Goal: Information Seeking & Learning: Learn about a topic

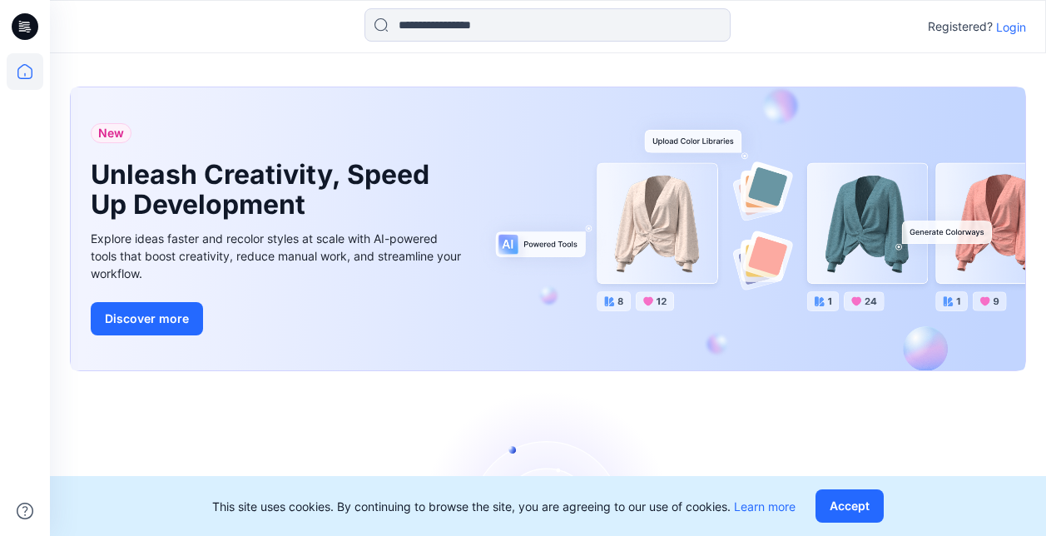
click at [1008, 28] on p "Login" at bounding box center [1011, 26] width 30 height 17
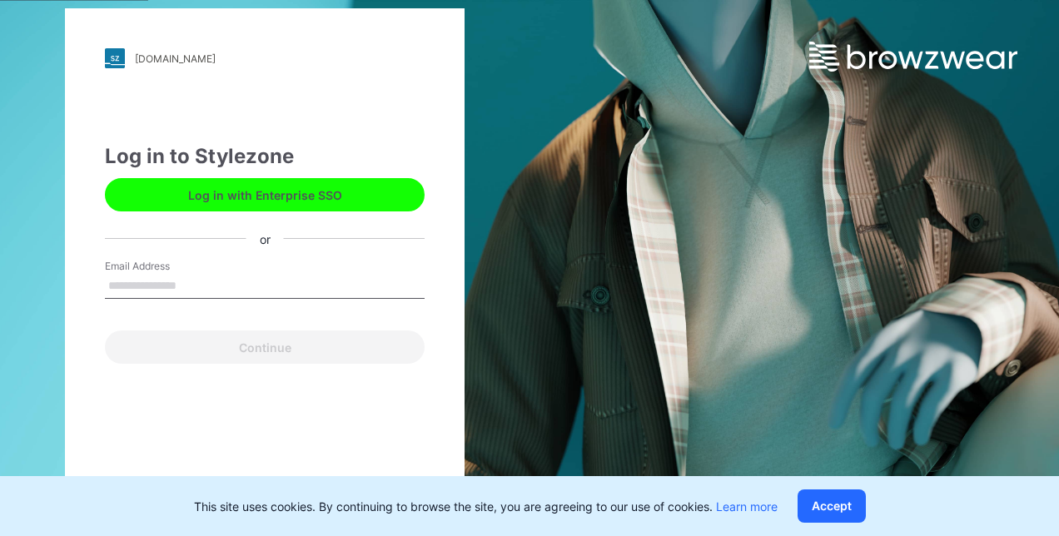
click at [226, 290] on input "Email Address" at bounding box center [265, 286] width 320 height 25
type input "**********"
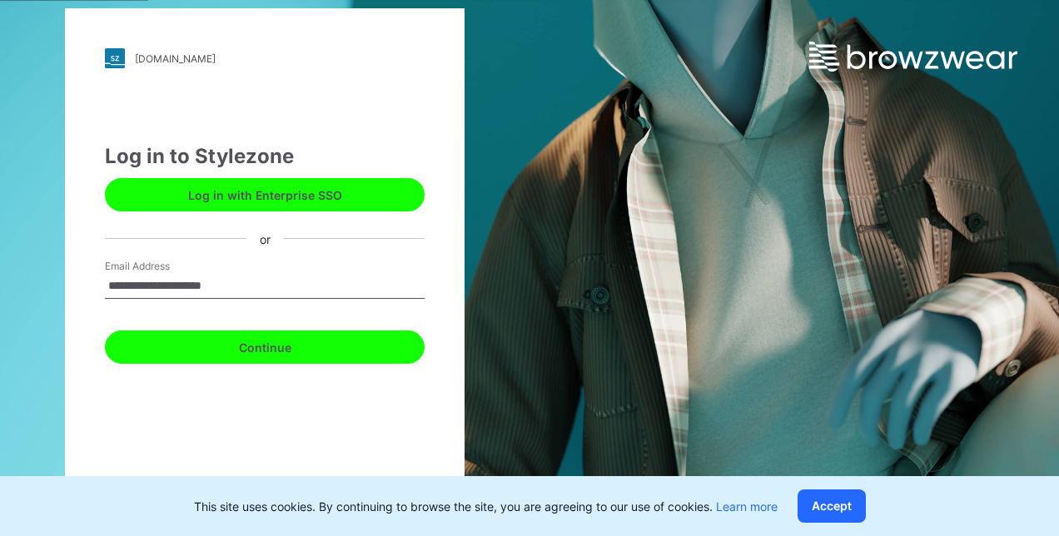
click at [227, 348] on button "Continue" at bounding box center [265, 346] width 320 height 33
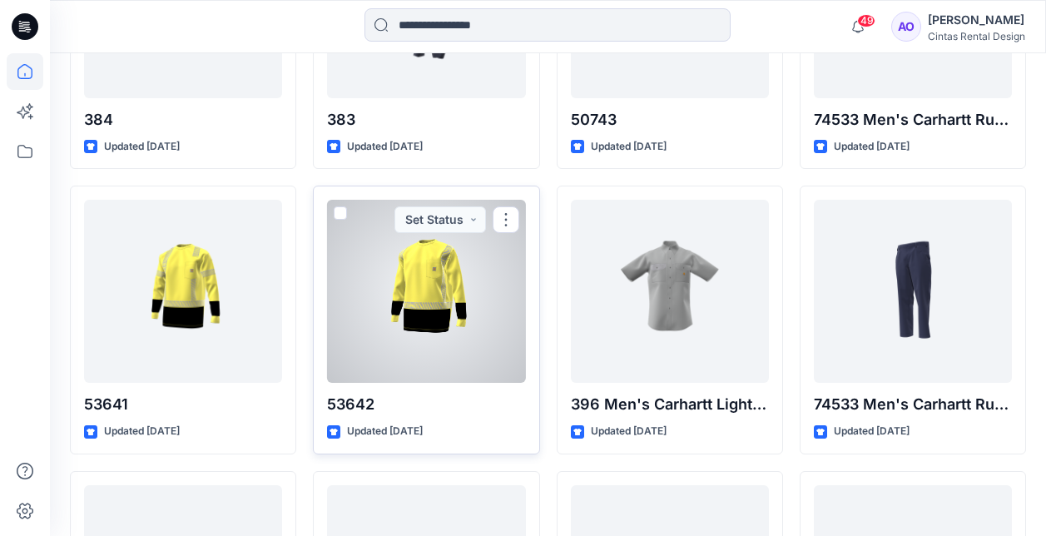
scroll to position [1847, 0]
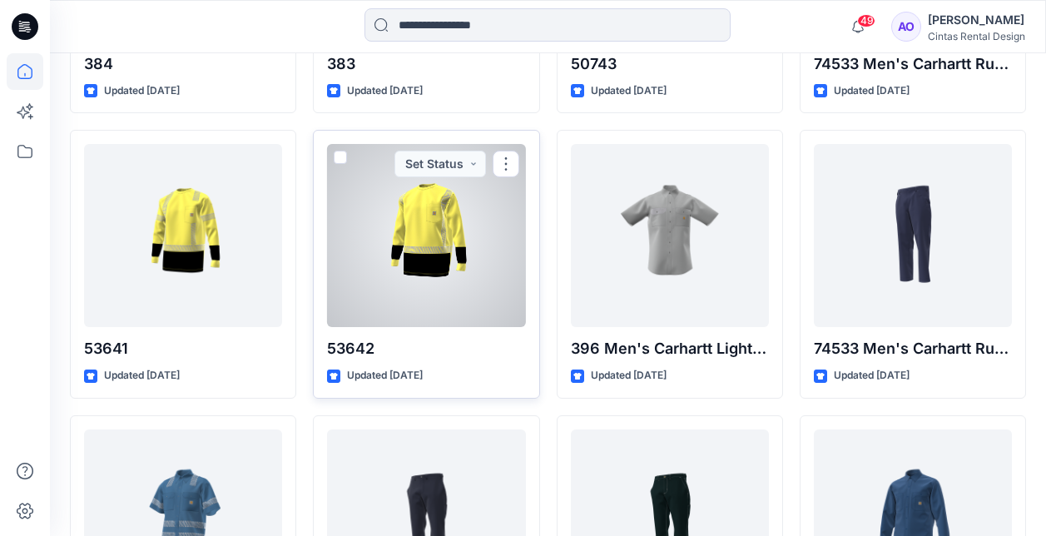
click at [434, 291] on div at bounding box center [426, 235] width 198 height 183
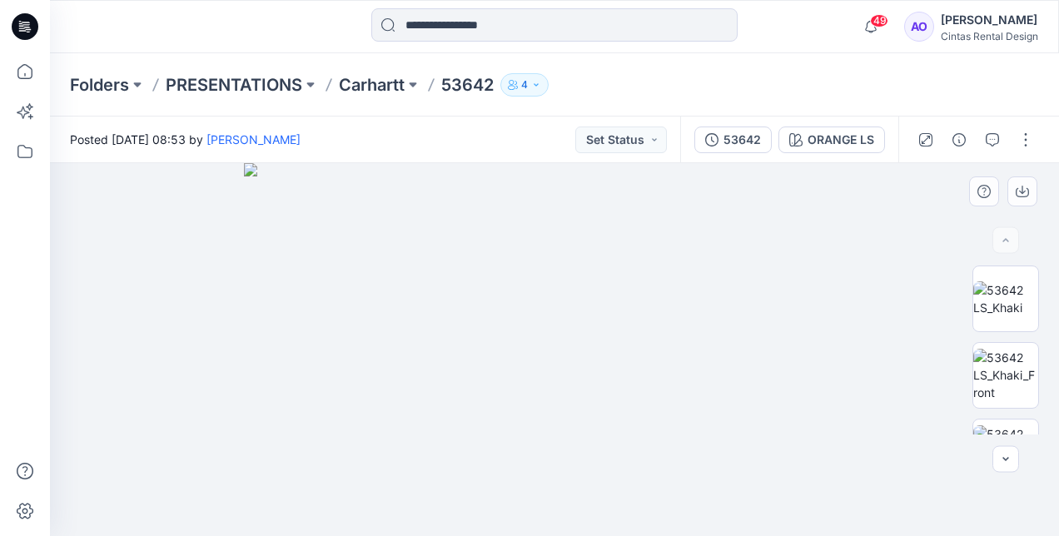
click at [657, 441] on img at bounding box center [555, 349] width 622 height 373
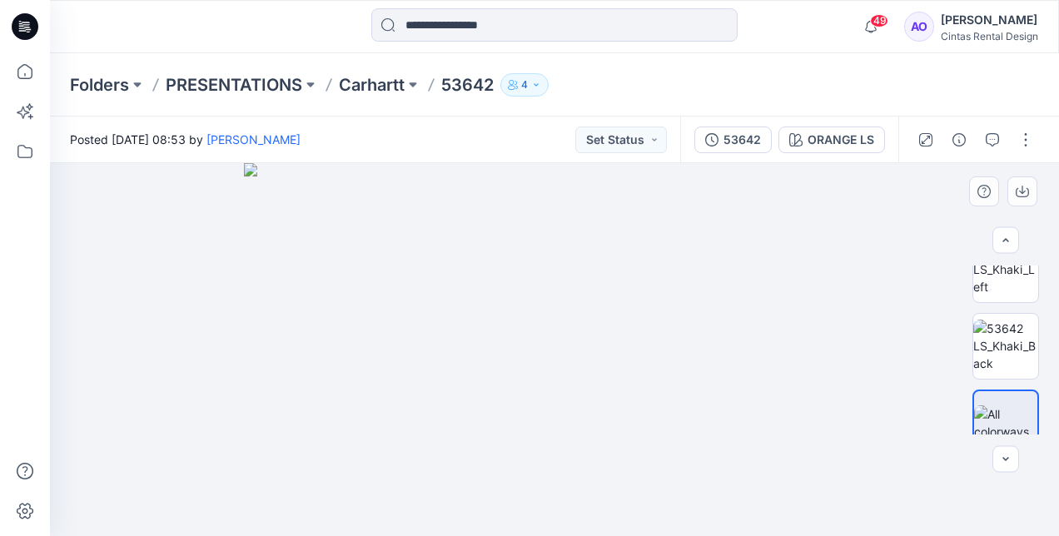
scroll to position [204, 0]
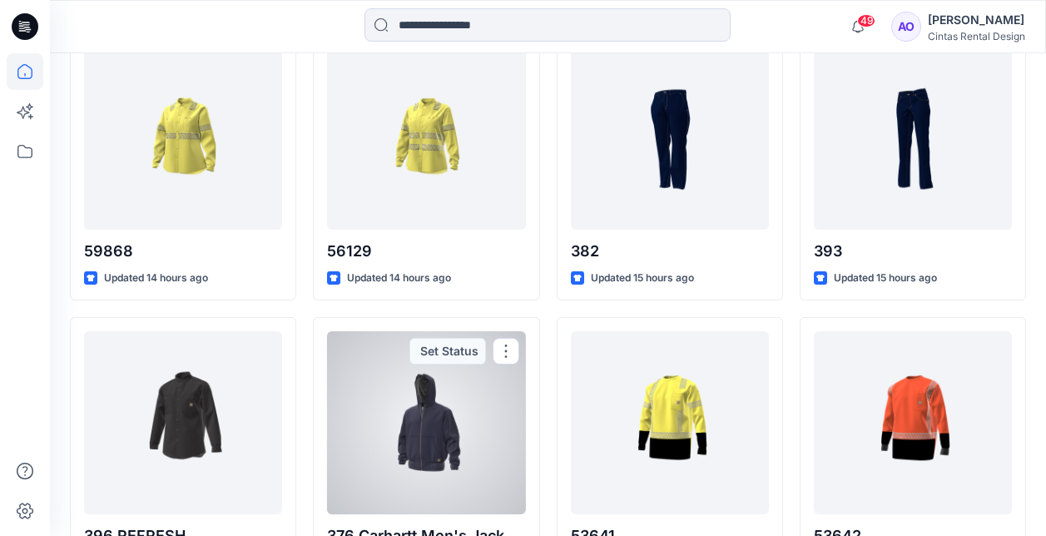
scroll to position [759, 0]
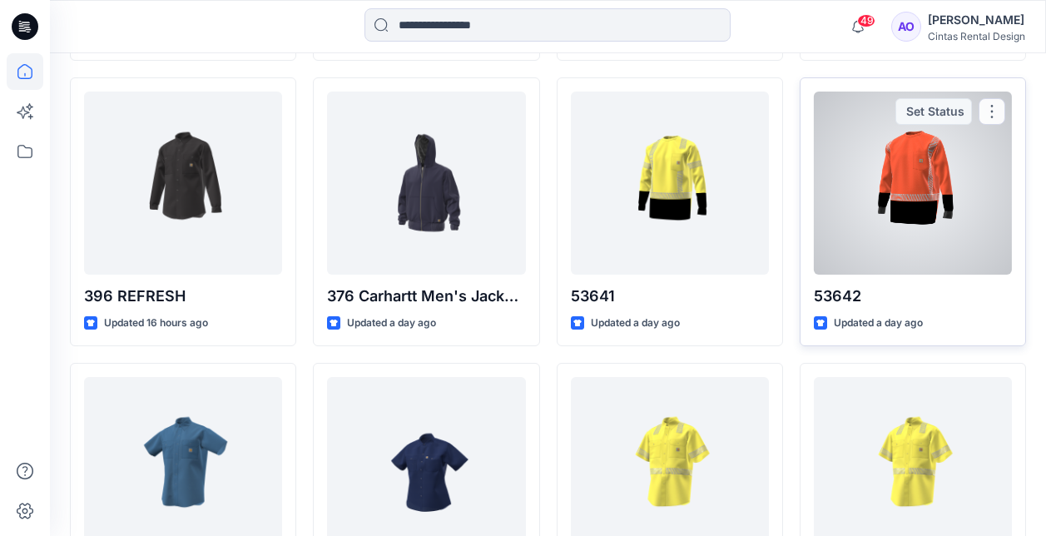
click at [876, 228] on div at bounding box center [913, 183] width 198 height 183
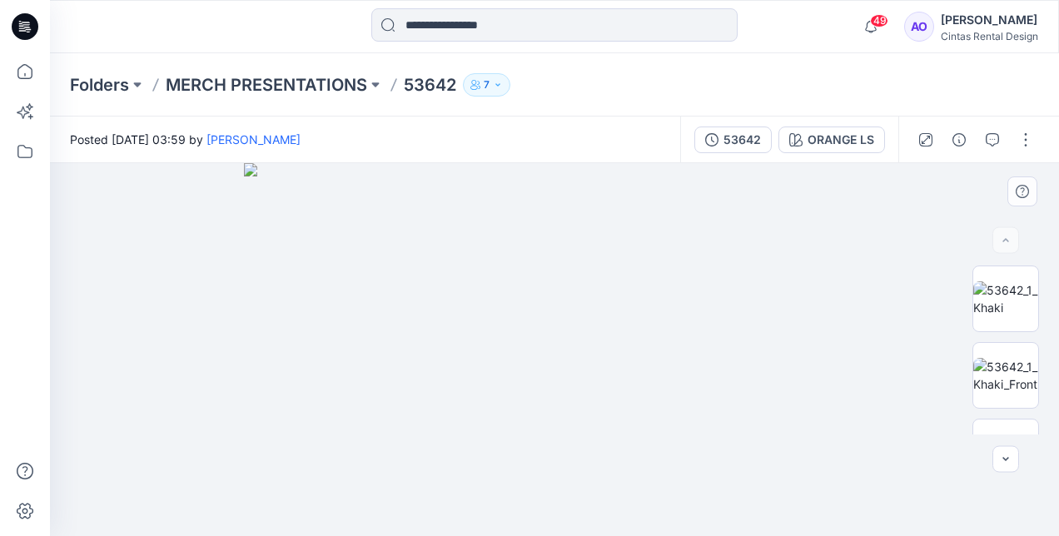
drag, startPoint x: 587, startPoint y: 390, endPoint x: 586, endPoint y: 358, distance: 31.6
click at [586, 358] on img at bounding box center [555, 349] width 622 height 373
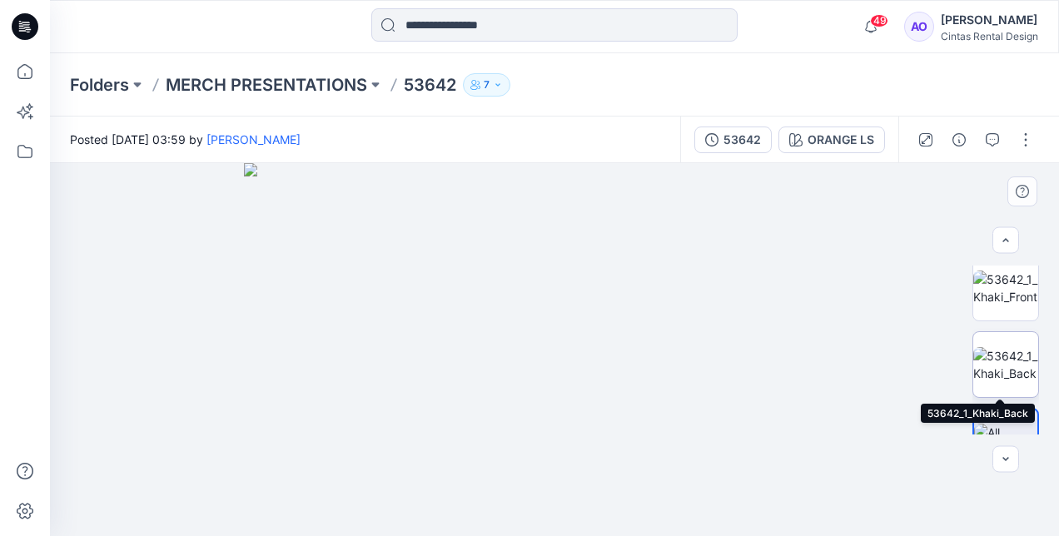
click at [996, 356] on img at bounding box center [1005, 364] width 65 height 35
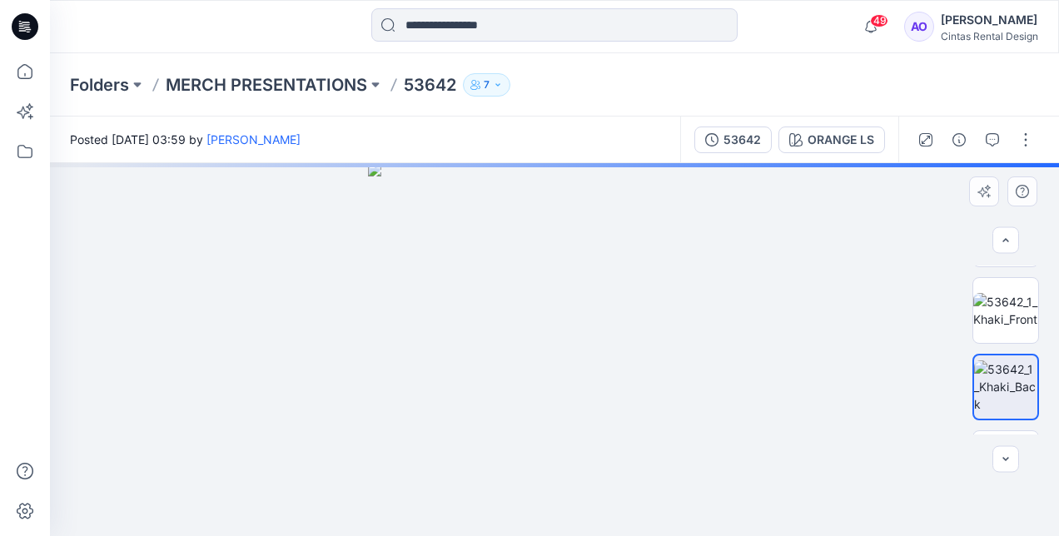
scroll to position [127, 0]
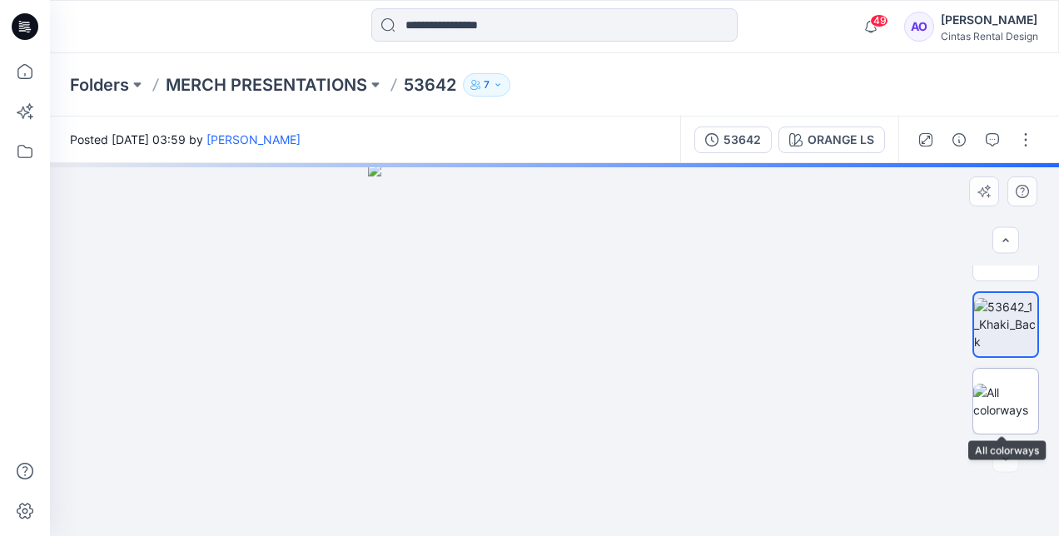
click at [980, 387] on img at bounding box center [1005, 401] width 65 height 35
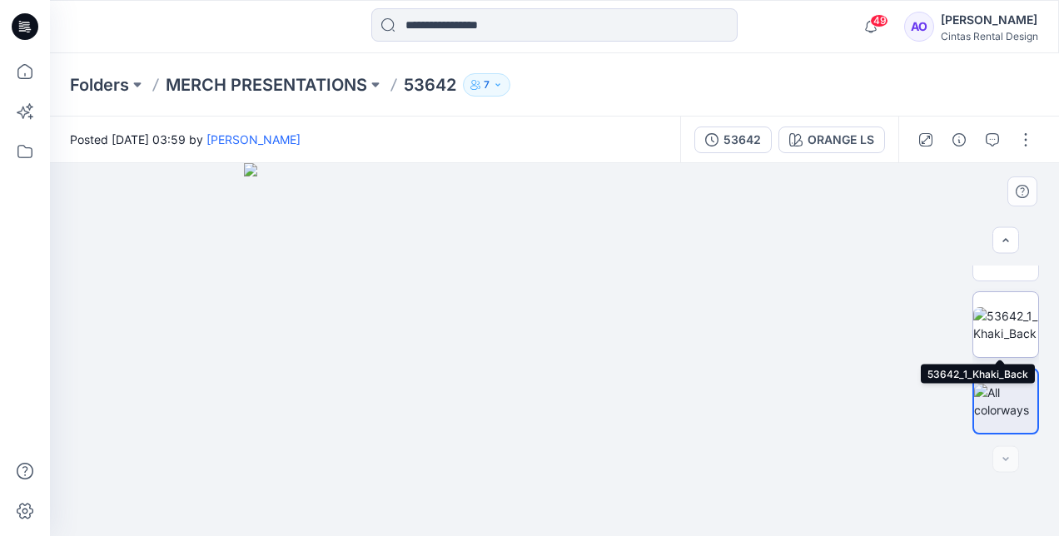
click at [985, 342] on img at bounding box center [1005, 324] width 65 height 35
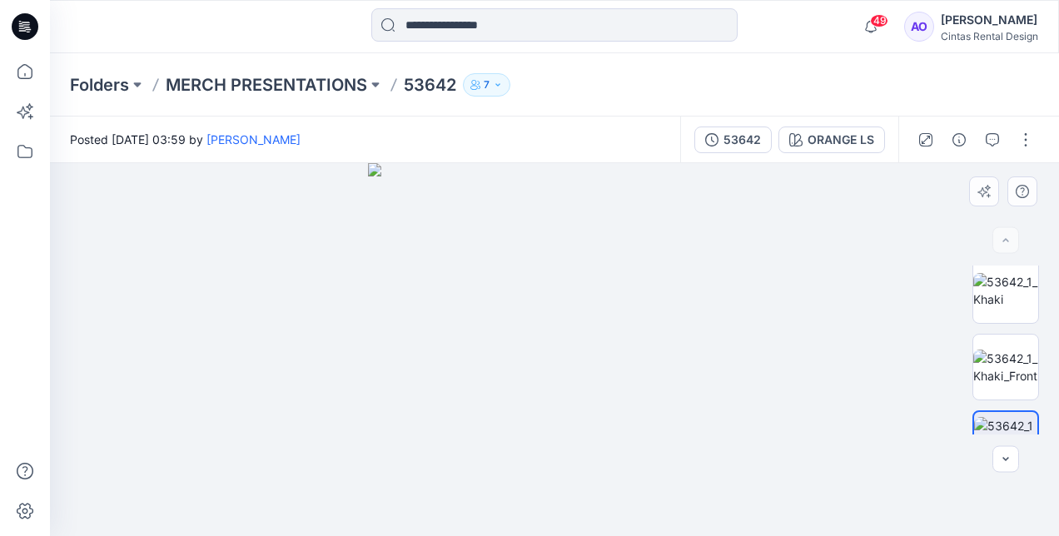
scroll to position [0, 0]
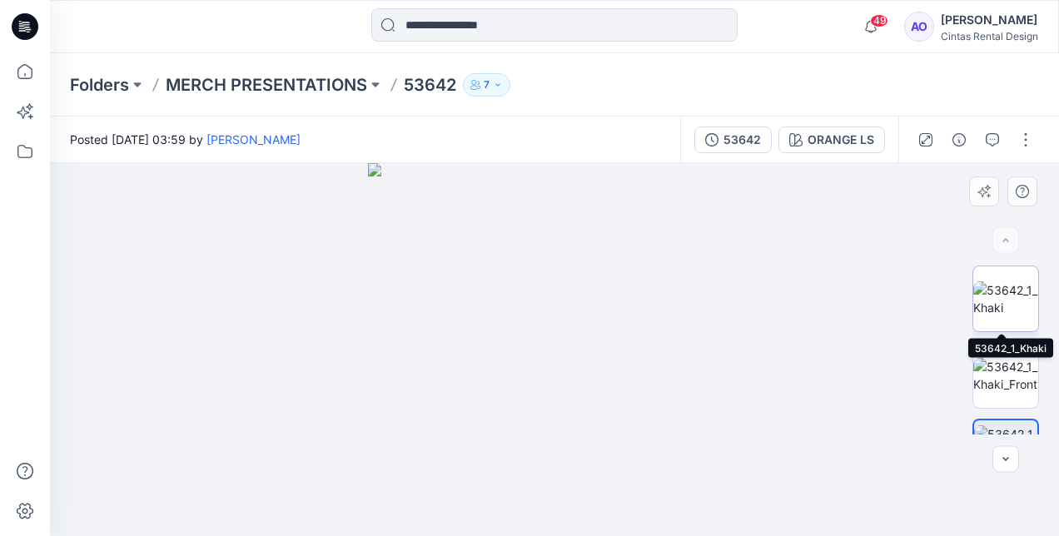
click at [997, 300] on img at bounding box center [1005, 298] width 65 height 35
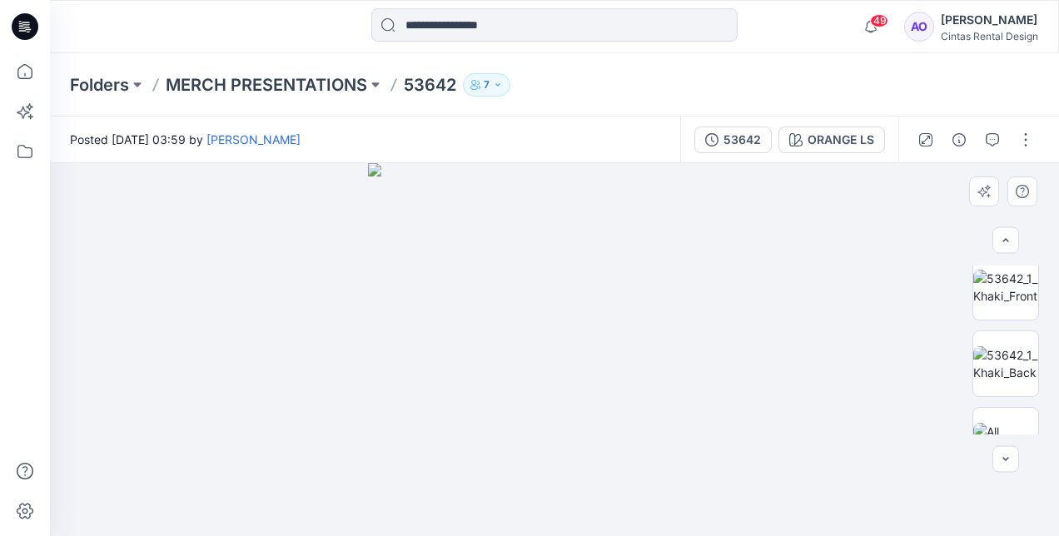
scroll to position [86, 0]
click at [1005, 294] on img at bounding box center [1005, 289] width 65 height 35
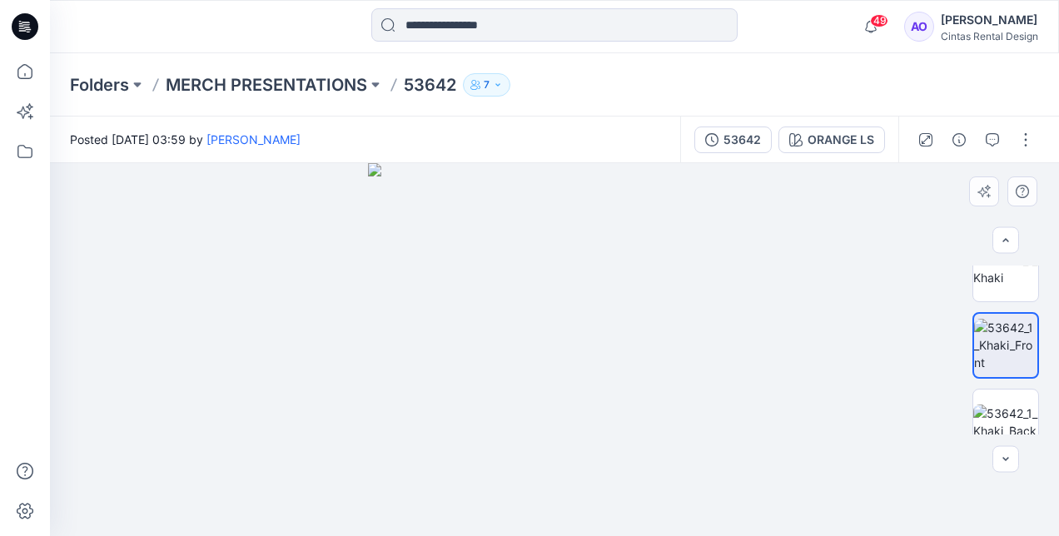
scroll to position [32, 0]
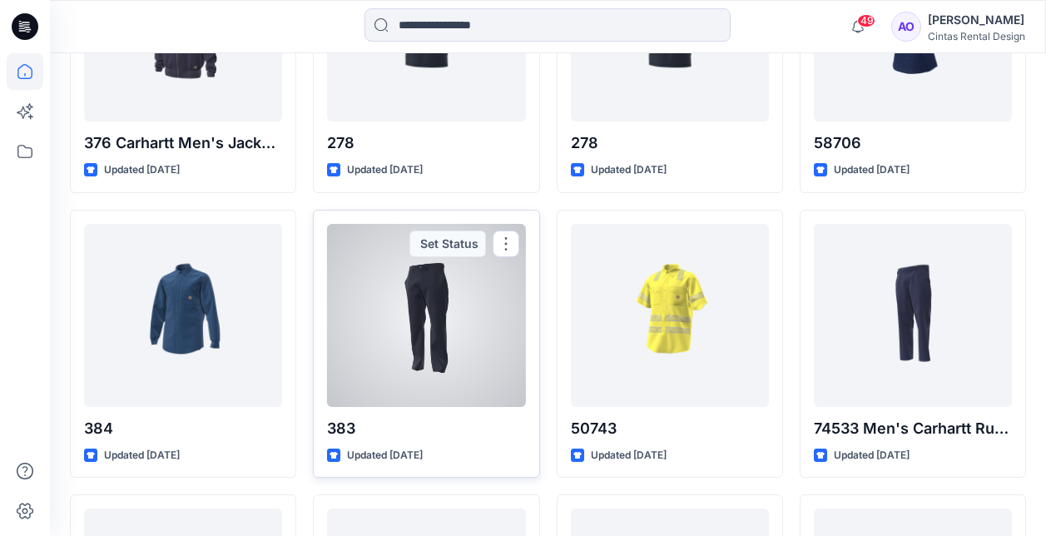
scroll to position [1489, 0]
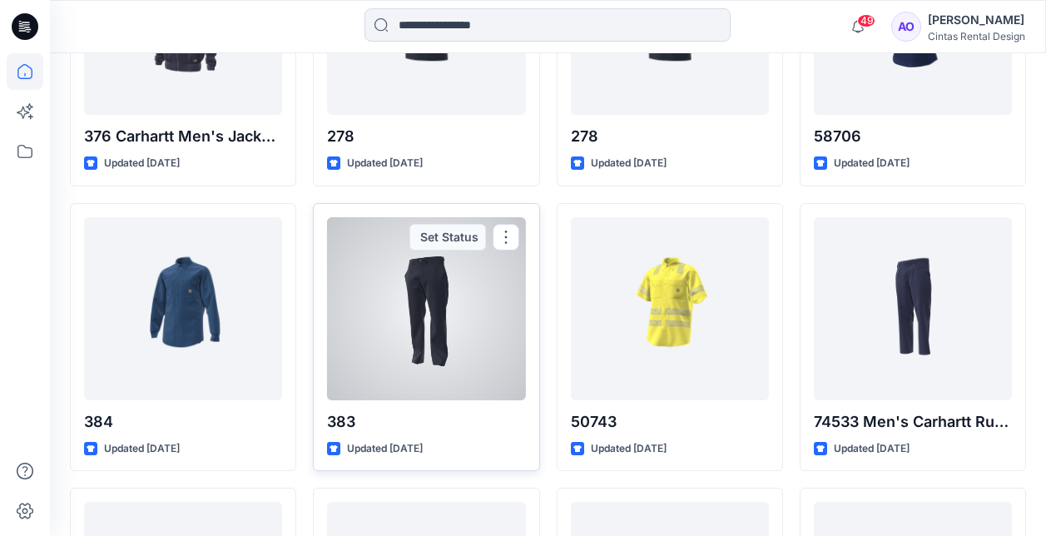
click at [419, 265] on div at bounding box center [426, 308] width 198 height 183
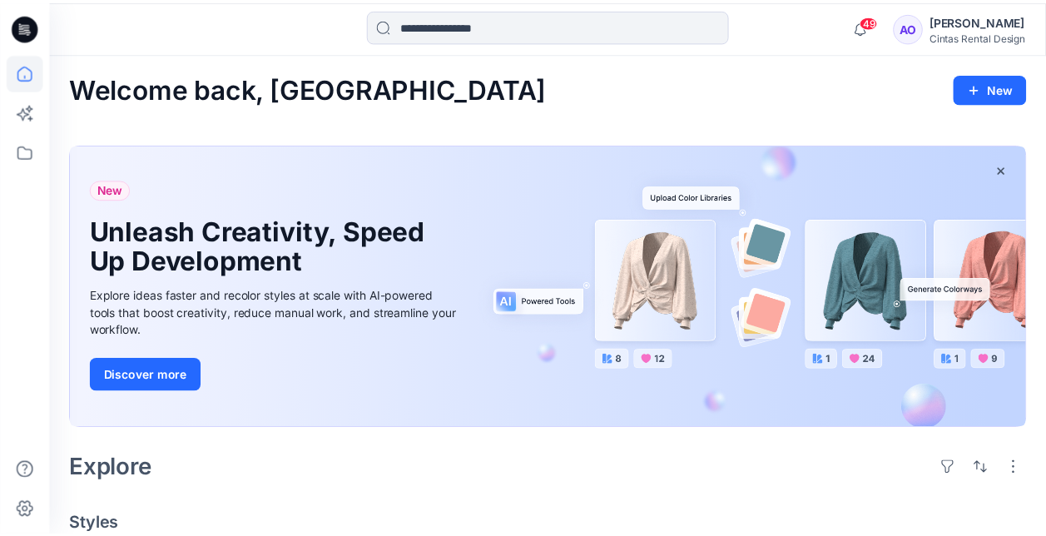
scroll to position [1489, 0]
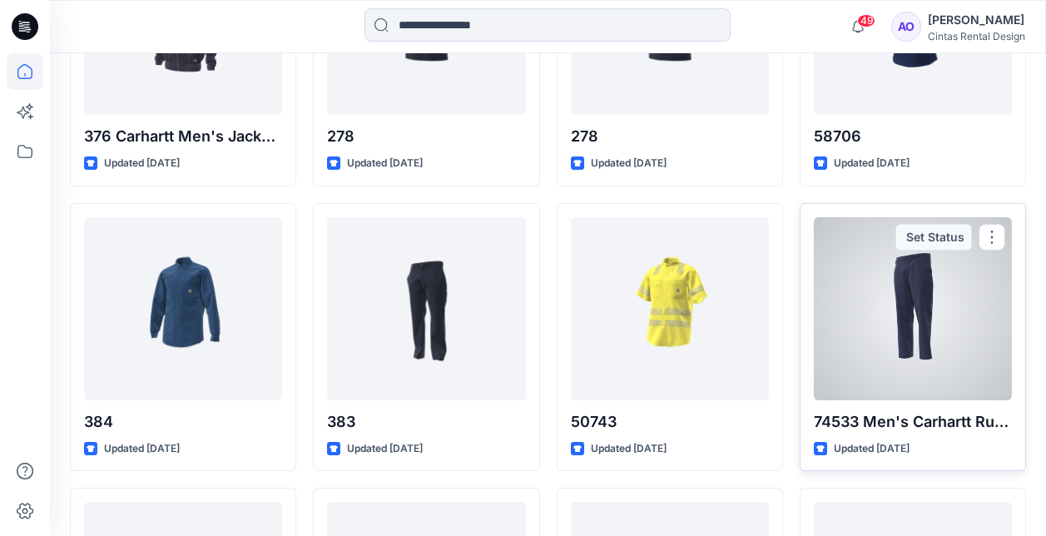
click at [924, 327] on div at bounding box center [913, 308] width 198 height 183
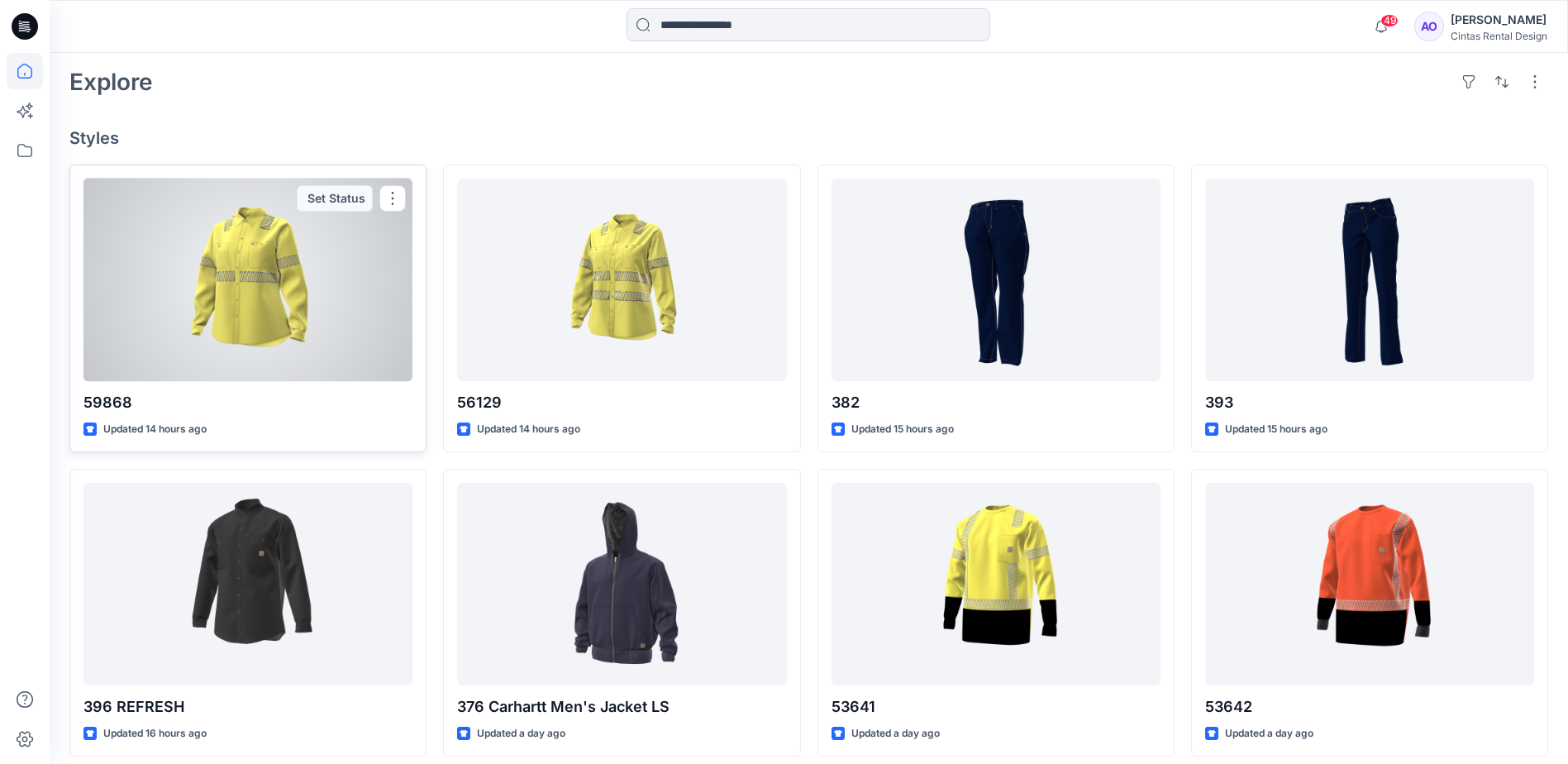
scroll to position [496, 0]
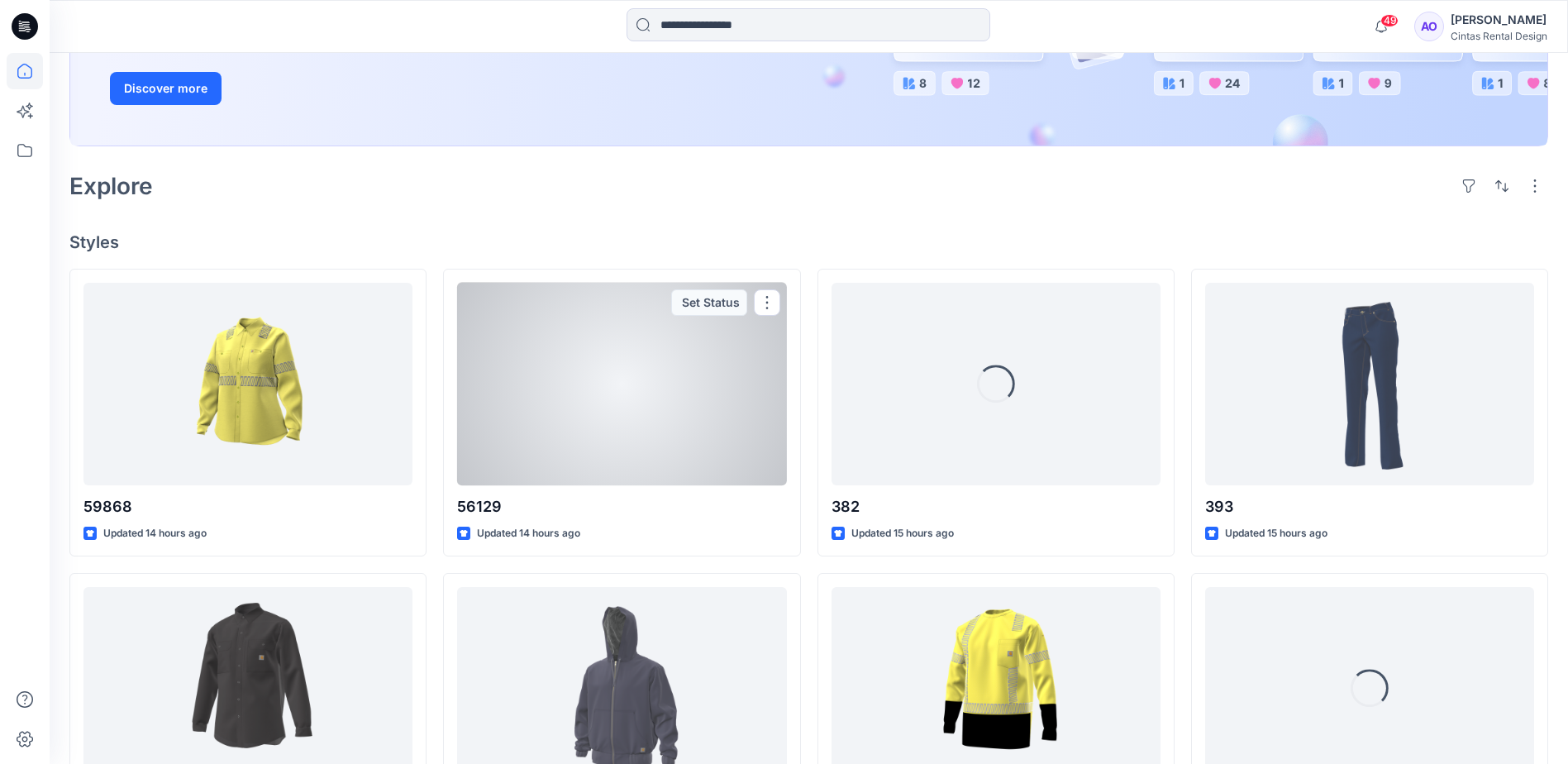
scroll to position [331, 0]
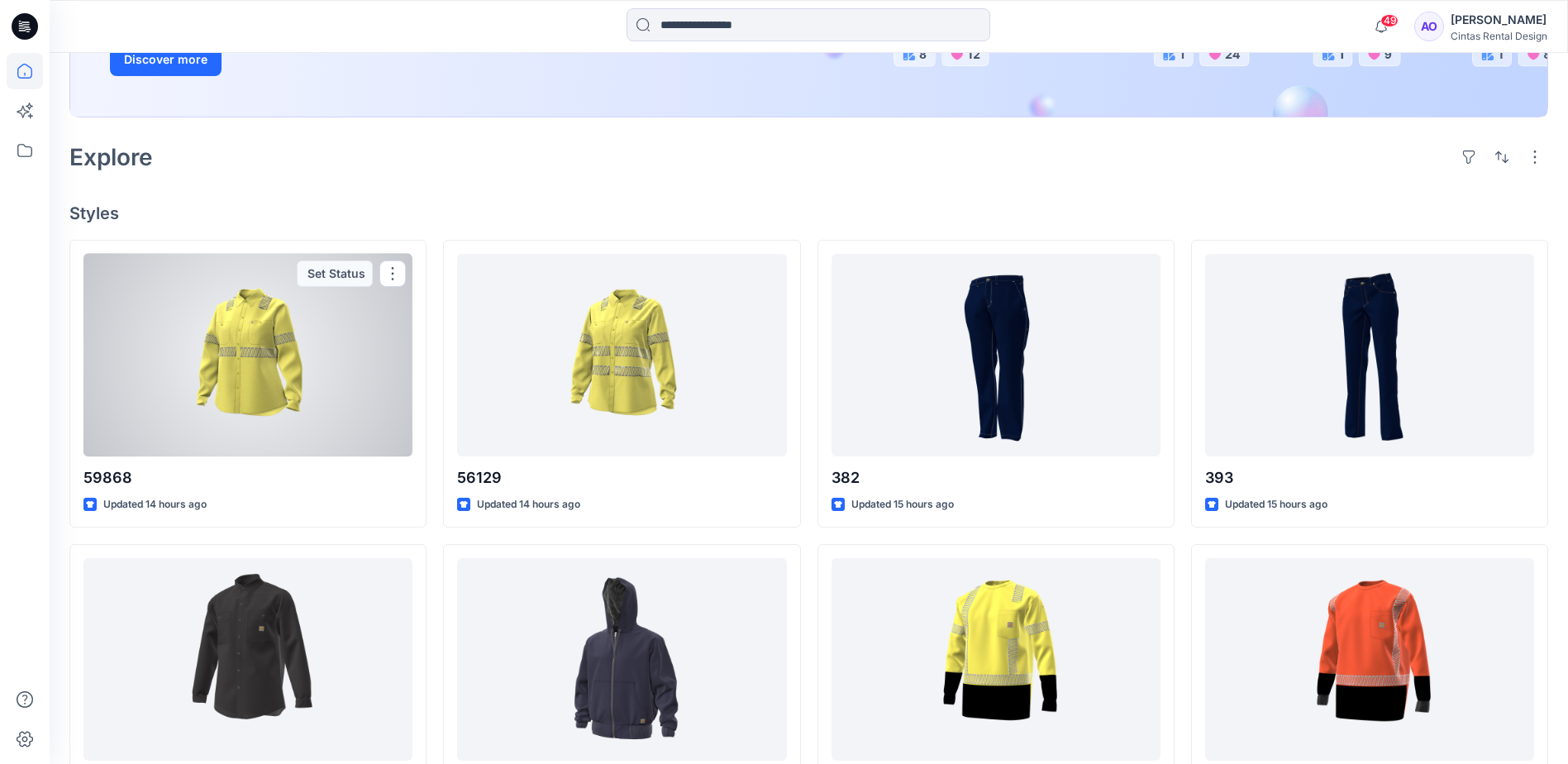
drag, startPoint x: 269, startPoint y: 373, endPoint x: 252, endPoint y: 359, distance: 22.0
click at [269, 373] on div at bounding box center [247, 356] width 329 height 203
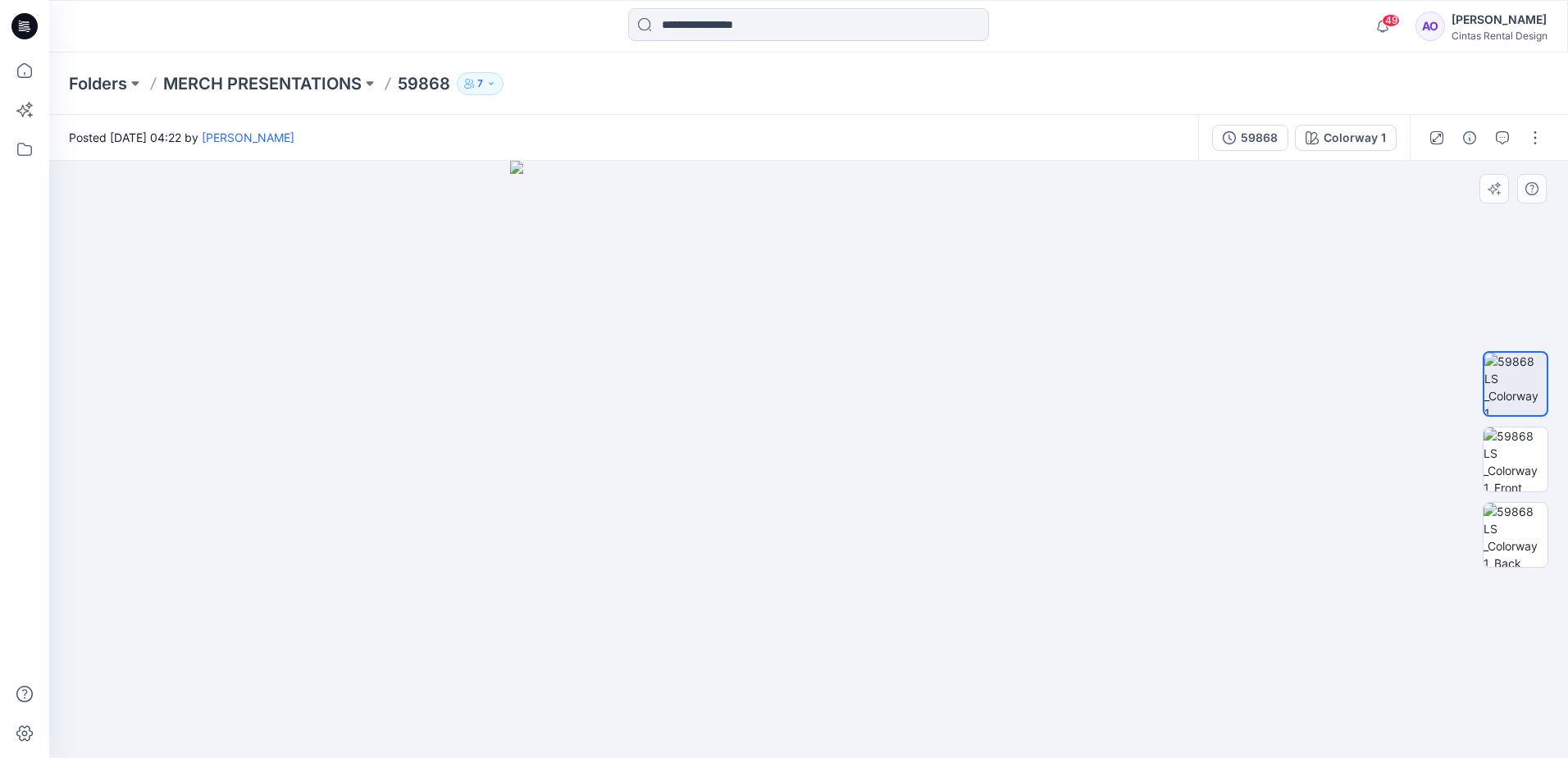
click at [850, 461] on img at bounding box center [809, 459] width 597 height 597
click at [1520, 467] on img at bounding box center [1516, 459] width 64 height 64
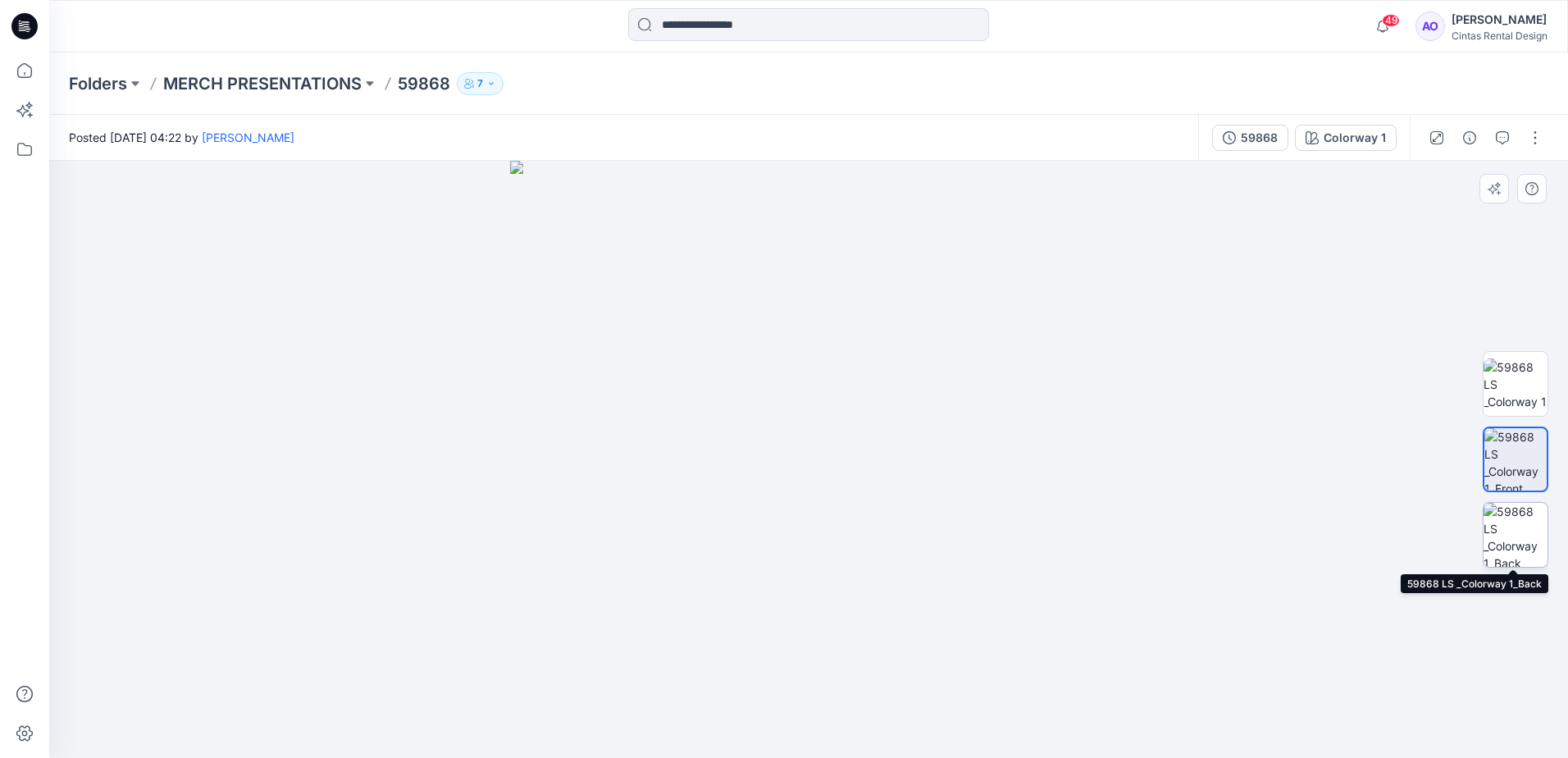
click at [1531, 533] on img at bounding box center [1516, 534] width 64 height 64
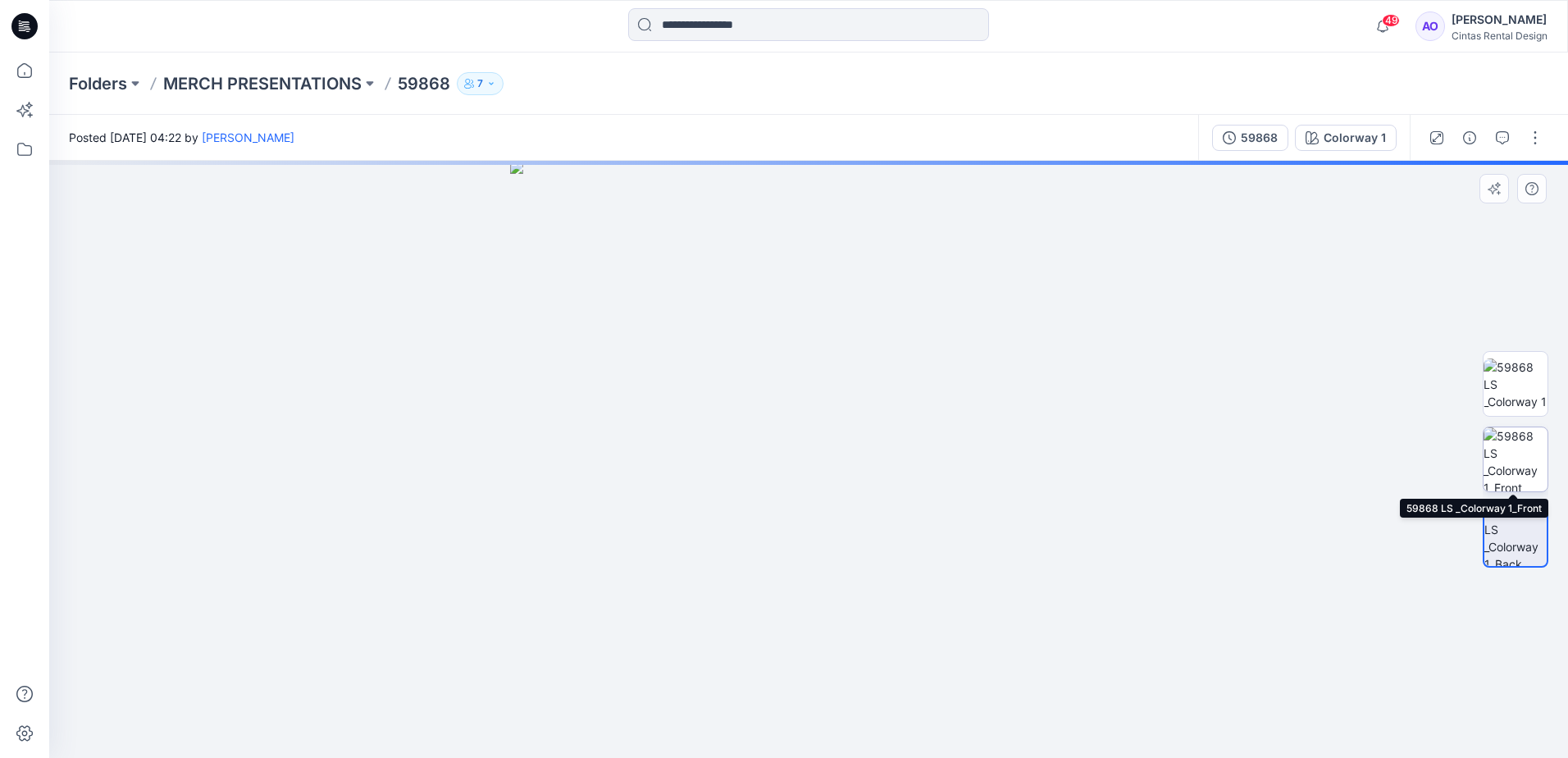
click at [1515, 462] on img at bounding box center [1516, 459] width 64 height 64
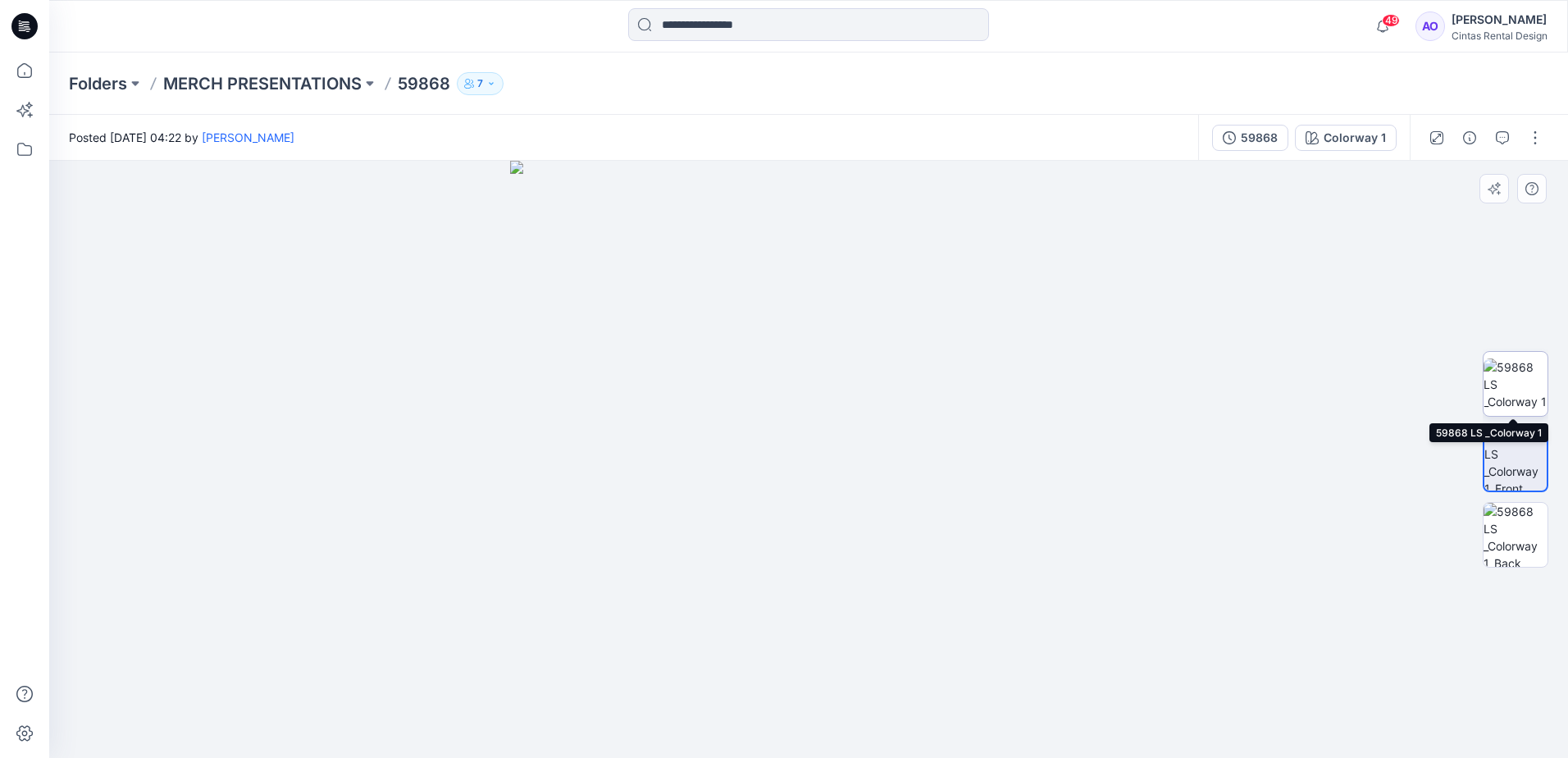
click at [1500, 377] on img at bounding box center [1516, 384] width 64 height 51
click at [873, 473] on img at bounding box center [809, 459] width 597 height 597
click at [905, 462] on img at bounding box center [809, 459] width 597 height 597
drag, startPoint x: 805, startPoint y: 312, endPoint x: 826, endPoint y: 644, distance: 332.7
click at [826, 644] on img at bounding box center [829, 2] width 3062 height 1511
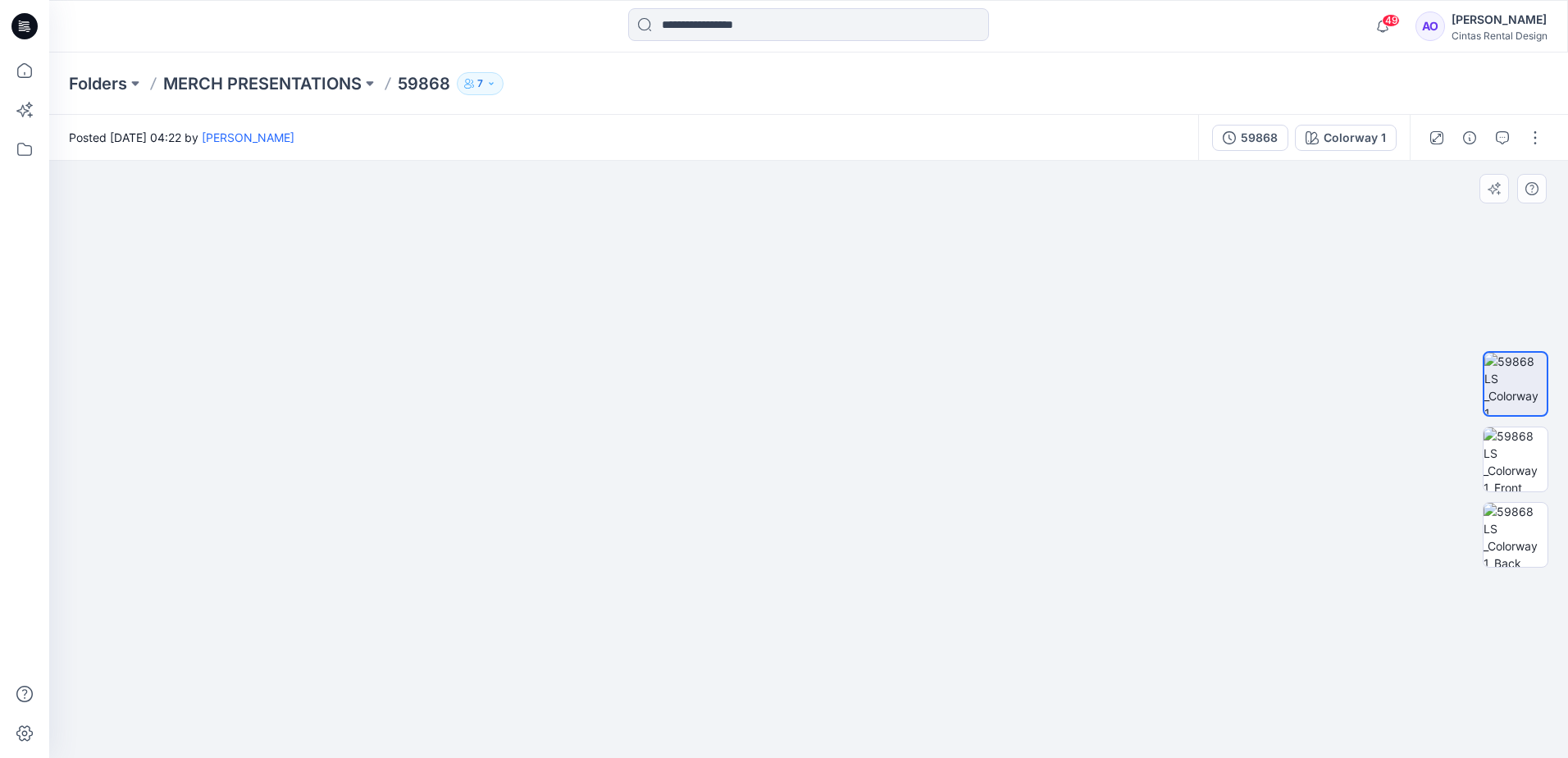
drag, startPoint x: 868, startPoint y: 531, endPoint x: 863, endPoint y: 552, distance: 21.6
click at [863, 552] on img at bounding box center [825, 19] width 3062 height 1478
drag, startPoint x: 922, startPoint y: 541, endPoint x: 910, endPoint y: 587, distance: 47.5
click at [910, 587] on img at bounding box center [813, 42] width 3062 height 1431
drag, startPoint x: 931, startPoint y: 484, endPoint x: 929, endPoint y: 516, distance: 32.1
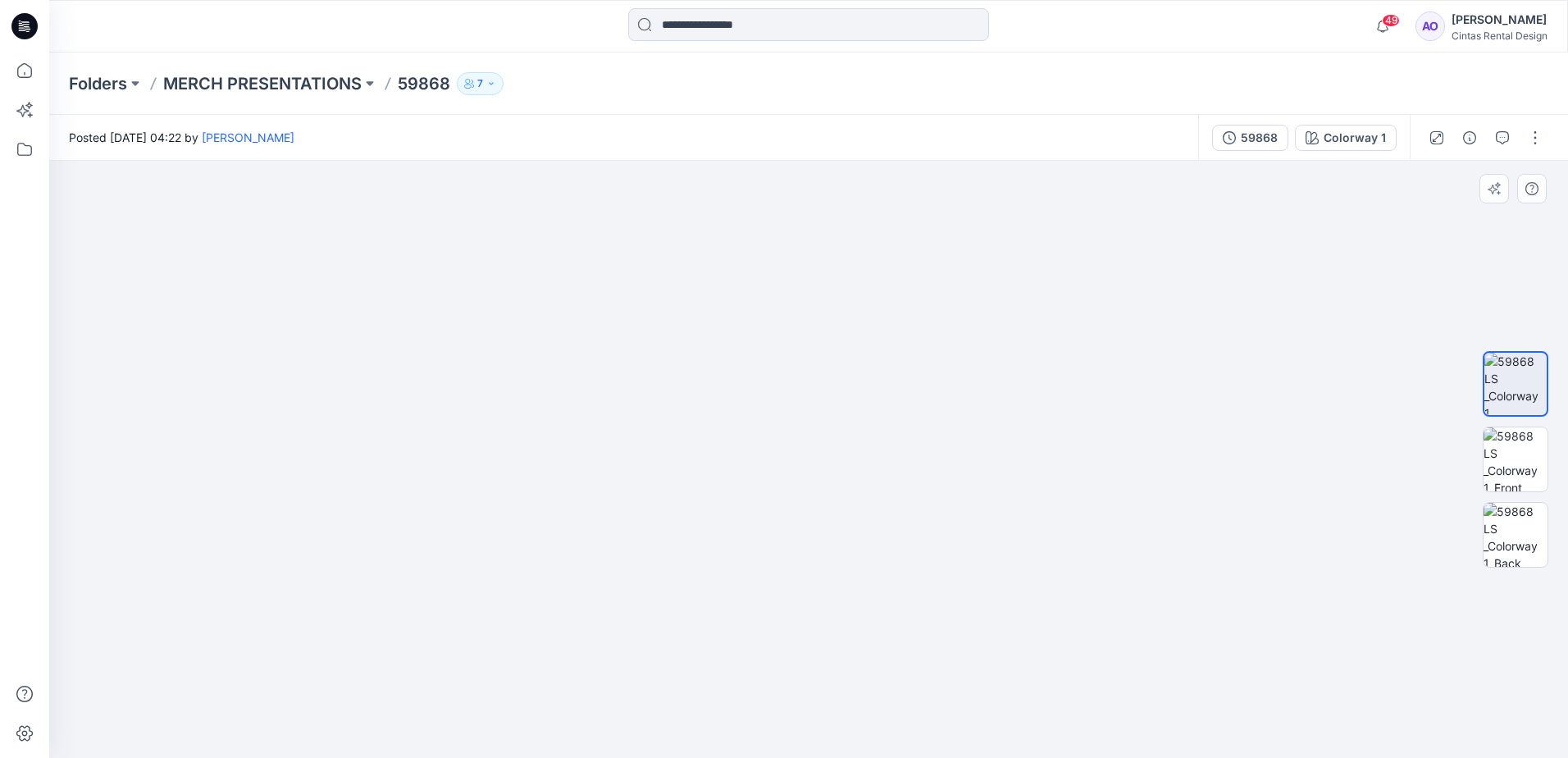
click at [929, 516] on img at bounding box center [811, 57] width 3062 height 1401
drag, startPoint x: 1027, startPoint y: 395, endPoint x: 1009, endPoint y: 590, distance: 195.8
click at [1009, 590] on img at bounding box center [793, 153] width 3062 height 1210
drag, startPoint x: 1009, startPoint y: 590, endPoint x: 976, endPoint y: 545, distance: 55.8
click at [976, 545] on img at bounding box center [760, 132] width 3062 height 1251
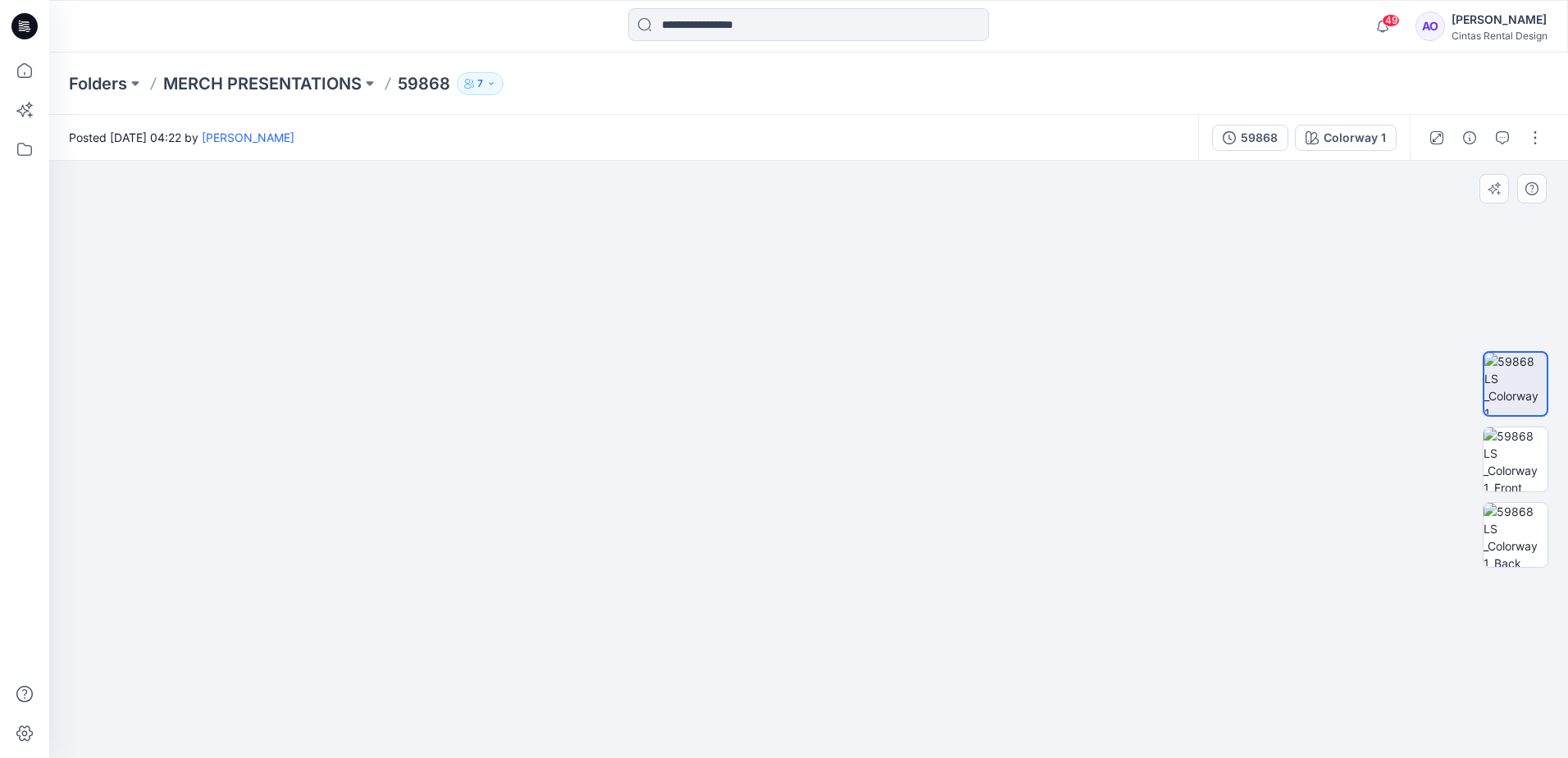
drag, startPoint x: 678, startPoint y: 683, endPoint x: 899, endPoint y: 384, distance: 371.8
click at [898, 386] on img at bounding box center [899, 38] width 3062 height 1438
drag, startPoint x: 712, startPoint y: 607, endPoint x: 546, endPoint y: 589, distance: 167.0
drag, startPoint x: 877, startPoint y: 559, endPoint x: 602, endPoint y: 598, distance: 277.8
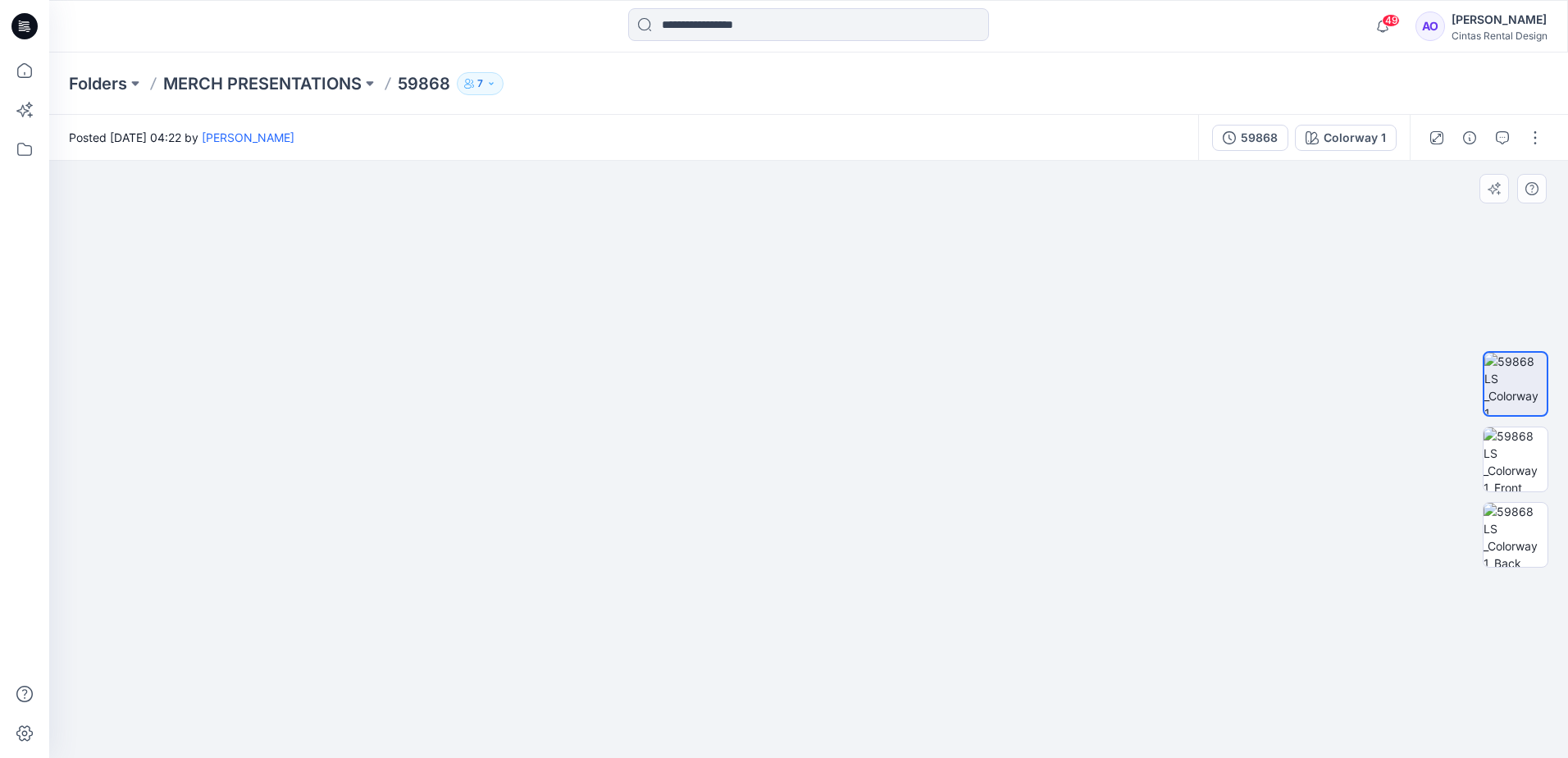
drag, startPoint x: 723, startPoint y: 585, endPoint x: 716, endPoint y: 510, distance: 75.3
drag, startPoint x: 640, startPoint y: 340, endPoint x: 810, endPoint y: 729, distance: 424.5
click at [809, 734] on img at bounding box center [718, 142] width 3062 height 1232
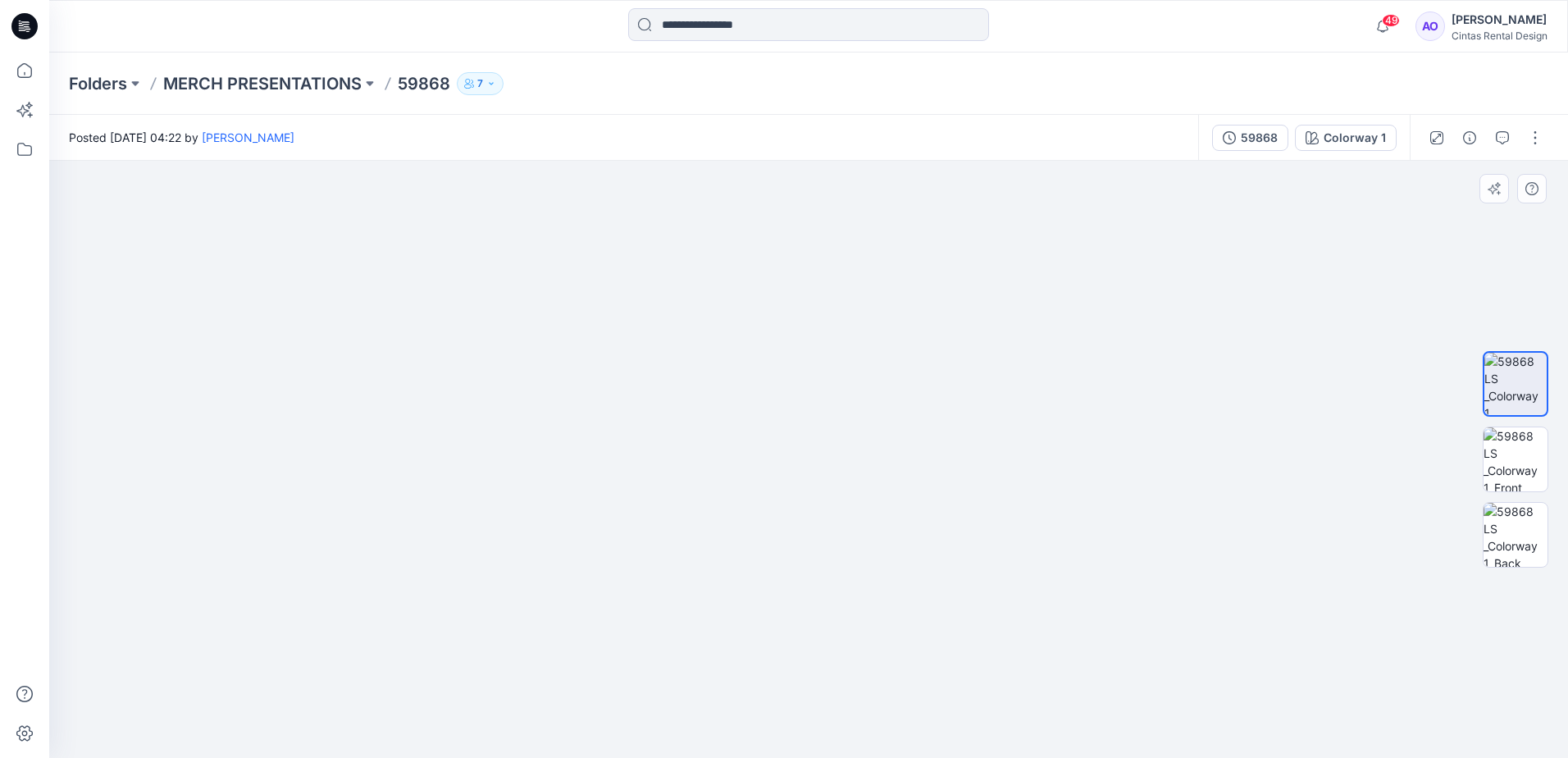
drag, startPoint x: 800, startPoint y: 529, endPoint x: 802, endPoint y: 663, distance: 134.0
click at [802, 663] on img at bounding box center [724, 149] width 3062 height 1217
drag, startPoint x: 819, startPoint y: 457, endPoint x: 709, endPoint y: 381, distance: 133.7
click at [712, 375] on img at bounding box center [635, 189] width 3062 height 1137
drag, startPoint x: 879, startPoint y: 487, endPoint x: 769, endPoint y: 502, distance: 111.0
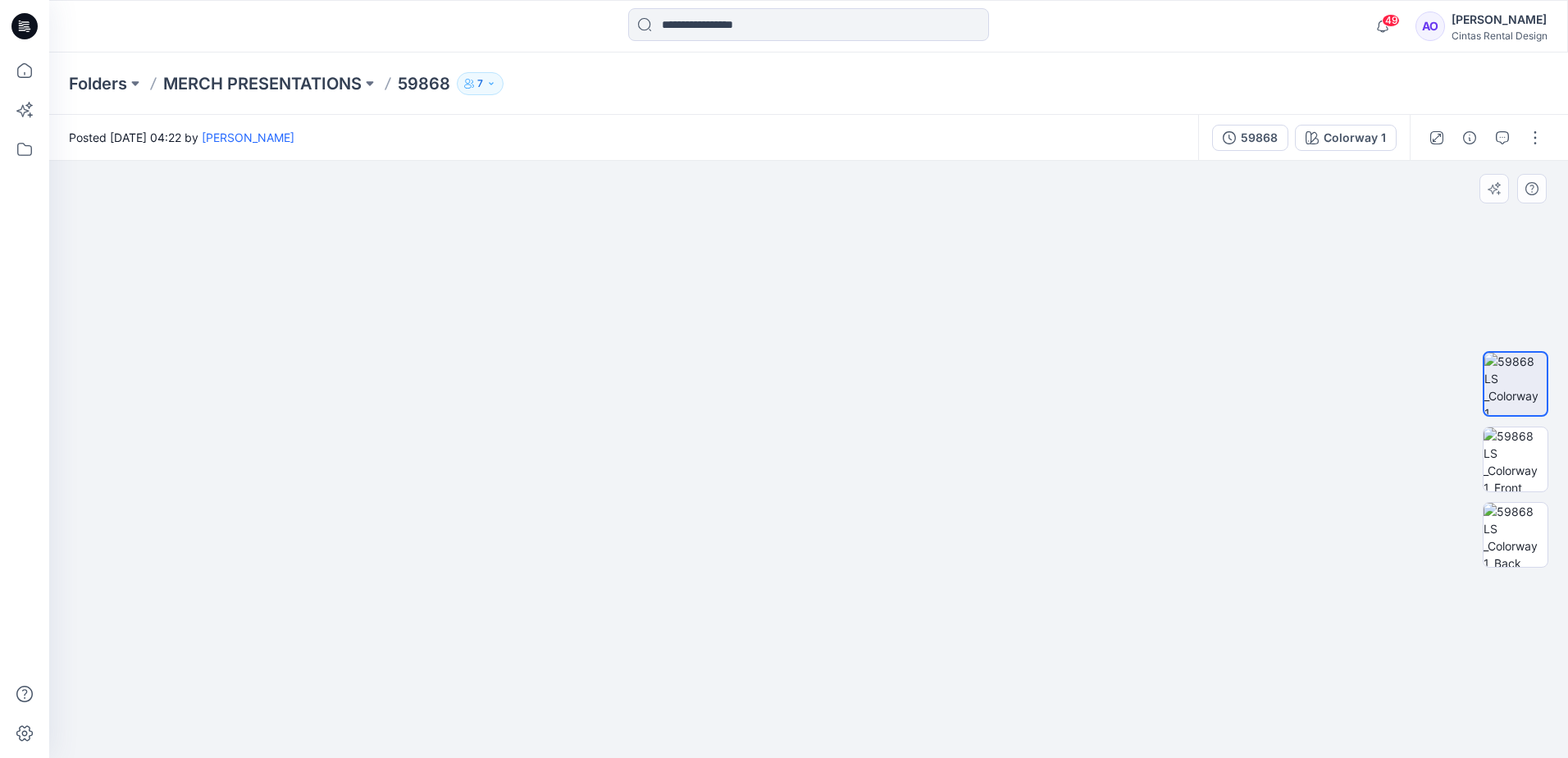
click at [769, 502] on img at bounding box center [502, 174] width 3062 height 1167
drag, startPoint x: 831, startPoint y: 281, endPoint x: 717, endPoint y: 308, distance: 117.2
click at [717, 308] on img at bounding box center [388, 188] width 3062 height 1139
drag, startPoint x: 852, startPoint y: 422, endPoint x: 686, endPoint y: 213, distance: 266.9
click at [686, 213] on img at bounding box center [237, 114] width 3062 height 1286
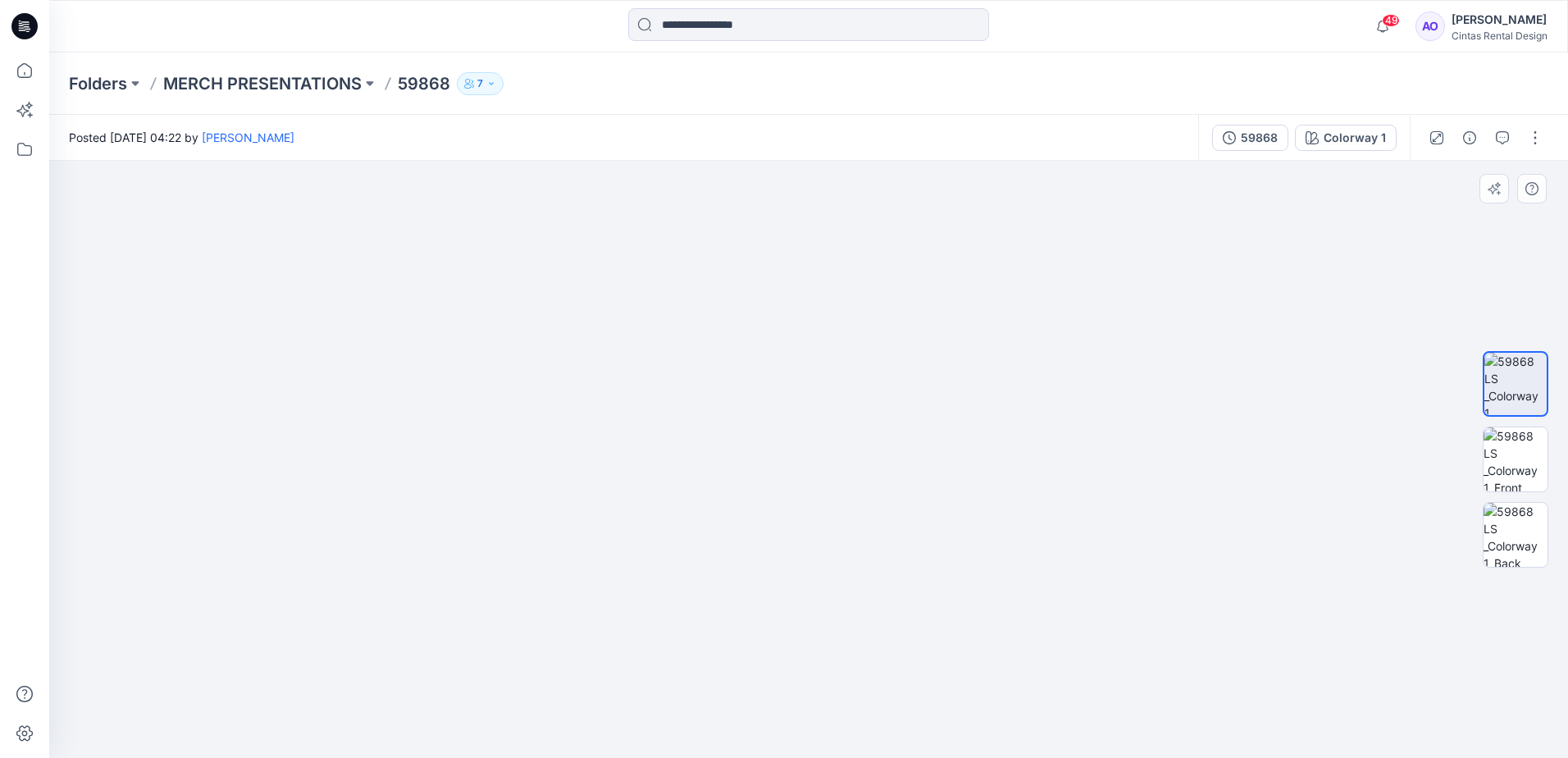
drag, startPoint x: 801, startPoint y: 553, endPoint x: 799, endPoint y: 307, distance: 246.0
drag, startPoint x: 814, startPoint y: 528, endPoint x: 821, endPoint y: 387, distance: 141.2
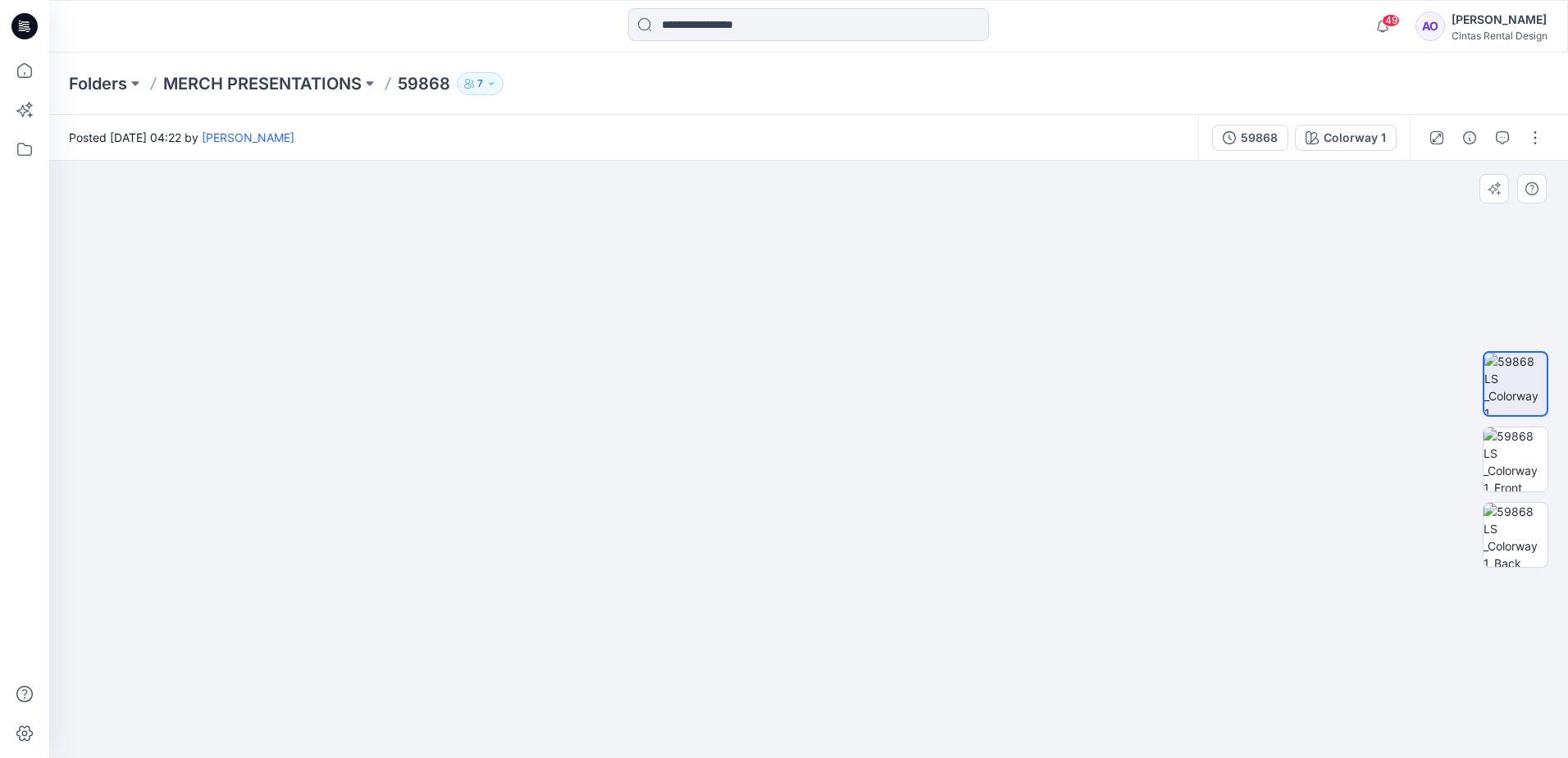
drag, startPoint x: 844, startPoint y: 618, endPoint x: 838, endPoint y: 409, distance: 209.1
drag, startPoint x: 844, startPoint y: 591, endPoint x: 845, endPoint y: 436, distance: 155.0
drag, startPoint x: 825, startPoint y: 539, endPoint x: 868, endPoint y: 354, distance: 189.9
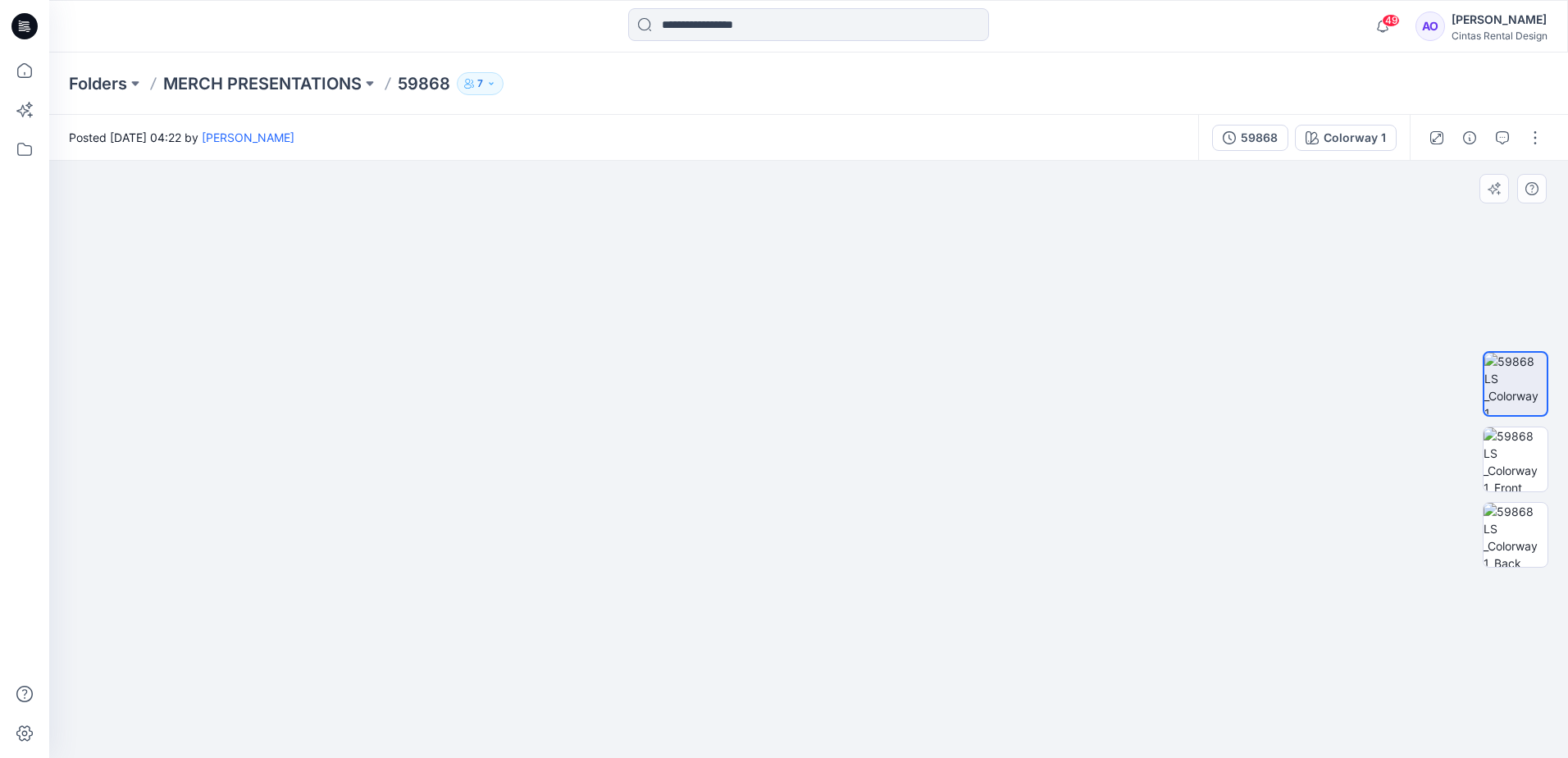
drag, startPoint x: 901, startPoint y: 497, endPoint x: 926, endPoint y: 496, distance: 25.0
drag, startPoint x: 745, startPoint y: 502, endPoint x: 746, endPoint y: 435, distance: 67.0
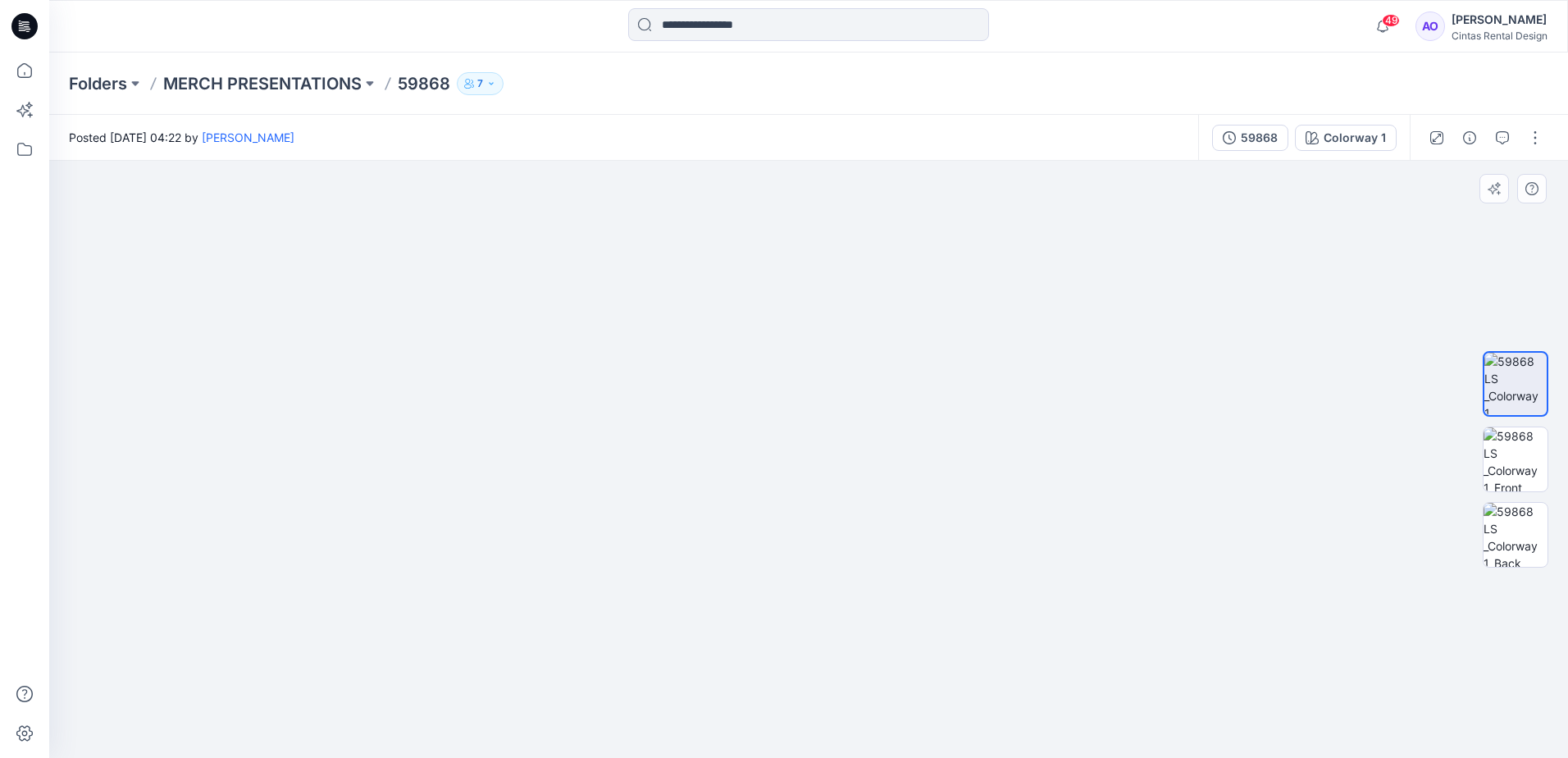
drag, startPoint x: 790, startPoint y: 393, endPoint x: 644, endPoint y: 706, distance: 345.4
drag, startPoint x: 629, startPoint y: 375, endPoint x: 779, endPoint y: 678, distance: 338.1
drag, startPoint x: 671, startPoint y: 487, endPoint x: 667, endPoint y: 578, distance: 91.1
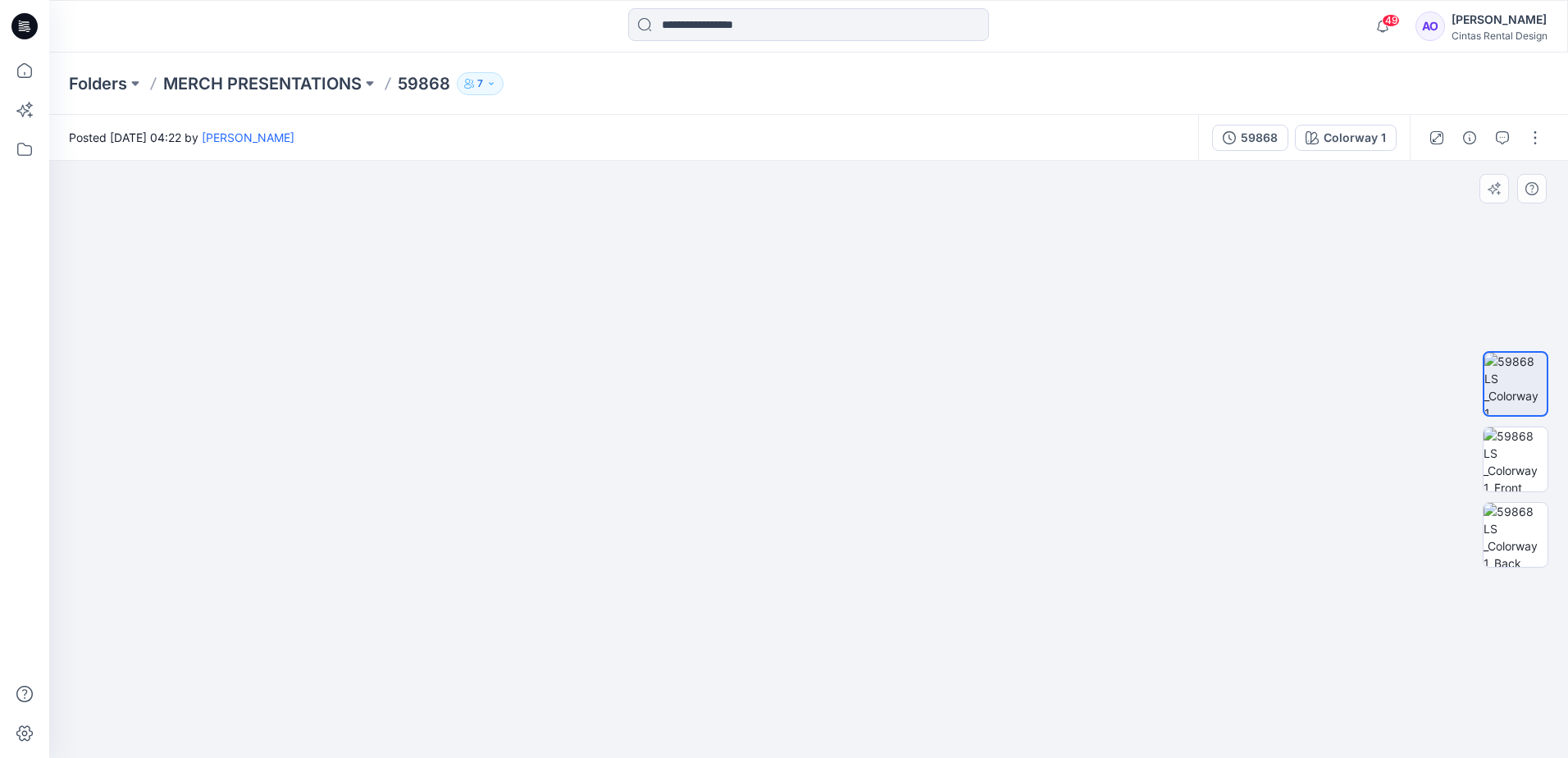
drag, startPoint x: 707, startPoint y: 530, endPoint x: 678, endPoint y: 623, distance: 97.4
drag, startPoint x: 780, startPoint y: 680, endPoint x: 766, endPoint y: 501, distance: 179.5
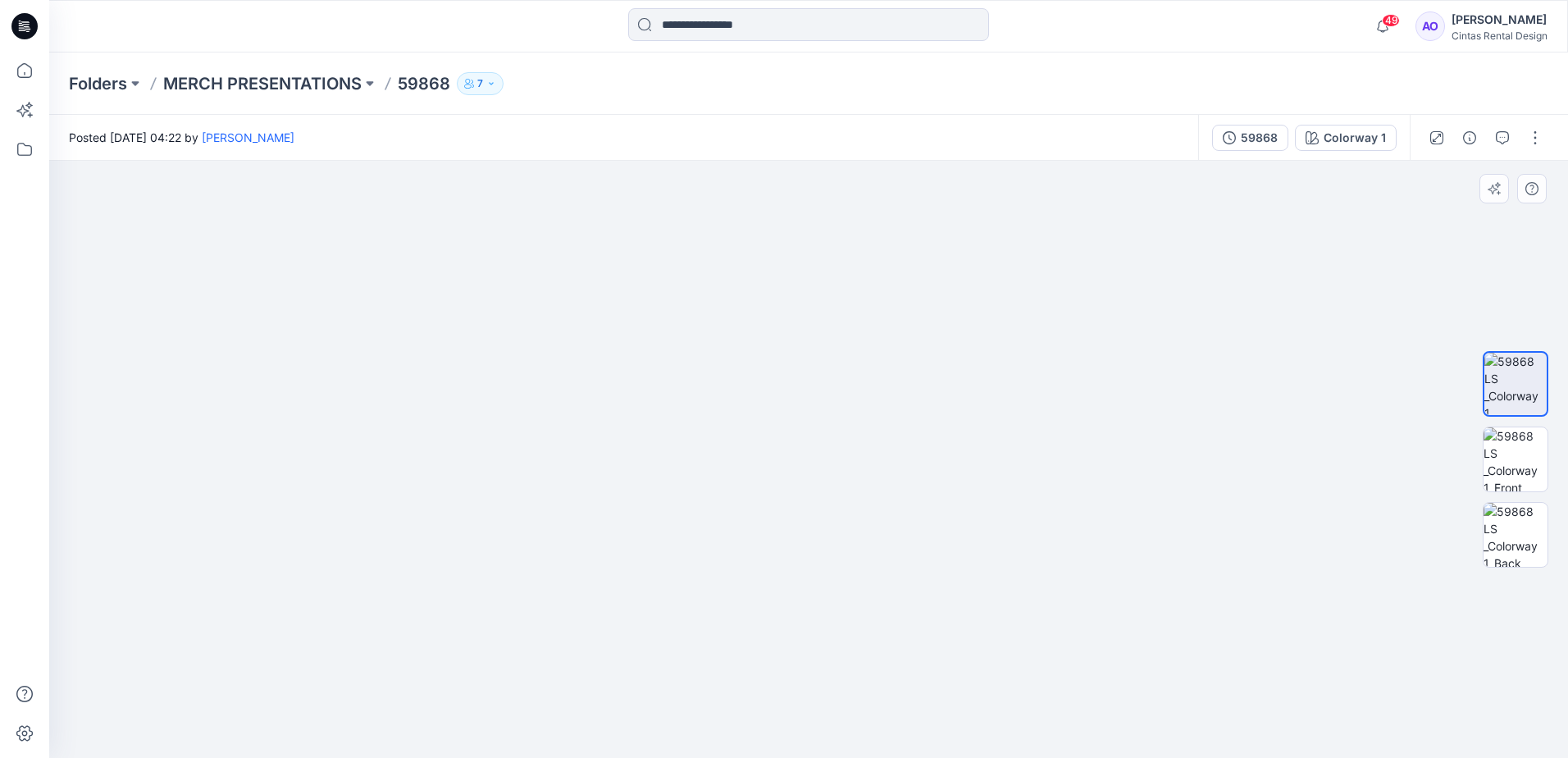
drag, startPoint x: 766, startPoint y: 501, endPoint x: 798, endPoint y: 549, distance: 57.7
drag, startPoint x: 753, startPoint y: 419, endPoint x: 802, endPoint y: 668, distance: 253.8
click at [794, 668] on img at bounding box center [224, 49] width 3281 height 1416
drag, startPoint x: 812, startPoint y: 416, endPoint x: 774, endPoint y: 597, distance: 184.9
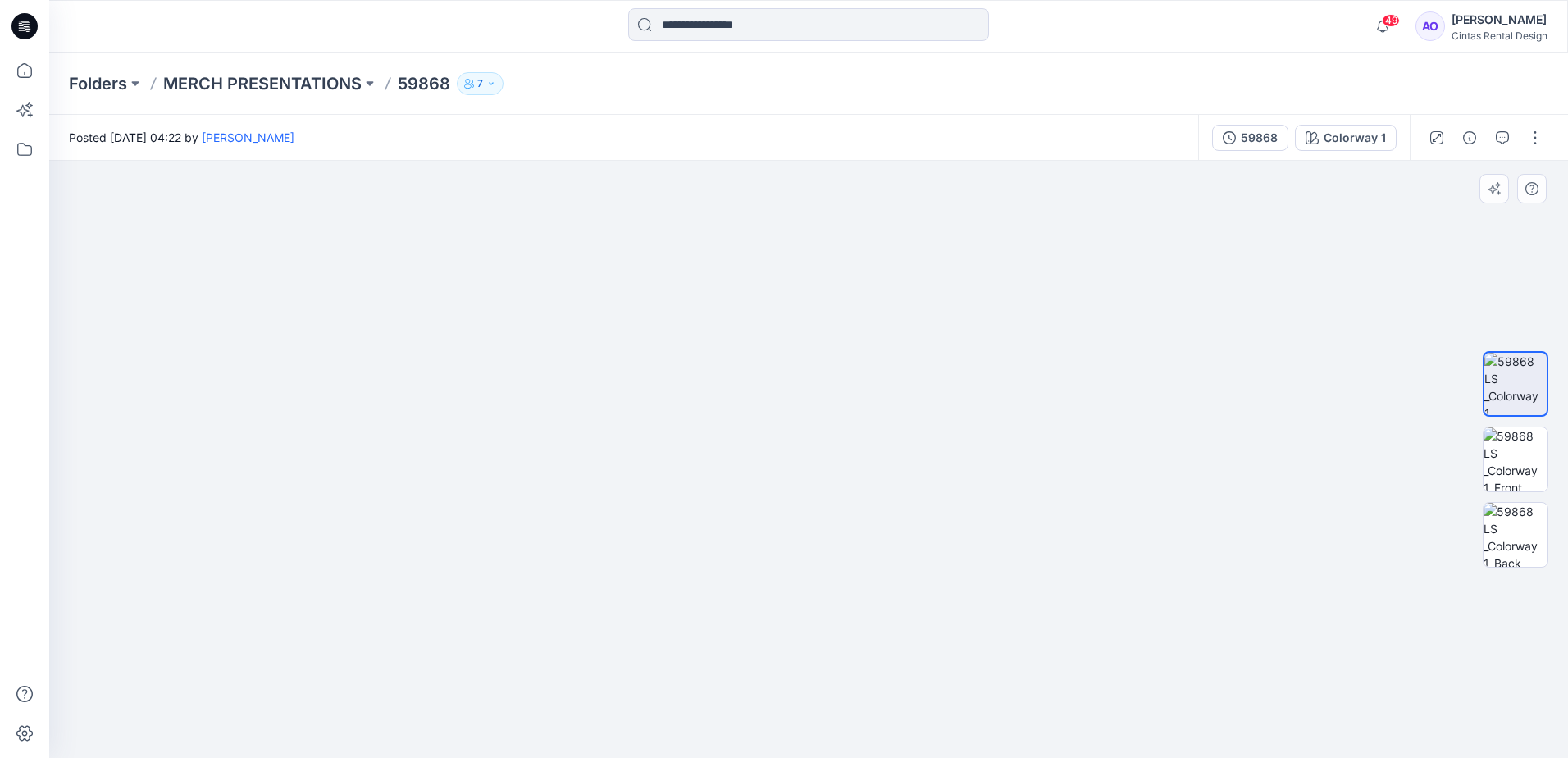
click at [774, 597] on img at bounding box center [194, 146] width 3281 height 1223
drag, startPoint x: 353, startPoint y: 334, endPoint x: 389, endPoint y: 398, distance: 73.4
click at [389, 398] on img at bounding box center [230, 178] width 3281 height 1159
drag, startPoint x: 636, startPoint y: 354, endPoint x: 604, endPoint y: 408, distance: 62.8
click at [604, 408] on img at bounding box center [202, 203] width 3281 height 1110
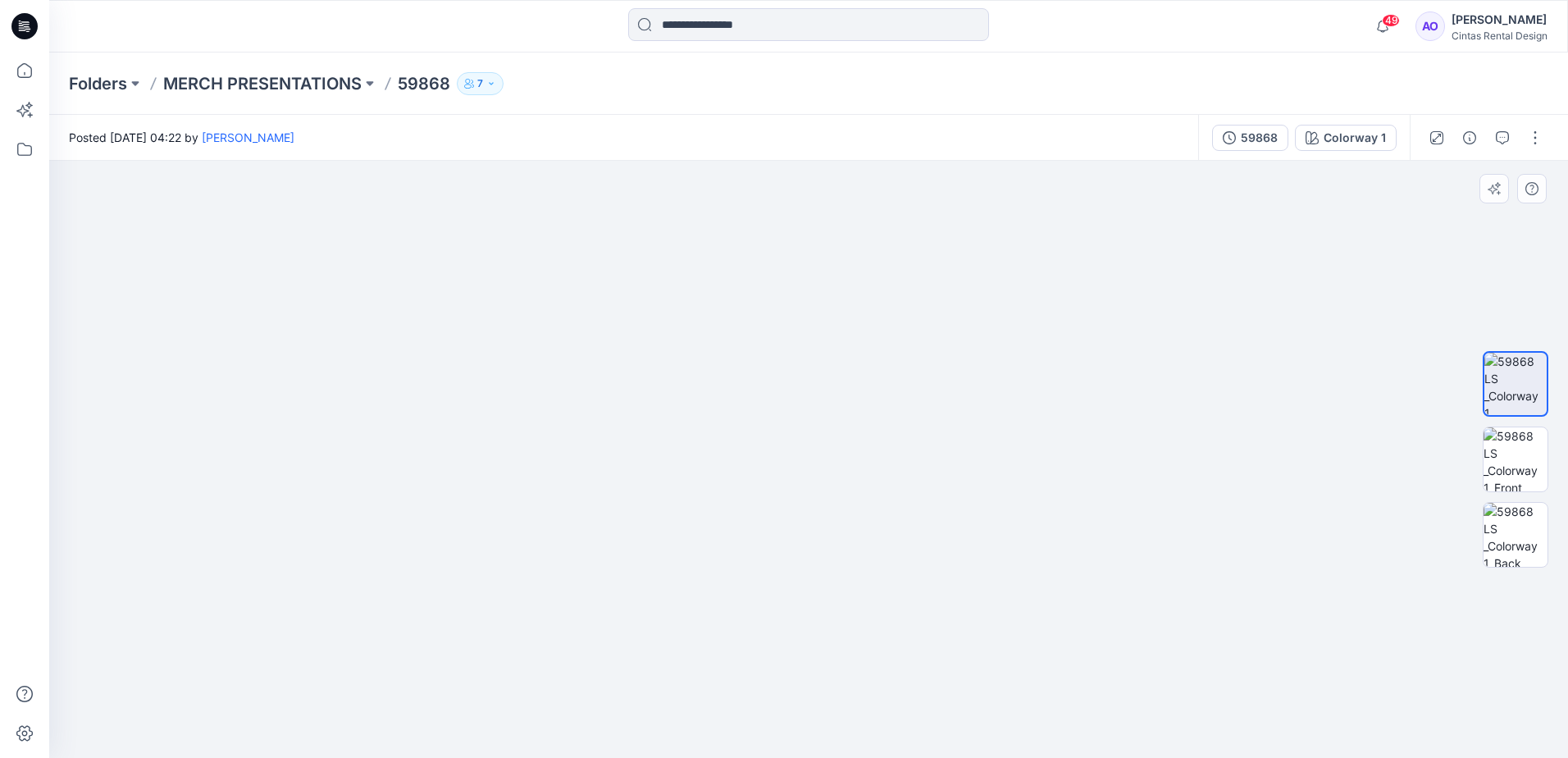
drag, startPoint x: 599, startPoint y: 404, endPoint x: 1065, endPoint y: 419, distance: 466.2
click at [1065, 419] on img at bounding box center [220, 212] width 3281 height 1092
drag, startPoint x: 570, startPoint y: 399, endPoint x: 771, endPoint y: 427, distance: 202.9
click at [771, 427] on img at bounding box center [866, 226] width 3281 height 1064
drag, startPoint x: 635, startPoint y: 421, endPoint x: 460, endPoint y: 326, distance: 199.1
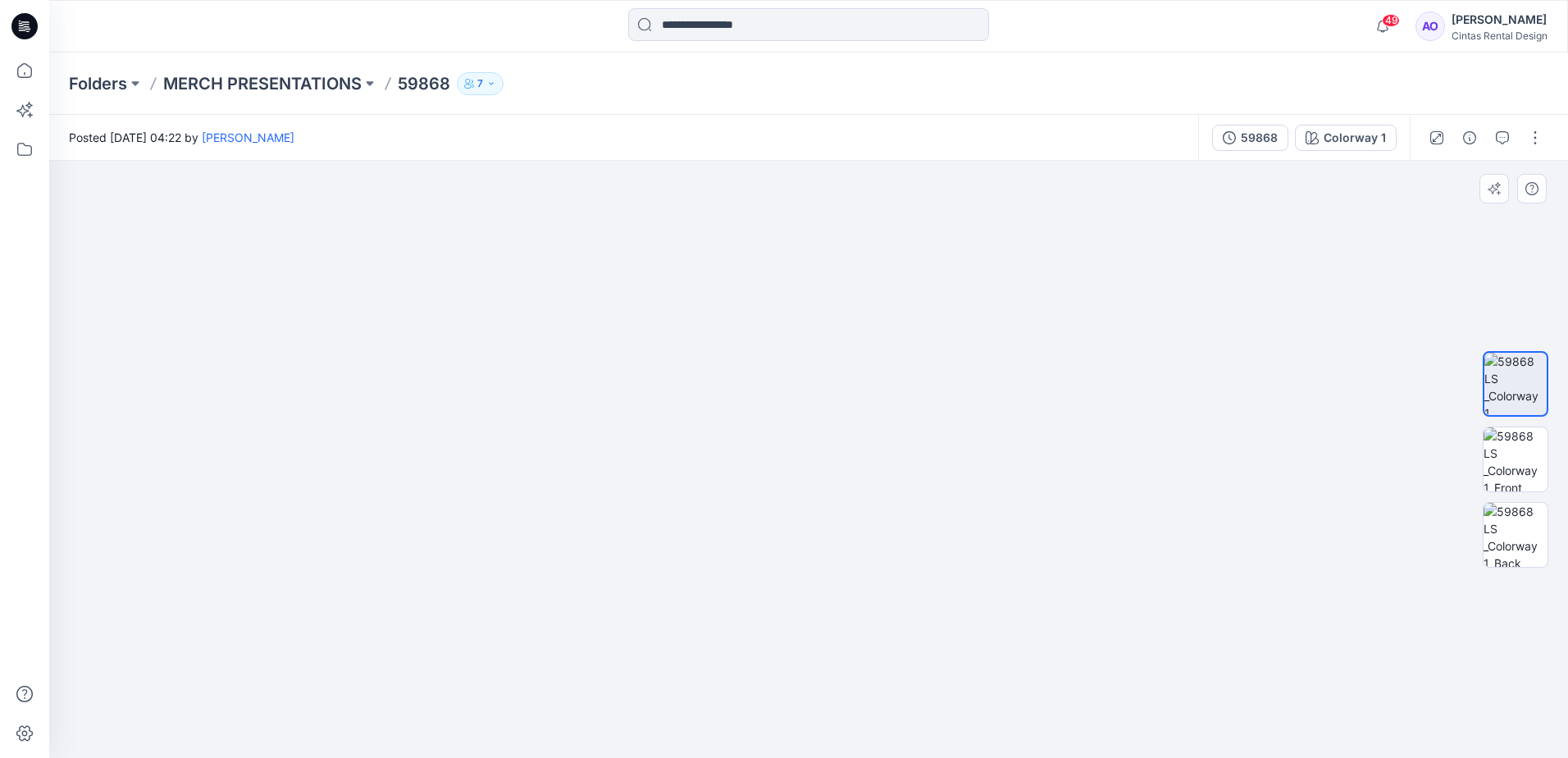
click at [466, 325] on img at bounding box center [713, 178] width 3281 height 1158
drag, startPoint x: 813, startPoint y: 410, endPoint x: 658, endPoint y: 423, distance: 155.5
click at [658, 423] on img at bounding box center [275, 198] width 3281 height 1120
click at [1506, 463] on img at bounding box center [1516, 459] width 64 height 64
click at [790, 362] on img at bounding box center [809, 459] width 597 height 597
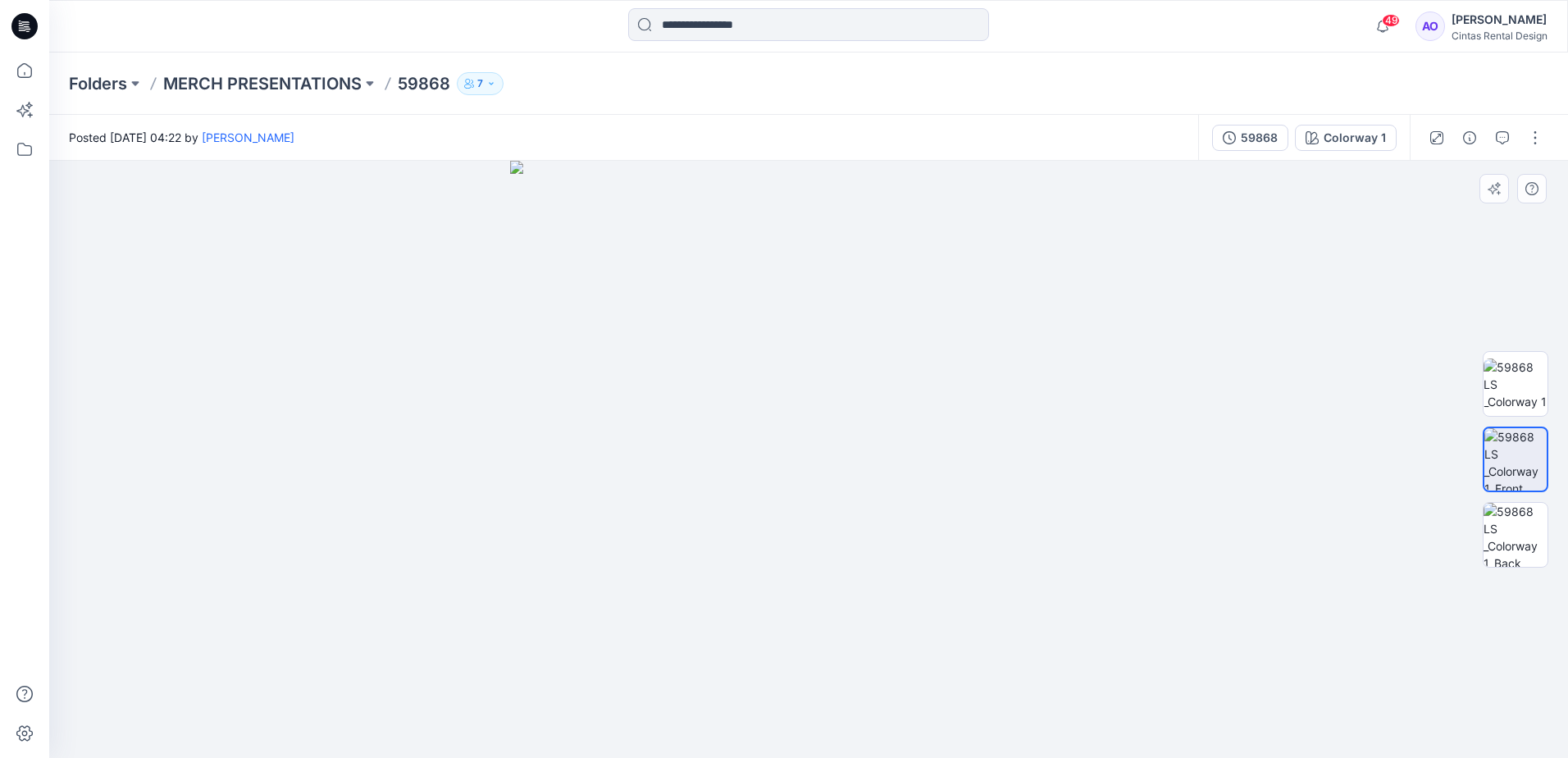
drag, startPoint x: 803, startPoint y: 443, endPoint x: 728, endPoint y: 391, distance: 91.3
click at [696, 378] on img at bounding box center [809, 459] width 597 height 597
drag, startPoint x: 789, startPoint y: 222, endPoint x: 728, endPoint y: 472, distance: 257.3
drag, startPoint x: 740, startPoint y: 384, endPoint x: 747, endPoint y: 592, distance: 208.1
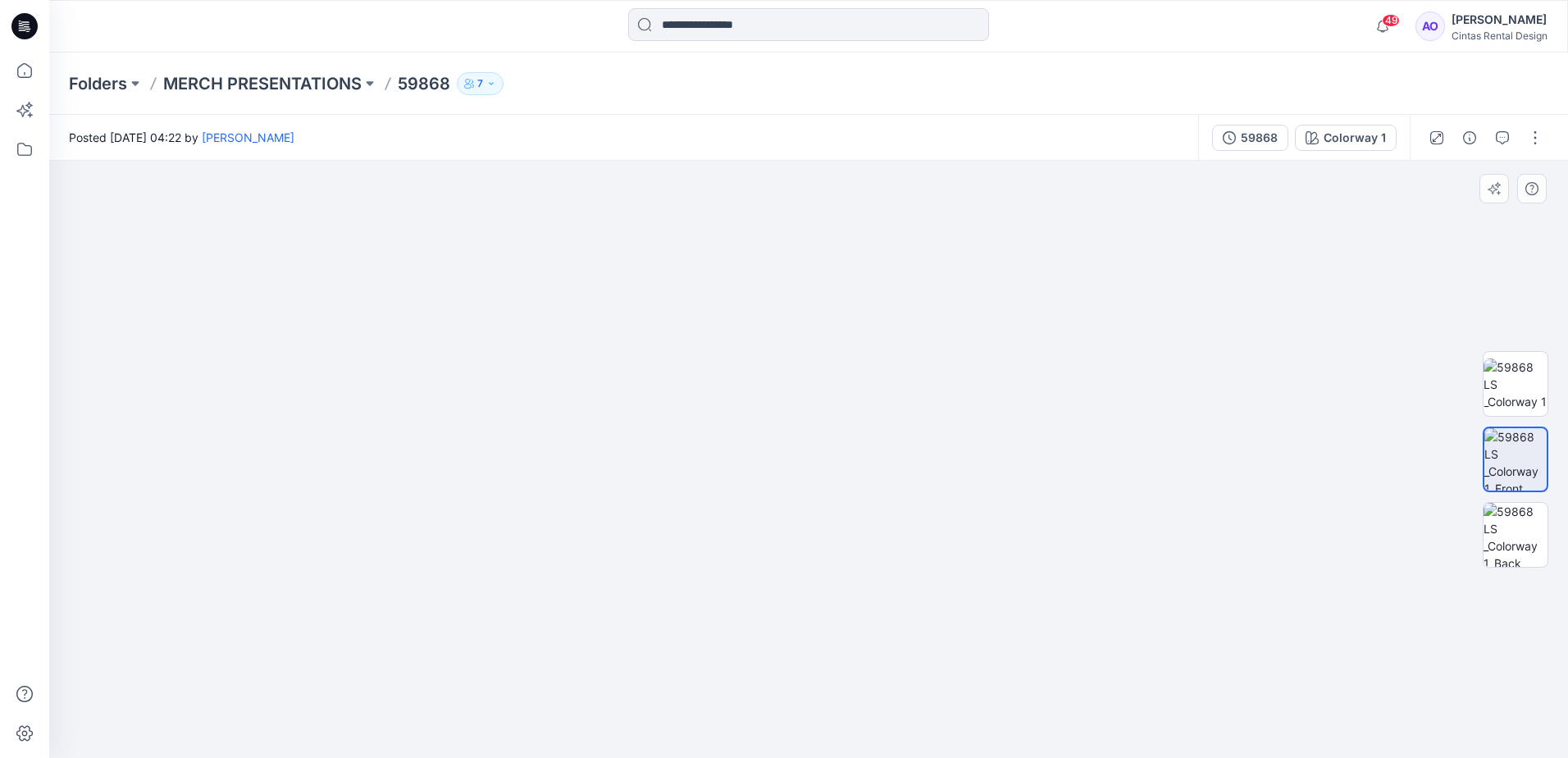
drag, startPoint x: 757, startPoint y: 462, endPoint x: 768, endPoint y: 535, distance: 73.8
drag, startPoint x: 423, startPoint y: 588, endPoint x: 573, endPoint y: 587, distance: 150.0
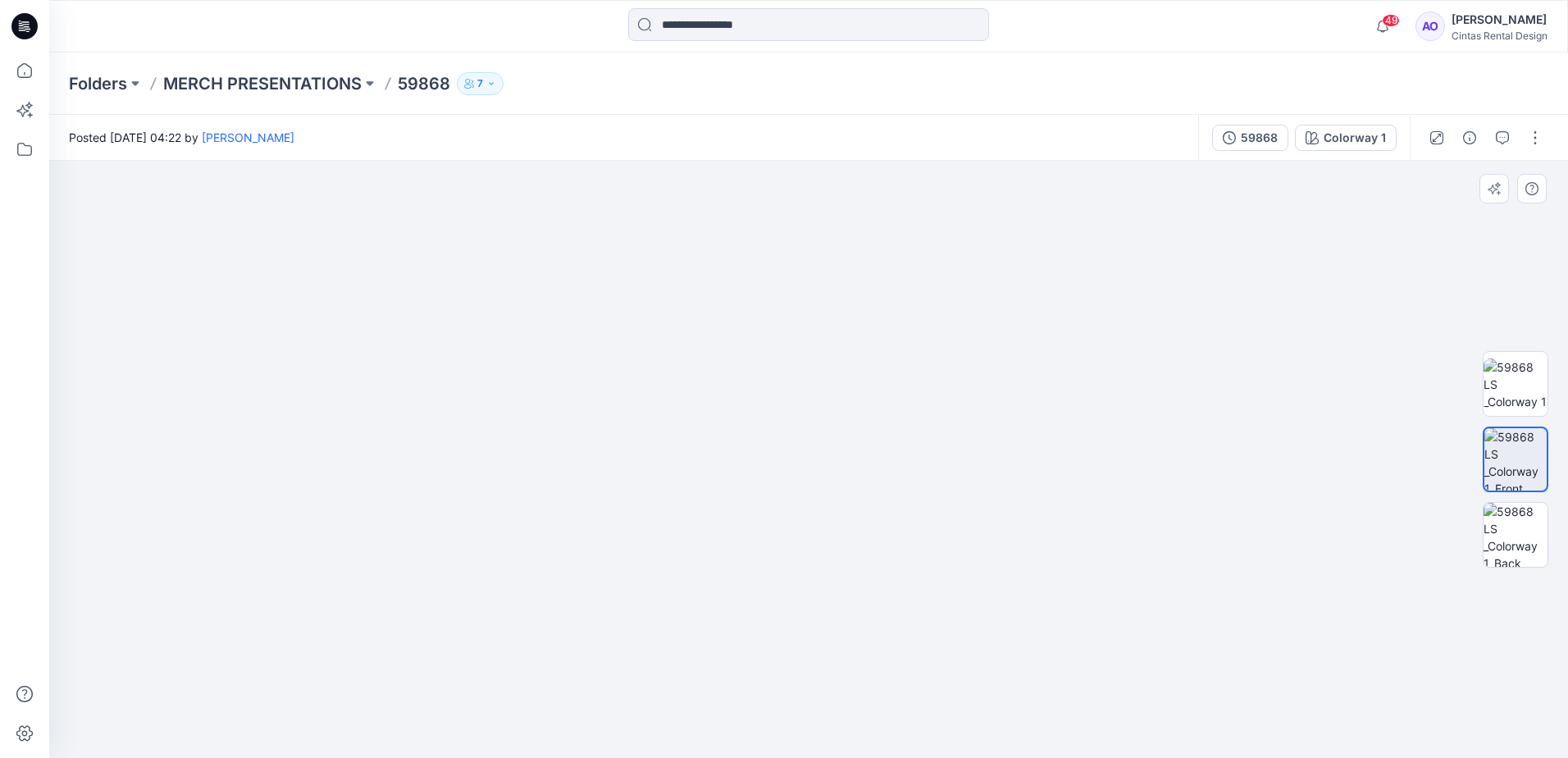
drag, startPoint x: 707, startPoint y: 501, endPoint x: 619, endPoint y: 654, distance: 176.5
drag, startPoint x: 675, startPoint y: 310, endPoint x: 684, endPoint y: 551, distance: 241.2
drag, startPoint x: 669, startPoint y: 534, endPoint x: 669, endPoint y: 565, distance: 31.0
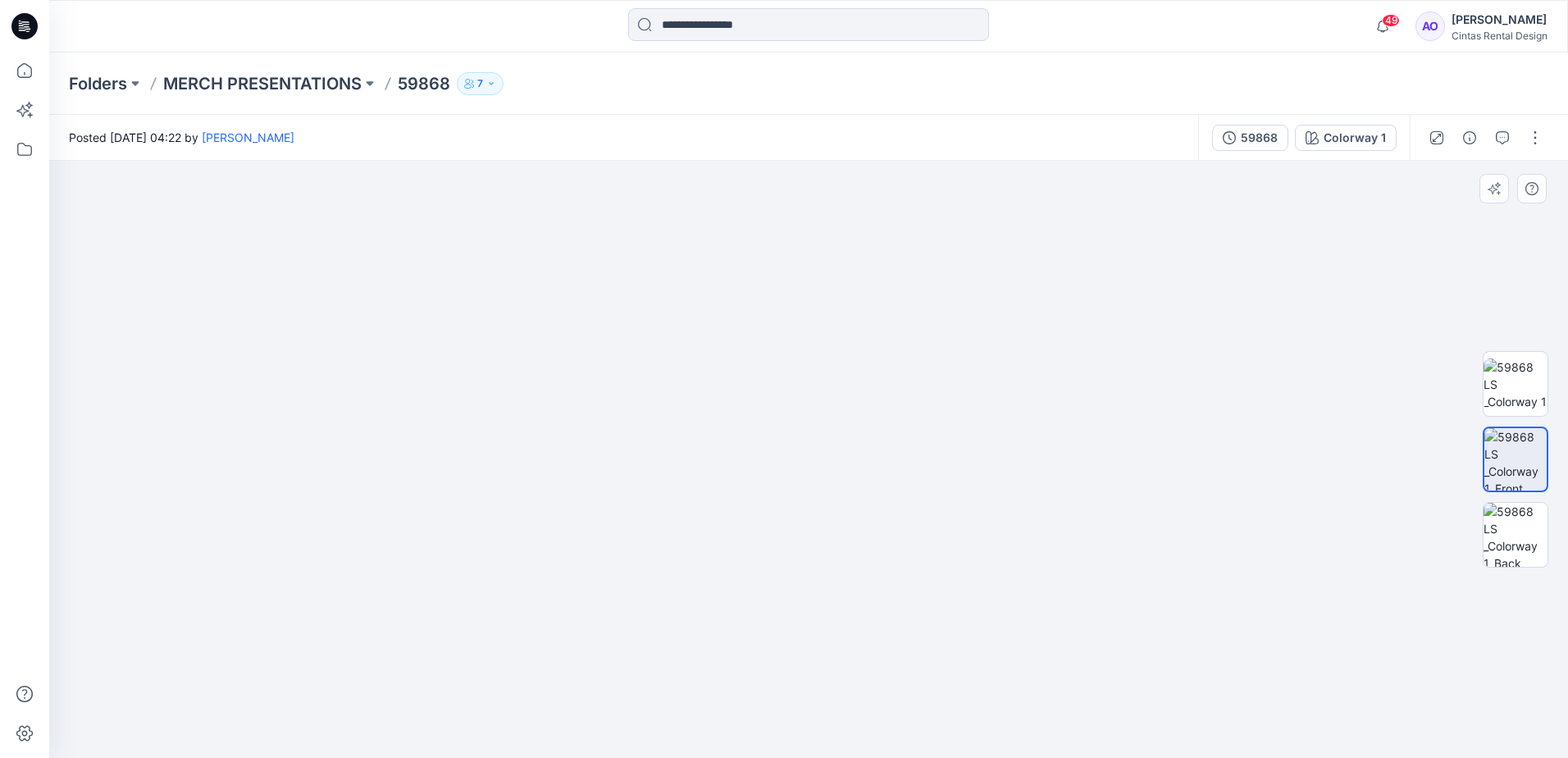
drag, startPoint x: 694, startPoint y: 404, endPoint x: 760, endPoint y: 654, distance: 258.6
drag, startPoint x: 705, startPoint y: 654, endPoint x: 729, endPoint y: 637, distance: 29.4
click at [693, 698] on img at bounding box center [827, 207] width 3281 height 1104
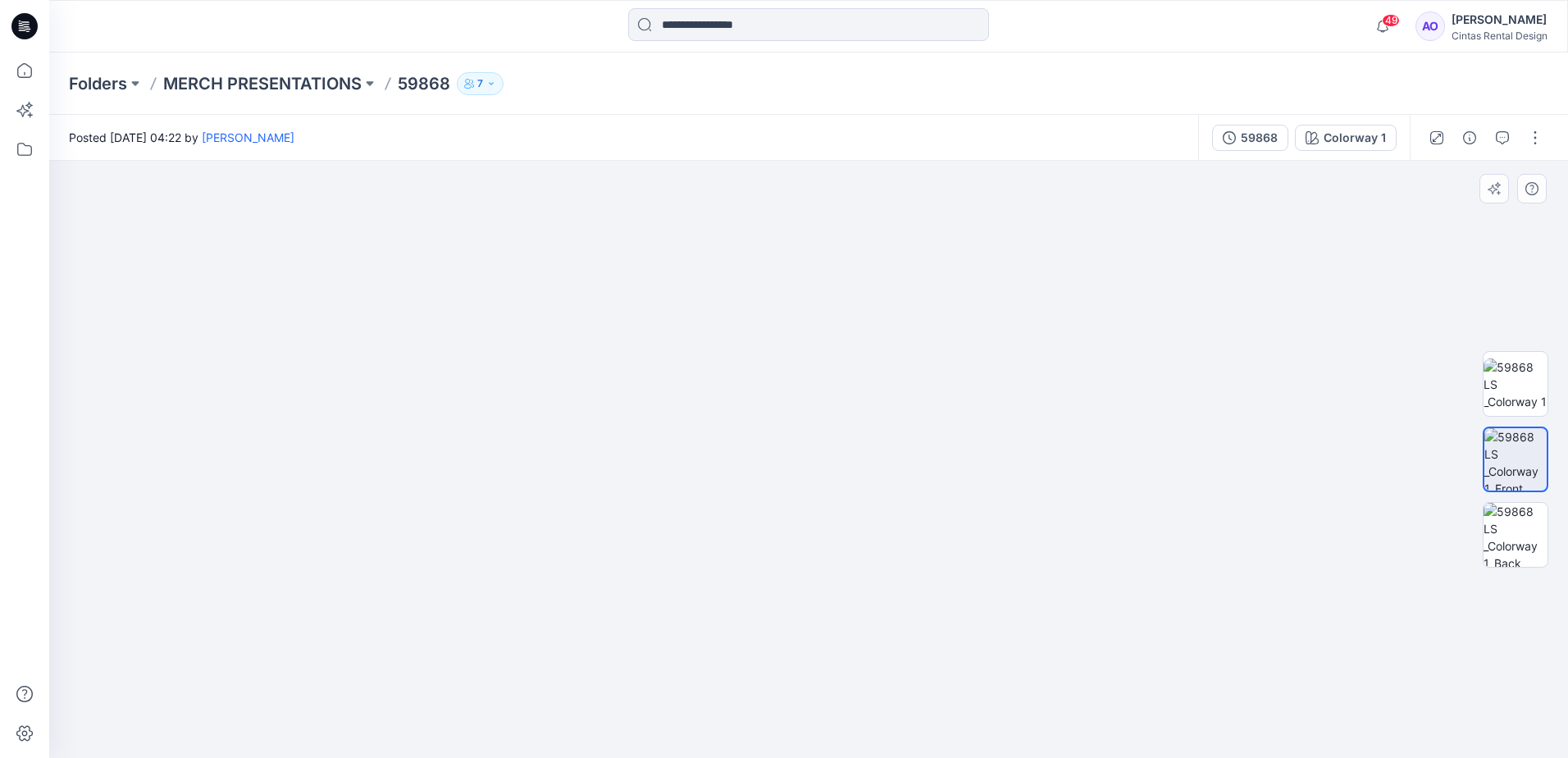
drag, startPoint x: 1141, startPoint y: 439, endPoint x: 741, endPoint y: 420, distance: 400.5
click at [745, 423] on img at bounding box center [454, 201] width 3281 height 1116
drag, startPoint x: 914, startPoint y: 544, endPoint x: 696, endPoint y: 430, distance: 246.0
click at [695, 430] on img at bounding box center [809, 384] width 871 height 747
click at [1520, 547] on img at bounding box center [1516, 534] width 64 height 64
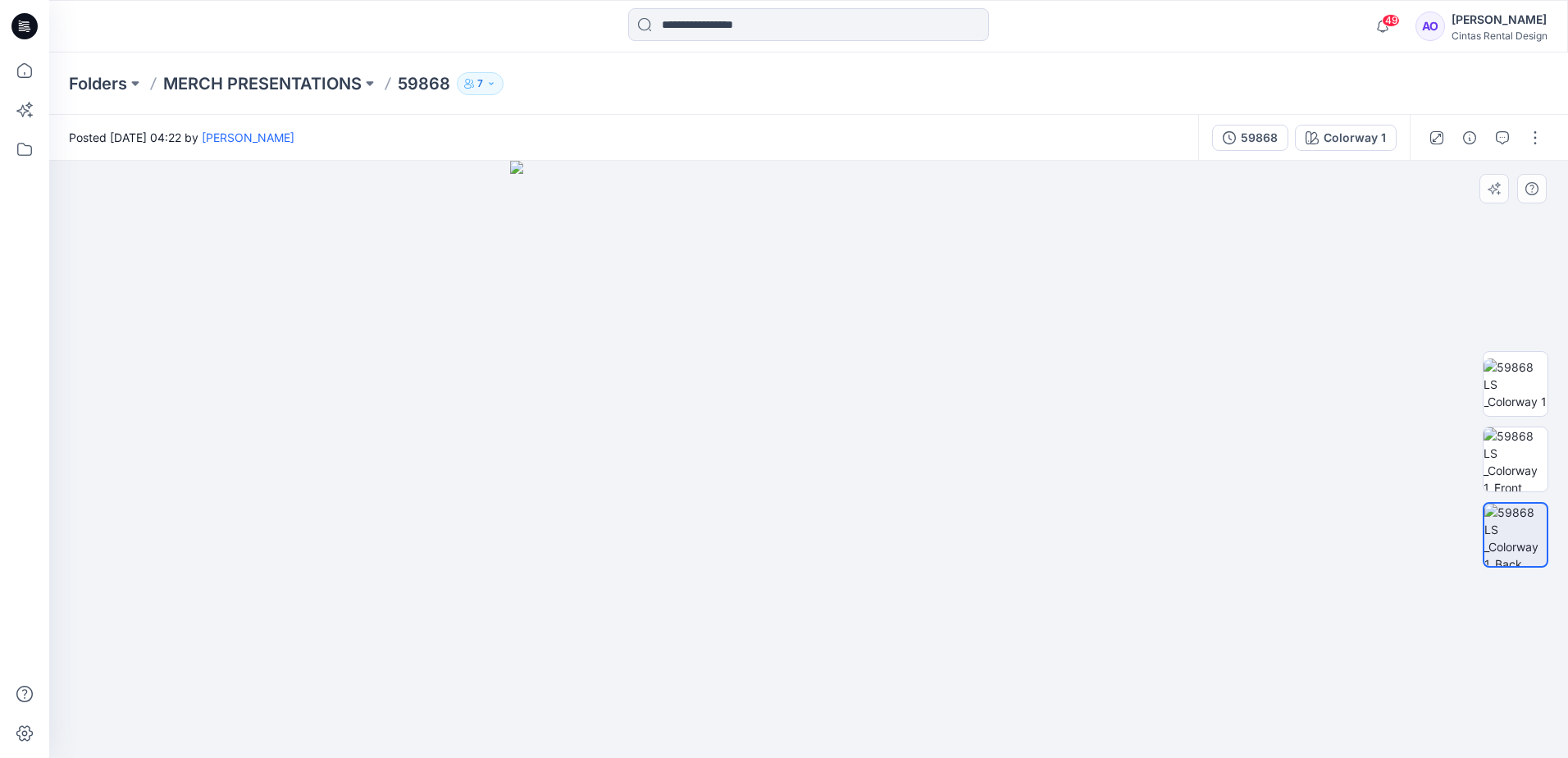
click at [811, 592] on img at bounding box center [809, 459] width 597 height 597
drag, startPoint x: 802, startPoint y: 563, endPoint x: 801, endPoint y: 499, distance: 64.0
click at [801, 499] on img at bounding box center [809, 459] width 597 height 597
click at [779, 346] on img at bounding box center [809, 459] width 597 height 597
click at [819, 387] on img at bounding box center [809, 459] width 597 height 597
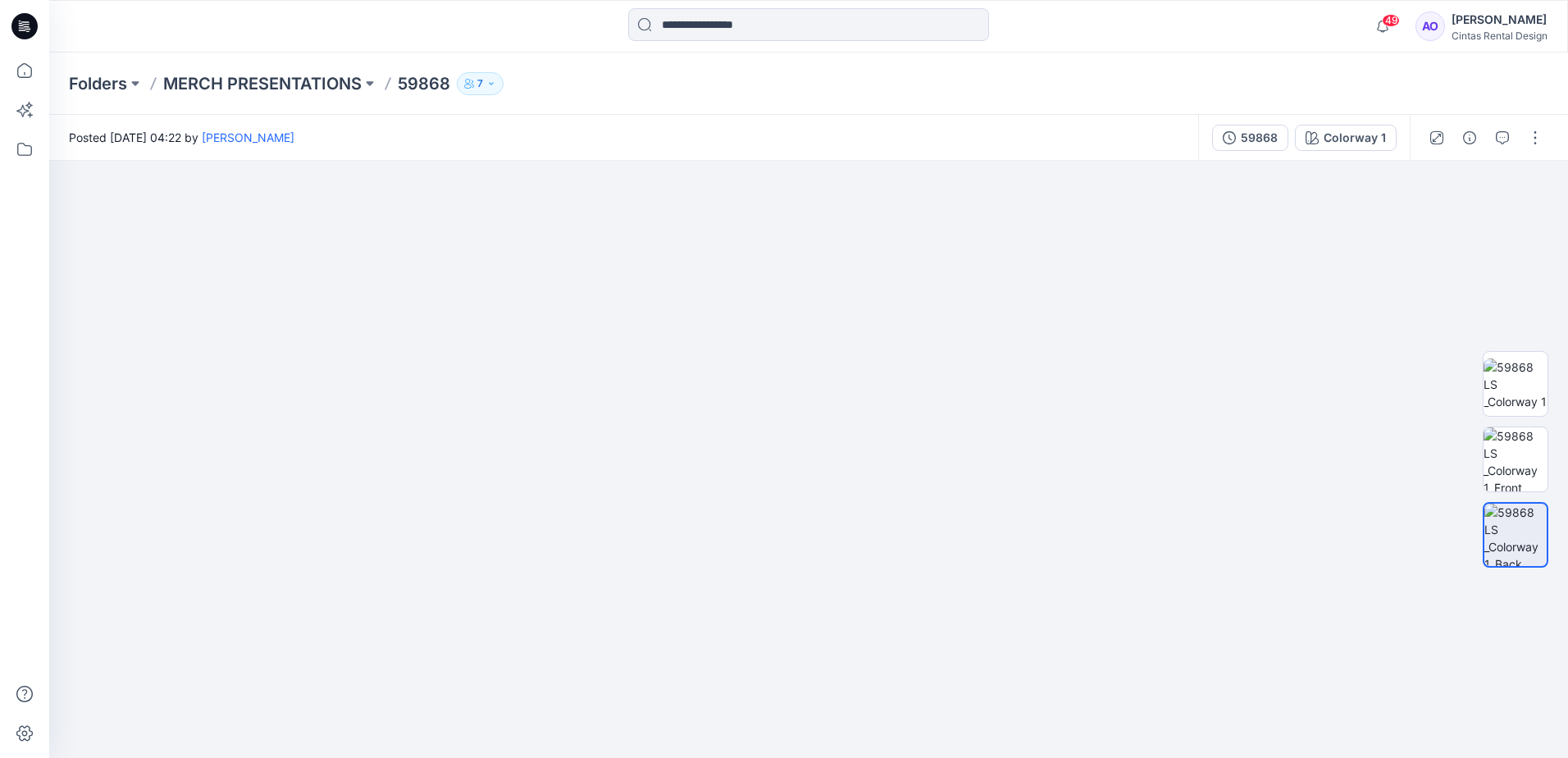
drag, startPoint x: 771, startPoint y: 629, endPoint x: 892, endPoint y: 126, distance: 517.3
click at [893, 127] on div "Posted Wednesday, August 20, 2025 04:22 by Angelina Griffiths 59868 Colorway 1 …" at bounding box center [809, 437] width 1520 height 644
drag, startPoint x: 885, startPoint y: 394, endPoint x: 834, endPoint y: 387, distance: 51.5
click at [834, 389] on img at bounding box center [879, 206] width 2788 height 1103
drag, startPoint x: 960, startPoint y: 507, endPoint x: 806, endPoint y: 472, distance: 157.9
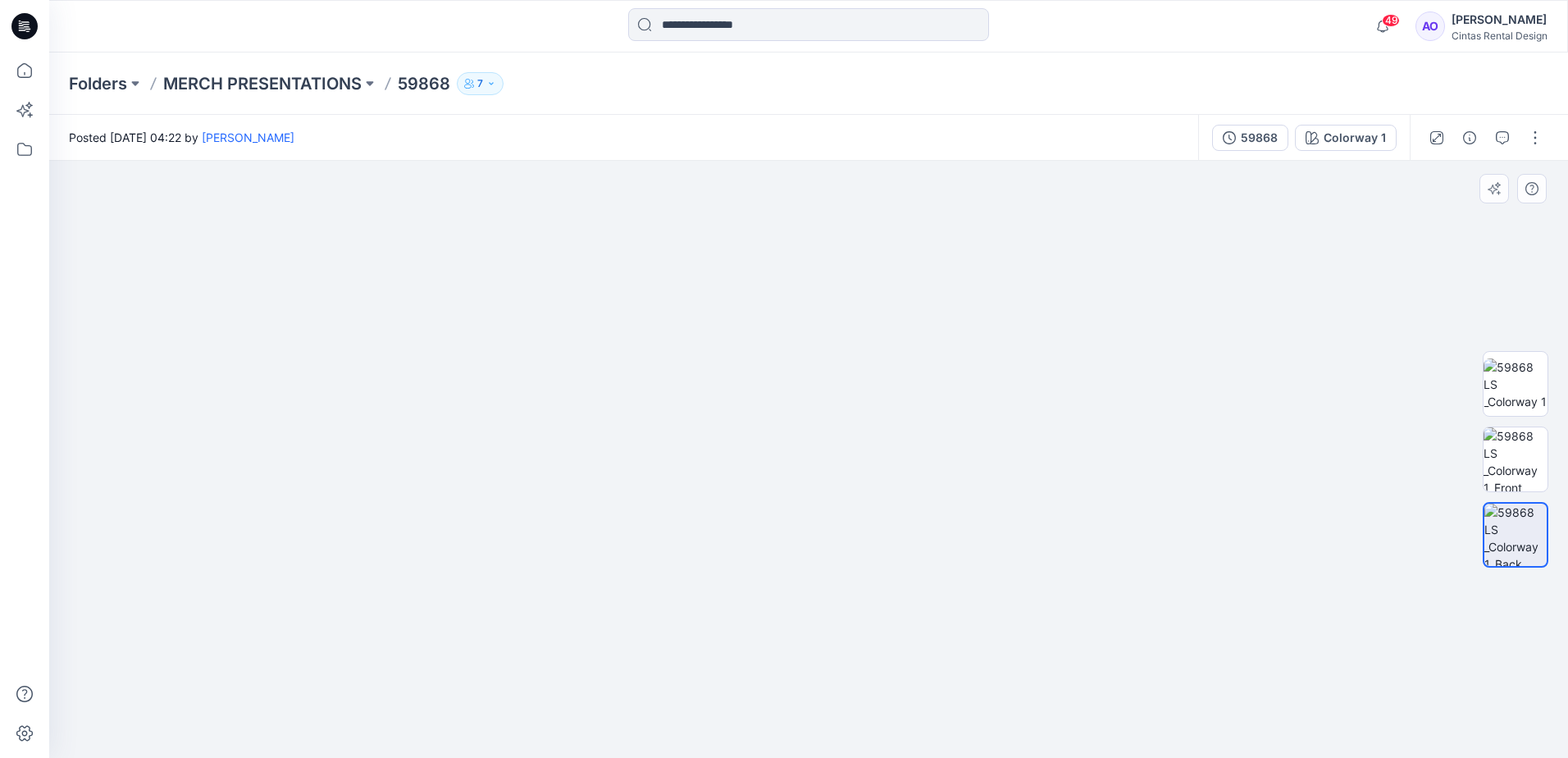
click at [806, 472] on img at bounding box center [725, 188] width 2788 height 1139
drag, startPoint x: 556, startPoint y: 401, endPoint x: 565, endPoint y: 347, distance: 54.7
click at [498, 247] on img at bounding box center [727, 219] width 1912 height 1078
drag, startPoint x: 612, startPoint y: 537, endPoint x: 627, endPoint y: 492, distance: 47.4
click at [627, 492] on img at bounding box center [727, 219] width 1912 height 1077
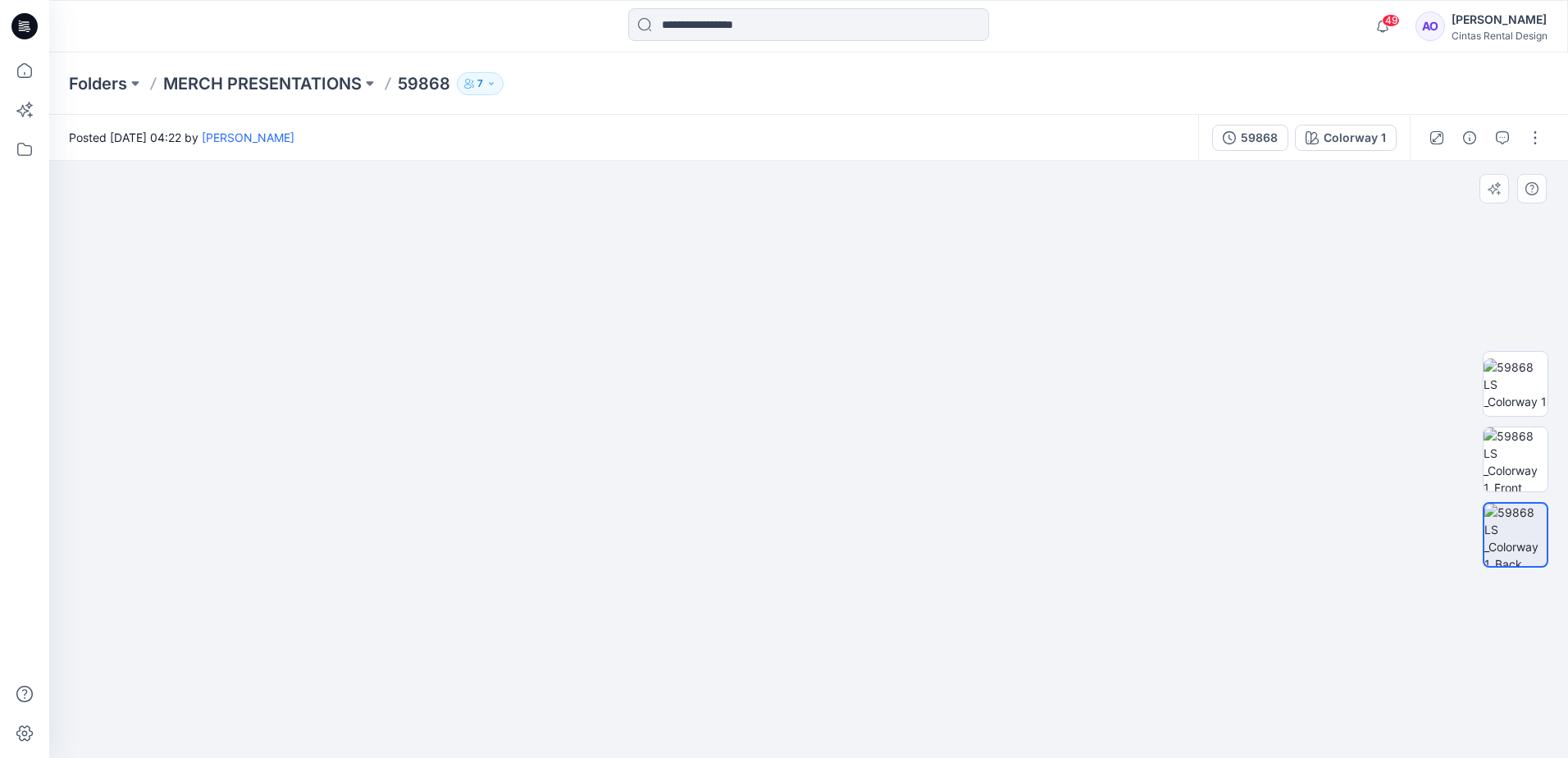
drag, startPoint x: 747, startPoint y: 601, endPoint x: 731, endPoint y: 462, distance: 139.9
click at [731, 462] on img at bounding box center [742, 180] width 1912 height 1155
drag, startPoint x: 731, startPoint y: 658, endPoint x: 770, endPoint y: 504, distance: 158.9
click at [770, 504] on img at bounding box center [755, 60] width 1912 height 1395
drag, startPoint x: 768, startPoint y: 672, endPoint x: 756, endPoint y: 584, distance: 88.8
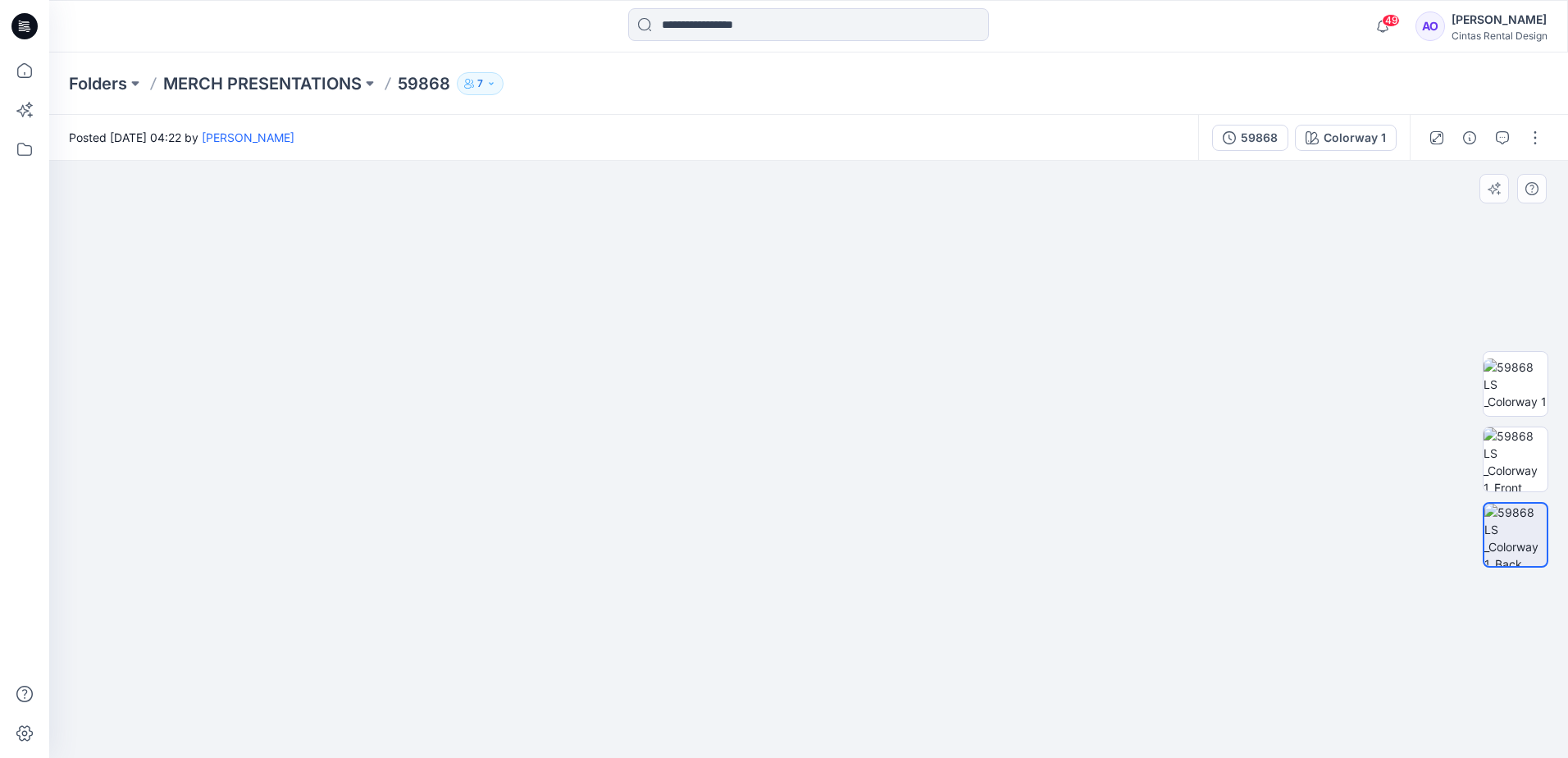
click at [756, 584] on img at bounding box center [752, 7] width 1912 height 1501
drag, startPoint x: 746, startPoint y: 613, endPoint x: 744, endPoint y: 603, distance: 10.2
click at [744, 603] on img at bounding box center [750, 1] width 1912 height 1515
drag, startPoint x: 347, startPoint y: 624, endPoint x: 458, endPoint y: 686, distance: 127.1
click at [458, 686] on img at bounding box center [857, 25] width 1912 height 1466
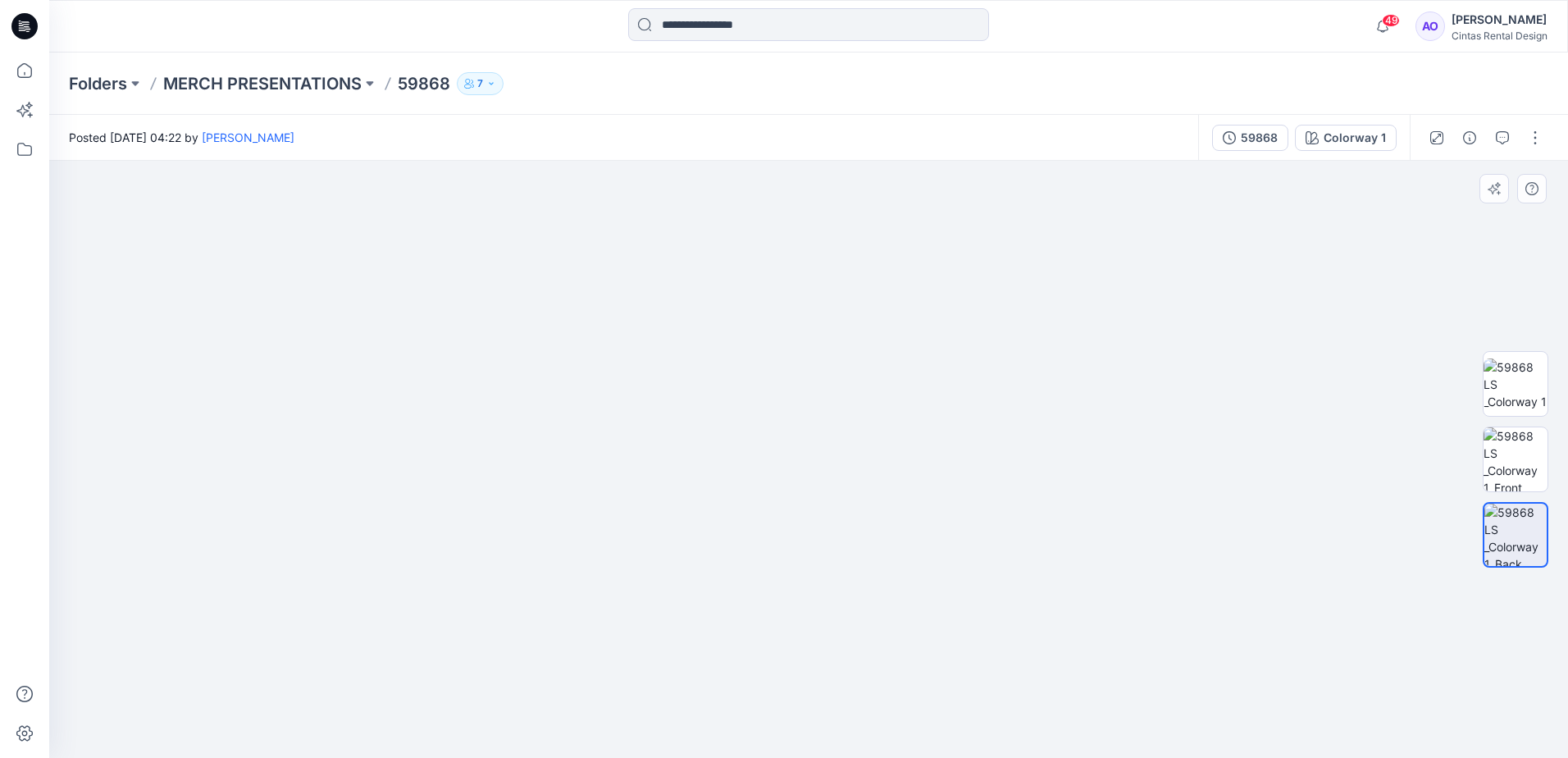
drag, startPoint x: 480, startPoint y: 602, endPoint x: 471, endPoint y: 737, distance: 135.3
click at [475, 756] on img at bounding box center [861, 50] width 1912 height 1415
drag, startPoint x: 483, startPoint y: 613, endPoint x: 328, endPoint y: 739, distance: 199.8
click at [328, 739] on img at bounding box center [855, 113] width 1912 height 1289
drag, startPoint x: 546, startPoint y: 507, endPoint x: 545, endPoint y: 729, distance: 222.0
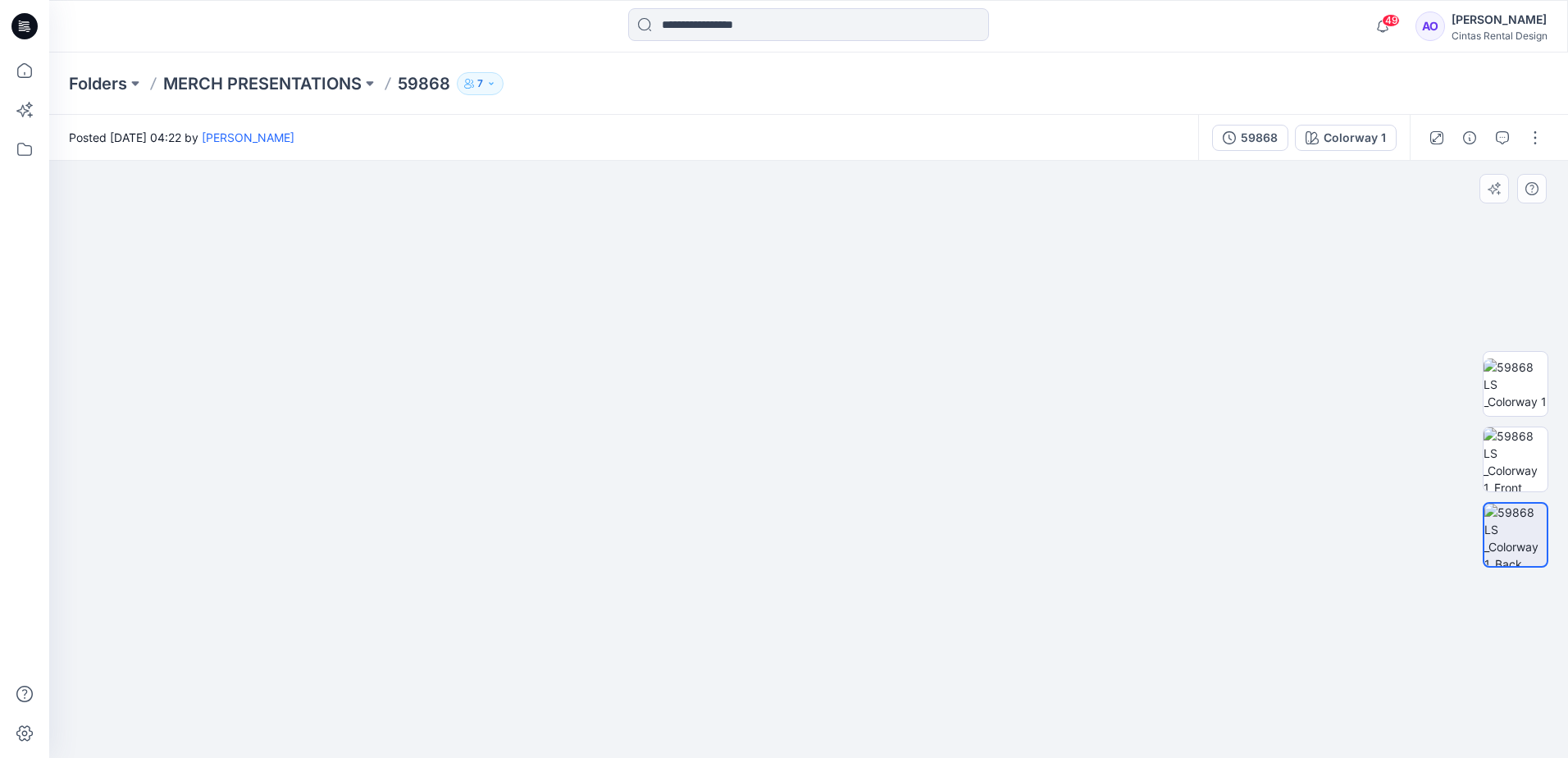
click at [545, 729] on img at bounding box center [700, 177] width 1912 height 1161
drag, startPoint x: 589, startPoint y: 556, endPoint x: 587, endPoint y: 481, distance: 75.0
click at [587, 482] on img at bounding box center [696, 252] width 1912 height 1010
drag, startPoint x: 639, startPoint y: 554, endPoint x: 584, endPoint y: 360, distance: 201.6
click at [584, 360] on img at bounding box center [676, 163] width 1912 height 1190
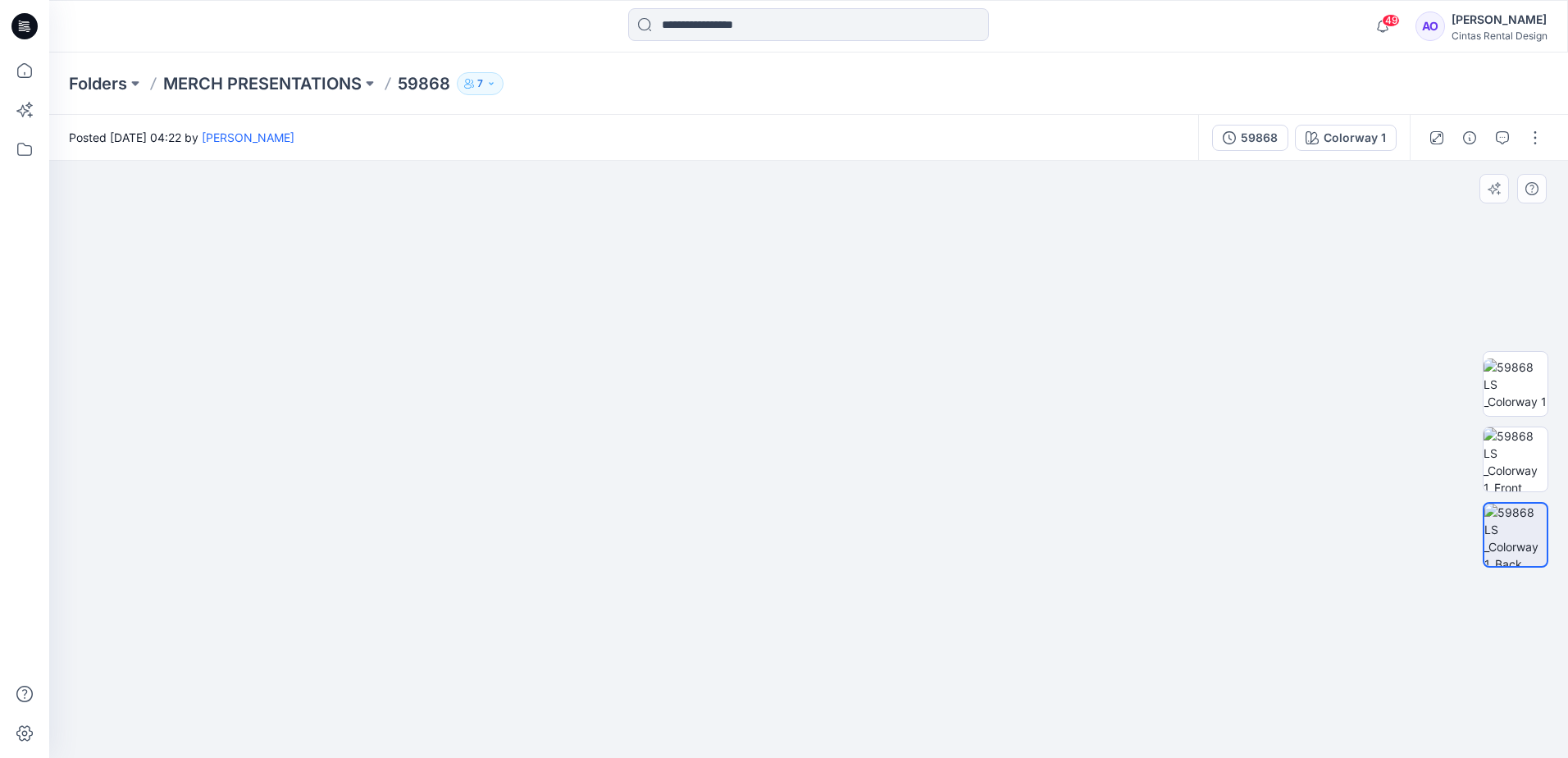
drag, startPoint x: 571, startPoint y: 467, endPoint x: 573, endPoint y: 400, distance: 67.0
click at [573, 400] on img at bounding box center [641, 132] width 1912 height 1252
drag, startPoint x: 567, startPoint y: 520, endPoint x: 598, endPoint y: 527, distance: 31.8
click at [598, 527] on img at bounding box center [643, 99] width 1912 height 1319
click at [1534, 468] on img at bounding box center [1516, 459] width 64 height 64
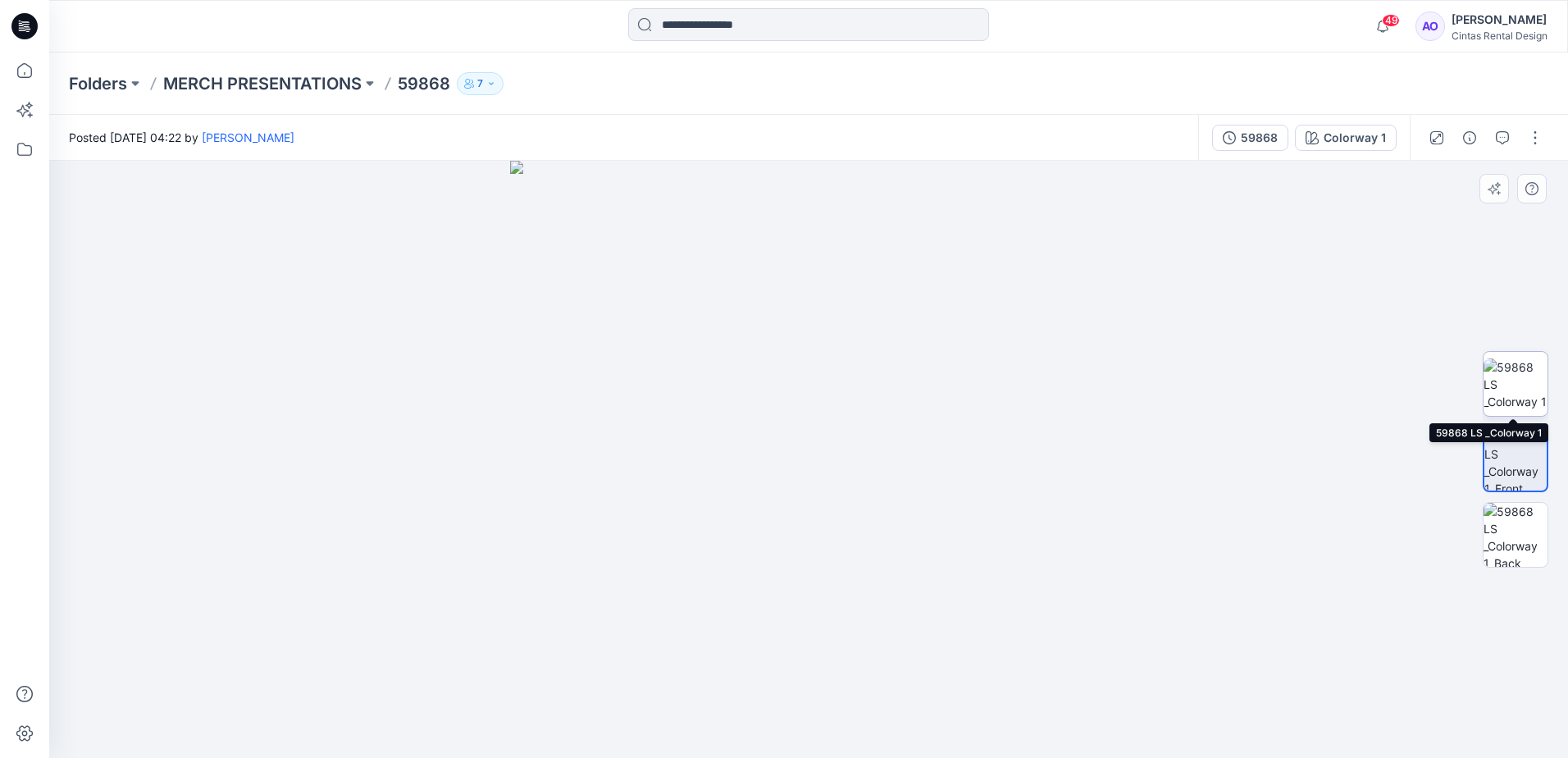
click at [1495, 393] on img at bounding box center [1516, 384] width 64 height 51
click at [829, 351] on img at bounding box center [809, 459] width 597 height 597
drag, startPoint x: 829, startPoint y: 315, endPoint x: 790, endPoint y: 612, distance: 299.5
click at [790, 610] on img at bounding box center [771, 158] width 2351 height 1201
drag, startPoint x: 833, startPoint y: 310, endPoint x: 793, endPoint y: 573, distance: 266.0
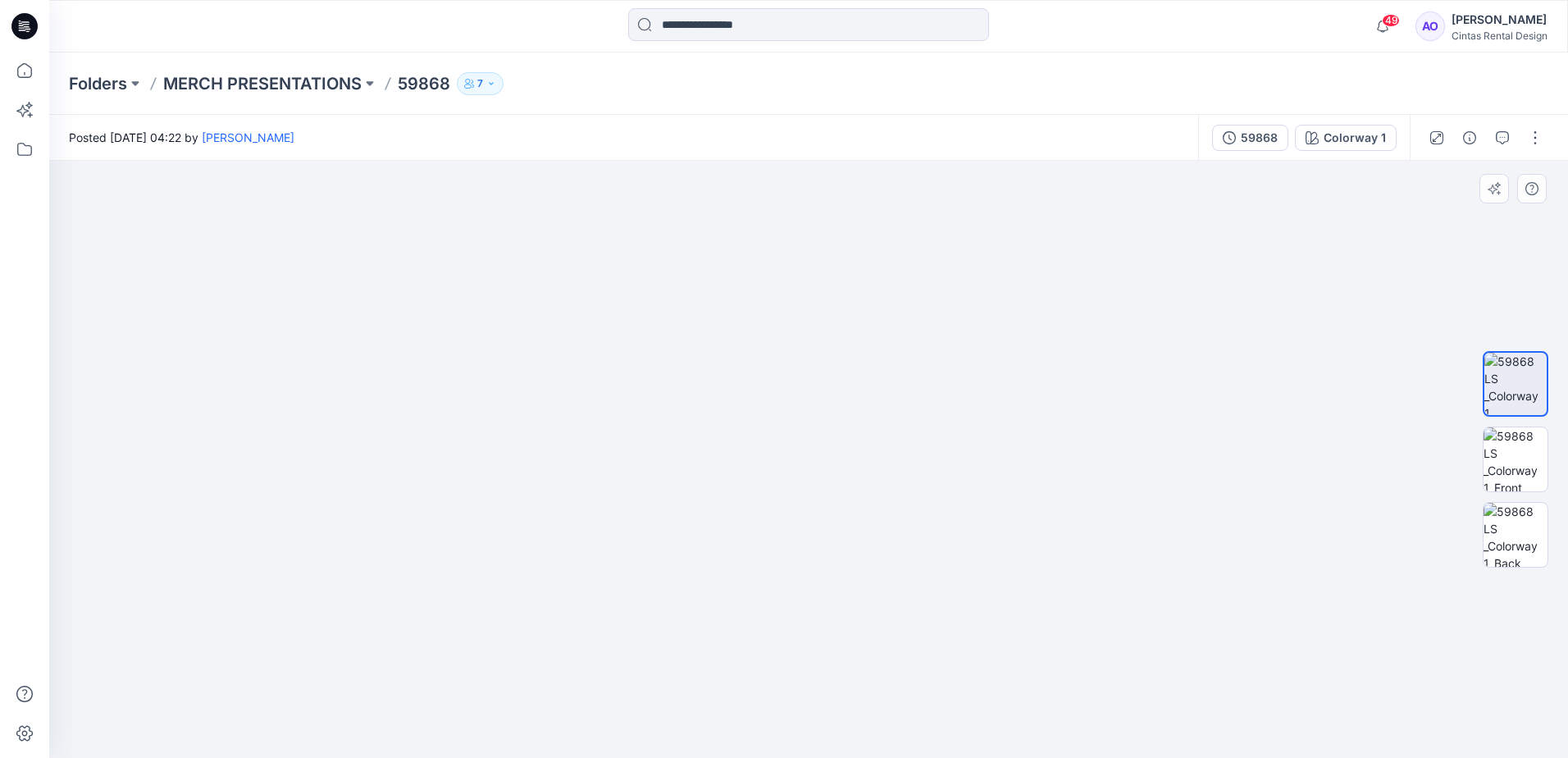
click at [805, 549] on img at bounding box center [773, 212] width 2351 height 1092
drag, startPoint x: 815, startPoint y: 463, endPoint x: 753, endPoint y: 492, distance: 68.4
click at [753, 492] on img at bounding box center [722, 291] width 2351 height 934
drag, startPoint x: 836, startPoint y: 392, endPoint x: 969, endPoint y: 421, distance: 136.1
click at [969, 421] on img at bounding box center [733, 257] width 3281 height 1000
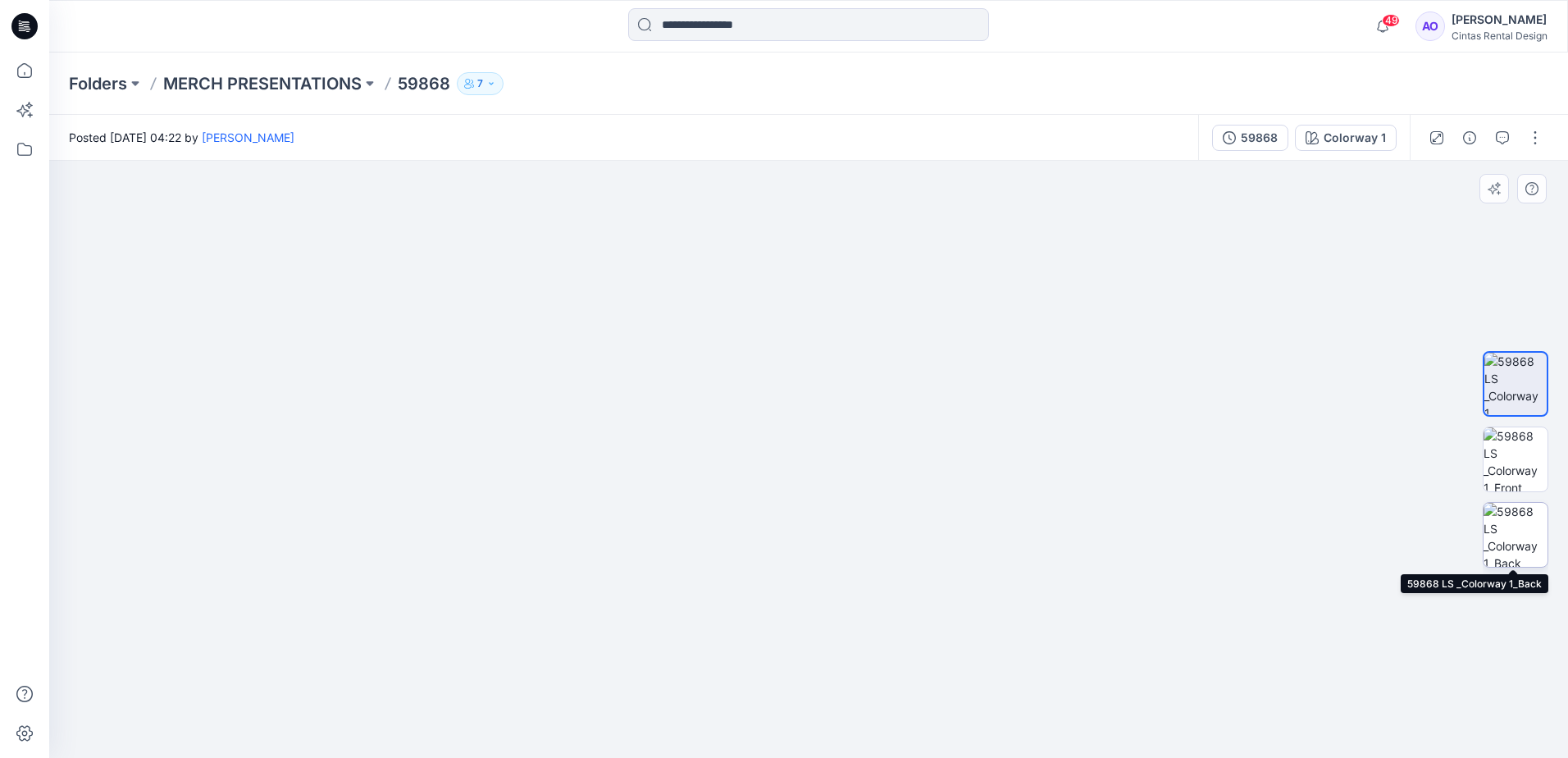
click at [1500, 518] on img at bounding box center [1516, 534] width 64 height 64
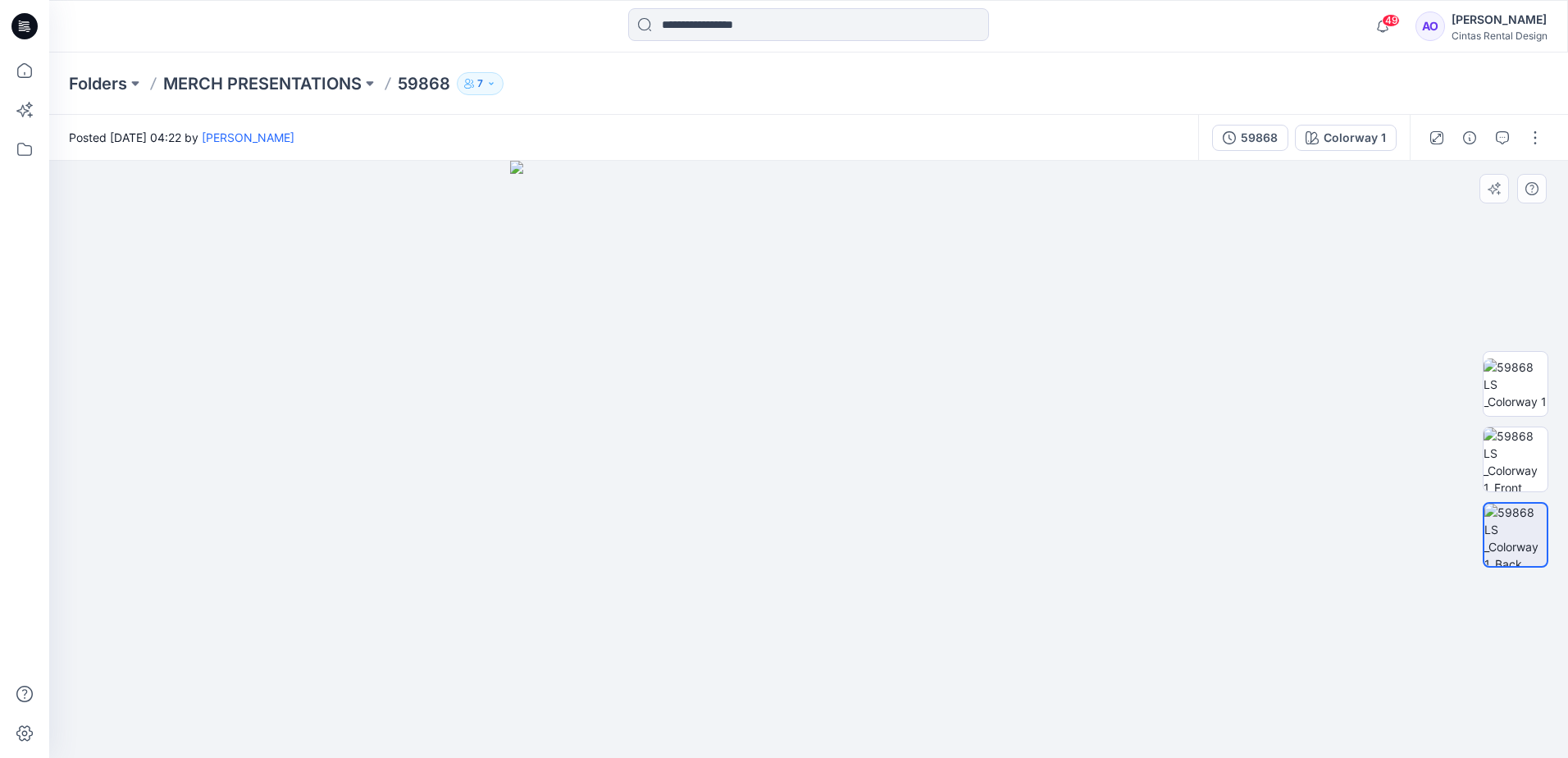
click at [840, 366] on img at bounding box center [809, 459] width 597 height 597
drag, startPoint x: 814, startPoint y: 341, endPoint x: 788, endPoint y: 687, distance: 347.0
click at [788, 687] on img at bounding box center [808, 389] width 1473 height 737
click at [1520, 470] on img at bounding box center [1516, 459] width 64 height 64
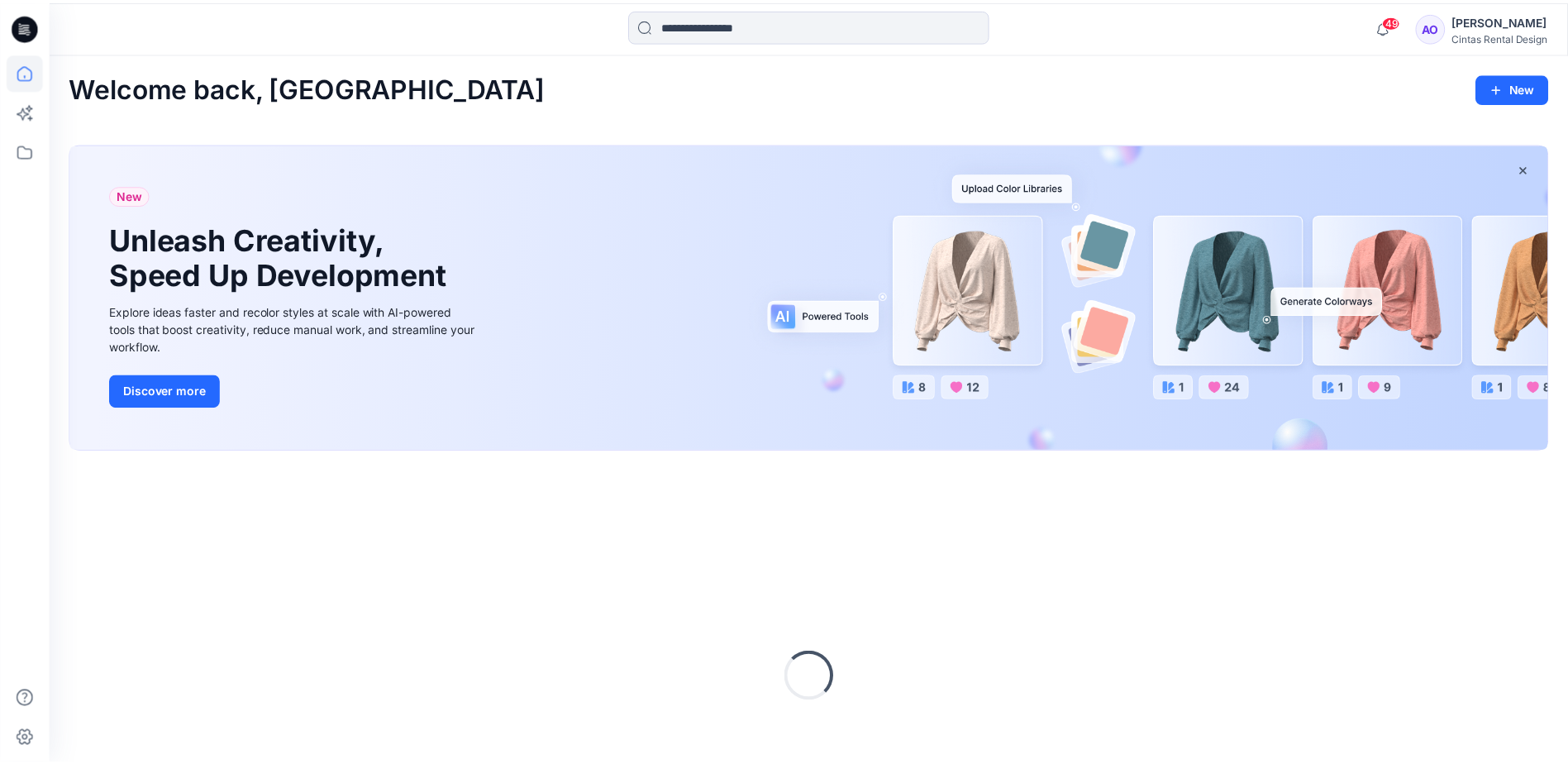
scroll to position [137, 0]
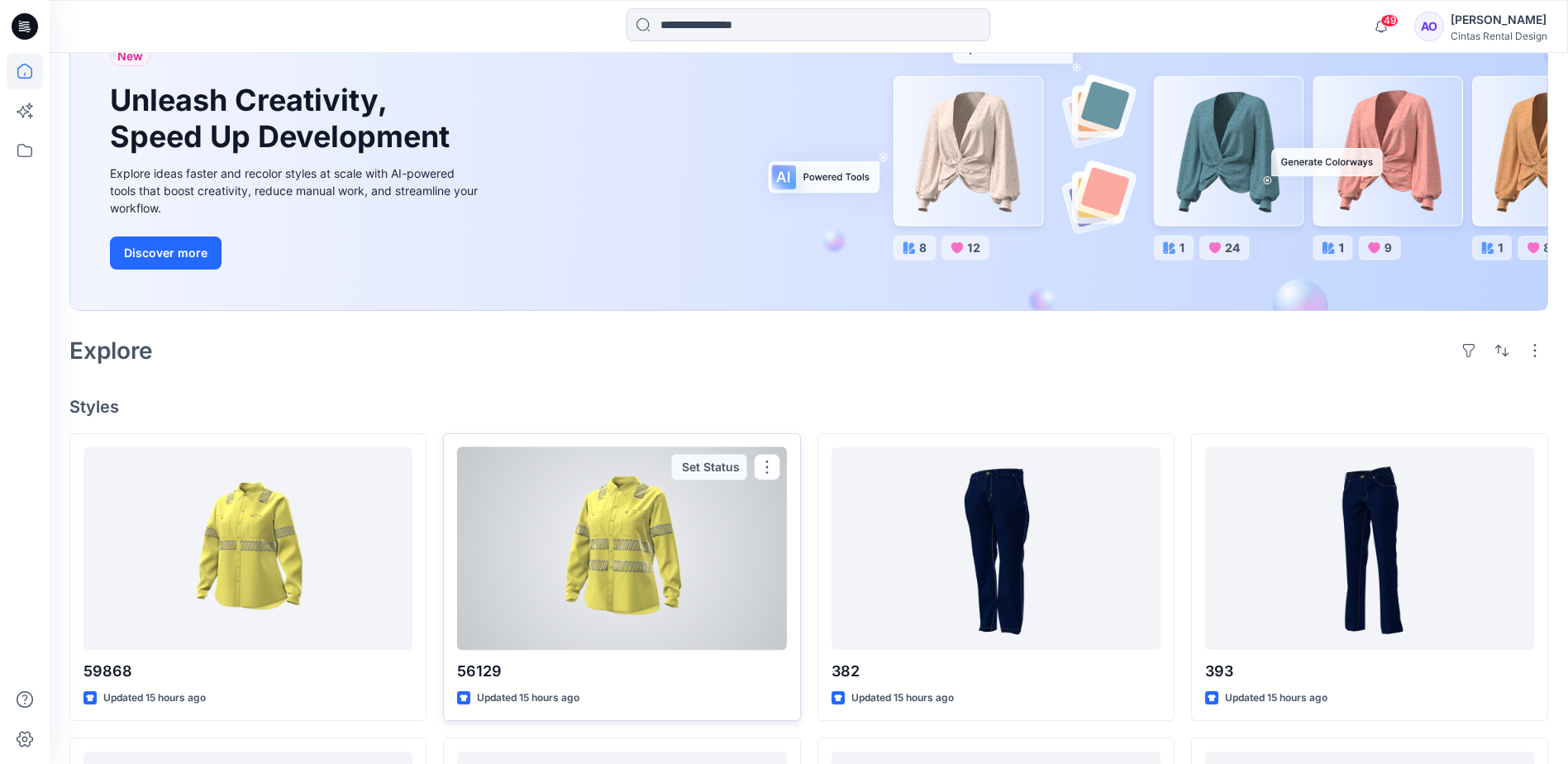
click at [615, 550] on div at bounding box center [621, 548] width 329 height 203
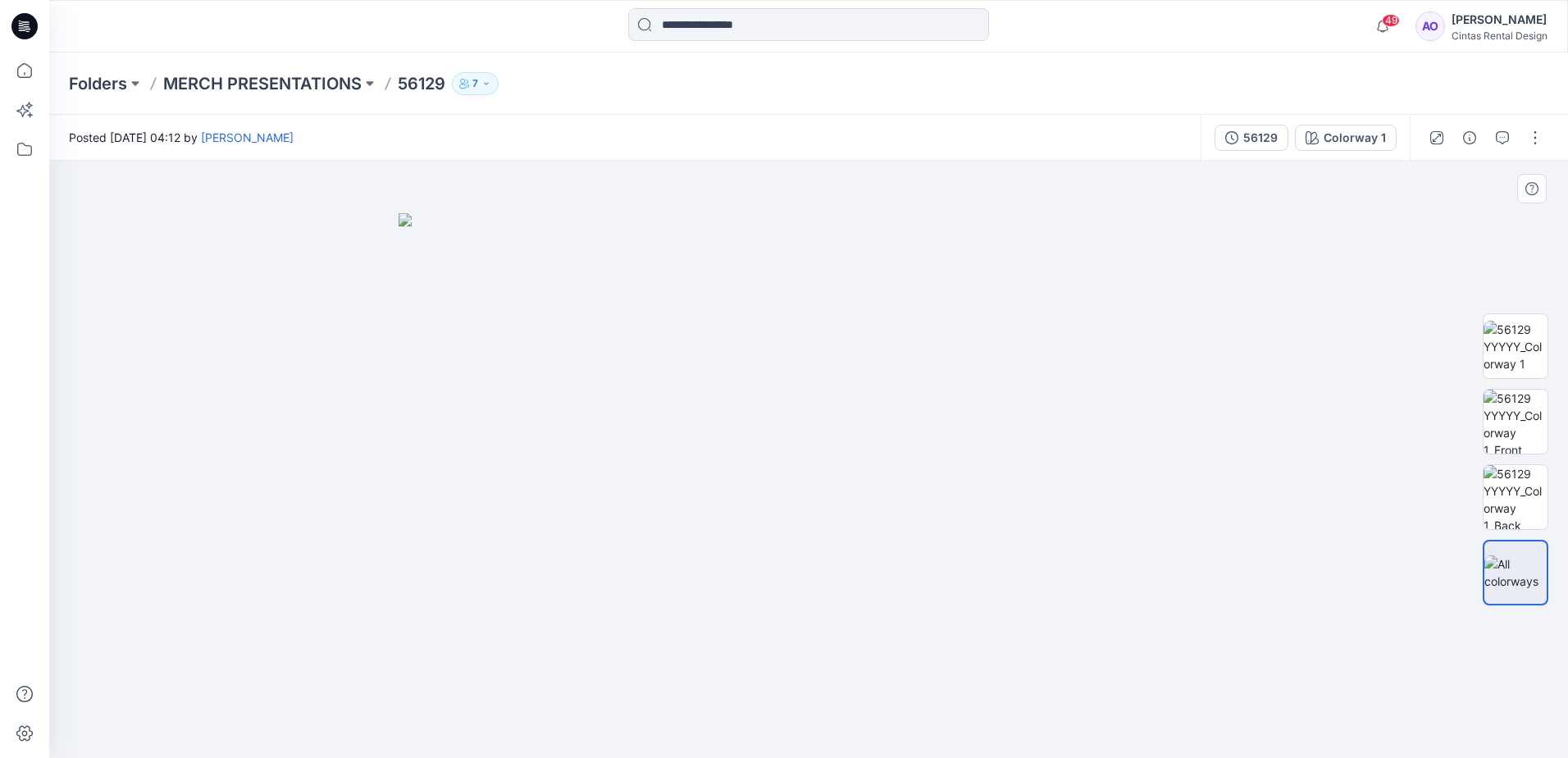
click at [773, 435] on img at bounding box center [809, 485] width 820 height 545
click at [805, 427] on img at bounding box center [809, 485] width 820 height 545
drag, startPoint x: 795, startPoint y: 406, endPoint x: 806, endPoint y: 476, distance: 70.9
click at [806, 476] on img at bounding box center [809, 485] width 820 height 545
click at [1515, 345] on img at bounding box center [1516, 346] width 64 height 51
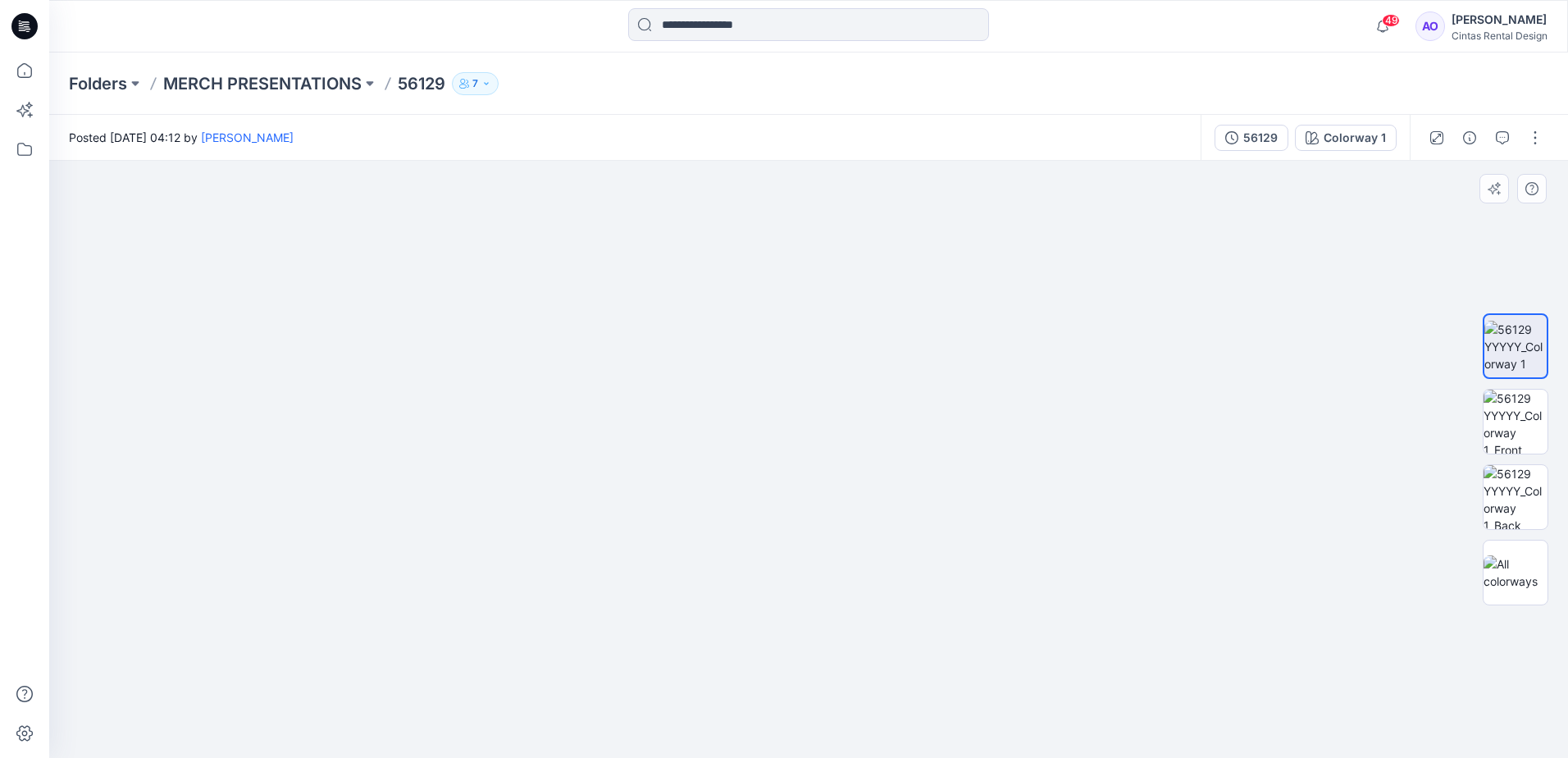
drag, startPoint x: 789, startPoint y: 382, endPoint x: 740, endPoint y: 542, distance: 167.3
click at [740, 542] on img at bounding box center [761, 152] width 2131 height 1211
drag, startPoint x: 730, startPoint y: 402, endPoint x: 751, endPoint y: 521, distance: 120.8
click at [735, 544] on img at bounding box center [765, 209] width 2131 height 1099
drag, startPoint x: 773, startPoint y: 504, endPoint x: 751, endPoint y: 553, distance: 53.7
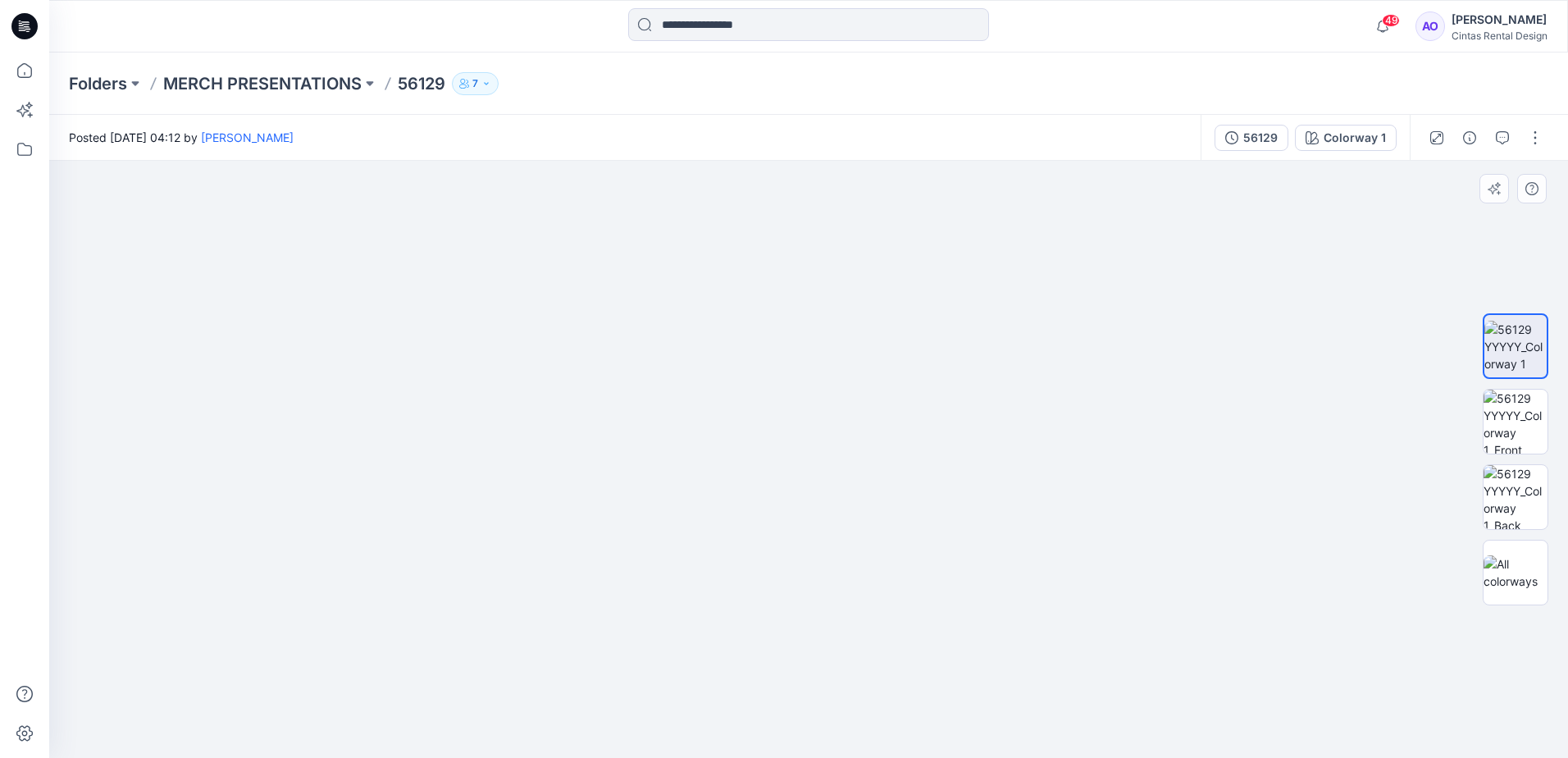
click at [751, 553] on img at bounding box center [740, 258] width 2131 height 999
drag, startPoint x: 772, startPoint y: 519, endPoint x: 766, endPoint y: 536, distance: 18.0
click at [766, 536] on img at bounding box center [715, 289] width 2131 height 937
drag, startPoint x: 918, startPoint y: 514, endPoint x: 879, endPoint y: 255, distance: 261.9
click at [879, 255] on img at bounding box center [808, 356] width 1309 height 804
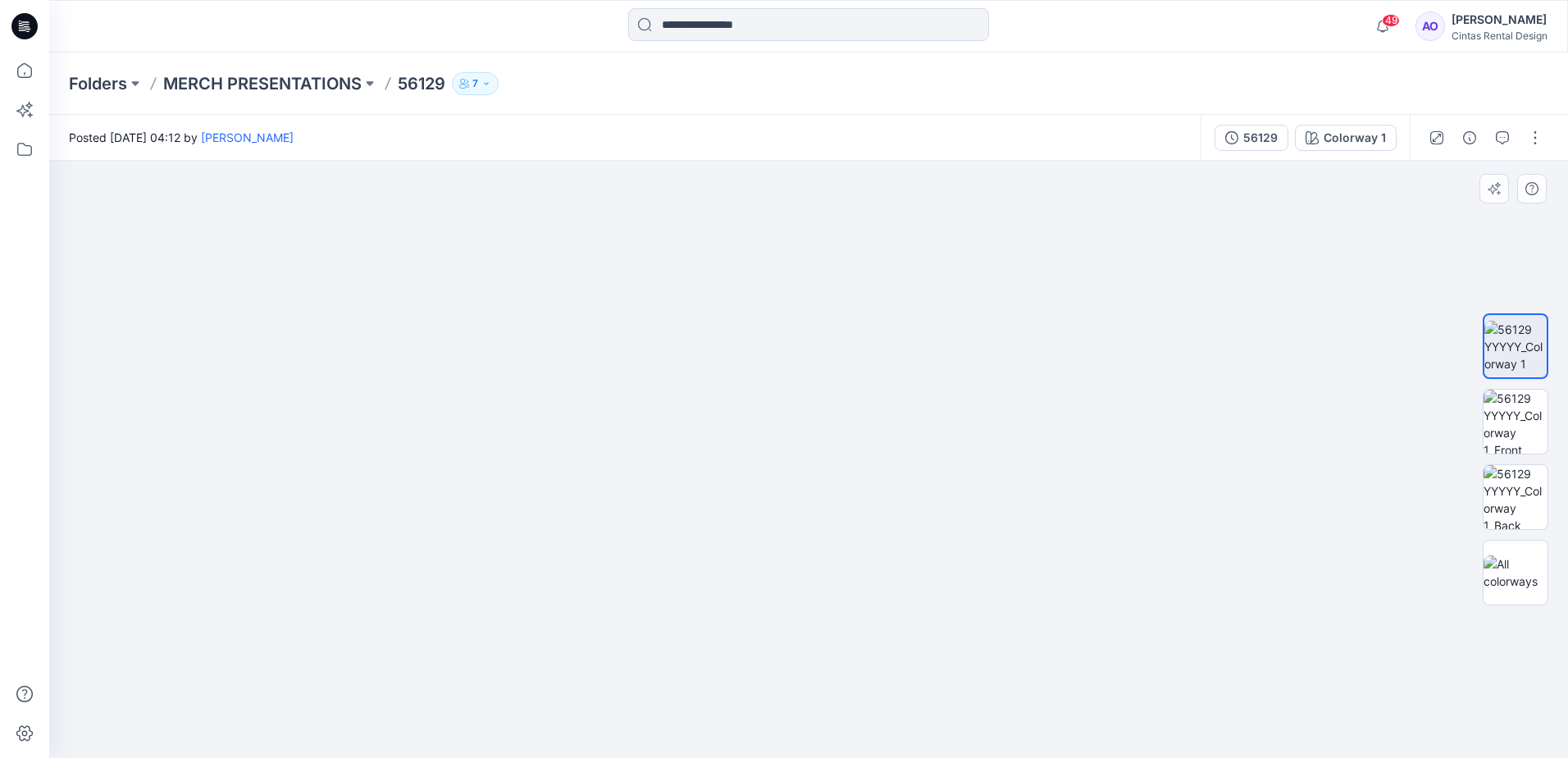
drag, startPoint x: 849, startPoint y: 500, endPoint x: 839, endPoint y: 467, distance: 34.5
click at [839, 467] on img at bounding box center [808, 252] width 1309 height 1011
click at [1500, 427] on img at bounding box center [1516, 421] width 64 height 64
click at [781, 485] on img at bounding box center [809, 459] width 597 height 597
drag, startPoint x: 763, startPoint y: 371, endPoint x: 652, endPoint y: 731, distance: 376.7
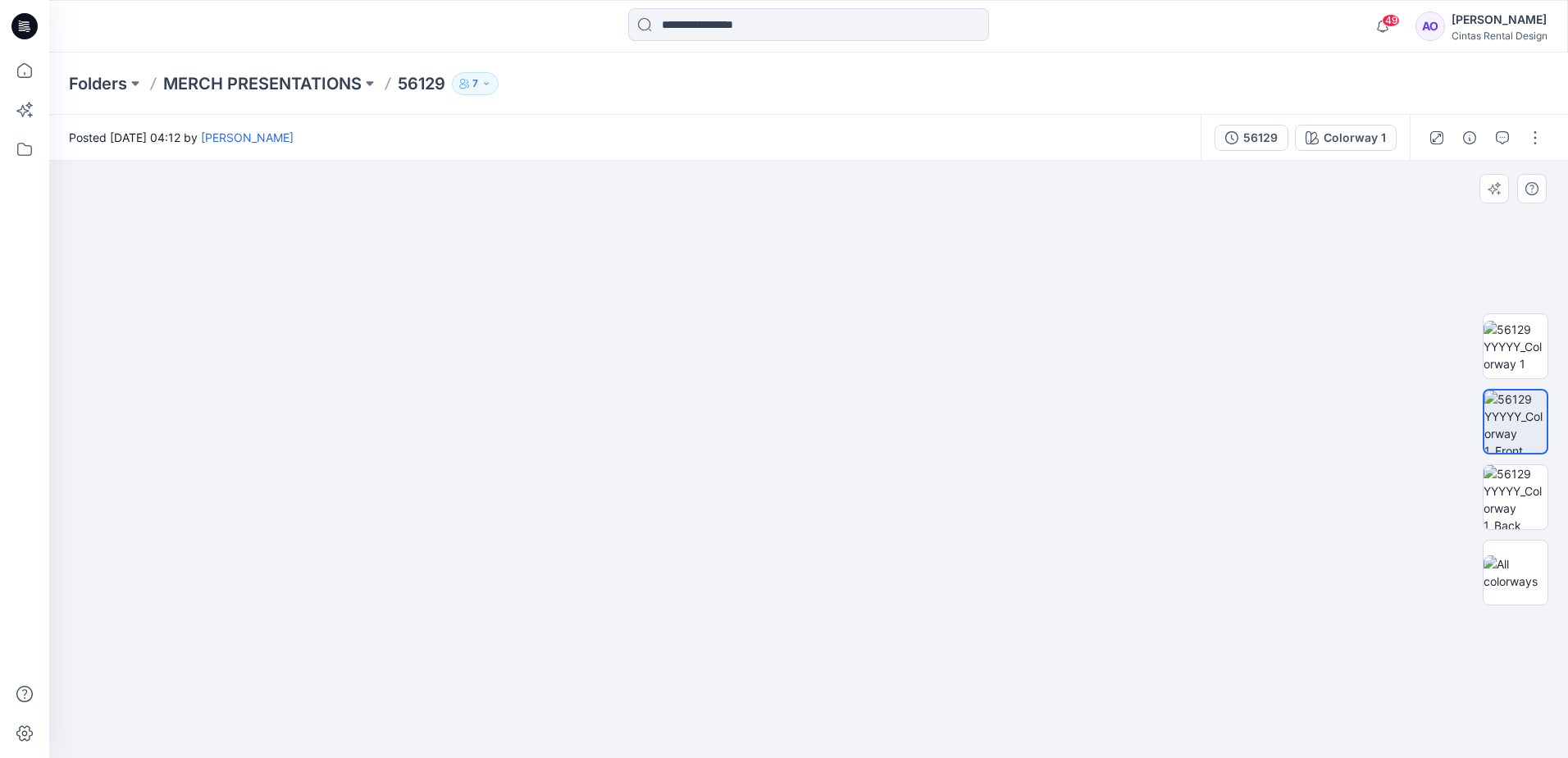
click at [652, 731] on img at bounding box center [699, 157] width 2569 height 1203
drag, startPoint x: 680, startPoint y: 544, endPoint x: 667, endPoint y: 668, distance: 124.7
click at [663, 686] on img at bounding box center [680, 241] width 2569 height 1035
drag, startPoint x: 635, startPoint y: 660, endPoint x: 642, endPoint y: 615, distance: 45.5
click at [642, 615] on img at bounding box center [686, 217] width 2569 height 1081
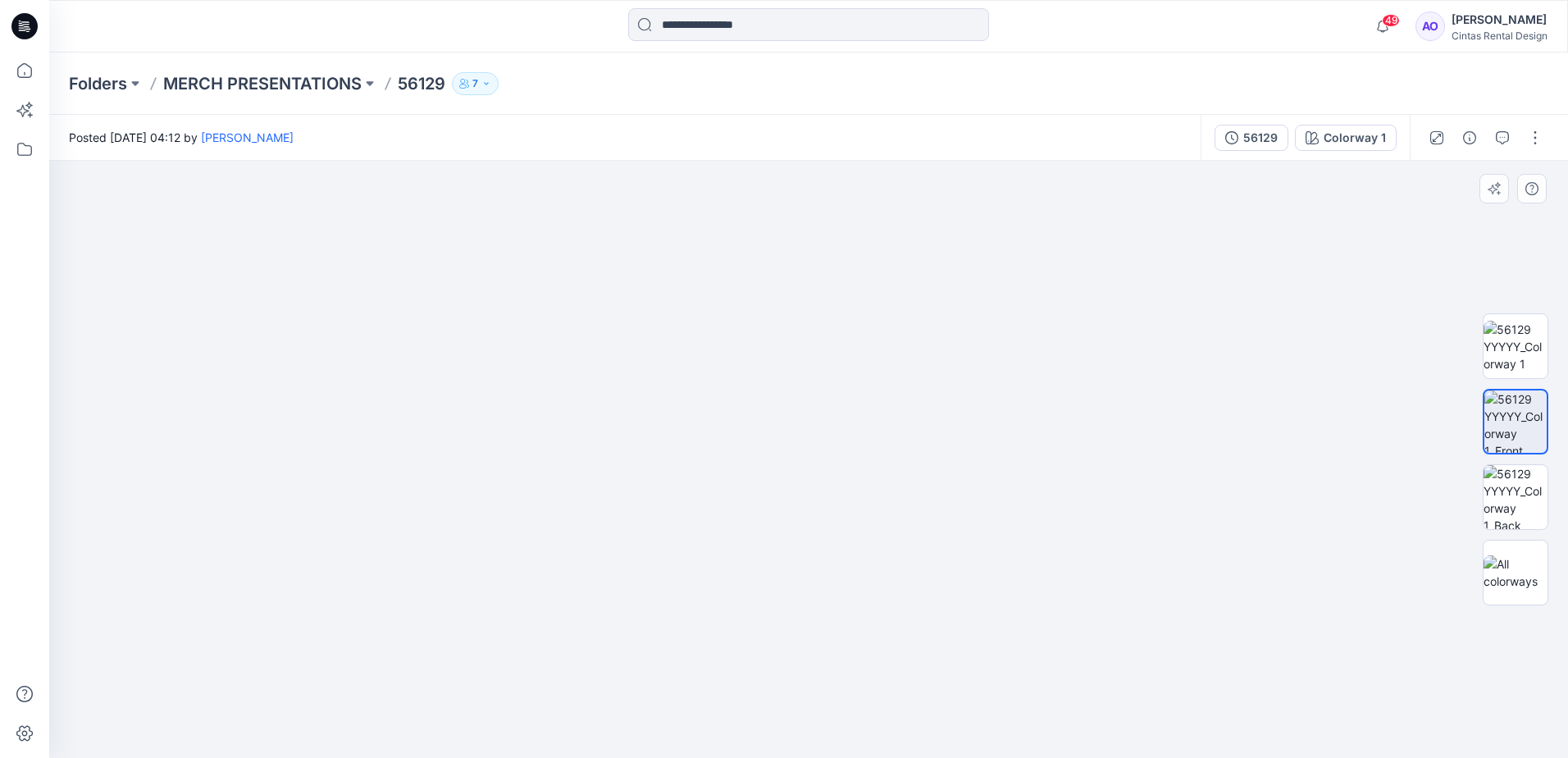
drag, startPoint x: 725, startPoint y: 570, endPoint x: 568, endPoint y: 649, distance: 175.8
click at [568, 649] on img at bounding box center [528, 256] width 2569 height 1003
drag, startPoint x: 580, startPoint y: 683, endPoint x: 566, endPoint y: 420, distance: 263.4
click at [567, 420] on img at bounding box center [542, 233] width 2569 height 1051
drag, startPoint x: 572, startPoint y: 654, endPoint x: 694, endPoint y: 360, distance: 318.3
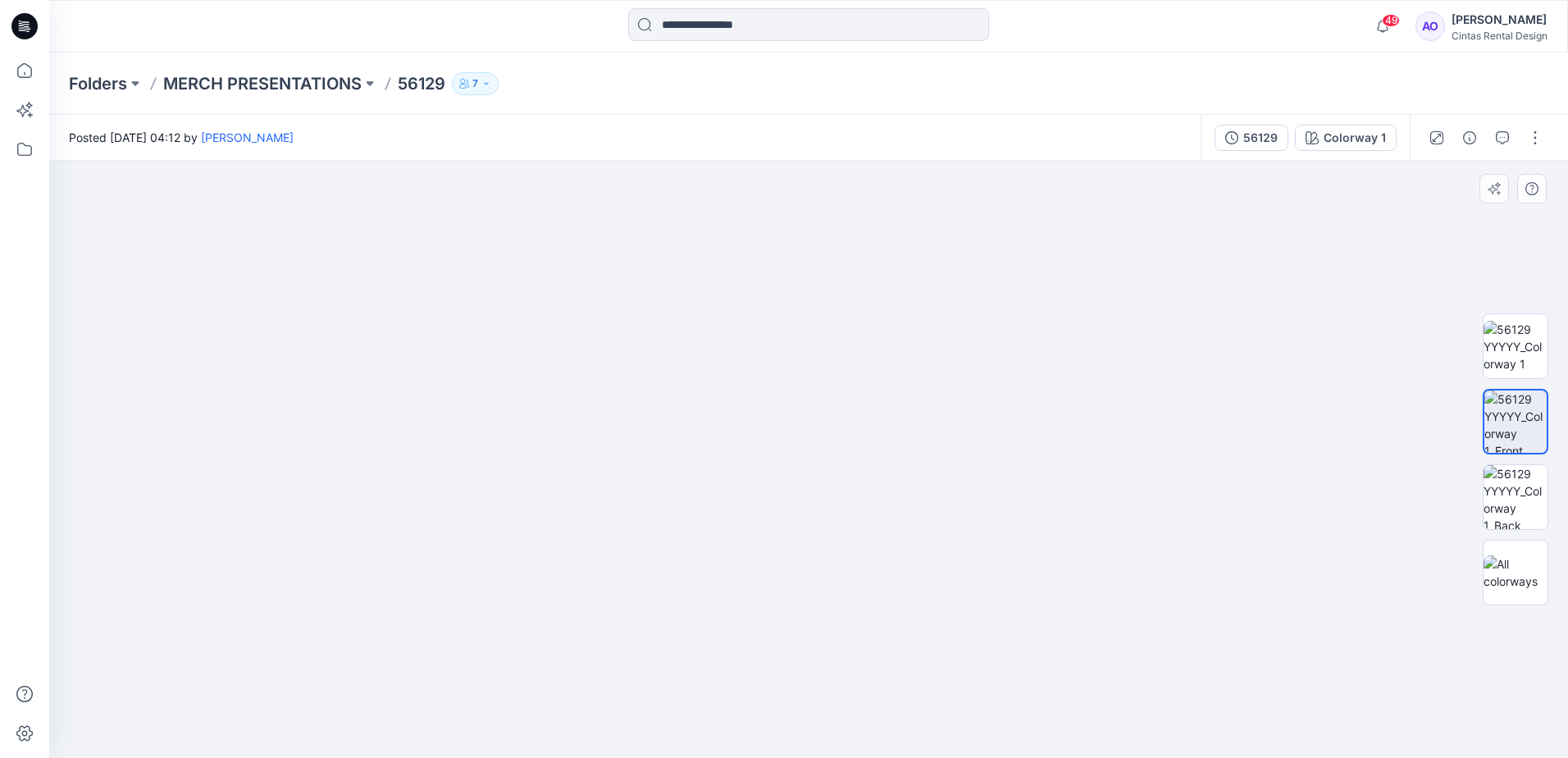
drag, startPoint x: 706, startPoint y: 502, endPoint x: 645, endPoint y: 349, distance: 164.7
drag, startPoint x: 726, startPoint y: 555, endPoint x: 708, endPoint y: 375, distance: 180.9
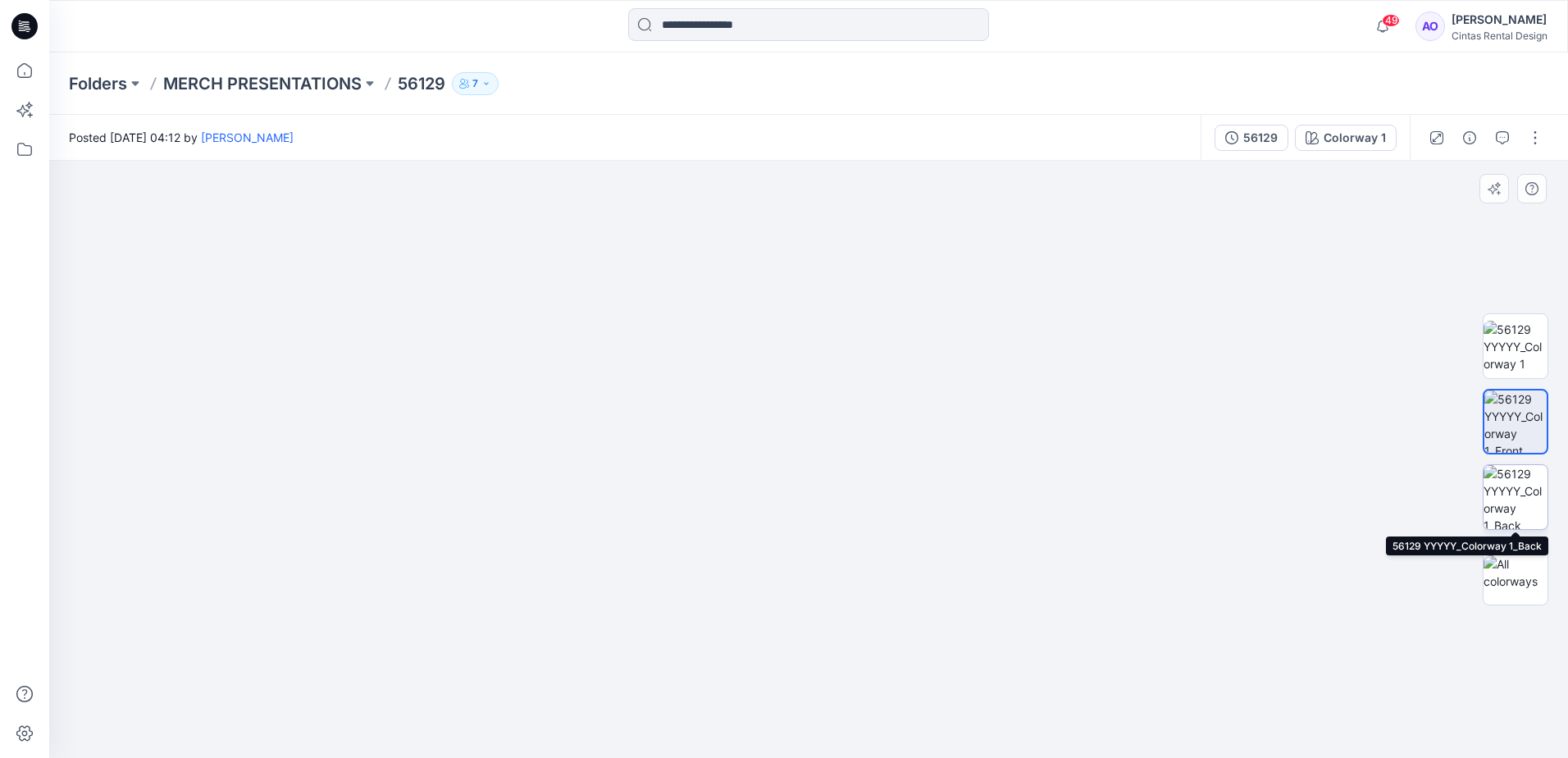
click at [1523, 509] on img at bounding box center [1516, 497] width 64 height 64
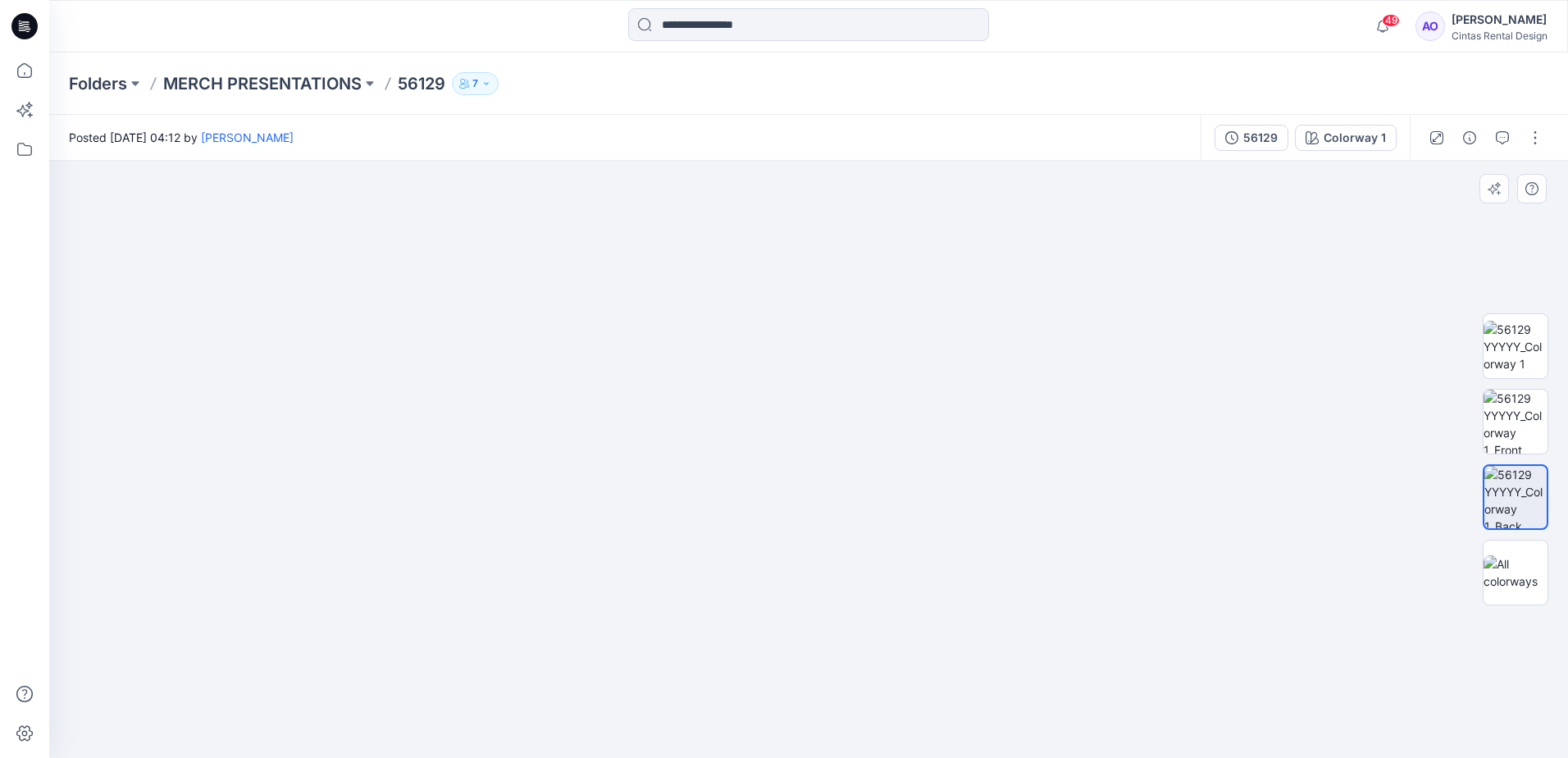
drag, startPoint x: 786, startPoint y: 569, endPoint x: 776, endPoint y: 493, distance: 76.7
click at [776, 493] on img at bounding box center [808, 199] width 1473 height 1118
drag, startPoint x: 776, startPoint y: 598, endPoint x: 762, endPoint y: 521, distance: 78.3
click at [762, 521] on img at bounding box center [808, 161] width 1473 height 1195
drag, startPoint x: 761, startPoint y: 522, endPoint x: 749, endPoint y: 574, distance: 53.4
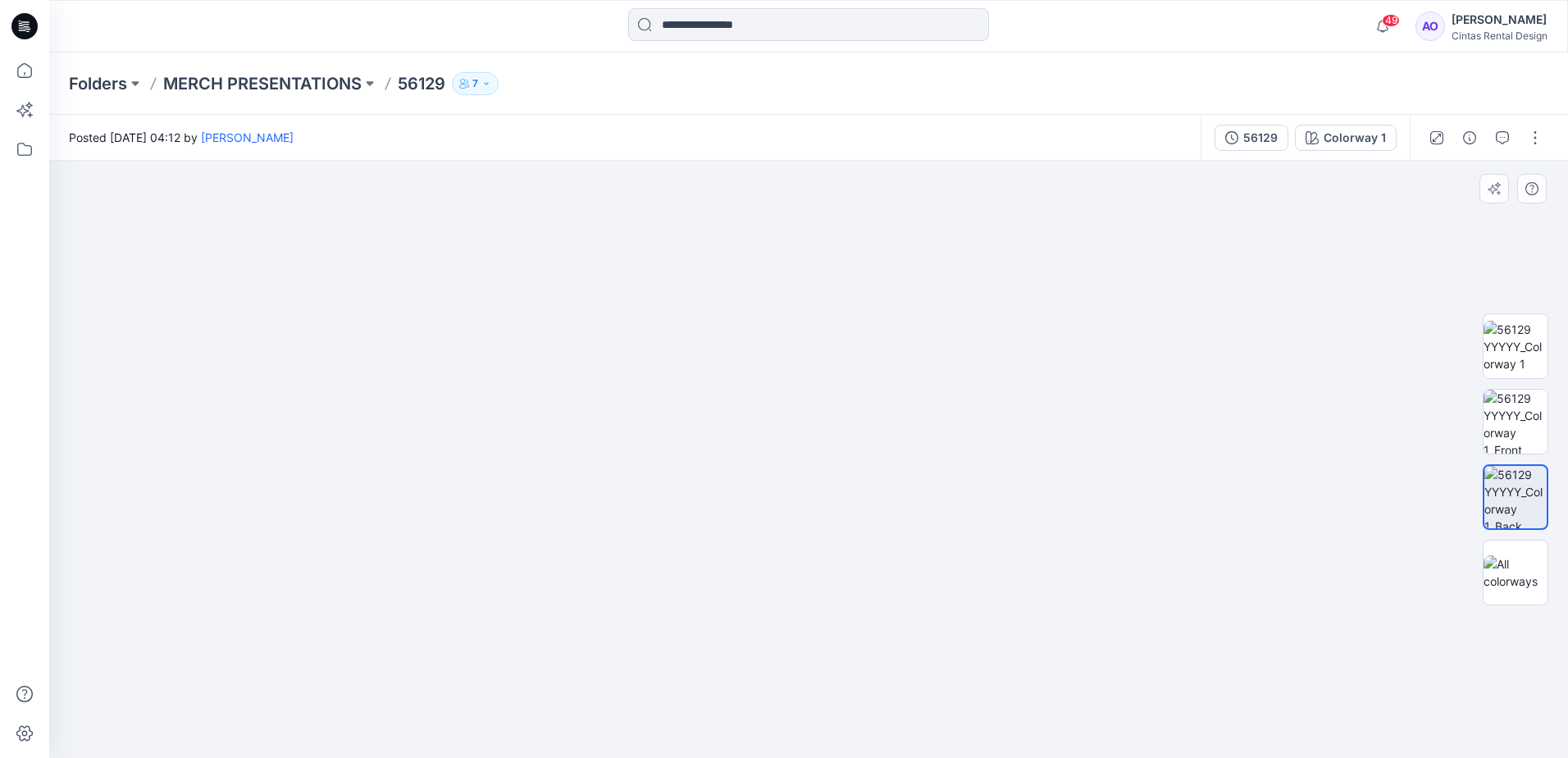
click at [749, 574] on img at bounding box center [808, 186] width 1473 height 1143
drag, startPoint x: 748, startPoint y: 521, endPoint x: 744, endPoint y: 430, distance: 91.1
click at [744, 430] on img at bounding box center [808, 182] width 1473 height 1151
drag, startPoint x: 752, startPoint y: 574, endPoint x: 752, endPoint y: 555, distance: 19.0
click at [752, 555] on img at bounding box center [808, 128] width 1473 height 1260
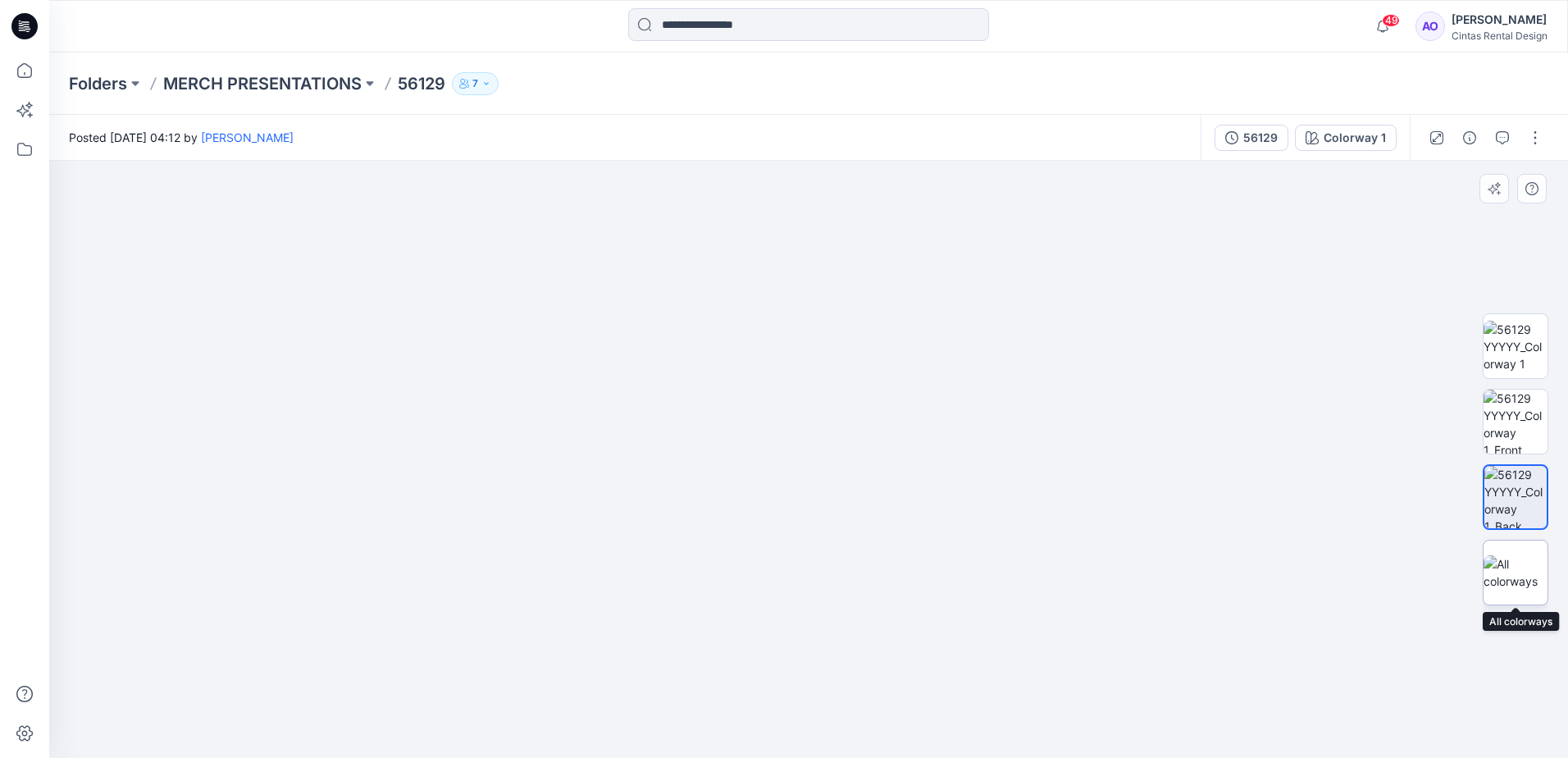
click at [1520, 563] on img at bounding box center [1516, 573] width 64 height 34
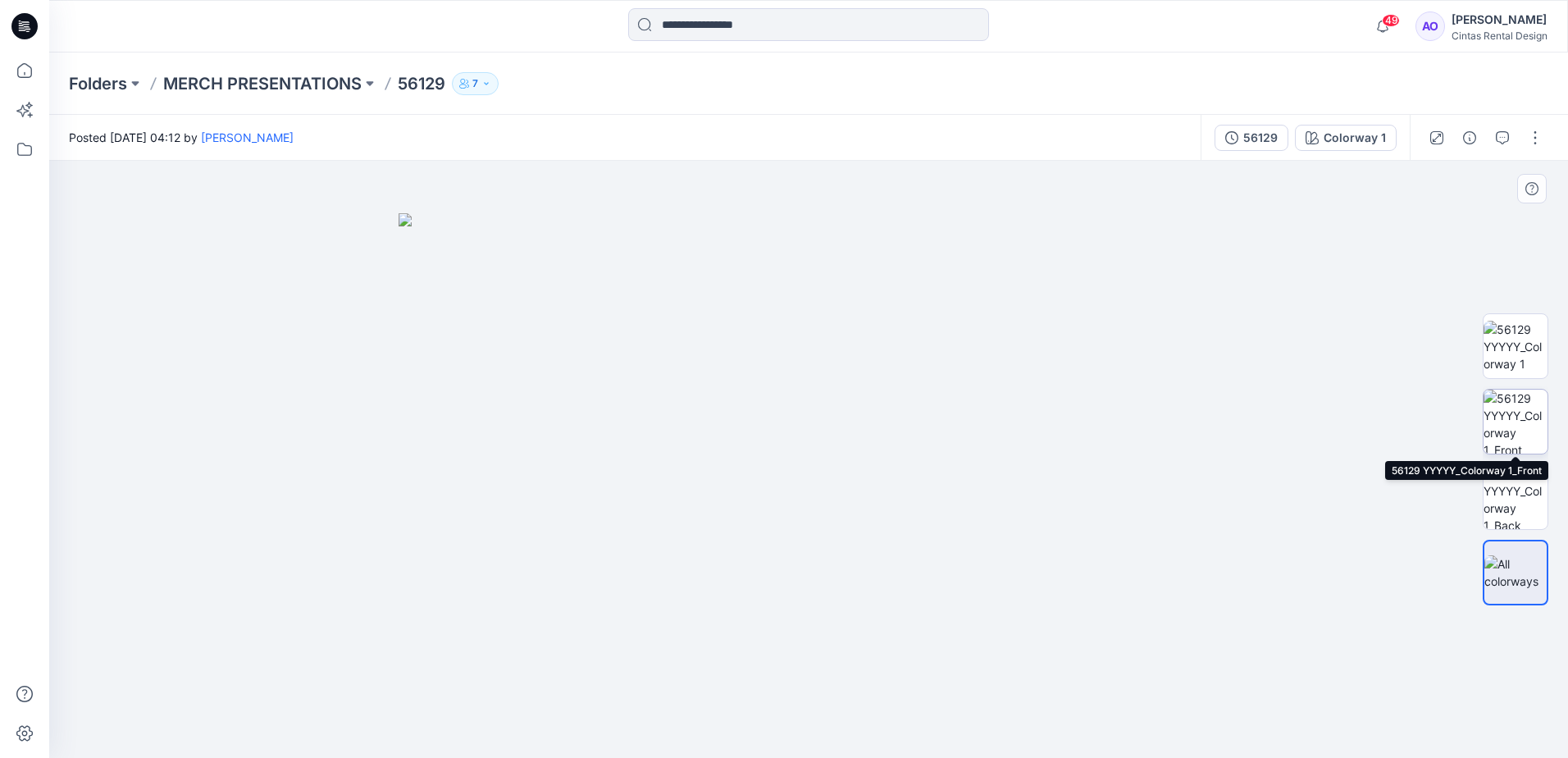
click at [1512, 433] on img at bounding box center [1516, 421] width 64 height 64
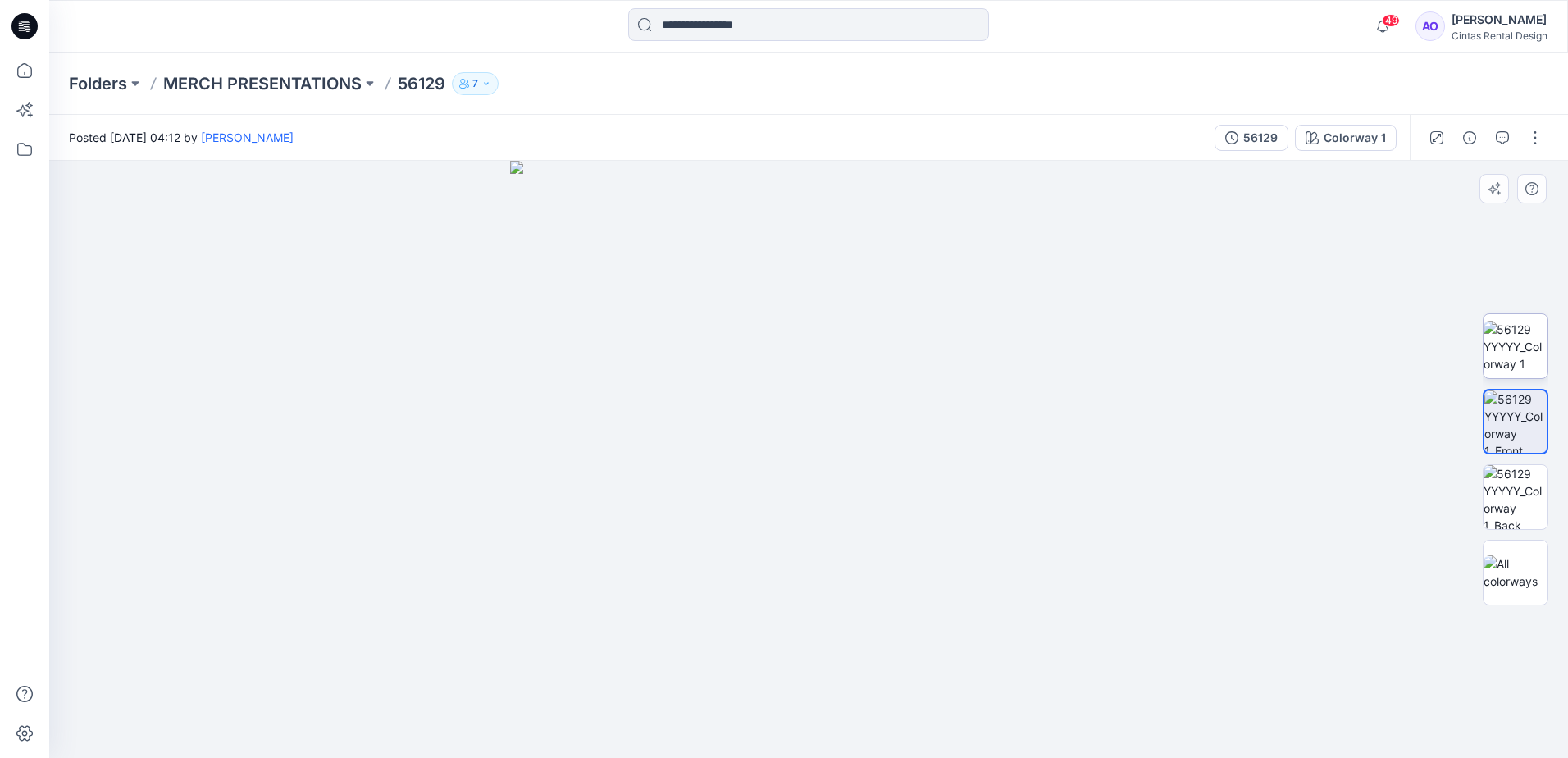
click at [1524, 369] on img at bounding box center [1516, 346] width 64 height 51
click at [813, 441] on img at bounding box center [809, 459] width 597 height 597
drag, startPoint x: 849, startPoint y: 554, endPoint x: 713, endPoint y: 427, distance: 186.1
drag, startPoint x: 849, startPoint y: 639, endPoint x: 1035, endPoint y: 800, distance: 246.0
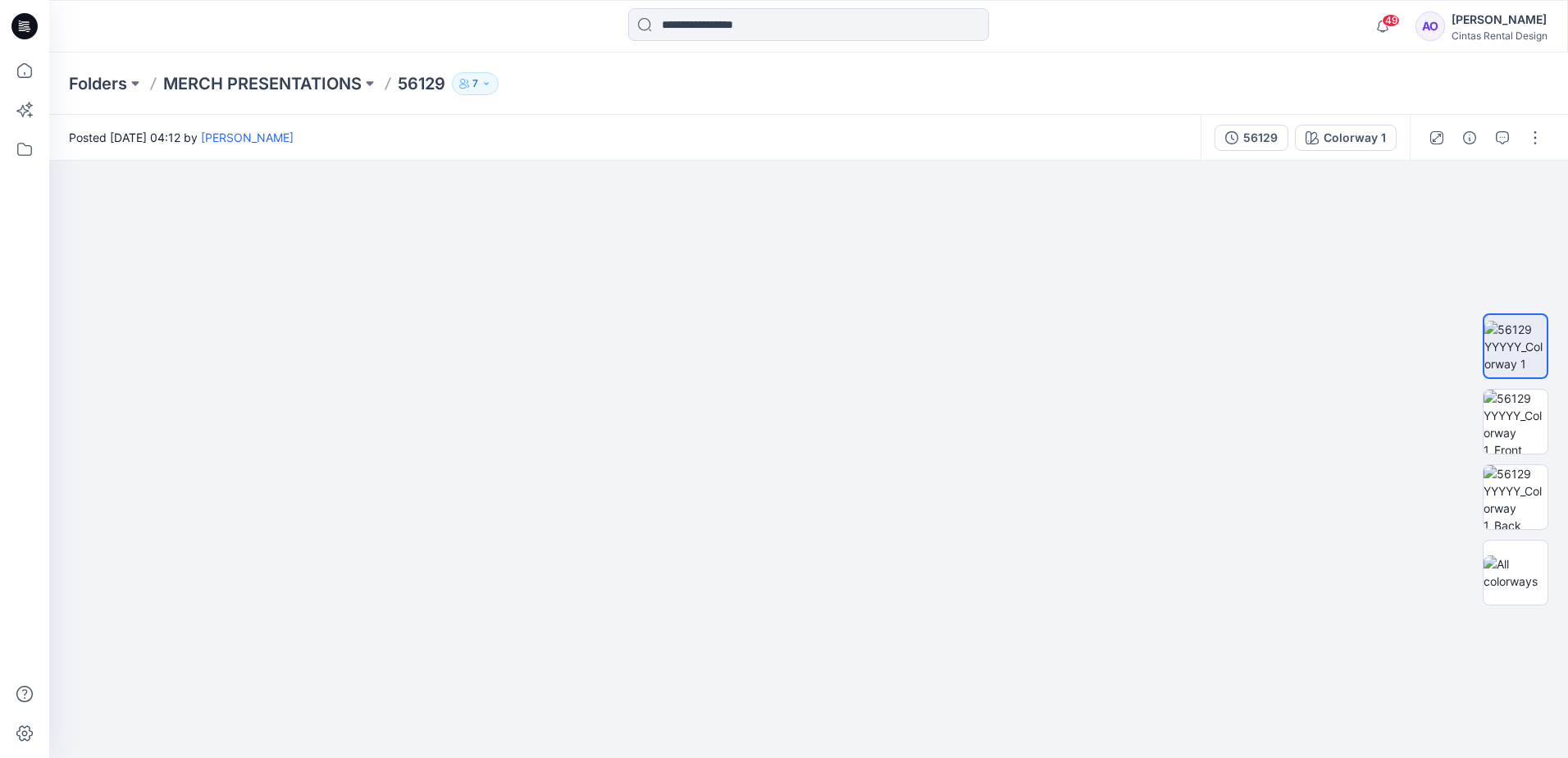
click at [1035, 757] on html "49 Notifications Angelina Griffiths shared 49868 in MERCH PRESENTATIONS (Member…" at bounding box center [784, 379] width 1568 height 758
drag, startPoint x: 920, startPoint y: 394, endPoint x: 854, endPoint y: 652, distance: 266.3
click at [852, 649] on img at bounding box center [837, 11] width 2351 height 1493
drag, startPoint x: 947, startPoint y: 570, endPoint x: 952, endPoint y: 624, distance: 54.2
click at [960, 644] on img at bounding box center [805, 209] width 2351 height 1098
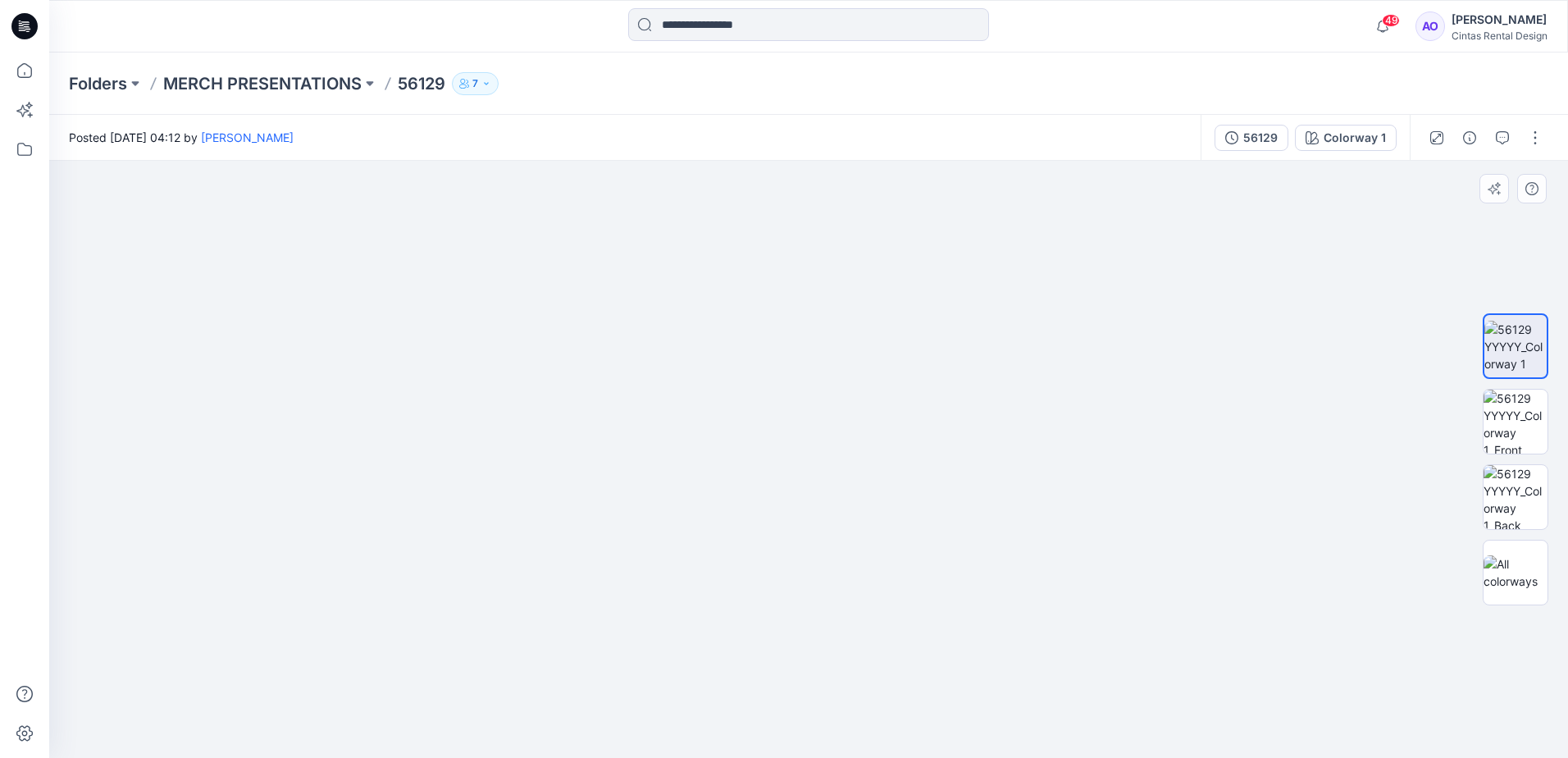
drag, startPoint x: 918, startPoint y: 579, endPoint x: 862, endPoint y: 430, distance: 159.2
click at [862, 432] on img at bounding box center [818, 245] width 2351 height 1024
drag, startPoint x: 858, startPoint y: 583, endPoint x: 867, endPoint y: 519, distance: 64.6
click at [867, 519] on img at bounding box center [771, 141] width 2351 height 1234
drag, startPoint x: 1005, startPoint y: 360, endPoint x: 1000, endPoint y: 556, distance: 196.1
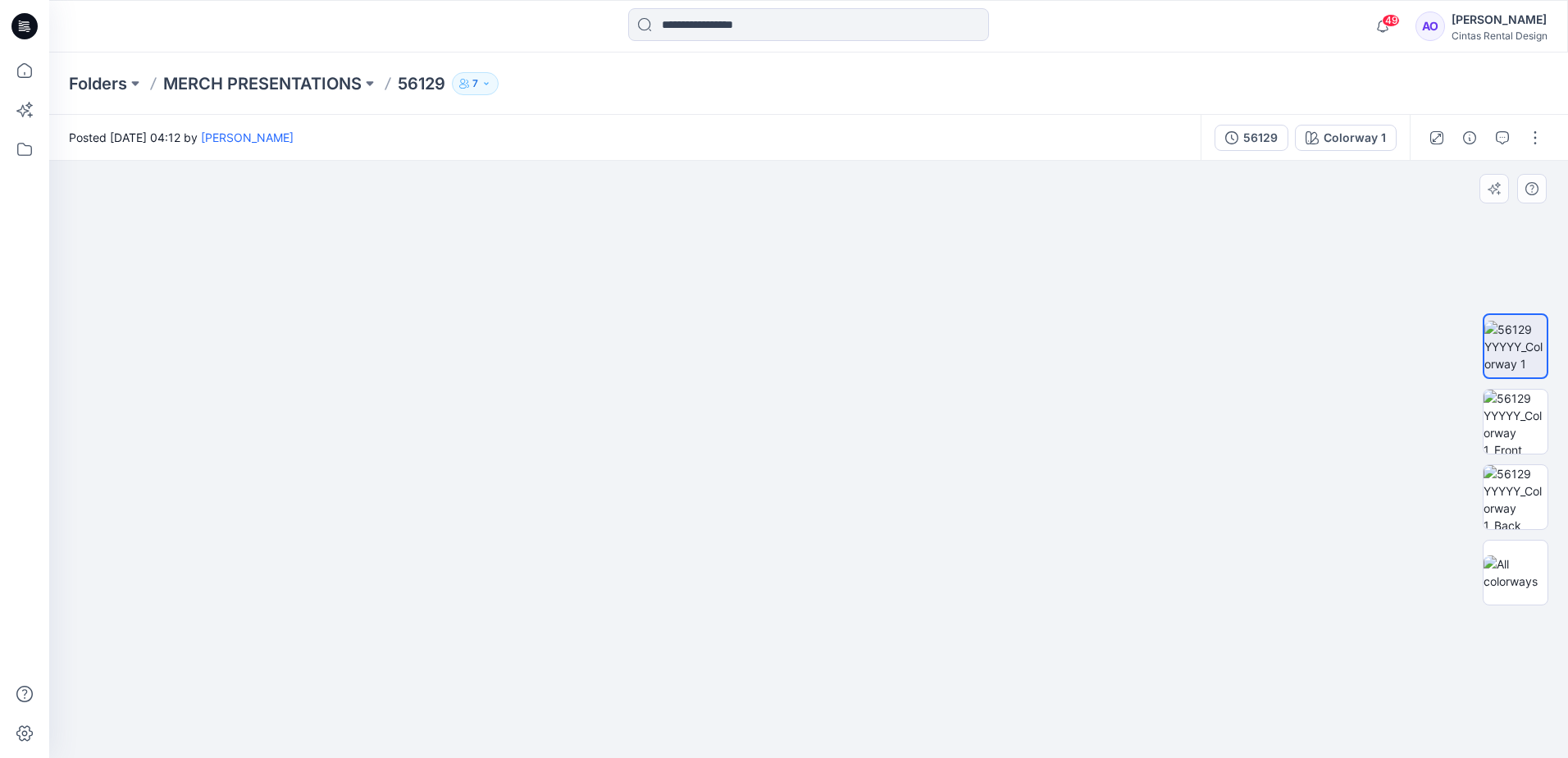
click at [1000, 556] on img at bounding box center [794, 372] width 1693 height 772
drag, startPoint x: 955, startPoint y: 407, endPoint x: 943, endPoint y: 374, distance: 35.1
click at [943, 374] on img at bounding box center [784, 357] width 1693 height 802
drag, startPoint x: 933, startPoint y: 393, endPoint x: 908, endPoint y: 365, distance: 37.5
click at [908, 365] on img at bounding box center [781, 355] width 1693 height 805
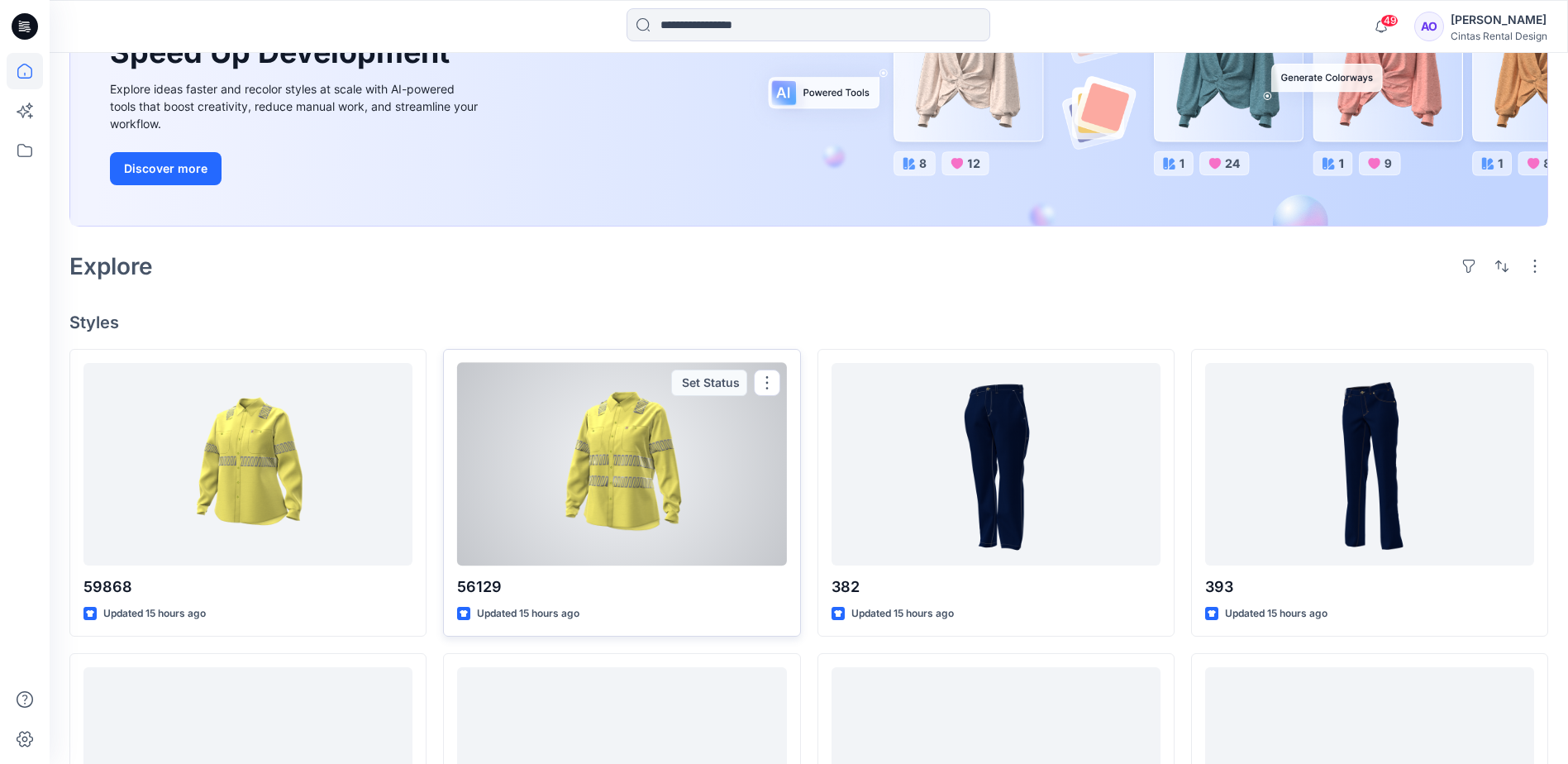
scroll to position [303, 0]
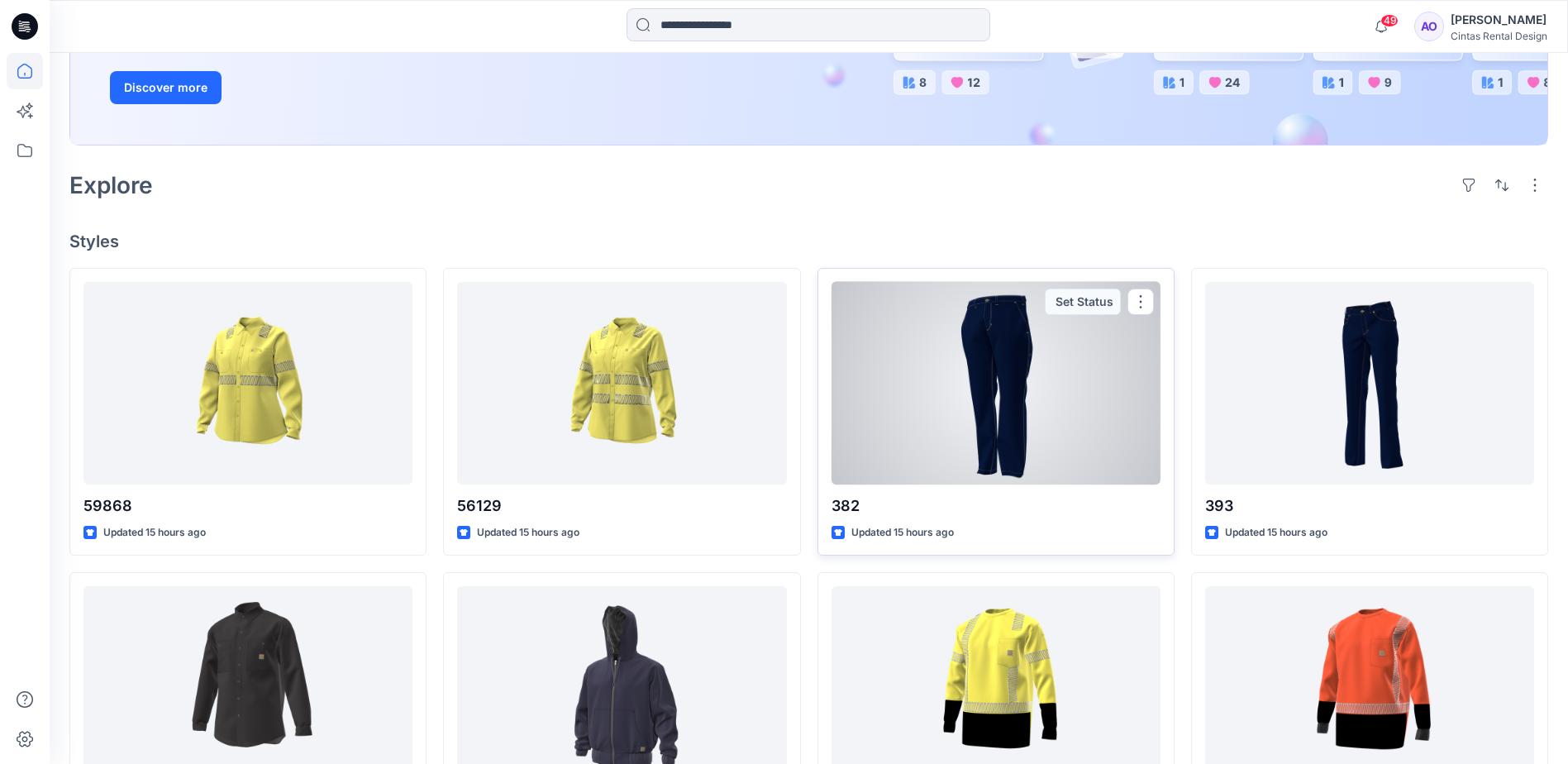
click at [1082, 414] on div at bounding box center [995, 383] width 329 height 203
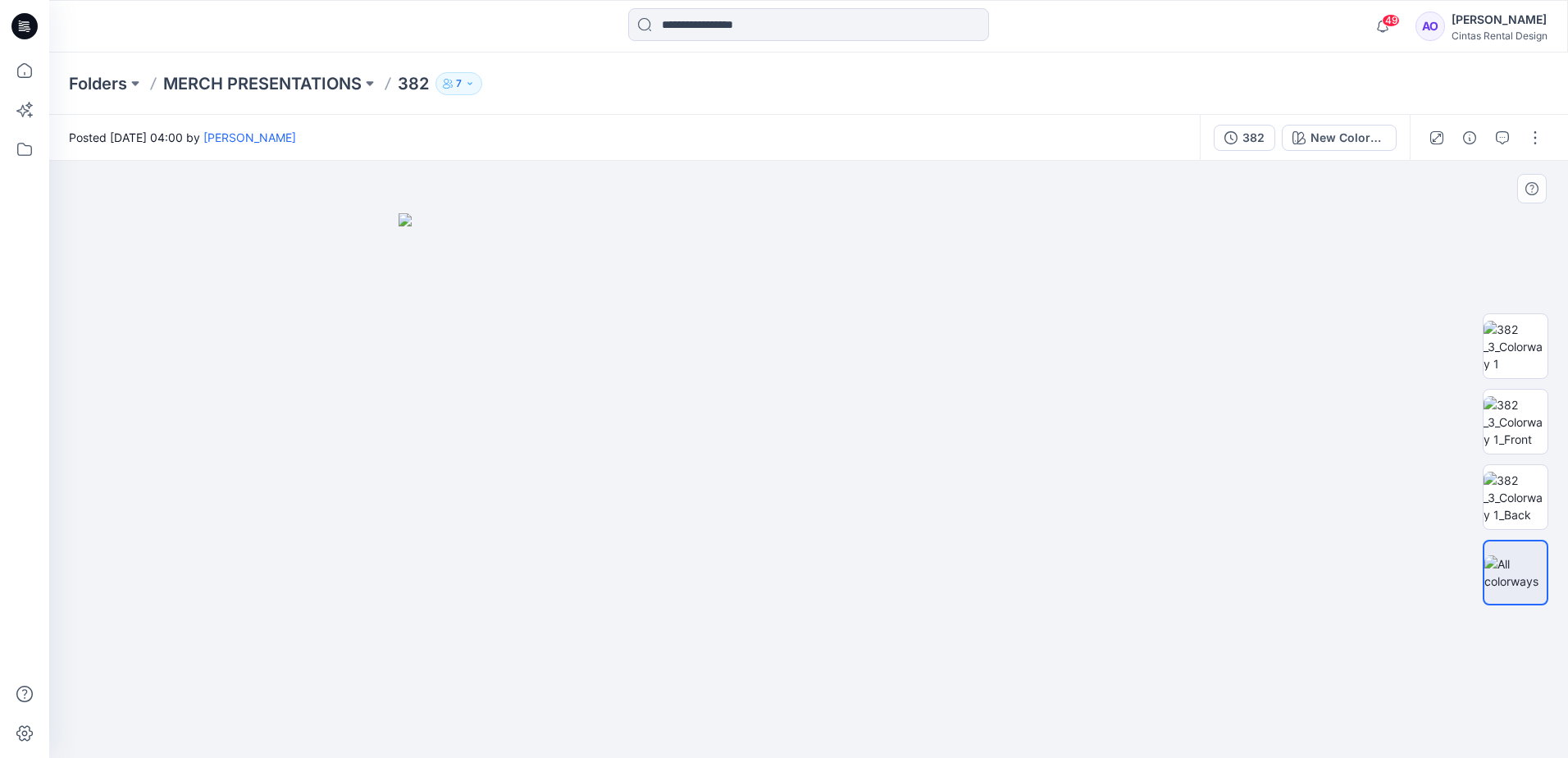
click at [805, 406] on img at bounding box center [809, 485] width 820 height 545
click at [785, 340] on img at bounding box center [809, 485] width 820 height 545
click at [833, 351] on img at bounding box center [809, 485] width 820 height 545
click at [854, 377] on img at bounding box center [809, 485] width 820 height 545
click at [830, 388] on img at bounding box center [809, 485] width 820 height 545
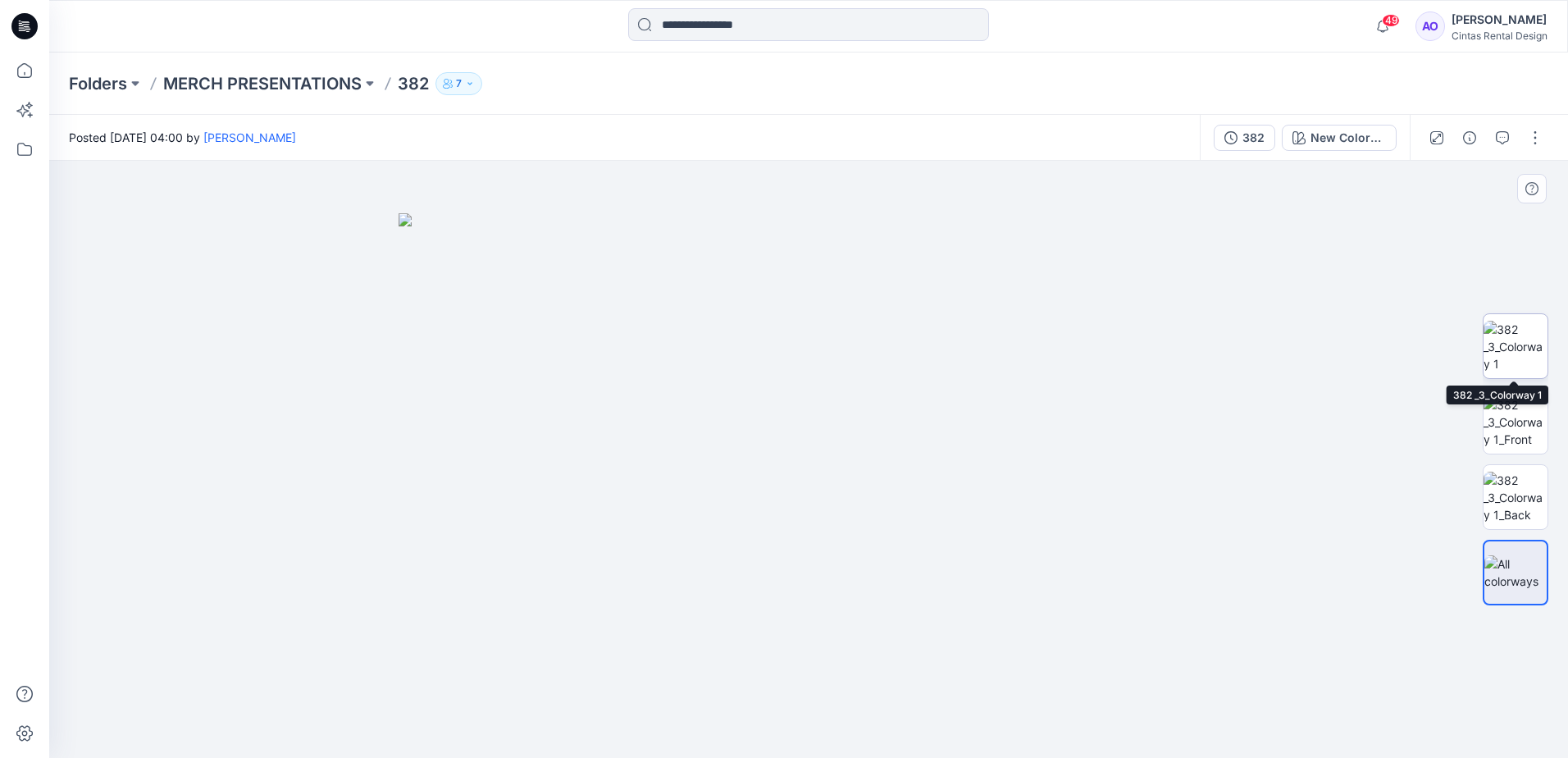
click at [1522, 340] on img at bounding box center [1516, 346] width 64 height 51
drag, startPoint x: 873, startPoint y: 365, endPoint x: 857, endPoint y: 666, distance: 301.4
click at [861, 663] on img at bounding box center [816, 258] width 1912 height 999
drag, startPoint x: 830, startPoint y: 486, endPoint x: 753, endPoint y: 673, distance: 202.2
click at [753, 673] on img at bounding box center [711, 415] width 1912 height 685
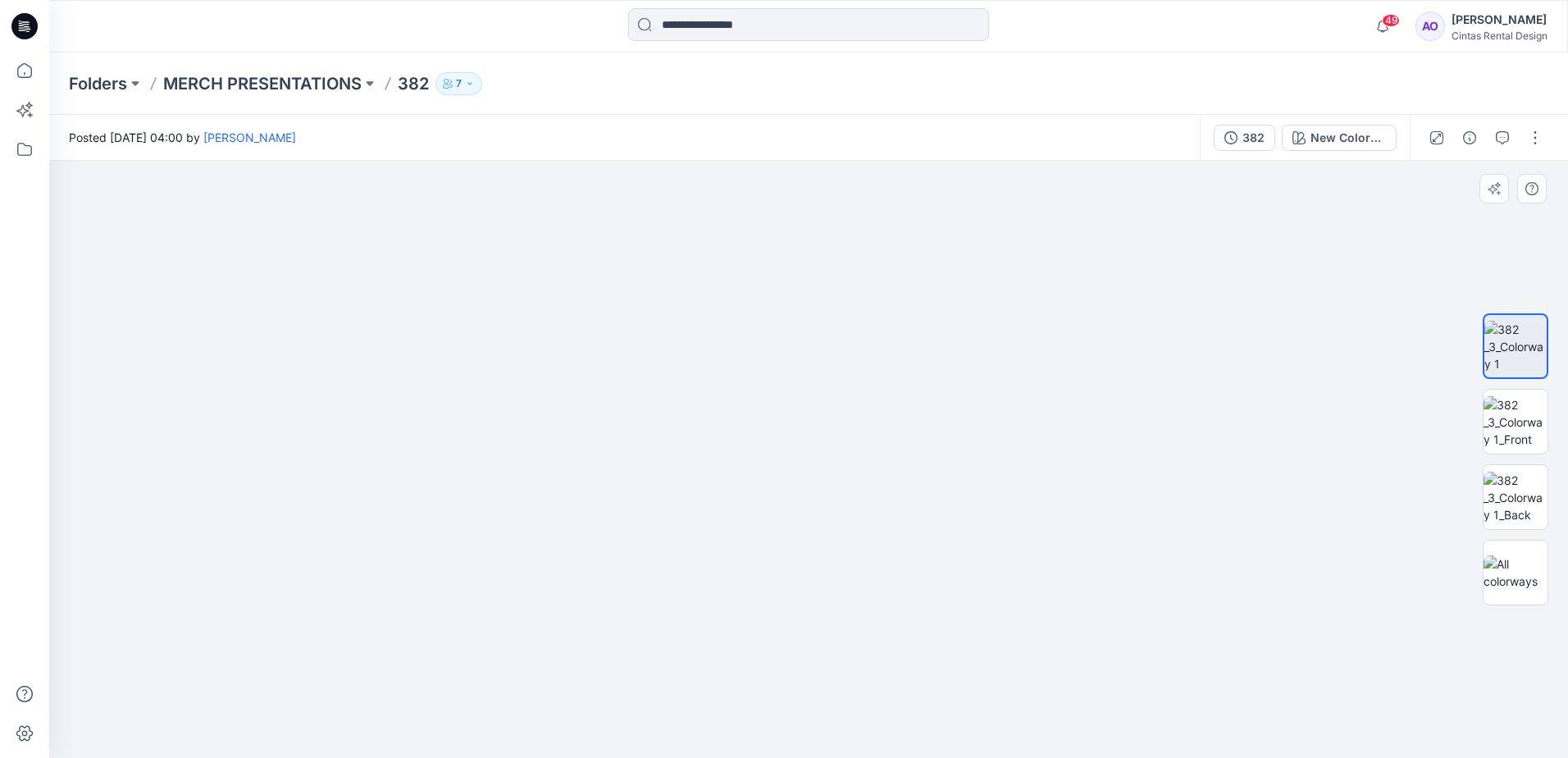
drag, startPoint x: 844, startPoint y: 435, endPoint x: 742, endPoint y: 380, distance: 115.9
click at [742, 380] on img at bounding box center [649, 386] width 1912 height 742
drag, startPoint x: 583, startPoint y: 306, endPoint x: 592, endPoint y: 277, distance: 30.4
click at [592, 277] on img at bounding box center [621, 359] width 1912 height 798
drag, startPoint x: 741, startPoint y: 609, endPoint x: 678, endPoint y: 437, distance: 183.2
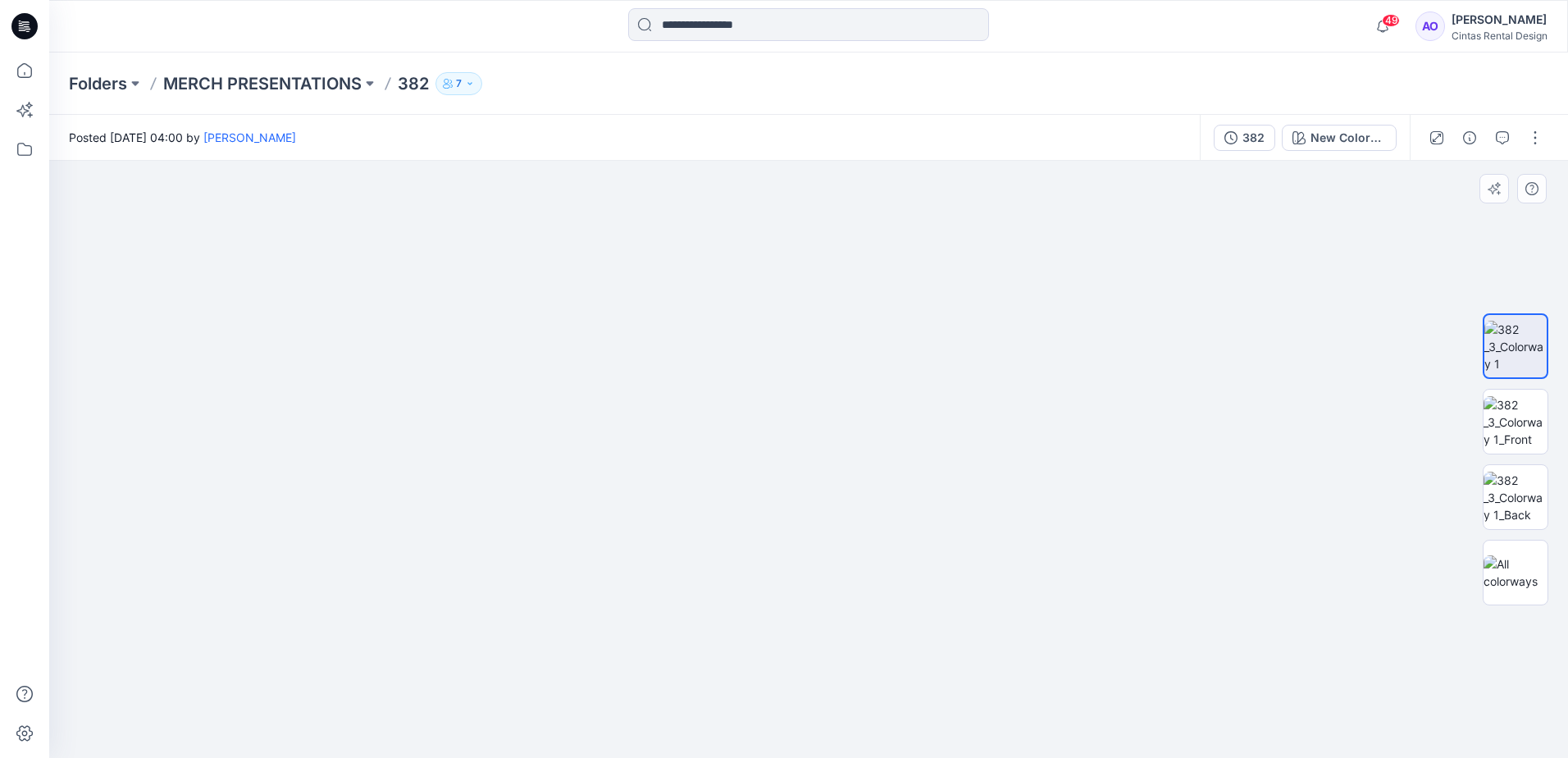
click at [680, 437] on img at bounding box center [616, 349] width 1912 height 820
drag, startPoint x: 806, startPoint y: 604, endPoint x: 833, endPoint y: 347, distance: 258.4
click at [834, 360] on img at bounding box center [615, 220] width 1912 height 1075
drag, startPoint x: 791, startPoint y: 470, endPoint x: 788, endPoint y: 362, distance: 108.0
click at [784, 388] on img at bounding box center [612, 53] width 1912 height 1409
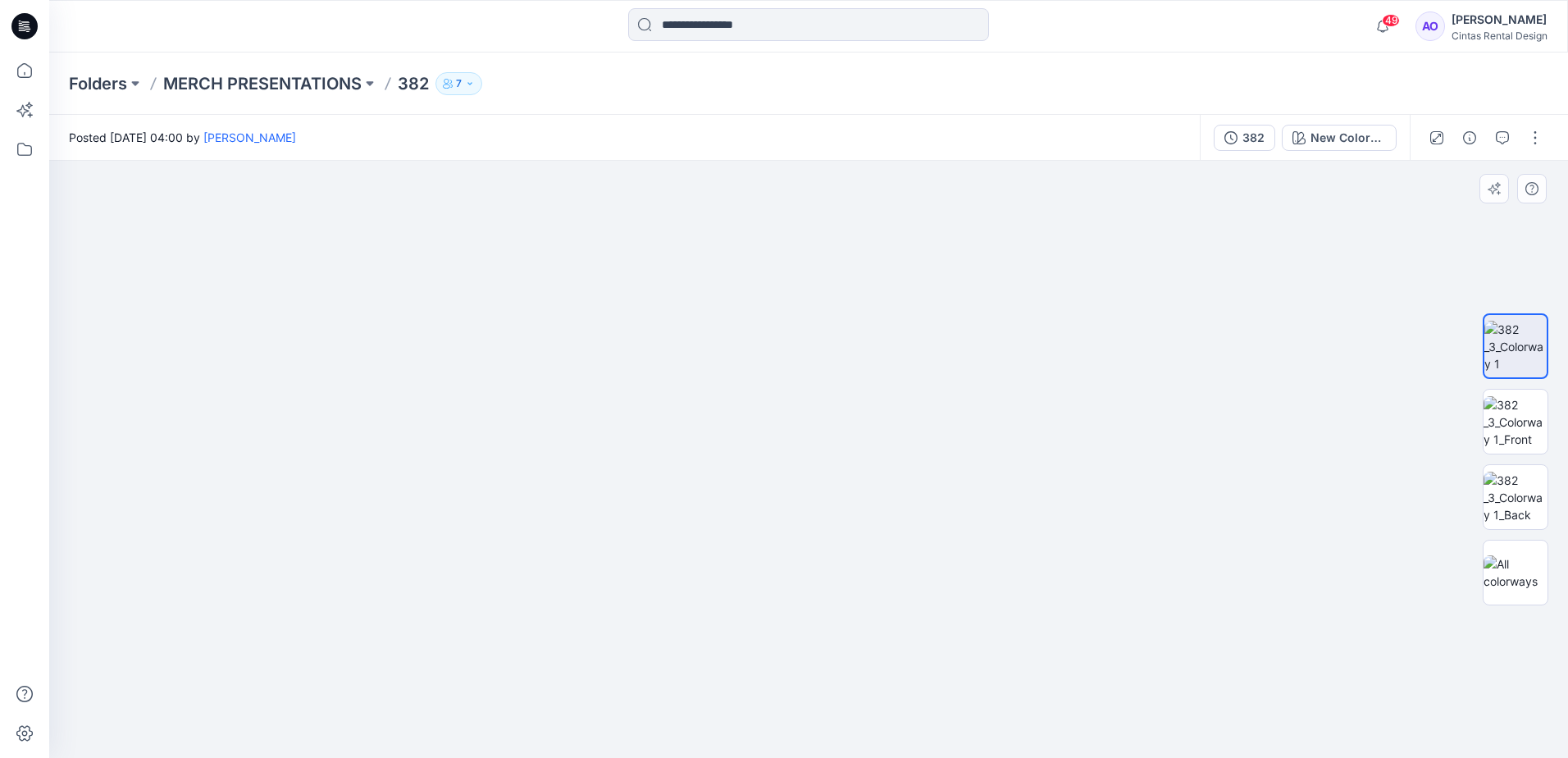
drag, startPoint x: 741, startPoint y: 372, endPoint x: 774, endPoint y: 450, distance: 84.7
click at [744, 377] on img at bounding box center [612, 13] width 1912 height 1490
drag, startPoint x: 757, startPoint y: 312, endPoint x: 755, endPoint y: 213, distance: 99.0
drag, startPoint x: 776, startPoint y: 480, endPoint x: 776, endPoint y: 453, distance: 27.0
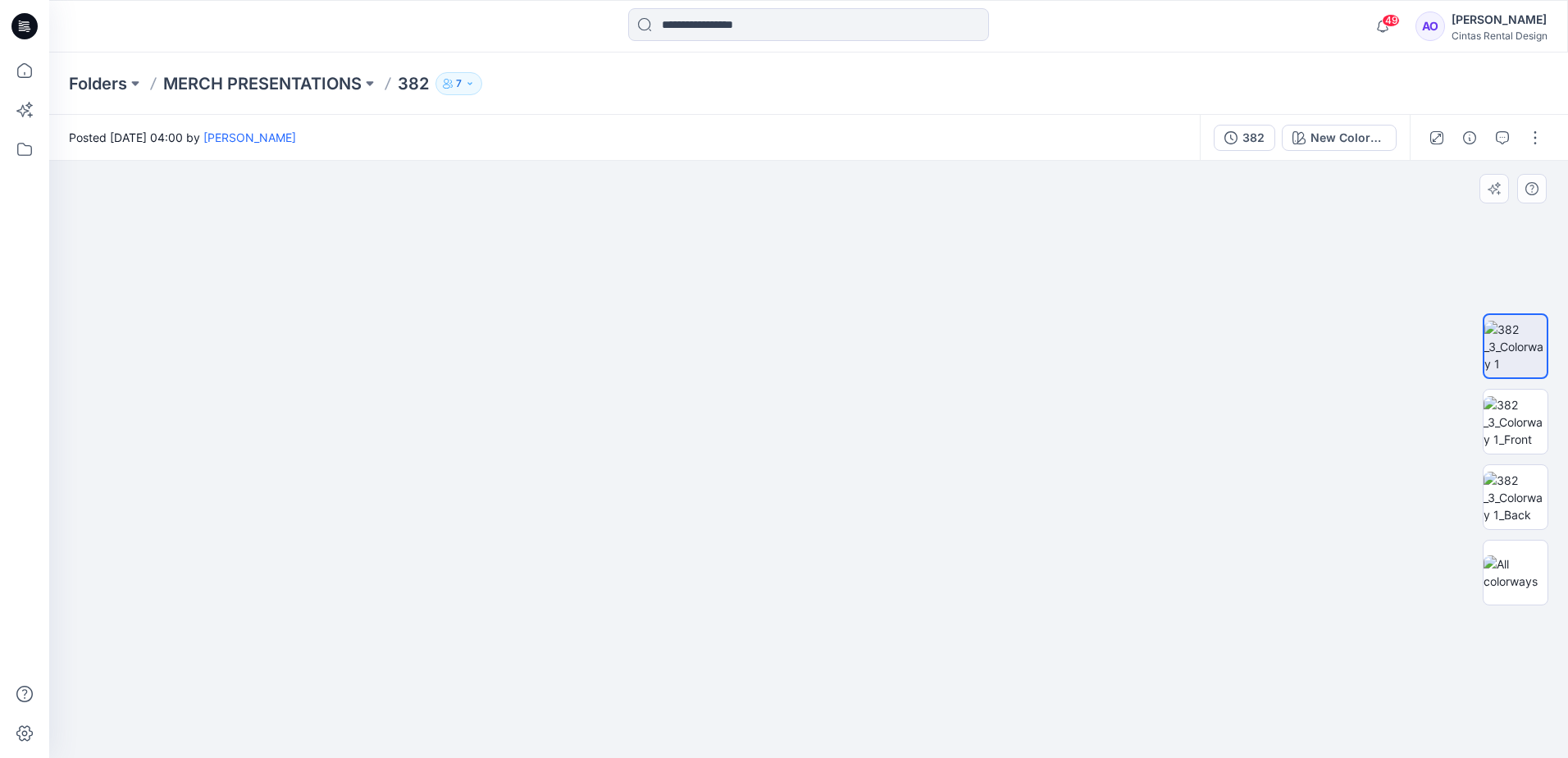
click at [1530, 416] on img at bounding box center [1516, 422] width 64 height 51
click at [1520, 499] on img at bounding box center [1516, 498] width 64 height 51
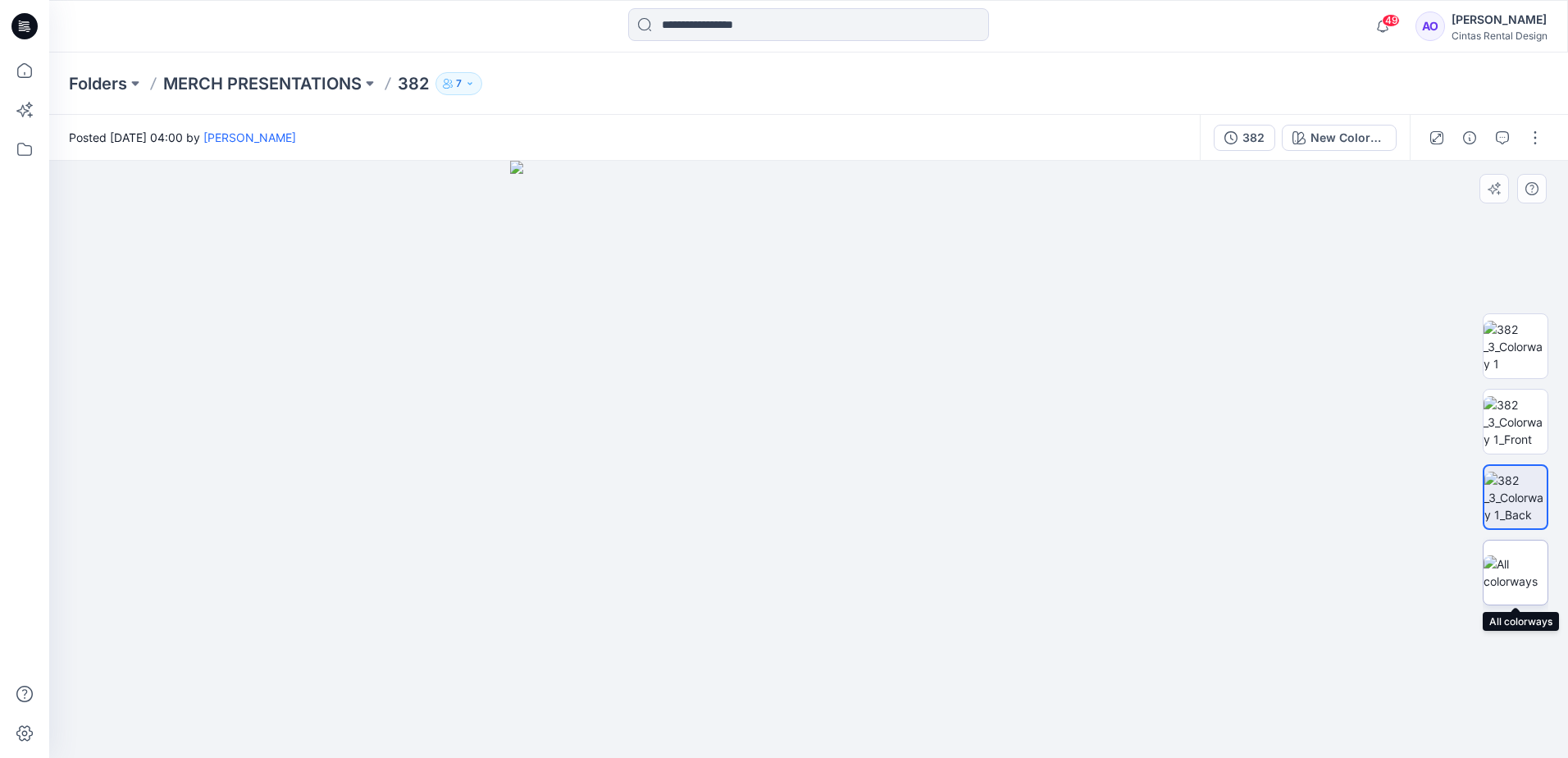
click at [1510, 574] on img at bounding box center [1516, 573] width 64 height 34
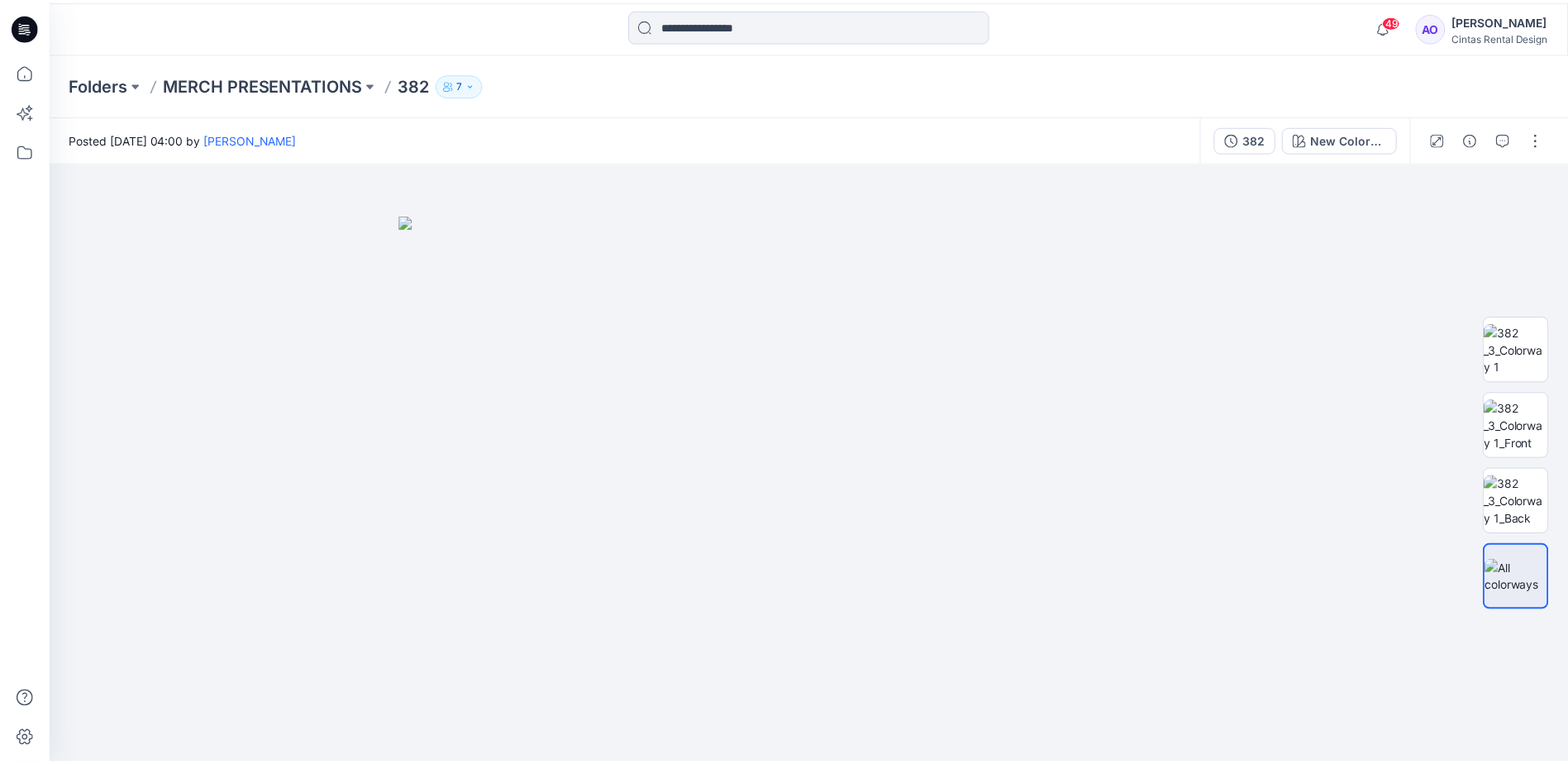
scroll to position [303, 0]
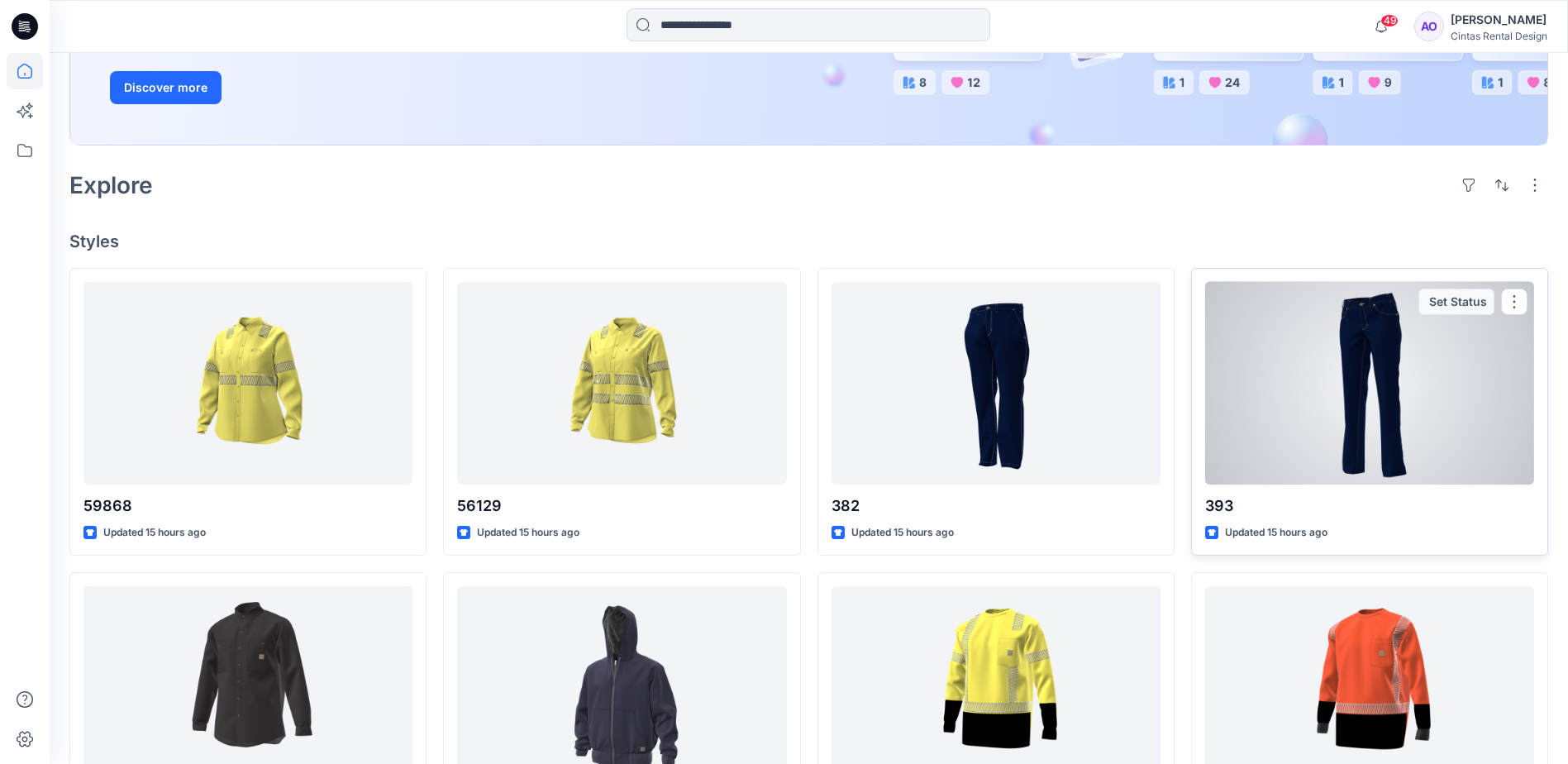
click at [1429, 438] on div at bounding box center [1369, 383] width 329 height 203
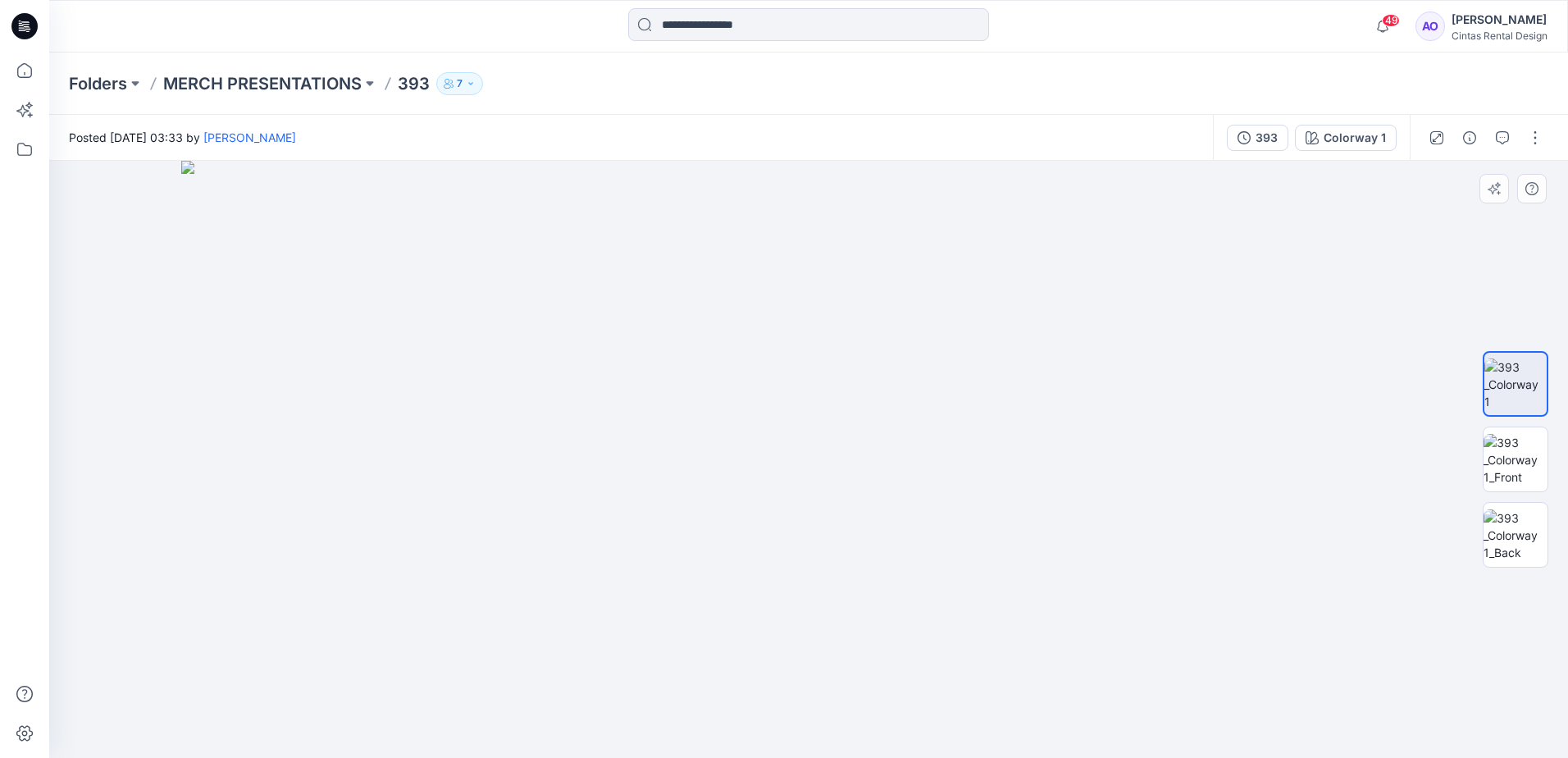
drag, startPoint x: 801, startPoint y: 244, endPoint x: 663, endPoint y: 643, distance: 422.2
click at [663, 642] on img at bounding box center [808, 459] width 1255 height 597
drag, startPoint x: 785, startPoint y: 574, endPoint x: 784, endPoint y: 561, distance: 13.0
click at [784, 561] on img at bounding box center [808, 452] width 1255 height 610
click at [822, 565] on img at bounding box center [808, 452] width 1255 height 610
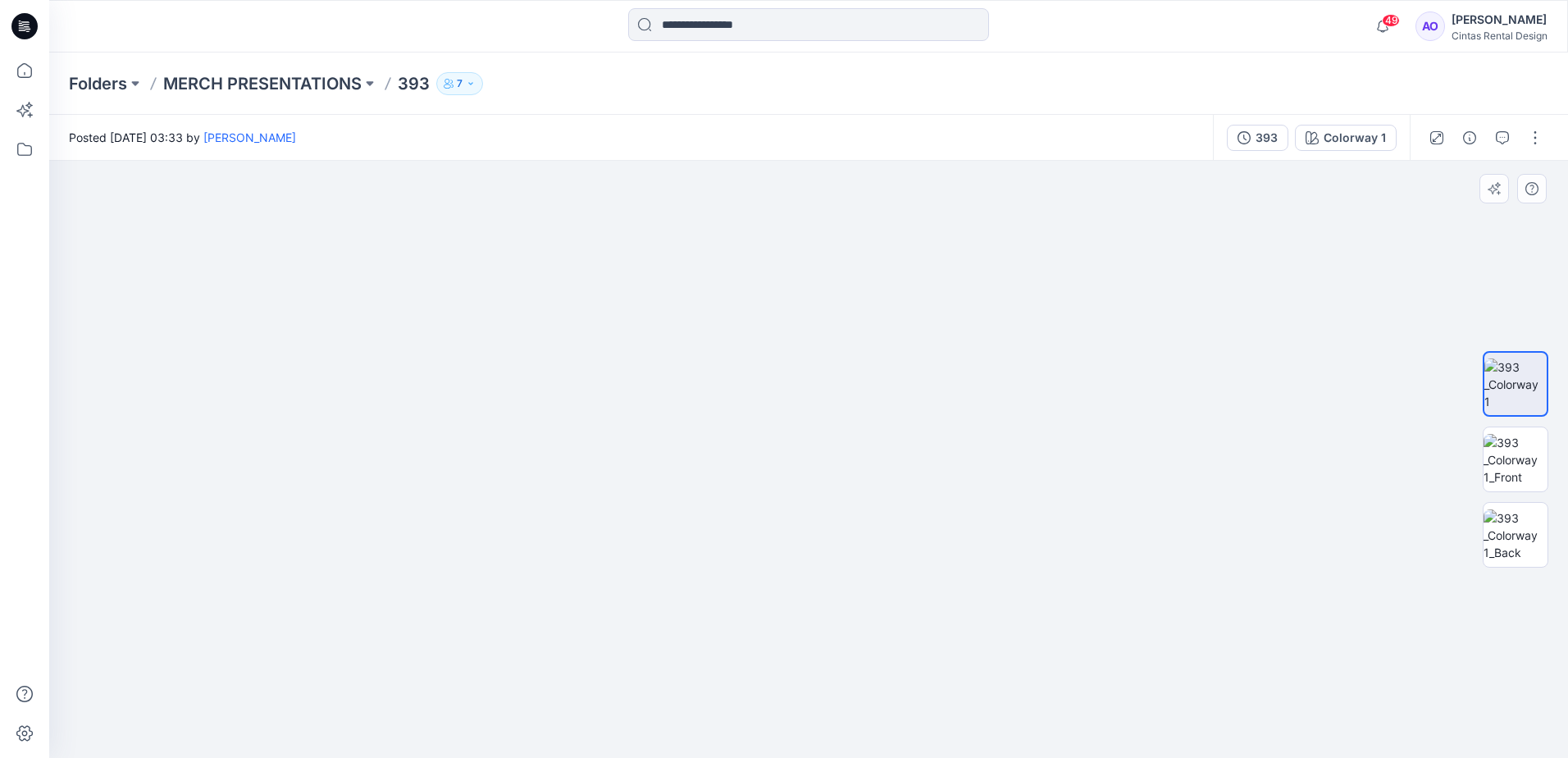
drag, startPoint x: 873, startPoint y: 609, endPoint x: 877, endPoint y: 441, distance: 168.0
click at [862, 404] on img at bounding box center [802, 426] width 1693 height 663
drag, startPoint x: 922, startPoint y: 624, endPoint x: 903, endPoint y: 555, distance: 71.6
click at [903, 555] on img at bounding box center [793, 338] width 1693 height 839
drag, startPoint x: 820, startPoint y: 508, endPoint x: 766, endPoint y: 344, distance: 172.7
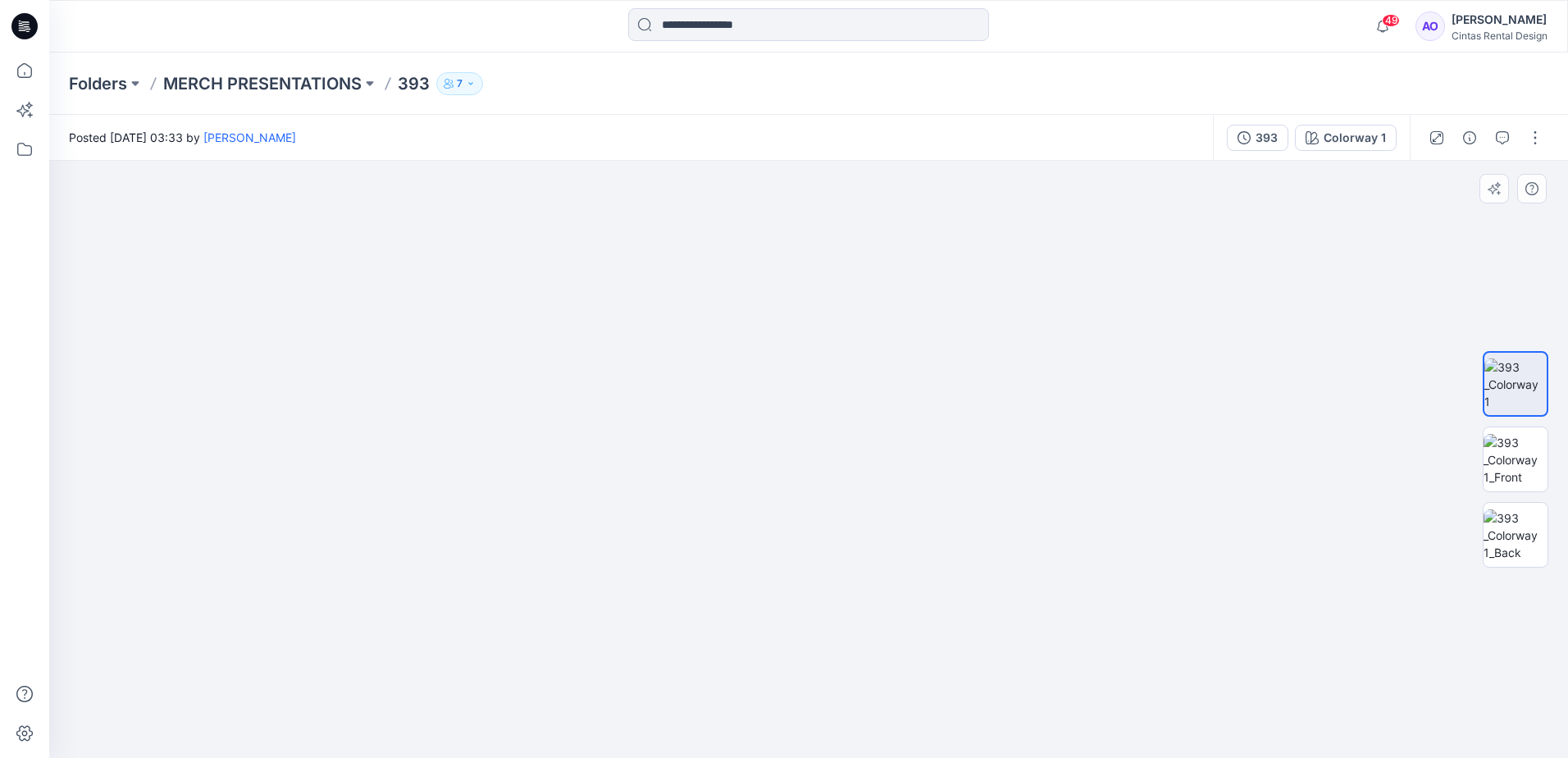
click at [757, 345] on img at bounding box center [722, 239] width 1693 height 1039
drag, startPoint x: 808, startPoint y: 598, endPoint x: 822, endPoint y: 586, distance: 18.4
click at [801, 538] on img at bounding box center [734, 204] width 1693 height 1108
drag, startPoint x: 856, startPoint y: 669, endPoint x: 815, endPoint y: 443, distance: 229.7
click at [816, 439] on img at bounding box center [733, 186] width 1693 height 1142
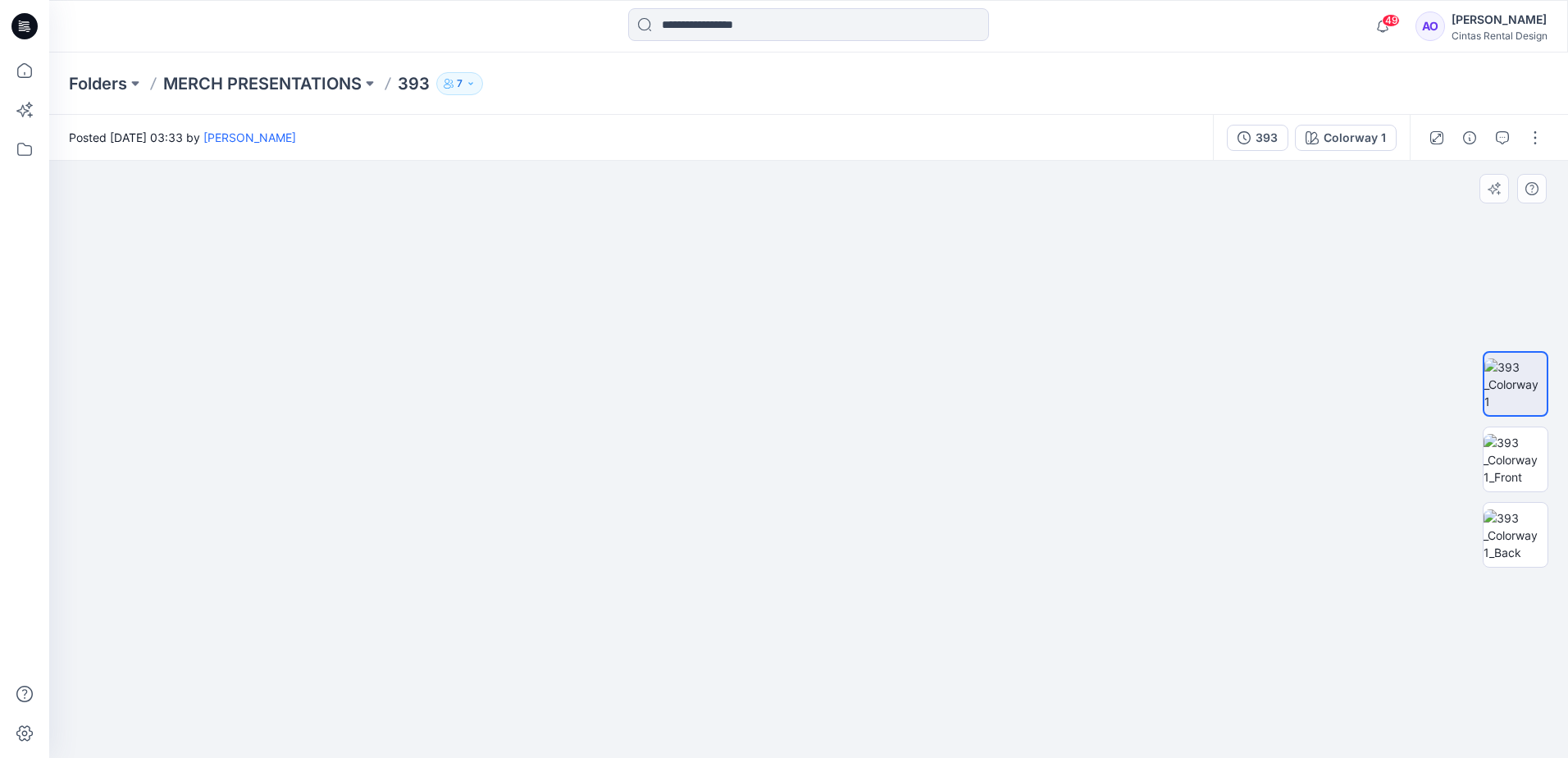
drag, startPoint x: 853, startPoint y: 580, endPoint x: 832, endPoint y: 478, distance: 104.1
click at [837, 494] on img at bounding box center [722, 60] width 1693 height 1398
drag, startPoint x: 868, startPoint y: 670, endPoint x: 859, endPoint y: 547, distance: 123.3
click at [862, 565] on img at bounding box center [722, 16] width 1693 height 1483
drag, startPoint x: 869, startPoint y: 687, endPoint x: 869, endPoint y: 663, distance: 24.0
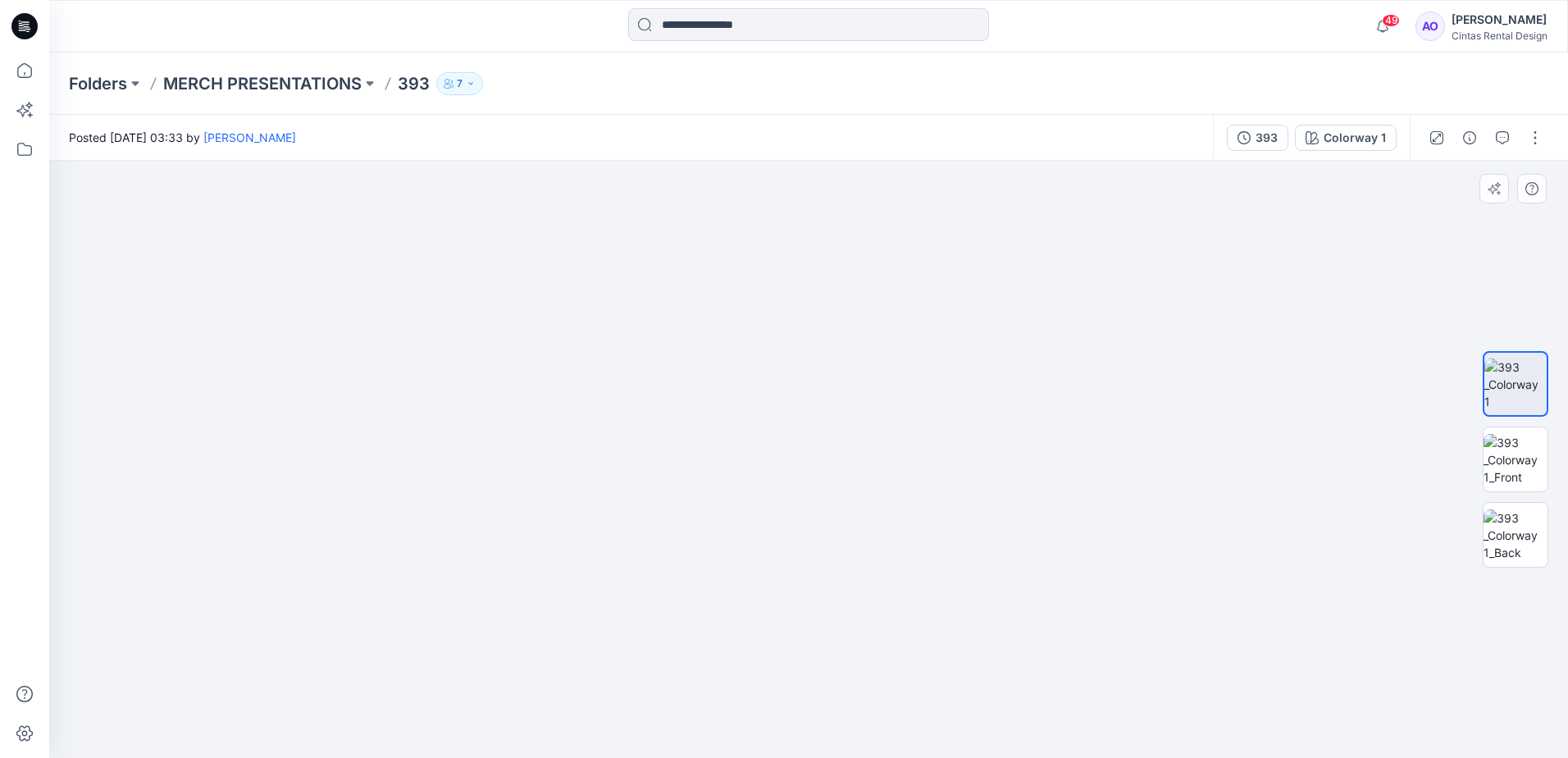
drag, startPoint x: 992, startPoint y: 486, endPoint x: 944, endPoint y: 800, distance: 317.6
click at [944, 757] on html "49 Notifications Angelina Griffiths shared 49868 in MERCH PRESENTATIONS (Member…" at bounding box center [784, 379] width 1568 height 758
drag, startPoint x: 863, startPoint y: 425, endPoint x: 902, endPoint y: 756, distance: 333.3
click at [902, 756] on img at bounding box center [722, 109] width 1693 height 1297
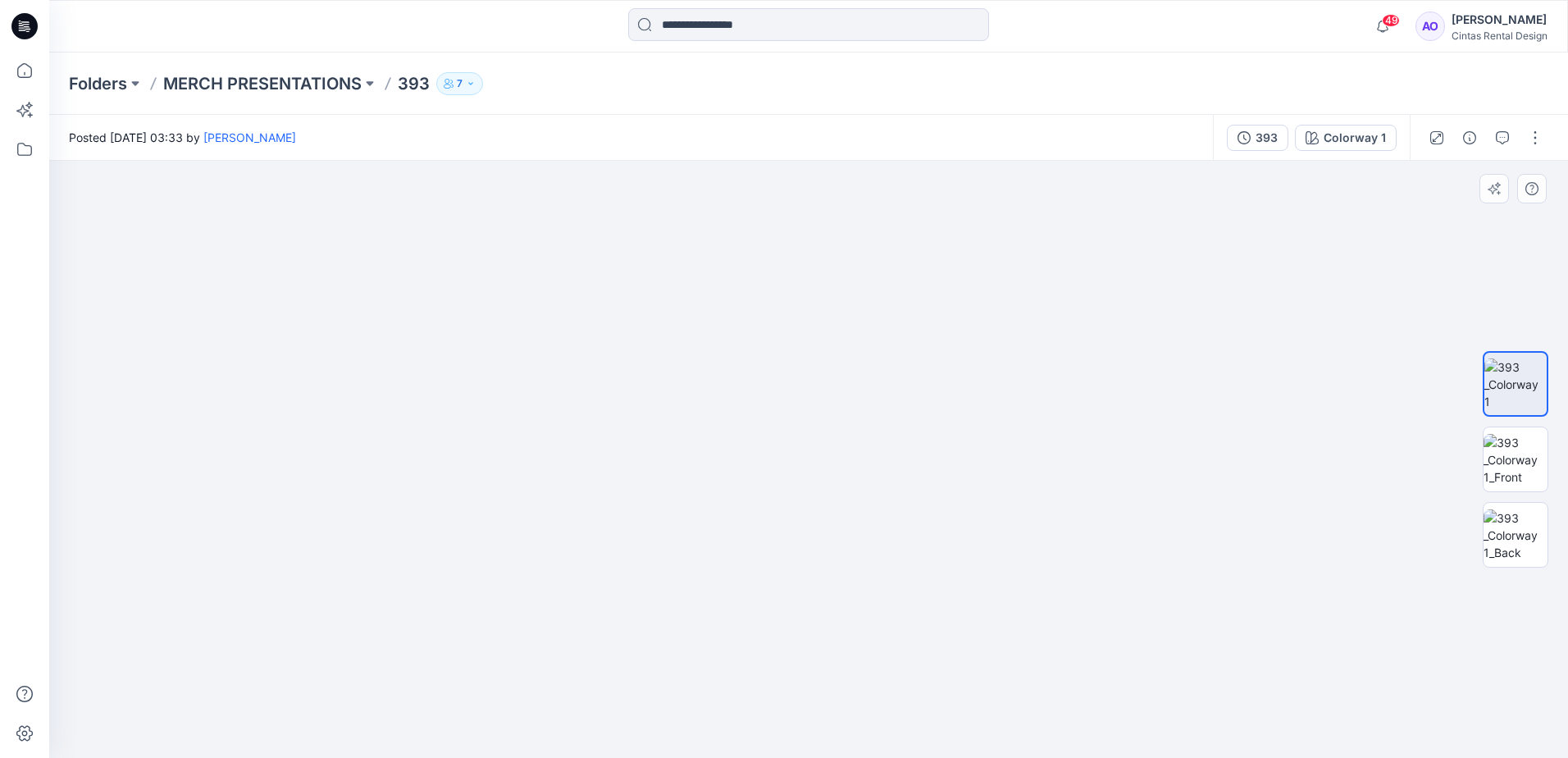
drag, startPoint x: 683, startPoint y: 421, endPoint x: 656, endPoint y: 428, distance: 27.9
click at [619, 538] on img at bounding box center [759, 288] width 1693 height 942
drag, startPoint x: 668, startPoint y: 437, endPoint x: 619, endPoint y: 556, distance: 128.7
click at [619, 556] on img at bounding box center [722, 410] width 1693 height 698
drag, startPoint x: 907, startPoint y: 577, endPoint x: 858, endPoint y: 427, distance: 157.8
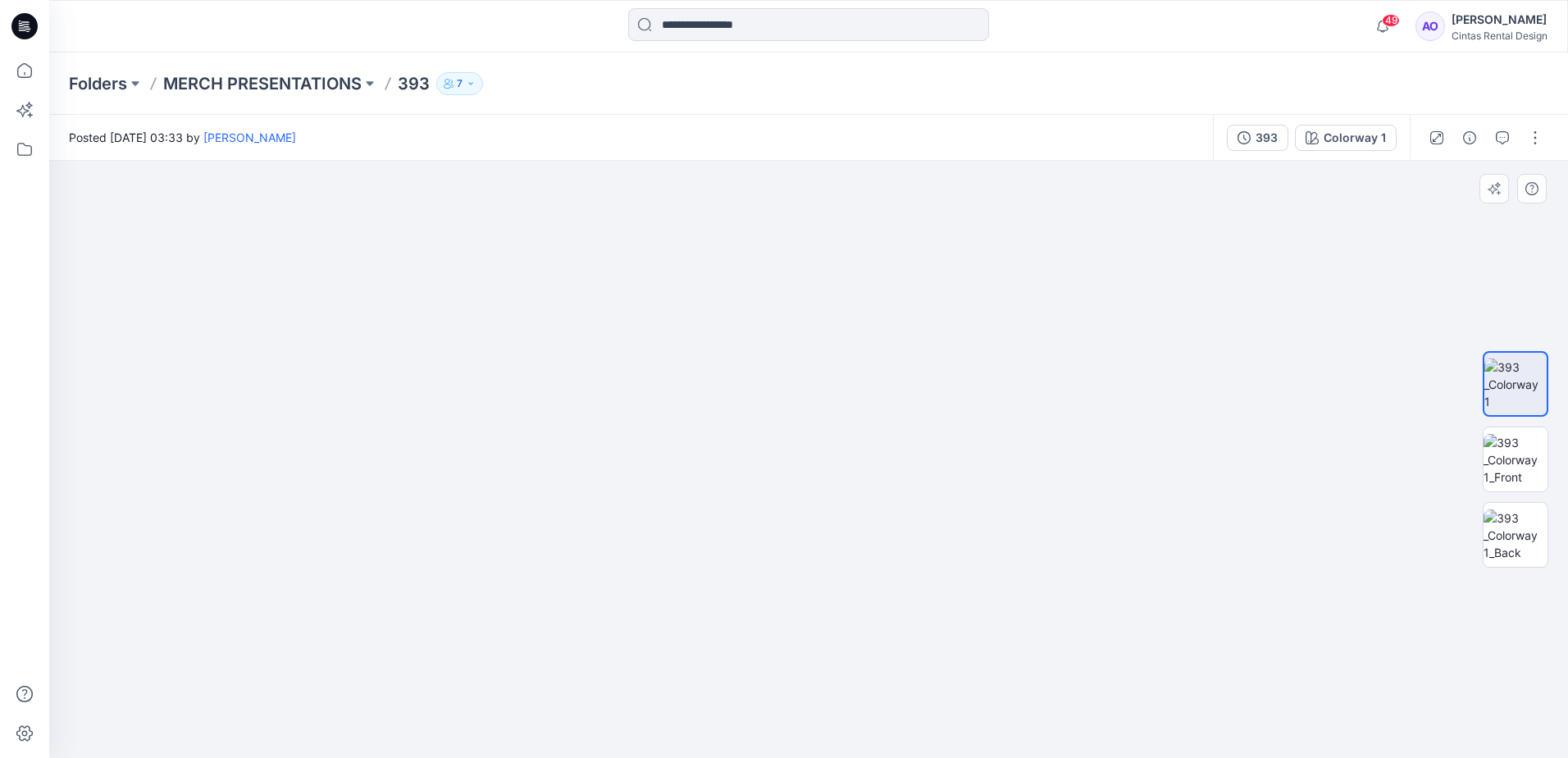
click at [858, 427] on img at bounding box center [722, 341] width 1693 height 834
click at [1507, 463] on img at bounding box center [1516, 459] width 64 height 51
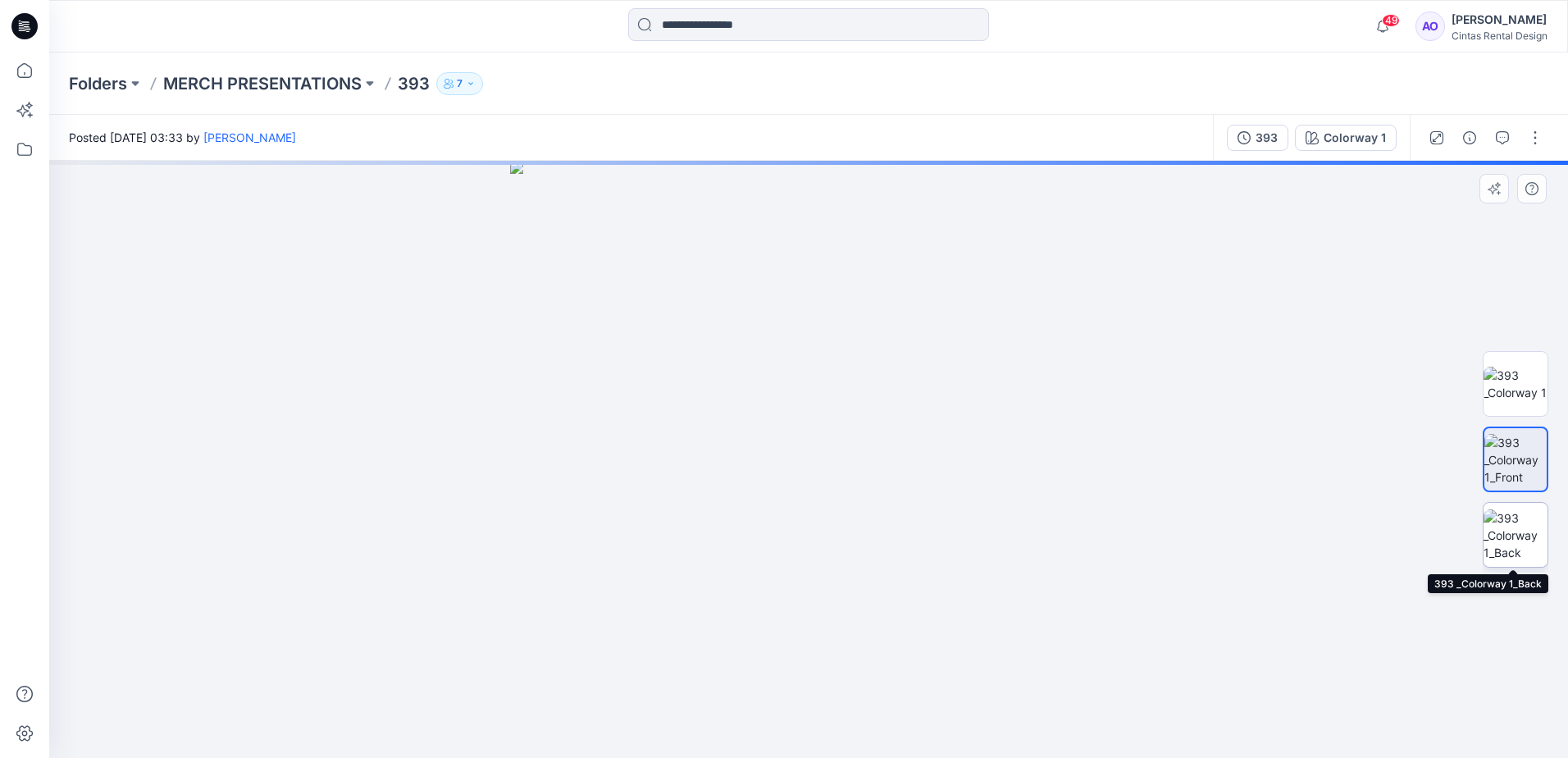
click at [1511, 535] on img at bounding box center [1516, 535] width 64 height 51
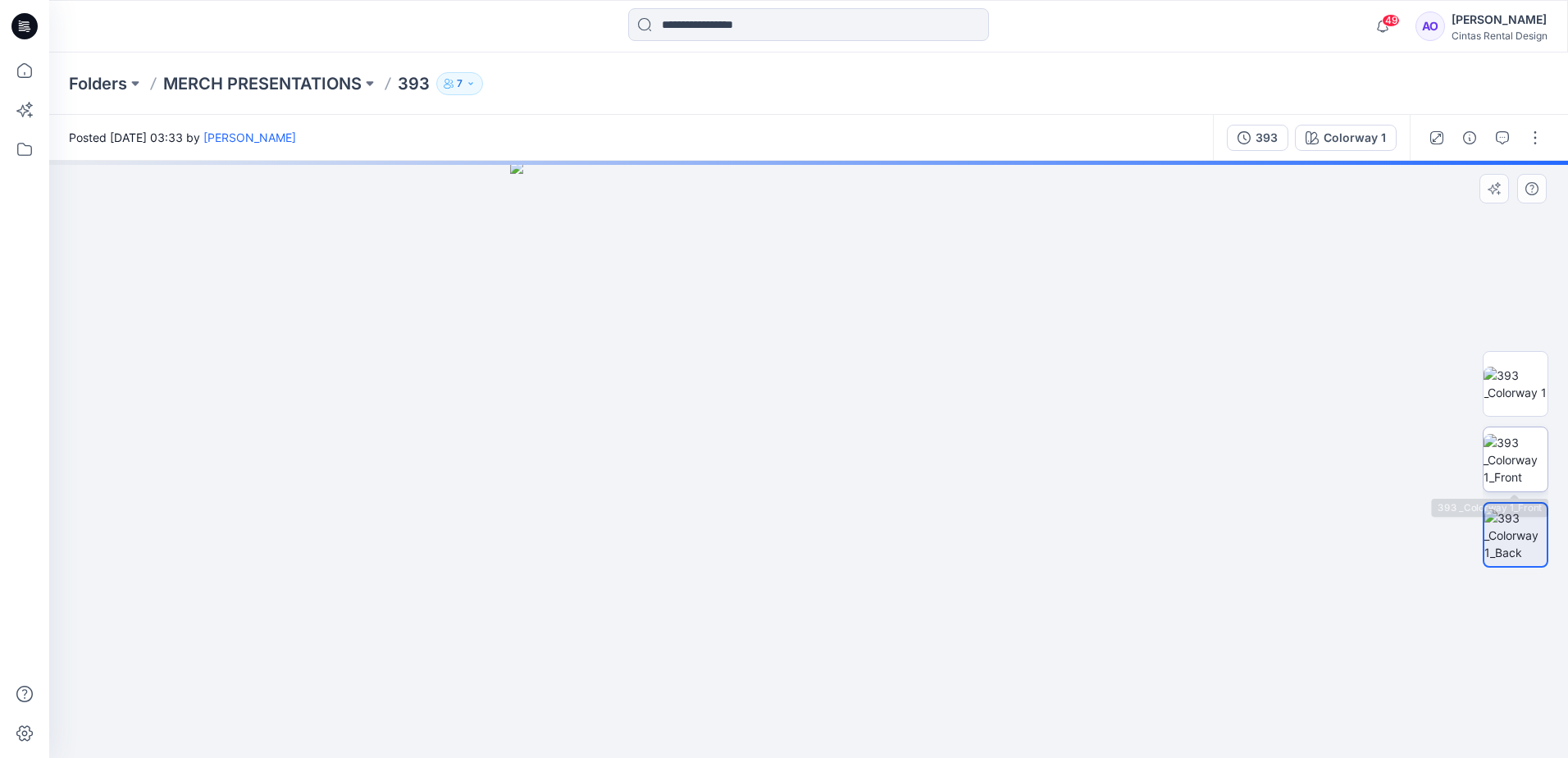
click at [1530, 444] on img at bounding box center [1516, 459] width 64 height 51
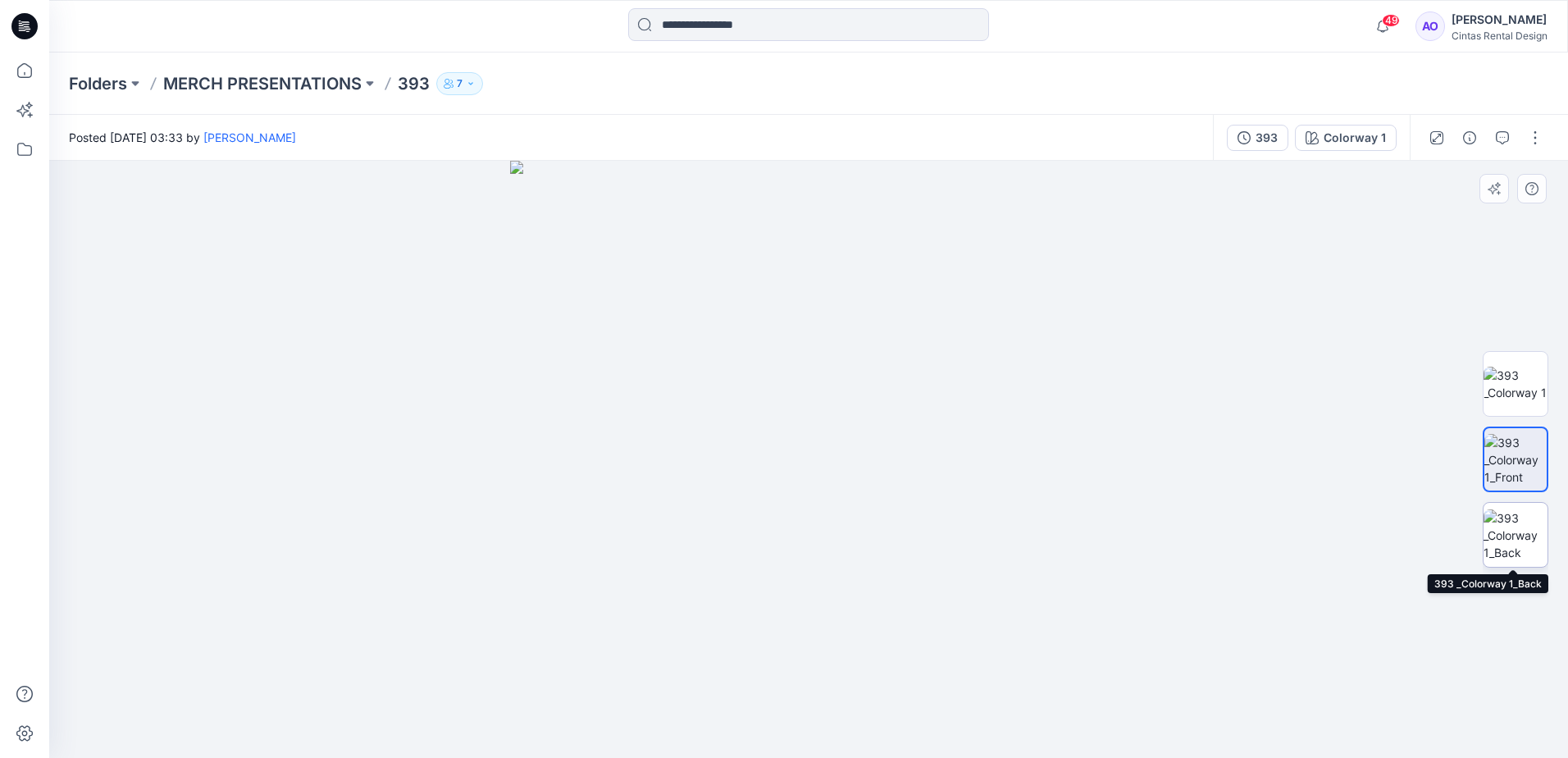
click at [1510, 536] on img at bounding box center [1516, 535] width 64 height 51
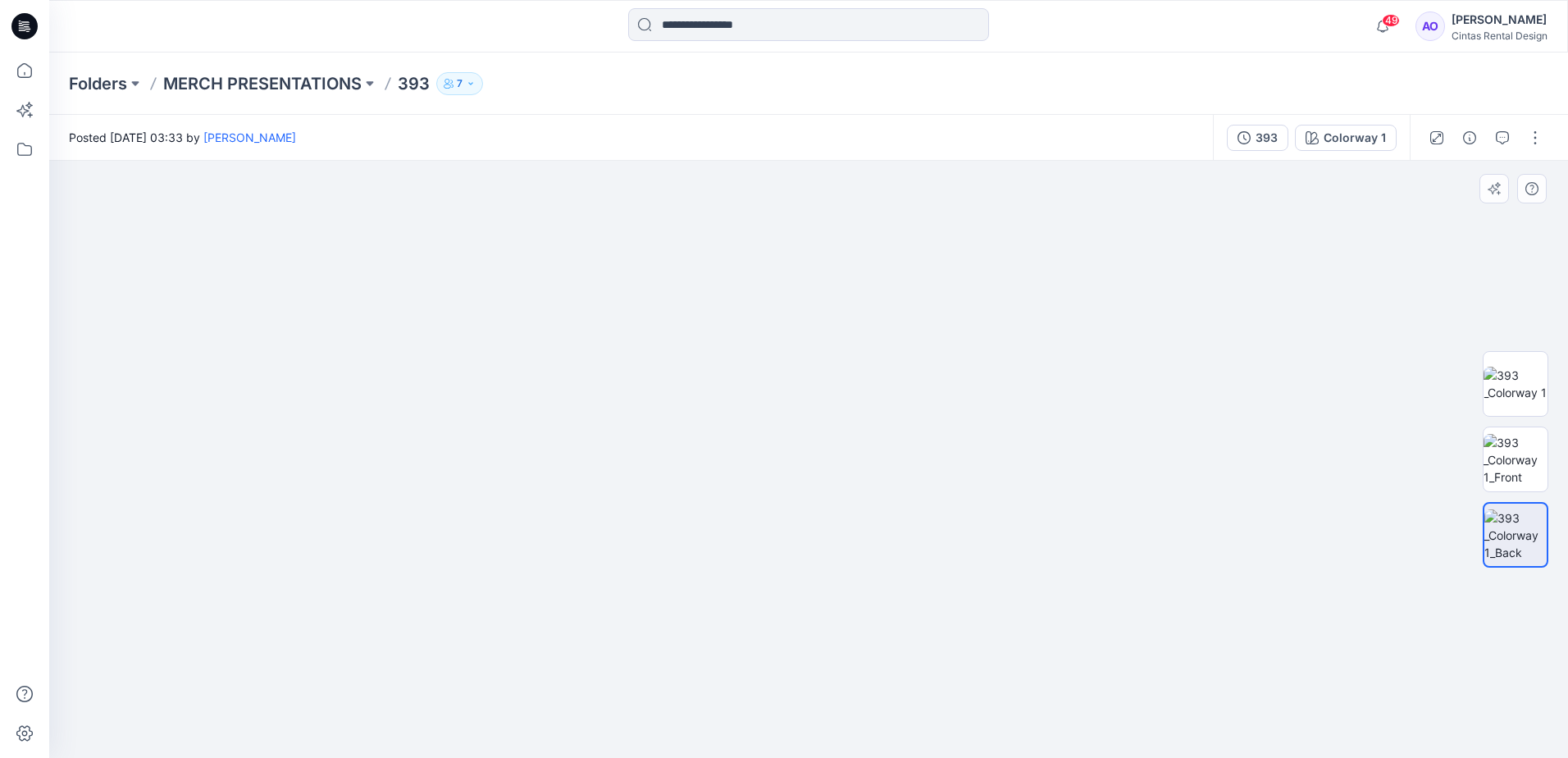
drag, startPoint x: 844, startPoint y: 334, endPoint x: 792, endPoint y: 536, distance: 208.6
click at [792, 536] on img at bounding box center [808, 448] width 1035 height 619
drag, startPoint x: 990, startPoint y: 580, endPoint x: 938, endPoint y: 395, distance: 192.2
click at [938, 395] on img at bounding box center [808, 431] width 2131 height 655
drag, startPoint x: 993, startPoint y: 600, endPoint x: 990, endPoint y: 410, distance: 190.0
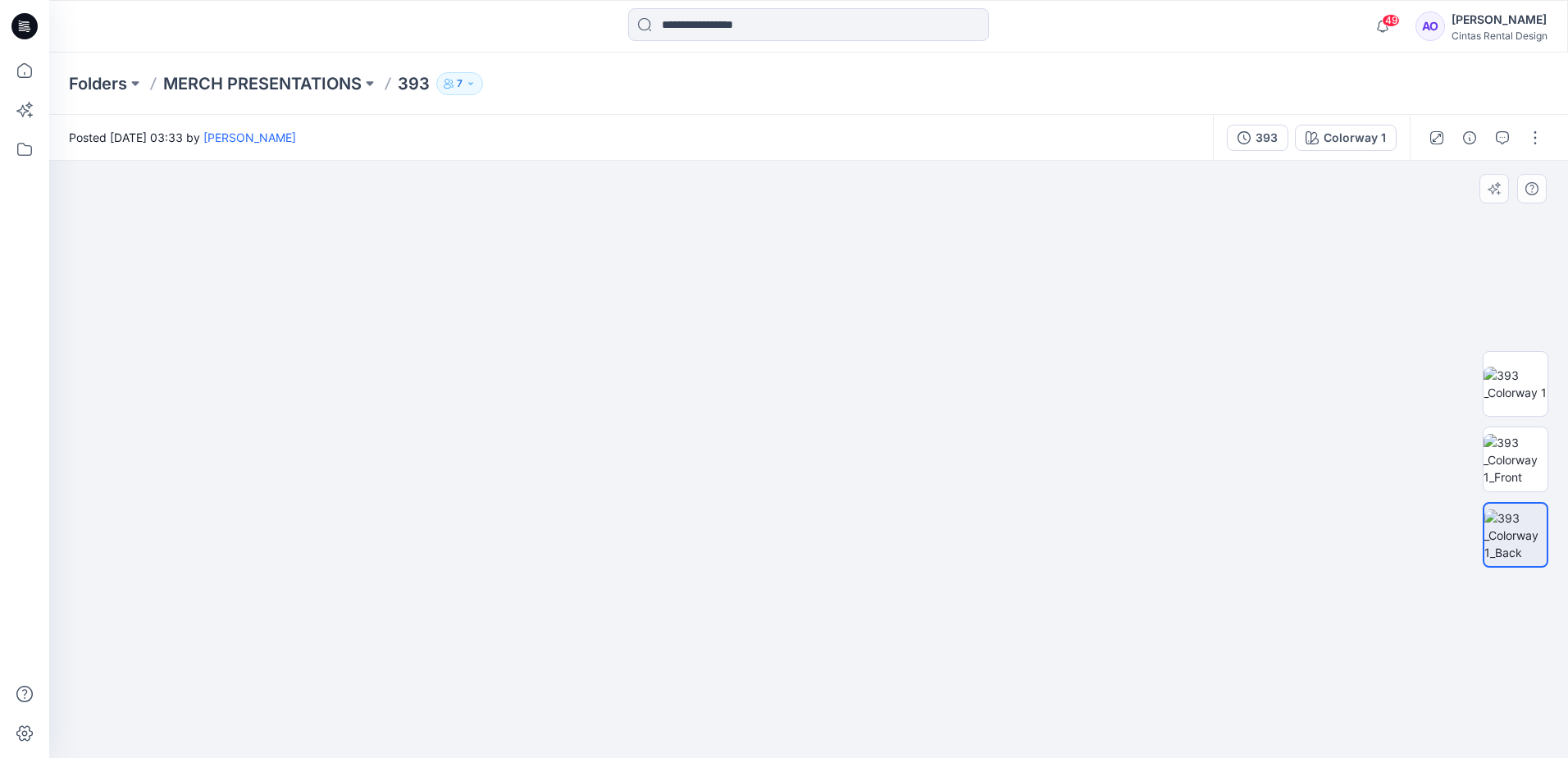
click at [986, 443] on img at bounding box center [756, 339] width 2131 height 840
drag, startPoint x: 979, startPoint y: 694, endPoint x: 947, endPoint y: 443, distance: 253.0
click at [967, 498] on img at bounding box center [748, 259] width 2131 height 998
drag, startPoint x: 957, startPoint y: 554, endPoint x: 954, endPoint y: 434, distance: 120.0
click at [954, 434] on img at bounding box center [734, 152] width 2131 height 1211
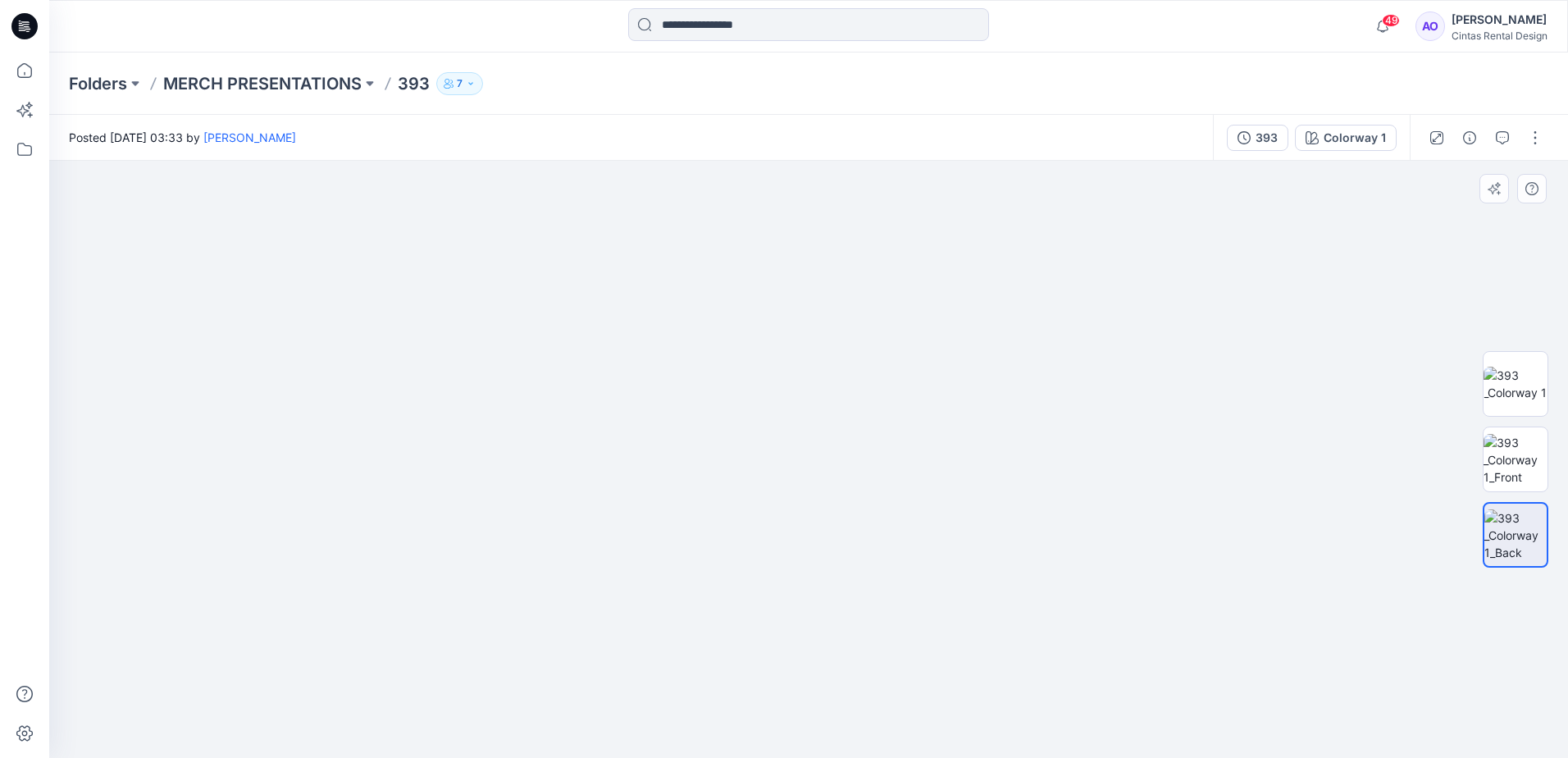
drag, startPoint x: 981, startPoint y: 599, endPoint x: 974, endPoint y: 242, distance: 357.1
click at [974, 258] on img at bounding box center [734, 101] width 2131 height 1314
drag, startPoint x: 878, startPoint y: 567, endPoint x: 902, endPoint y: 487, distance: 83.5
drag, startPoint x: 983, startPoint y: 710, endPoint x: 950, endPoint y: 424, distance: 287.9
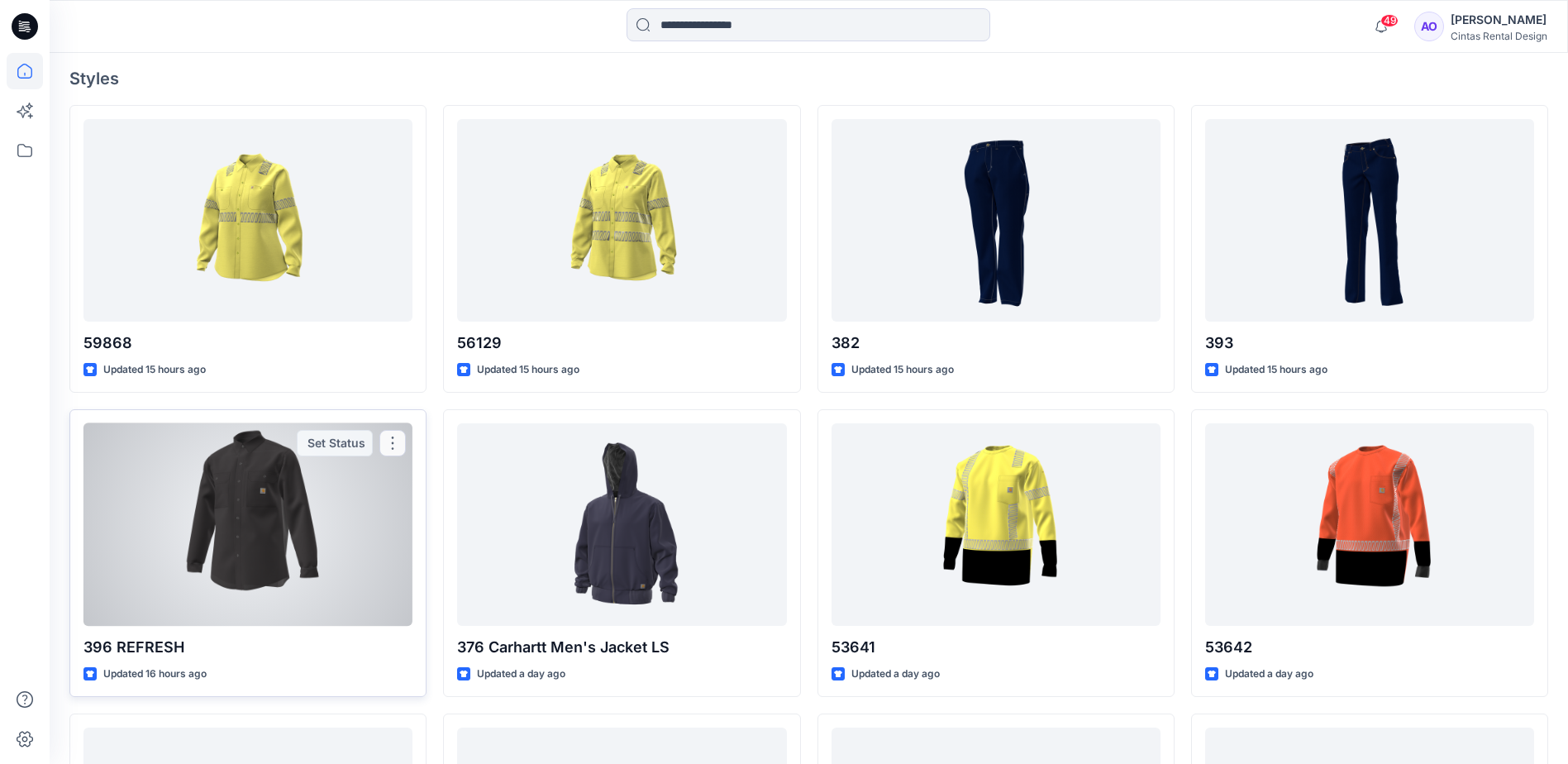
scroll to position [468, 0]
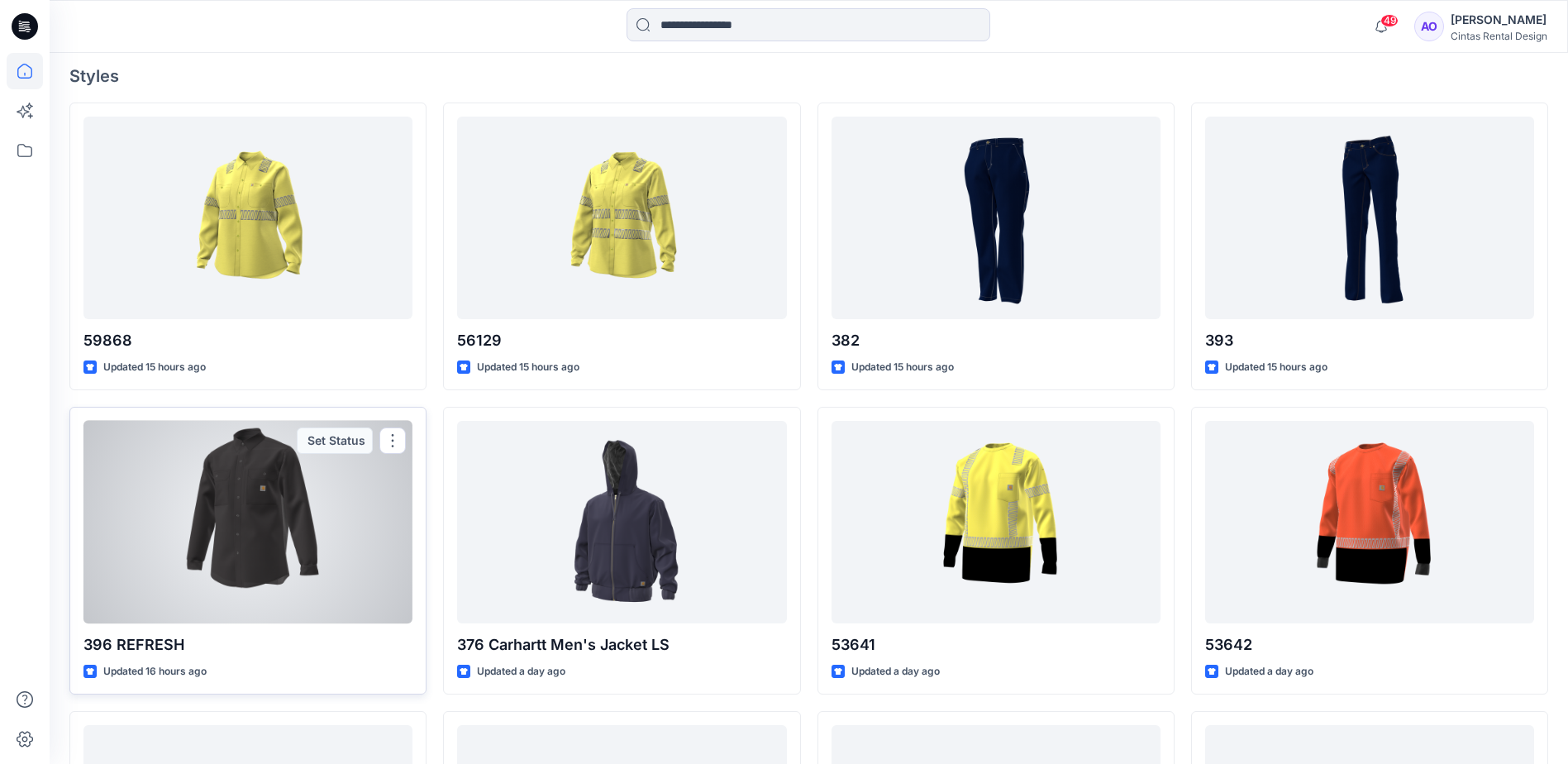
click at [299, 546] on div at bounding box center [247, 523] width 329 height 203
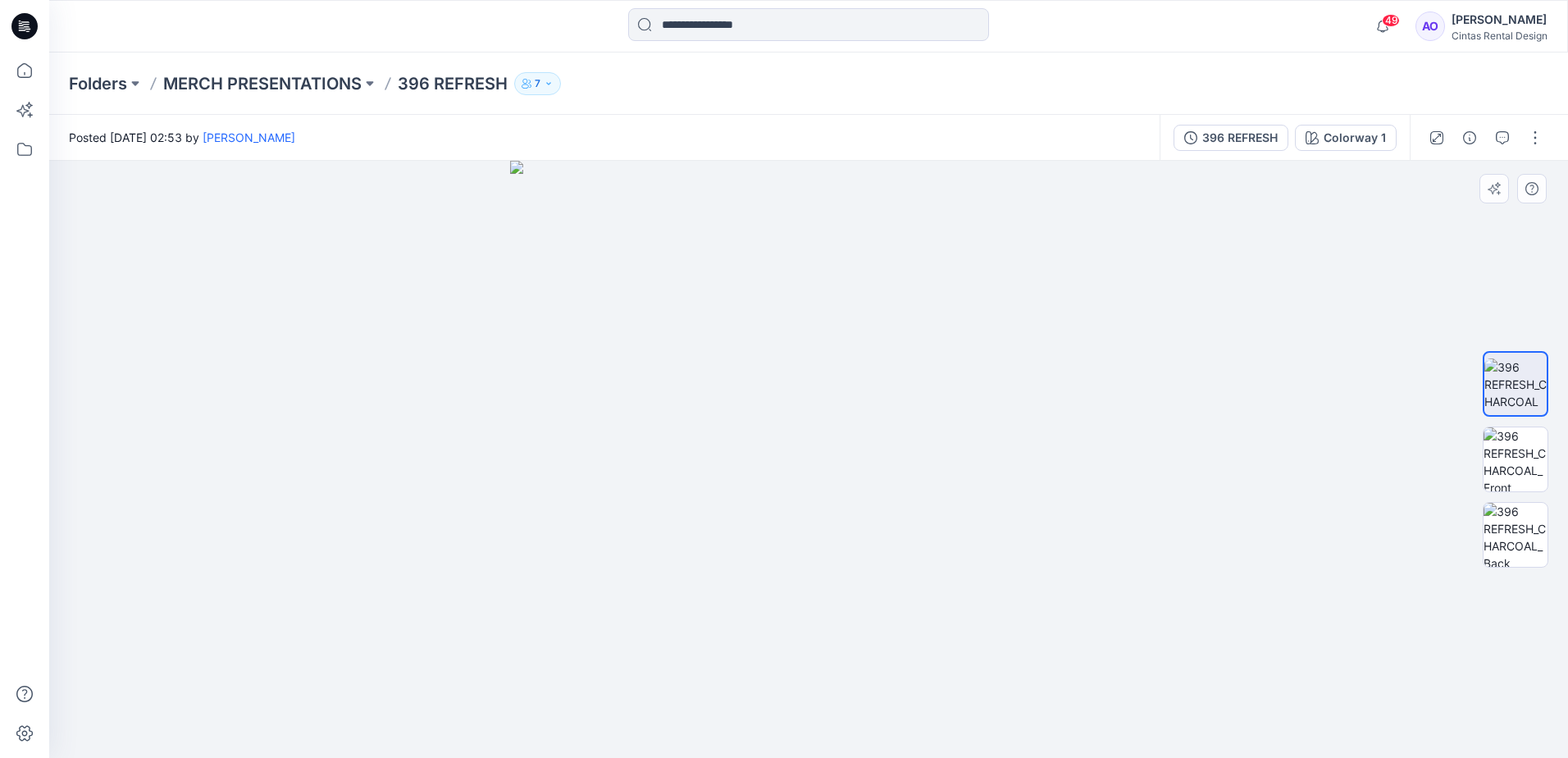
click at [817, 443] on img at bounding box center [809, 459] width 597 height 597
click at [760, 428] on img at bounding box center [809, 459] width 597 height 597
drag, startPoint x: 810, startPoint y: 393, endPoint x: 833, endPoint y: 566, distance: 174.5
click at [833, 566] on img at bounding box center [834, 152] width 2131 height 1212
drag, startPoint x: 800, startPoint y: 491, endPoint x: 757, endPoint y: 663, distance: 177.3
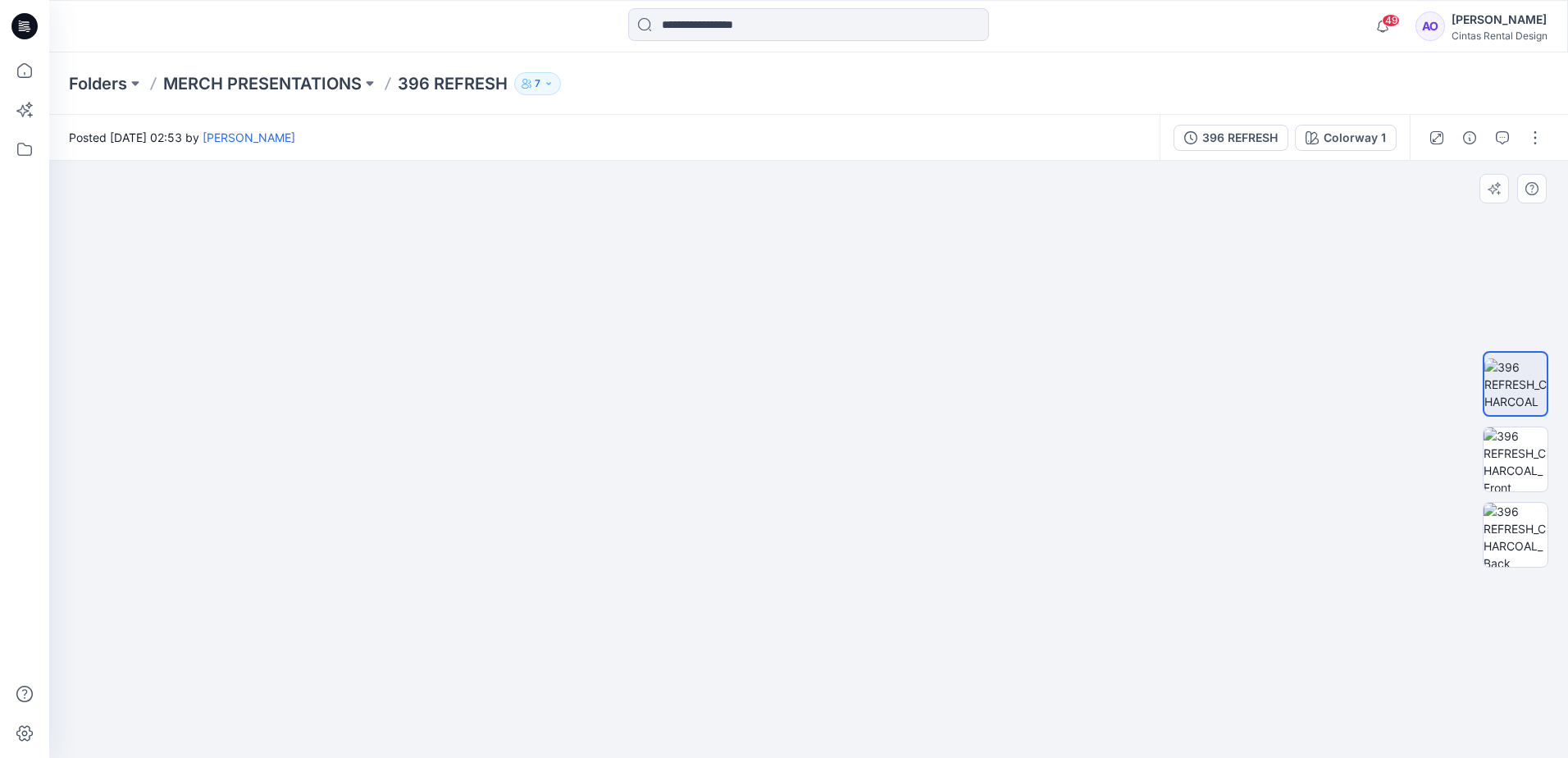
click at [756, 663] on img at bounding box center [851, 5] width 3281 height 1505
drag, startPoint x: 750, startPoint y: 443, endPoint x: 638, endPoint y: 602, distance: 194.5
click at [638, 602] on img at bounding box center [722, 106] width 3281 height 1303
drag, startPoint x: 679, startPoint y: 519, endPoint x: 781, endPoint y: 532, distance: 102.8
click at [781, 532] on img at bounding box center [816, 112] width 3281 height 1291
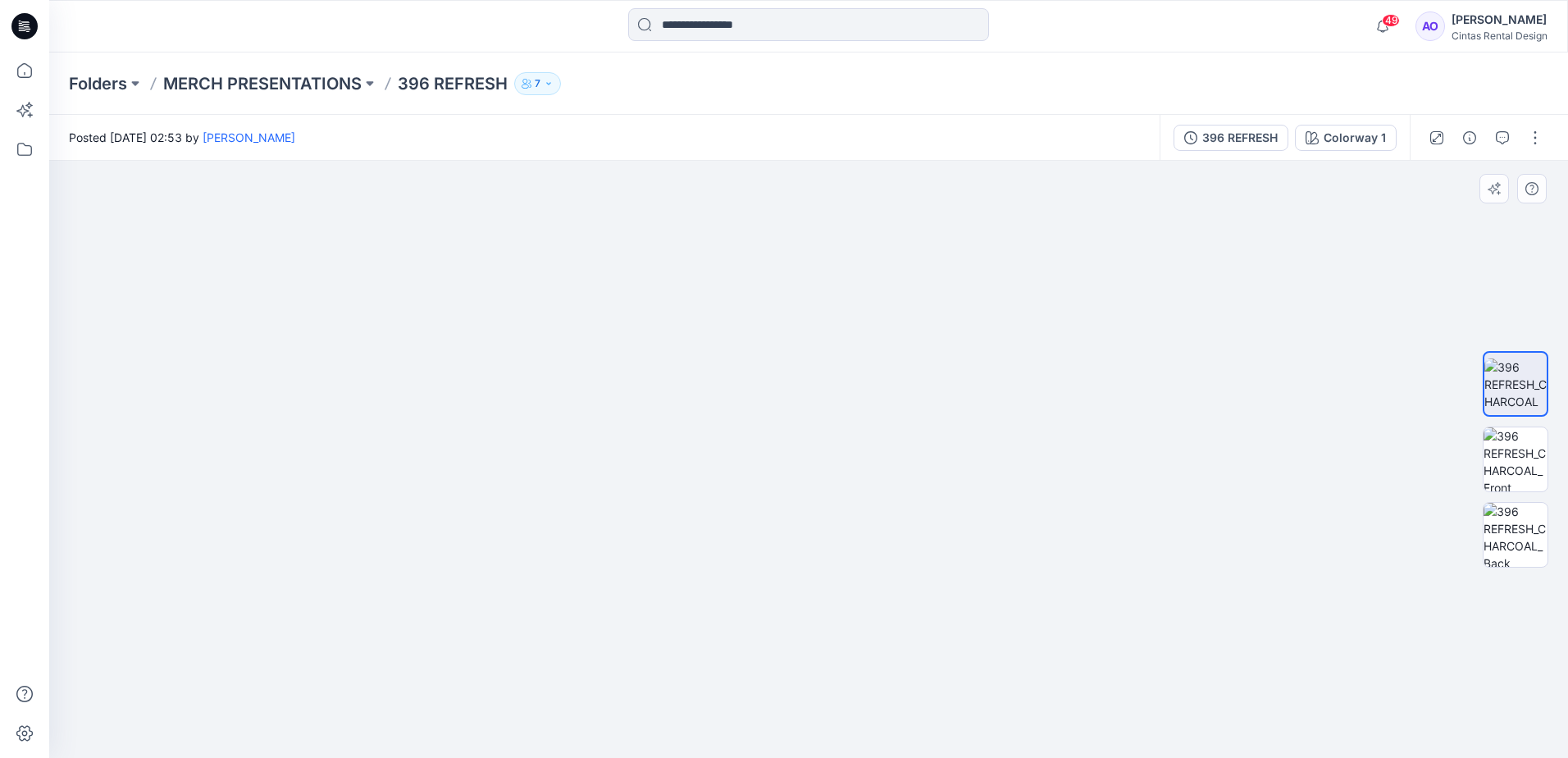
drag, startPoint x: 781, startPoint y: 532, endPoint x: 736, endPoint y: 702, distance: 175.9
click at [736, 702] on img at bounding box center [777, 193] width 3281 height 1130
drag, startPoint x: 779, startPoint y: 497, endPoint x: 753, endPoint y: 635, distance: 140.4
click at [753, 635] on img at bounding box center [747, 266] width 3281 height 984
drag, startPoint x: 776, startPoint y: 554, endPoint x: 746, endPoint y: 643, distance: 93.9
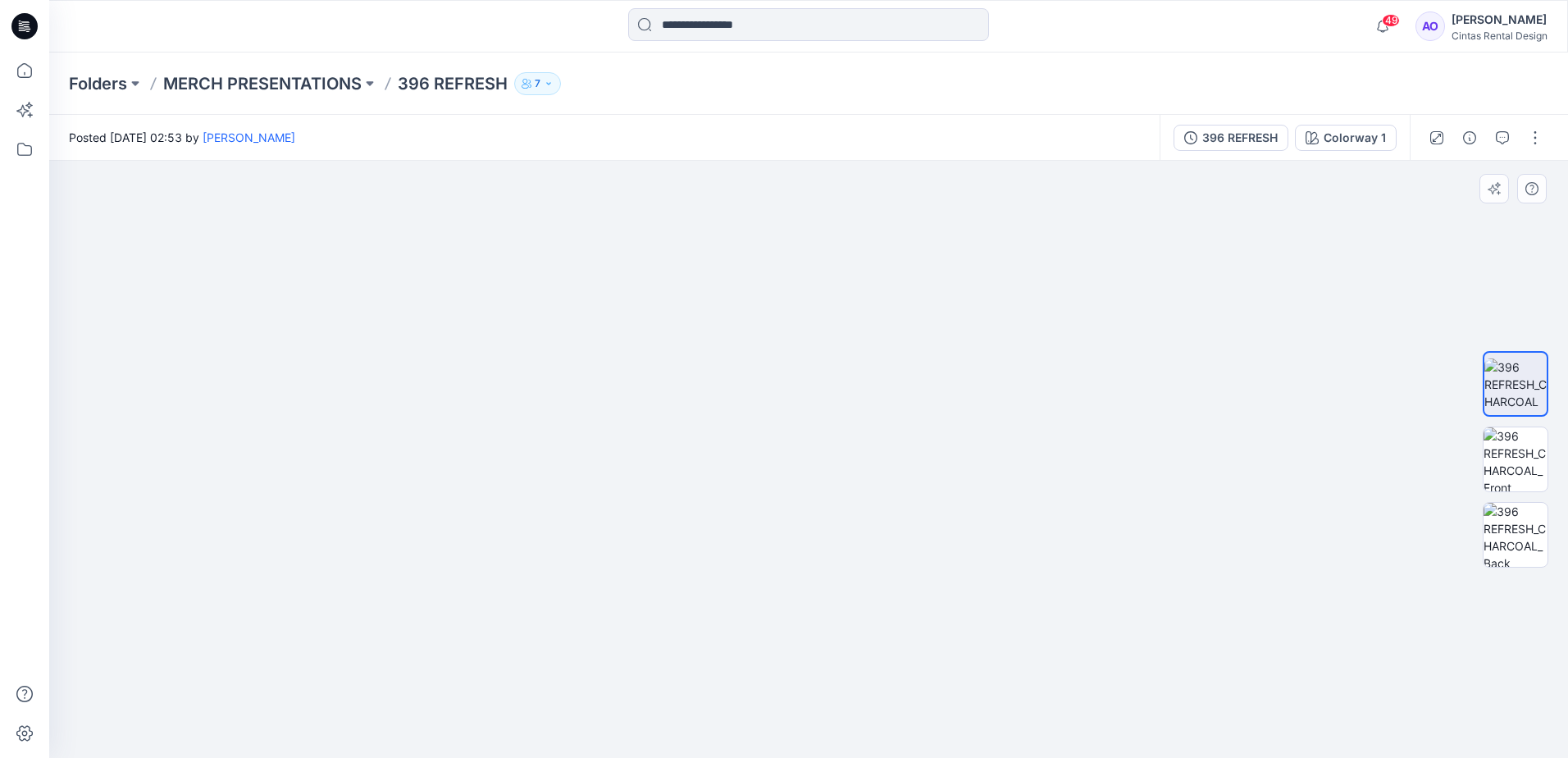
click at [746, 643] on img at bounding box center [717, 310] width 3281 height 895
drag, startPoint x: 746, startPoint y: 643, endPoint x: 868, endPoint y: 522, distance: 171.8
click at [863, 525] on img at bounding box center [742, 294] width 3281 height 928
drag, startPoint x: 782, startPoint y: 661, endPoint x: 675, endPoint y: 590, distance: 128.4
click at [675, 590] on img at bounding box center [767, 232] width 3281 height 1053
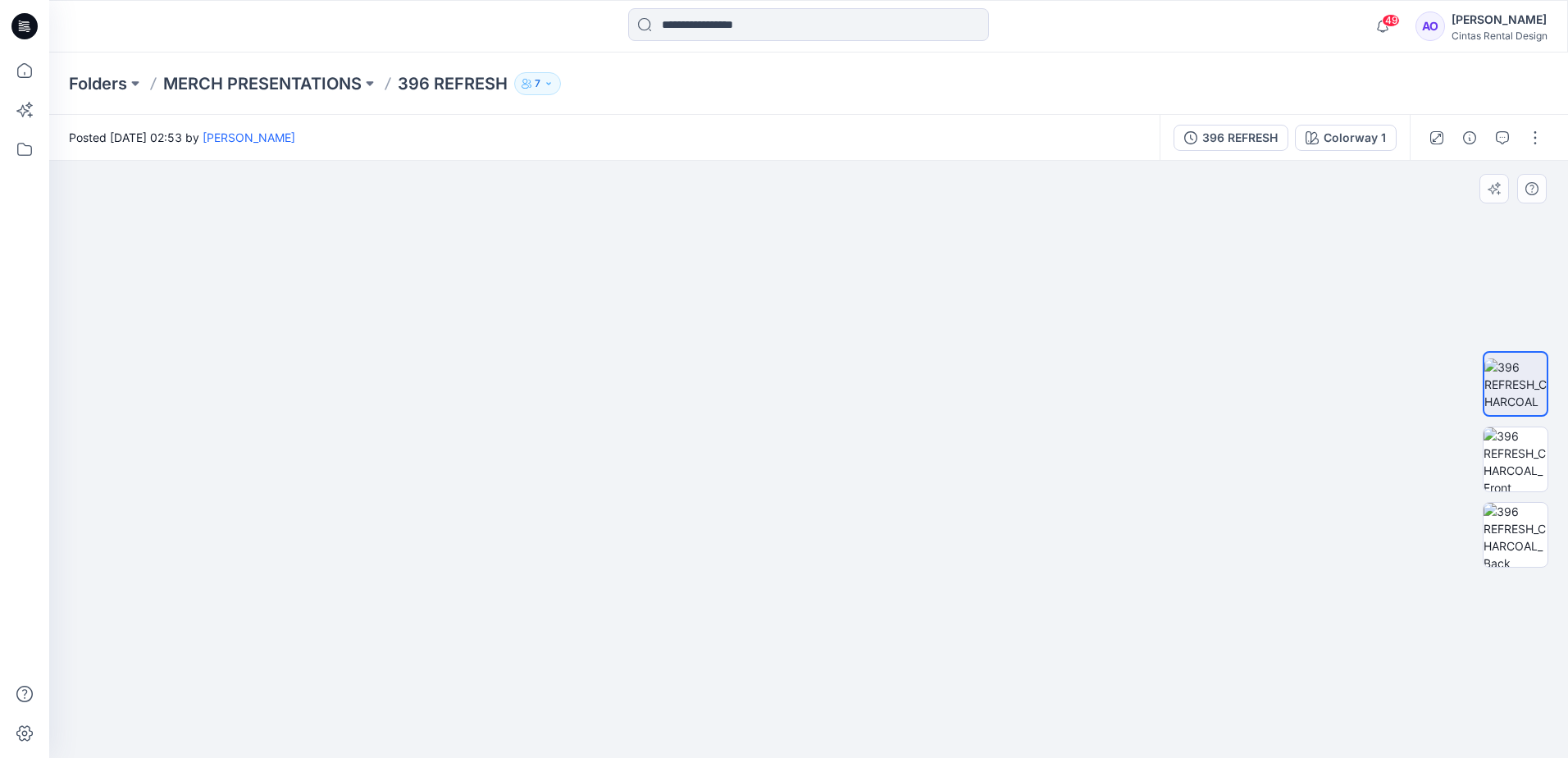
drag, startPoint x: 715, startPoint y: 692, endPoint x: 571, endPoint y: 456, distance: 276.5
click at [560, 443] on img at bounding box center [728, 216] width 3281 height 1084
drag, startPoint x: 755, startPoint y: 693, endPoint x: 729, endPoint y: 397, distance: 297.1
click at [730, 400] on img at bounding box center [574, 83] width 3281 height 1350
drag, startPoint x: 775, startPoint y: 536, endPoint x: 805, endPoint y: 350, distance: 188.4
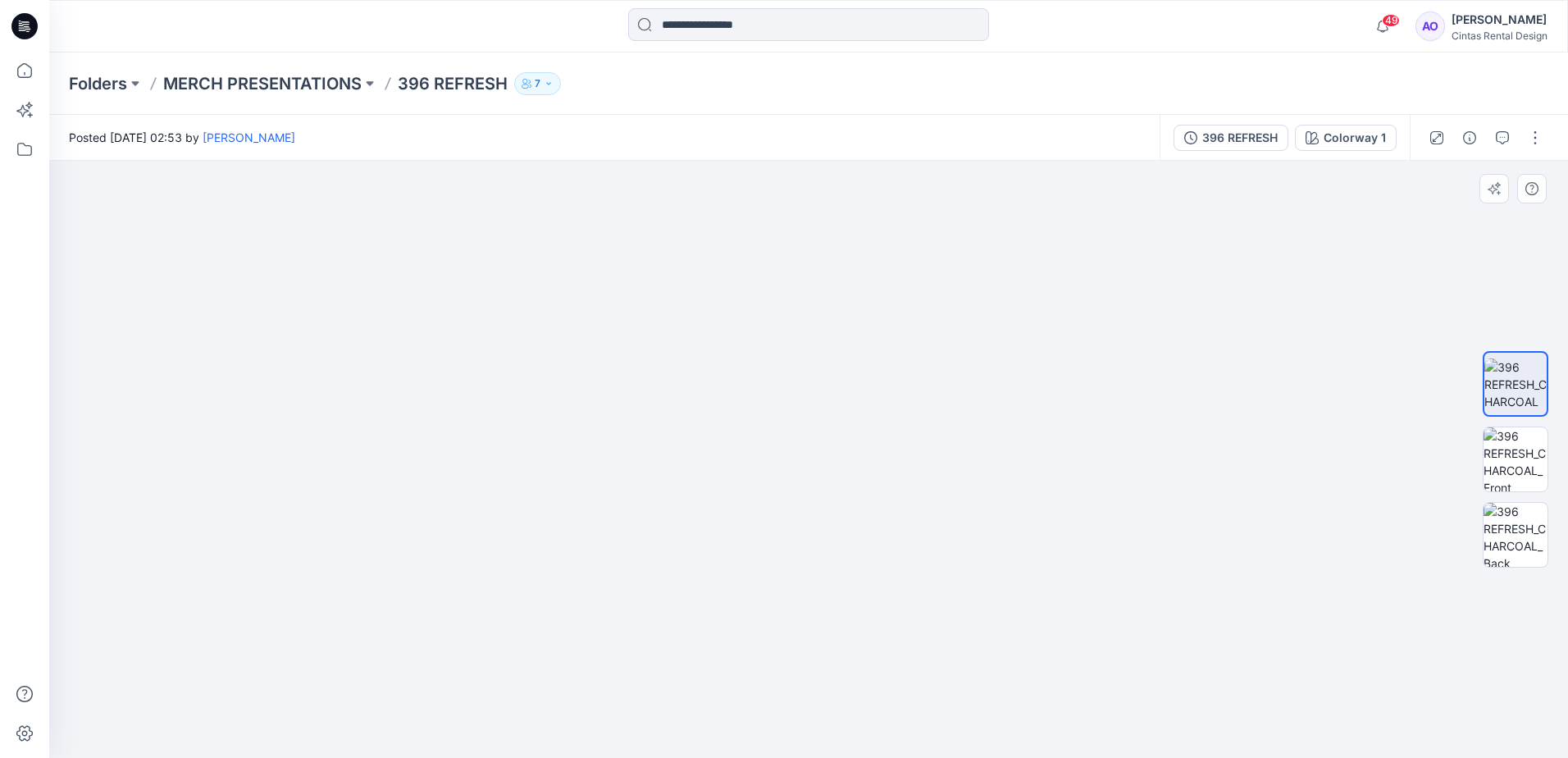
drag, startPoint x: 810, startPoint y: 411, endPoint x: 812, endPoint y: 377, distance: 34.1
drag, startPoint x: 741, startPoint y: 623, endPoint x: 785, endPoint y: 389, distance: 238.1
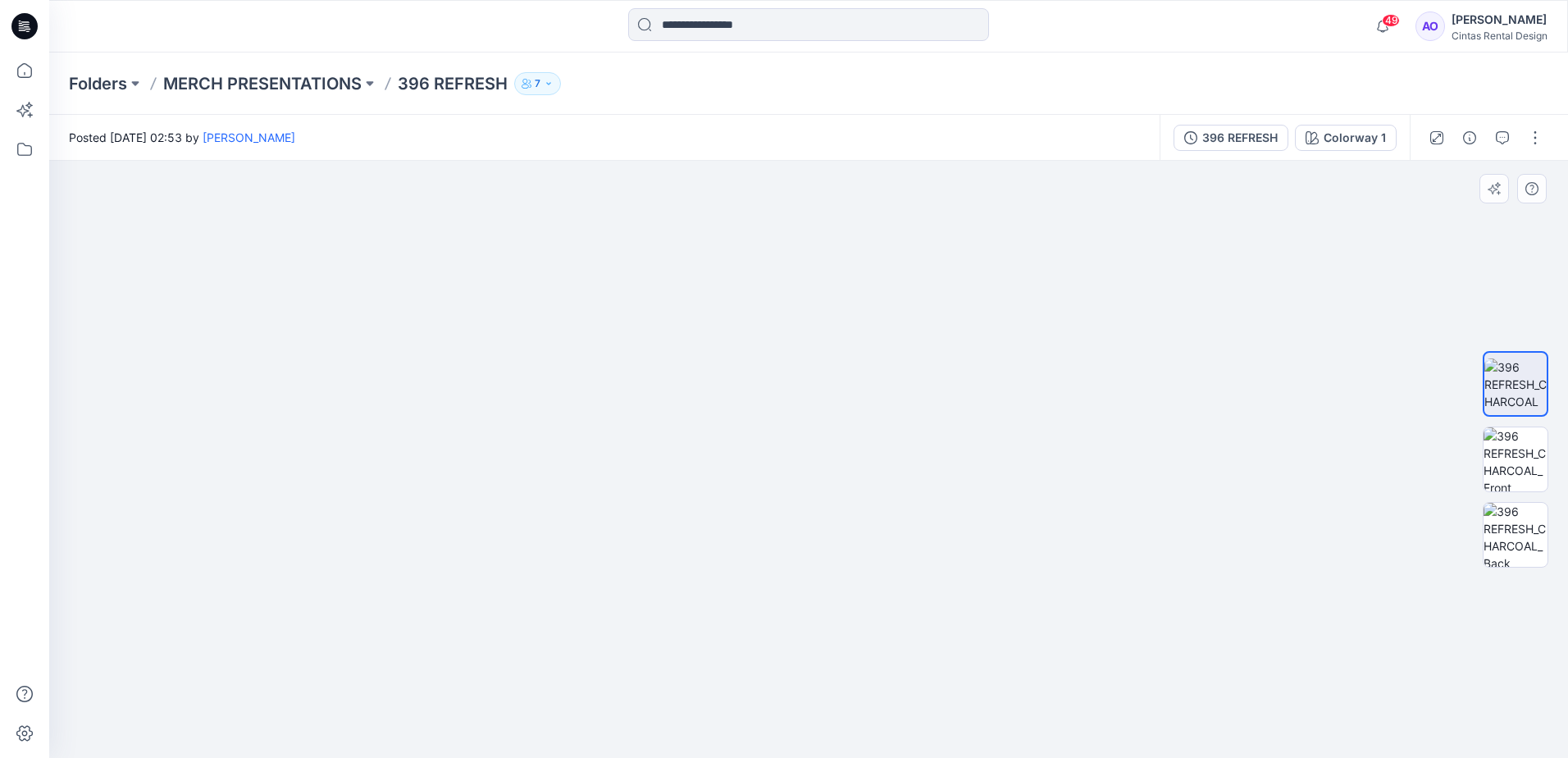
drag, startPoint x: 635, startPoint y: 604, endPoint x: 714, endPoint y: 428, distance: 192.9
drag, startPoint x: 661, startPoint y: 634, endPoint x: 688, endPoint y: 414, distance: 221.7
drag, startPoint x: 725, startPoint y: 537, endPoint x: 629, endPoint y: 632, distance: 135.1
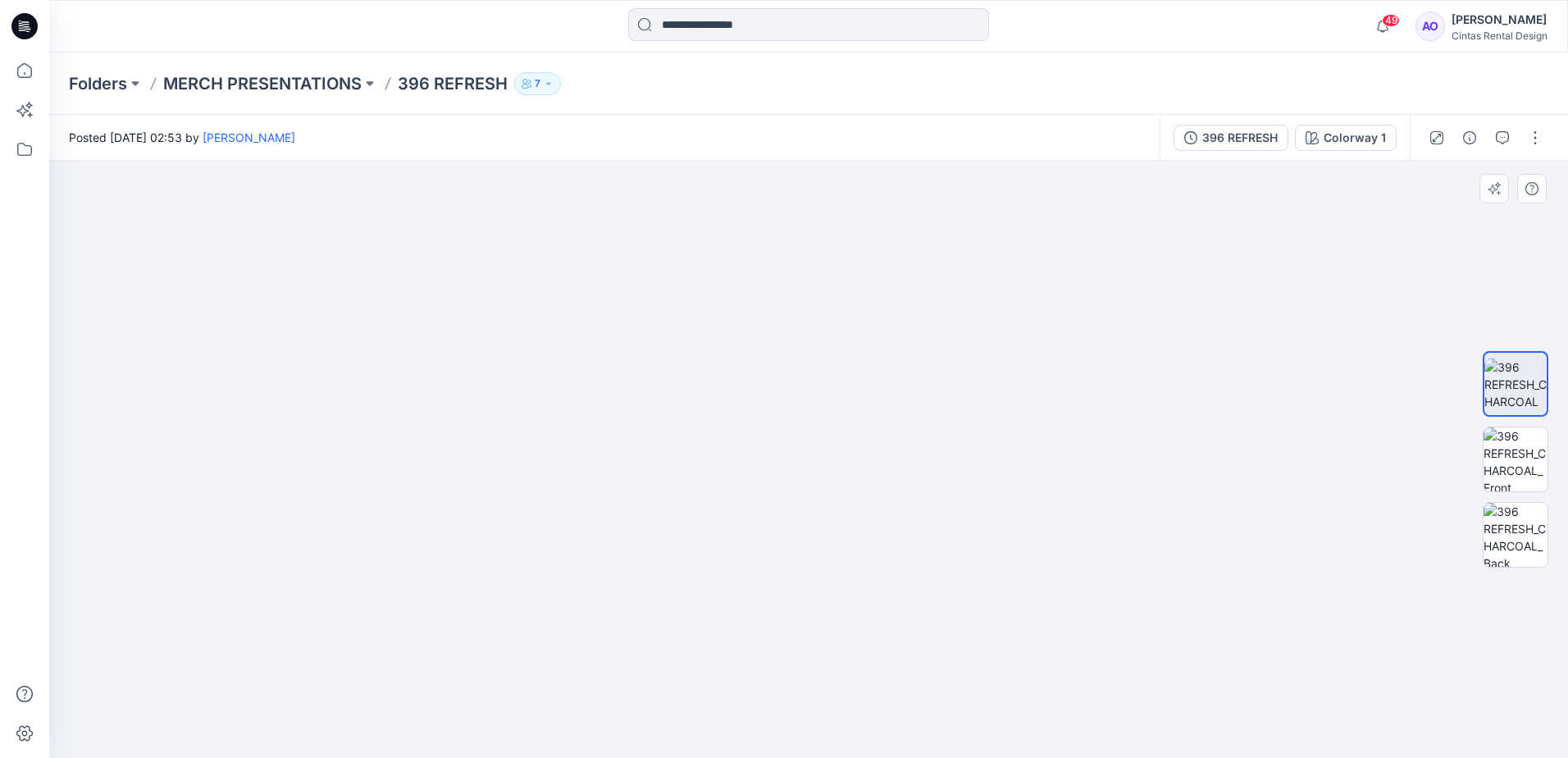
click at [625, 757] on html "49 Notifications Angelina Griffiths shared 49868 in MERCH PRESENTATIONS (Member…" at bounding box center [784, 379] width 1568 height 758
click at [1516, 451] on img at bounding box center [1516, 459] width 64 height 64
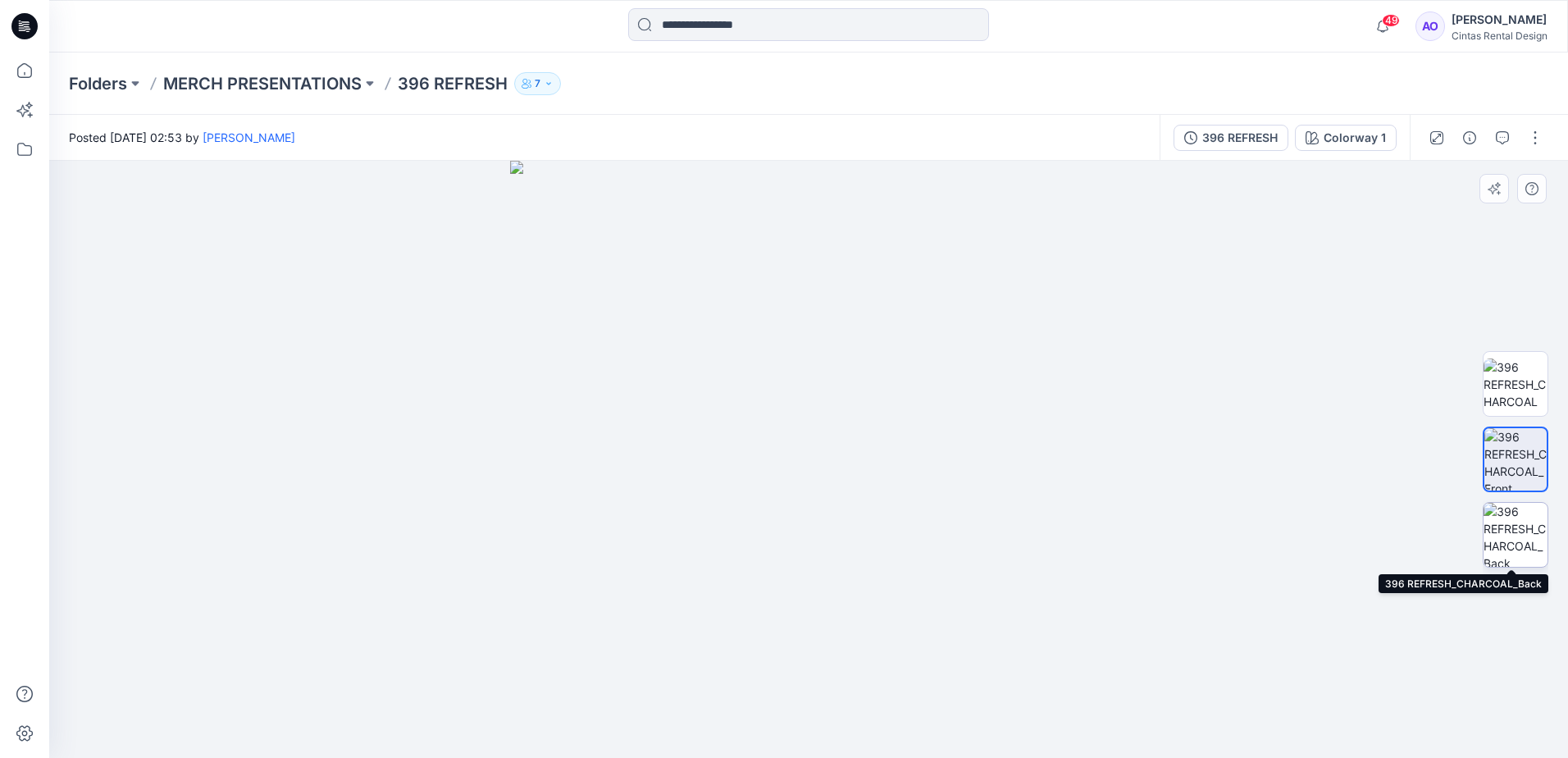
click at [1544, 534] on img at bounding box center [1516, 534] width 64 height 64
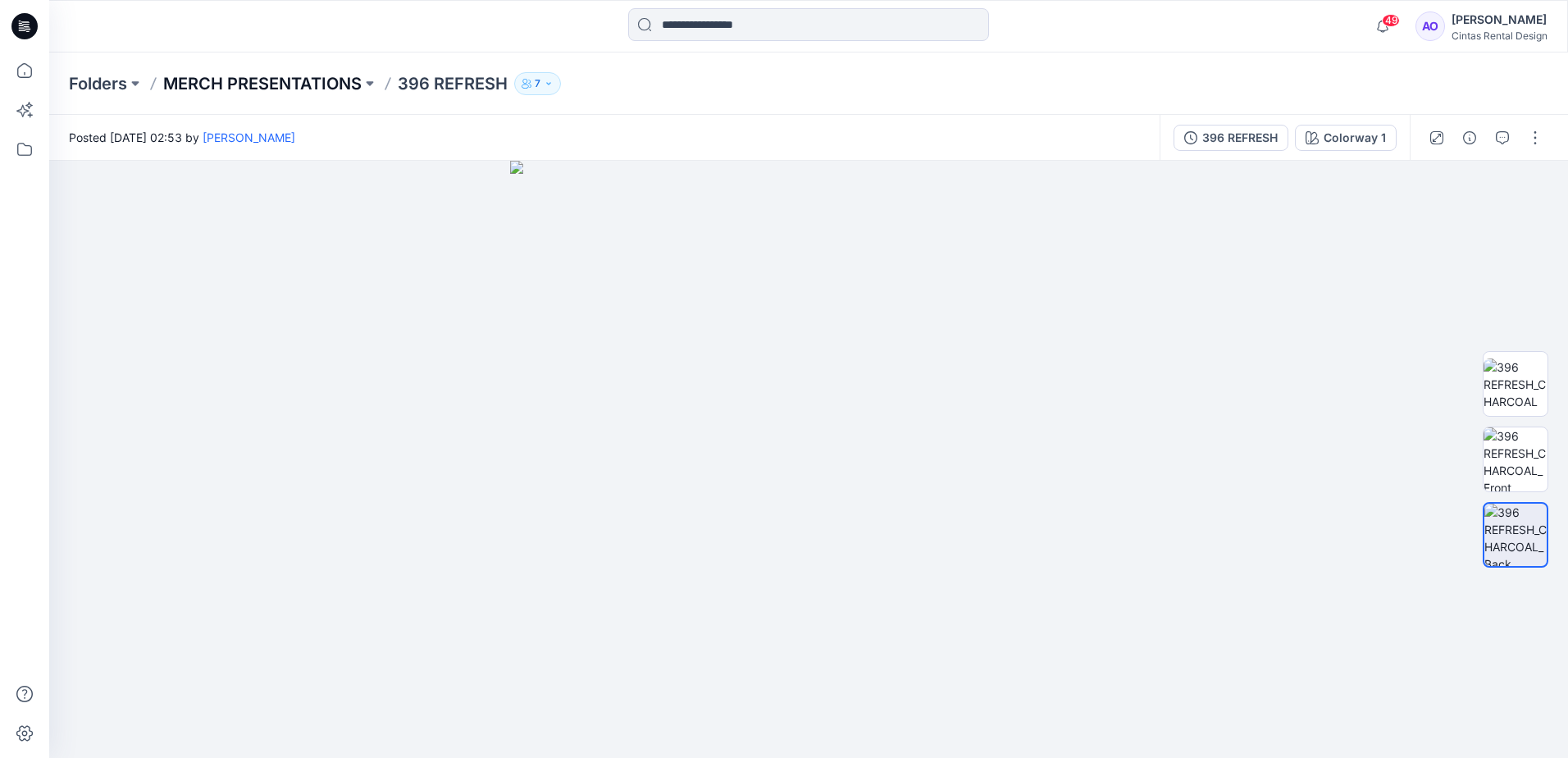
click at [274, 86] on p "MERCH PRESENTATIONS" at bounding box center [262, 83] width 198 height 23
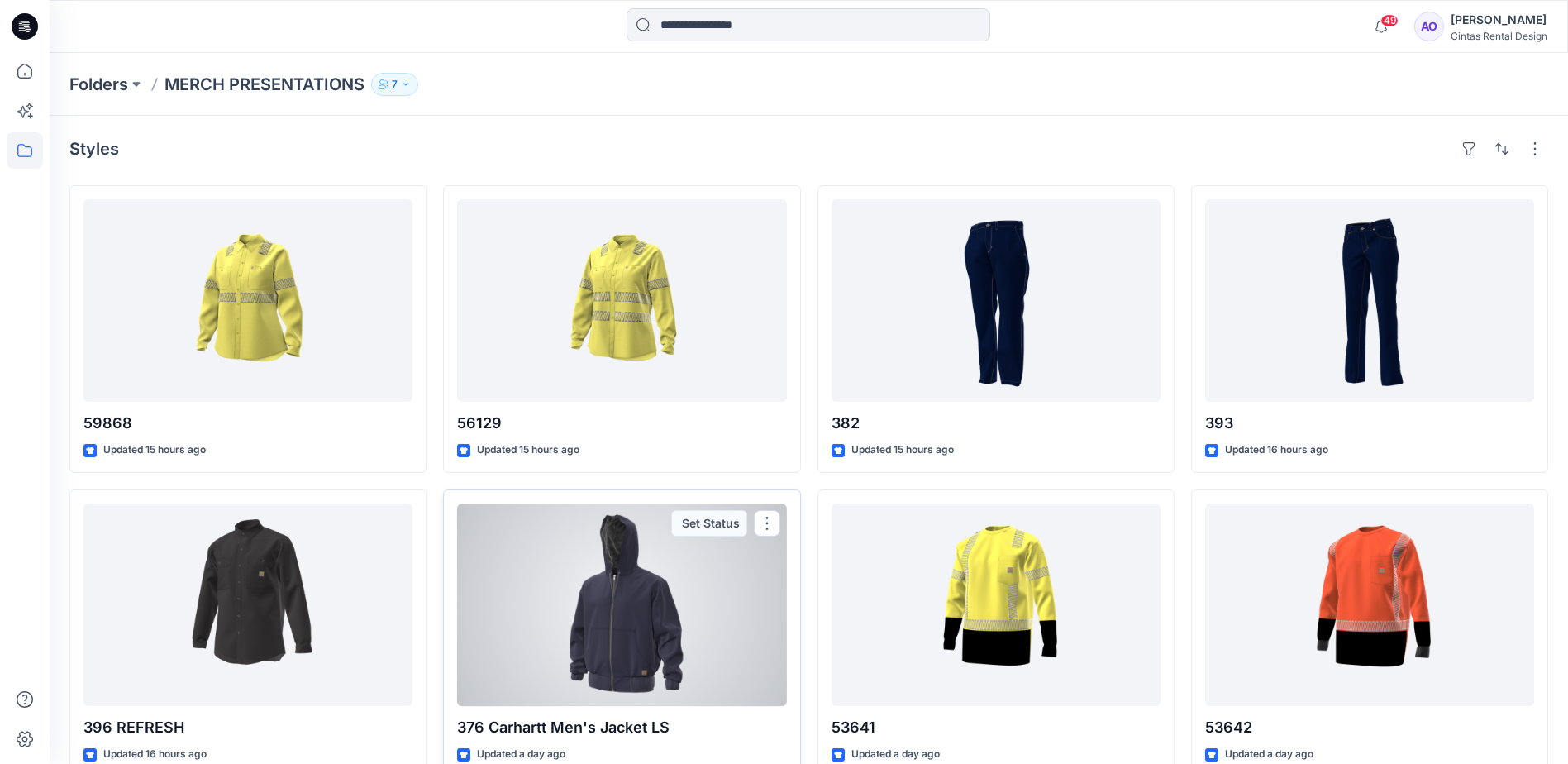
click at [632, 569] on div at bounding box center [621, 605] width 329 height 203
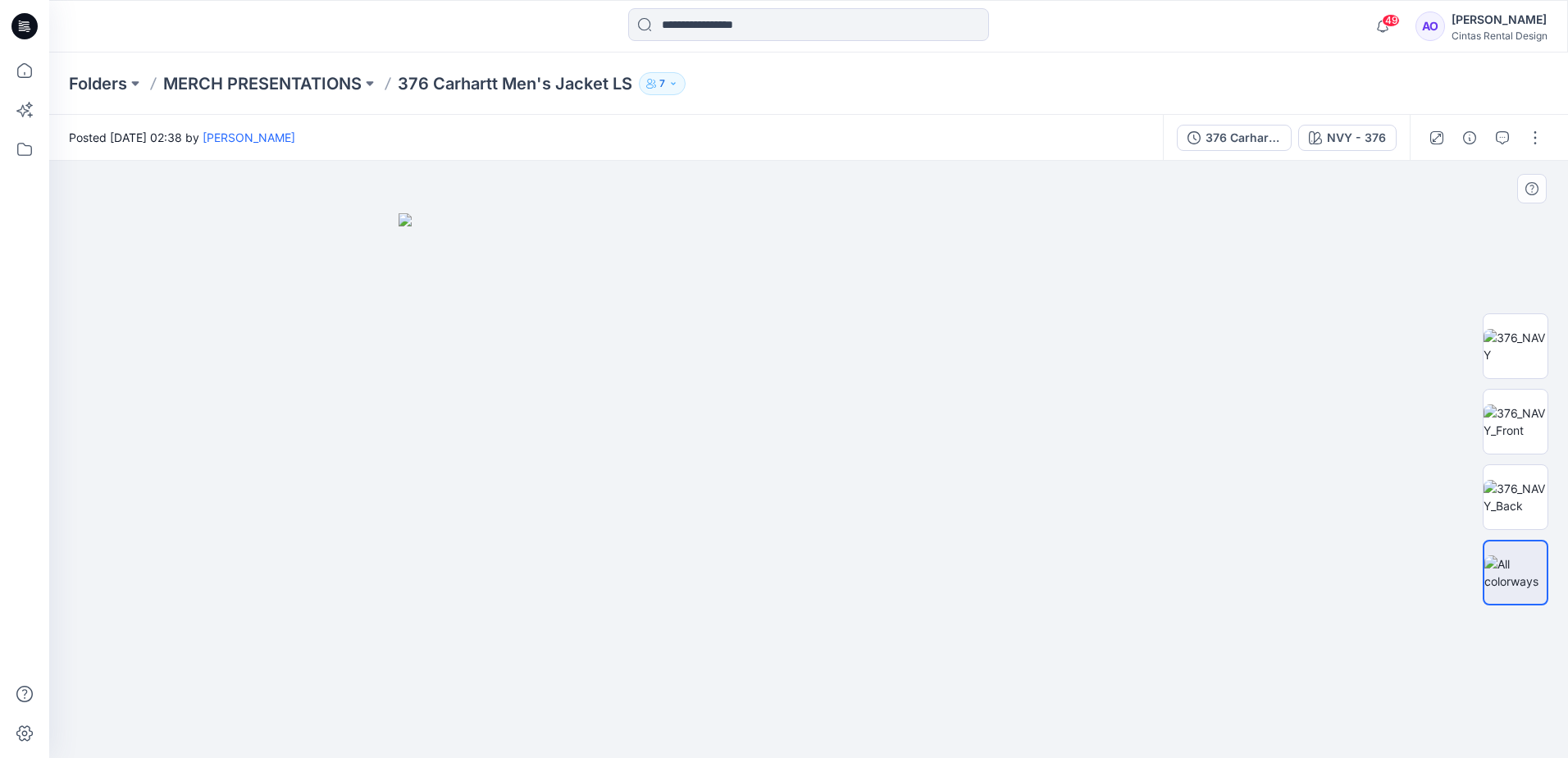
click at [818, 466] on img at bounding box center [809, 485] width 820 height 545
drag, startPoint x: 783, startPoint y: 464, endPoint x: 794, endPoint y: 409, distance: 56.1
click at [794, 409] on img at bounding box center [809, 485] width 820 height 545
click at [799, 472] on img at bounding box center [809, 485] width 820 height 545
drag, startPoint x: 784, startPoint y: 377, endPoint x: 795, endPoint y: 502, distance: 125.5
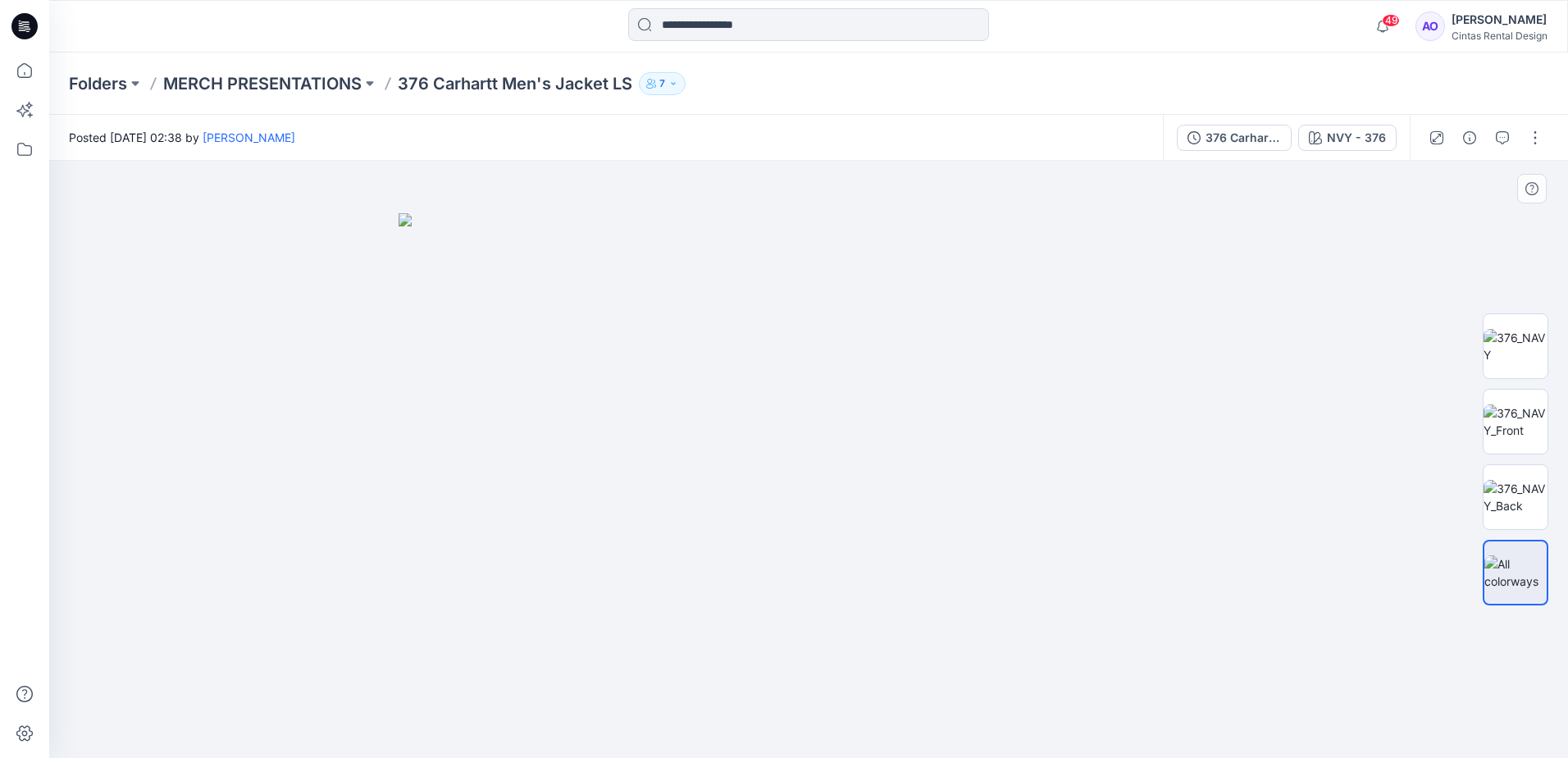
click at [793, 509] on img at bounding box center [809, 485] width 820 height 545
click at [812, 413] on img at bounding box center [809, 485] width 820 height 545
click at [1529, 364] on img at bounding box center [1516, 346] width 64 height 34
drag, startPoint x: 822, startPoint y: 392, endPoint x: 826, endPoint y: 564, distance: 172.0
click at [826, 564] on img at bounding box center [808, 379] width 1255 height 757
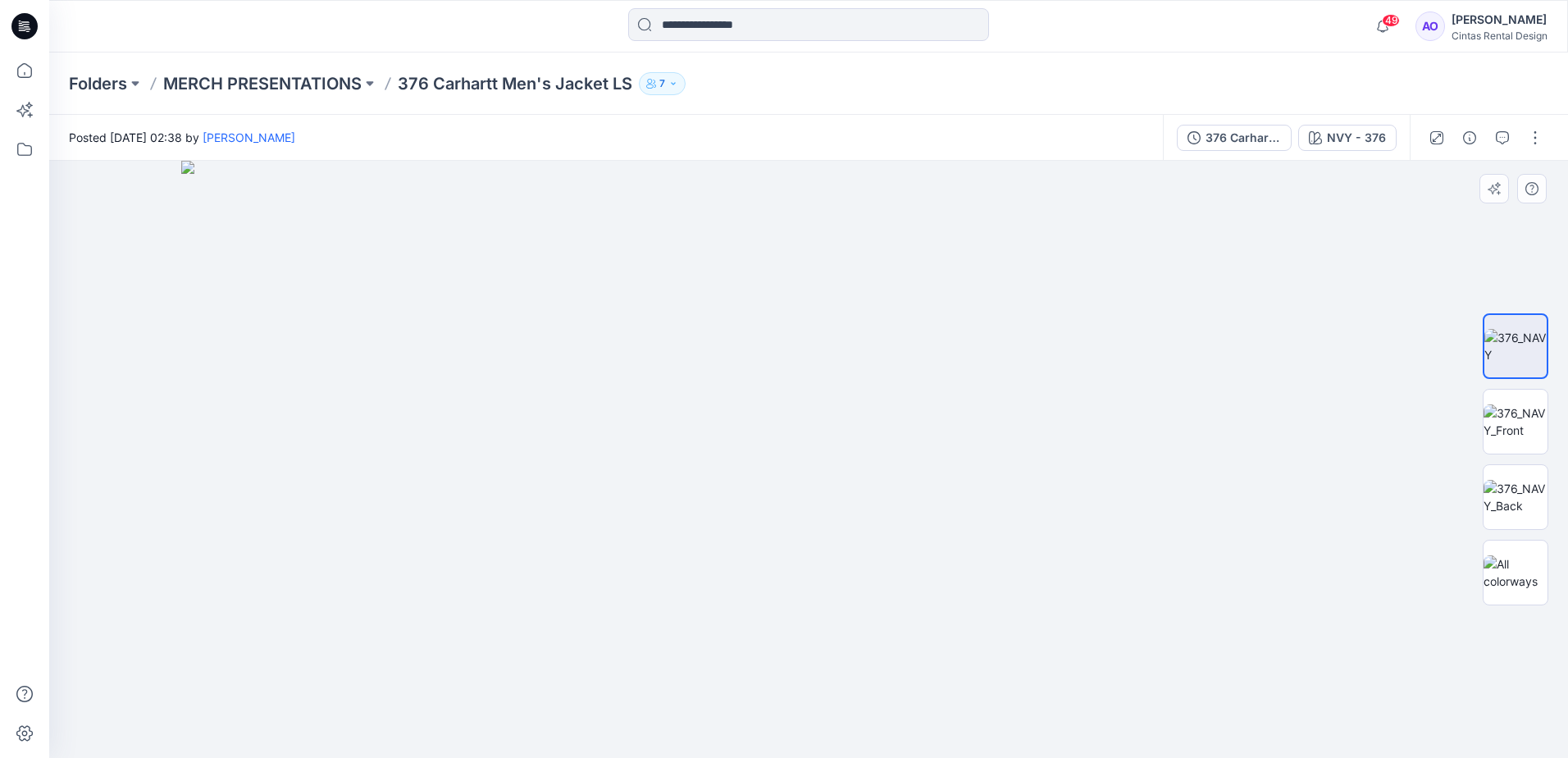
drag, startPoint x: 827, startPoint y: 416, endPoint x: 805, endPoint y: 578, distance: 163.5
click at [805, 578] on img at bounding box center [808, 459] width 1255 height 597
drag, startPoint x: 801, startPoint y: 595, endPoint x: 795, endPoint y: 552, distance: 43.4
click at [795, 552] on img at bounding box center [807, 455] width 1912 height 605
click at [804, 545] on img at bounding box center [789, 417] width 1912 height 681
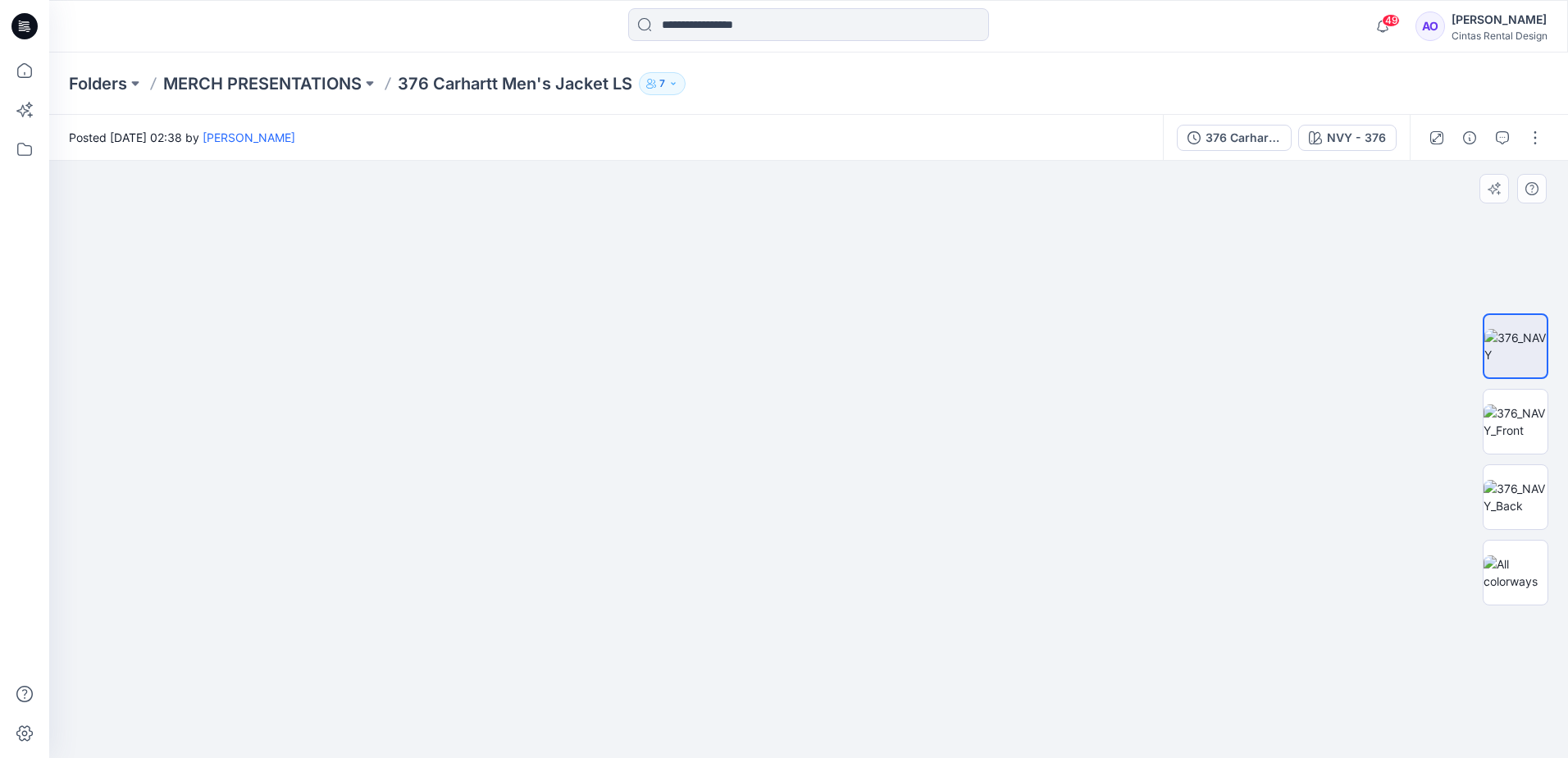
drag, startPoint x: 813, startPoint y: 557, endPoint x: 817, endPoint y: 509, distance: 48.2
click at [817, 509] on img at bounding box center [793, 393] width 1912 height 729
drag, startPoint x: 742, startPoint y: 530, endPoint x: 724, endPoint y: 383, distance: 148.1
click at [724, 383] on img at bounding box center [796, 386] width 1912 height 742
drag, startPoint x: 716, startPoint y: 478, endPoint x: 581, endPoint y: 575, distance: 166.2
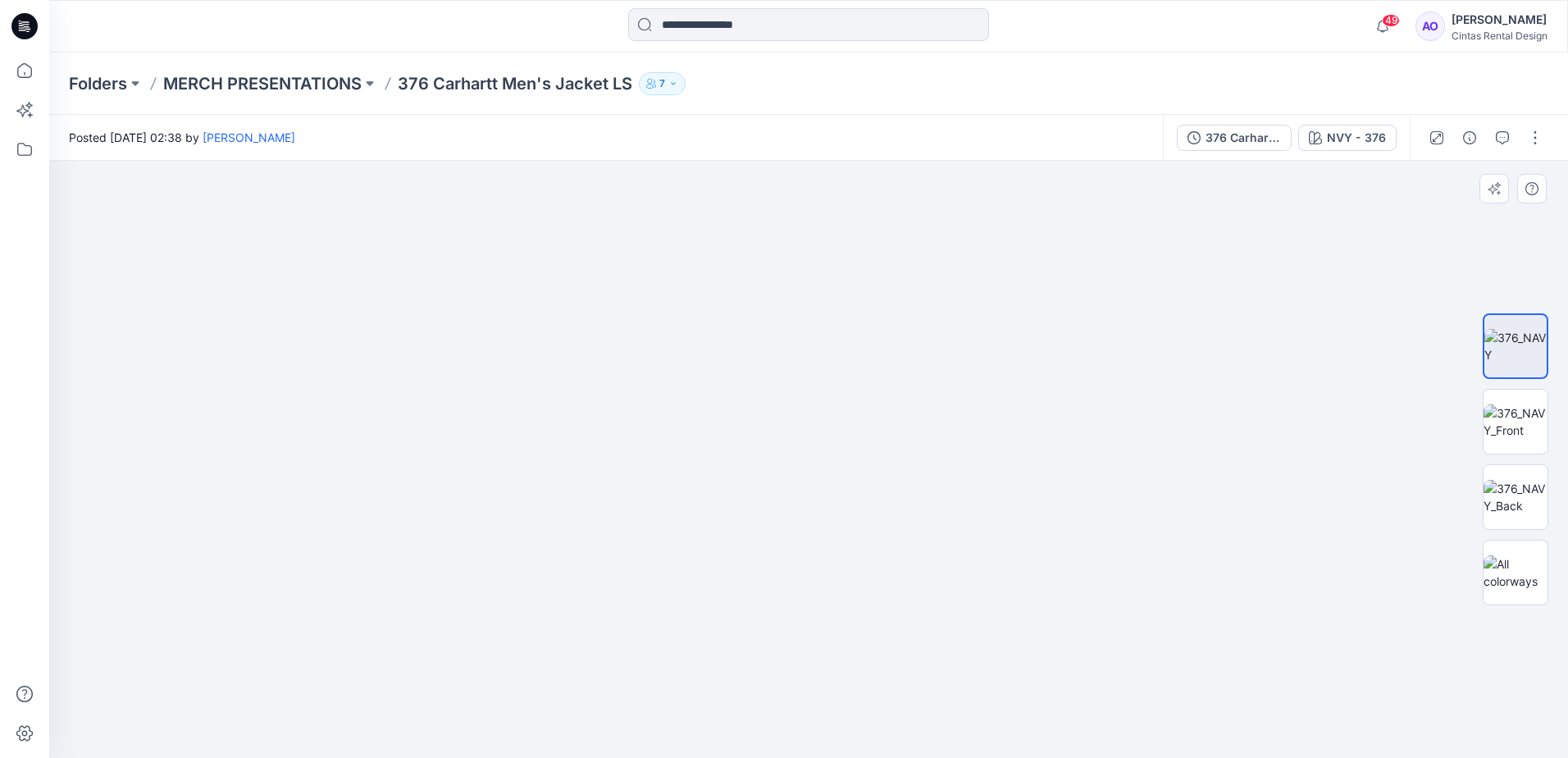
click at [581, 575] on img at bounding box center [641, 369] width 1912 height 781
drag, startPoint x: 595, startPoint y: 614, endPoint x: 619, endPoint y: 503, distance: 113.6
click at [619, 503] on img at bounding box center [642, 370] width 1912 height 777
drag, startPoint x: 678, startPoint y: 657, endPoint x: 658, endPoint y: 507, distance: 151.3
click at [658, 507] on img at bounding box center [665, 313] width 1912 height 889
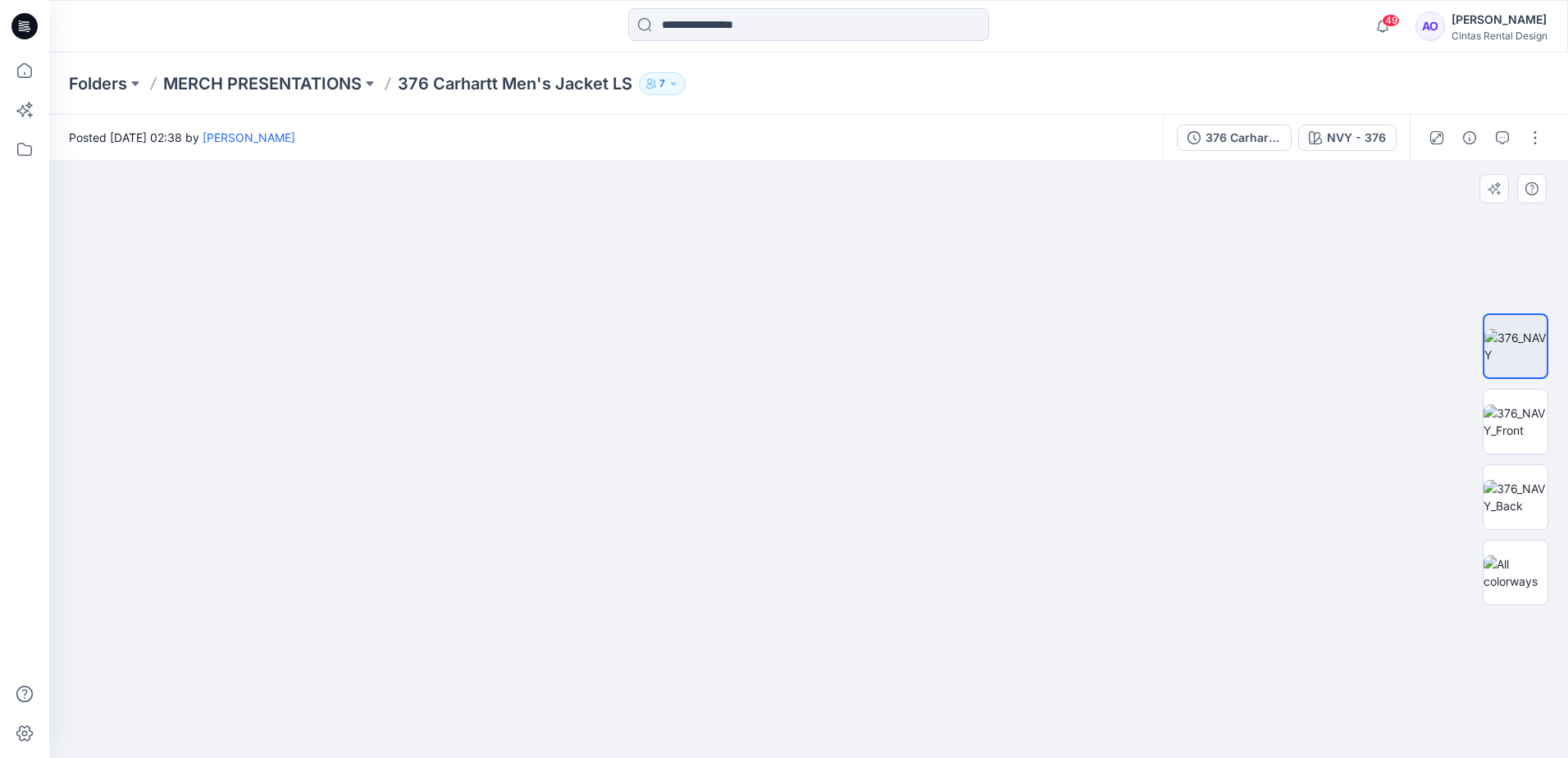
drag, startPoint x: 687, startPoint y: 604, endPoint x: 699, endPoint y: 552, distance: 53.4
click at [699, 552] on img at bounding box center [657, 214] width 1912 height 1089
drag, startPoint x: 687, startPoint y: 615, endPoint x: 666, endPoint y: 499, distance: 117.9
click at [666, 500] on img at bounding box center [646, 172] width 1912 height 1172
drag, startPoint x: 719, startPoint y: 689, endPoint x: 727, endPoint y: 544, distance: 145.2
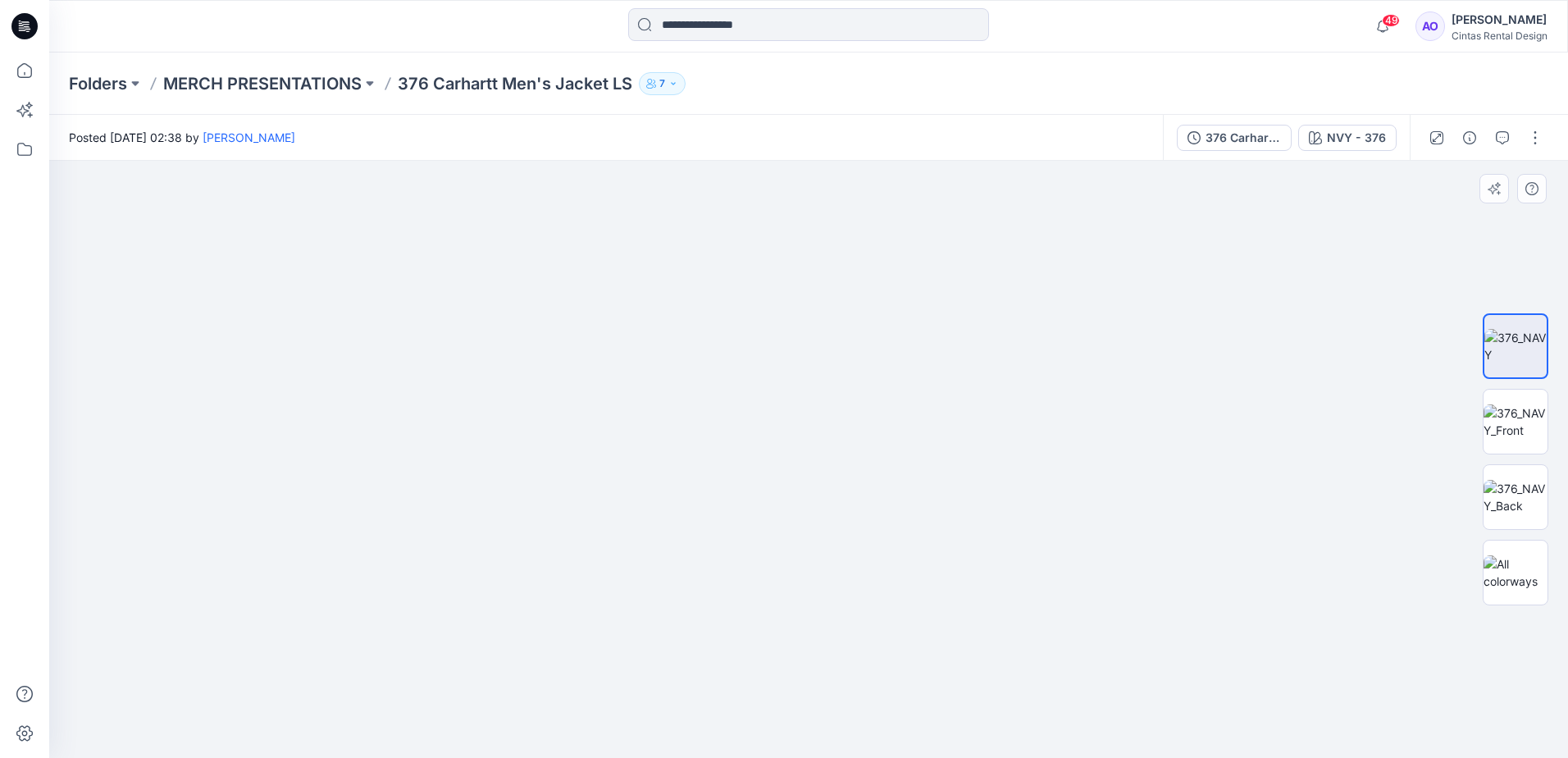
click at [727, 544] on img at bounding box center [636, 112] width 1912 height 1290
drag, startPoint x: 564, startPoint y: 569, endPoint x: 579, endPoint y: 490, distance: 80.4
click at [579, 491] on img at bounding box center [689, 30] width 1912 height 1456
drag, startPoint x: 612, startPoint y: 552, endPoint x: 620, endPoint y: 500, distance: 52.6
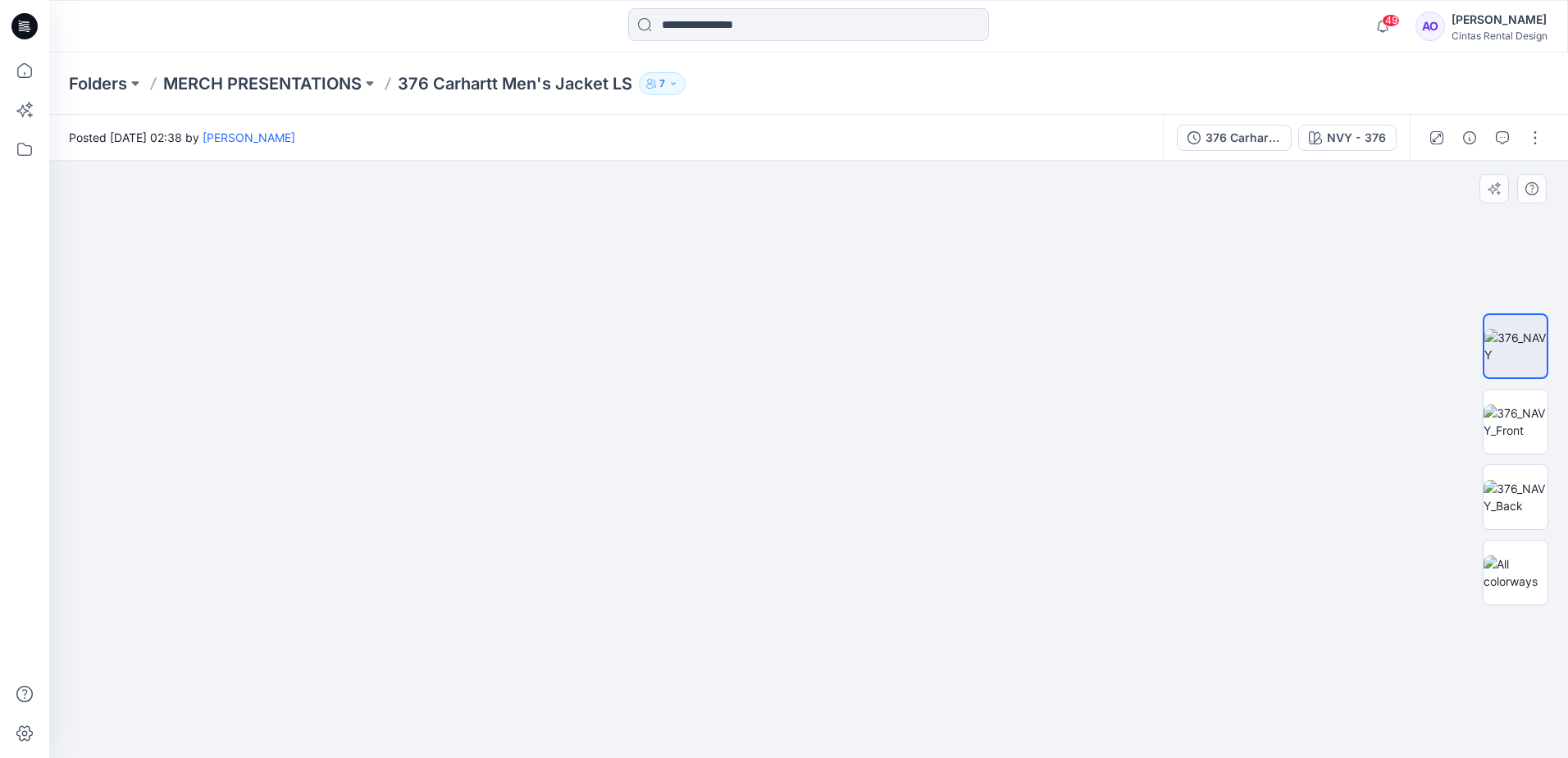
drag, startPoint x: 620, startPoint y: 500, endPoint x: 636, endPoint y: 458, distance: 44.9
drag, startPoint x: 627, startPoint y: 481, endPoint x: 632, endPoint y: 470, distance: 12.1
drag, startPoint x: 673, startPoint y: 584, endPoint x: 732, endPoint y: 446, distance: 150.1
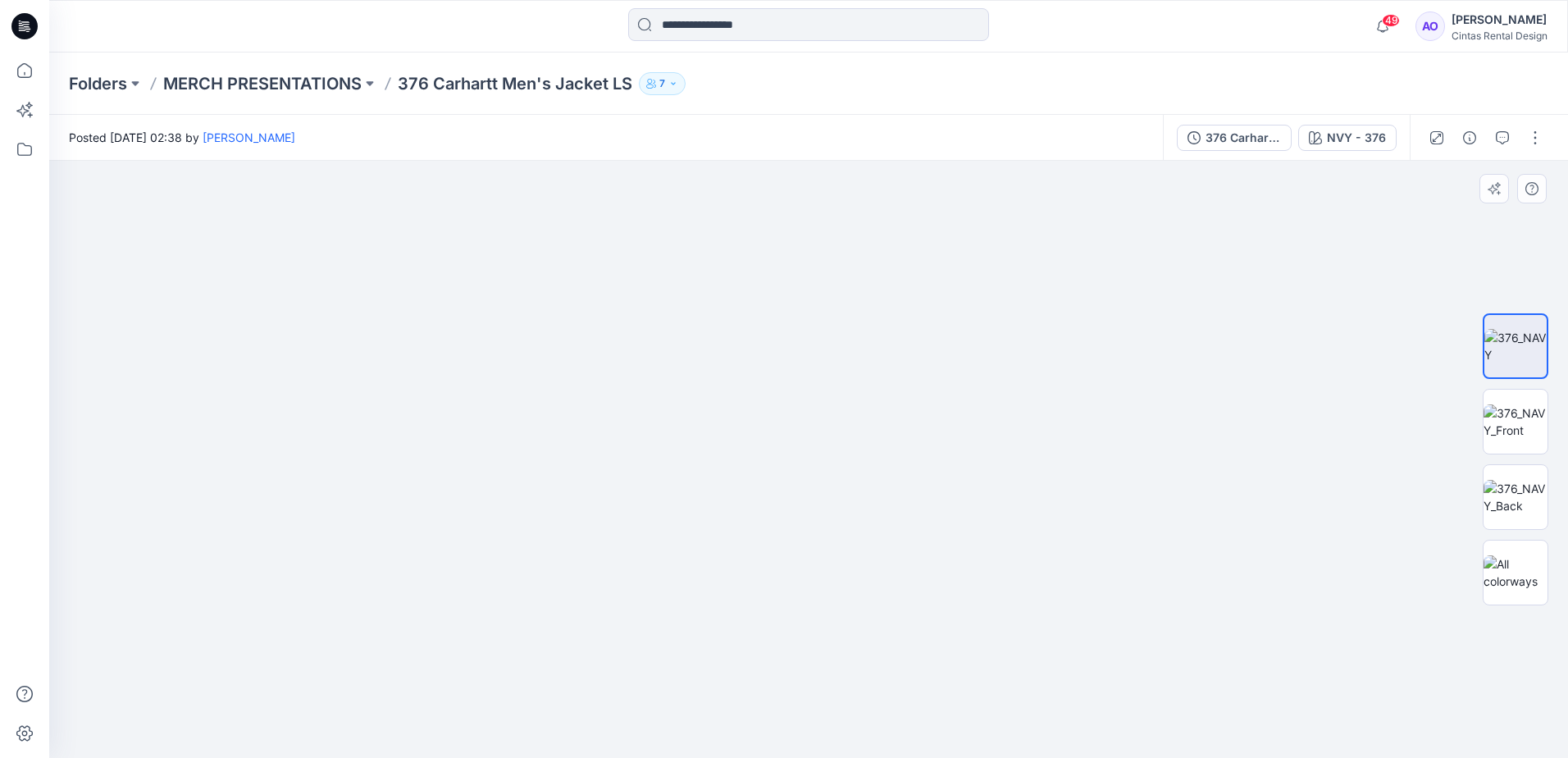
drag, startPoint x: 837, startPoint y: 546, endPoint x: 781, endPoint y: 529, distance: 58.5
drag, startPoint x: 781, startPoint y: 531, endPoint x: 788, endPoint y: 508, distance: 24.0
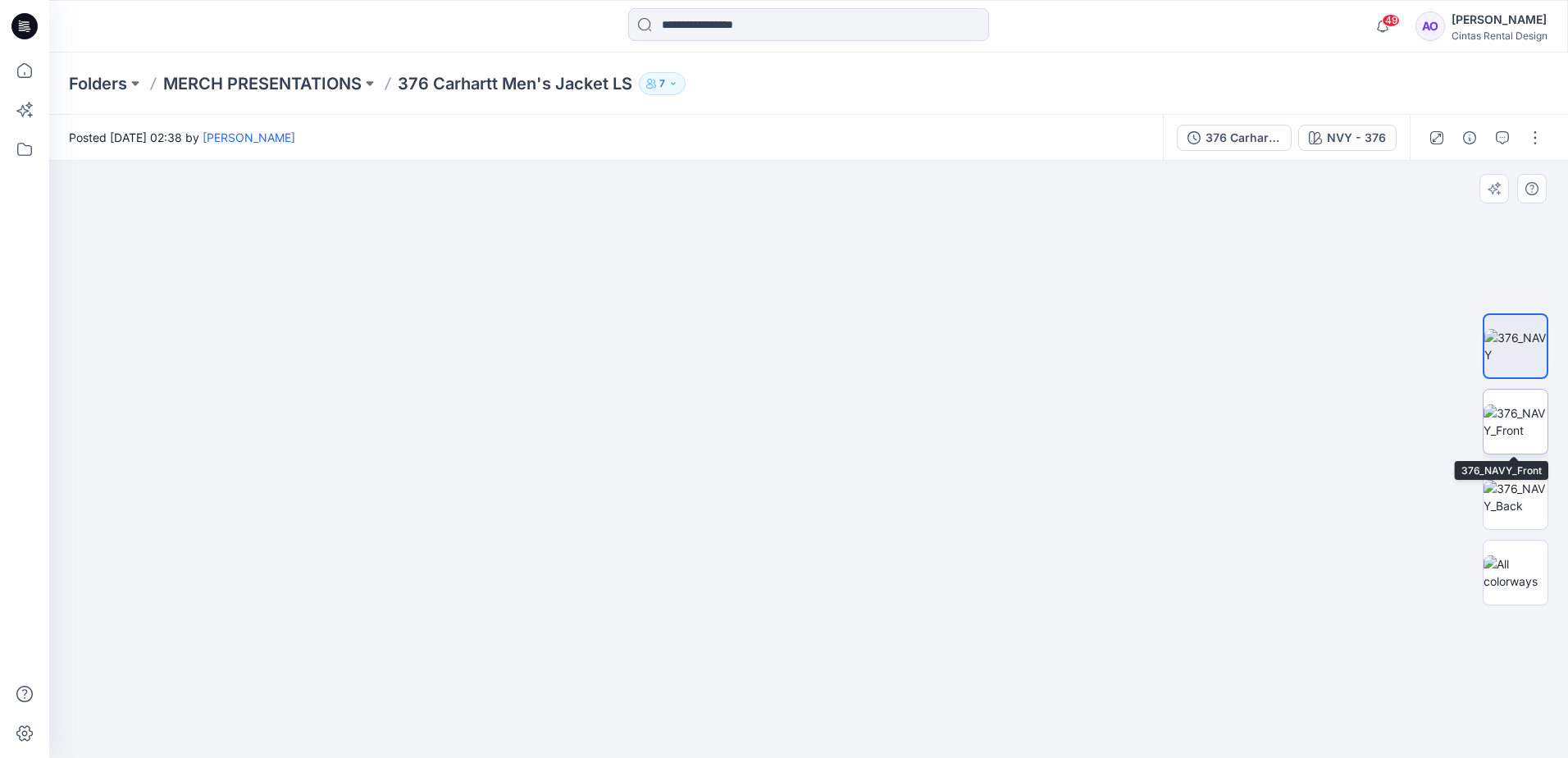
click at [1530, 432] on img at bounding box center [1516, 421] width 64 height 34
click at [872, 664] on img at bounding box center [809, 459] width 597 height 597
drag, startPoint x: 772, startPoint y: 671, endPoint x: 773, endPoint y: 626, distance: 45.0
click at [773, 626] on img at bounding box center [809, 459] width 597 height 597
drag, startPoint x: 766, startPoint y: 714, endPoint x: 735, endPoint y: 444, distance: 271.8
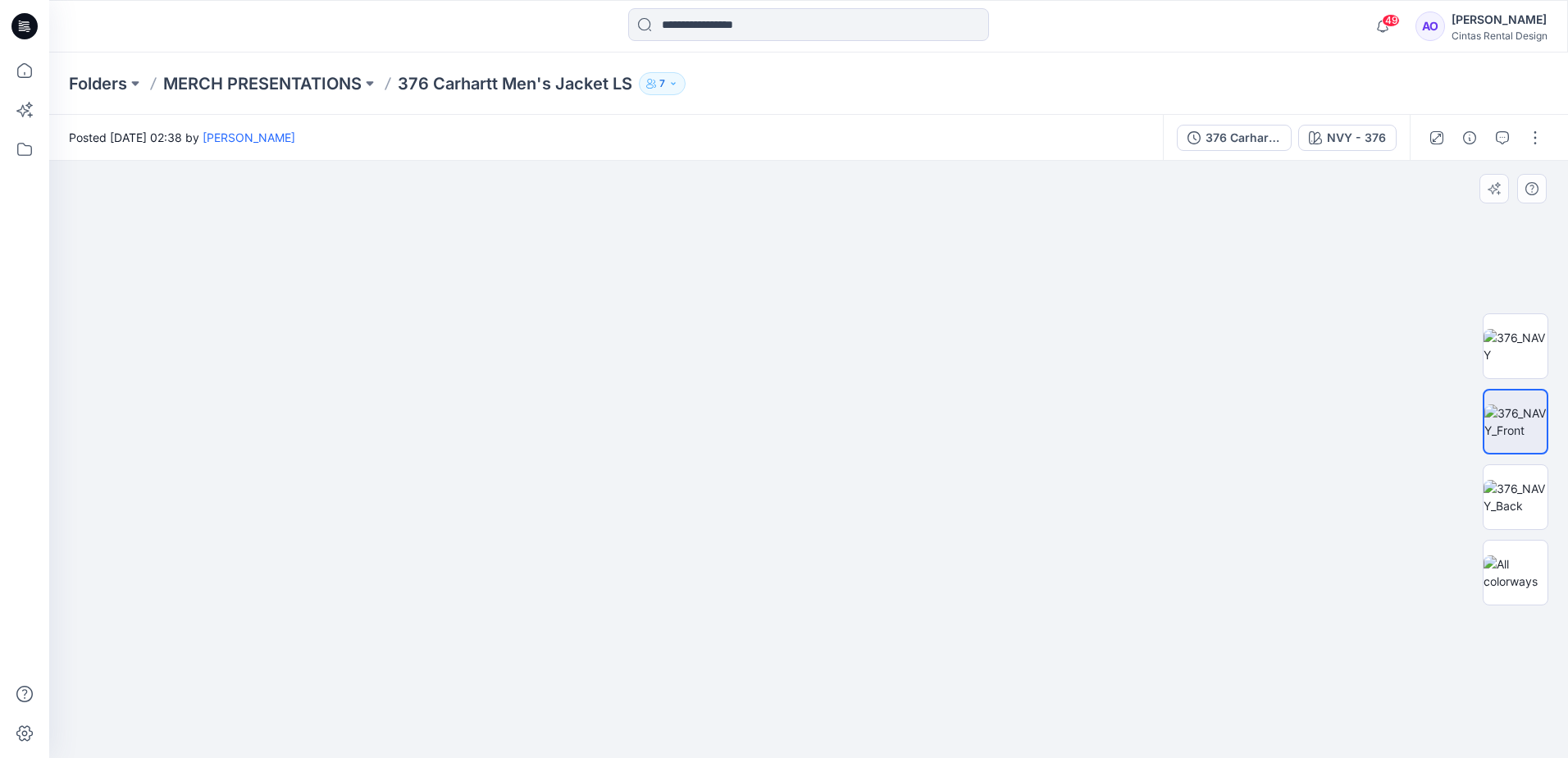
click at [756, 476] on img at bounding box center [809, 459] width 2351 height 597
drag, startPoint x: 731, startPoint y: 668, endPoint x: 741, endPoint y: 363, distance: 305.2
click at [743, 377] on img at bounding box center [800, 340] width 2351 height 835
drag, startPoint x: 776, startPoint y: 586, endPoint x: 766, endPoint y: 378, distance: 208.2
click at [769, 390] on img at bounding box center [811, 194] width 2351 height 1127
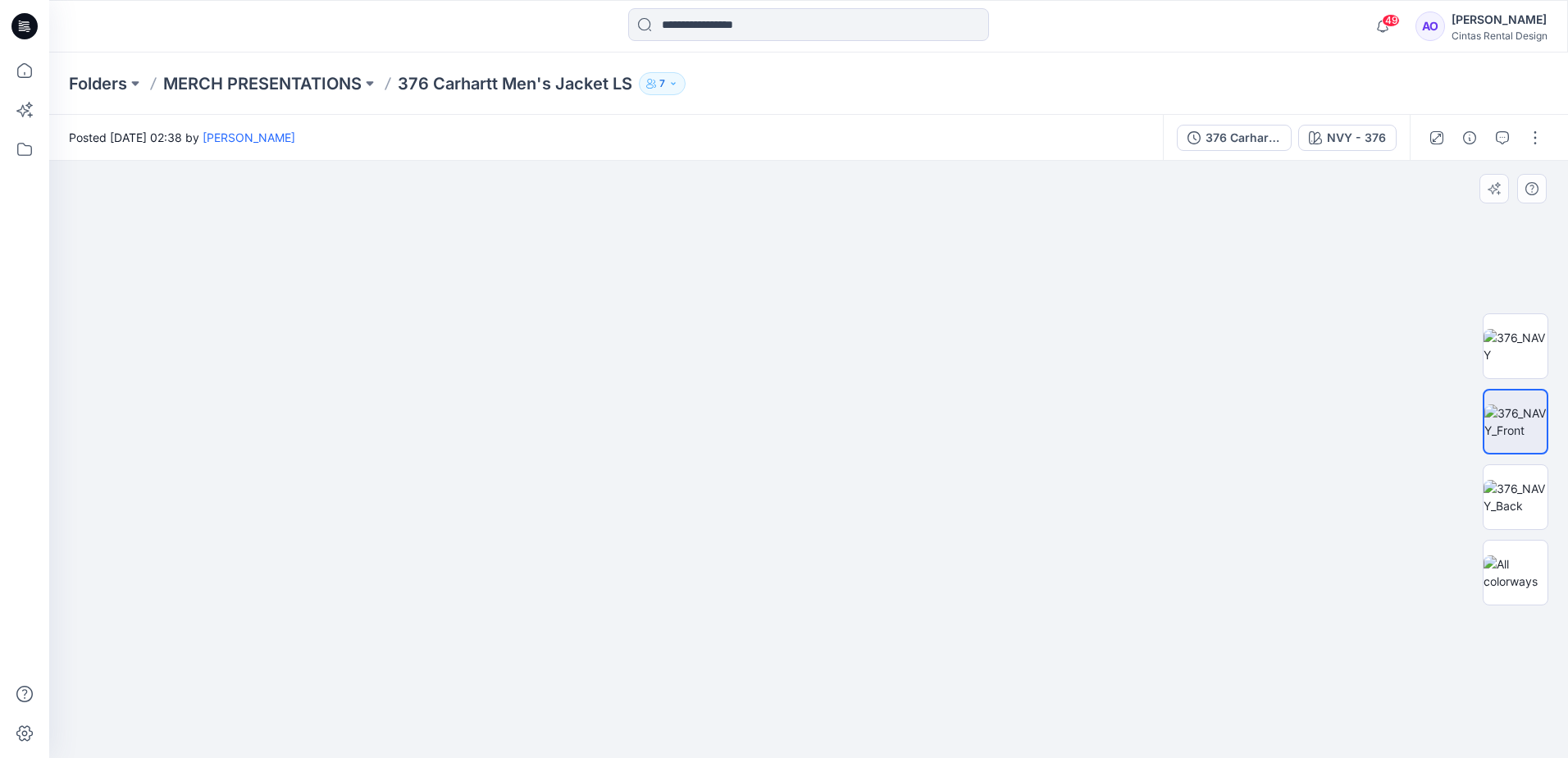
drag, startPoint x: 741, startPoint y: 599, endPoint x: 751, endPoint y: 433, distance: 166.3
click at [751, 448] on img at bounding box center [804, 84] width 2351 height 1347
drag, startPoint x: 721, startPoint y: 531, endPoint x: 750, endPoint y: 412, distance: 122.5
drag, startPoint x: 718, startPoint y: 595, endPoint x: 729, endPoint y: 394, distance: 201.3
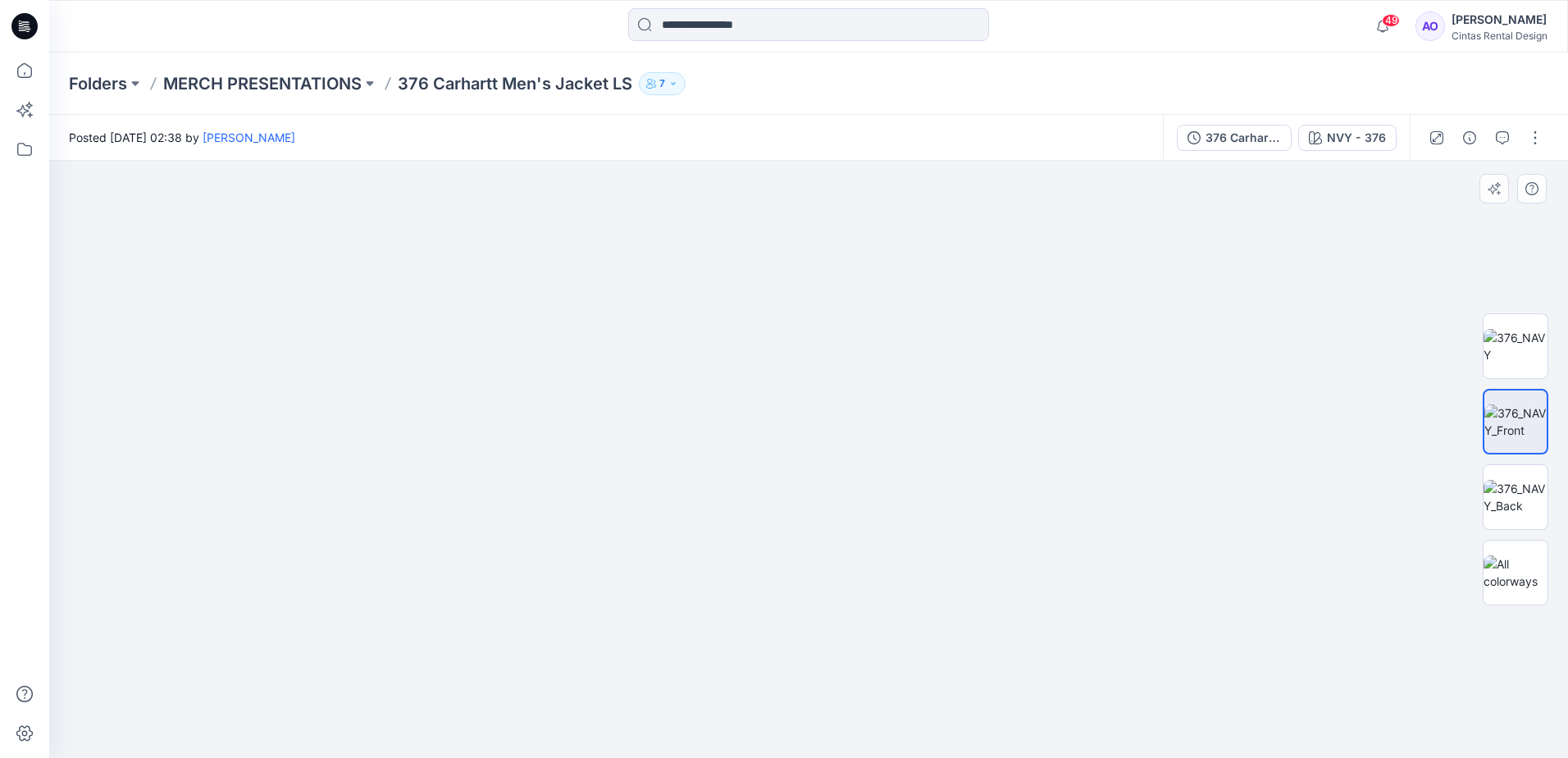
drag, startPoint x: 762, startPoint y: 611, endPoint x: 742, endPoint y: 536, distance: 77.6
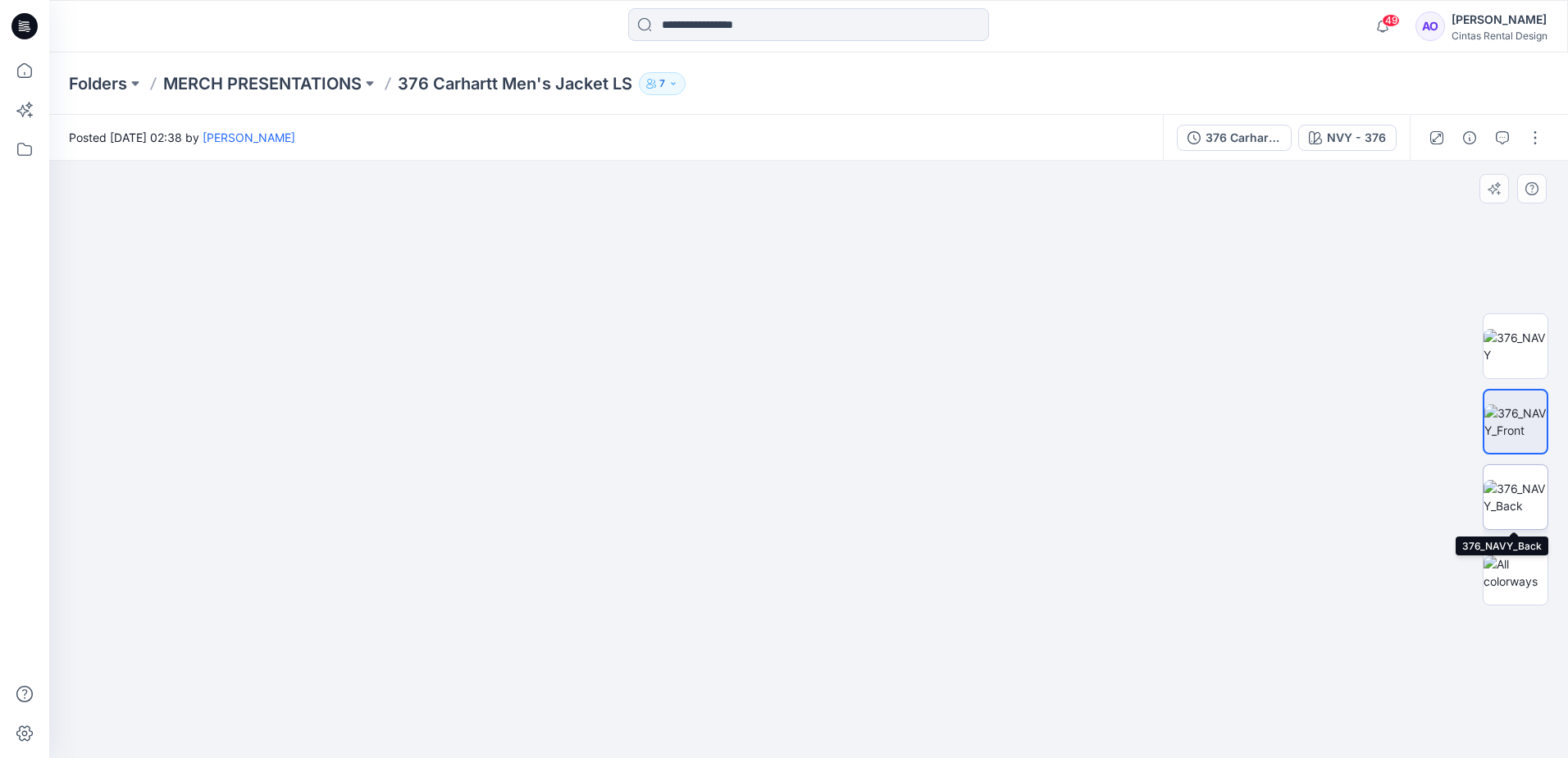
click at [1509, 489] on img at bounding box center [1516, 497] width 64 height 34
click at [792, 681] on img at bounding box center [809, 459] width 597 height 597
drag, startPoint x: 798, startPoint y: 655, endPoint x: 800, endPoint y: 526, distance: 129.0
click at [800, 527] on img at bounding box center [808, 328] width 1035 height 859
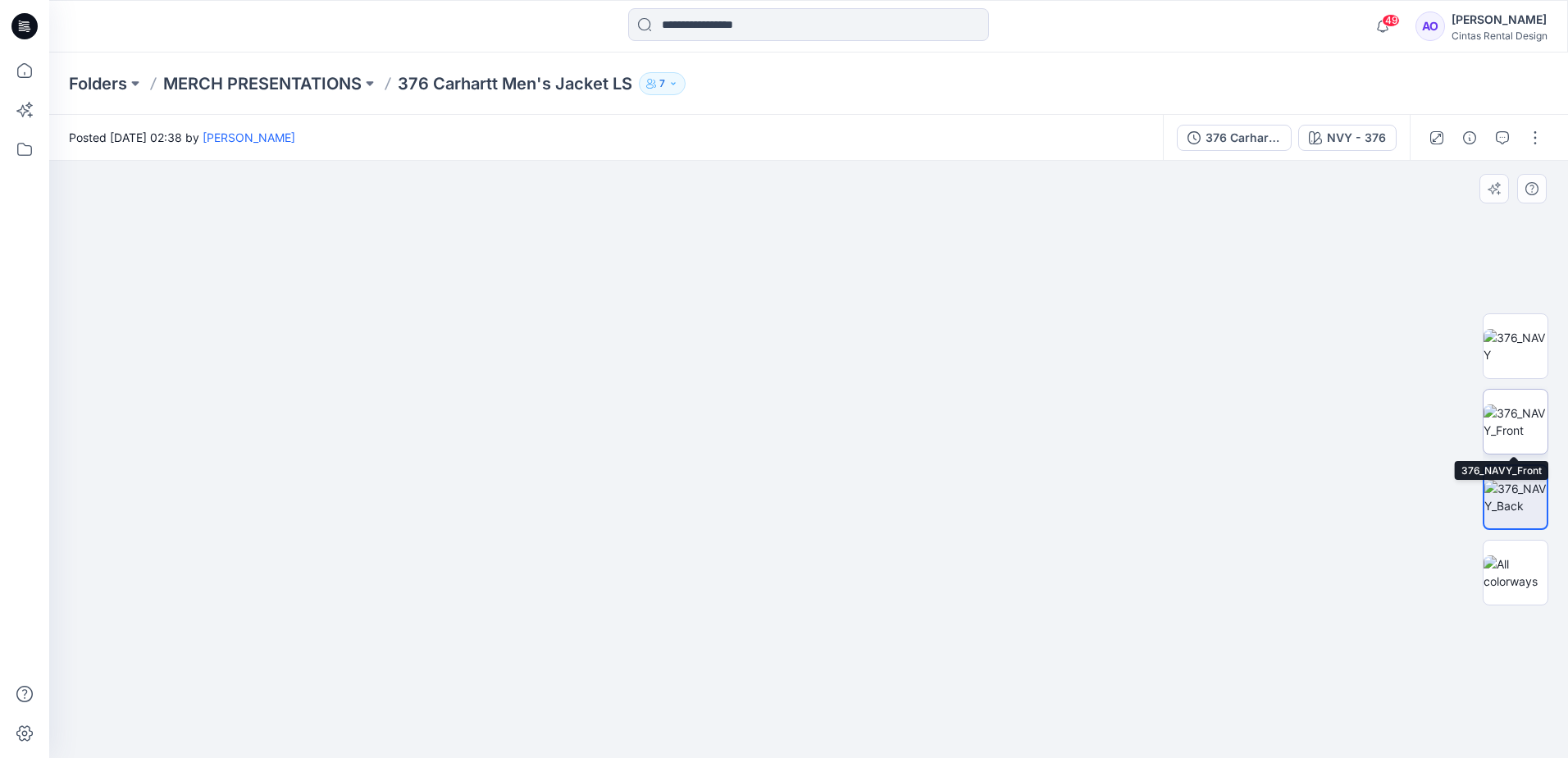
click at [1496, 439] on img at bounding box center [1516, 421] width 64 height 34
click at [1501, 362] on img at bounding box center [1516, 346] width 64 height 34
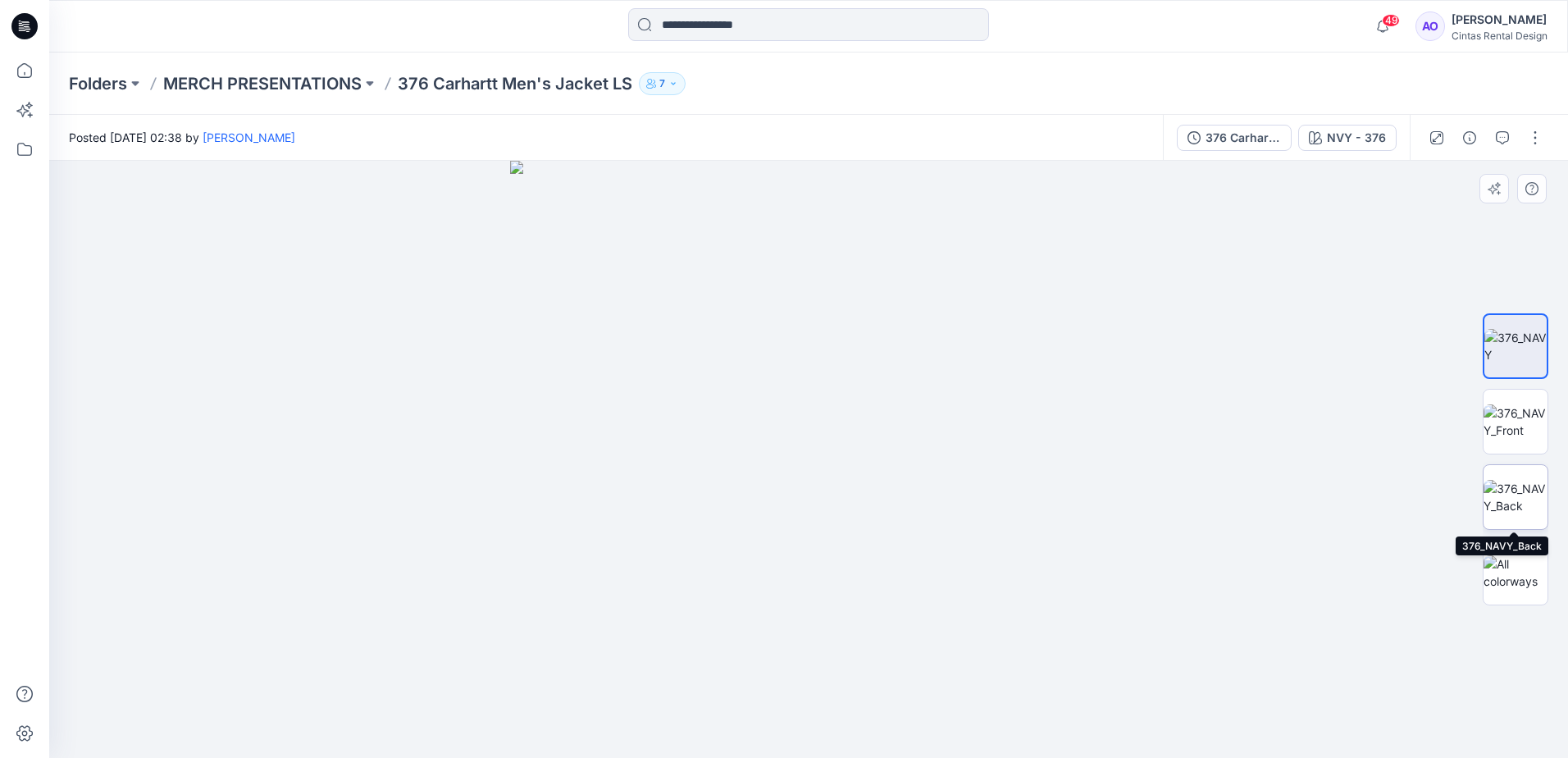
click at [1508, 503] on img at bounding box center [1516, 497] width 64 height 34
click at [848, 656] on img at bounding box center [809, 459] width 597 height 597
click at [731, 570] on img at bounding box center [809, 459] width 597 height 597
drag, startPoint x: 785, startPoint y: 678, endPoint x: 811, endPoint y: 558, distance: 122.8
click at [811, 558] on img at bounding box center [809, 459] width 597 height 597
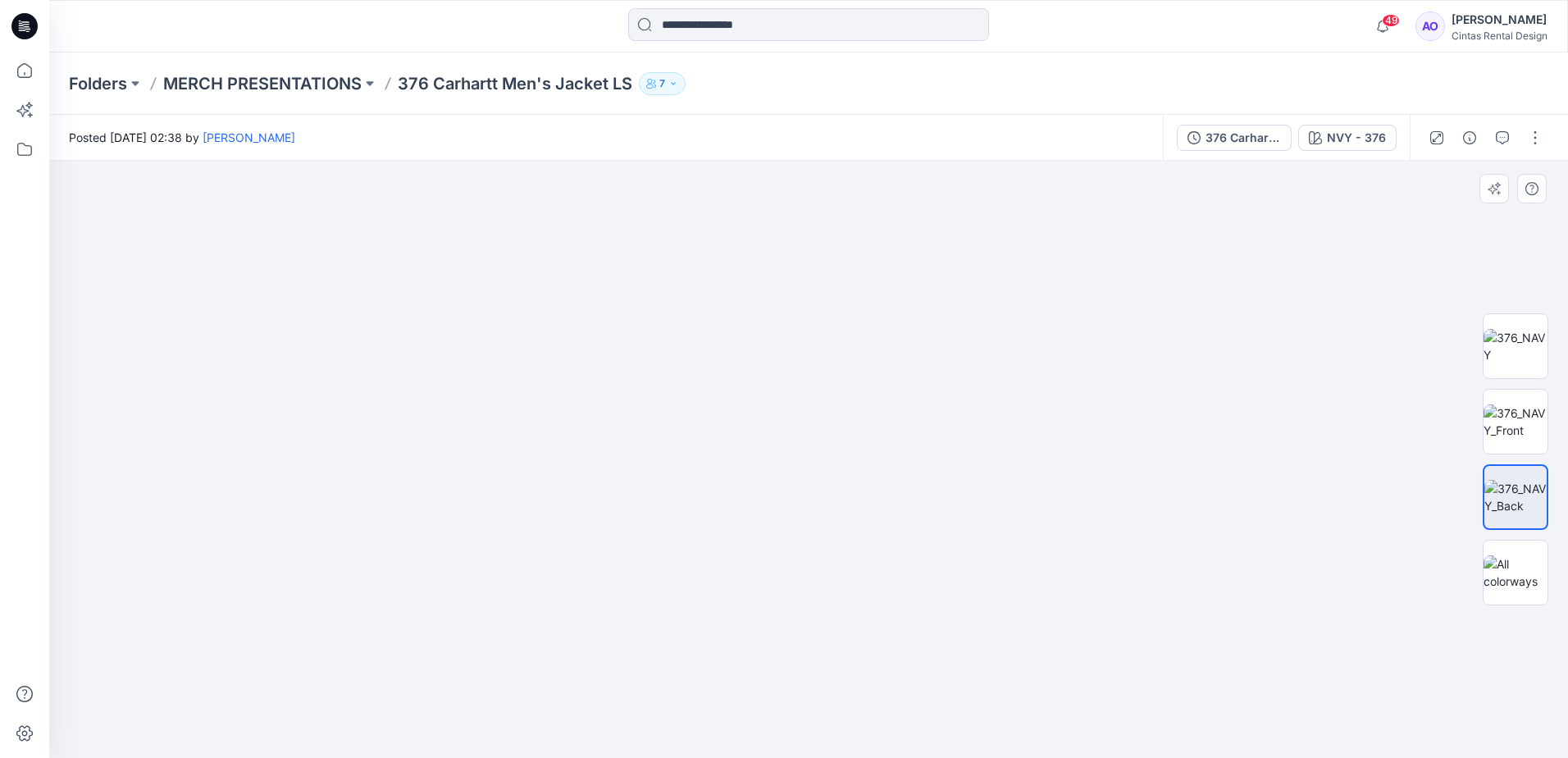
drag, startPoint x: 810, startPoint y: 645, endPoint x: 815, endPoint y: 417, distance: 228.1
click at [820, 429] on img at bounding box center [808, 424] width 1473 height 668
drag, startPoint x: 805, startPoint y: 624, endPoint x: 764, endPoint y: 383, distance: 244.5
click at [782, 423] on img at bounding box center [808, 336] width 1473 height 844
drag, startPoint x: 756, startPoint y: 605, endPoint x: 740, endPoint y: 321, distance: 284.5
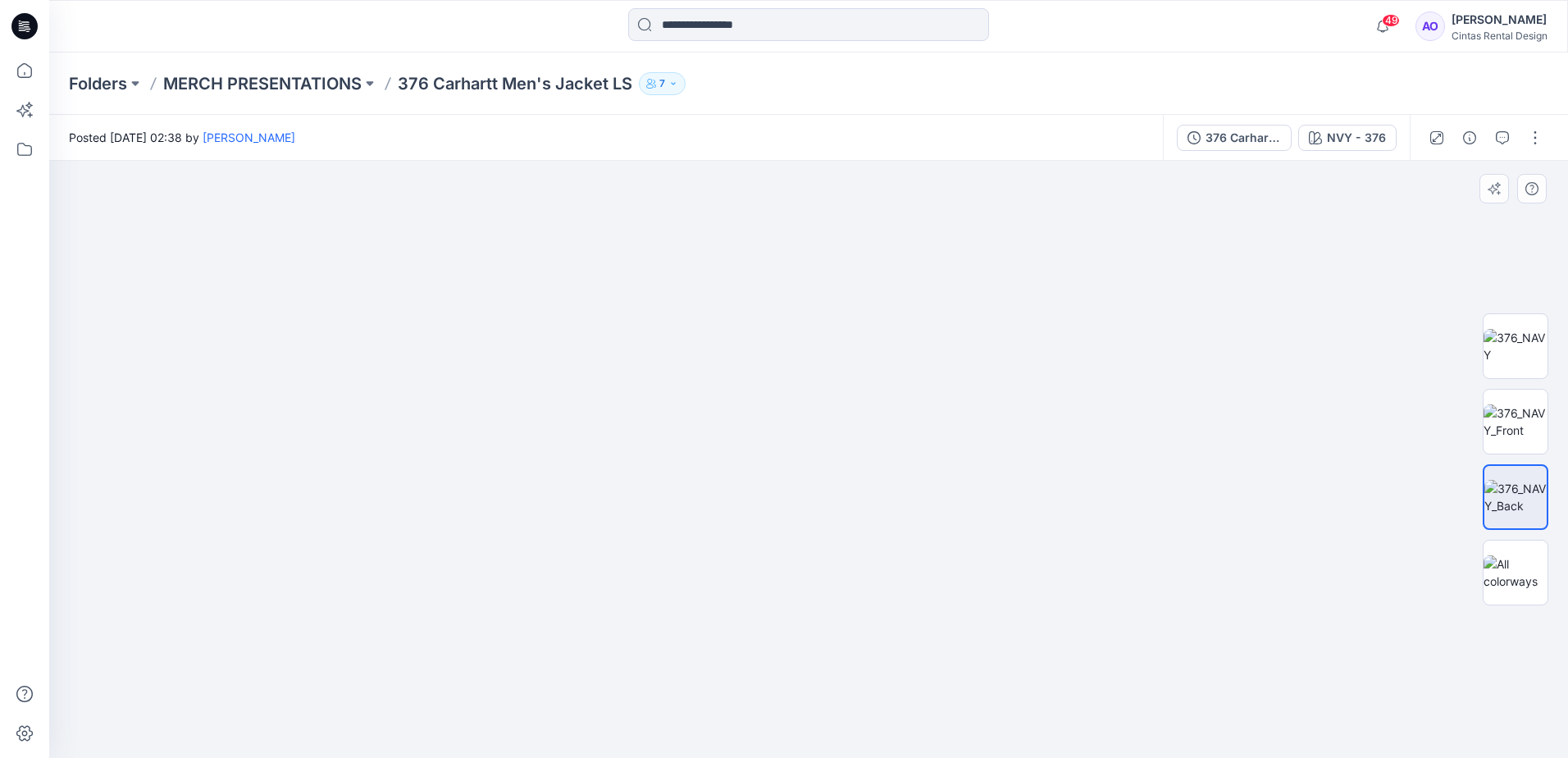
click at [749, 355] on img at bounding box center [808, 250] width 1473 height 1015
drag, startPoint x: 766, startPoint y: 620, endPoint x: 751, endPoint y: 473, distance: 147.8
click at [760, 493] on img at bounding box center [808, 122] width 1473 height 1271
drag, startPoint x: 747, startPoint y: 573, endPoint x: 740, endPoint y: 599, distance: 26.9
click at [747, 563] on img at bounding box center [808, 54] width 1473 height 1407
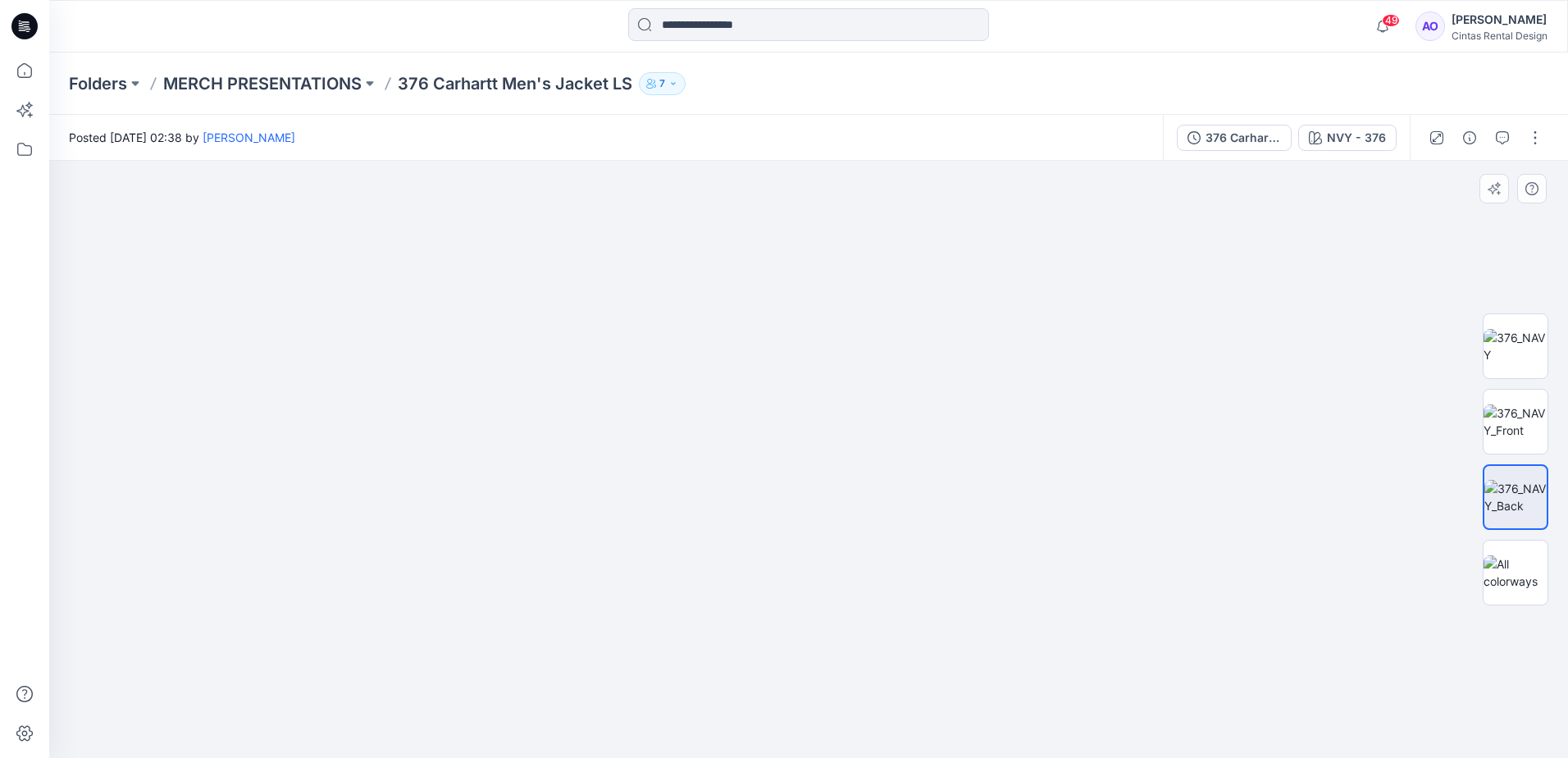
click at [784, 378] on img at bounding box center [808, 90] width 1473 height 1337
drag, startPoint x: 784, startPoint y: 374, endPoint x: 771, endPoint y: 554, distance: 180.5
click at [771, 554] on img at bounding box center [808, 123] width 1473 height 1269
drag, startPoint x: 766, startPoint y: 425, endPoint x: 740, endPoint y: 486, distance: 66.3
click at [741, 485] on img at bounding box center [808, 179] width 1473 height 1156
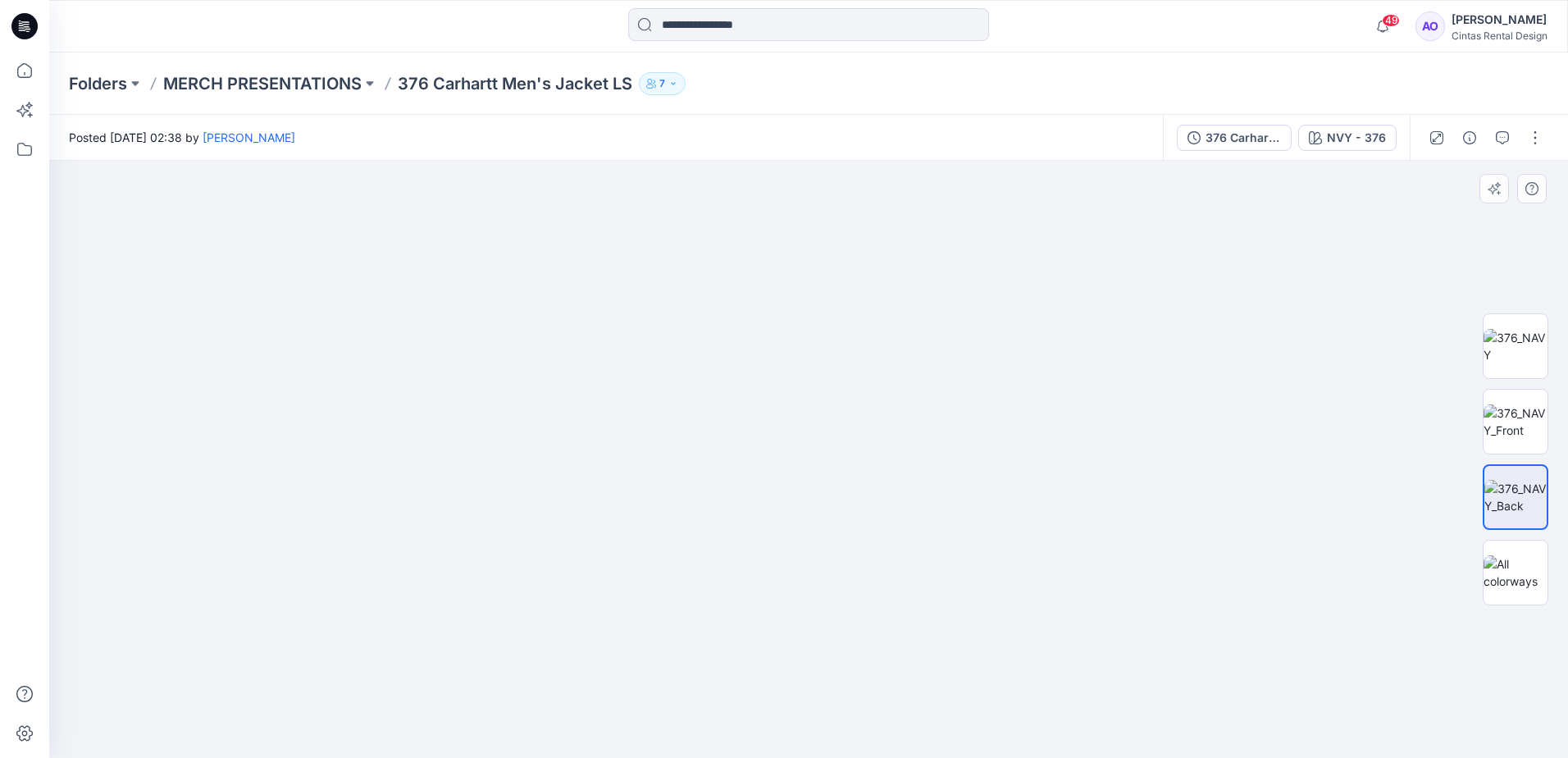
drag, startPoint x: 759, startPoint y: 404, endPoint x: 749, endPoint y: 462, distance: 58.9
click at [749, 462] on img at bounding box center [808, 220] width 1473 height 1075
drag, startPoint x: 749, startPoint y: 462, endPoint x: 712, endPoint y: 642, distance: 183.8
click at [712, 642] on img at bounding box center [808, 333] width 1473 height 849
drag, startPoint x: 718, startPoint y: 426, endPoint x: 703, endPoint y: 555, distance: 129.9
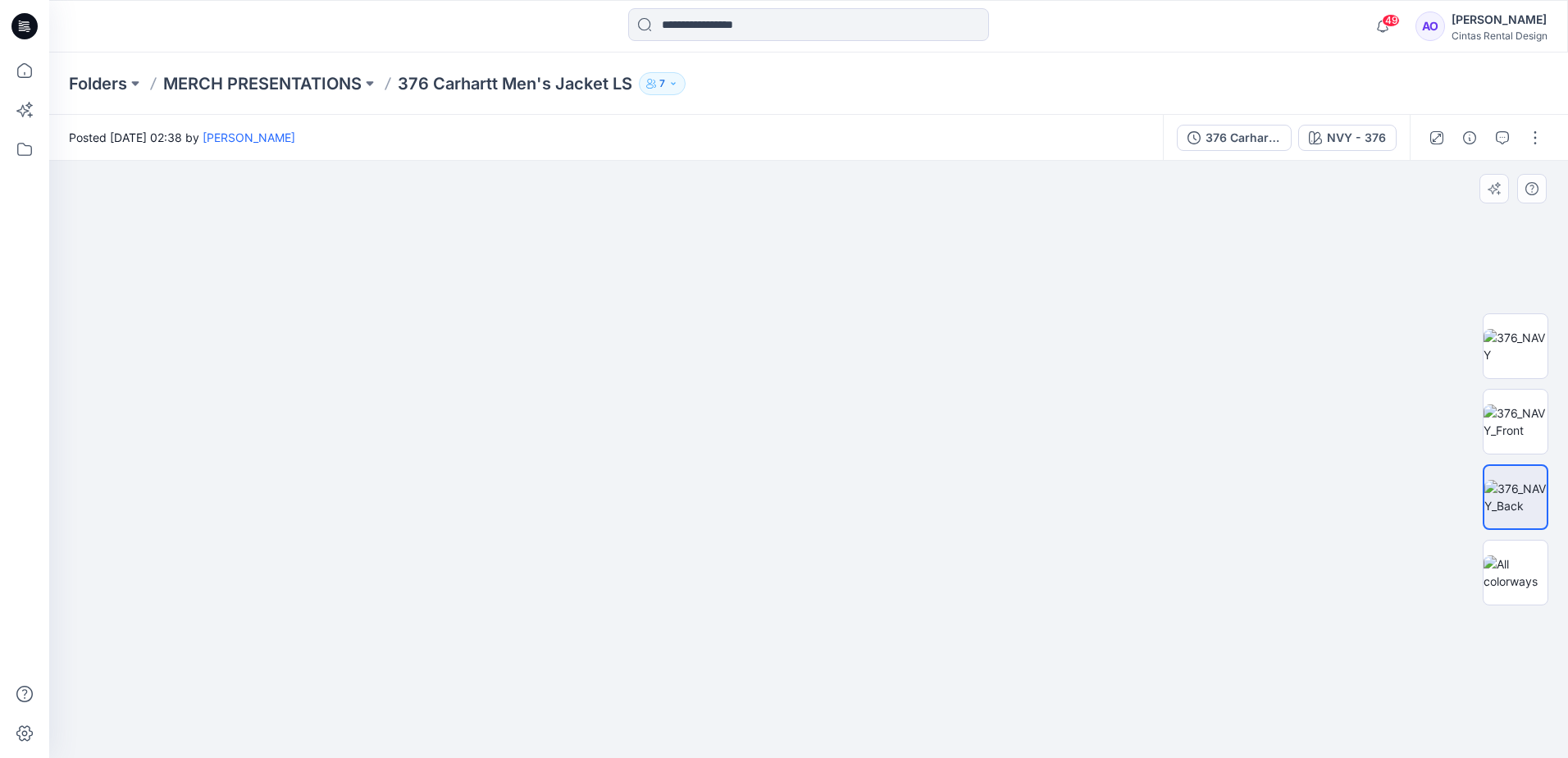
click at [703, 601] on img at bounding box center [808, 335] width 1473 height 845
drag, startPoint x: 765, startPoint y: 389, endPoint x: 764, endPoint y: 397, distance: 8.1
click at [764, 390] on img at bounding box center [808, 435] width 1473 height 647
click at [737, 432] on img at bounding box center [808, 436] width 1473 height 645
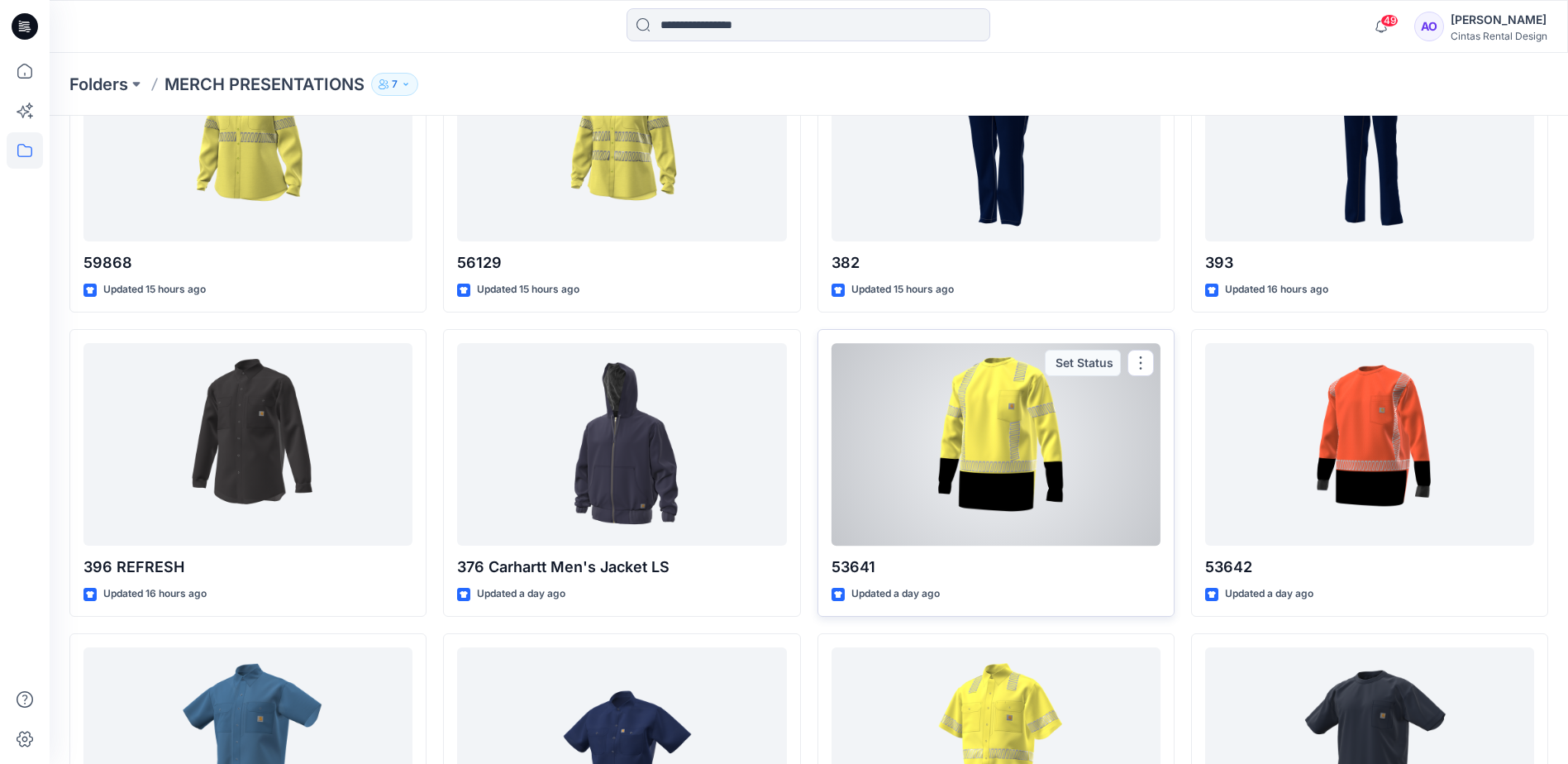
scroll to position [165, 0]
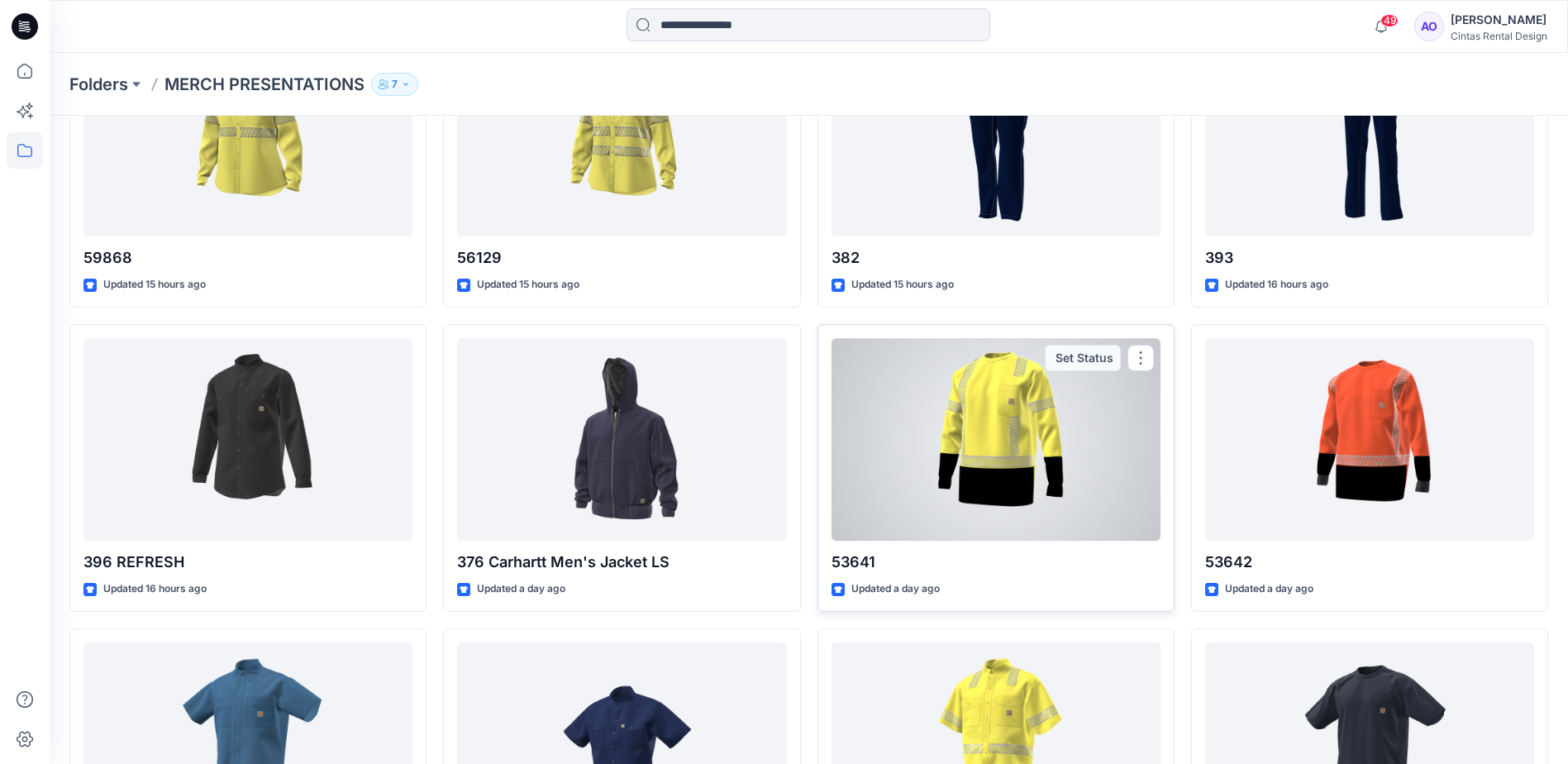
click at [1006, 478] on div at bounding box center [995, 439] width 329 height 203
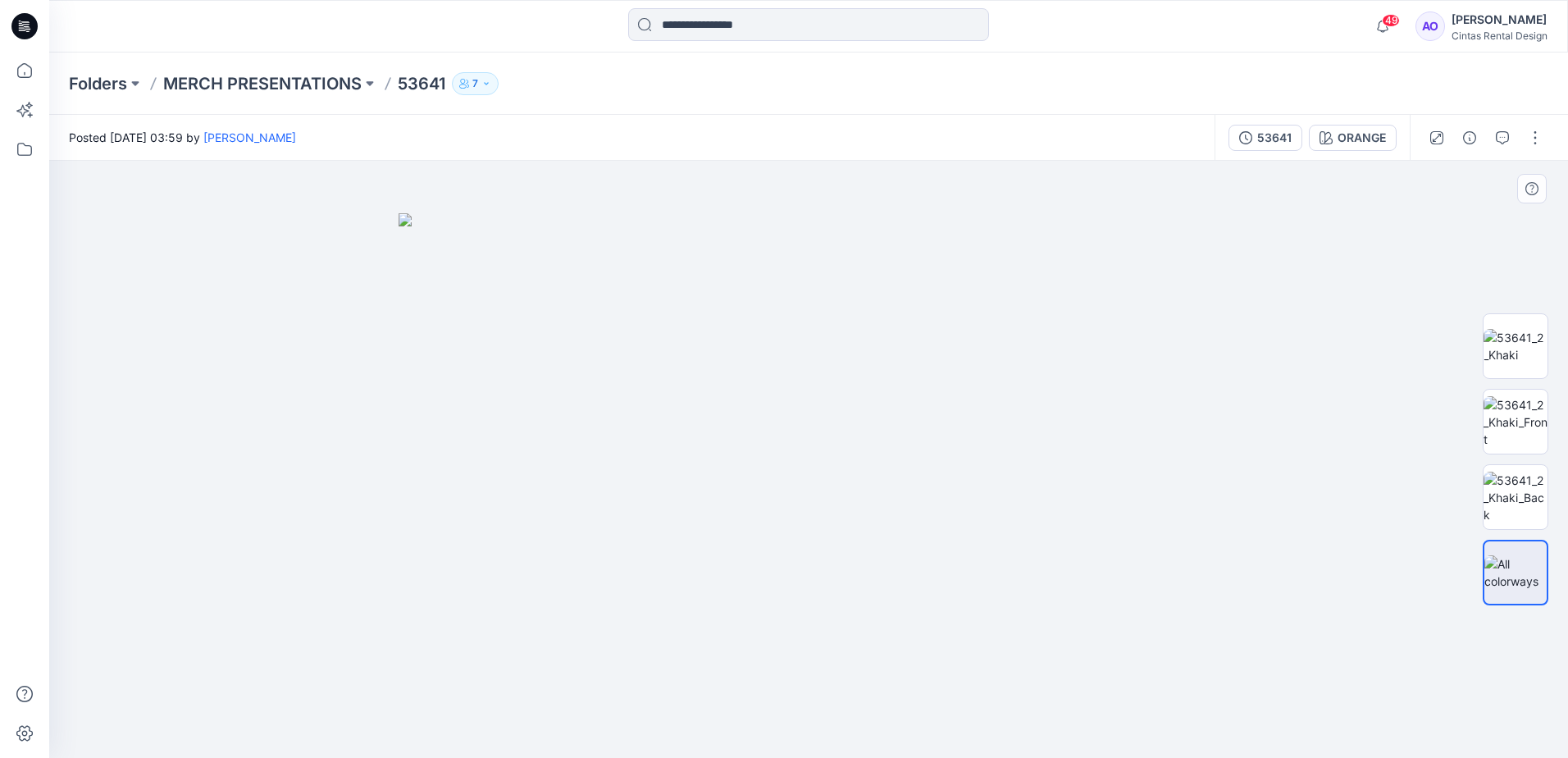
click at [803, 462] on img at bounding box center [809, 485] width 820 height 545
click at [756, 519] on img at bounding box center [809, 485] width 820 height 545
drag, startPoint x: 772, startPoint y: 390, endPoint x: 820, endPoint y: 456, distance: 81.6
click at [820, 455] on img at bounding box center [809, 485] width 820 height 545
click at [1511, 352] on img at bounding box center [1516, 346] width 64 height 34
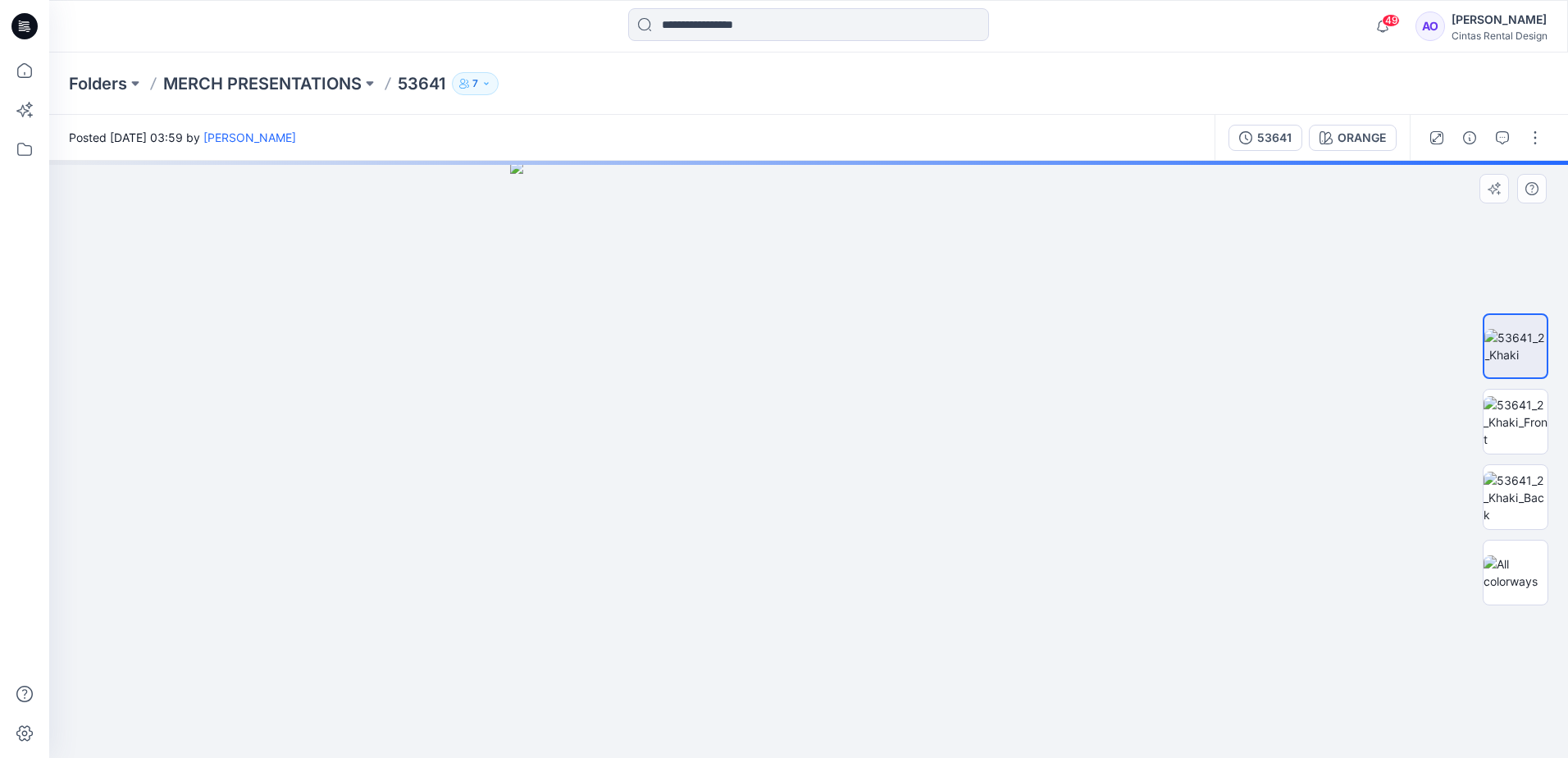
click at [853, 498] on img at bounding box center [809, 459] width 597 height 597
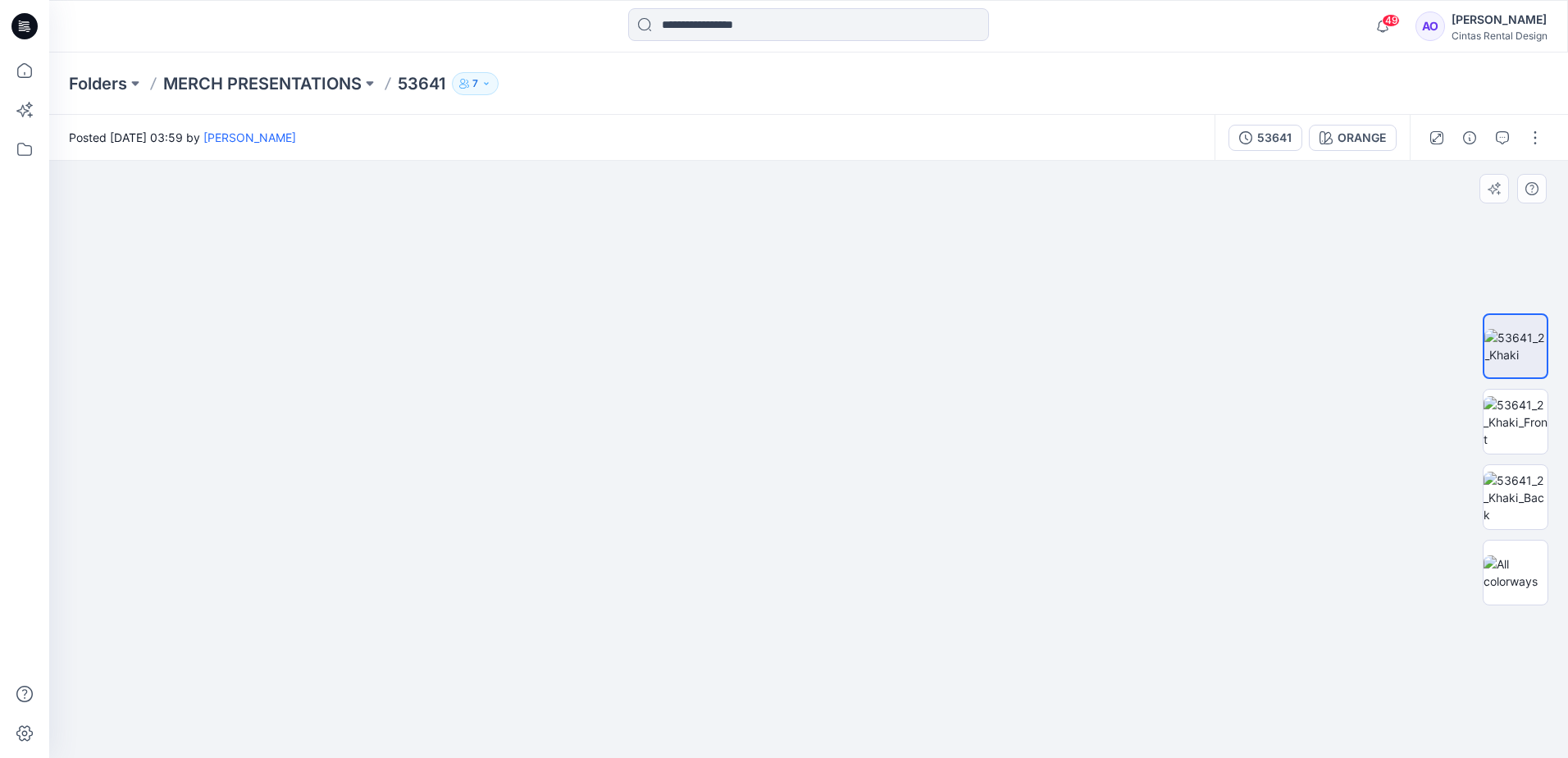
drag, startPoint x: 784, startPoint y: 576, endPoint x: 795, endPoint y: 514, distance: 63.0
click at [795, 517] on img at bounding box center [812, 123] width 1912 height 1270
drag, startPoint x: 851, startPoint y: 630, endPoint x: 819, endPoint y: 521, distance: 113.6
click at [819, 521] on img at bounding box center [788, 46] width 1912 height 1422
drag, startPoint x: 835, startPoint y: 574, endPoint x: 825, endPoint y: 517, distance: 57.9
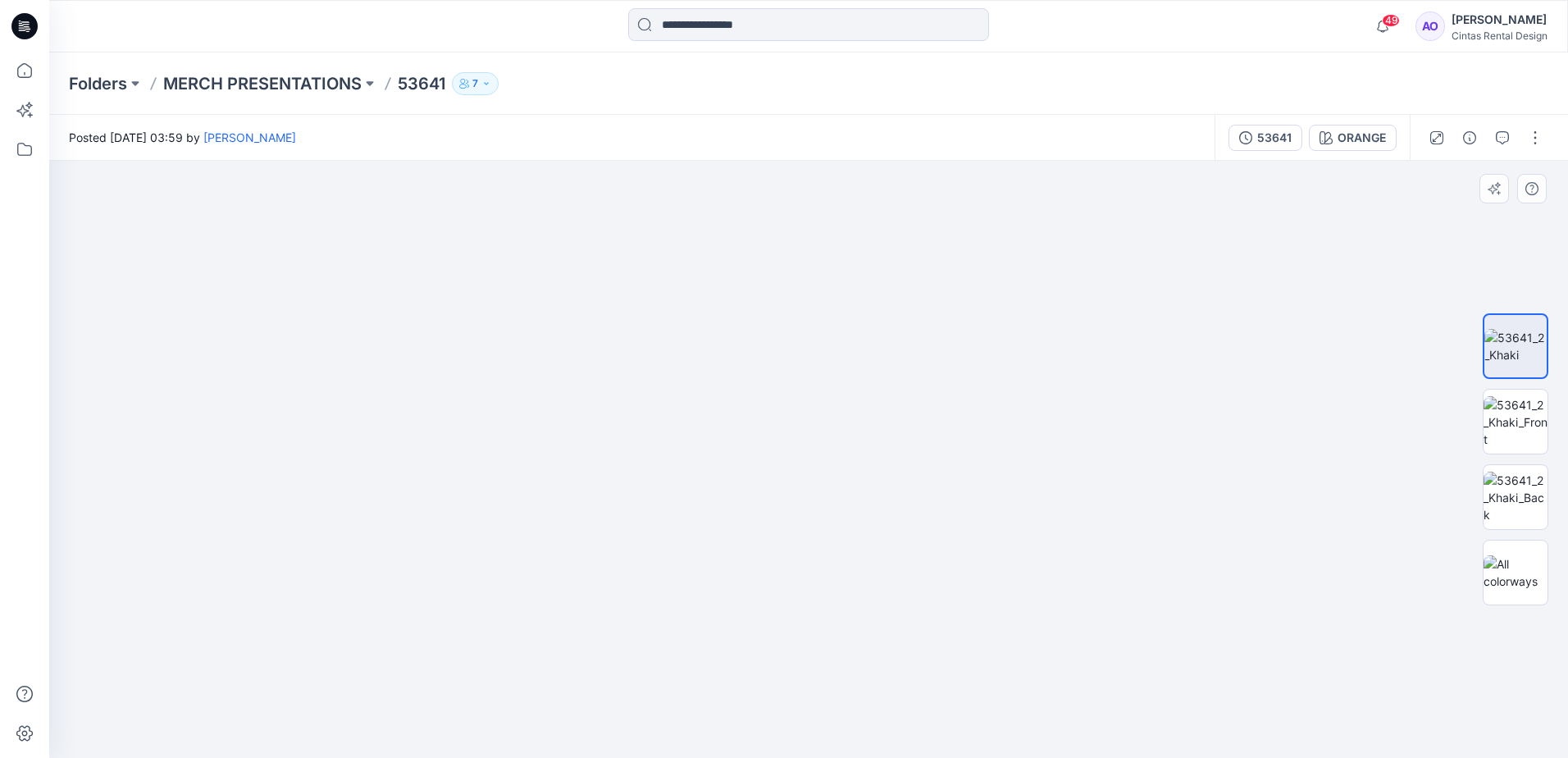
click at [825, 520] on img at bounding box center [787, 46] width 1912 height 1422
drag, startPoint x: 825, startPoint y: 519, endPoint x: 805, endPoint y: 447, distance: 74.7
click at [815, 462] on img at bounding box center [778, 20] width 1912 height 1476
drag, startPoint x: 783, startPoint y: 348, endPoint x: 763, endPoint y: 453, distance: 106.9
click at [763, 453] on img at bounding box center [809, 414] width 871 height 687
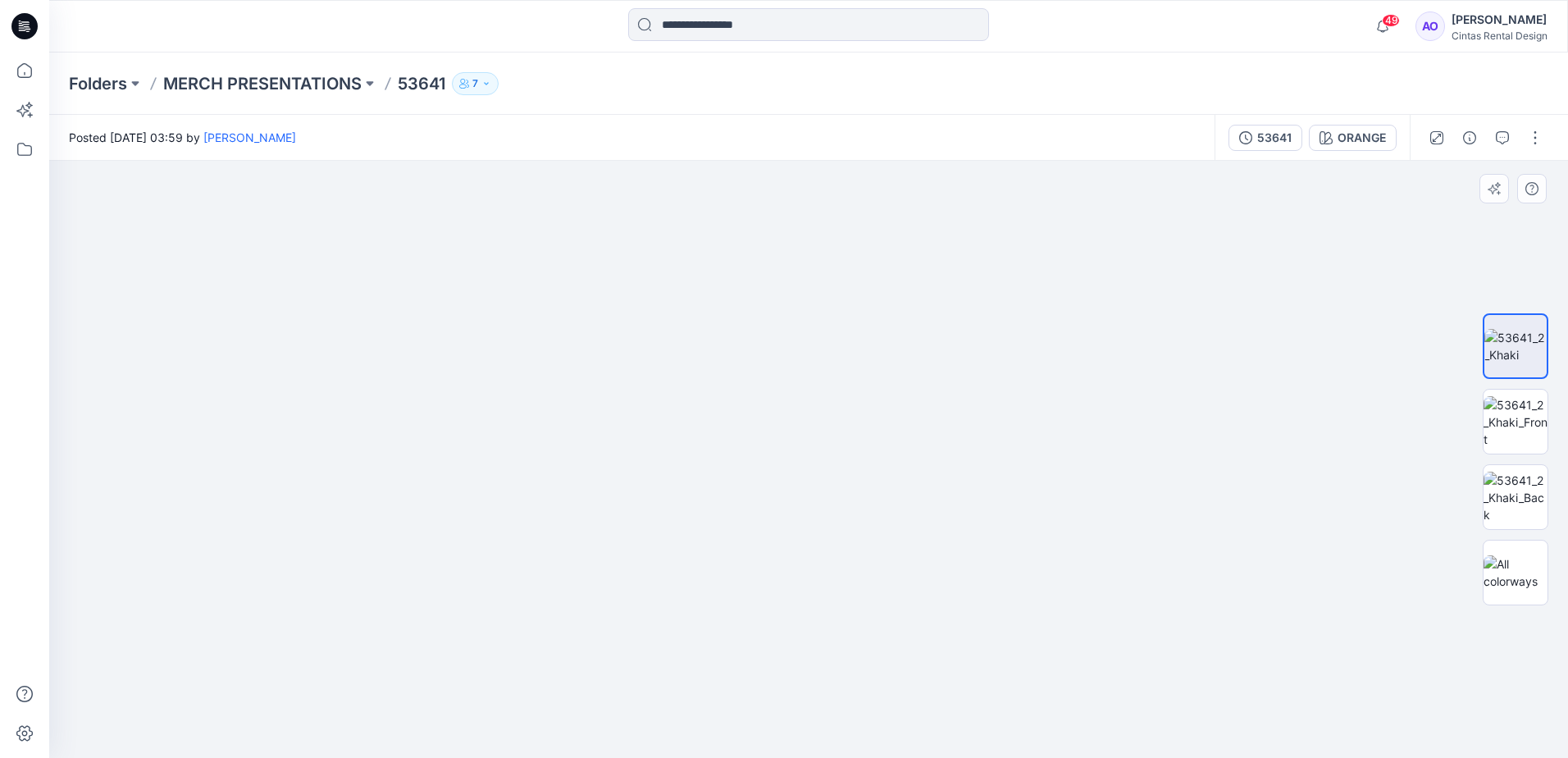
drag, startPoint x: 963, startPoint y: 545, endPoint x: 885, endPoint y: 474, distance: 105.5
click at [885, 474] on img at bounding box center [730, 237] width 1747 height 1043
click at [1503, 425] on img at bounding box center [1516, 422] width 64 height 51
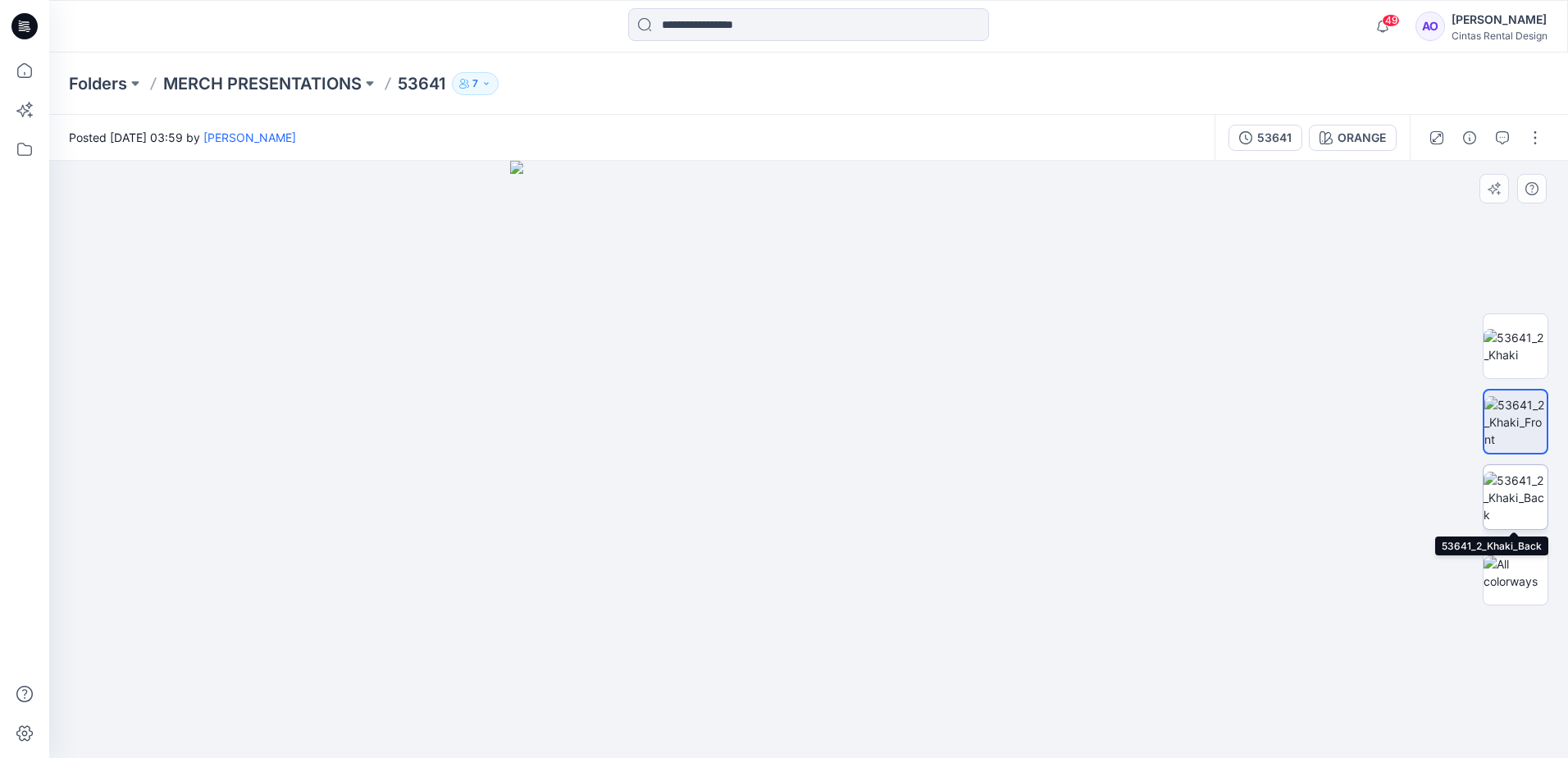
click at [1522, 492] on img at bounding box center [1516, 498] width 64 height 51
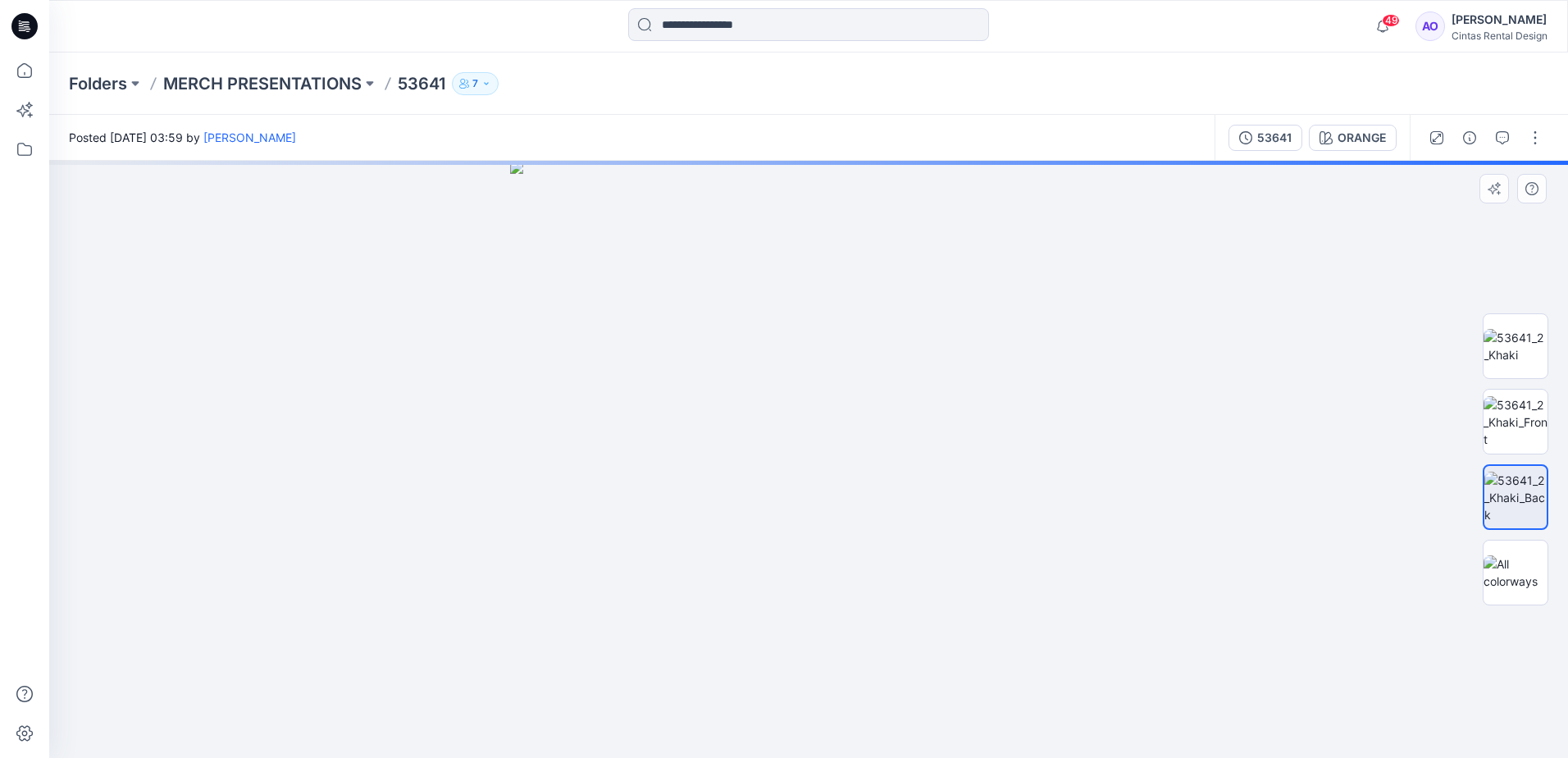
click at [725, 534] on img at bounding box center [809, 459] width 597 height 597
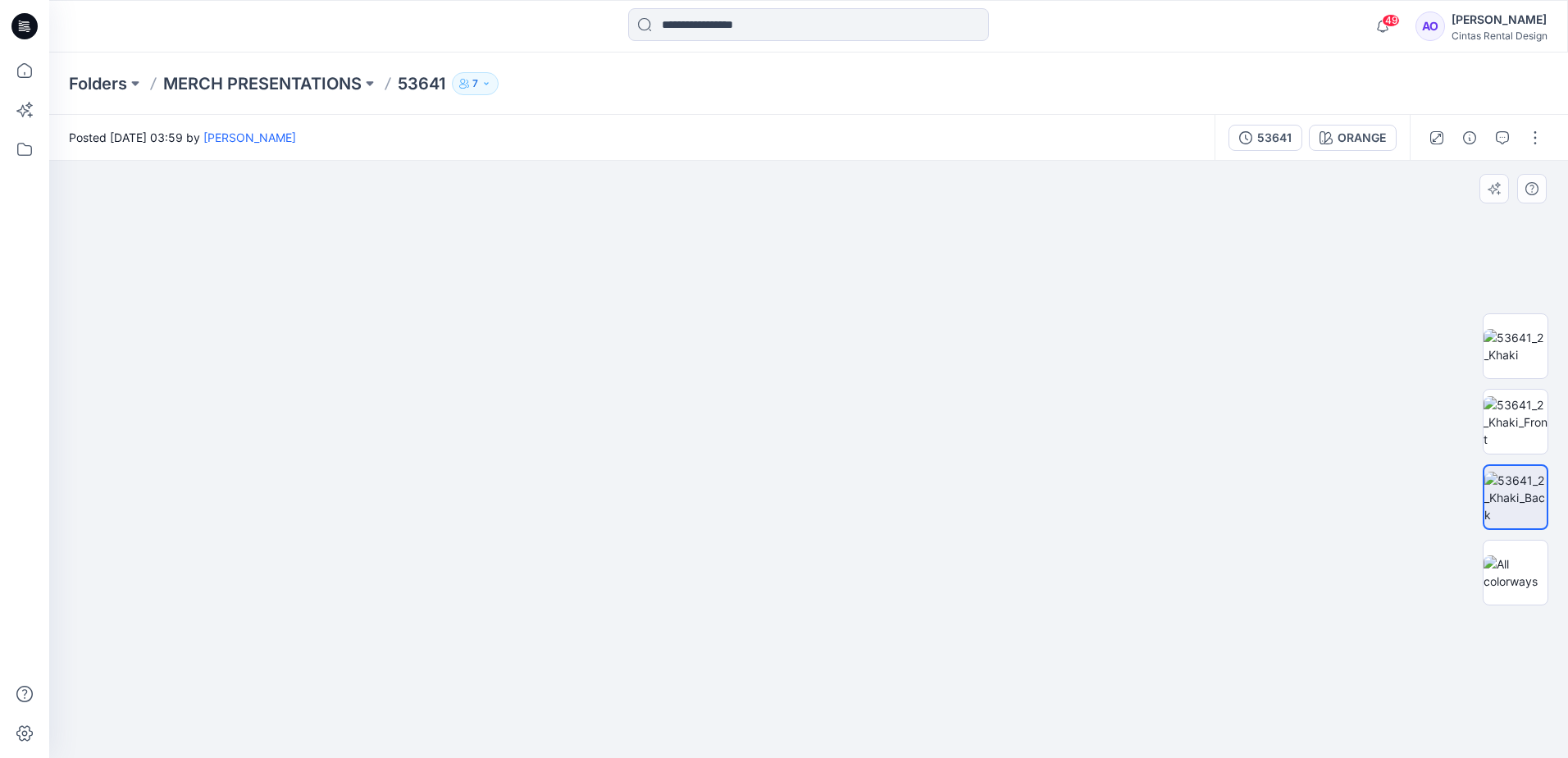
drag, startPoint x: 764, startPoint y: 565, endPoint x: 764, endPoint y: 536, distance: 29.0
click at [764, 536] on img at bounding box center [808, 335] width 1035 height 846
drag, startPoint x: 763, startPoint y: 591, endPoint x: 763, endPoint y: 563, distance: 28.0
click at [763, 563] on img at bounding box center [808, 320] width 1035 height 874
drag, startPoint x: 767, startPoint y: 562, endPoint x: 751, endPoint y: 730, distance: 168.8
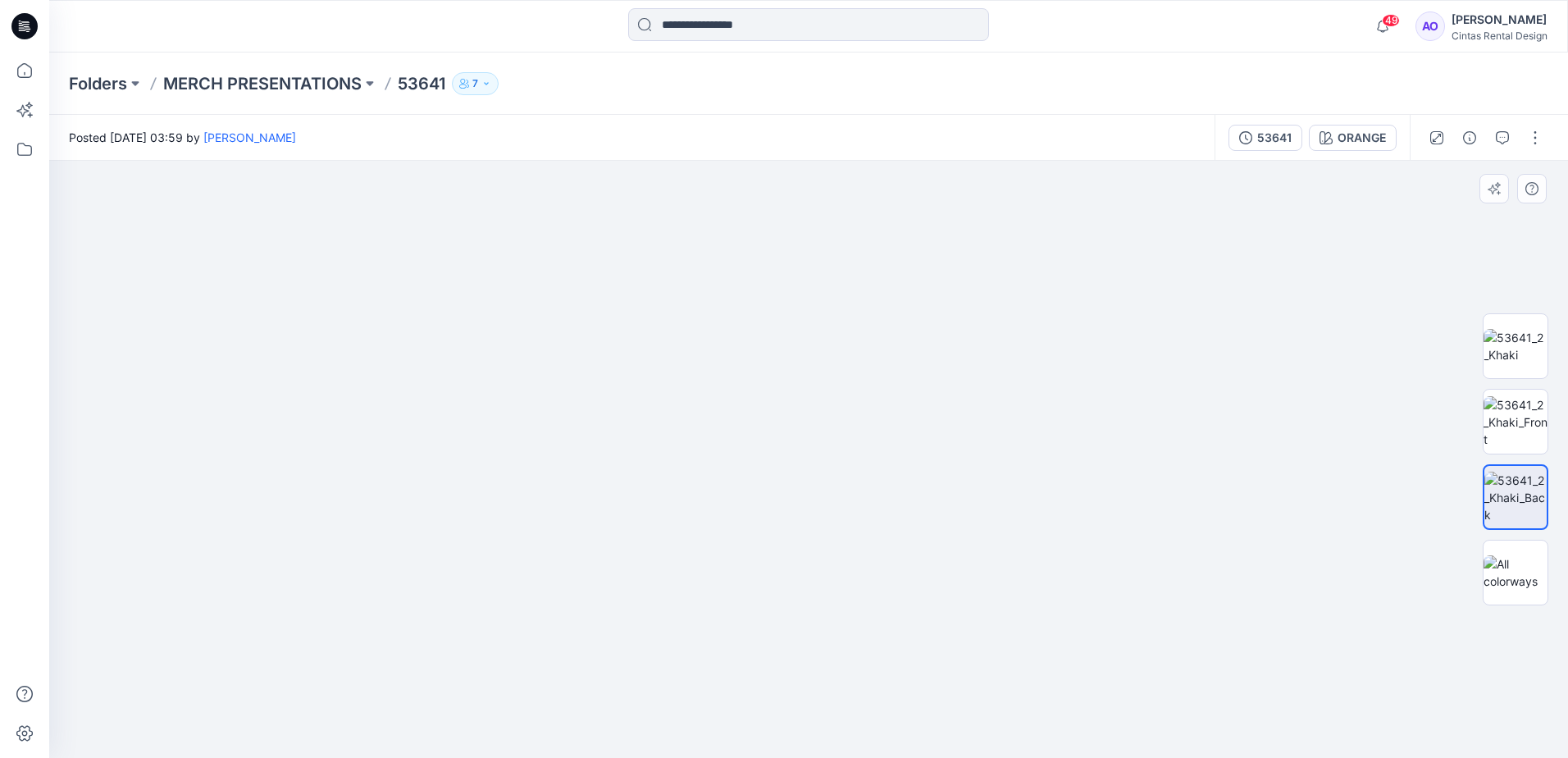
click at [751, 730] on img at bounding box center [808, 214] width 1473 height 1089
drag, startPoint x: 714, startPoint y: 508, endPoint x: 693, endPoint y: 632, distance: 125.8
click at [693, 632] on img at bounding box center [808, 345] width 1473 height 825
click at [721, 611] on img at bounding box center [808, 351] width 1473 height 814
drag, startPoint x: 679, startPoint y: 472, endPoint x: 679, endPoint y: 482, distance: 10.0
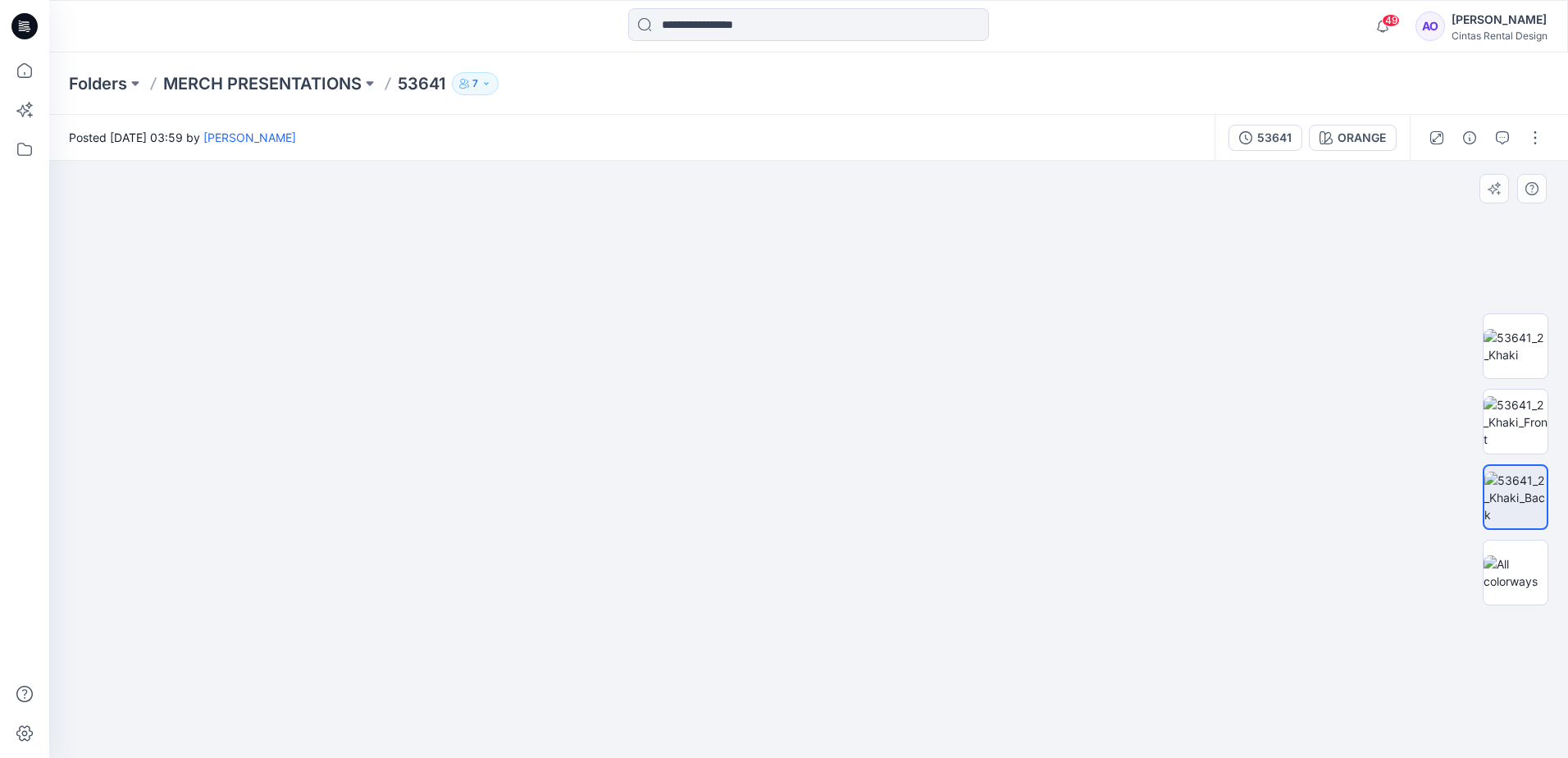
click at [679, 482] on img at bounding box center [808, 409] width 1473 height 698
drag, startPoint x: 864, startPoint y: 516, endPoint x: 864, endPoint y: 477, distance: 39.0
click at [864, 477] on img at bounding box center [808, 394] width 1473 height 726
drag, startPoint x: 865, startPoint y: 529, endPoint x: 878, endPoint y: 392, distance: 137.6
click at [878, 393] on img at bounding box center [808, 389] width 1473 height 736
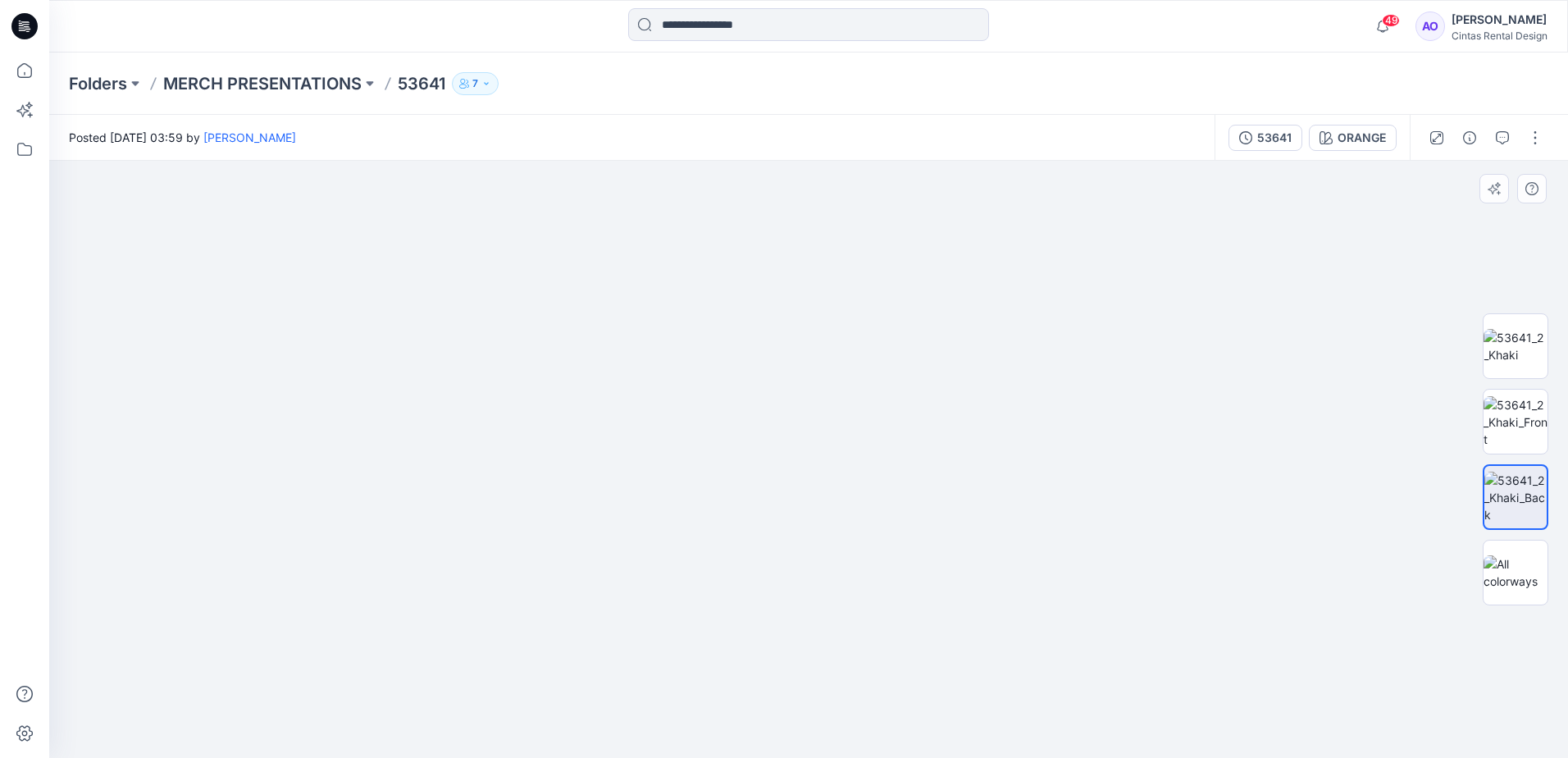
drag, startPoint x: 862, startPoint y: 425, endPoint x: 871, endPoint y: 397, distance: 29.4
click at [870, 401] on img at bounding box center [808, 326] width 1473 height 863
click at [1523, 351] on img at bounding box center [1516, 346] width 64 height 34
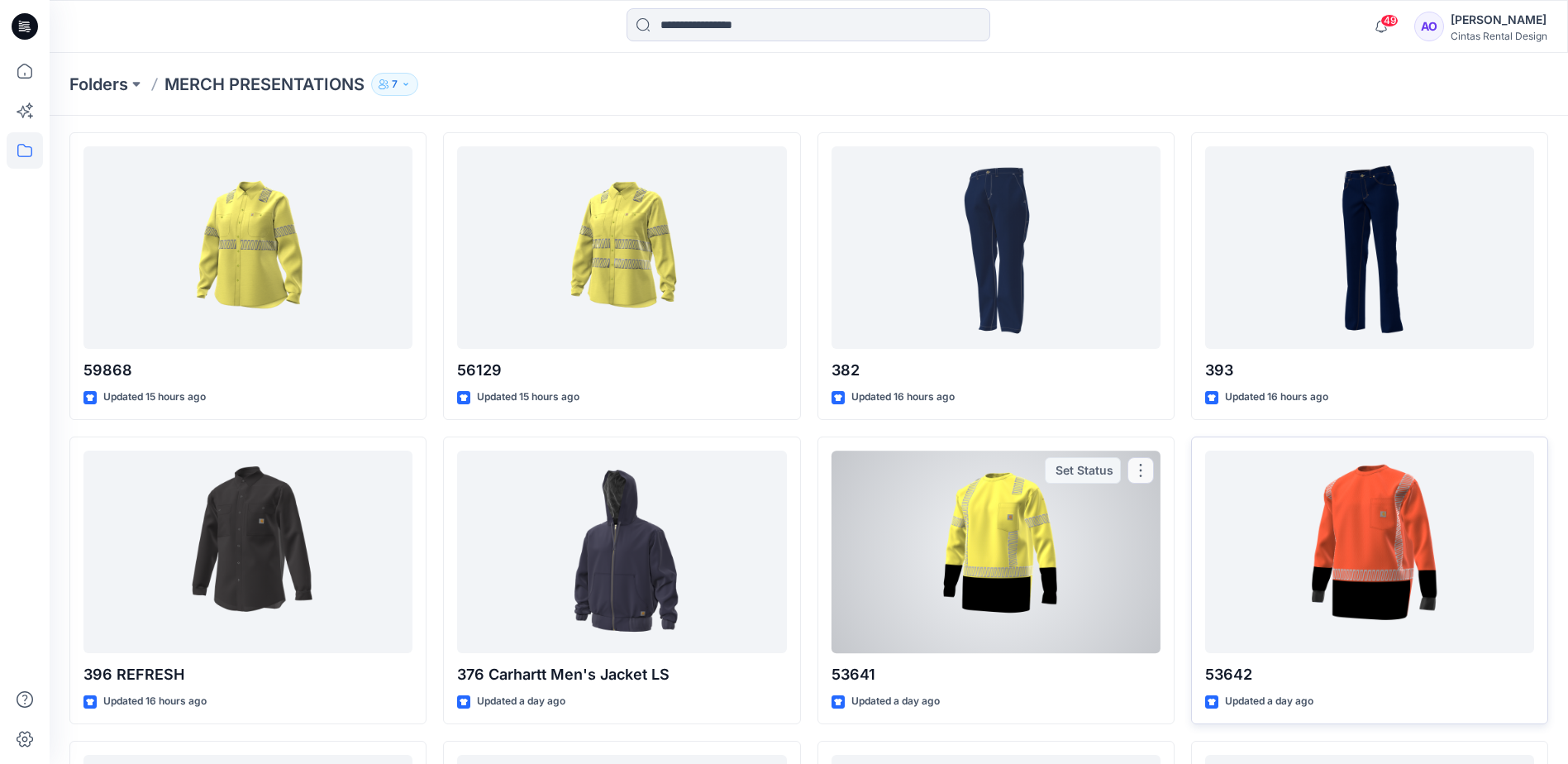
scroll to position [82, 0]
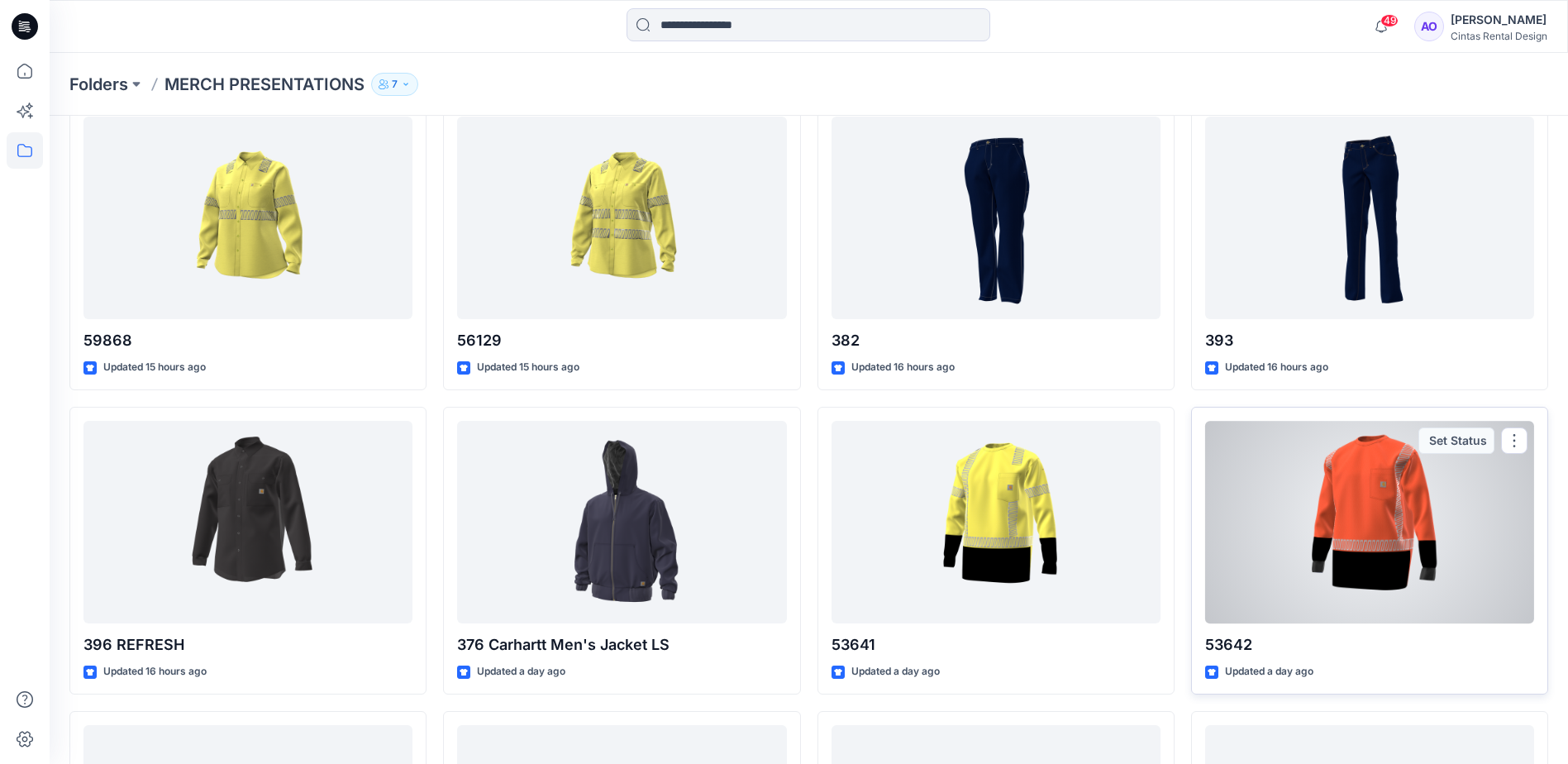
click at [1382, 533] on div at bounding box center [1369, 523] width 329 height 203
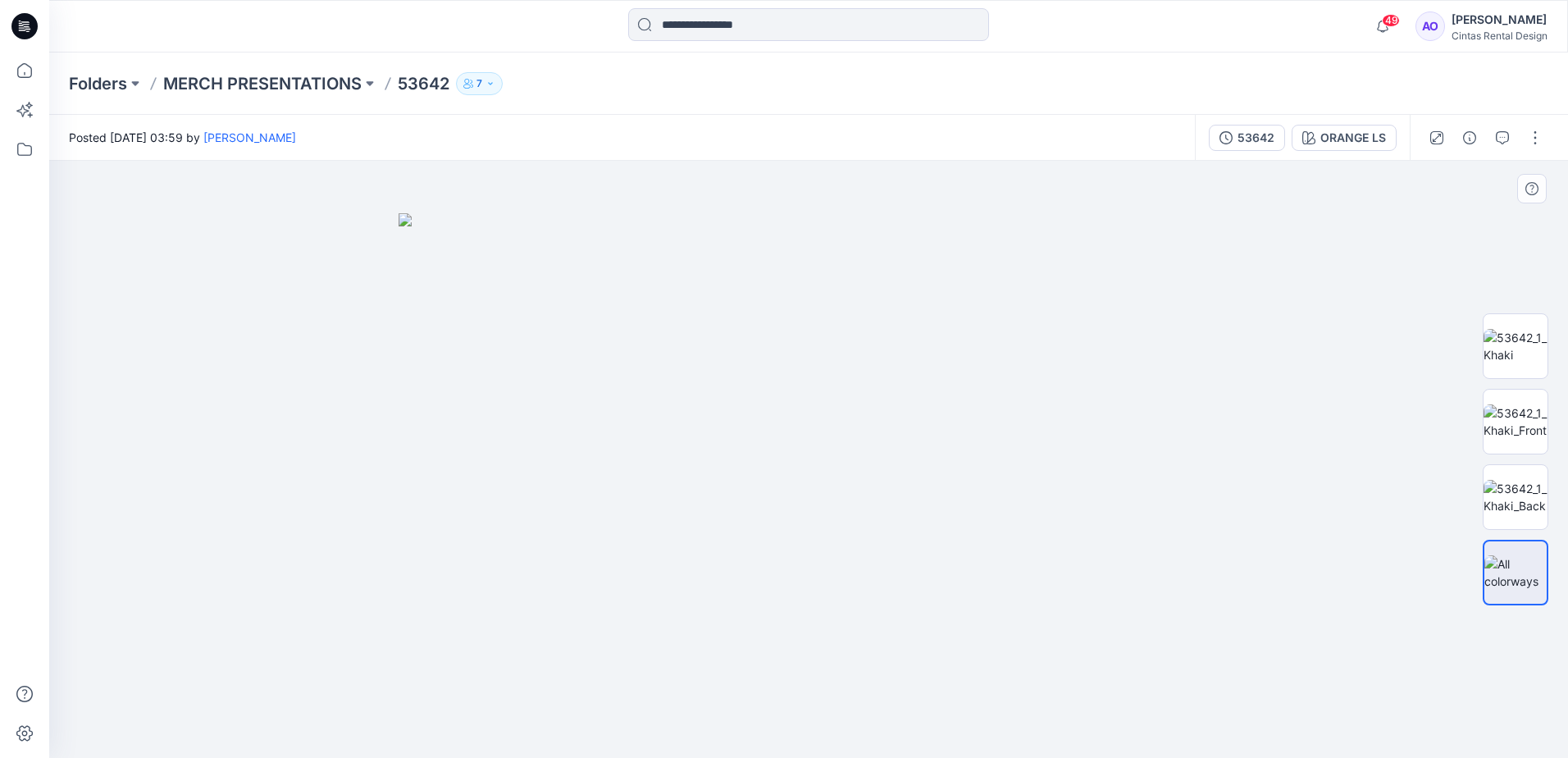
click at [877, 507] on img at bounding box center [809, 485] width 820 height 545
click at [771, 504] on img at bounding box center [809, 485] width 820 height 545
click at [802, 487] on img at bounding box center [809, 485] width 820 height 545
click at [808, 435] on img at bounding box center [809, 485] width 820 height 545
click at [808, 487] on img at bounding box center [809, 485] width 820 height 545
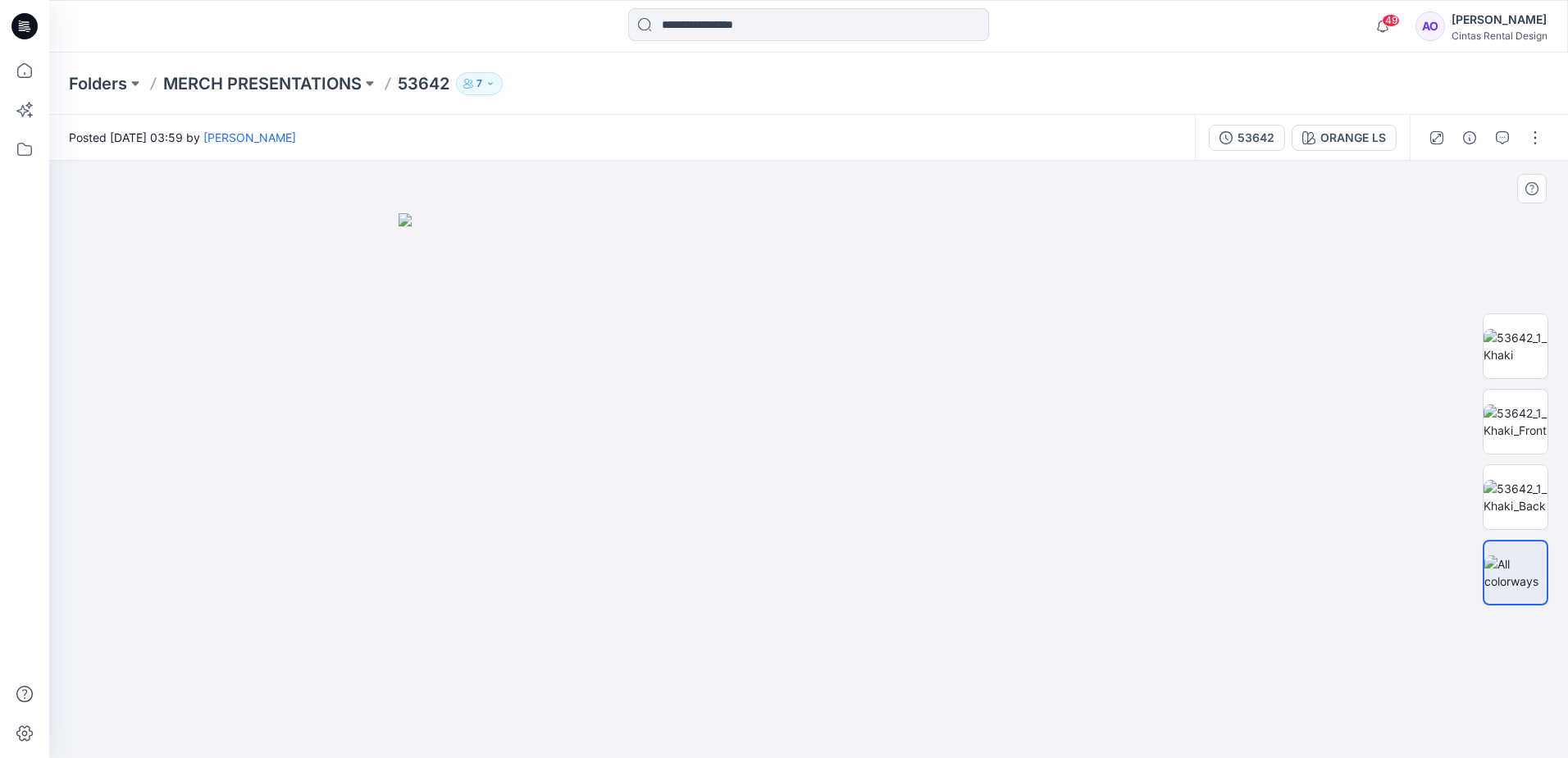
click at [858, 554] on img at bounding box center [809, 485] width 820 height 545
click at [839, 594] on img at bounding box center [809, 485] width 820 height 545
click at [886, 530] on img at bounding box center [809, 485] width 820 height 545
click at [821, 491] on img at bounding box center [809, 485] width 820 height 545
click at [810, 493] on img at bounding box center [809, 485] width 820 height 545
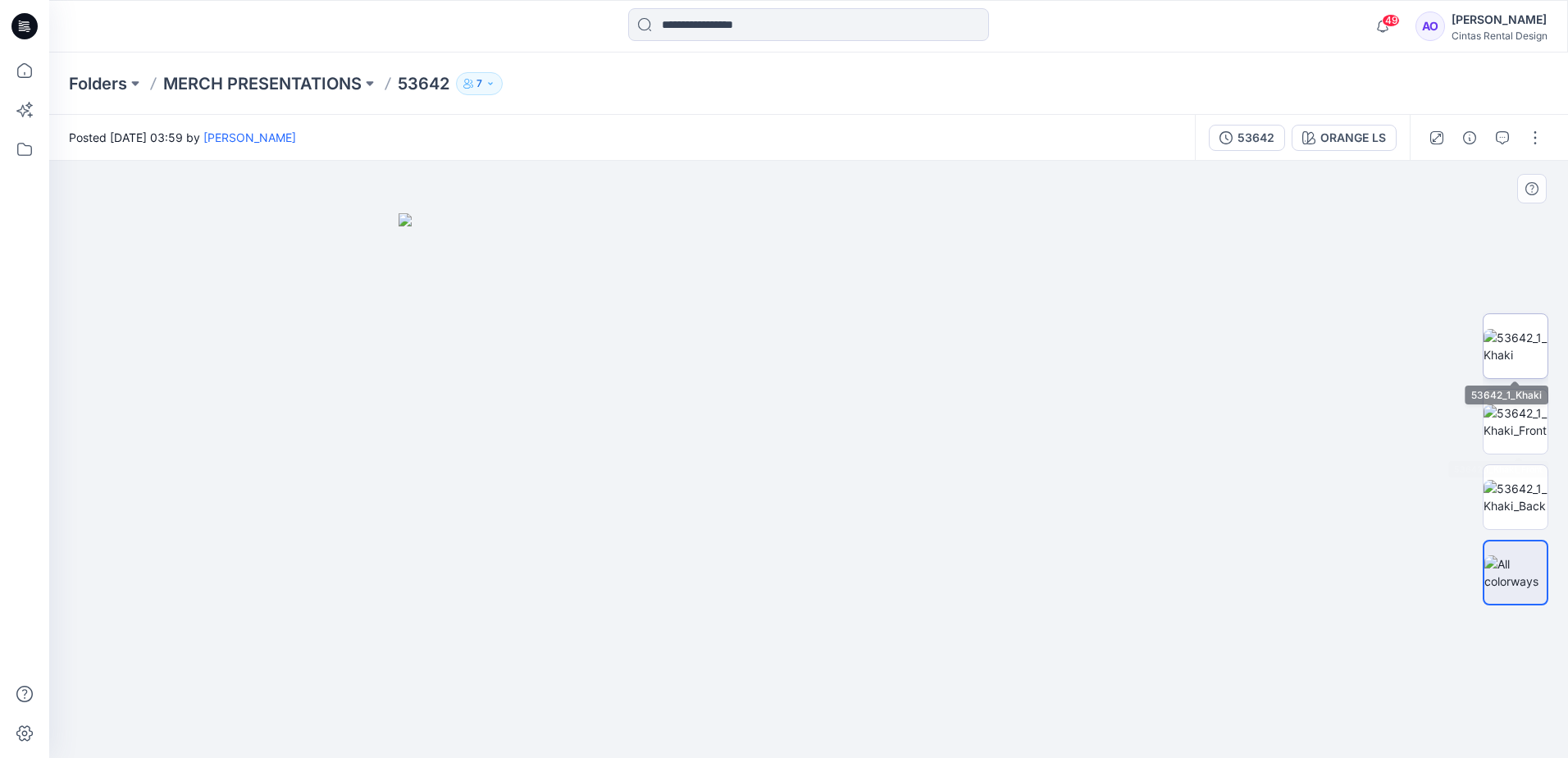
click at [1530, 351] on img at bounding box center [1516, 346] width 64 height 34
click at [803, 502] on img at bounding box center [809, 459] width 597 height 597
drag, startPoint x: 795, startPoint y: 569, endPoint x: 794, endPoint y: 480, distance: 89.0
click at [794, 480] on img at bounding box center [808, 286] width 1255 height 944
drag, startPoint x: 792, startPoint y: 550, endPoint x: 792, endPoint y: 540, distance: 10.0
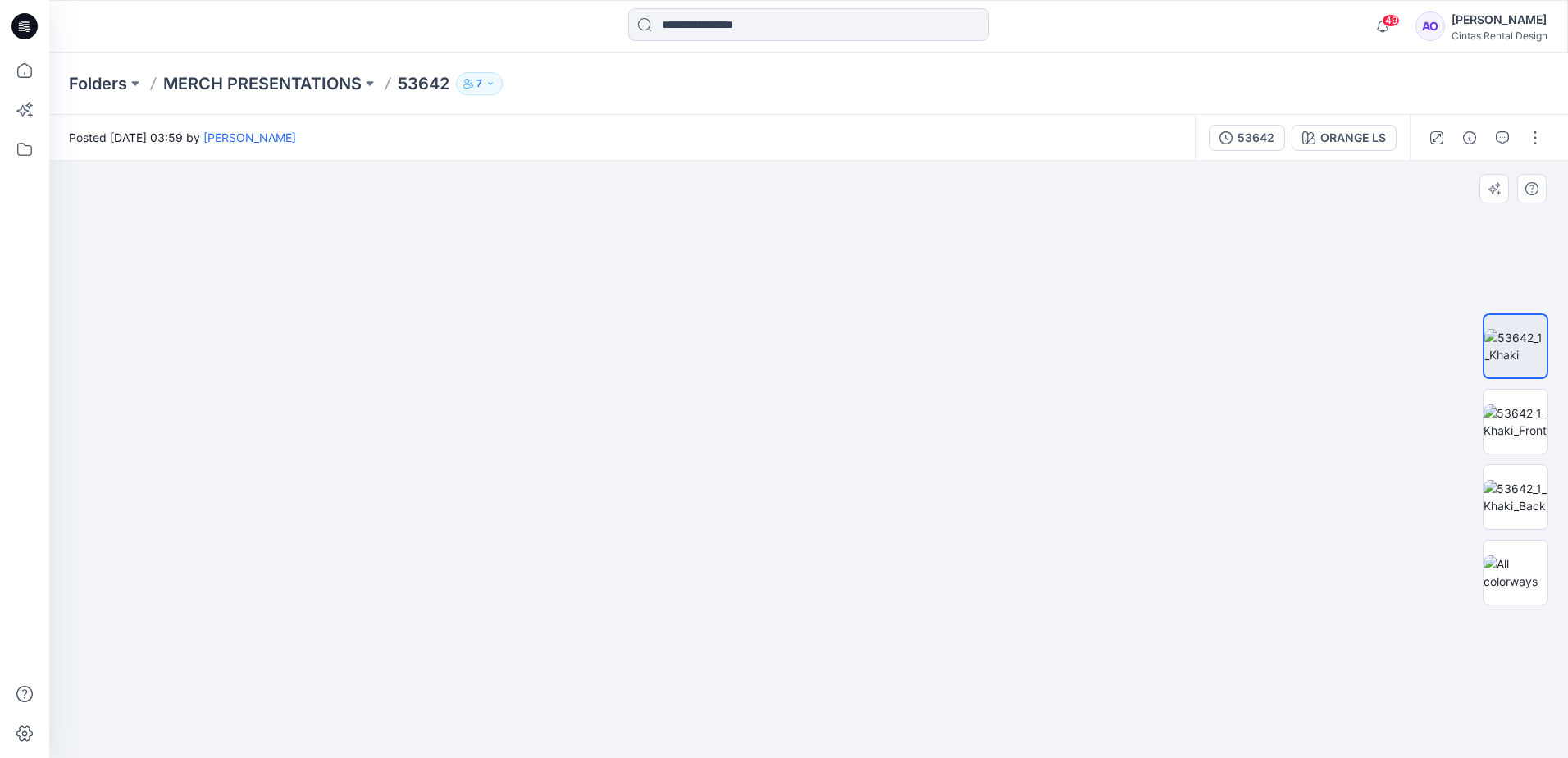
click at [792, 540] on img at bounding box center [808, 250] width 1255 height 1015
drag, startPoint x: 931, startPoint y: 663, endPoint x: 893, endPoint y: 551, distance: 118.3
click at [893, 551] on img at bounding box center [771, 47] width 1693 height 1421
drag, startPoint x: 808, startPoint y: 389, endPoint x: 1221, endPoint y: 795, distance: 579.1
click at [1221, 757] on html "49 Notifications Angelina Griffiths shared 49868 in MERCH PRESENTATIONS (Member…" at bounding box center [784, 379] width 1568 height 758
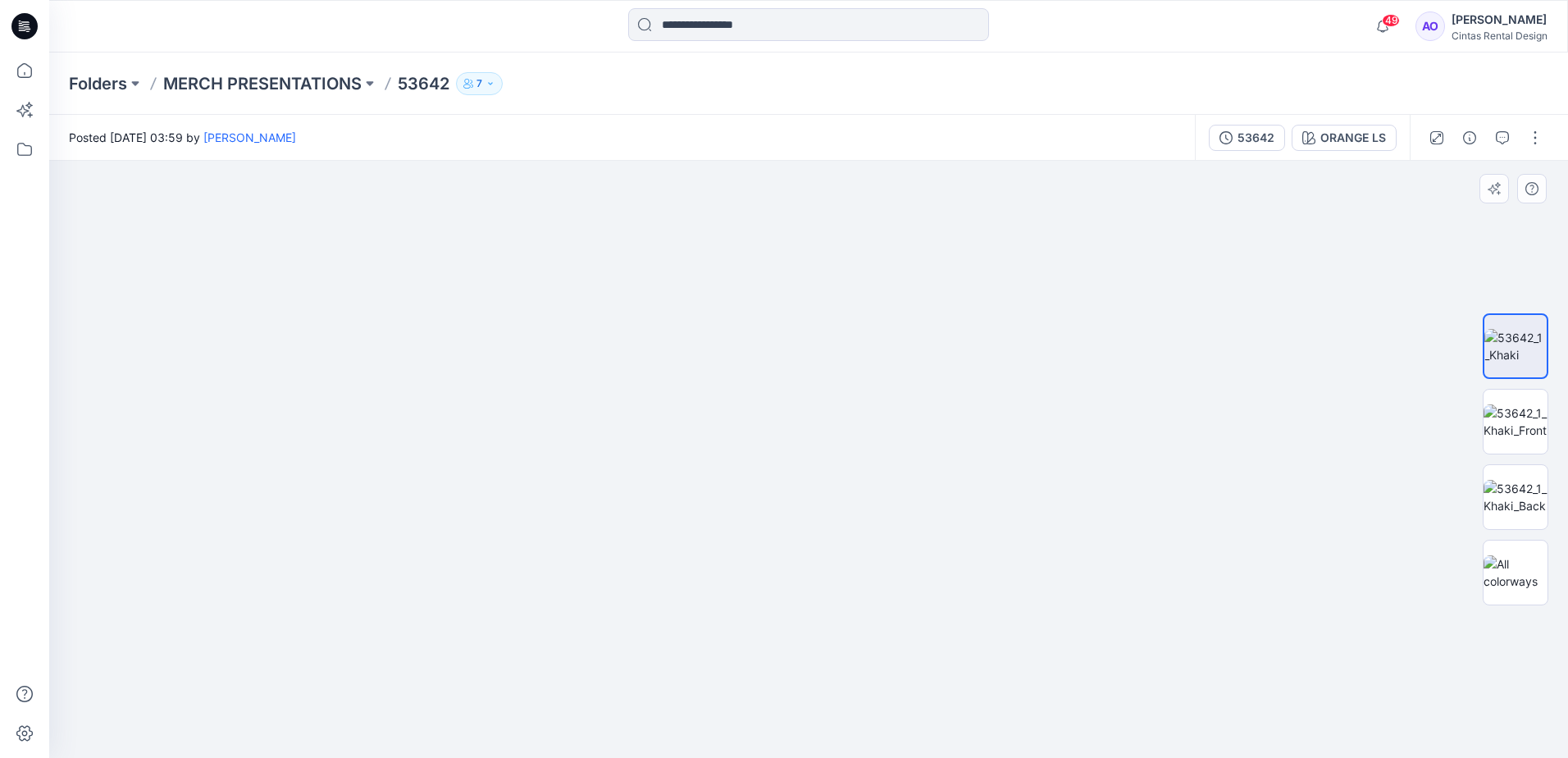
drag, startPoint x: 939, startPoint y: 472, endPoint x: 716, endPoint y: 689, distance: 311.2
click at [716, 689] on img at bounding box center [1041, 4] width 2351 height 1510
drag, startPoint x: 785, startPoint y: 427, endPoint x: 705, endPoint y: 623, distance: 211.7
click at [705, 629] on img at bounding box center [817, 113] width 2351 height 1289
drag, startPoint x: 753, startPoint y: 536, endPoint x: 530, endPoint y: 795, distance: 341.8
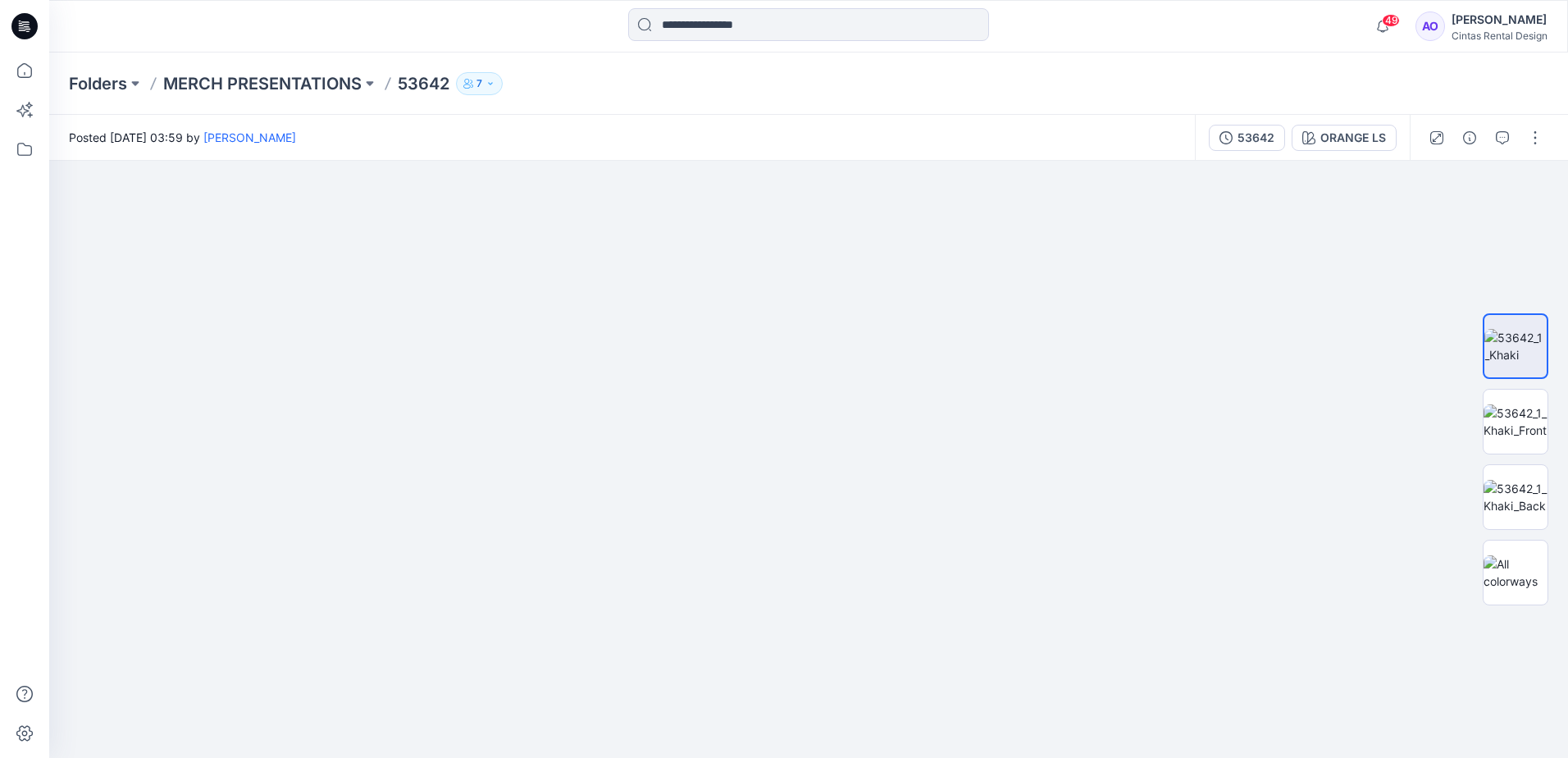
click at [530, 757] on html "49 Notifications Angelina Griffiths shared 49868 in MERCH PRESENTATIONS (Member…" at bounding box center [784, 379] width 1568 height 758
drag, startPoint x: 526, startPoint y: 529, endPoint x: 594, endPoint y: 507, distance: 71.5
click at [594, 507] on img at bounding box center [543, 335] width 2351 height 845
click at [1530, 409] on img at bounding box center [1516, 421] width 64 height 34
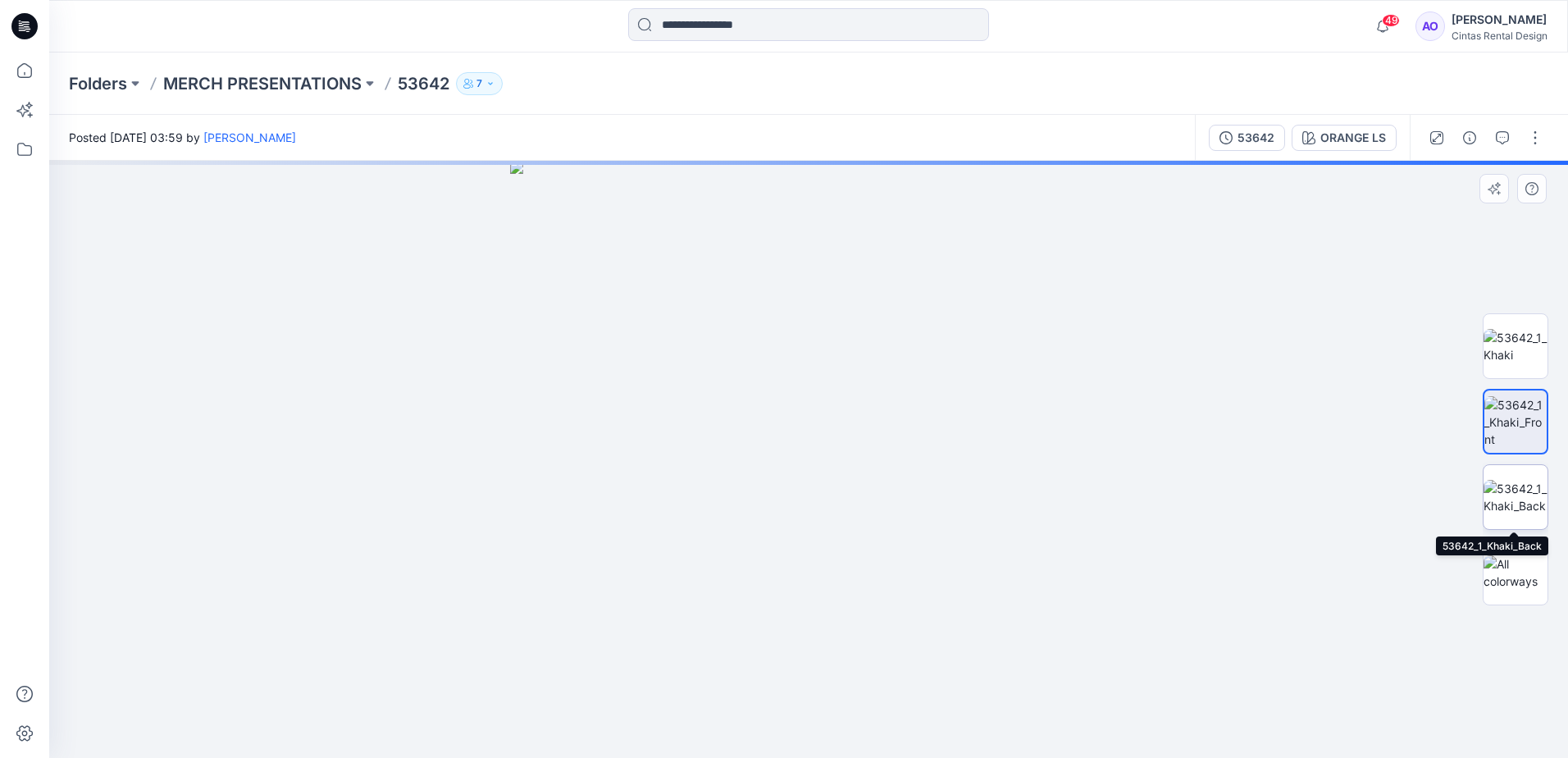
click at [1519, 496] on img at bounding box center [1516, 497] width 64 height 34
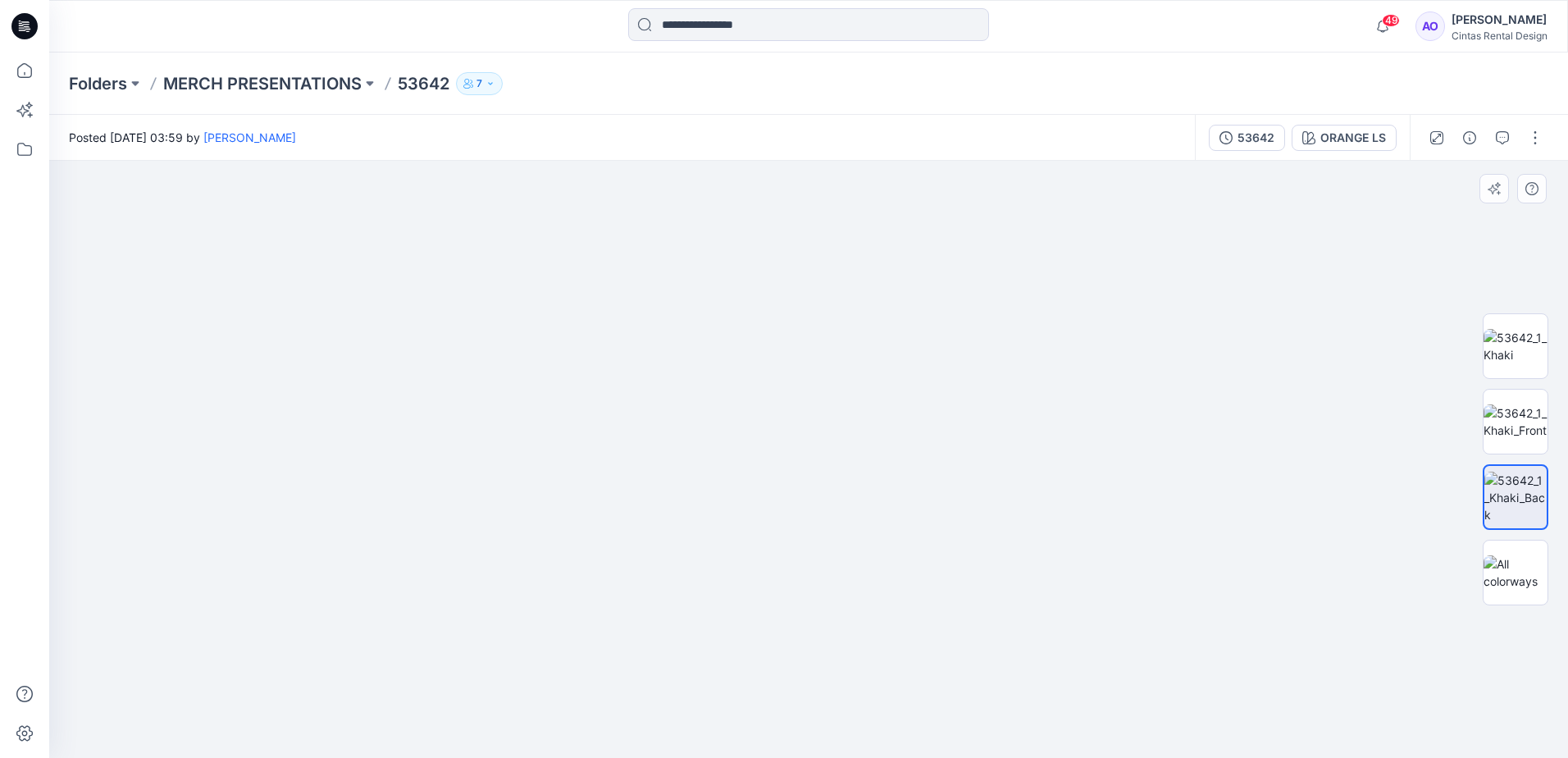
drag, startPoint x: 851, startPoint y: 443, endPoint x: 854, endPoint y: 414, distance: 29.2
click at [854, 414] on img at bounding box center [808, 280] width 1255 height 956
drag, startPoint x: 870, startPoint y: 517, endPoint x: 859, endPoint y: 668, distance: 151.4
click at [859, 668] on img at bounding box center [809, 53] width 2131 height 1410
drag, startPoint x: 855, startPoint y: 480, endPoint x: 826, endPoint y: 539, distance: 65.7
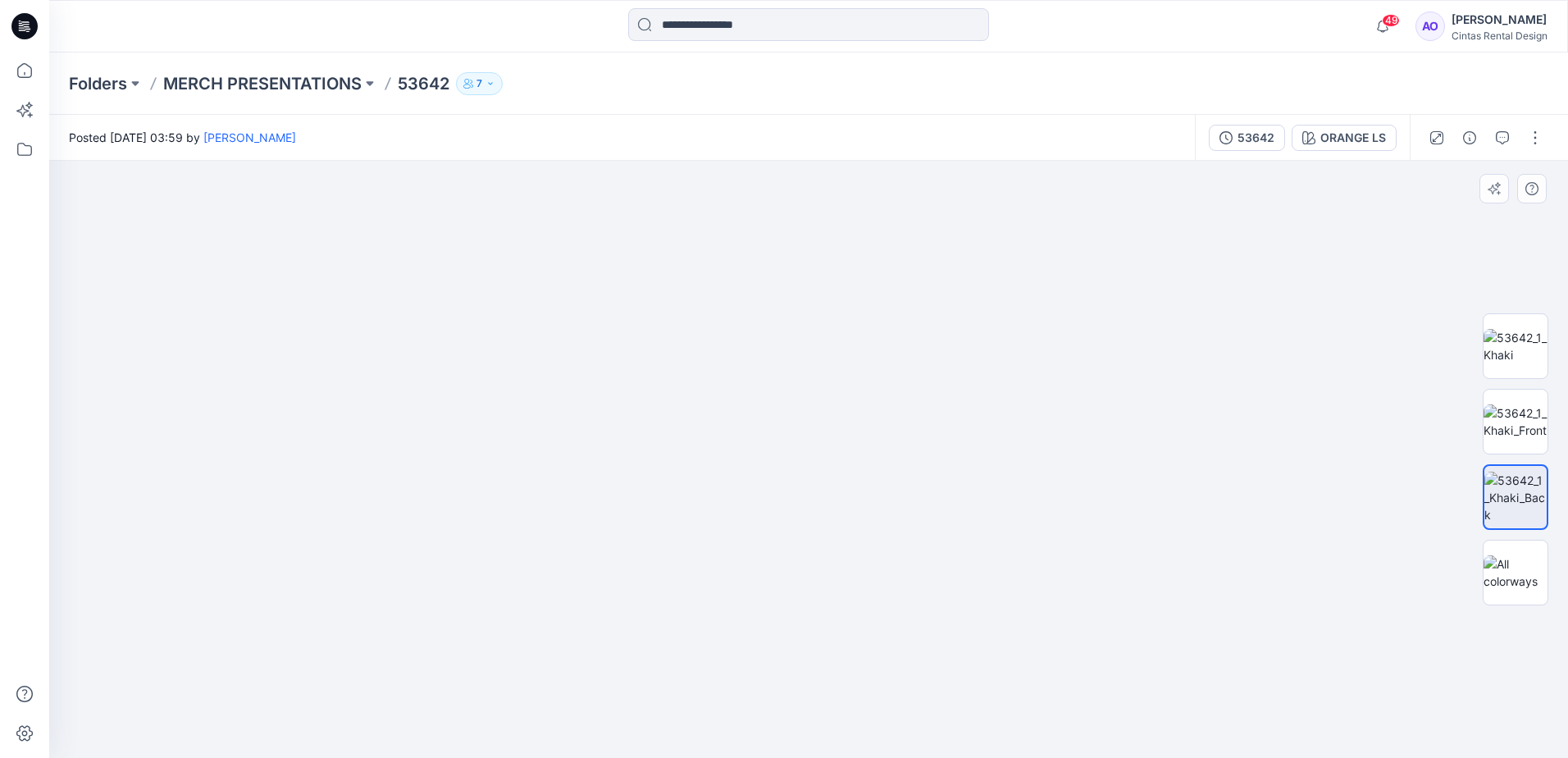
click at [852, 526] on img at bounding box center [798, 148] width 2131 height 1221
drag, startPoint x: 899, startPoint y: 465, endPoint x: 900, endPoint y: 323, distance: 142.0
click at [901, 337] on img at bounding box center [794, 161] width 2131 height 1197
drag, startPoint x: 931, startPoint y: 544, endPoint x: 882, endPoint y: 336, distance: 213.7
click at [895, 375] on img at bounding box center [796, 97] width 2131 height 1324
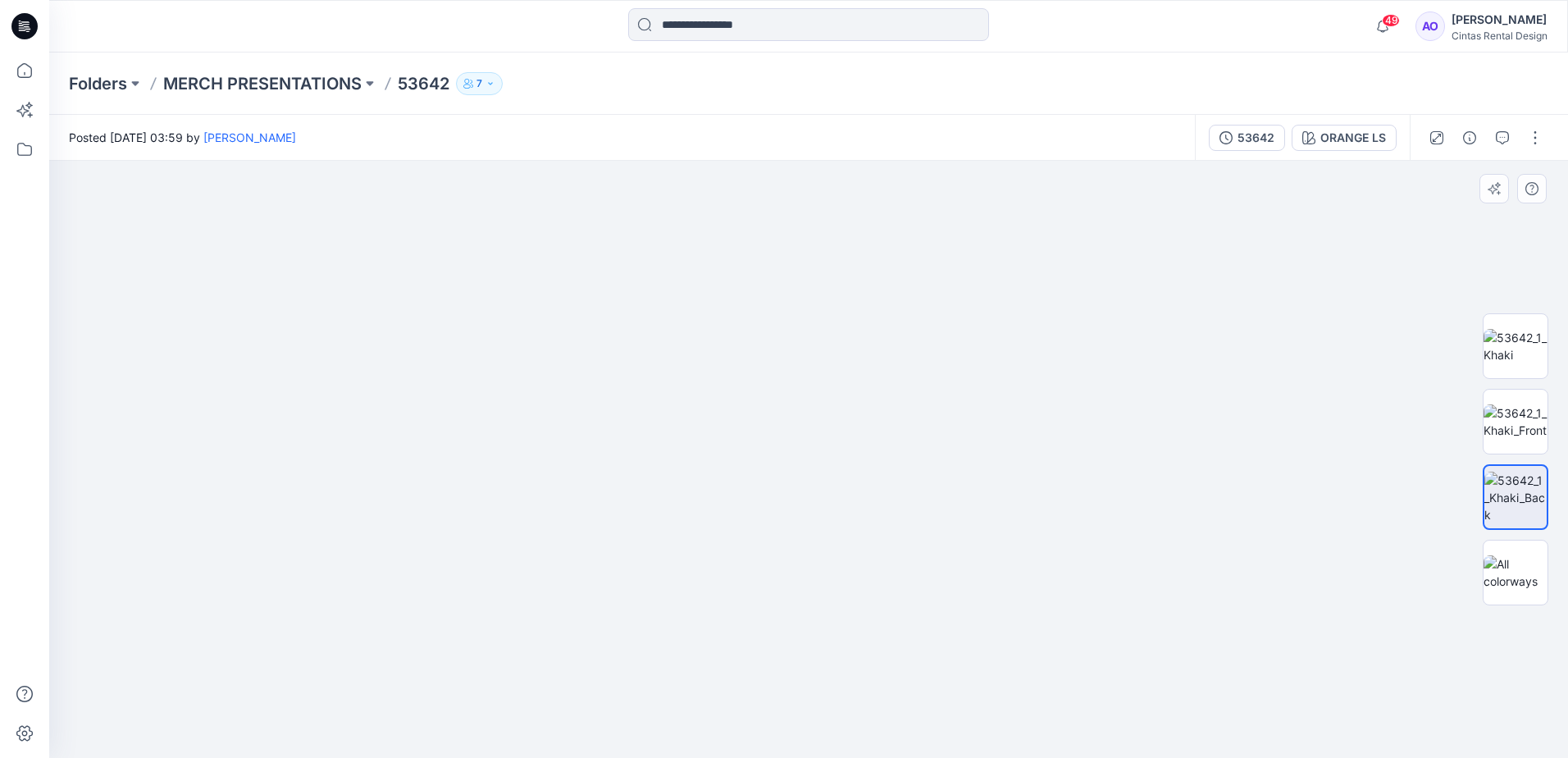
drag, startPoint x: 855, startPoint y: 457, endPoint x: 870, endPoint y: 358, distance: 100.1
click at [870, 361] on img at bounding box center [760, 11] width 2131 height 1493
click at [286, 74] on p "MERCH PRESENTATIONS" at bounding box center [262, 83] width 198 height 23
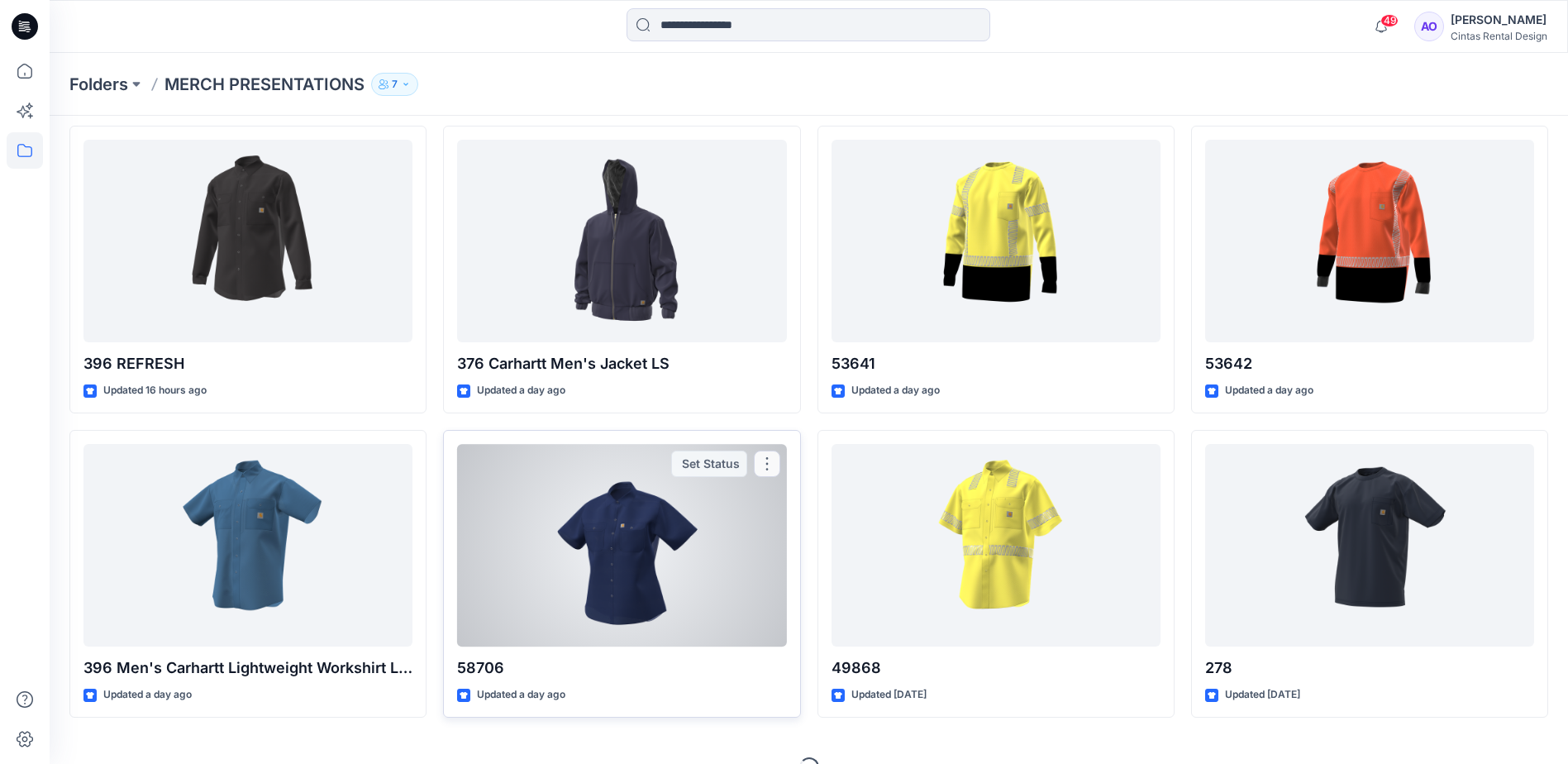
scroll to position [397, 0]
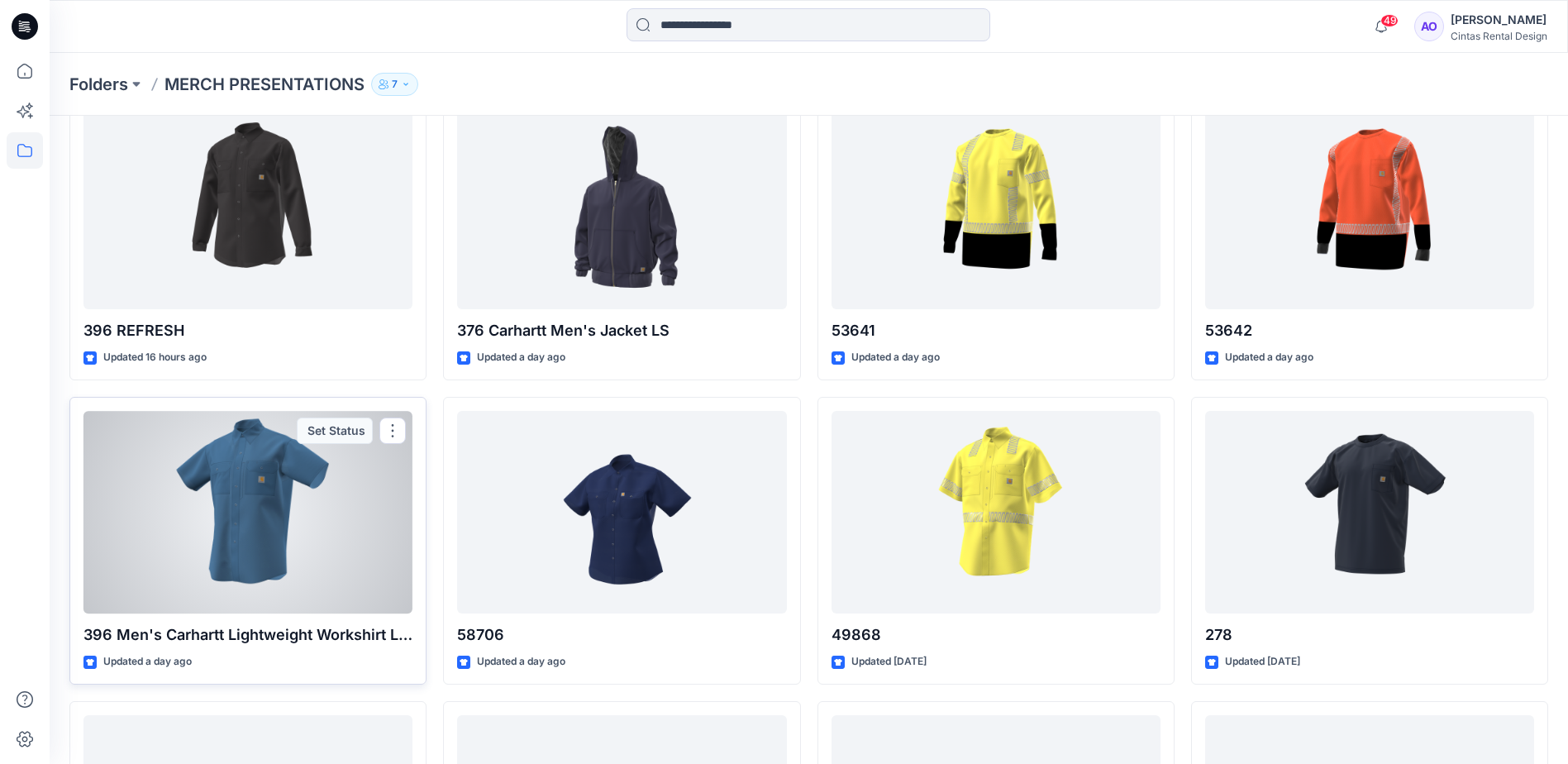
click at [192, 523] on div at bounding box center [247, 513] width 329 height 203
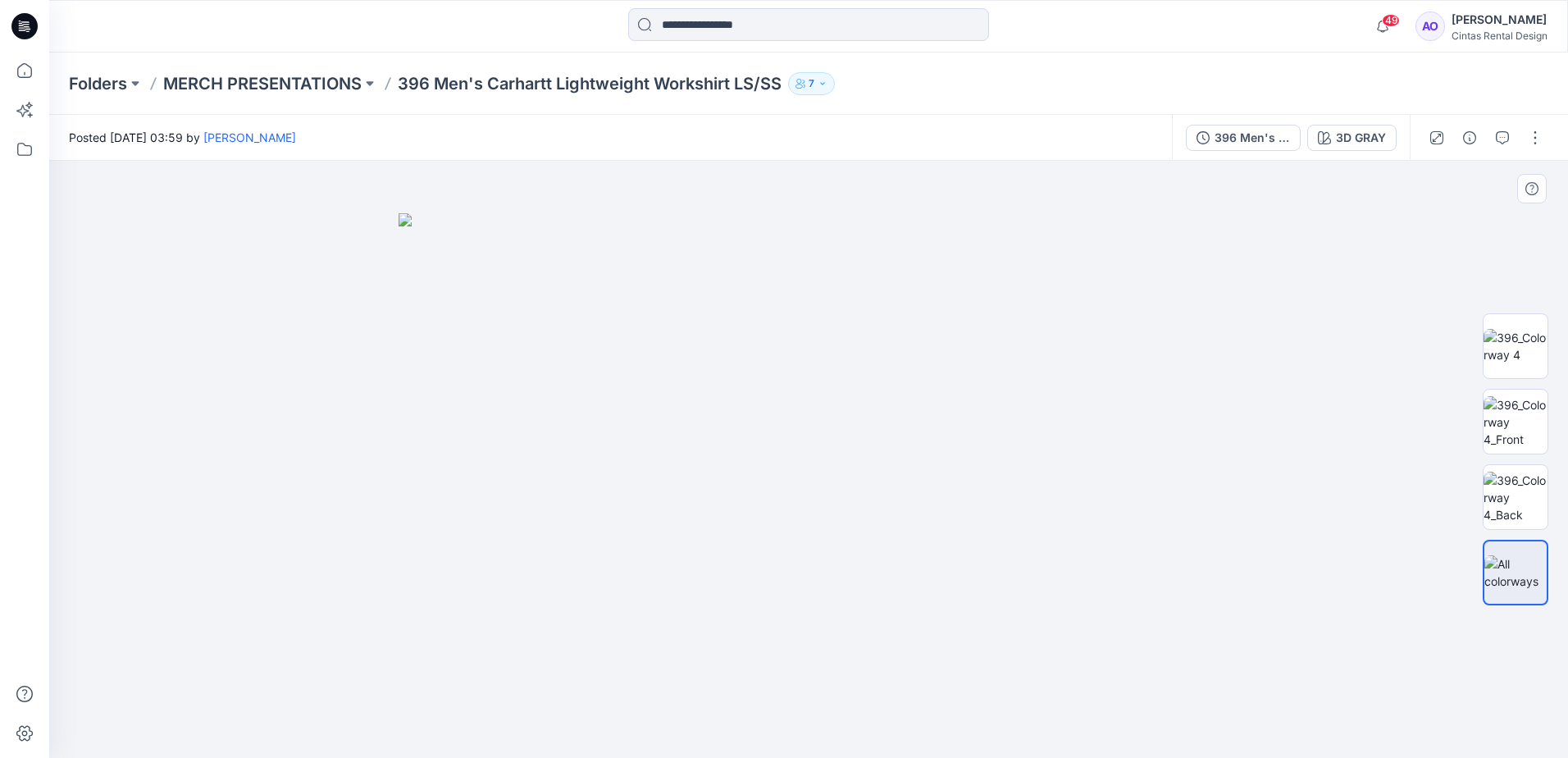
click at [854, 446] on img at bounding box center [809, 485] width 820 height 545
click at [766, 440] on img at bounding box center [809, 485] width 820 height 545
click at [1531, 356] on img at bounding box center [1516, 346] width 64 height 34
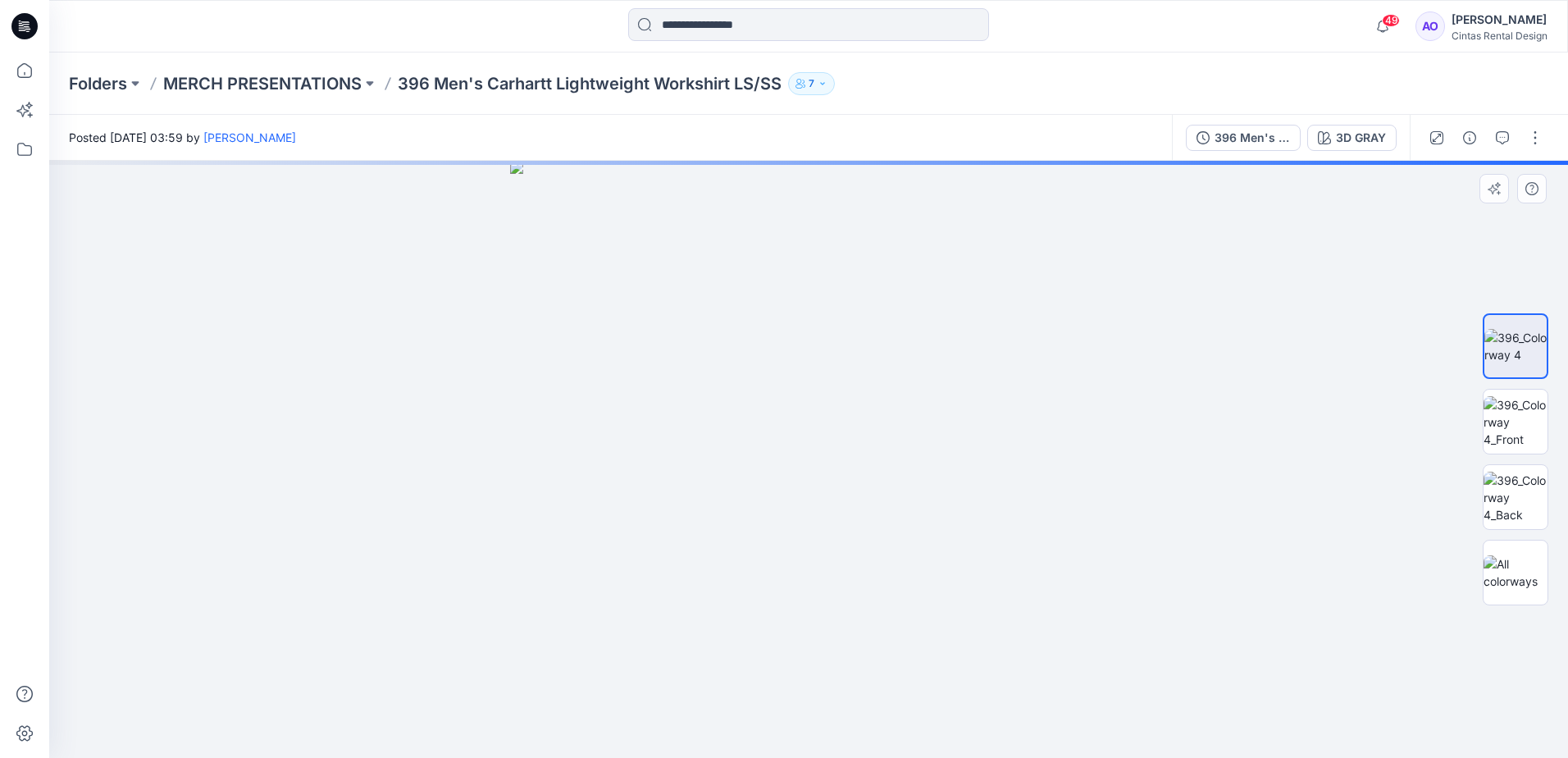
click at [782, 487] on img at bounding box center [809, 459] width 597 height 597
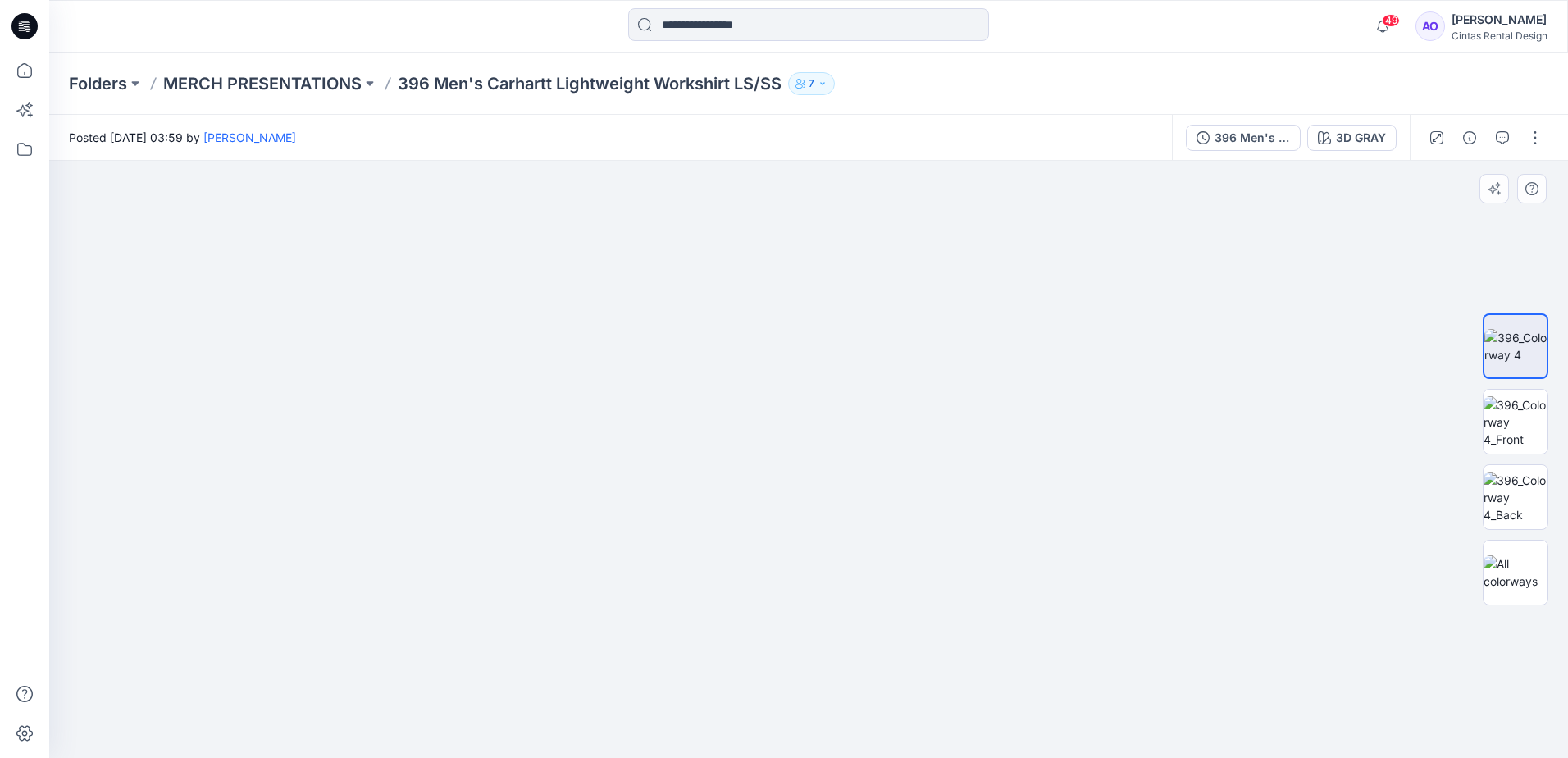
drag, startPoint x: 776, startPoint y: 347, endPoint x: 693, endPoint y: 575, distance: 242.6
click at [693, 575] on img at bounding box center [808, 241] width 1473 height 1035
drag, startPoint x: 924, startPoint y: 350, endPoint x: 863, endPoint y: 400, distance: 78.9
click at [864, 401] on img at bounding box center [770, 363] width 1912 height 791
drag, startPoint x: 769, startPoint y: 469, endPoint x: 789, endPoint y: 448, distance: 29.0
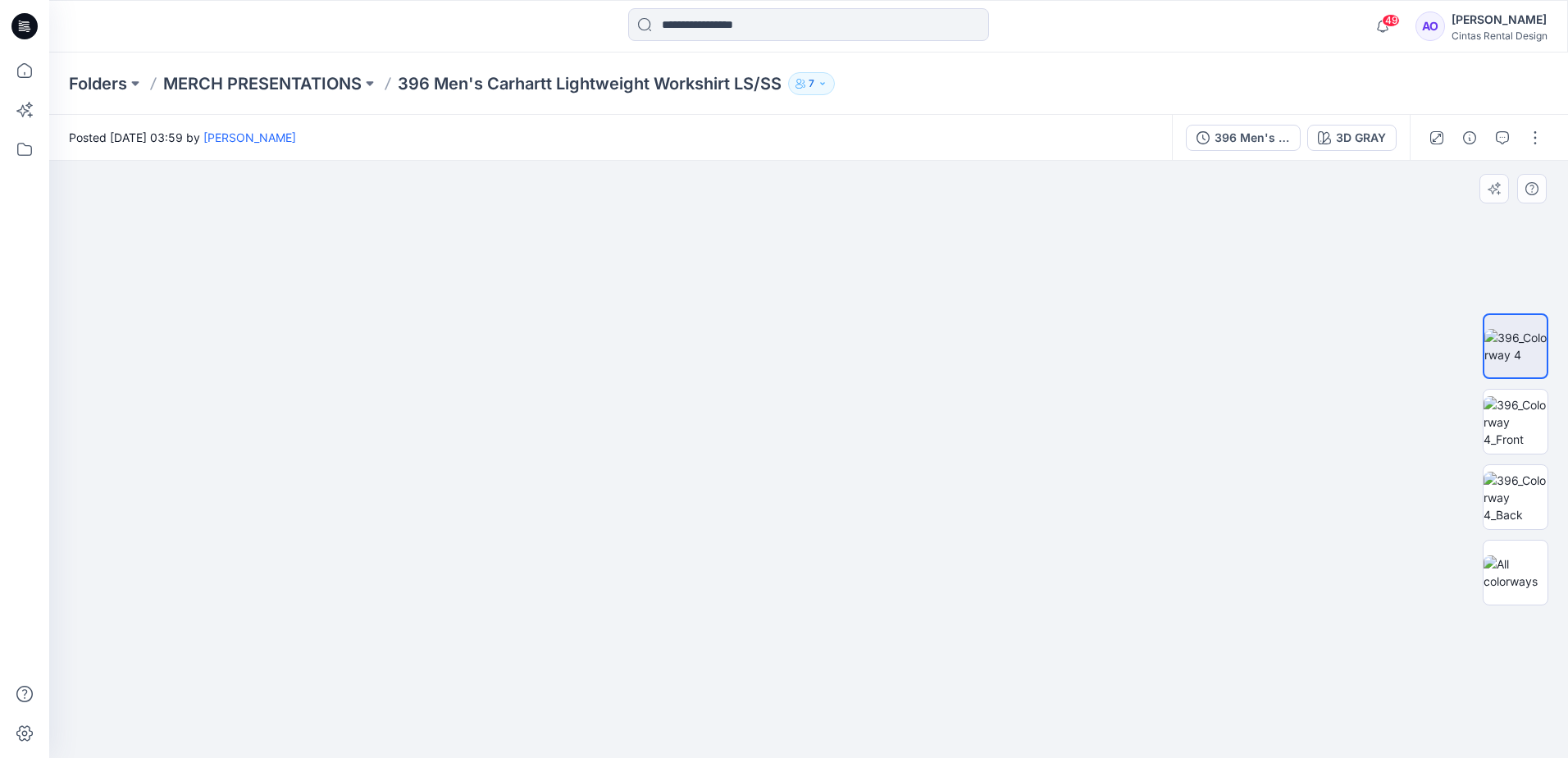
click at [789, 448] on img at bounding box center [765, 318] width 1912 height 878
drag, startPoint x: 716, startPoint y: 595, endPoint x: 694, endPoint y: 564, distance: 38.0
click at [694, 564] on img at bounding box center [747, 300] width 1912 height 916
click at [690, 530] on img at bounding box center [741, 328] width 1912 height 860
drag, startPoint x: 693, startPoint y: 533, endPoint x: 632, endPoint y: 617, distance: 103.8
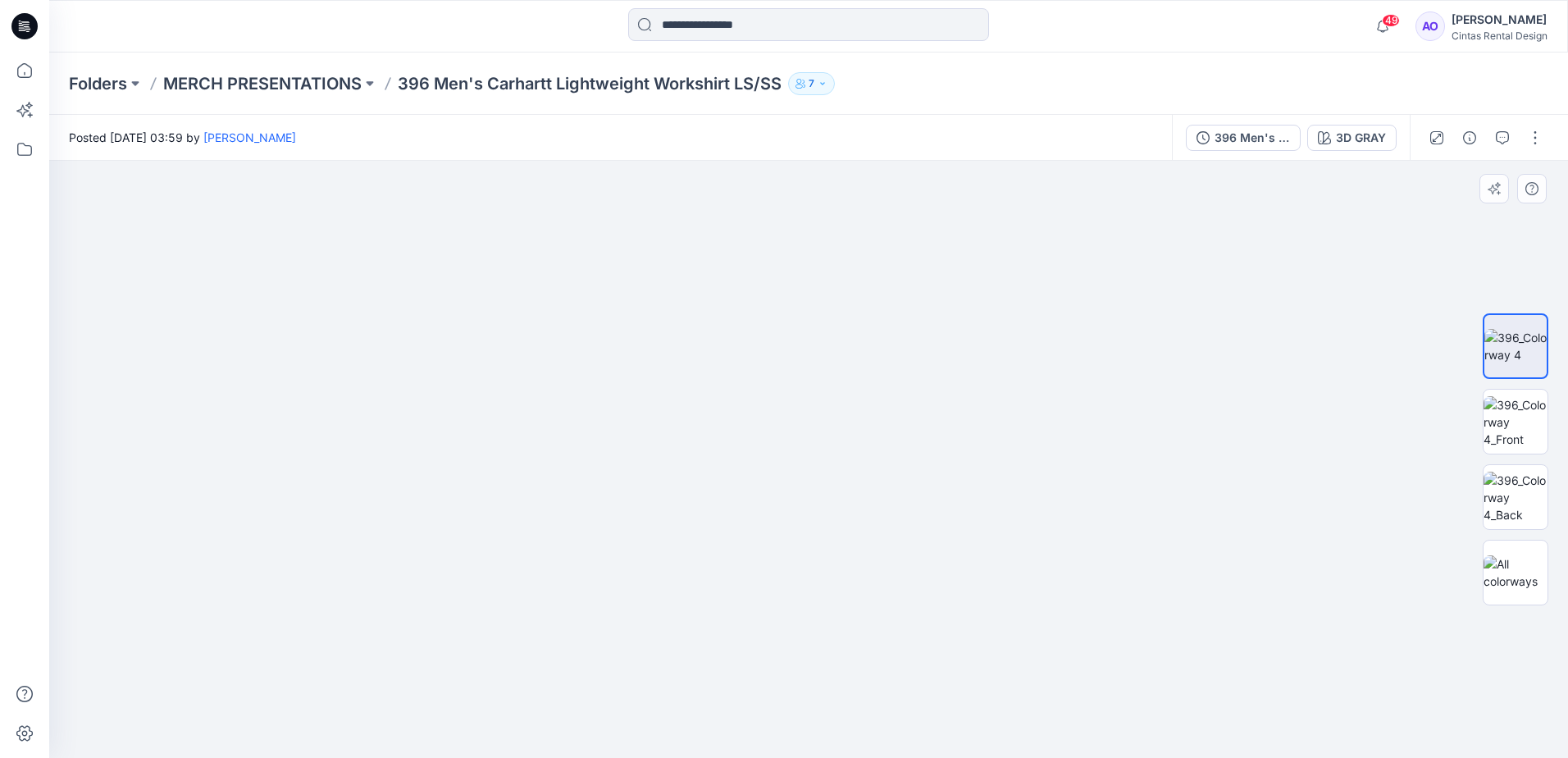
click at [632, 617] on img at bounding box center [741, 334] width 1912 height 848
drag, startPoint x: 639, startPoint y: 602, endPoint x: 599, endPoint y: 477, distance: 131.2
click at [599, 477] on img at bounding box center [641, 308] width 1912 height 900
drag, startPoint x: 602, startPoint y: 551, endPoint x: 648, endPoint y: 448, distance: 112.8
click at [648, 450] on img at bounding box center [677, 265] width 1912 height 986
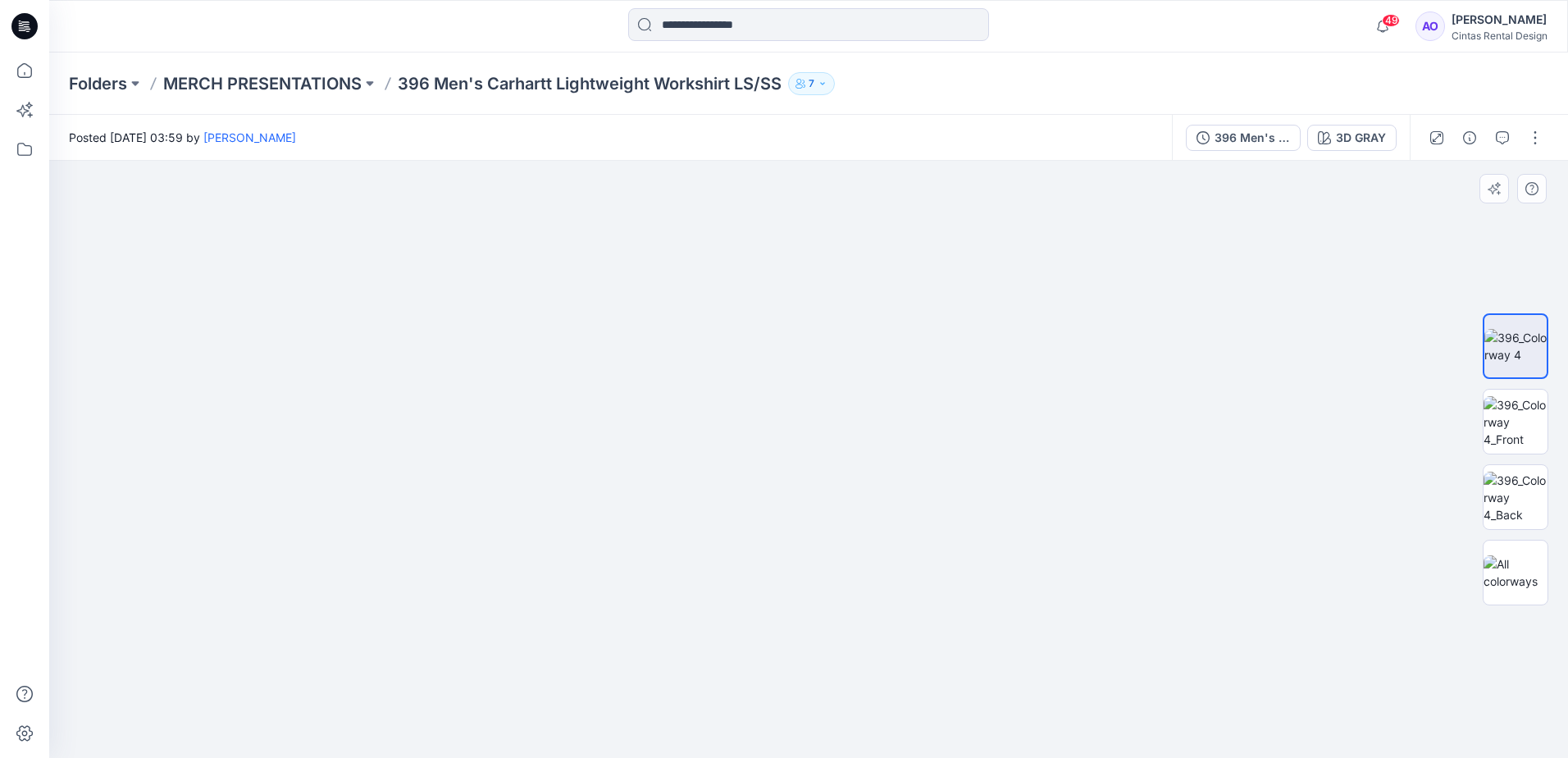
drag, startPoint x: 626, startPoint y: 570, endPoint x: 577, endPoint y: 444, distance: 135.2
click at [580, 448] on img at bounding box center [689, 257] width 1912 height 1000
drag, startPoint x: 607, startPoint y: 564, endPoint x: 585, endPoint y: 441, distance: 125.0
click at [575, 414] on img at bounding box center [612, 120] width 1912 height 1275
drag, startPoint x: 598, startPoint y: 557, endPoint x: 596, endPoint y: 486, distance: 71.0
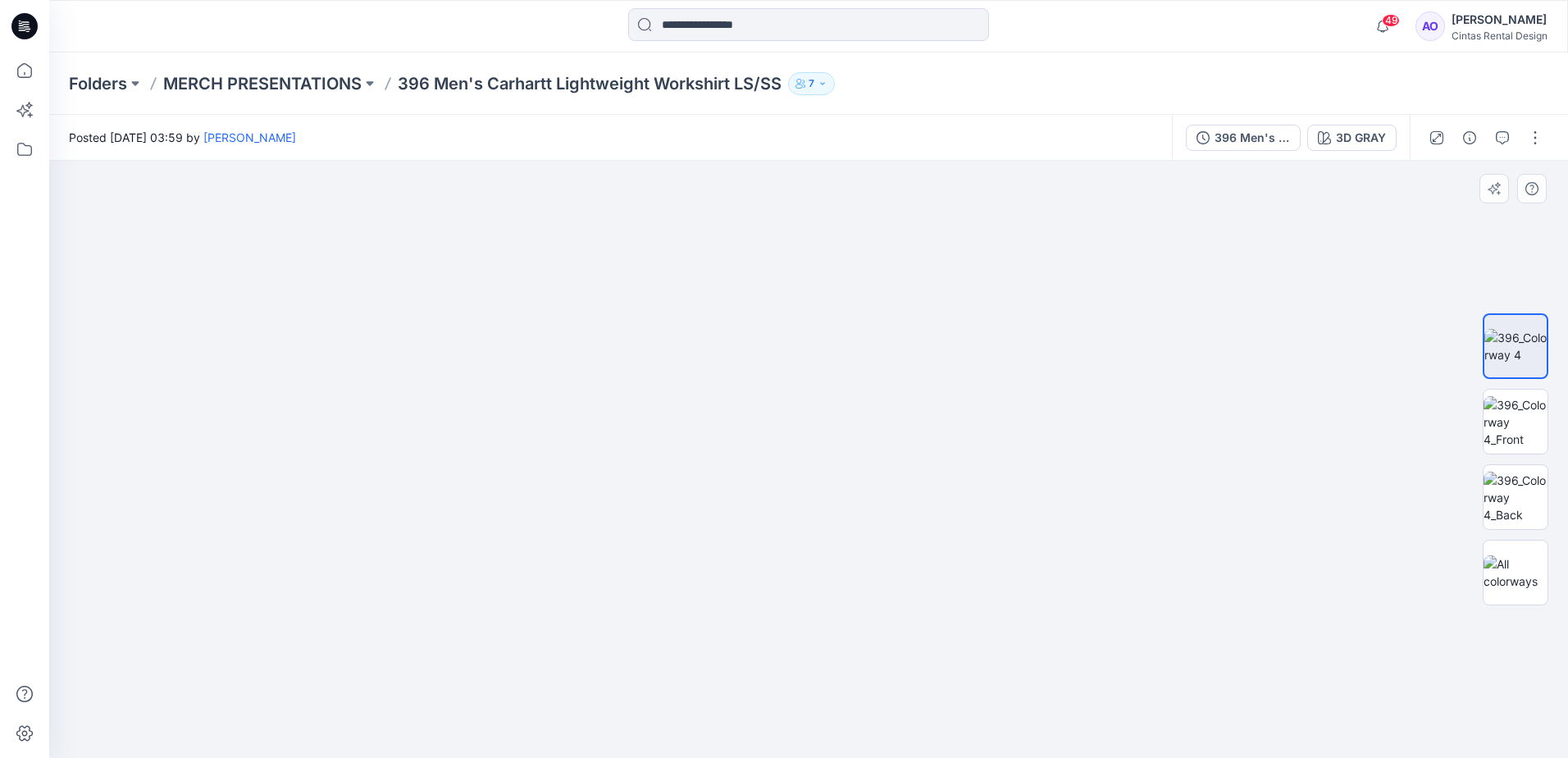
click at [596, 486] on img at bounding box center [612, 82] width 1912 height 1352
drag, startPoint x: 608, startPoint y: 498, endPoint x: 608, endPoint y: 457, distance: 41.0
click at [608, 453] on img at bounding box center [614, 37] width 1912 height 1440
drag, startPoint x: 643, startPoint y: 500, endPoint x: 536, endPoint y: 465, distance: 112.6
click at [536, 465] on img at bounding box center [612, 9] width 1912 height 1497
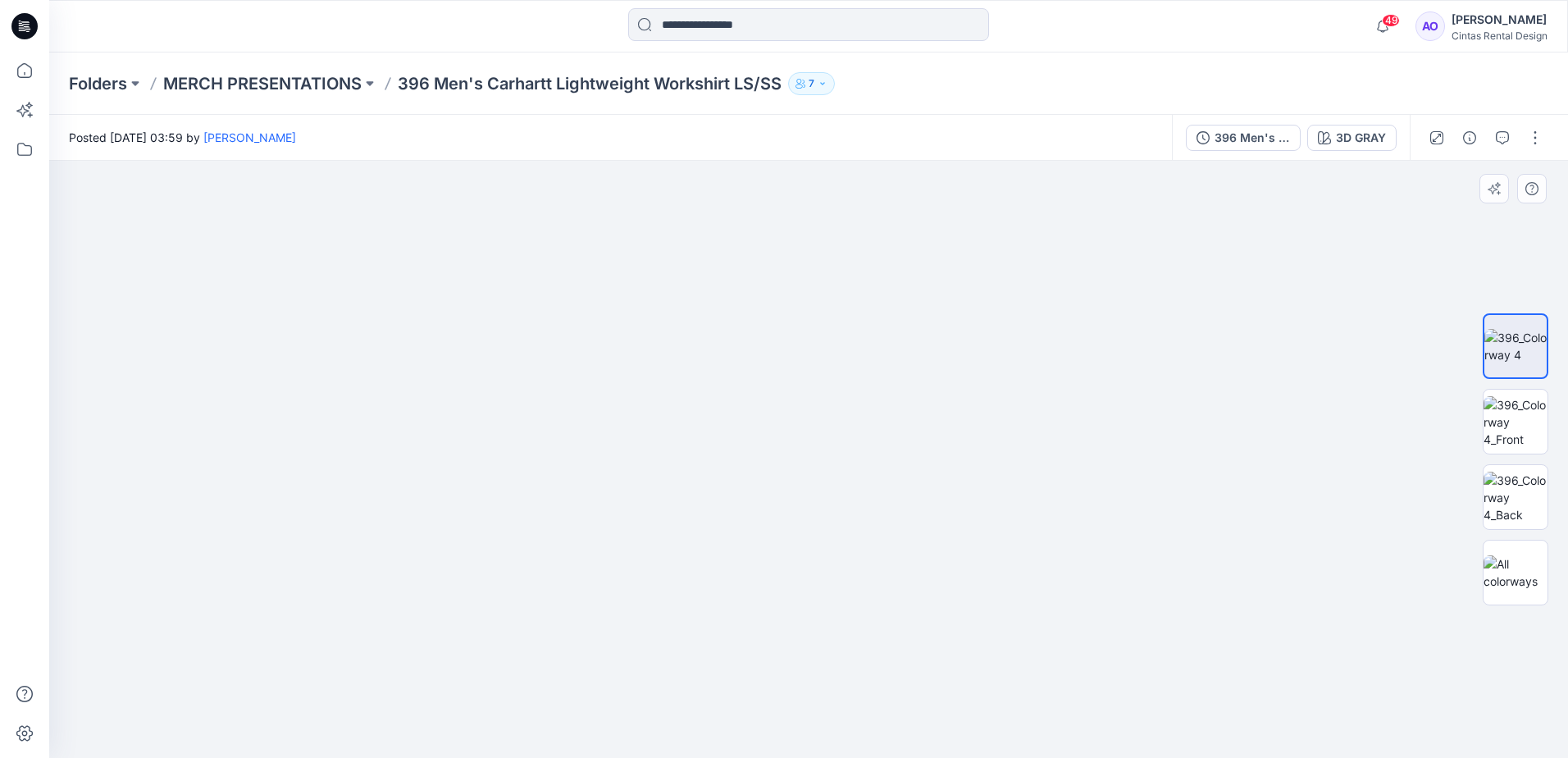
drag, startPoint x: 550, startPoint y: 537, endPoint x: 556, endPoint y: 517, distance: 20.9
click at [556, 517] on img at bounding box center [618, -1] width 1912 height 1517
drag, startPoint x: 556, startPoint y: 573, endPoint x: 570, endPoint y: 452, distance: 121.8
click at [570, 452] on img at bounding box center [618, -1] width 1912 height 1517
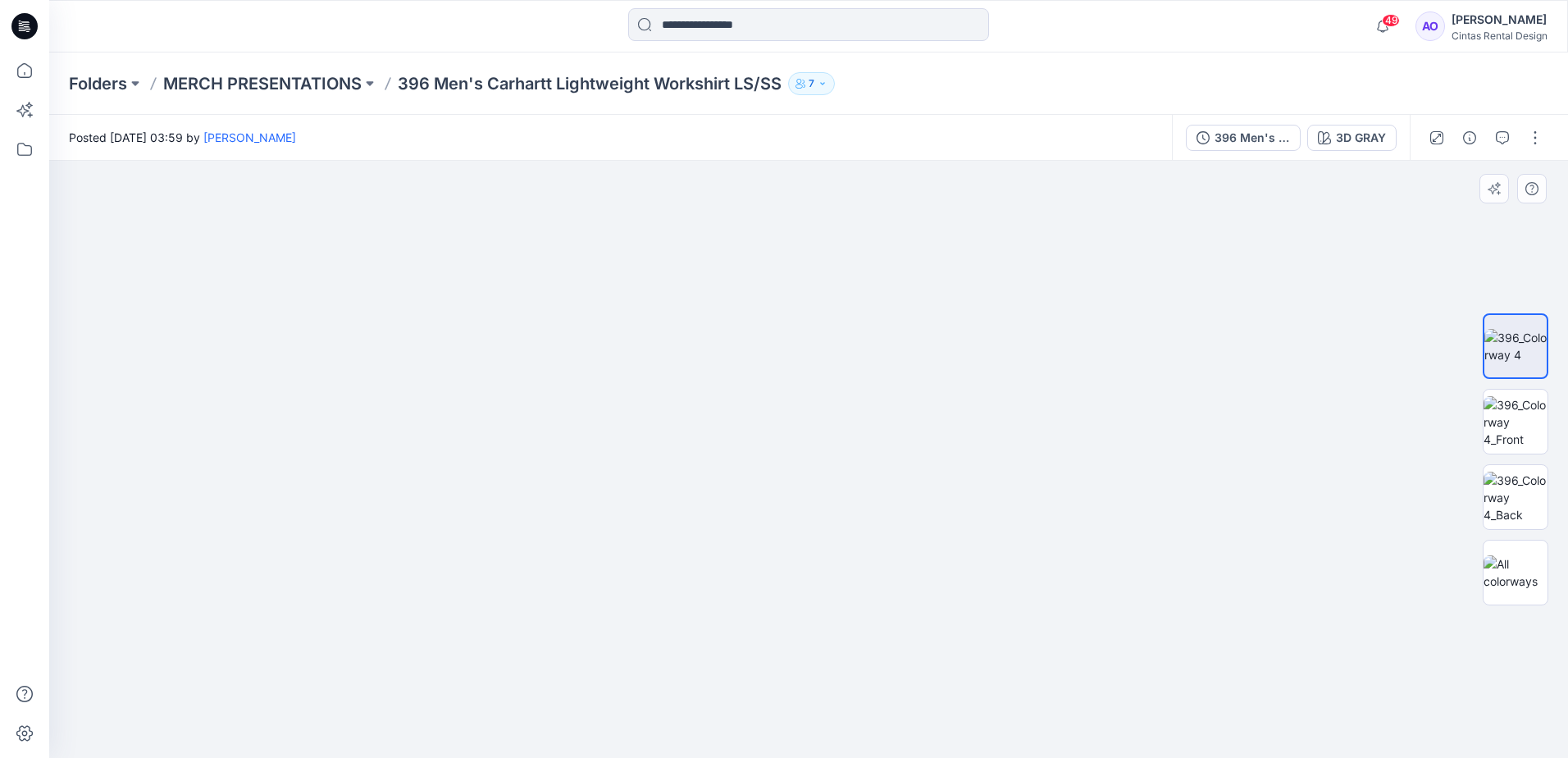
drag, startPoint x: 305, startPoint y: 457, endPoint x: 953, endPoint y: 598, distance: 663.2
drag, startPoint x: 746, startPoint y: 404, endPoint x: 551, endPoint y: 631, distance: 299.3
drag, startPoint x: 843, startPoint y: 372, endPoint x: 853, endPoint y: 677, distance: 305.2
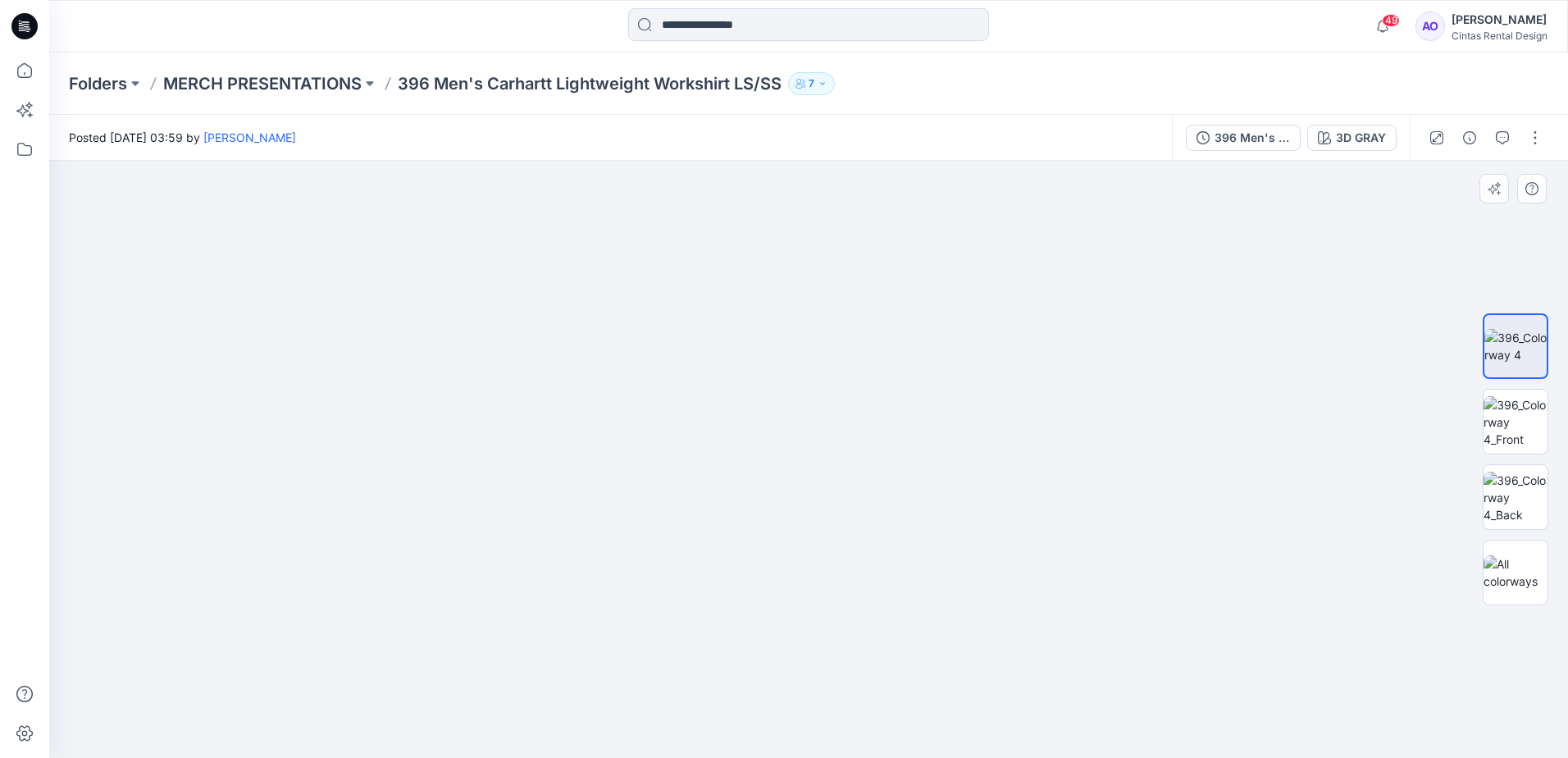
click at [853, 677] on img at bounding box center [535, 70] width 2405 height 1375
drag, startPoint x: 849, startPoint y: 530, endPoint x: 853, endPoint y: 594, distance: 64.1
click at [853, 594] on img at bounding box center [554, 151] width 2405 height 1214
drag, startPoint x: 820, startPoint y: 513, endPoint x: 967, endPoint y: 614, distance: 178.4
click at [967, 614] on img at bounding box center [642, 194] width 2405 height 1128
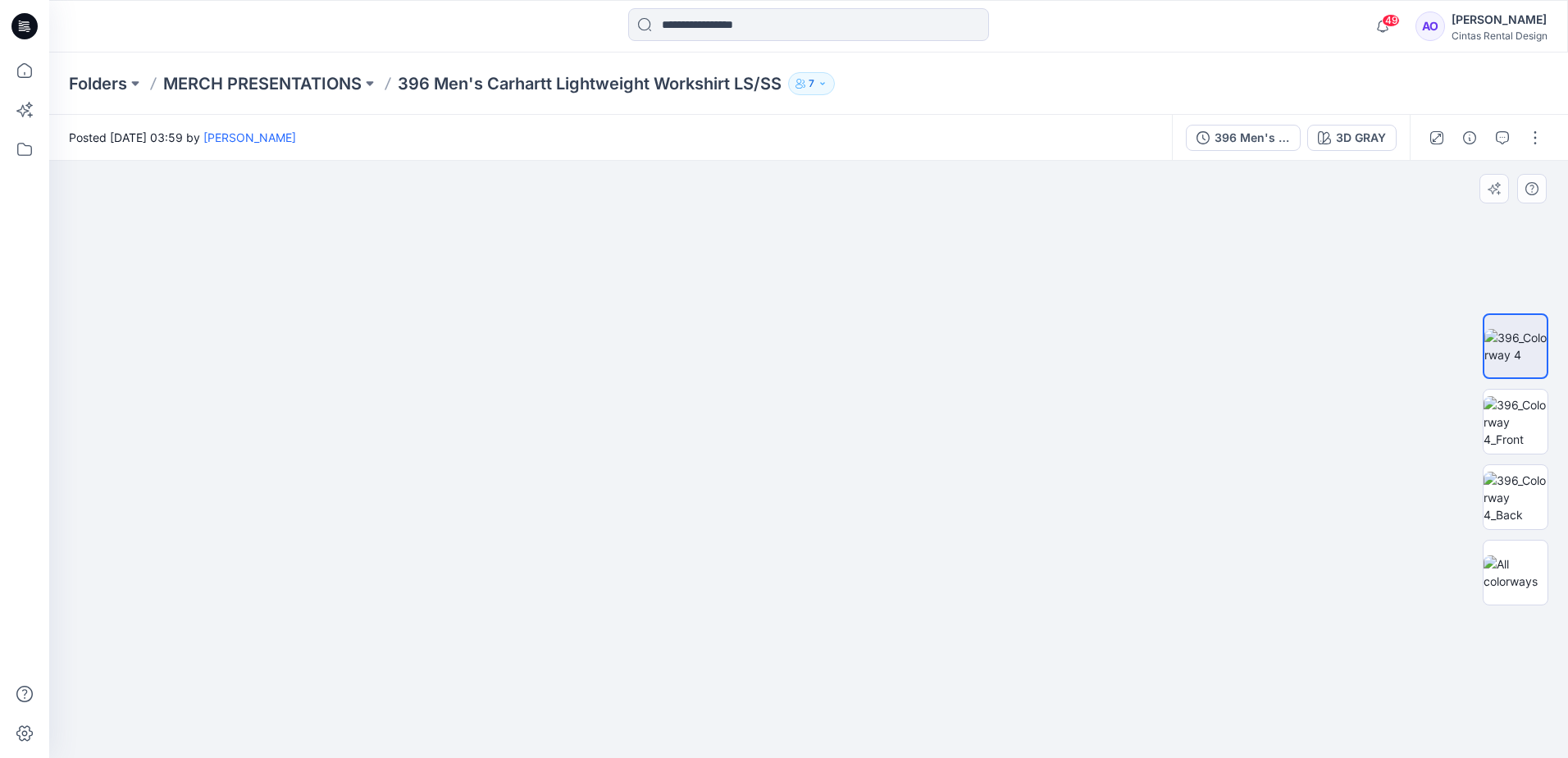
drag, startPoint x: 837, startPoint y: 521, endPoint x: 824, endPoint y: 624, distance: 103.8
click at [824, 624] on img at bounding box center [703, 207] width 2405 height 1101
drag, startPoint x: 837, startPoint y: 587, endPoint x: 810, endPoint y: 666, distance: 83.5
click at [810, 670] on img at bounding box center [685, 293] width 2405 height 930
drag, startPoint x: 827, startPoint y: 597, endPoint x: 761, endPoint y: 638, distance: 77.7
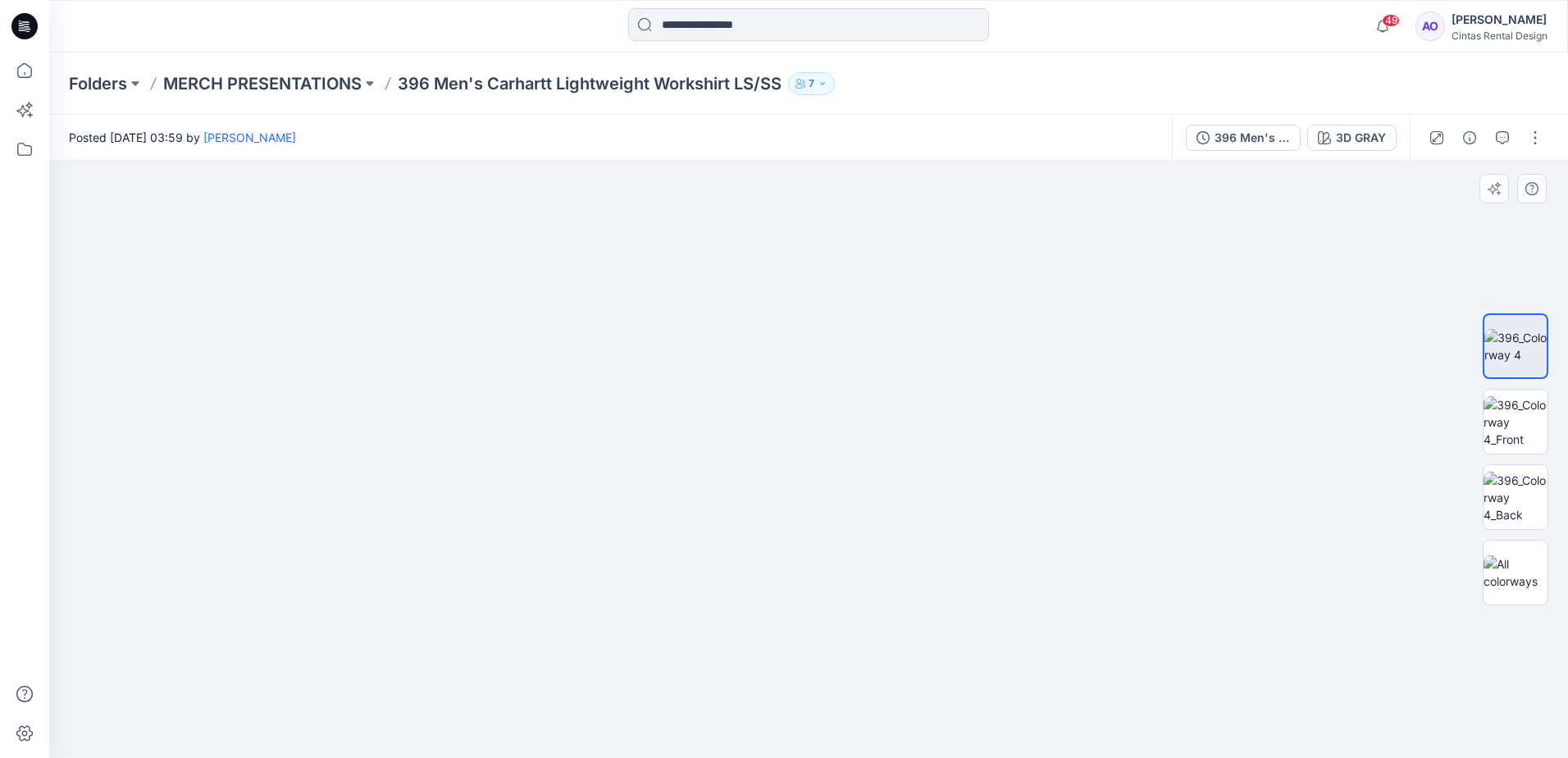
click at [761, 638] on img at bounding box center [593, 355] width 2405 height 806
click at [1512, 491] on img at bounding box center [1516, 498] width 64 height 51
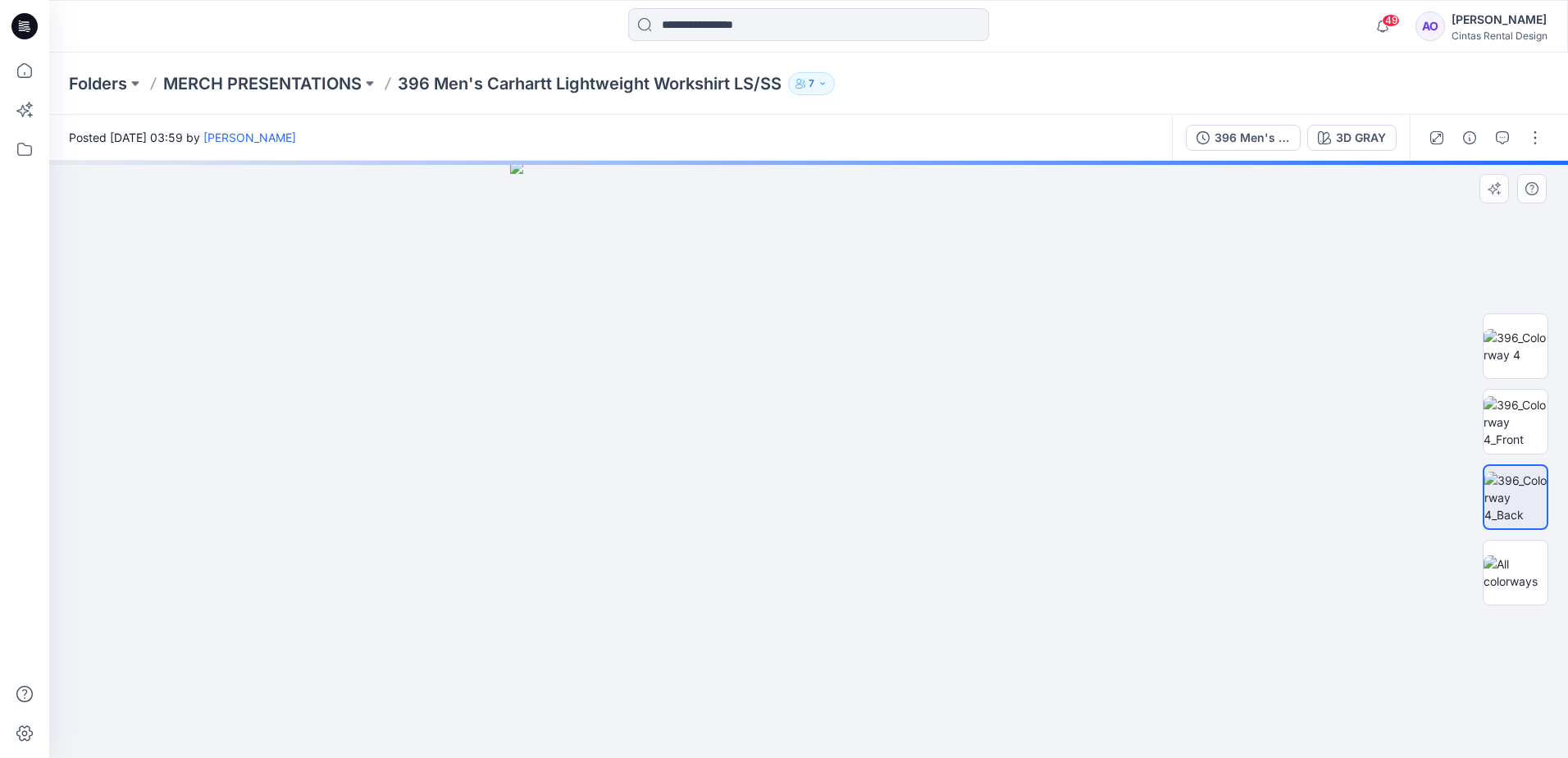
click at [820, 436] on img at bounding box center [809, 459] width 597 height 597
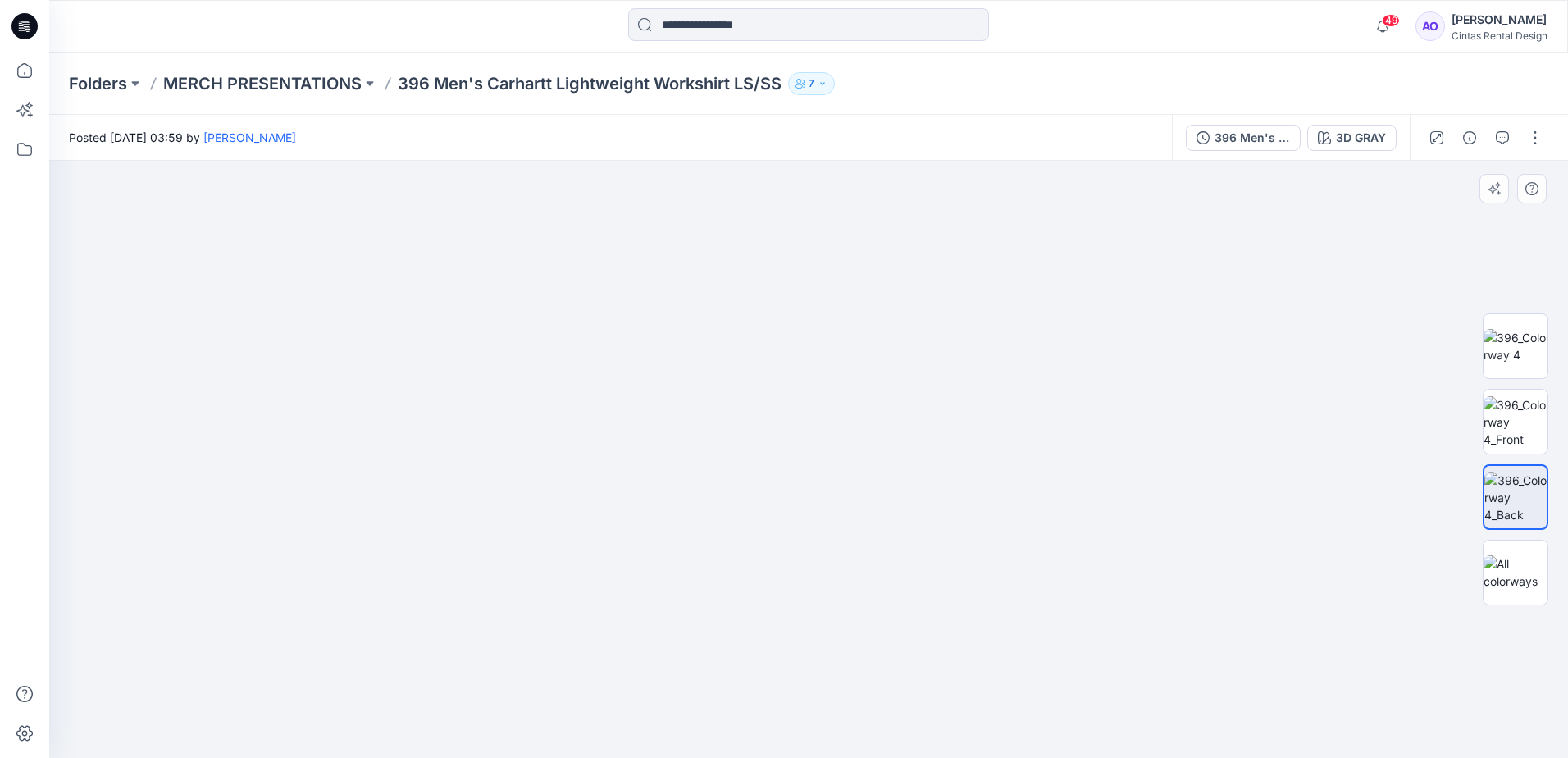
drag, startPoint x: 750, startPoint y: 326, endPoint x: 802, endPoint y: 646, distance: 324.2
click at [802, 646] on img at bounding box center [808, 241] width 1473 height 1035
drag, startPoint x: 977, startPoint y: 469, endPoint x: 977, endPoint y: 455, distance: 14.0
click at [977, 455] on img at bounding box center [809, 366] width 1912 height 786
drag, startPoint x: 948, startPoint y: 479, endPoint x: 927, endPoint y: 396, distance: 85.6
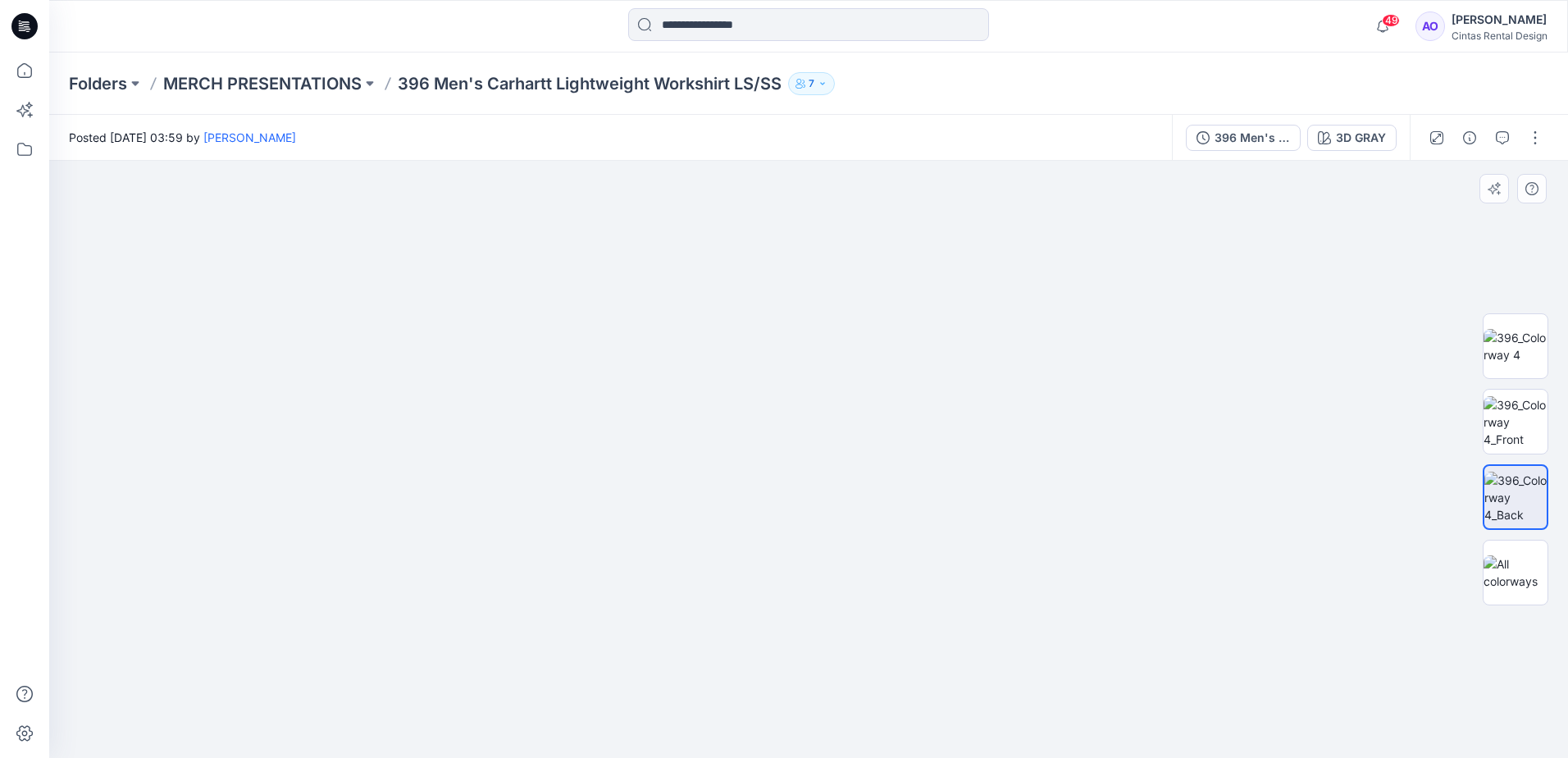
click at [927, 396] on img at bounding box center [808, 364] width 1912 height 789
drag, startPoint x: 852, startPoint y: 472, endPoint x: 874, endPoint y: 472, distance: 22.0
click at [868, 433] on img at bounding box center [805, 305] width 1912 height 908
drag, startPoint x: 873, startPoint y: 555, endPoint x: 844, endPoint y: 422, distance: 136.1
click at [853, 435] on img at bounding box center [805, 303] width 1912 height 911
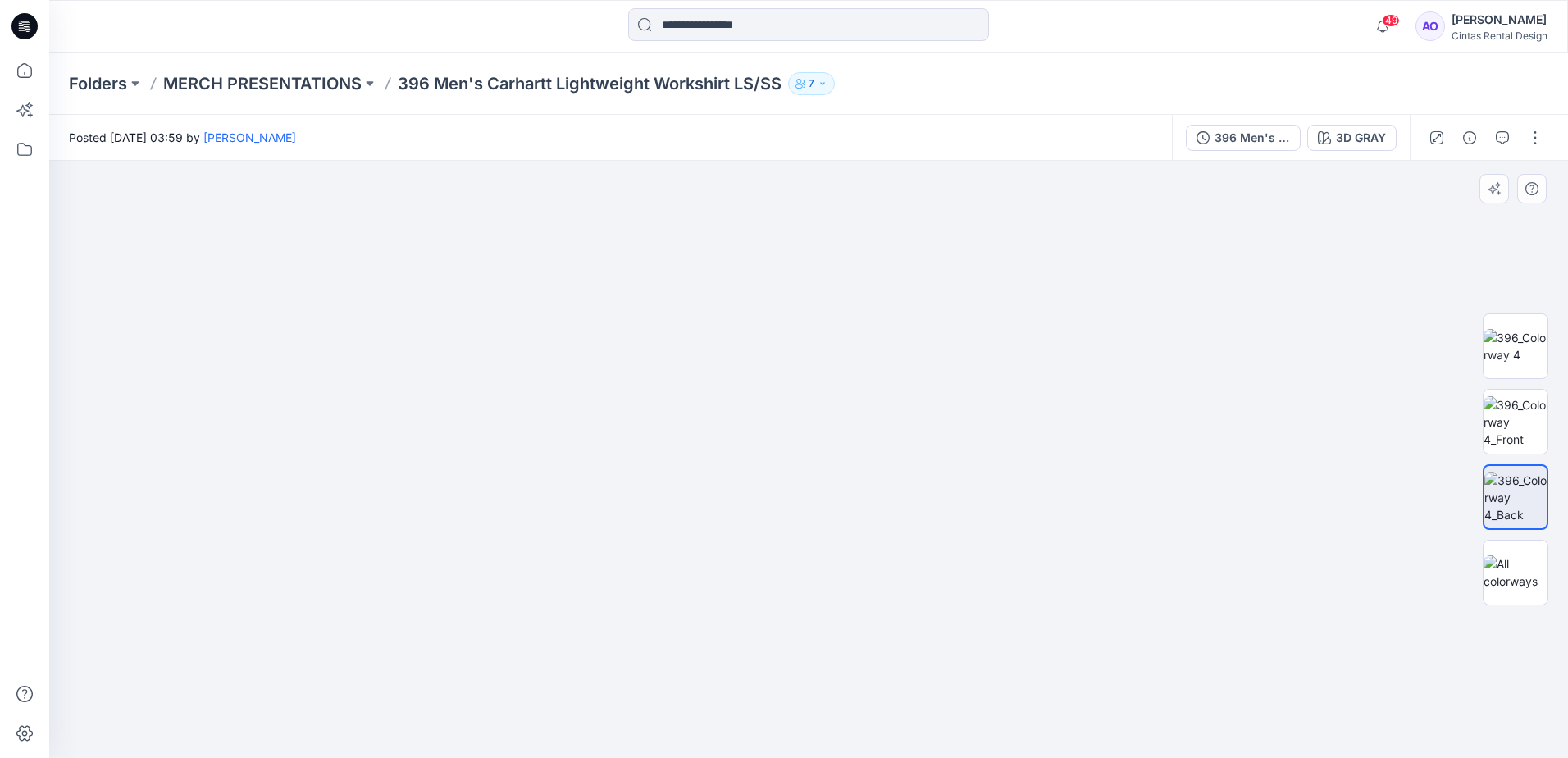
drag, startPoint x: 881, startPoint y: 549, endPoint x: 853, endPoint y: 493, distance: 62.6
click at [846, 463] on img at bounding box center [752, 203] width 1912 height 1110
drag, startPoint x: 857, startPoint y: 593, endPoint x: 845, endPoint y: 464, distance: 129.6
click at [856, 521] on img at bounding box center [750, 200] width 1912 height 1116
drag, startPoint x: 856, startPoint y: 570, endPoint x: 821, endPoint y: 388, distance: 185.3
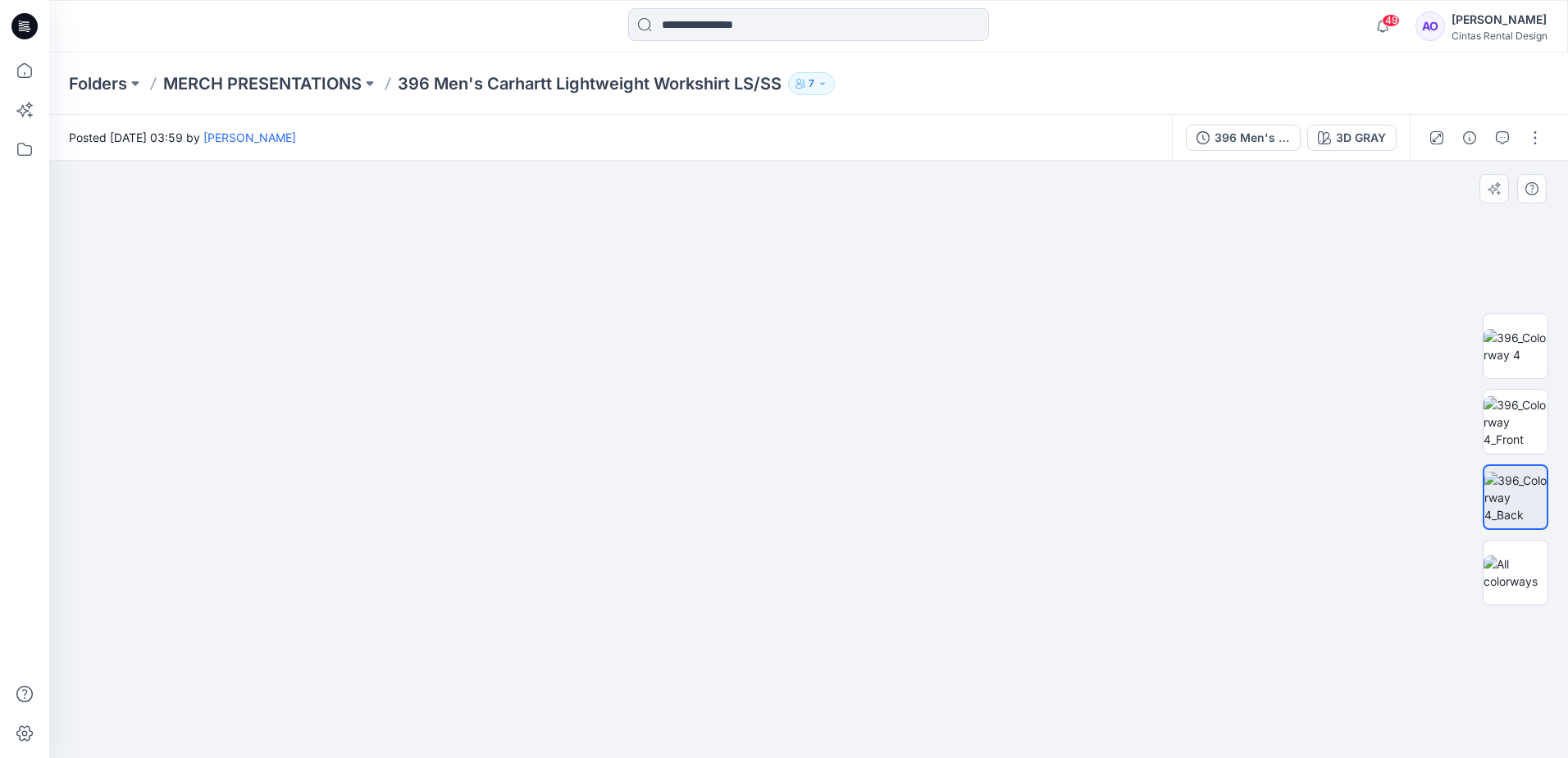
click at [833, 414] on img at bounding box center [749, 164] width 1912 height 1188
drag, startPoint x: 849, startPoint y: 536, endPoint x: 865, endPoint y: 472, distance: 66.0
click at [847, 486] on img at bounding box center [723, 75] width 1912 height 1366
drag, startPoint x: 878, startPoint y: 489, endPoint x: 883, endPoint y: 367, distance: 122.1
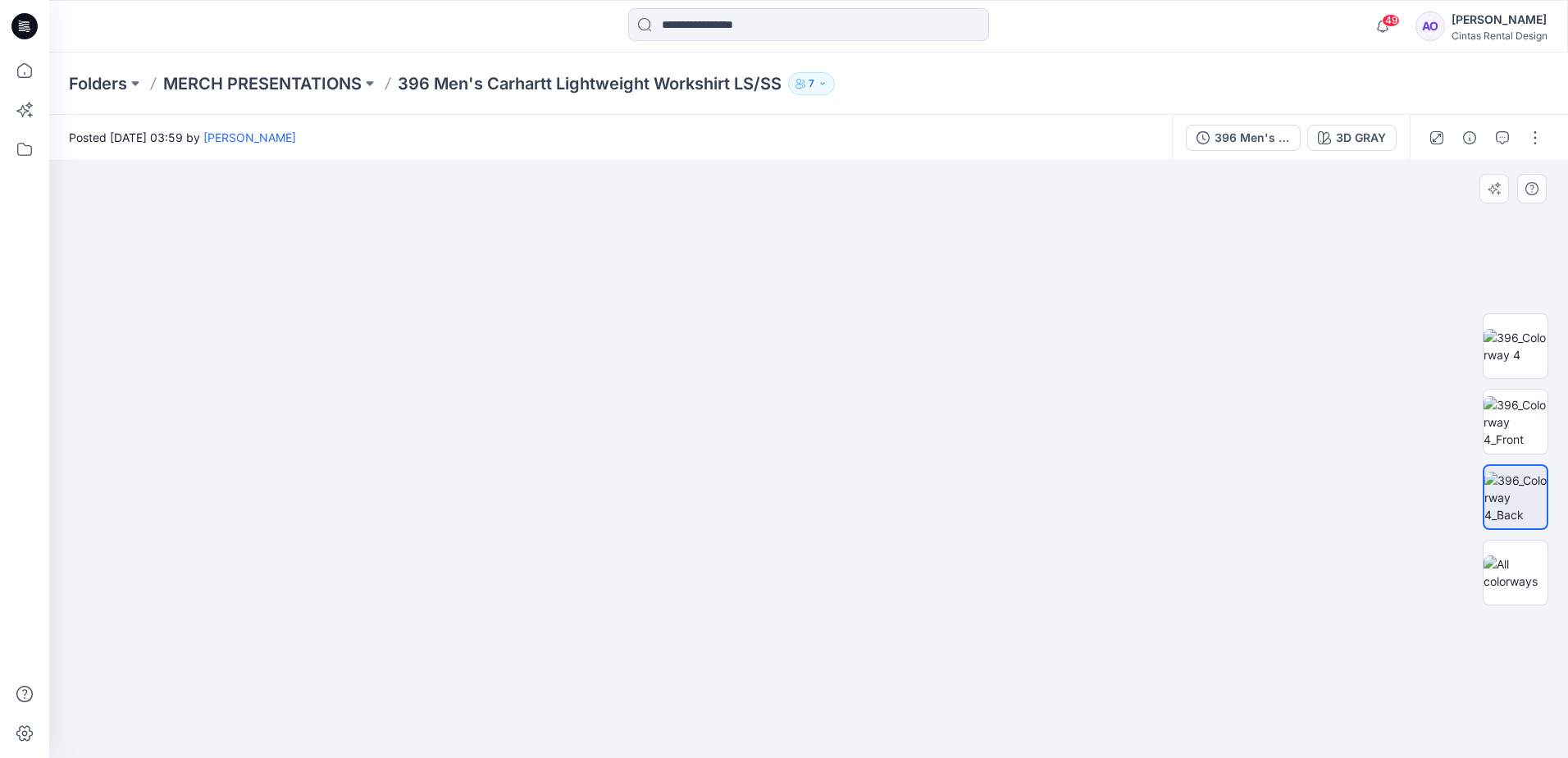
drag, startPoint x: 888, startPoint y: 362, endPoint x: 888, endPoint y: 350, distance: 12.0
drag
click at [978, 757] on html "49 Notifications Angelina Griffiths shared 49868 in MERCH PRESENTATIONS (Member…" at bounding box center [784, 379] width 1568 height 758
click at [703, 736] on img at bounding box center [718, 291] width 1912 height 933
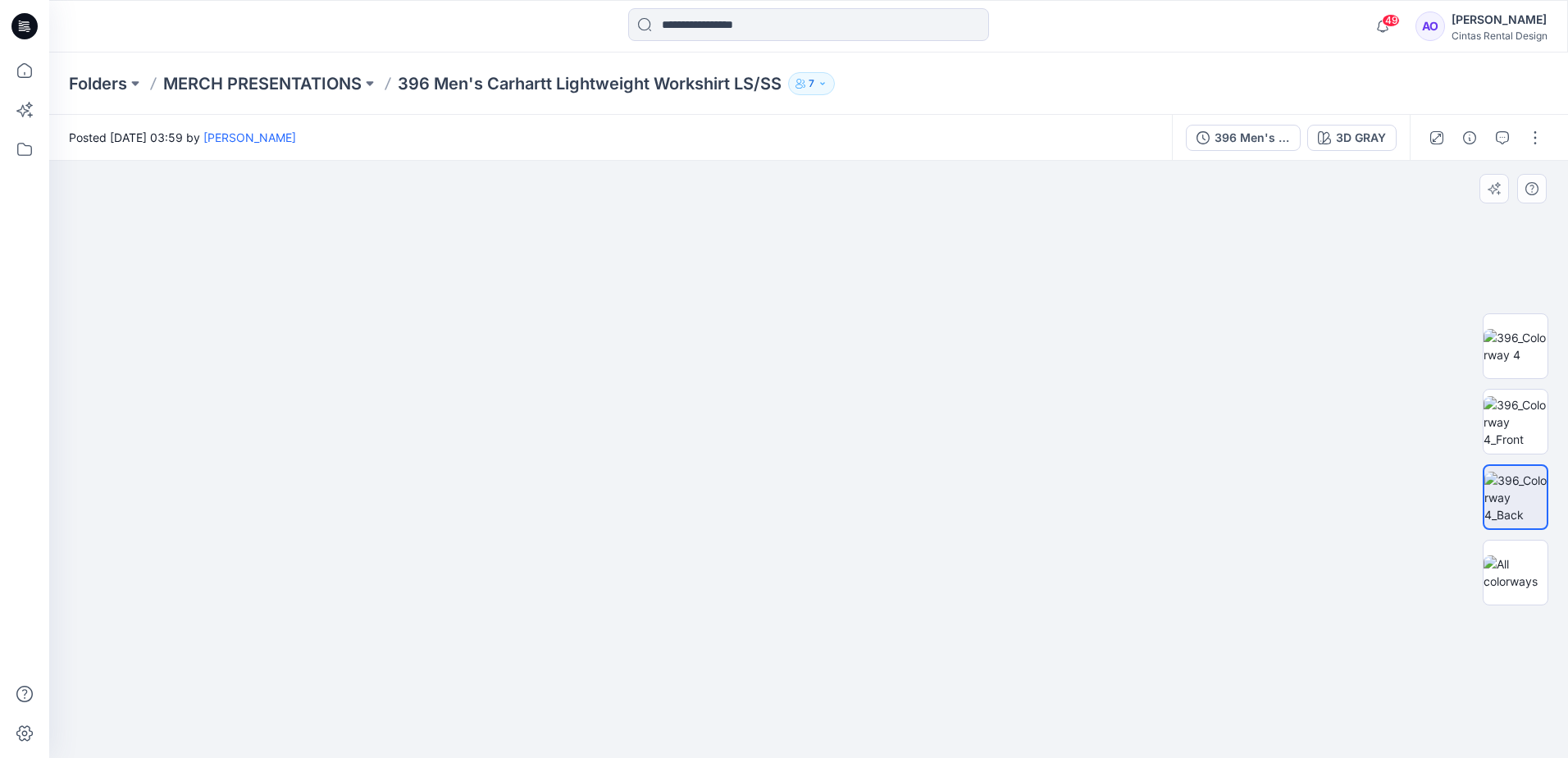
click at [789, 594] on img at bounding box center [741, 356] width 1912 height 803
drag, startPoint x: 685, startPoint y: 489, endPoint x: 696, endPoint y: 478, distance: 15.6
click at [696, 478] on img at bounding box center [631, 311] width 2569 height 893
drag, startPoint x: 772, startPoint y: 502, endPoint x: 741, endPoint y: 450, distance: 60.5
click at [741, 450] on img at bounding box center [809, 444] width 652 height 629
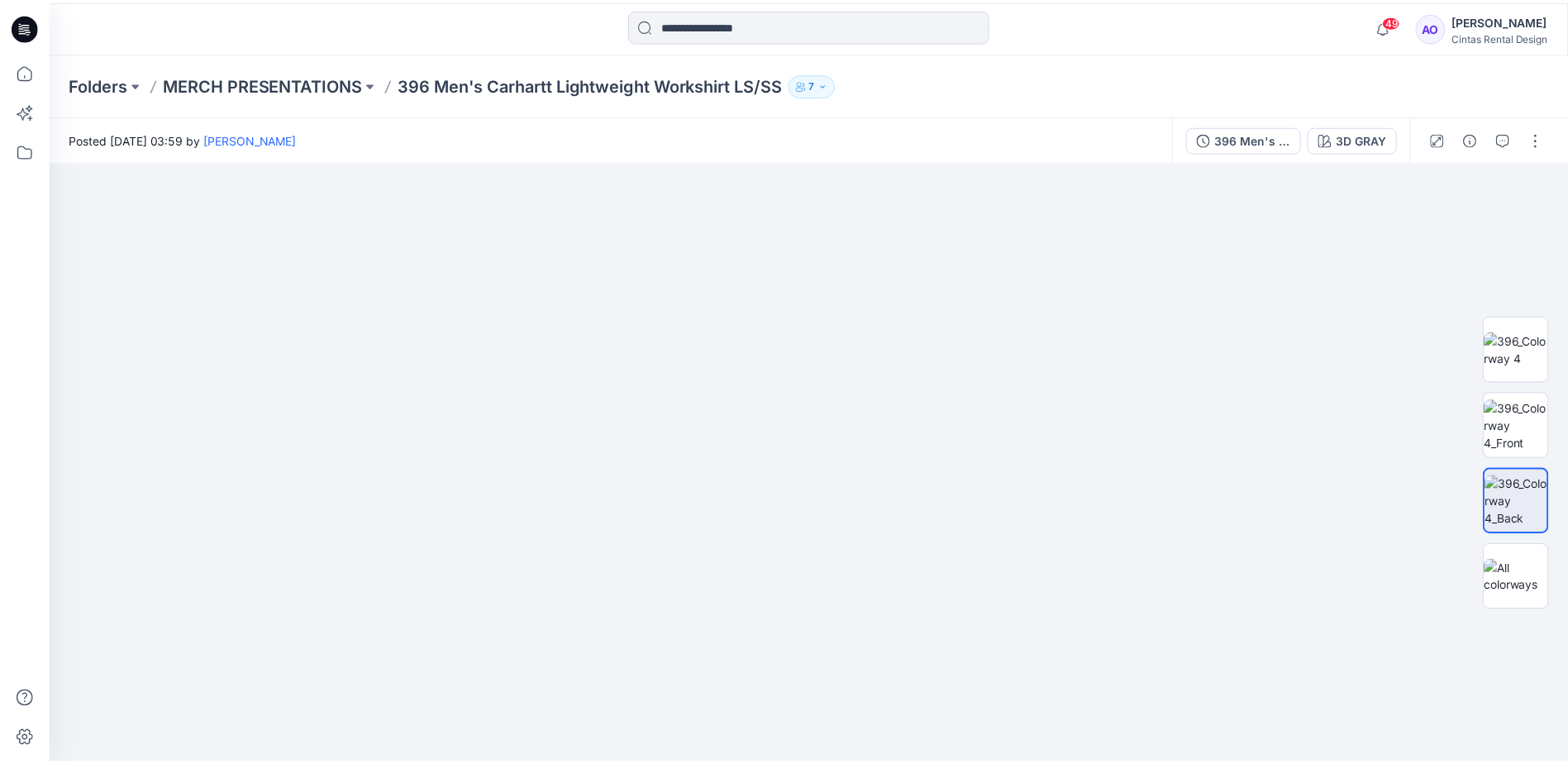
scroll to position [397, 0]
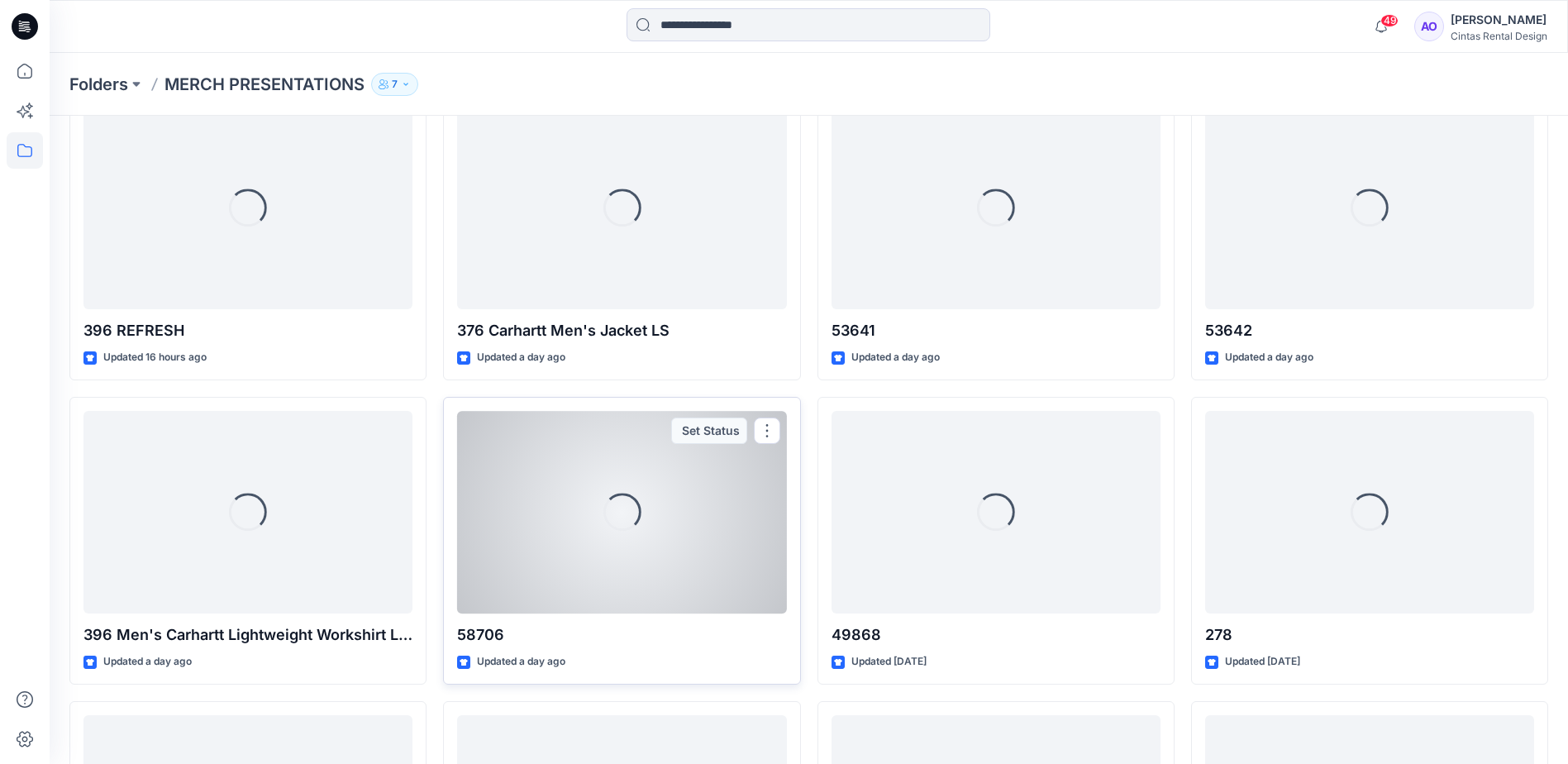
click at [682, 556] on div "Loading..." at bounding box center [621, 513] width 329 height 203
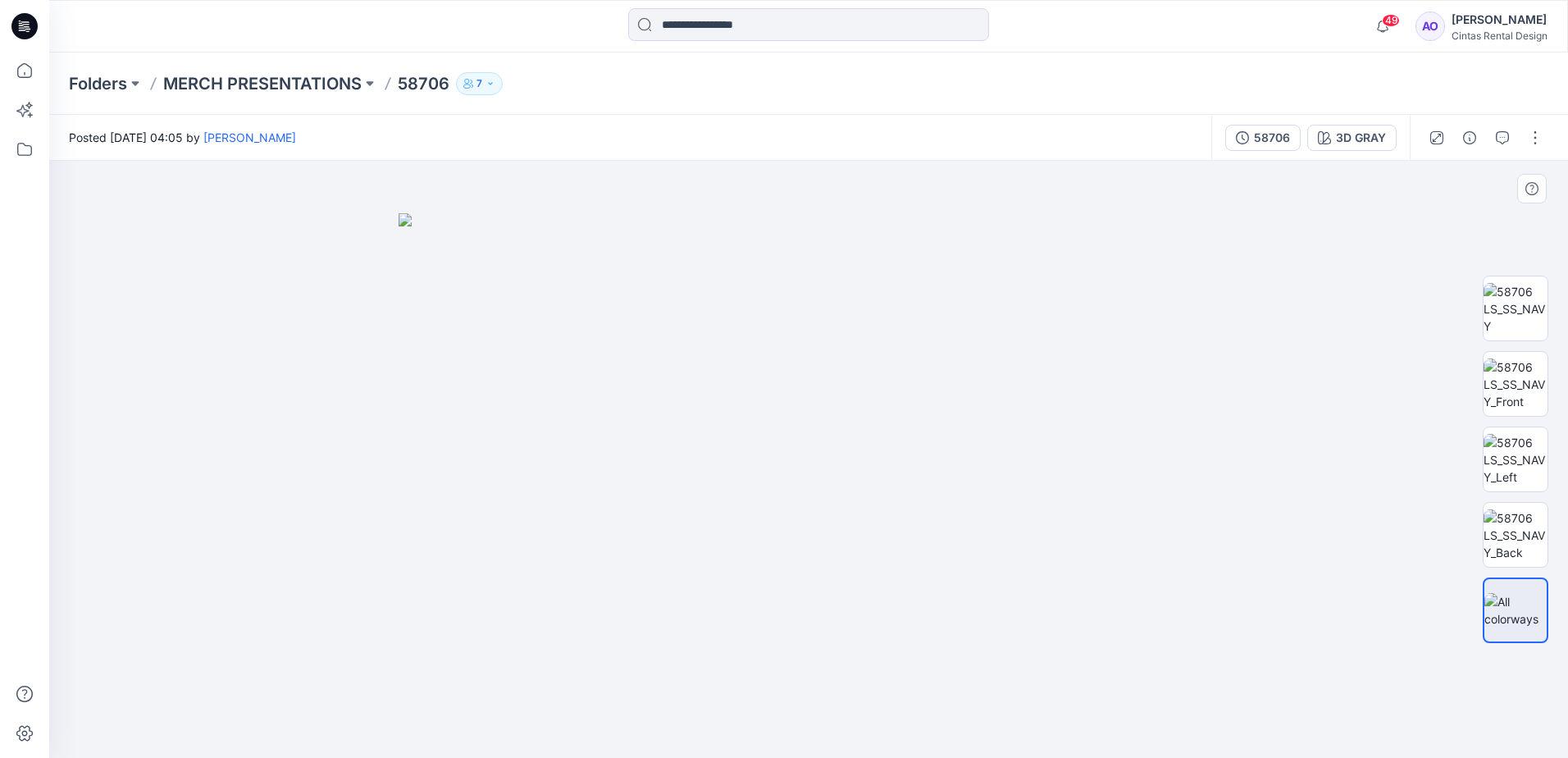
click at [784, 476] on img at bounding box center [809, 485] width 820 height 545
drag, startPoint x: 738, startPoint y: 375, endPoint x: 758, endPoint y: 411, distance: 41.2
click at [752, 401] on img at bounding box center [809, 485] width 820 height 545
click at [1500, 321] on img at bounding box center [1516, 309] width 64 height 51
click at [862, 557] on img at bounding box center [809, 459] width 597 height 597
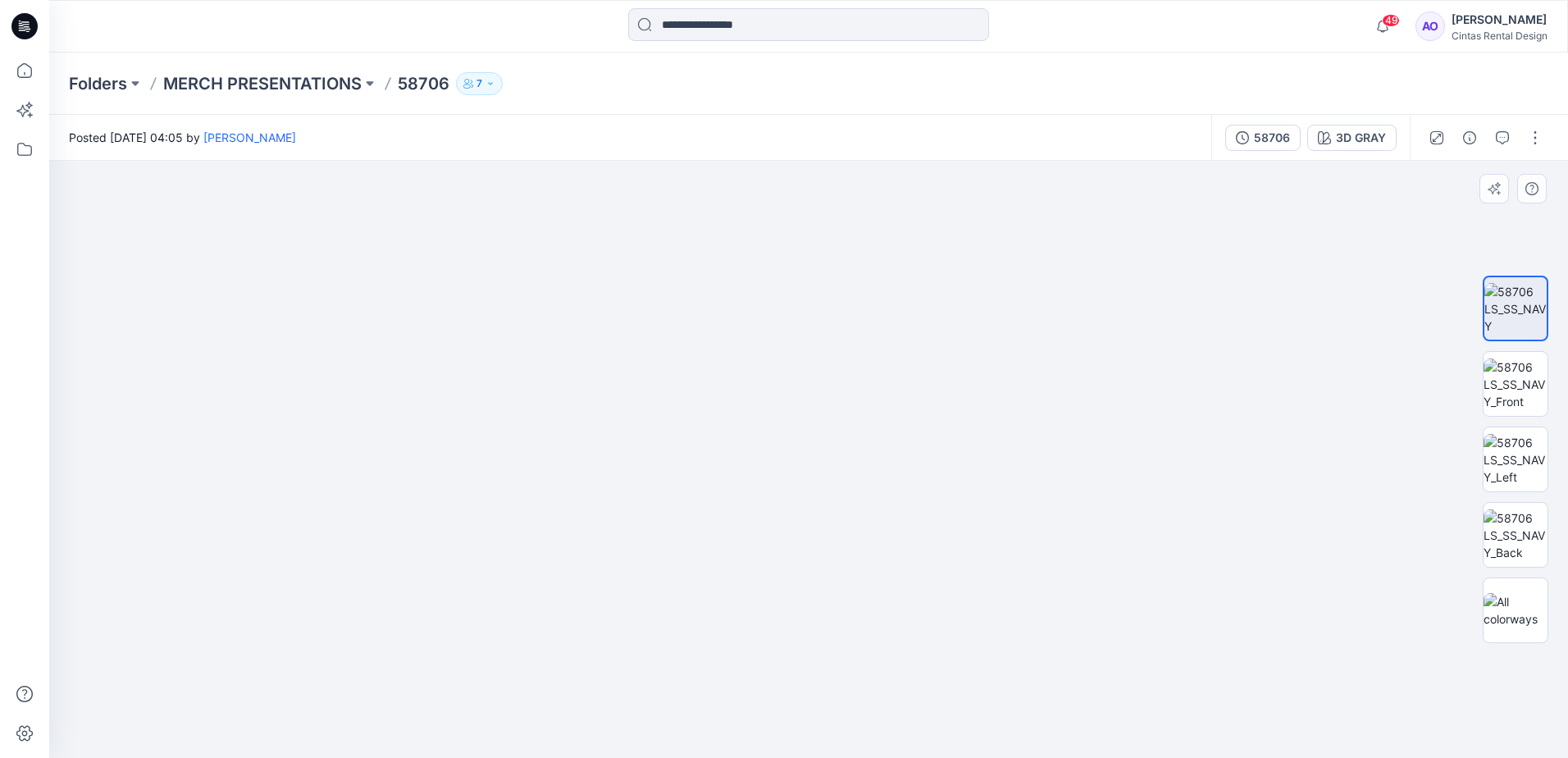
drag, startPoint x: 740, startPoint y: 300, endPoint x: 697, endPoint y: 517, distance: 221.2
click at [697, 517] on img at bounding box center [766, 239] width 1912 height 1038
drag, startPoint x: 729, startPoint y: 552, endPoint x: 629, endPoint y: 454, distance: 140.0
click at [629, 454] on img at bounding box center [665, 190] width 1912 height 1136
drag, startPoint x: 617, startPoint y: 456, endPoint x: 609, endPoint y: 335, distance: 121.3
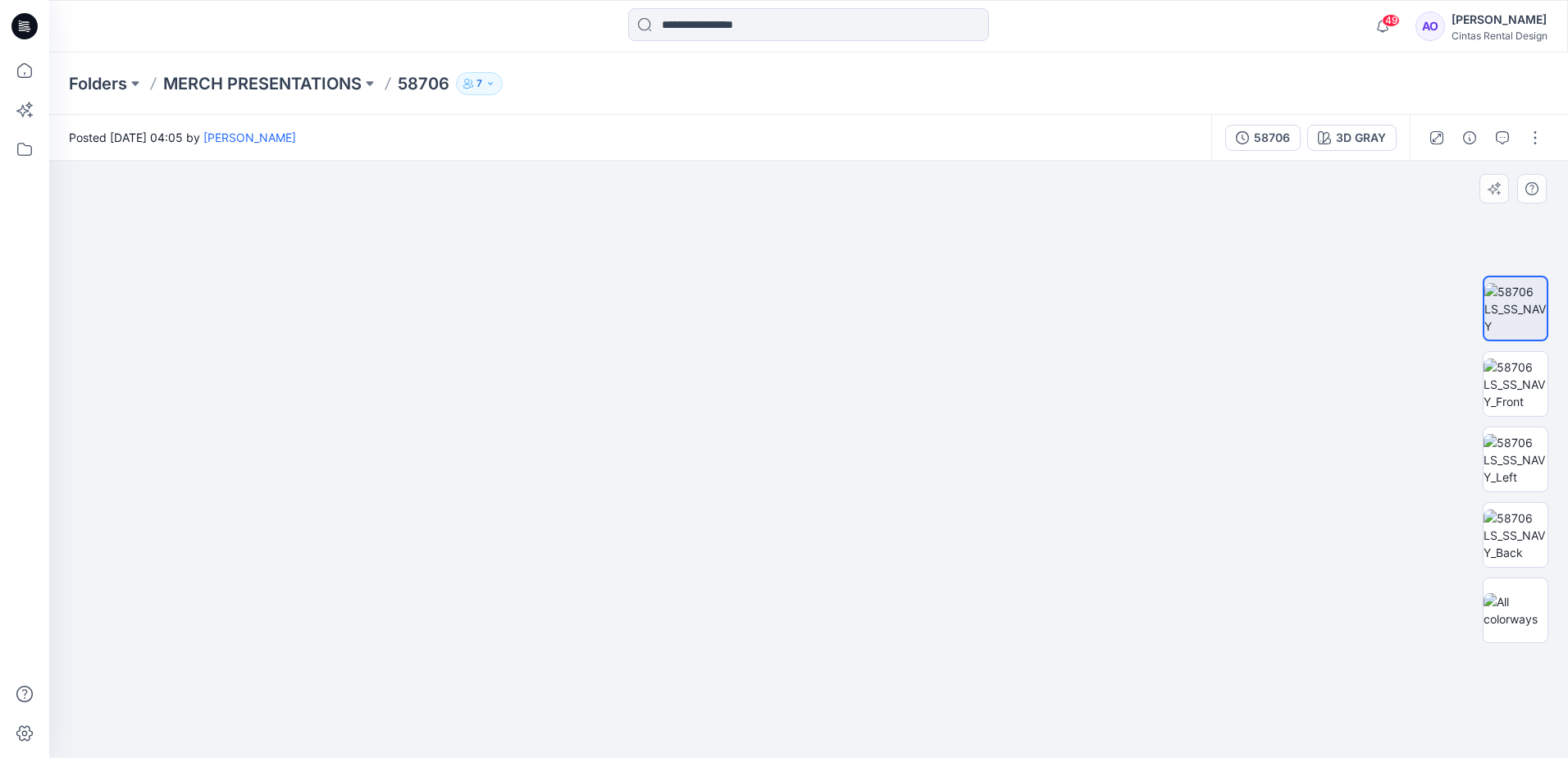
click at [609, 335] on img at bounding box center [650, 148] width 1912 height 1220
drag, startPoint x: 637, startPoint y: 500, endPoint x: 517, endPoint y: 281, distance: 249.7
click at [517, 281] on img at bounding box center [612, 58] width 1912 height 1400
drag, startPoint x: 562, startPoint y: 354, endPoint x: 581, endPoint y: 564, distance: 210.9
click at [591, 575] on img at bounding box center [619, 81] width 1912 height 1354
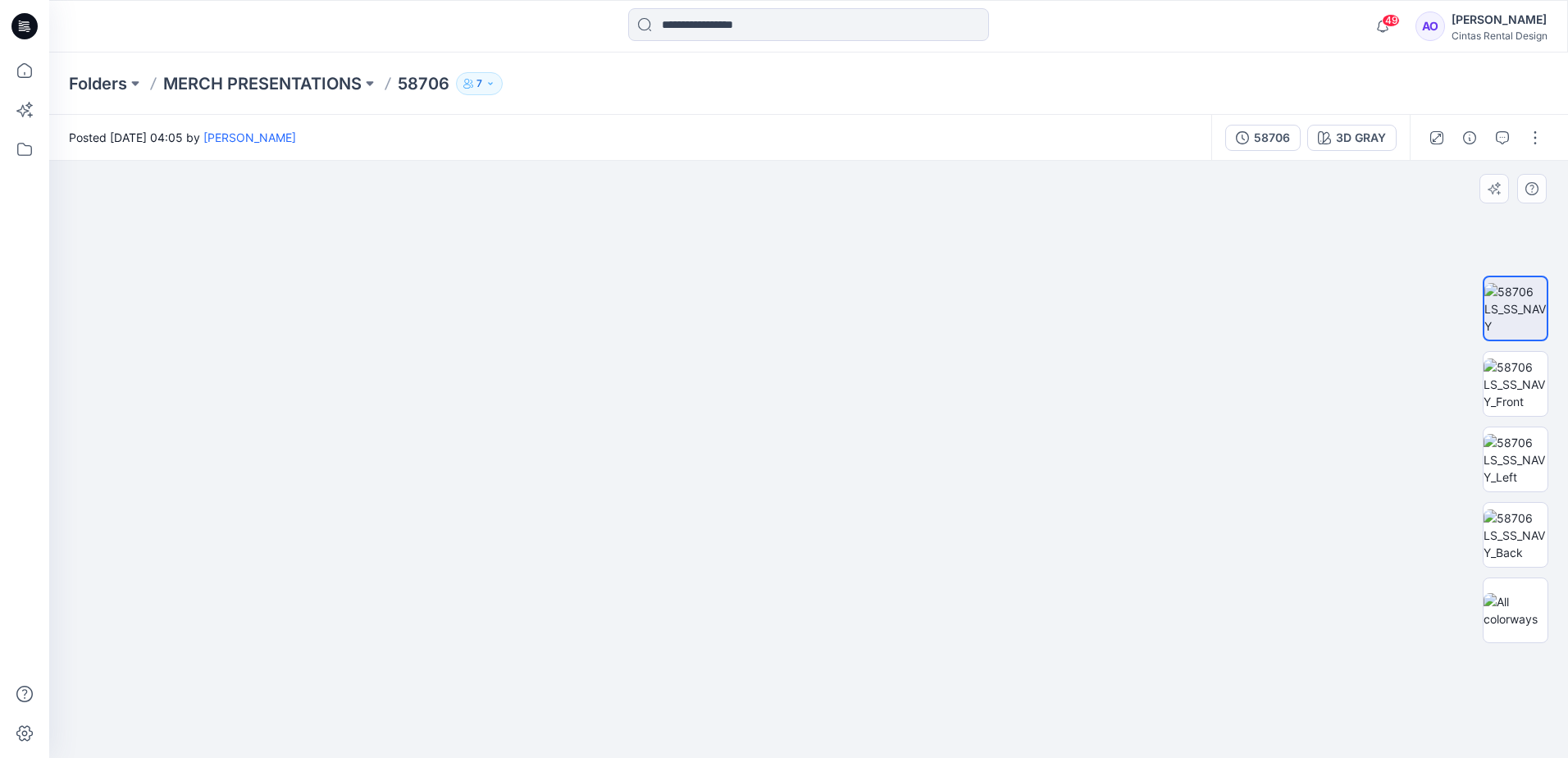
drag, startPoint x: 575, startPoint y: 396, endPoint x: 606, endPoint y: 531, distance: 138.5
click at [610, 531] on img at bounding box center [643, 239] width 1912 height 1038
drag, startPoint x: 614, startPoint y: 673, endPoint x: 497, endPoint y: 281, distance: 409.1
click at [500, 278] on img at bounding box center [672, 159] width 1912 height 1199
drag, startPoint x: 576, startPoint y: 472, endPoint x: 569, endPoint y: 198, distance: 274.1
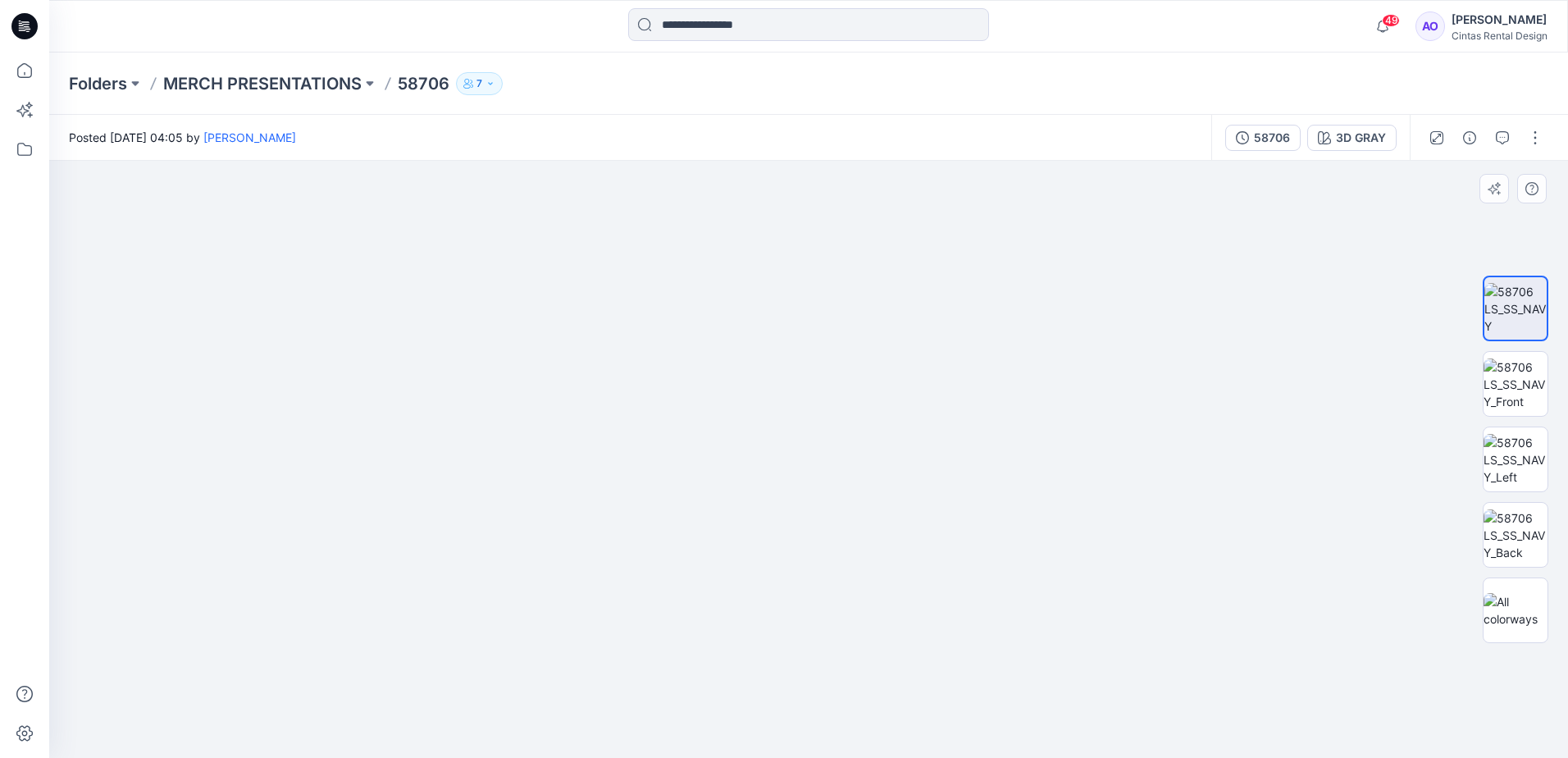
click at [1512, 531] on img at bounding box center [1516, 535] width 64 height 51
click at [834, 458] on img at bounding box center [809, 459] width 597 height 597
drag, startPoint x: 775, startPoint y: 448, endPoint x: 731, endPoint y: 676, distance: 232.2
click at [741, 659] on img at bounding box center [808, 130] width 1255 height 1255
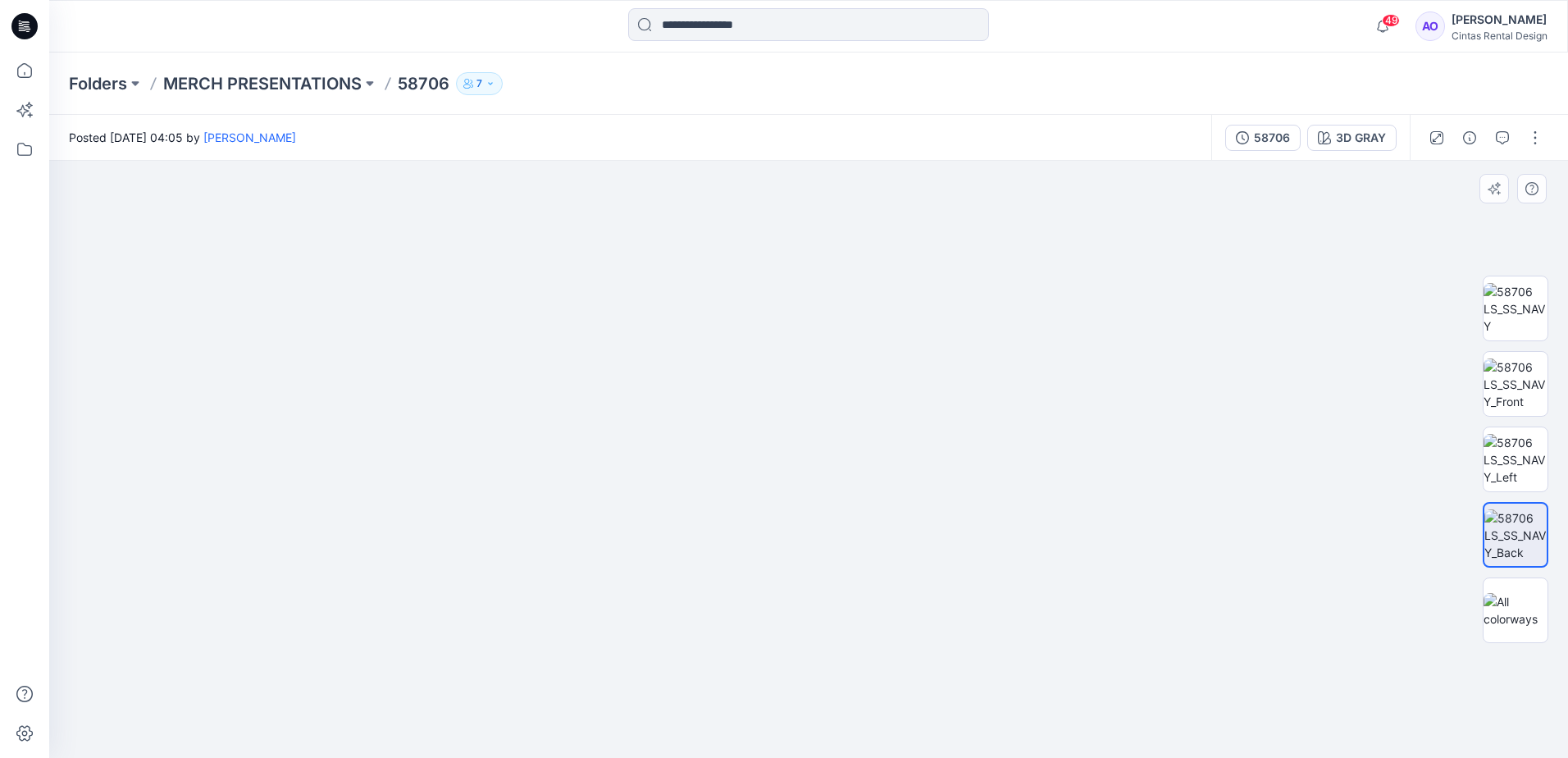
drag, startPoint x: 789, startPoint y: 340, endPoint x: 765, endPoint y: 470, distance: 132.2
click at [765, 470] on img at bounding box center [808, 336] width 1255 height 844
drag, startPoint x: 802, startPoint y: 462, endPoint x: 783, endPoint y: 257, distance: 205.9
click at [785, 262] on img at bounding box center [808, 313] width 1255 height 889
drag, startPoint x: 795, startPoint y: 459, endPoint x: 758, endPoint y: 340, distance: 124.6
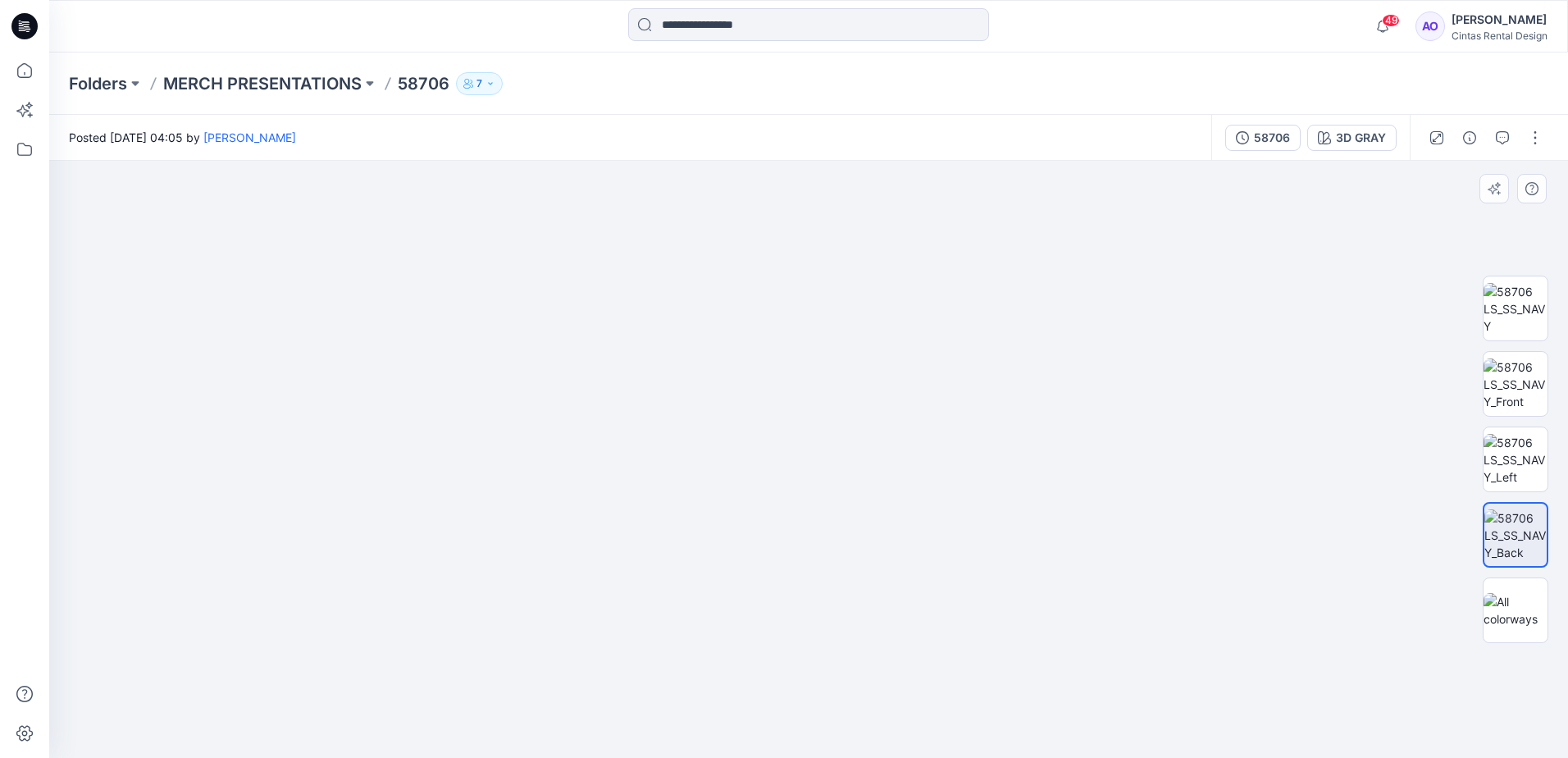
click at [760, 345] on img at bounding box center [808, 236] width 1255 height 1044
drag, startPoint x: 779, startPoint y: 460, endPoint x: 787, endPoint y: 536, distance: 76.4
click at [787, 537] on img at bounding box center [808, 185] width 1255 height 1144
click at [1508, 457] on img at bounding box center [1516, 459] width 64 height 51
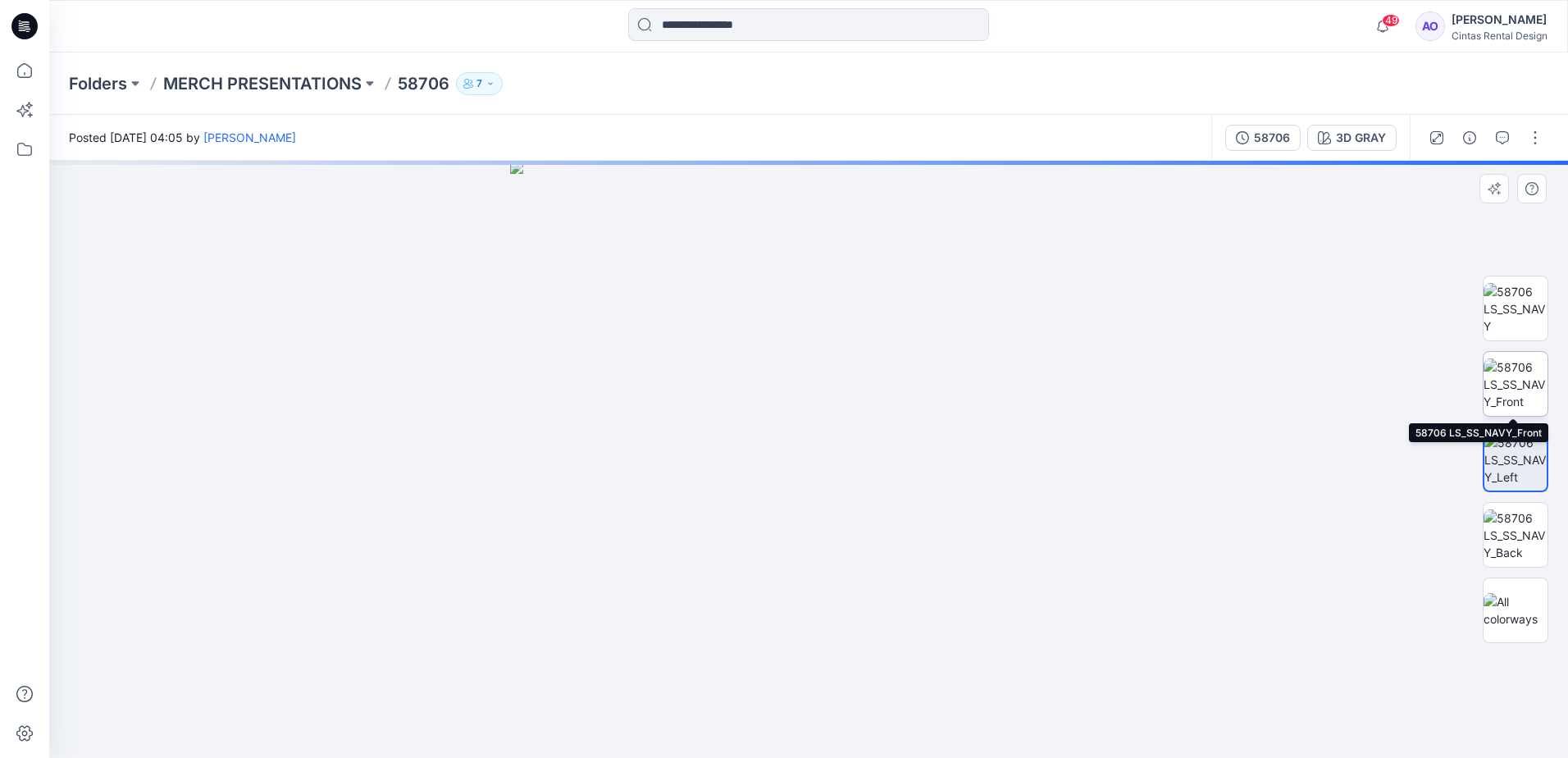
click at [1528, 379] on img at bounding box center [1516, 384] width 64 height 51
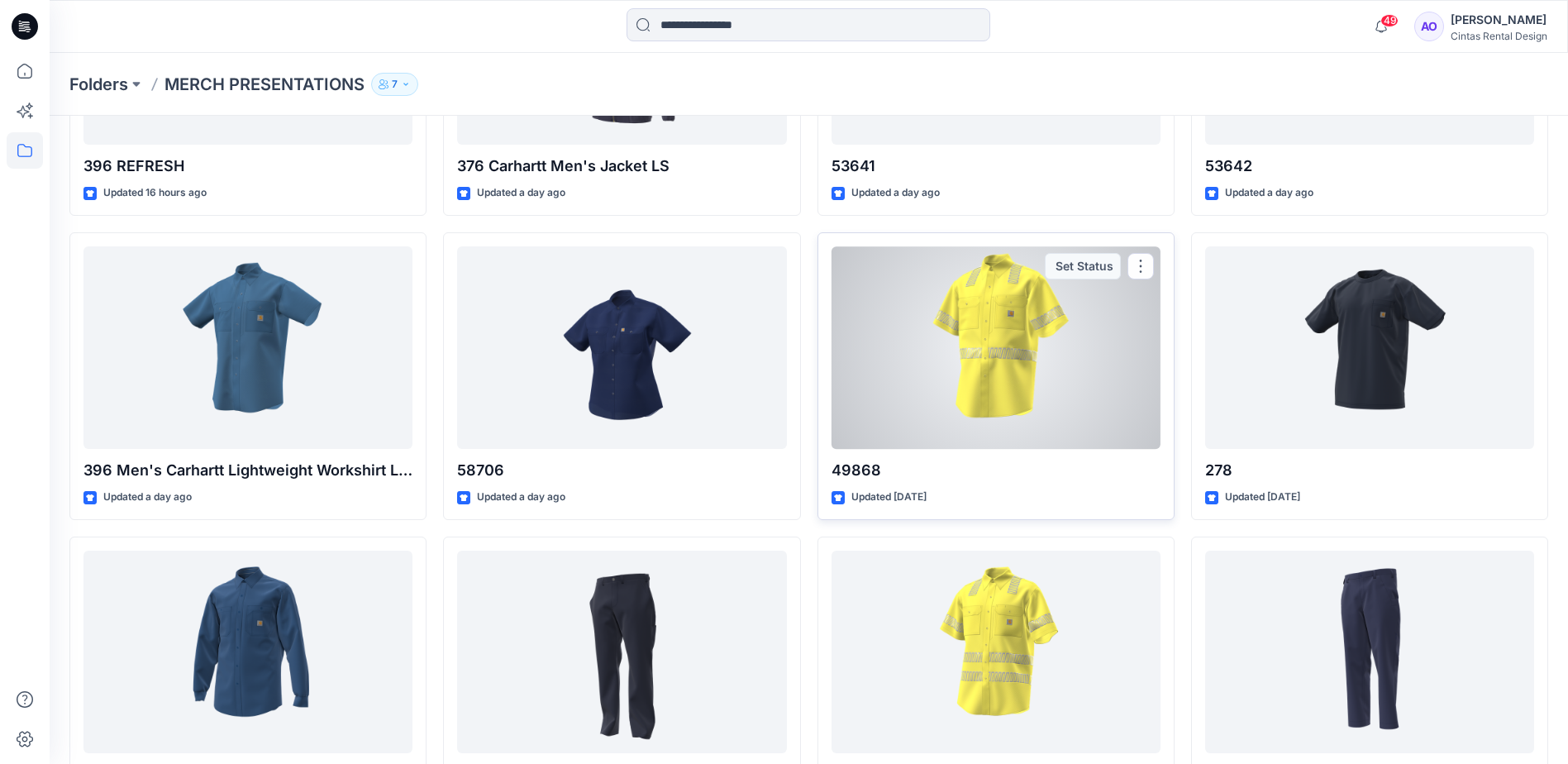
scroll to position [562, 0]
click at [984, 394] on div at bounding box center [995, 347] width 329 height 203
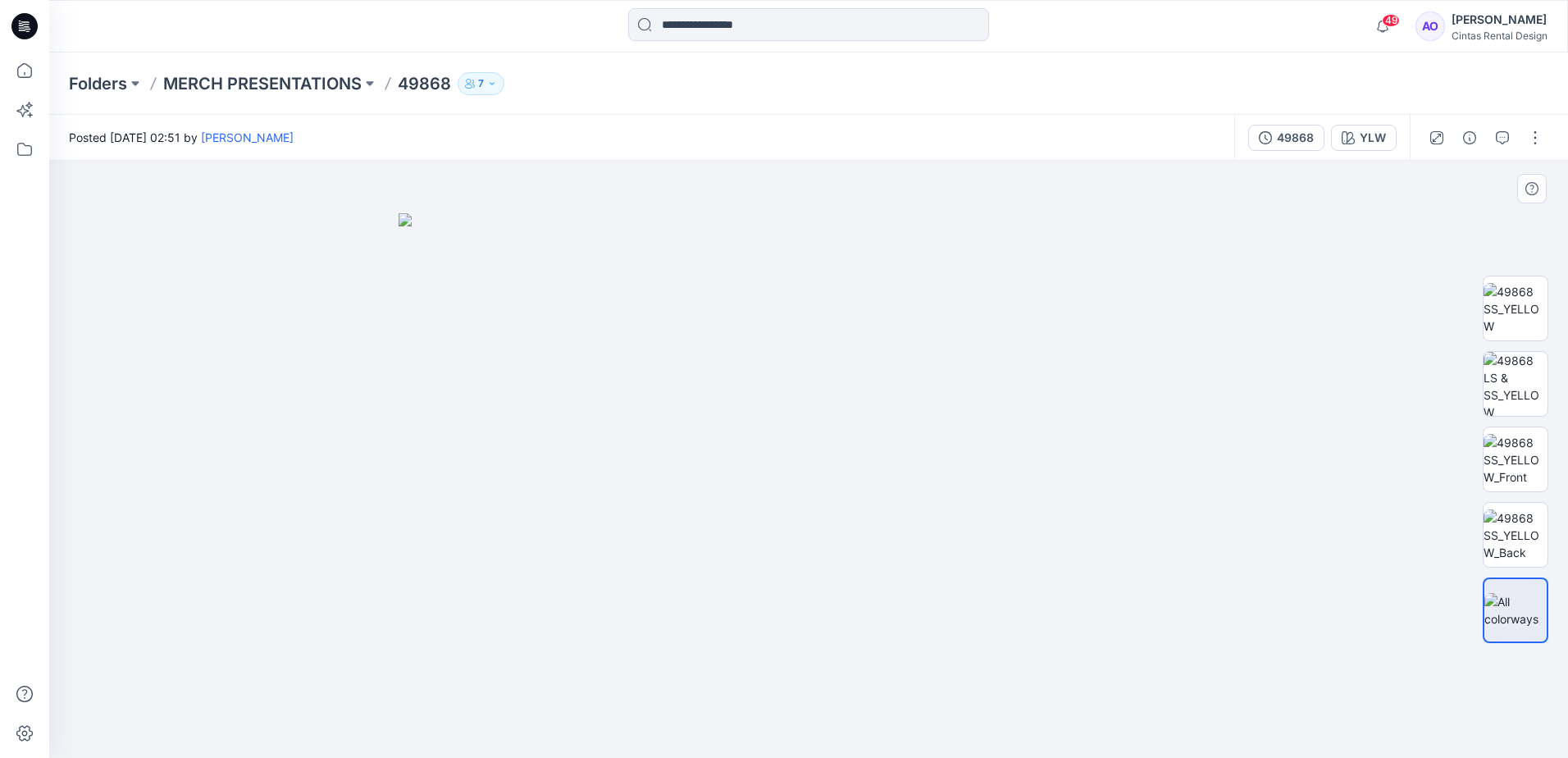
click at [820, 399] on img at bounding box center [809, 485] width 820 height 545
click at [830, 420] on img at bounding box center [809, 485] width 820 height 545
click at [792, 538] on img at bounding box center [809, 485] width 820 height 545
click at [1519, 319] on img at bounding box center [1516, 309] width 64 height 51
click at [794, 329] on img at bounding box center [809, 459] width 597 height 597
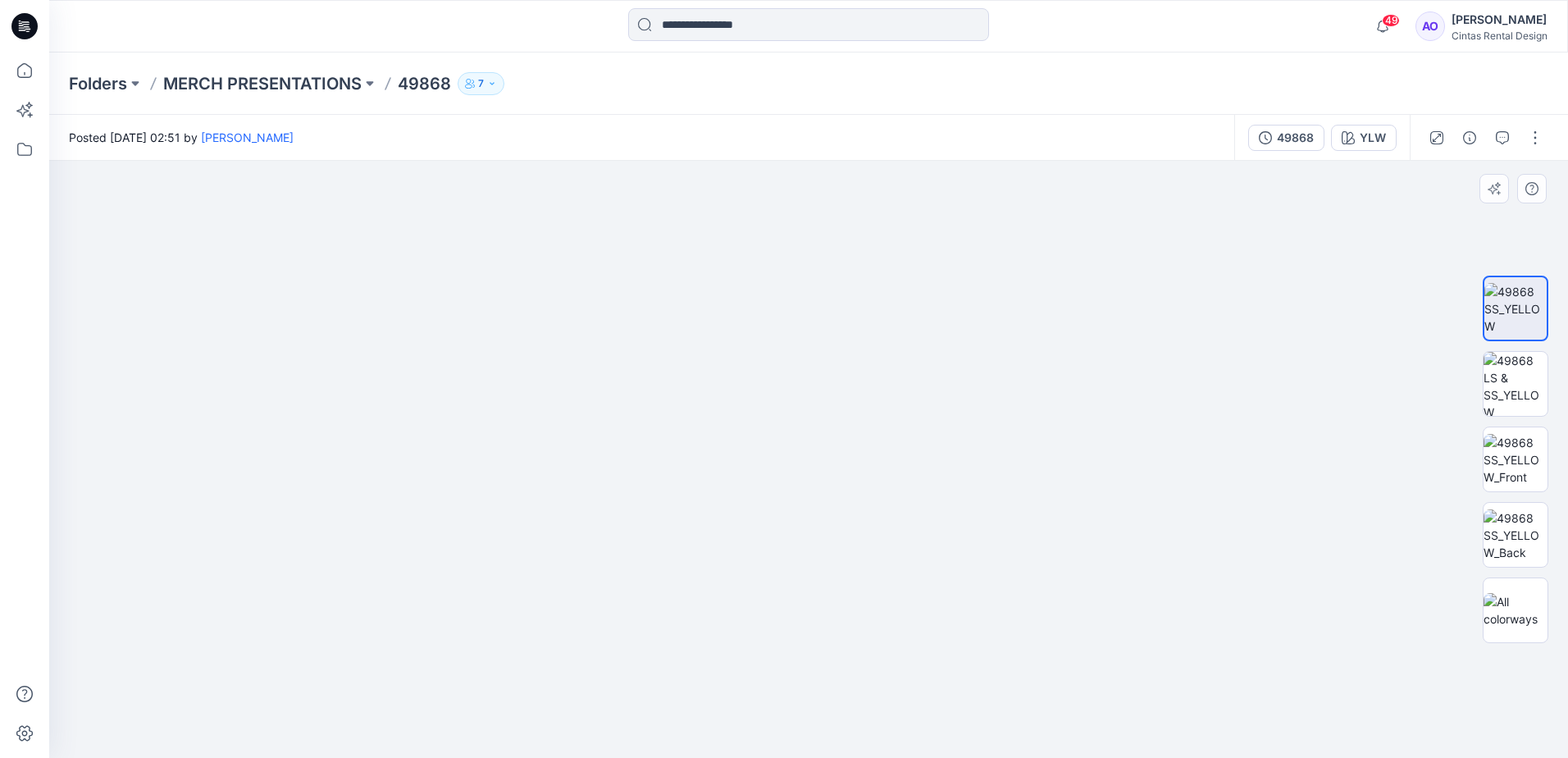
drag, startPoint x: 758, startPoint y: 302, endPoint x: 706, endPoint y: 548, distance: 251.4
click at [706, 550] on img at bounding box center [757, 310] width 1693 height 897
drag, startPoint x: 719, startPoint y: 400, endPoint x: 725, endPoint y: 446, distance: 46.4
click at [725, 446] on img at bounding box center [762, 331] width 1693 height 854
drag, startPoint x: 737, startPoint y: 403, endPoint x: 731, endPoint y: 541, distance: 138.1
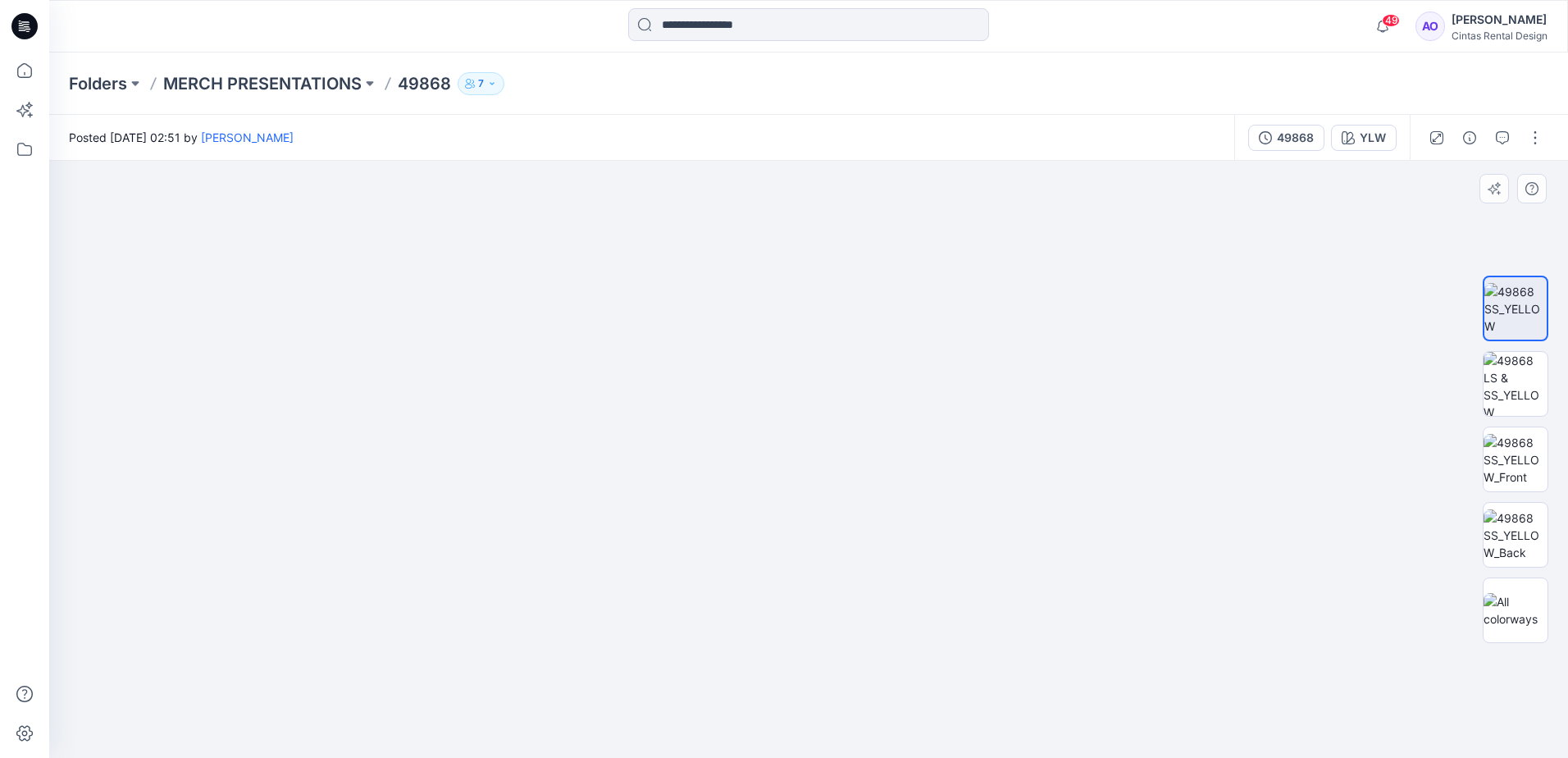
click at [731, 541] on img at bounding box center [756, 401] width 1693 height 714
drag, startPoint x: 766, startPoint y: 568, endPoint x: 771, endPoint y: 458, distance: 110.1
click at [771, 428] on img at bounding box center [750, 356] width 1693 height 804
drag, startPoint x: 748, startPoint y: 570, endPoint x: 718, endPoint y: 479, distance: 95.8
click at [719, 481] on img at bounding box center [740, 302] width 1693 height 913
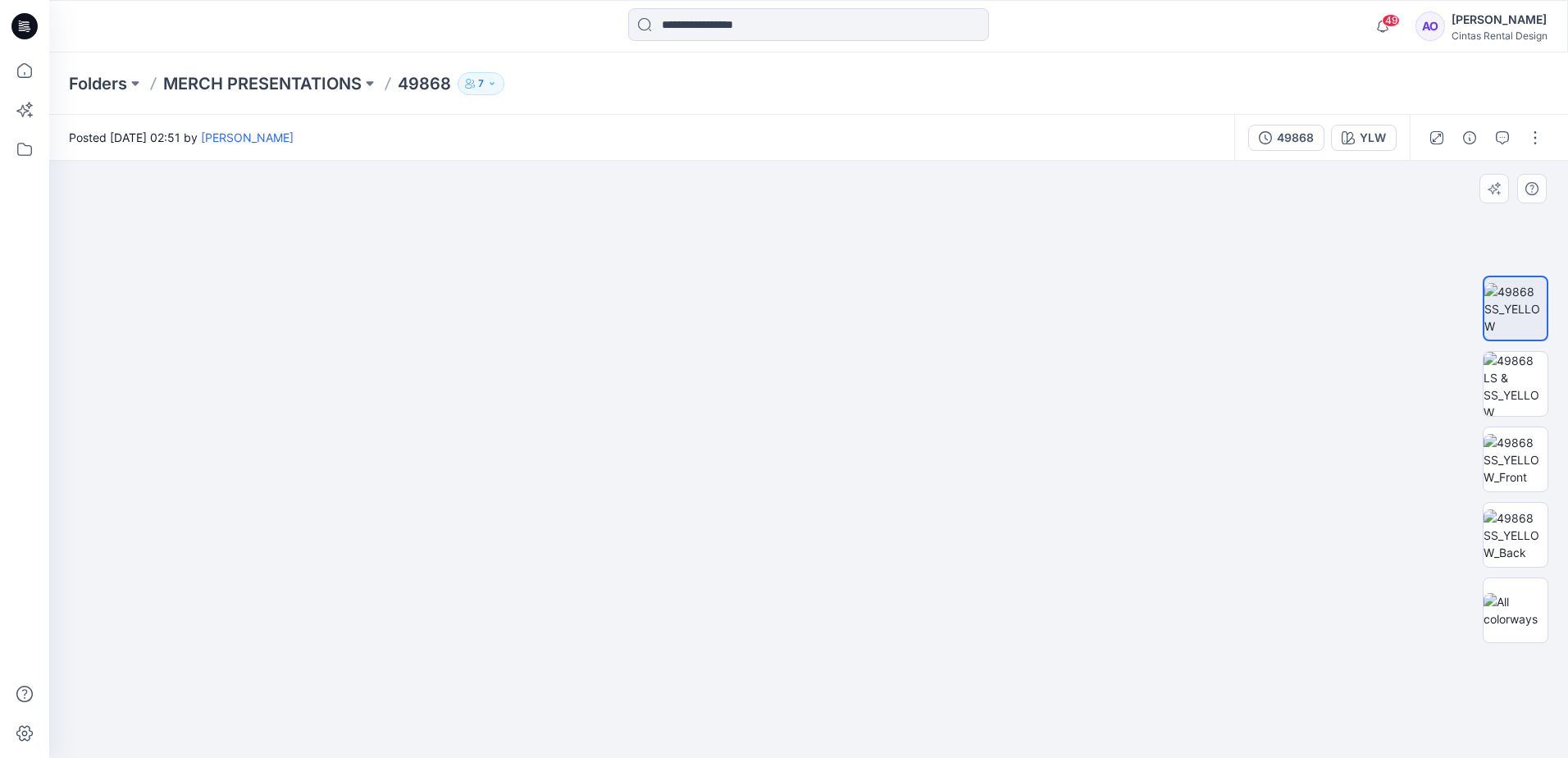
drag, startPoint x: 749, startPoint y: 579, endPoint x: 754, endPoint y: 517, distance: 62.2
click at [733, 482] on img at bounding box center [722, 262] width 1693 height 991
drag, startPoint x: 768, startPoint y: 575, endPoint x: 735, endPoint y: 428, distance: 150.7
click at [735, 428] on img at bounding box center [722, 214] width 1693 height 1088
drag, startPoint x: 503, startPoint y: 445, endPoint x: 512, endPoint y: 577, distance: 132.3
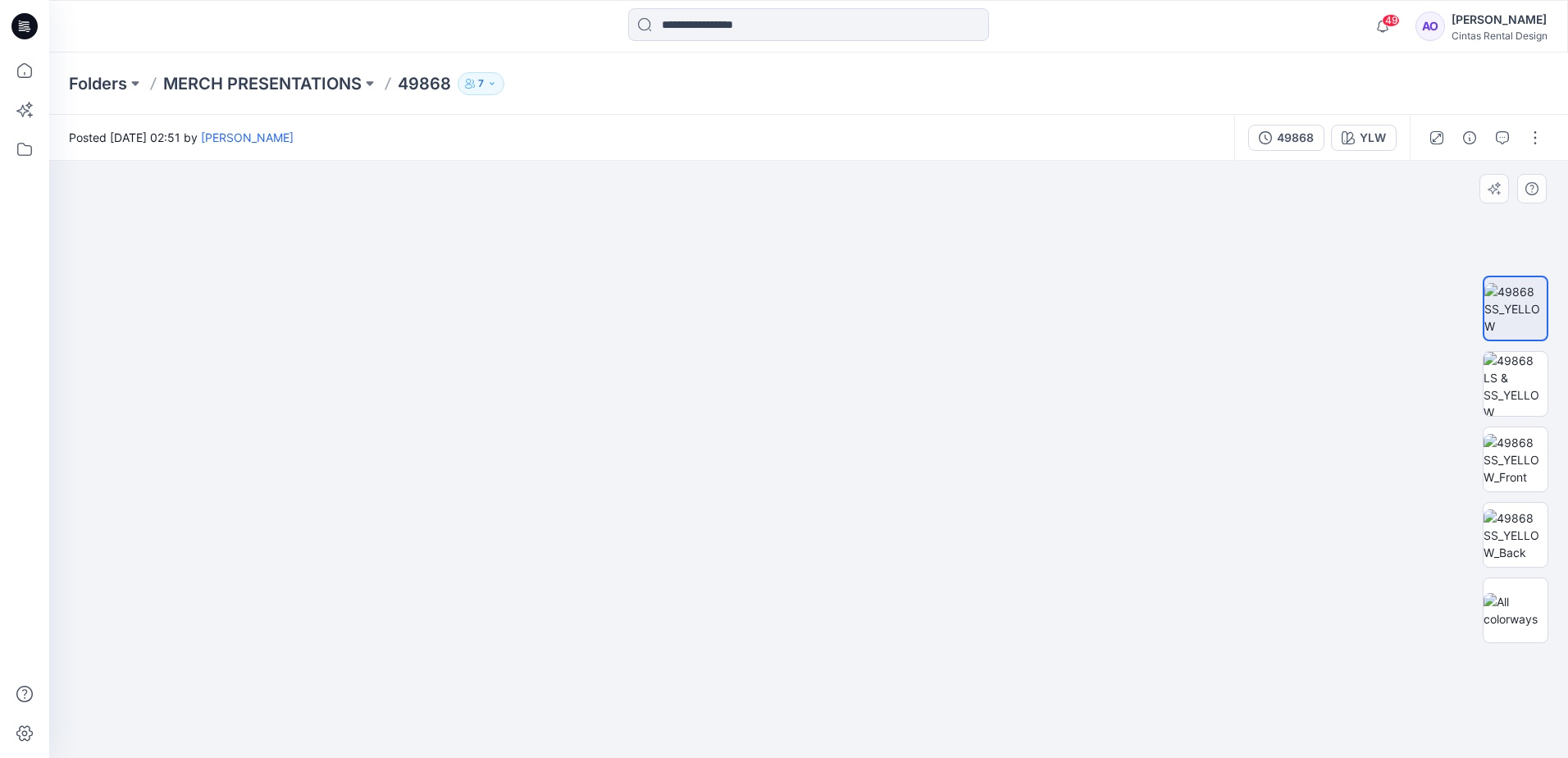
click at [512, 577] on img at bounding box center [731, 257] width 1693 height 1000
drag, startPoint x: 565, startPoint y: 328, endPoint x: 438, endPoint y: 522, distance: 231.9
click at [438, 522] on img at bounding box center [722, 368] width 1693 height 780
drag, startPoint x: 559, startPoint y: 548, endPoint x: 596, endPoint y: 482, distance: 75.7
click at [596, 482] on img at bounding box center [753, 340] width 1693 height 835
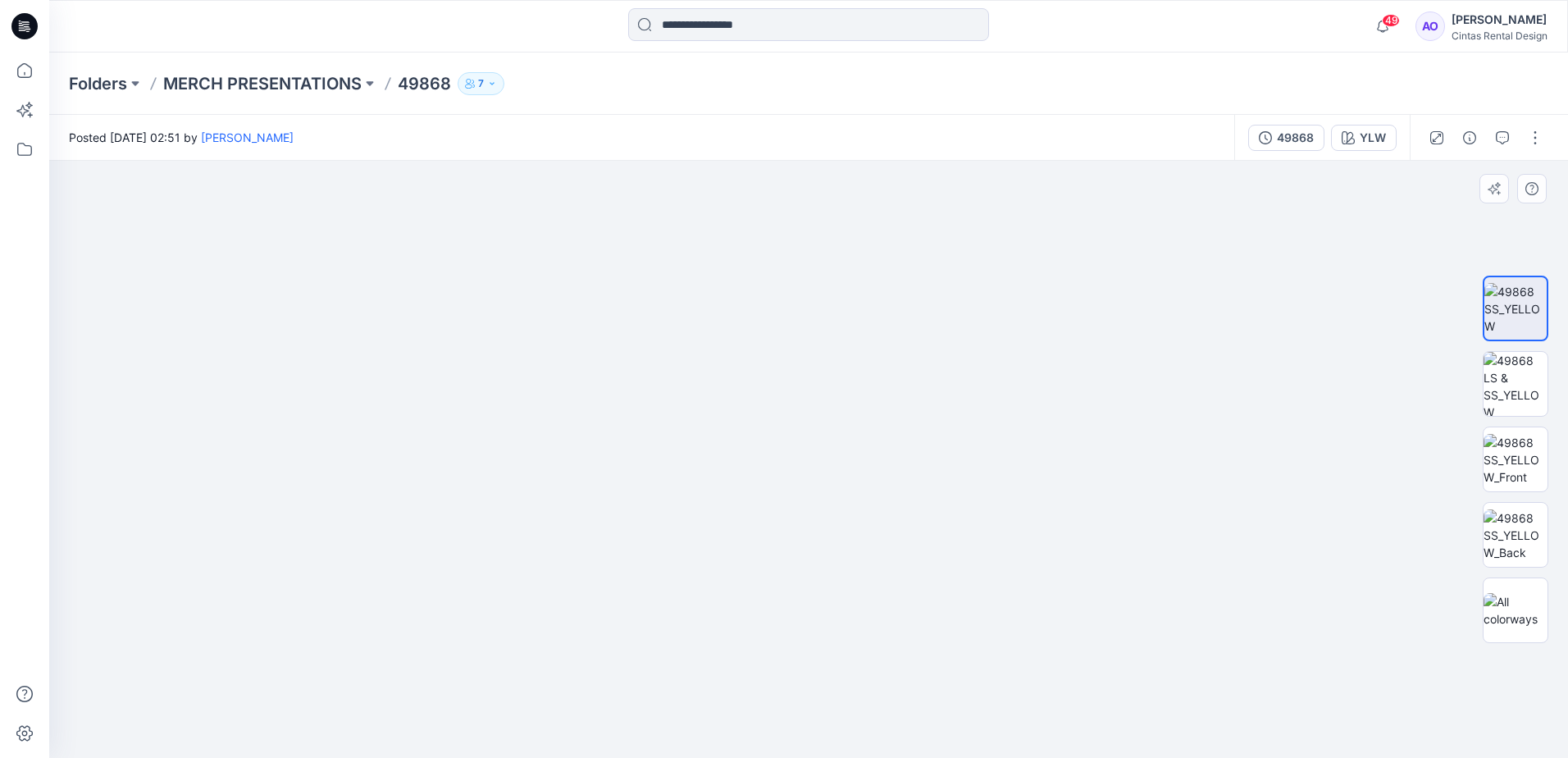
drag, startPoint x: 707, startPoint y: 555, endPoint x: 722, endPoint y: 533, distance: 26.6
click at [722, 533] on img at bounding box center [778, 322] width 1693 height 870
drag, startPoint x: 722, startPoint y: 587, endPoint x: 629, endPoint y: 380, distance: 226.9
click at [629, 380] on img at bounding box center [779, 322] width 1693 height 871
drag, startPoint x: 669, startPoint y: 517, endPoint x: 648, endPoint y: 407, distance: 112.0
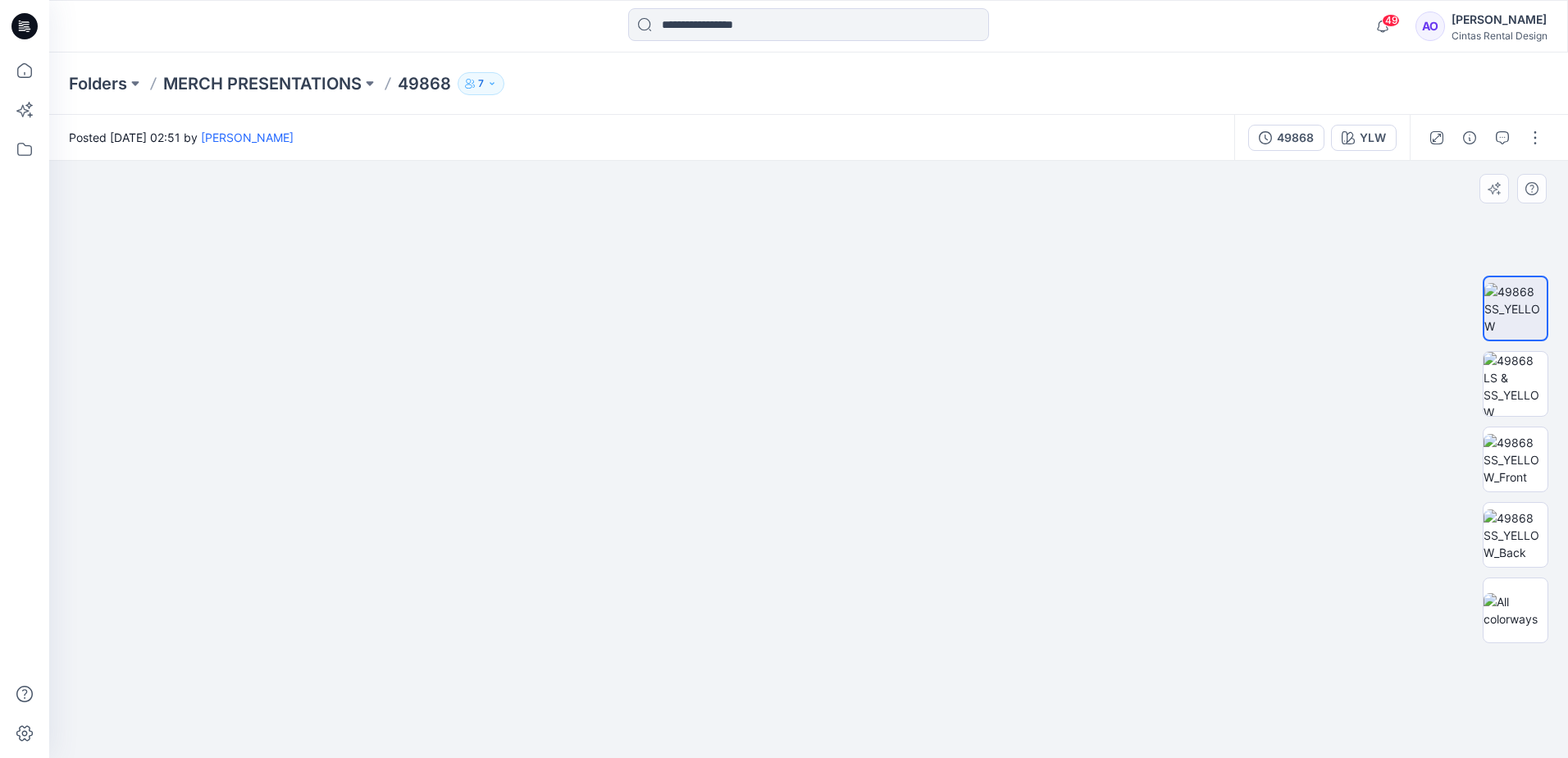
click at [653, 414] on img at bounding box center [722, 210] width 1693 height 1095
drag, startPoint x: 577, startPoint y: 415, endPoint x: 563, endPoint y: 308, distance: 107.9
click at [558, 325] on img at bounding box center [722, 56] width 1693 height 1403
drag, startPoint x: 625, startPoint y: 510, endPoint x: 609, endPoint y: 520, distance: 18.9
click at [611, 520] on img at bounding box center [724, 47] width 1693 height 1420
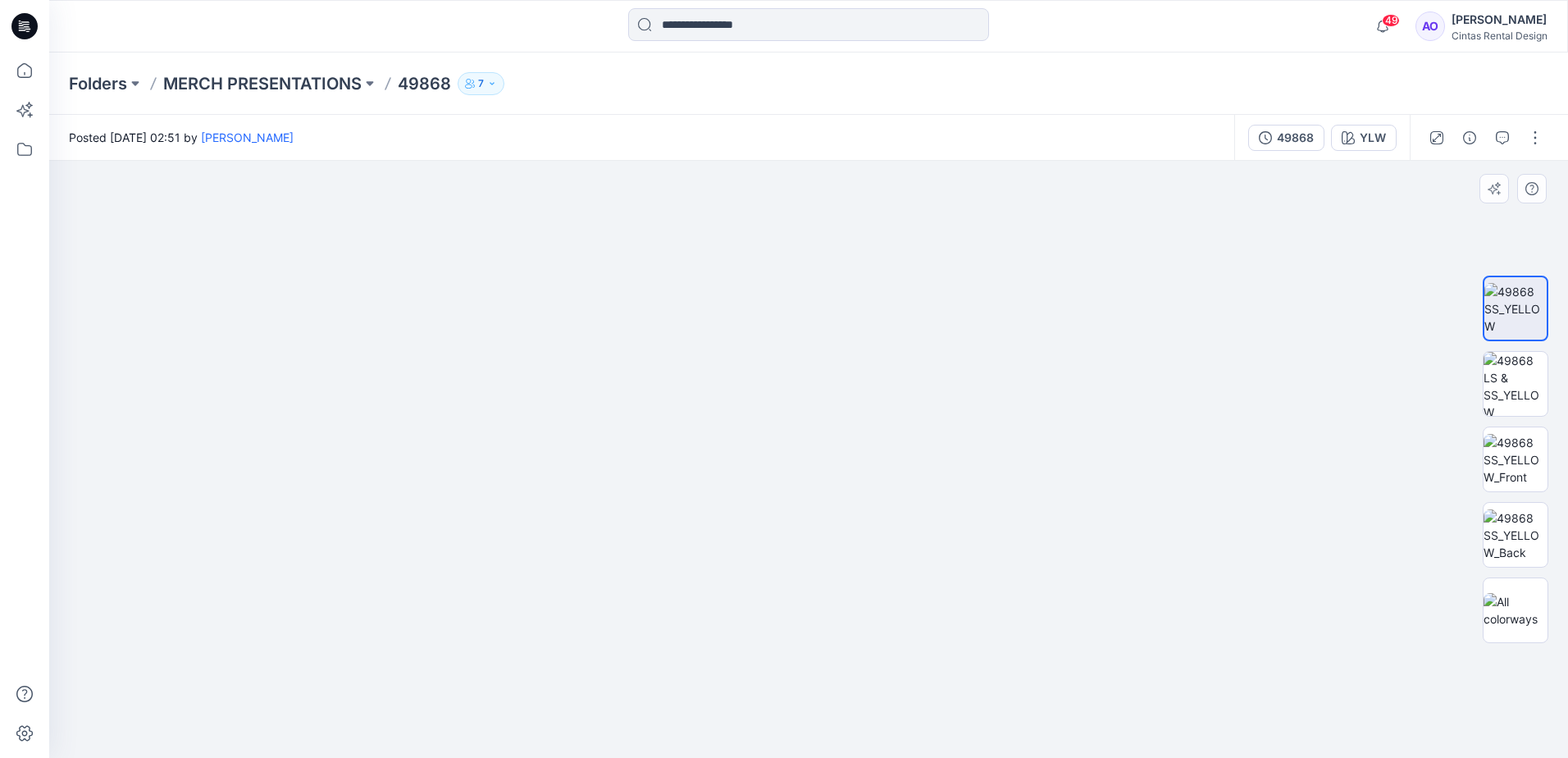
drag, startPoint x: 644, startPoint y: 396, endPoint x: 581, endPoint y: 475, distance: 101.0
click at [581, 475] on img at bounding box center [722, 94] width 1693 height 1329
drag, startPoint x: 648, startPoint y: 414, endPoint x: 627, endPoint y: 502, distance: 90.5
click at [627, 502] on img at bounding box center [722, 160] width 1693 height 1197
drag, startPoint x: 645, startPoint y: 375, endPoint x: 602, endPoint y: 480, distance: 113.5
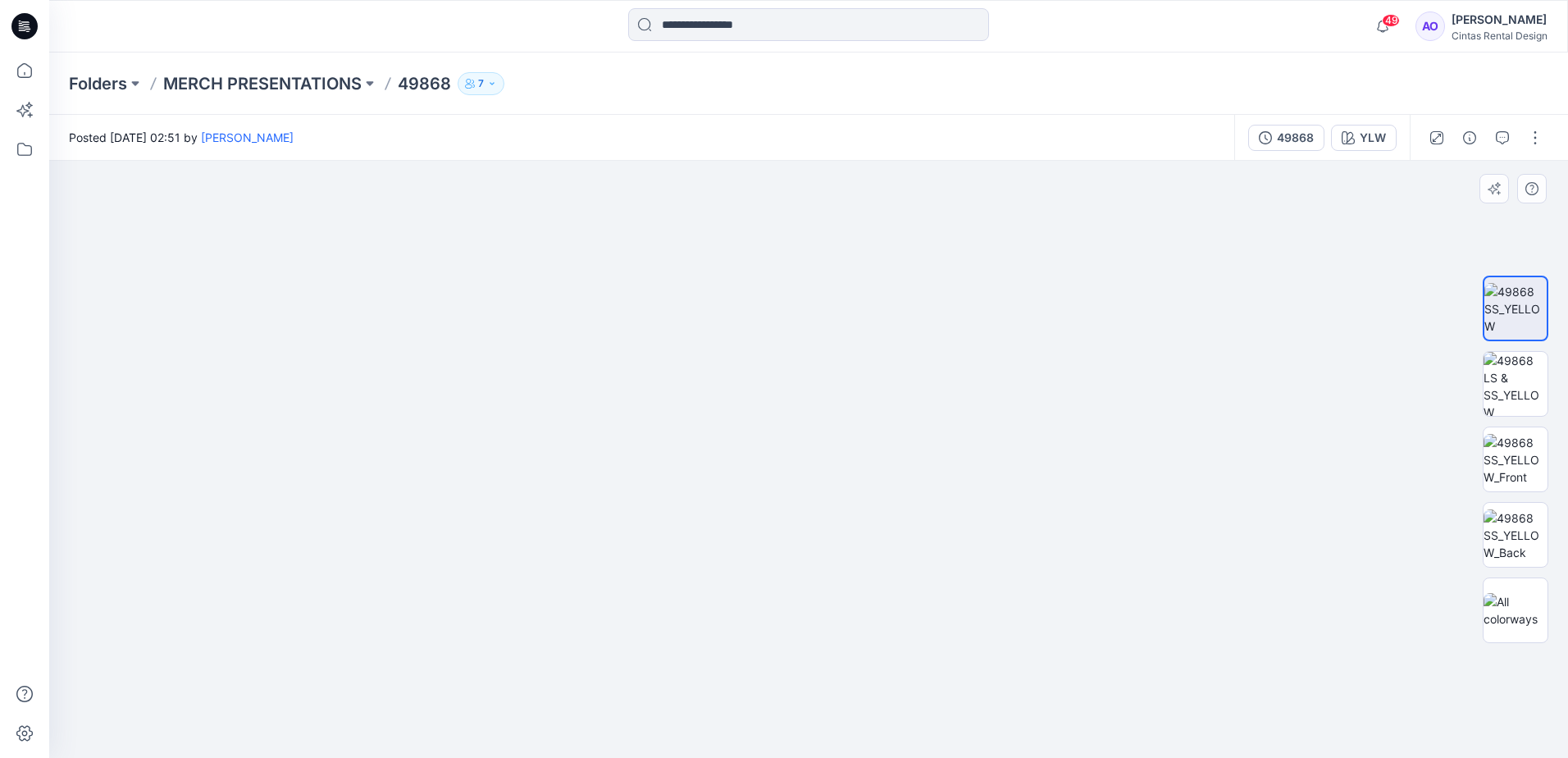
click at [602, 480] on img at bounding box center [722, 223] width 1693 height 1070
drag, startPoint x: 604, startPoint y: 402, endPoint x: 569, endPoint y: 498, distance: 102.2
click at [569, 498] on img at bounding box center [722, 323] width 1693 height 868
drag, startPoint x: 622, startPoint y: 407, endPoint x: 596, endPoint y: 483, distance: 80.3
click at [597, 487] on img at bounding box center [722, 366] width 1693 height 784
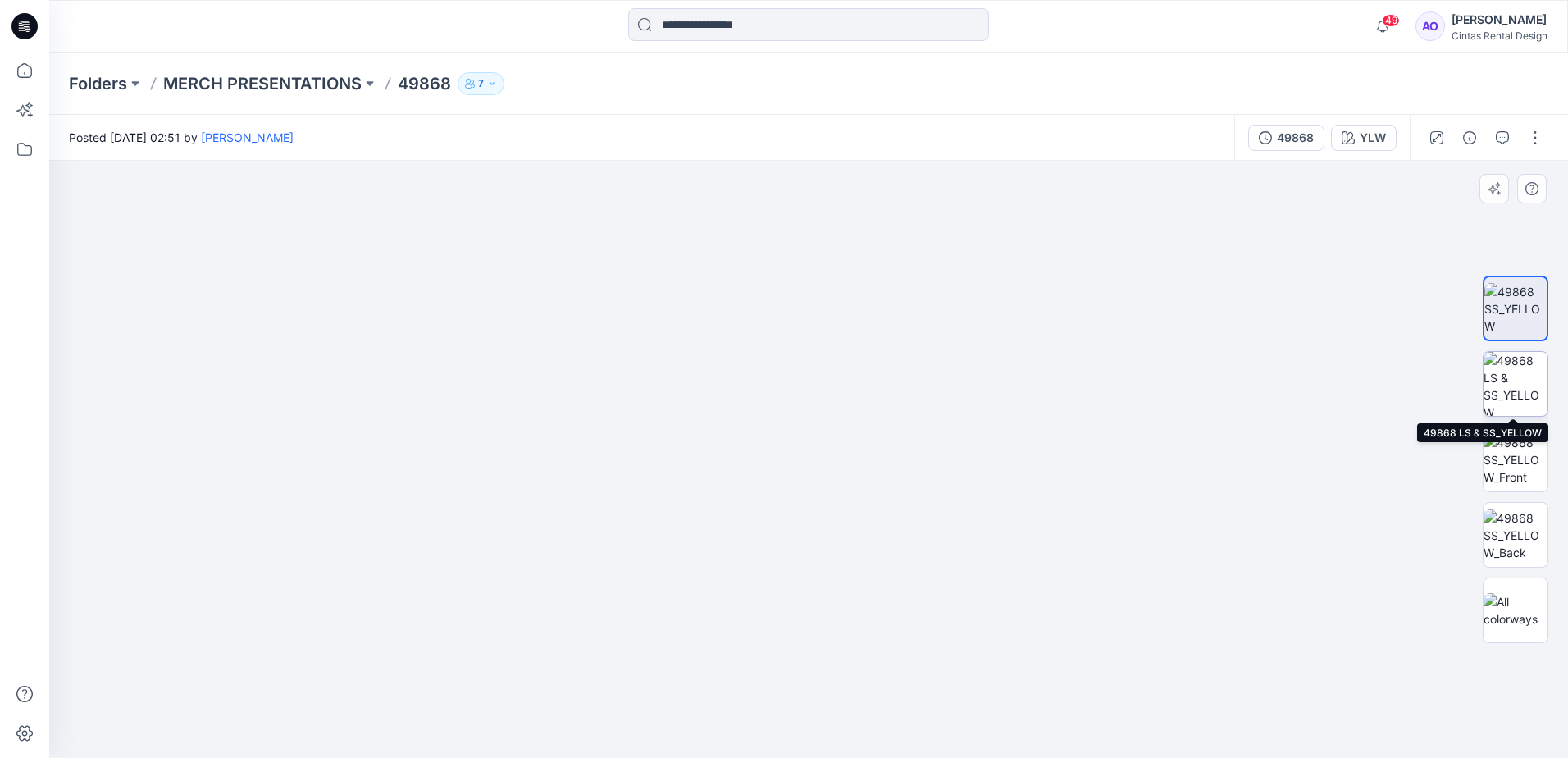
click at [1518, 376] on img at bounding box center [1516, 383] width 64 height 64
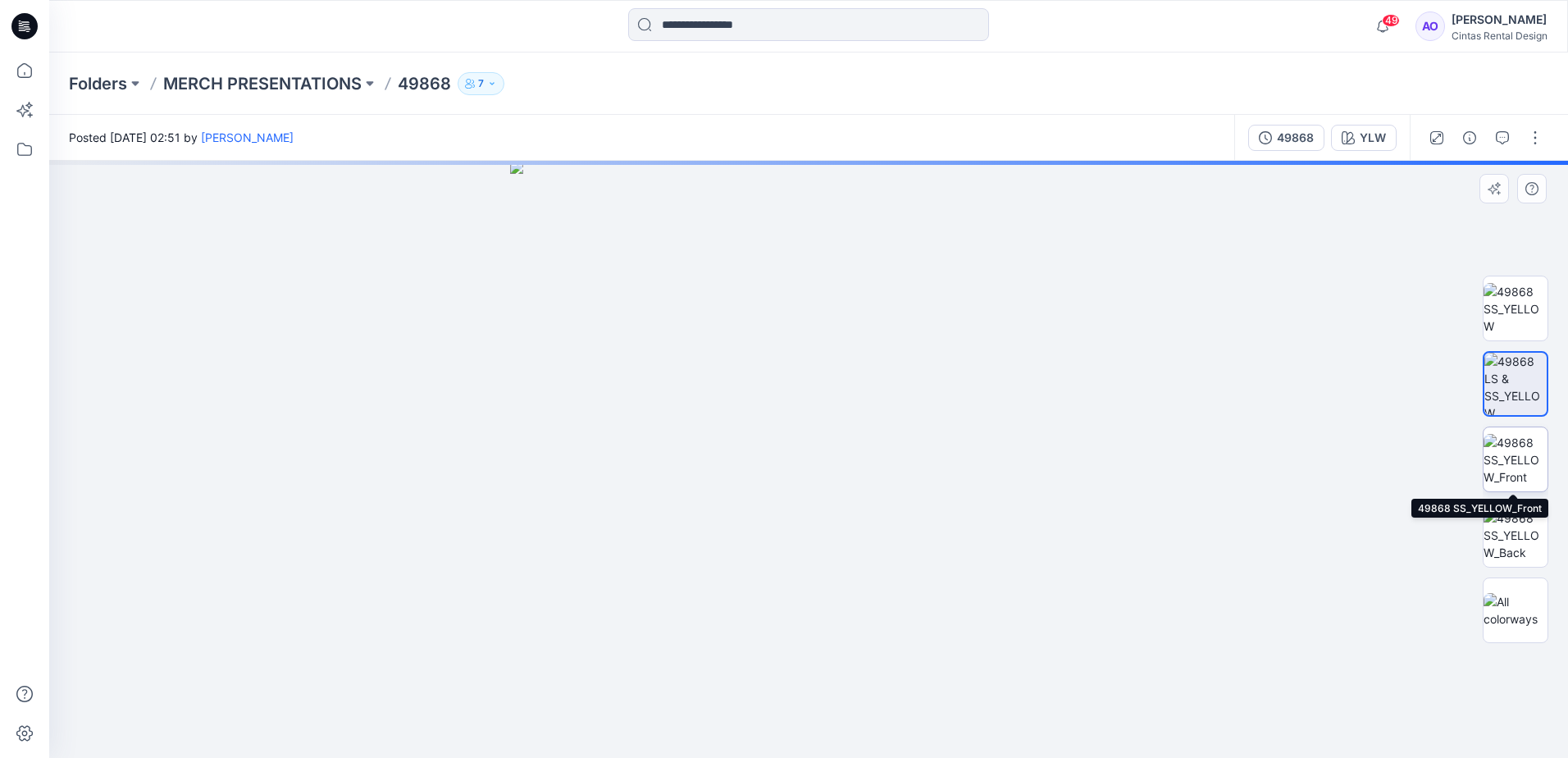
click at [1530, 462] on img at bounding box center [1516, 459] width 64 height 51
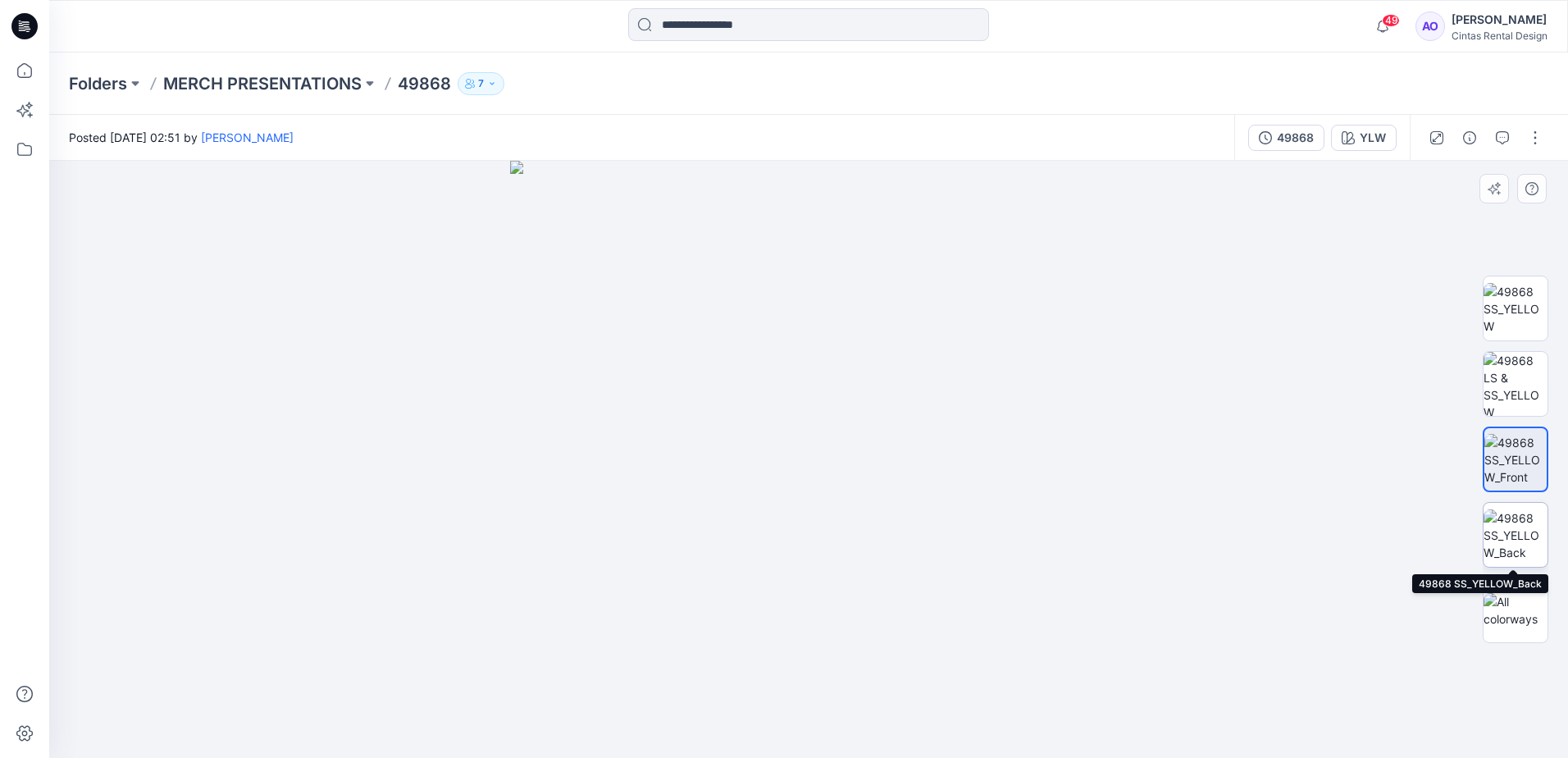
click at [1542, 547] on img at bounding box center [1516, 535] width 64 height 51
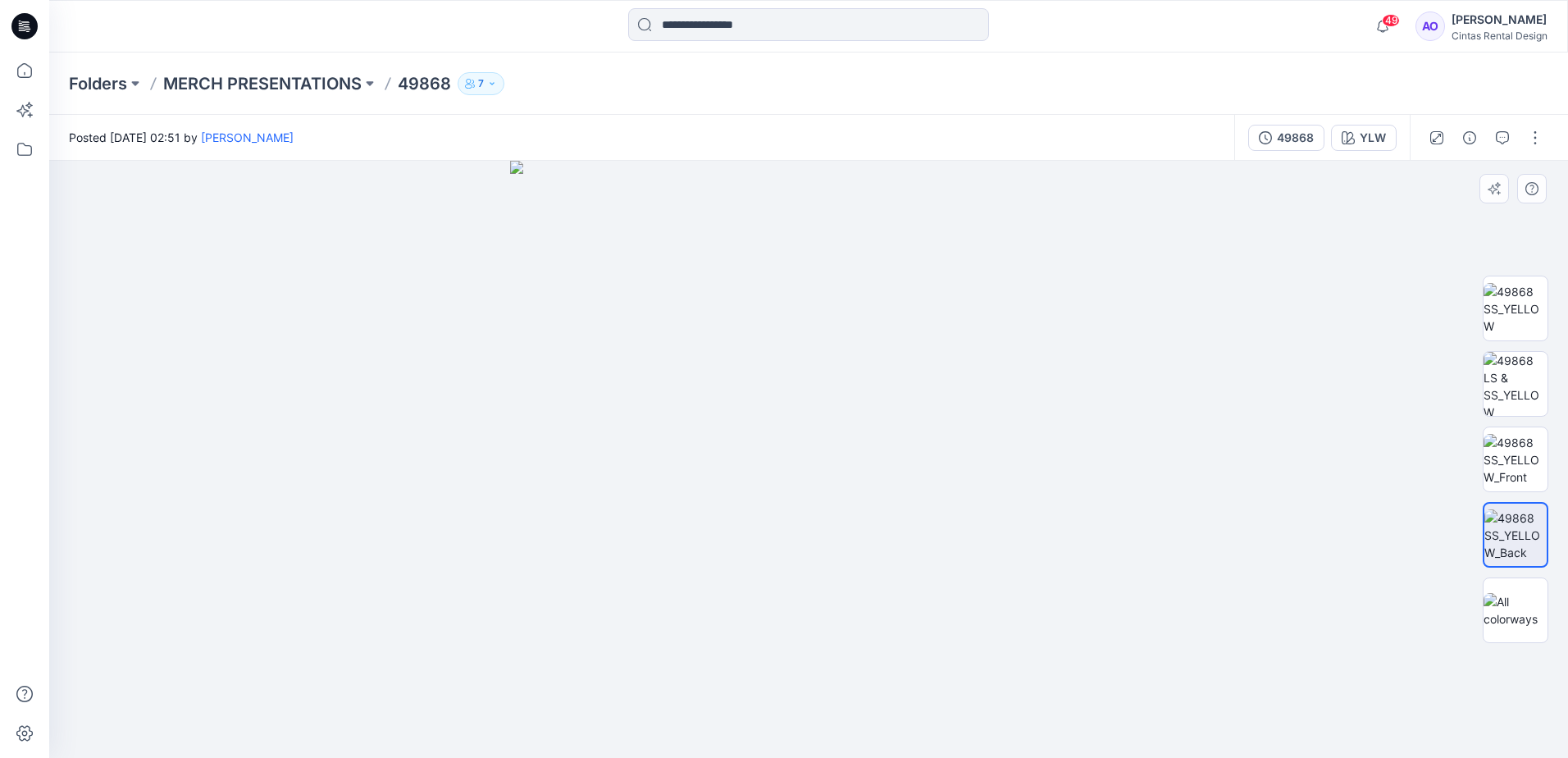
click at [784, 448] on img at bounding box center [809, 459] width 597 height 597
drag, startPoint x: 732, startPoint y: 503, endPoint x: 680, endPoint y: 661, distance: 166.3
click at [668, 688] on img at bounding box center [788, 237] width 1693 height 1043
drag, startPoint x: 721, startPoint y: 499, endPoint x: 743, endPoint y: 560, distance: 64.8
click at [753, 629] on img at bounding box center [826, 415] width 1693 height 685
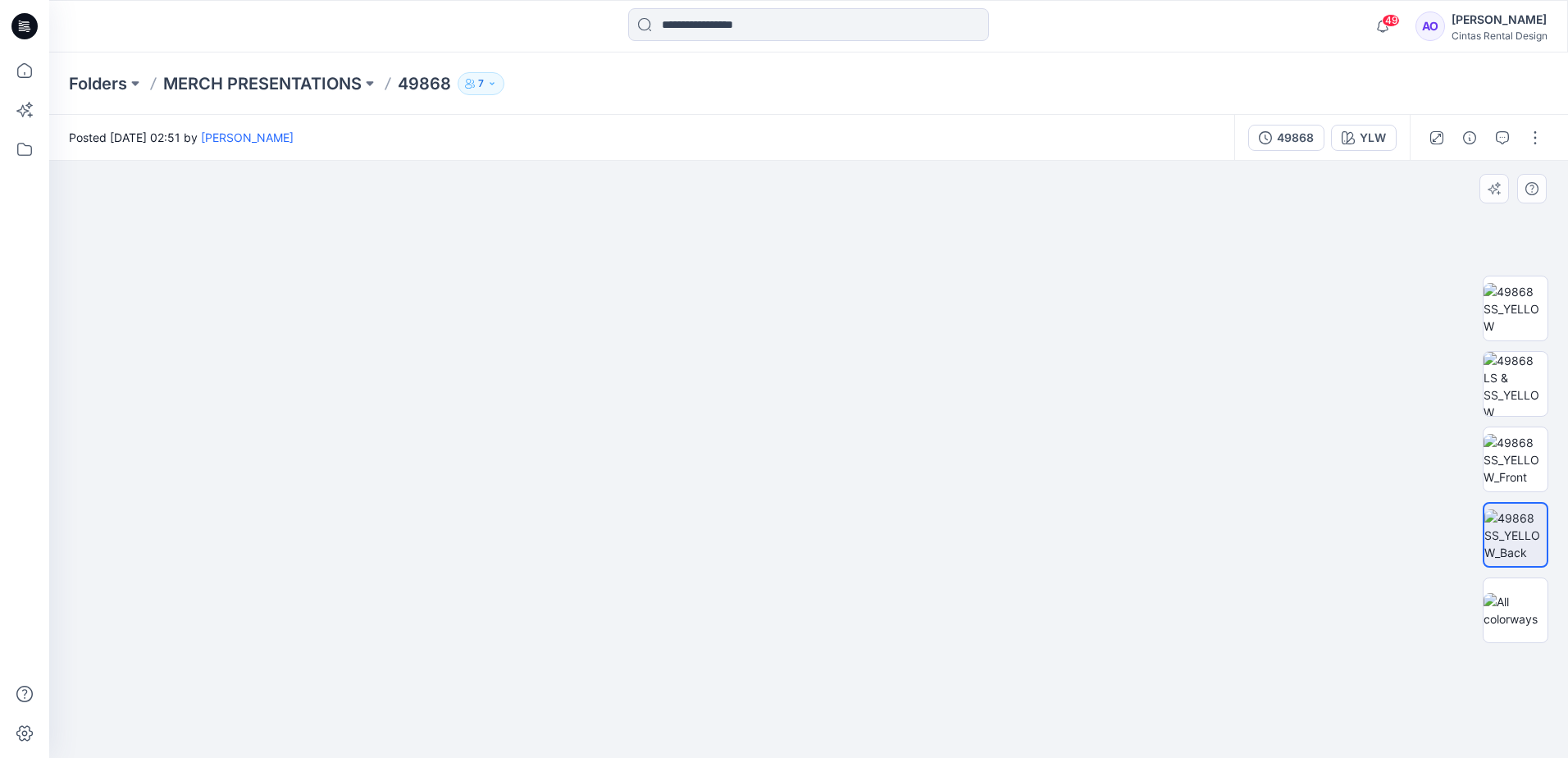
drag, startPoint x: 729, startPoint y: 512, endPoint x: 694, endPoint y: 474, distance: 51.7
click at [694, 474] on img at bounding box center [781, 429] width 1693 height 657
drag, startPoint x: 709, startPoint y: 566, endPoint x: 697, endPoint y: 510, distance: 57.3
click at [695, 512] on img at bounding box center [781, 429] width 1693 height 657
drag, startPoint x: 719, startPoint y: 565, endPoint x: 690, endPoint y: 509, distance: 63.1
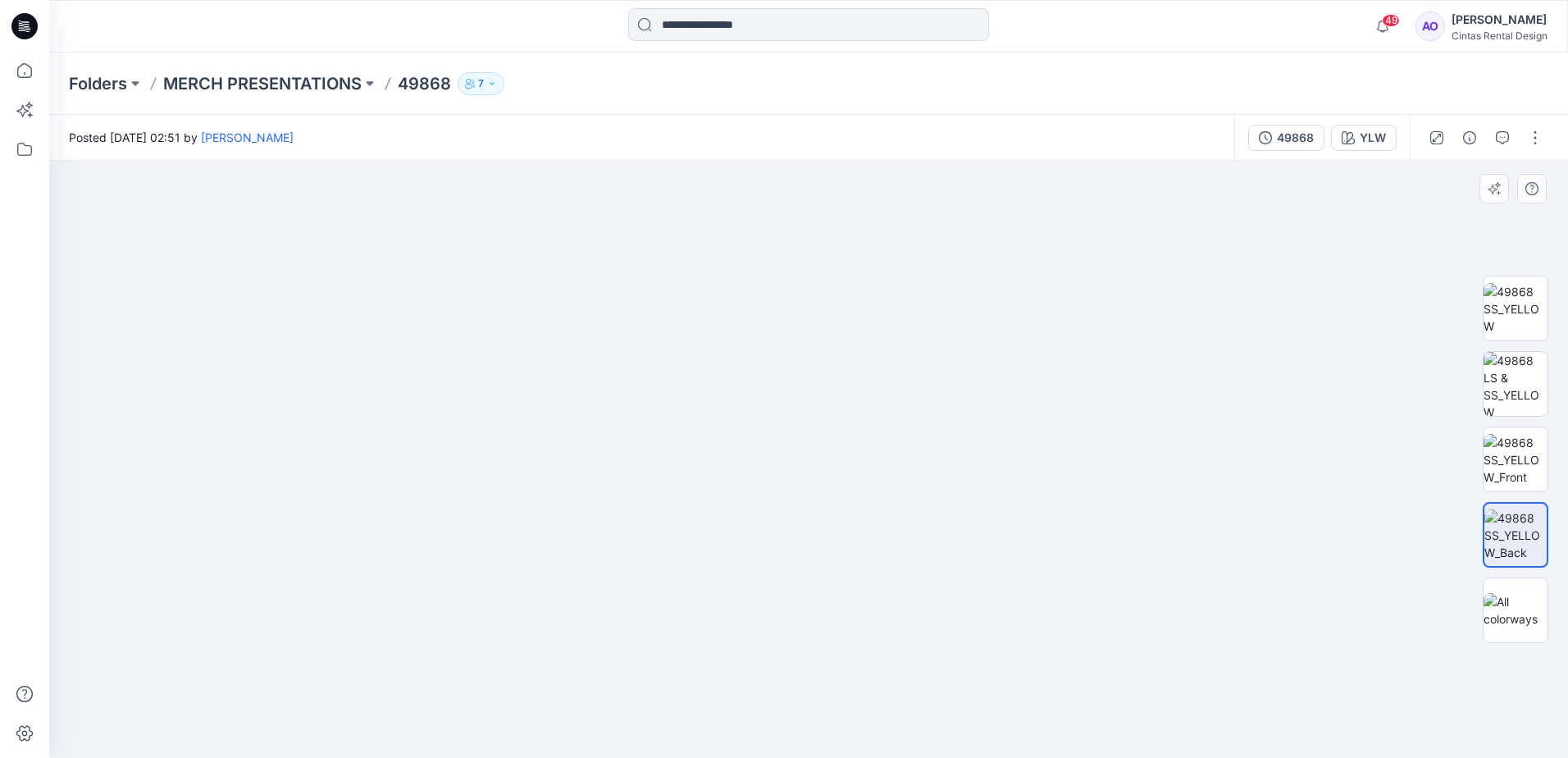
click at [691, 509] on img at bounding box center [742, 380] width 1693 height 754
drag, startPoint x: 721, startPoint y: 479, endPoint x: 694, endPoint y: 404, distance: 79.7
click at [684, 382] on img at bounding box center [724, 448] width 1693 height 621
drag, startPoint x: 774, startPoint y: 557, endPoint x: 742, endPoint y: 460, distance: 102.1
click at [744, 468] on img at bounding box center [722, 320] width 1693 height 875
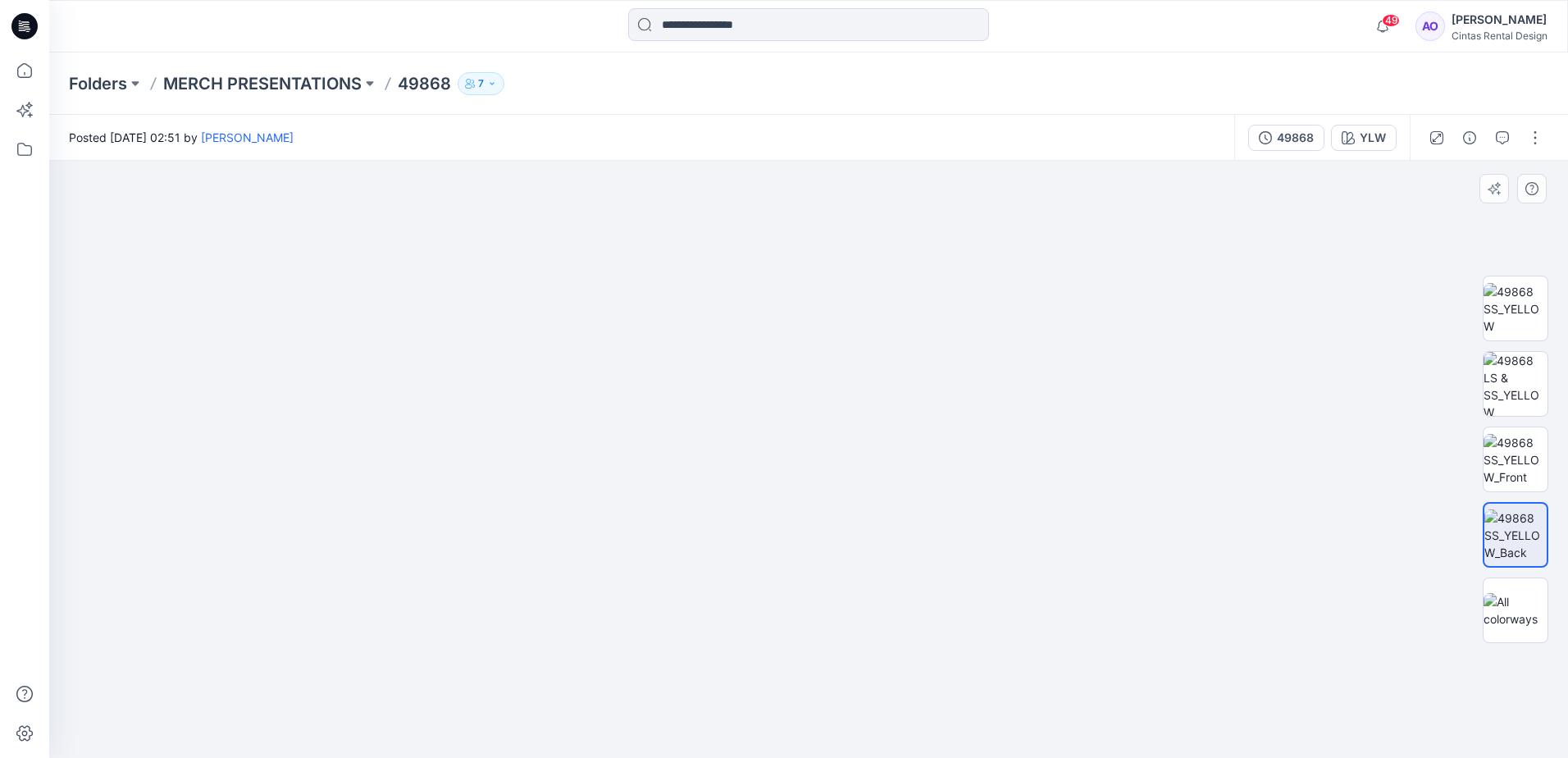
drag, startPoint x: 769, startPoint y: 585, endPoint x: 738, endPoint y: 522, distance: 70.2
click at [744, 531] on img at bounding box center [722, 281] width 1693 height 953
drag, startPoint x: 716, startPoint y: 448, endPoint x: 686, endPoint y: 281, distance: 169.7
click at [658, 152] on div "Posted Tuesday, August 19, 2025 02:51 by Angelina Griffiths 49868 YLW YLW Loadi…" at bounding box center [809, 437] width 1520 height 644
drag, startPoint x: 709, startPoint y: 379, endPoint x: 621, endPoint y: 623, distance: 259.4
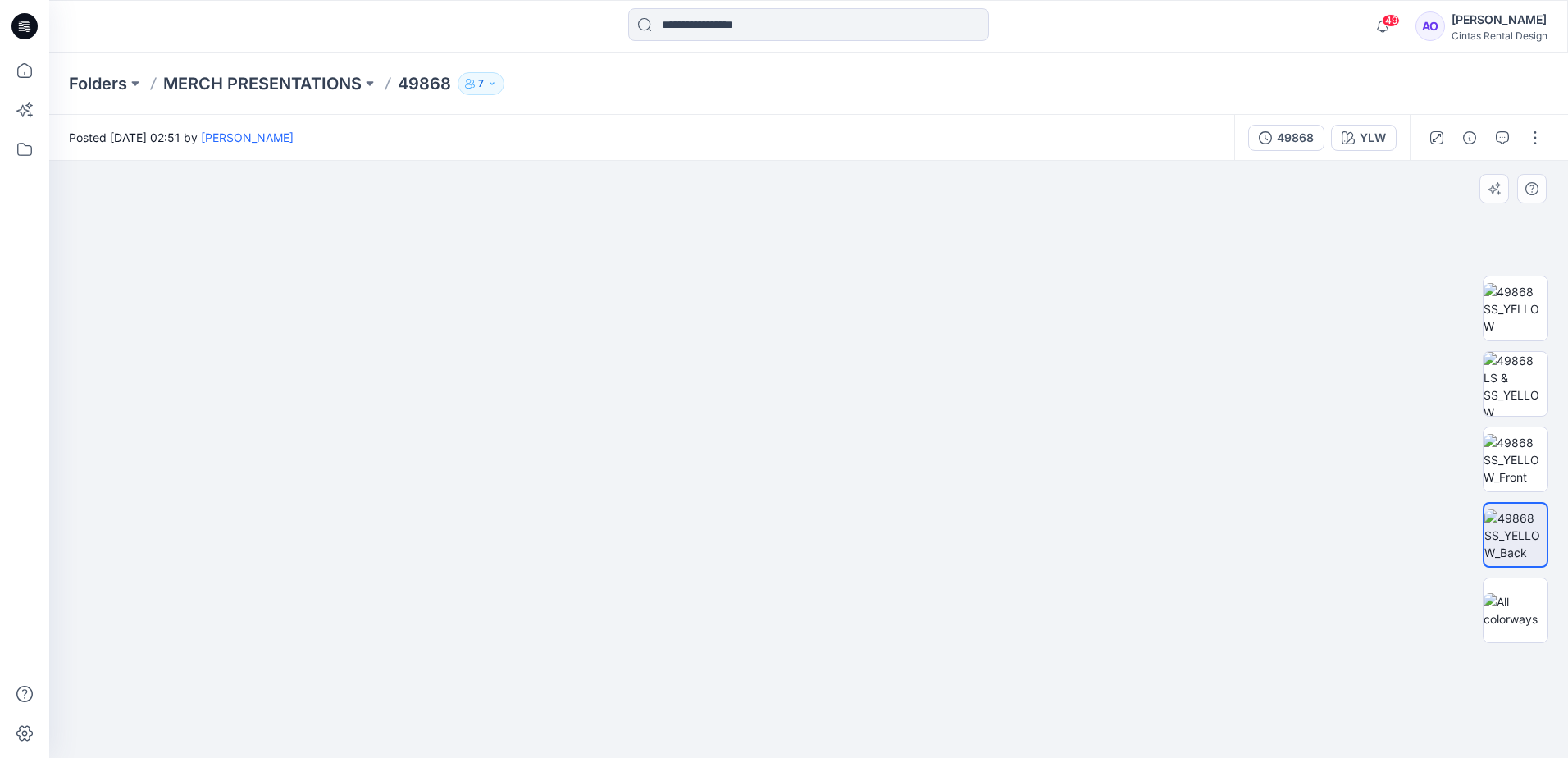
click at [639, 654] on img at bounding box center [754, 174] width 1693 height 1166
drag, startPoint x: 559, startPoint y: 628, endPoint x: 579, endPoint y: 614, distance: 24.4
click at [537, 651] on img at bounding box center [722, 337] width 1693 height 841
drag, startPoint x: 609, startPoint y: 531, endPoint x: 556, endPoint y: 659, distance: 138.5
click at [551, 673] on img at bounding box center [722, 343] width 1693 height 830
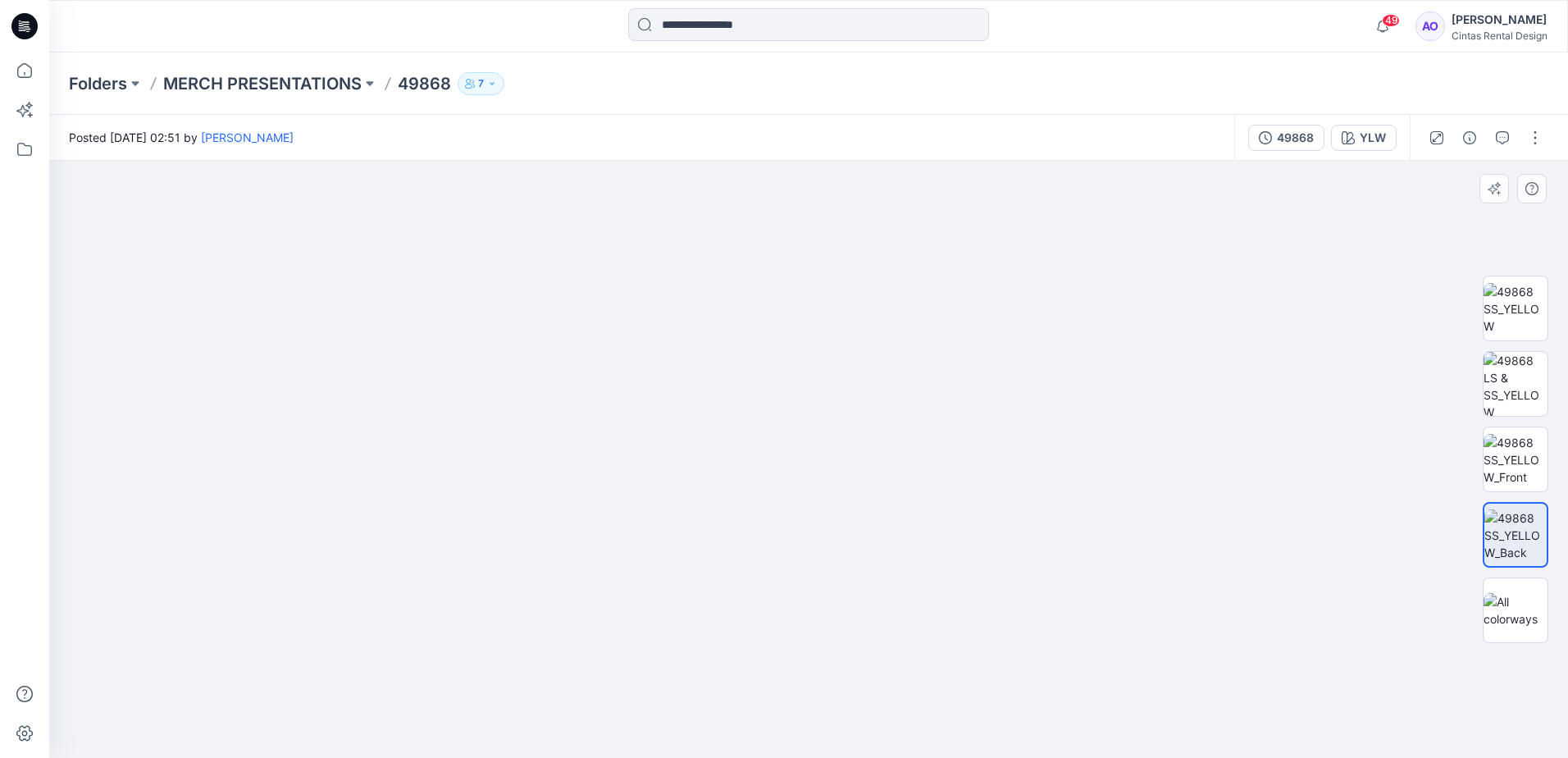
drag, startPoint x: 568, startPoint y: 662, endPoint x: 581, endPoint y: 623, distance: 41.1
click at [565, 659] on img at bounding box center [722, 459] width 1693 height 597
drag, startPoint x: 635, startPoint y: 583, endPoint x: 615, endPoint y: 536, distance: 51.1
click at [615, 536] on img at bounding box center [722, 457] width 1693 height 601
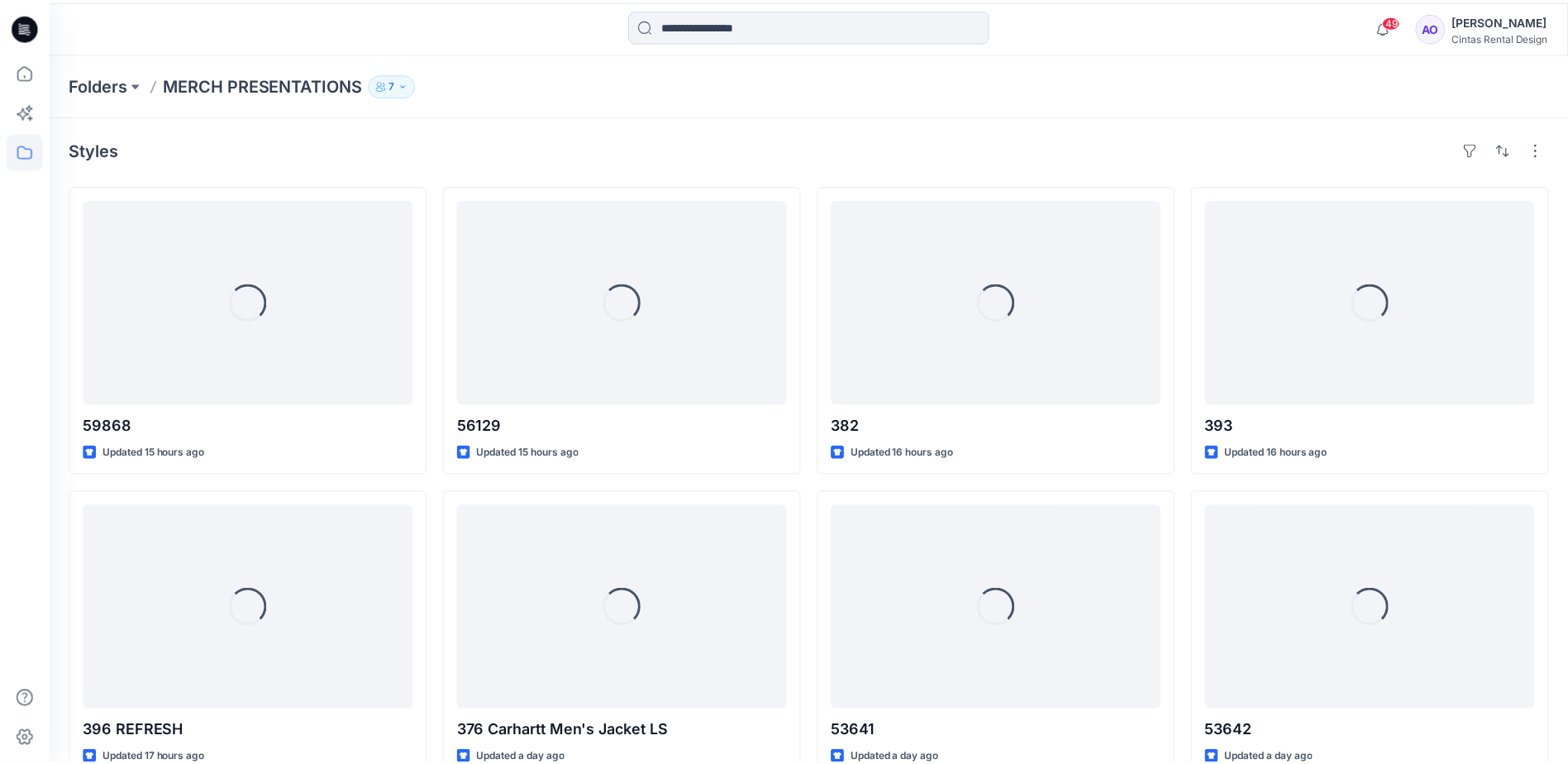
scroll to position [562, 0]
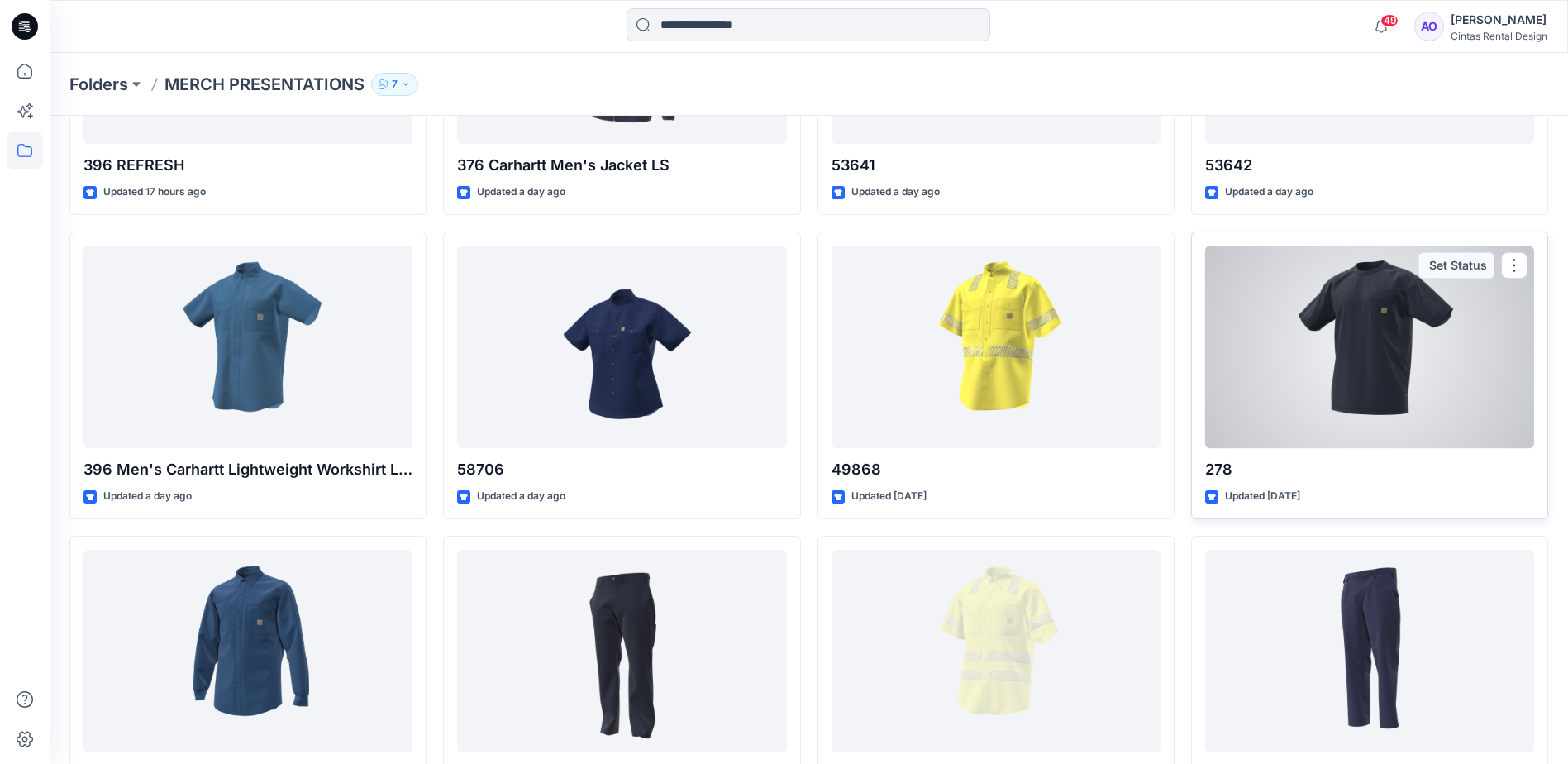
click at [1363, 355] on div at bounding box center [1369, 347] width 329 height 203
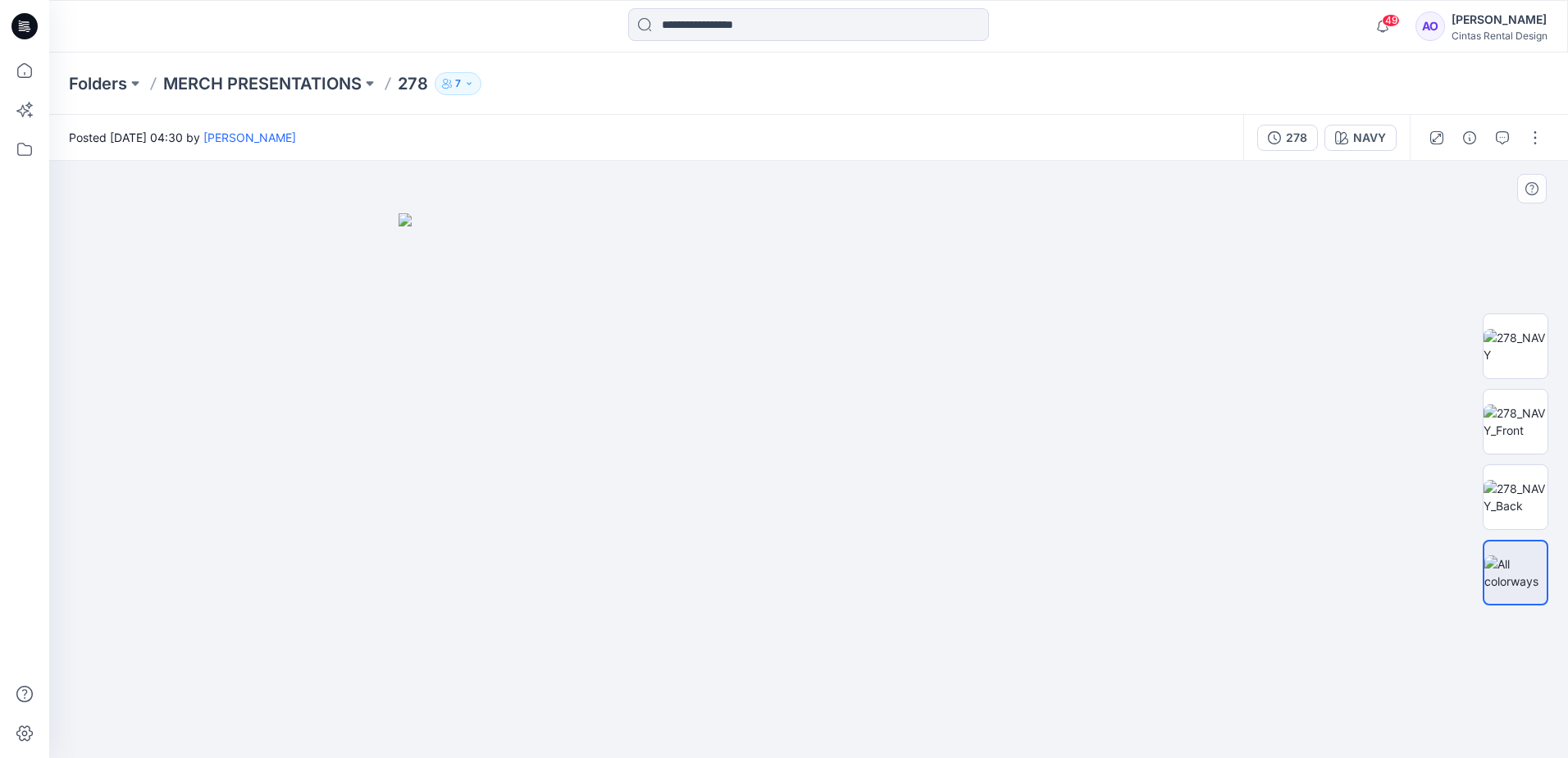
click at [763, 482] on img at bounding box center [809, 485] width 820 height 545
click at [819, 482] on img at bounding box center [809, 485] width 820 height 545
click at [843, 382] on img at bounding box center [809, 485] width 820 height 545
click at [1505, 345] on img at bounding box center [1516, 346] width 64 height 34
drag, startPoint x: 821, startPoint y: 434, endPoint x: 757, endPoint y: 439, distance: 64.2
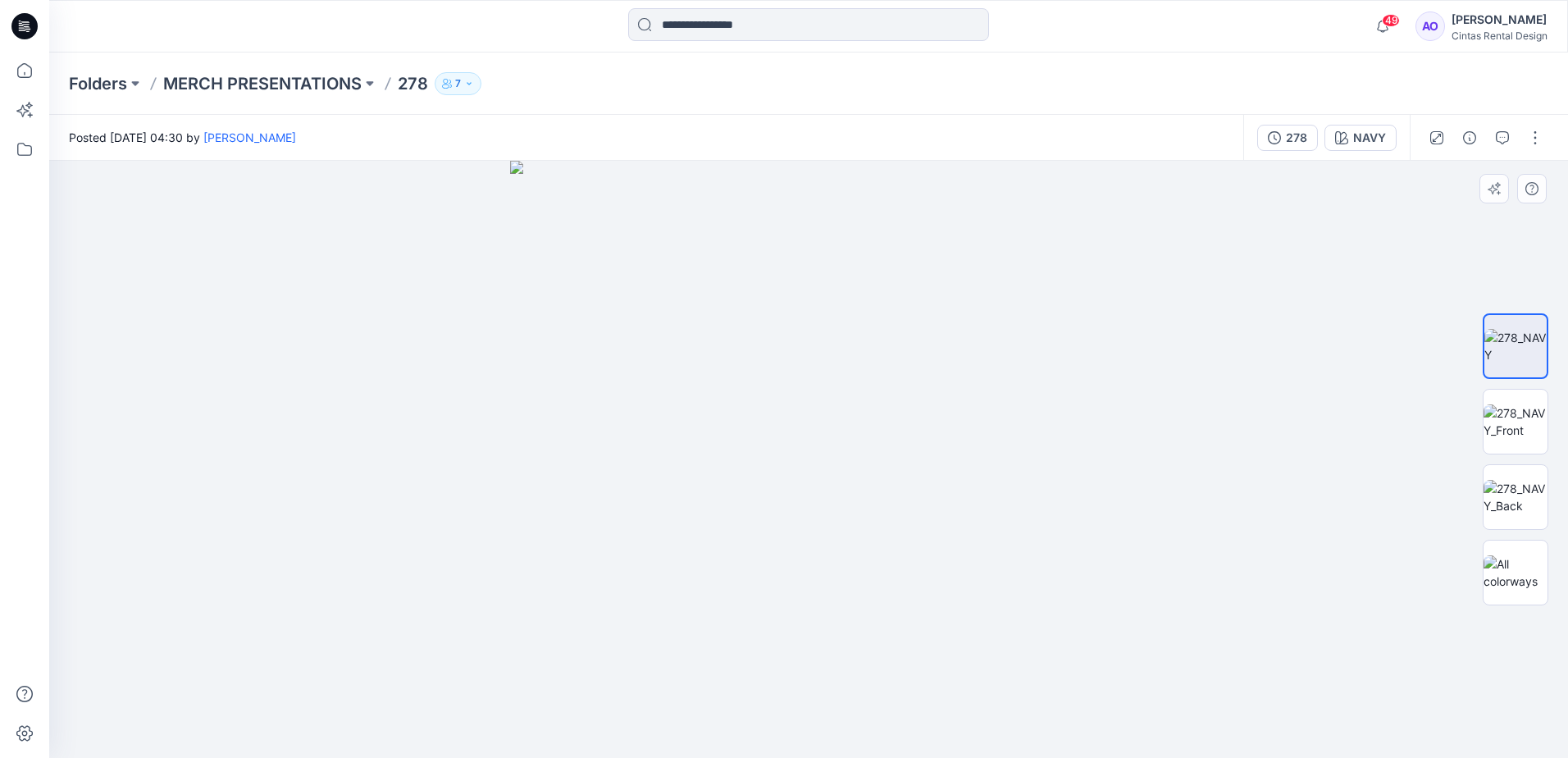
click at [812, 432] on img at bounding box center [809, 459] width 597 height 597
drag, startPoint x: 677, startPoint y: 594, endPoint x: 712, endPoint y: 541, distance: 63.5
click at [665, 455] on img at bounding box center [808, 390] width 1255 height 734
drag, startPoint x: 733, startPoint y: 583, endPoint x: 716, endPoint y: 431, distance: 152.9
click at [716, 431] on img at bounding box center [808, 389] width 1255 height 736
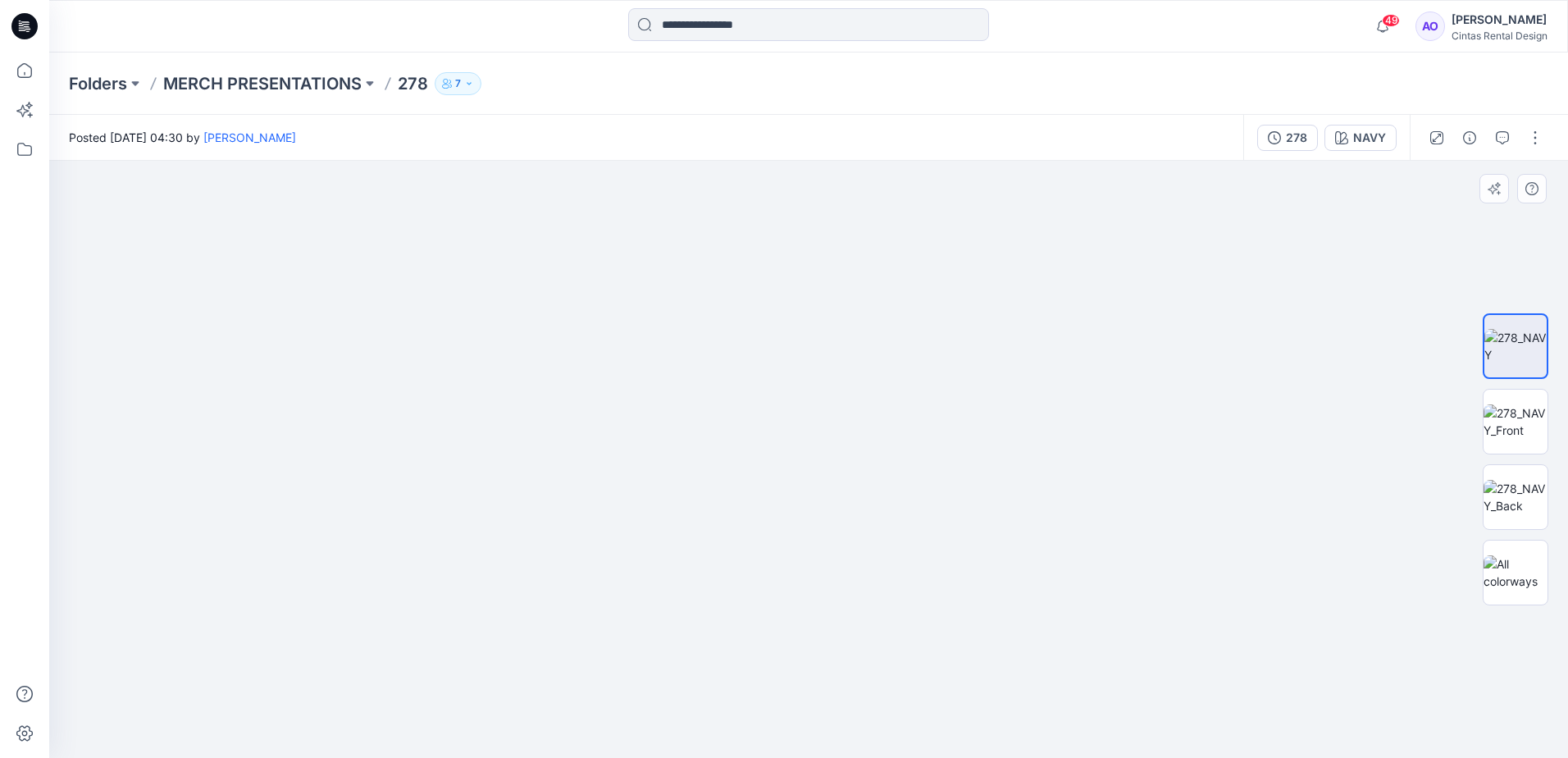
drag, startPoint x: 766, startPoint y: 587, endPoint x: 784, endPoint y: 354, distance: 233.7
click at [784, 354] on img at bounding box center [808, 313] width 1255 height 888
drag, startPoint x: 816, startPoint y: 472, endPoint x: 834, endPoint y: 583, distance: 112.4
click at [834, 583] on img at bounding box center [808, 227] width 1255 height 1063
drag, startPoint x: 825, startPoint y: 464, endPoint x: 816, endPoint y: 607, distance: 143.3
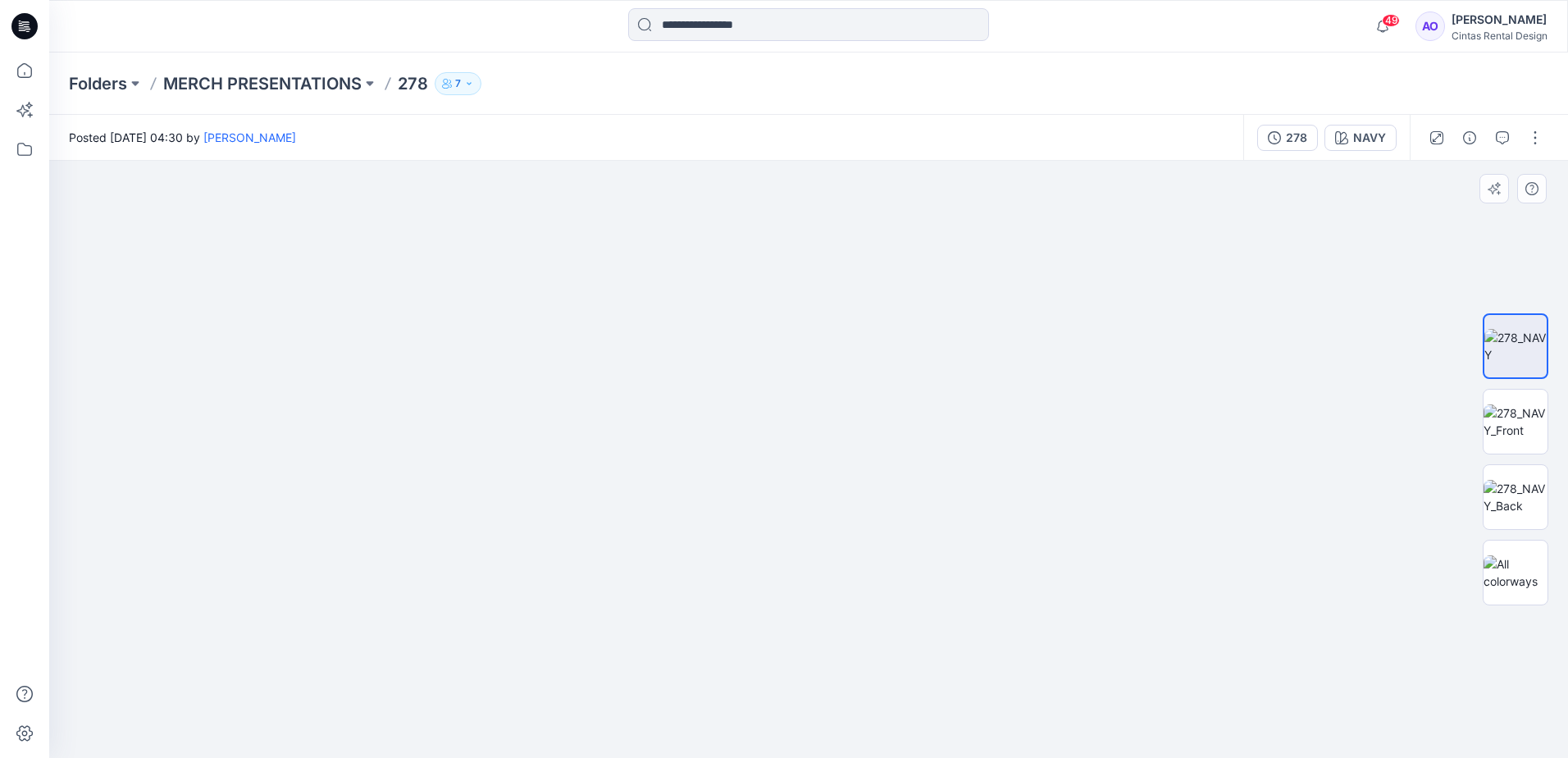
click at [816, 607] on img at bounding box center [808, 252] width 1255 height 1010
drag, startPoint x: 805, startPoint y: 561, endPoint x: 782, endPoint y: 653, distance: 94.8
click at [782, 669] on img at bounding box center [808, 333] width 1255 height 850
drag, startPoint x: 801, startPoint y: 583, endPoint x: 845, endPoint y: 594, distance: 45.4
click at [800, 617] on img at bounding box center [808, 404] width 1255 height 707
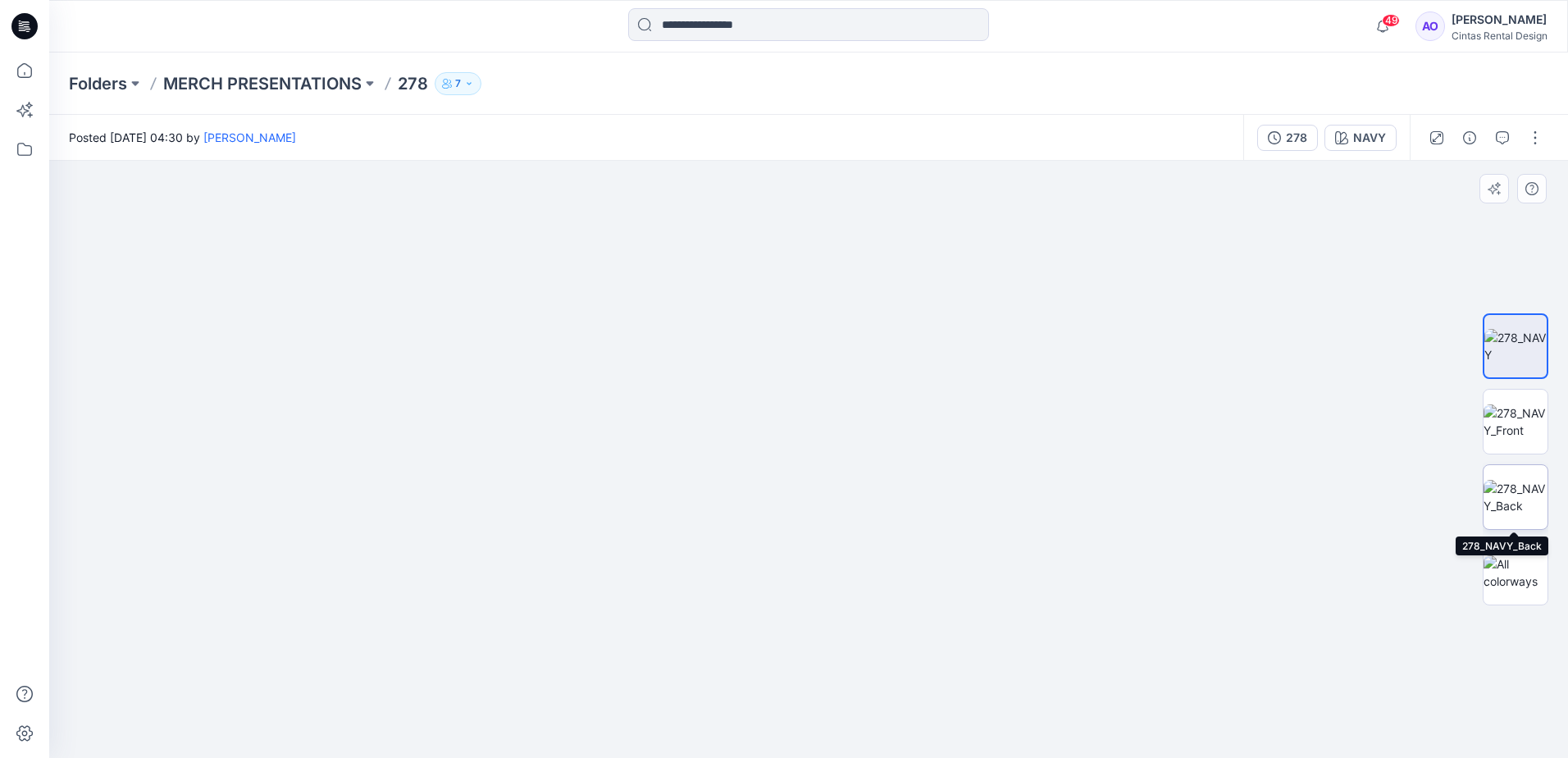
click at [1510, 500] on img at bounding box center [1516, 497] width 64 height 34
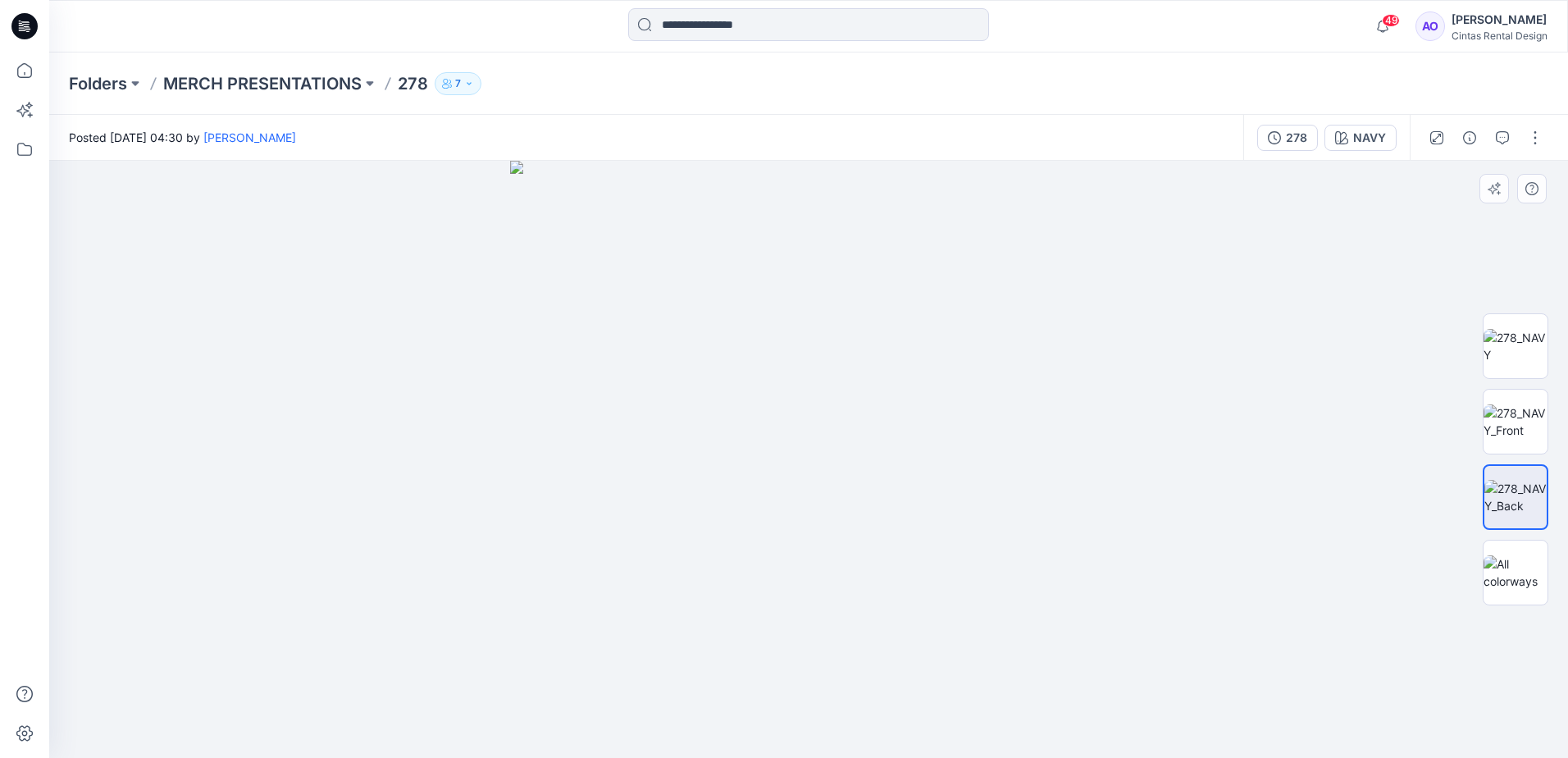
click at [836, 449] on img at bounding box center [809, 459] width 597 height 597
drag, startPoint x: 764, startPoint y: 361, endPoint x: 733, endPoint y: 539, distance: 180.7
click at [726, 604] on img at bounding box center [808, 380] width 1035 height 754
drag, startPoint x: 721, startPoint y: 499, endPoint x: 726, endPoint y: 512, distance: 13.9
click at [692, 393] on img at bounding box center [808, 406] width 1035 height 703
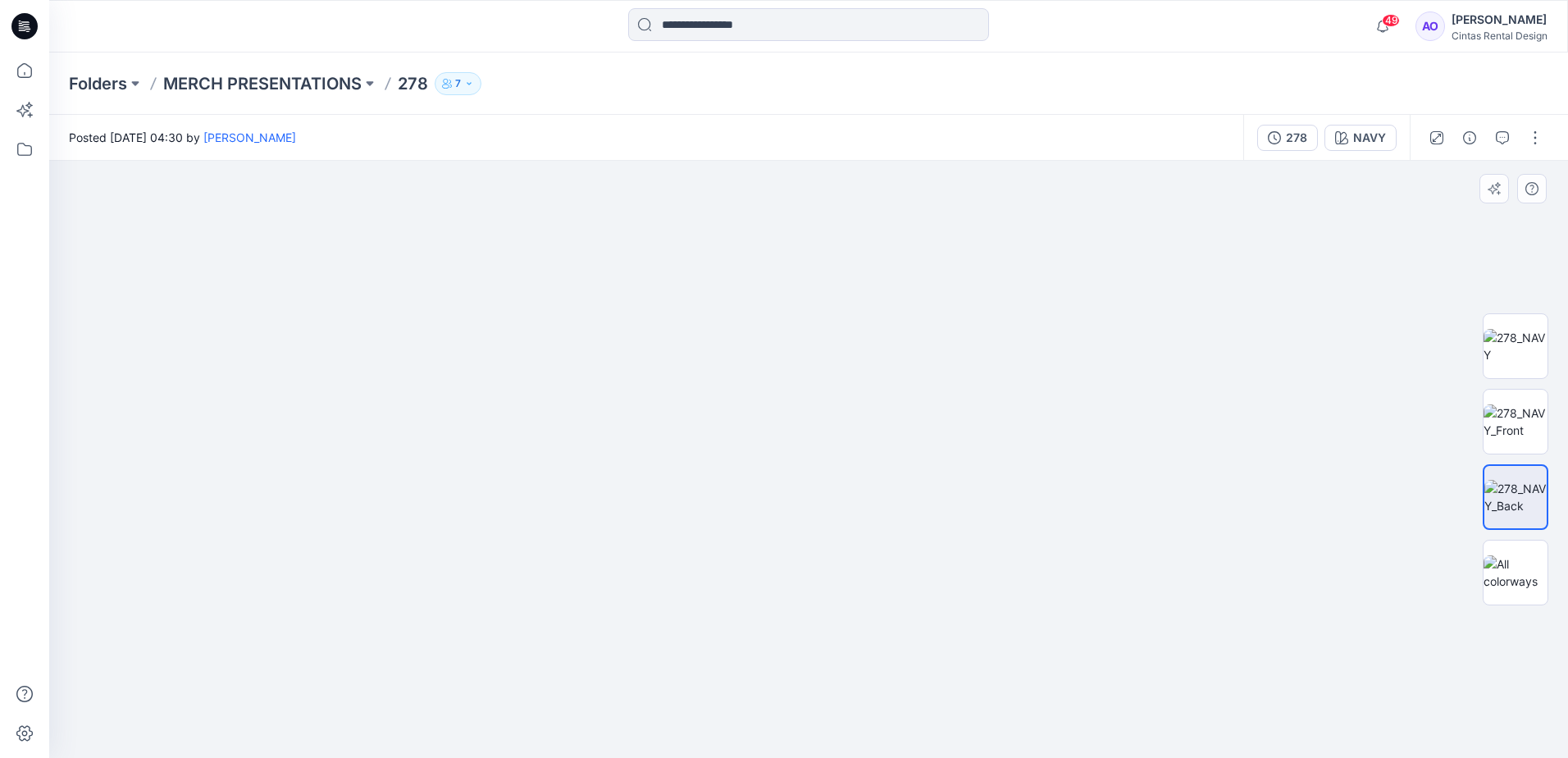
drag, startPoint x: 757, startPoint y: 606, endPoint x: 714, endPoint y: 442, distance: 169.5
click at [714, 445] on img at bounding box center [808, 399] width 1035 height 717
drag, startPoint x: 808, startPoint y: 612, endPoint x: 783, endPoint y: 536, distance: 80.0
click at [783, 536] on img at bounding box center [808, 293] width 1035 height 930
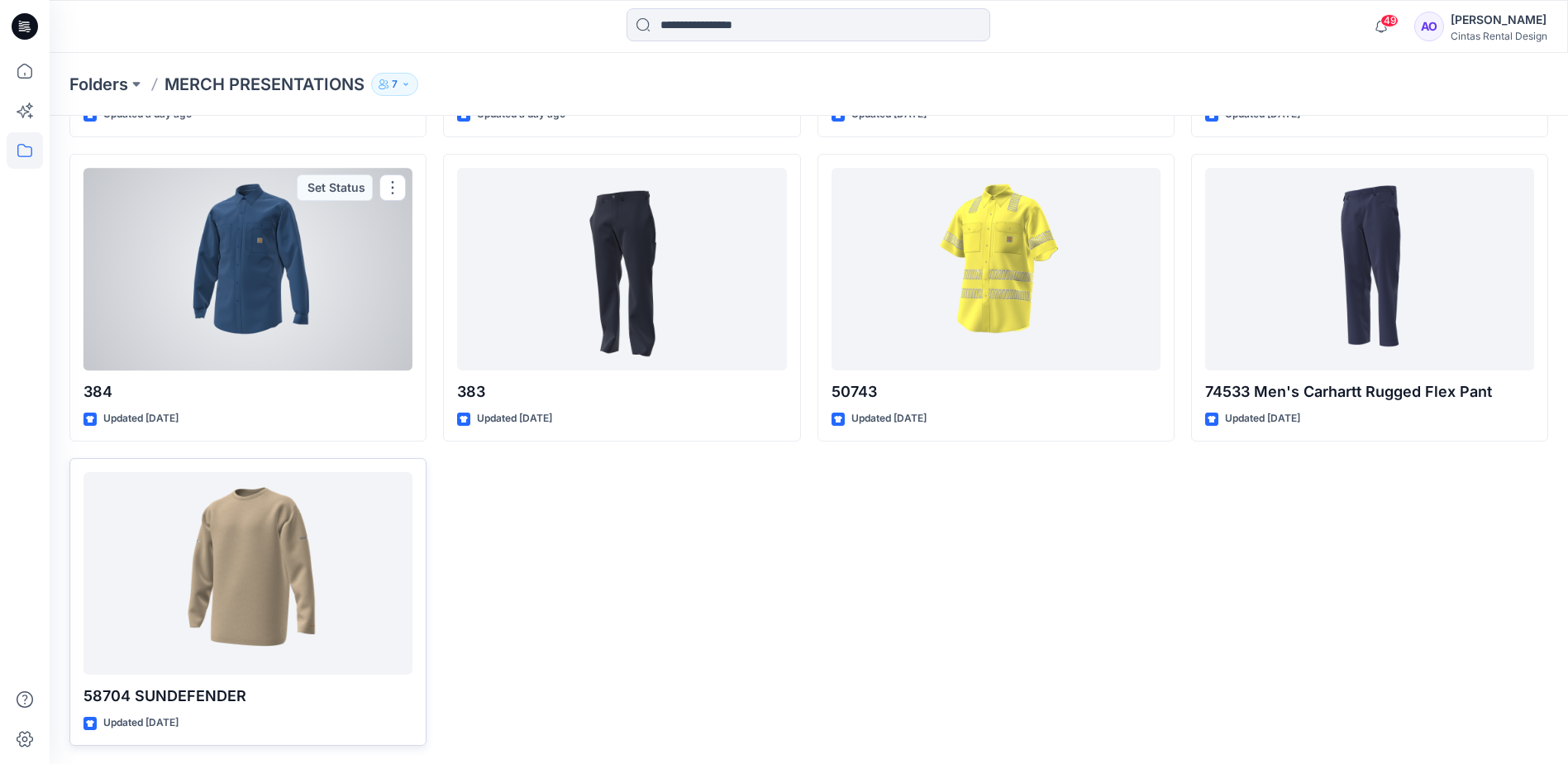
scroll to position [946, 0]
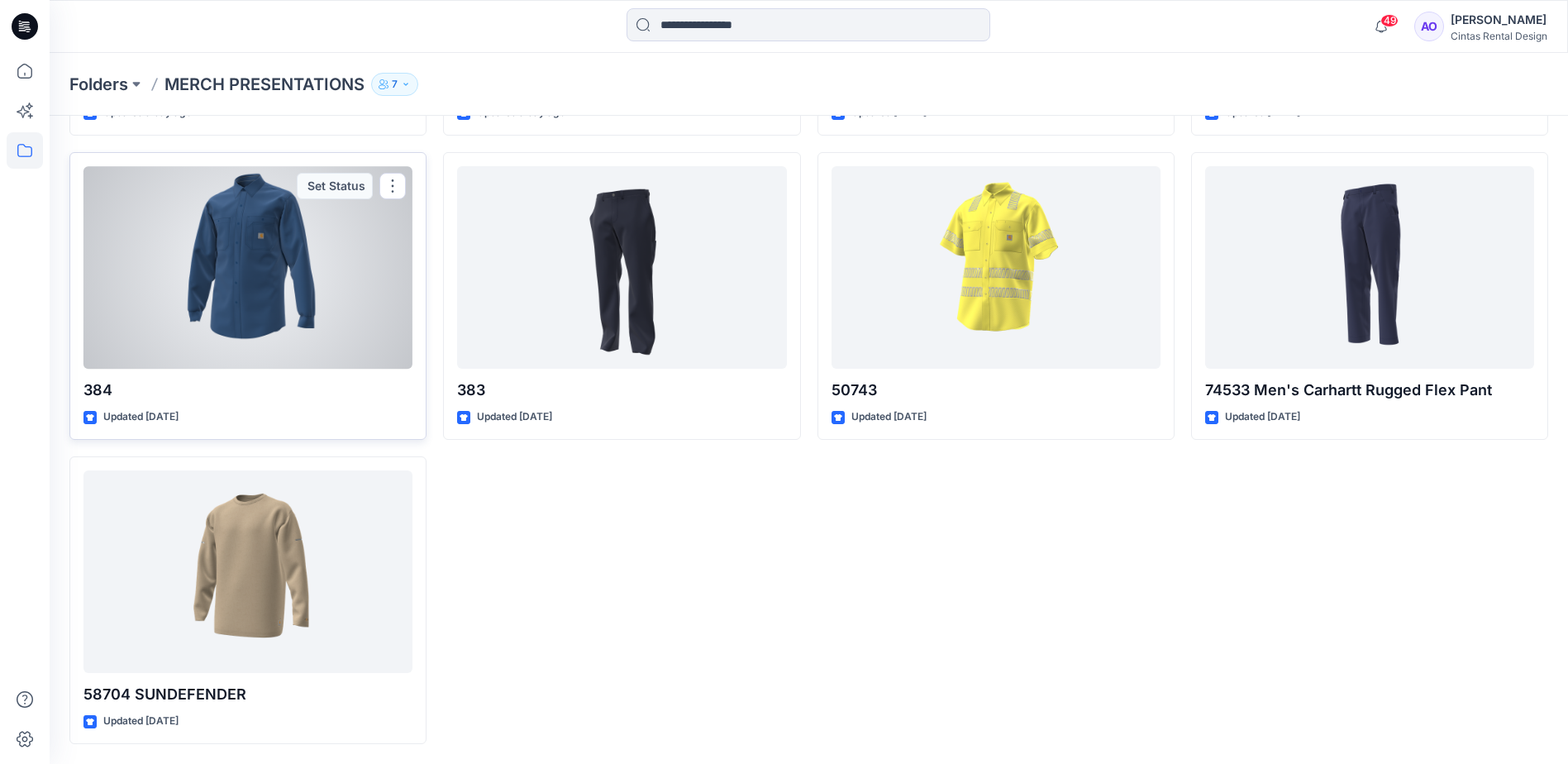
click at [305, 314] on div at bounding box center [247, 267] width 329 height 203
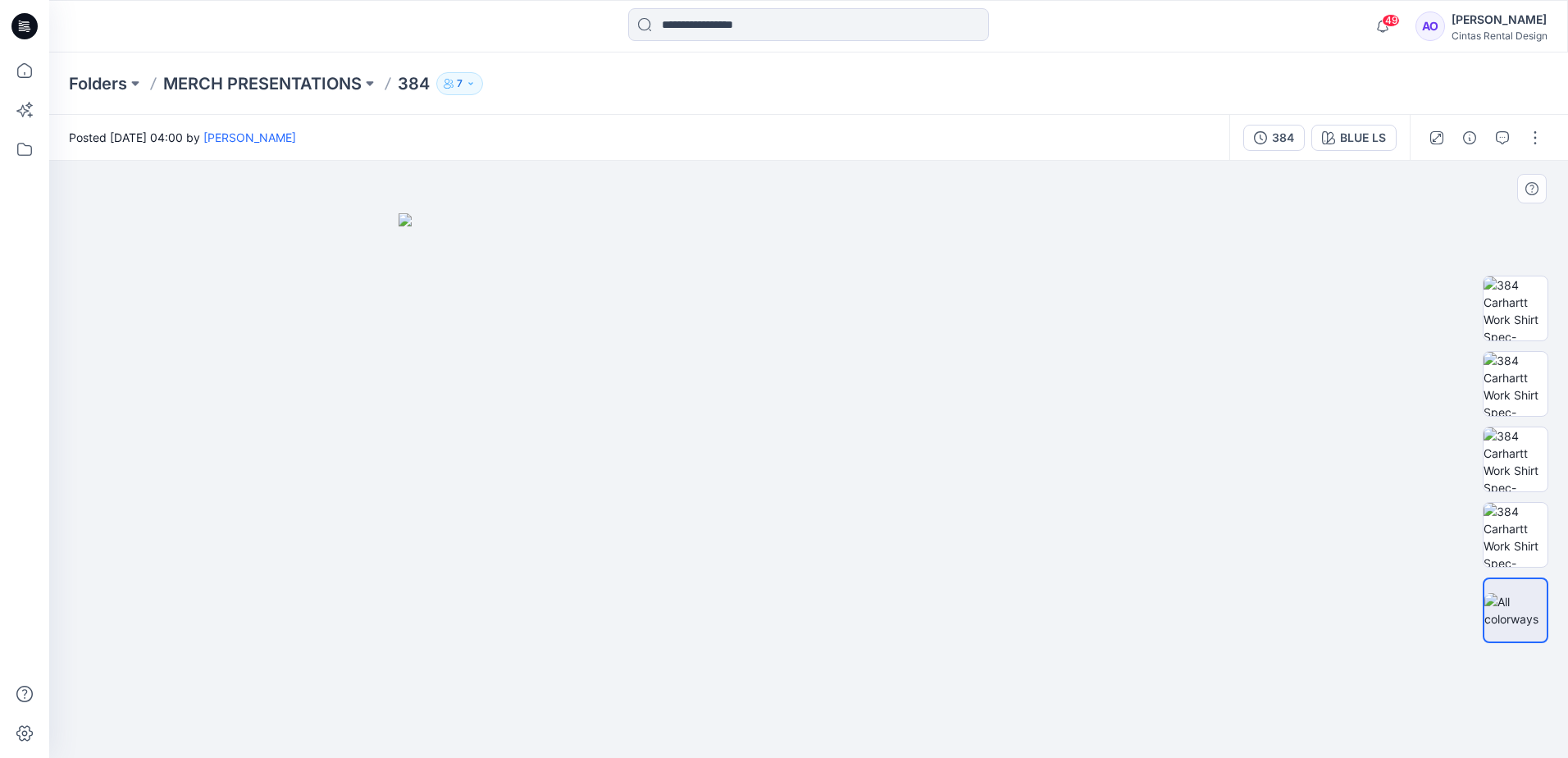
click at [788, 314] on img at bounding box center [809, 485] width 820 height 545
click at [805, 420] on img at bounding box center [809, 485] width 820 height 545
click at [859, 406] on img at bounding box center [809, 485] width 820 height 545
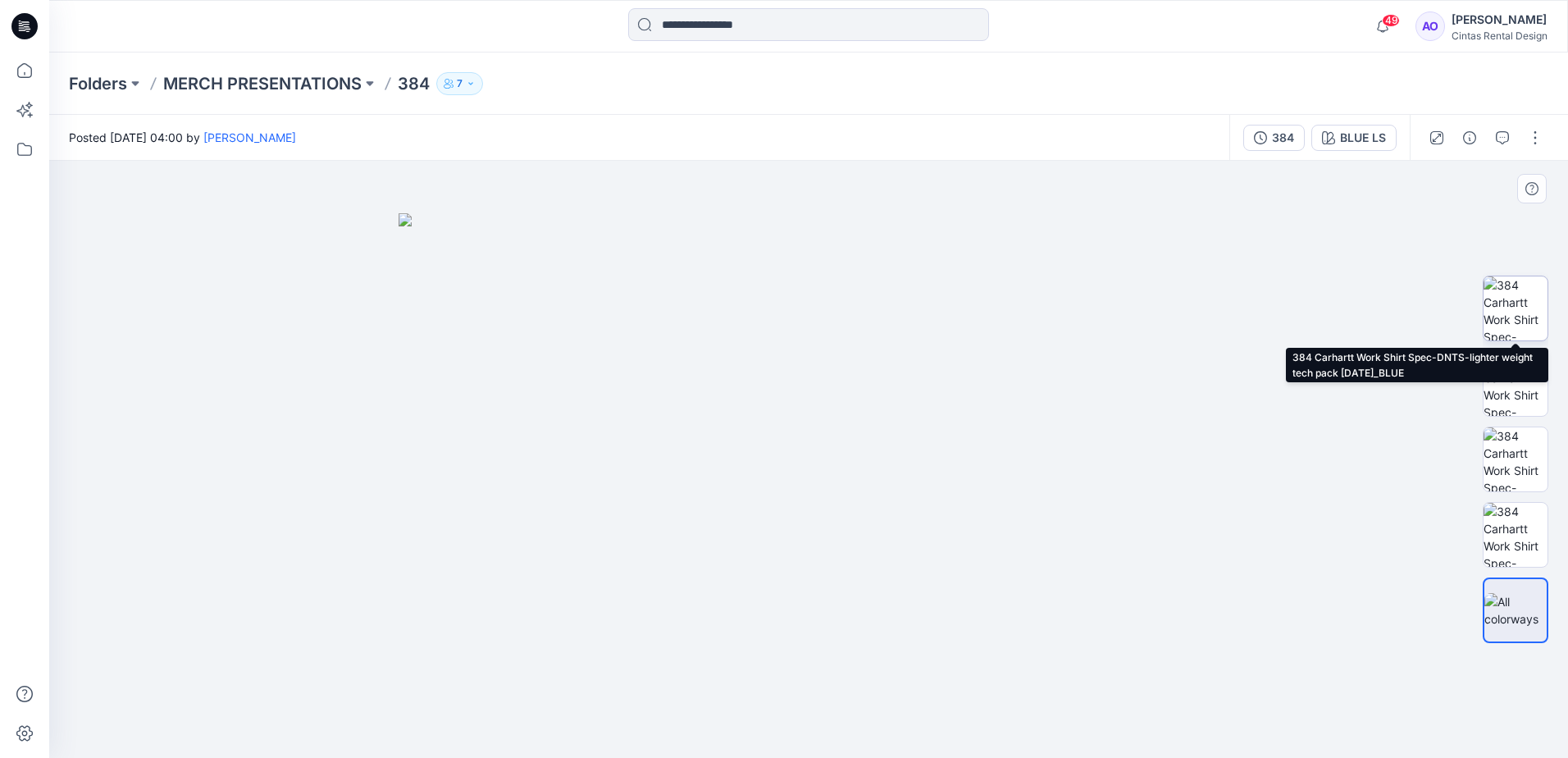
click at [1542, 309] on img at bounding box center [1516, 309] width 64 height 64
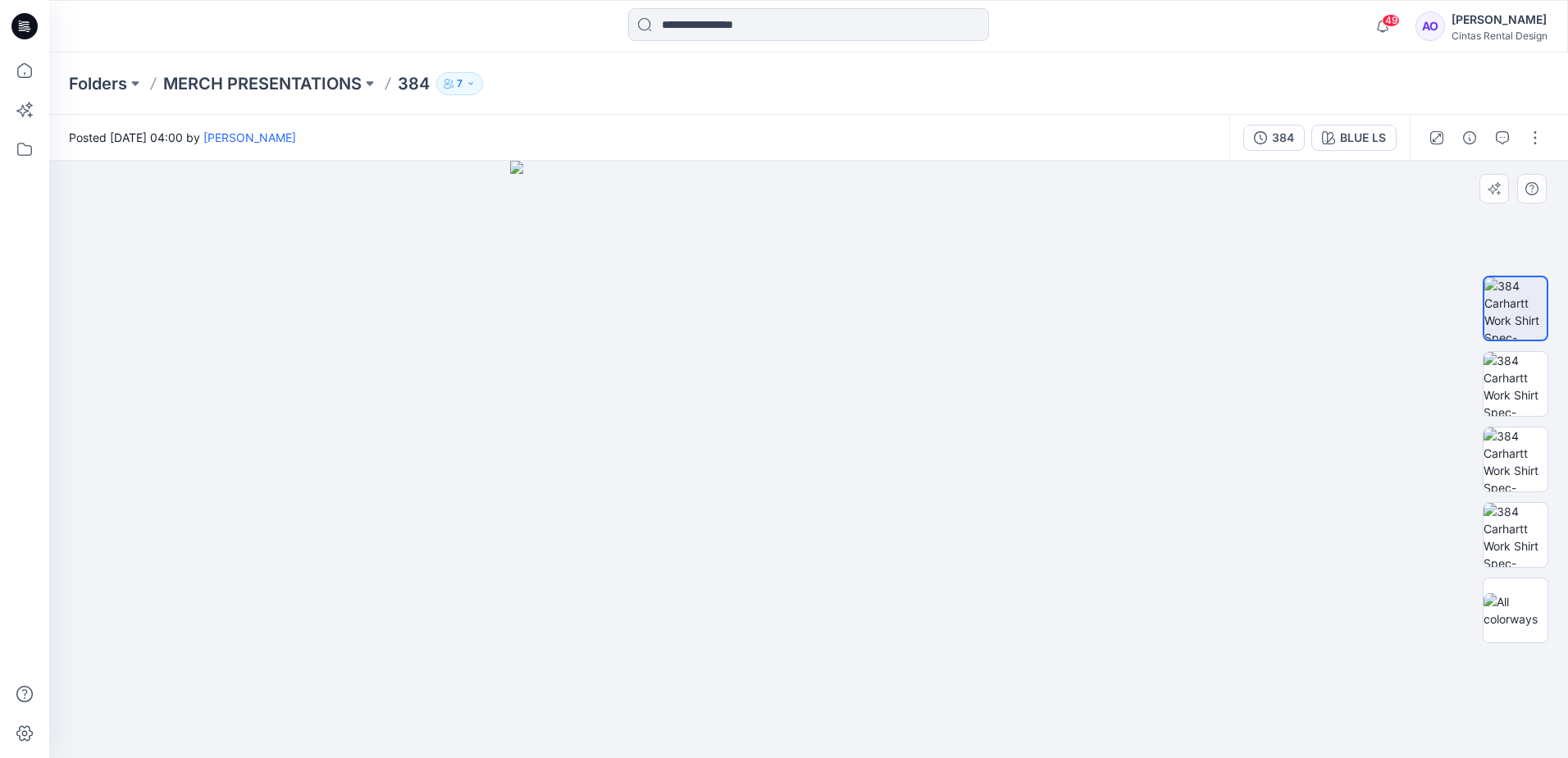
click at [826, 475] on img at bounding box center [809, 459] width 597 height 597
drag, startPoint x: 820, startPoint y: 372, endPoint x: 781, endPoint y: 507, distance: 140.5
click at [781, 507] on img at bounding box center [808, 303] width 1255 height 910
drag, startPoint x: 717, startPoint y: 448, endPoint x: 719, endPoint y: 419, distance: 29.1
click at [719, 419] on img at bounding box center [808, 358] width 1255 height 800
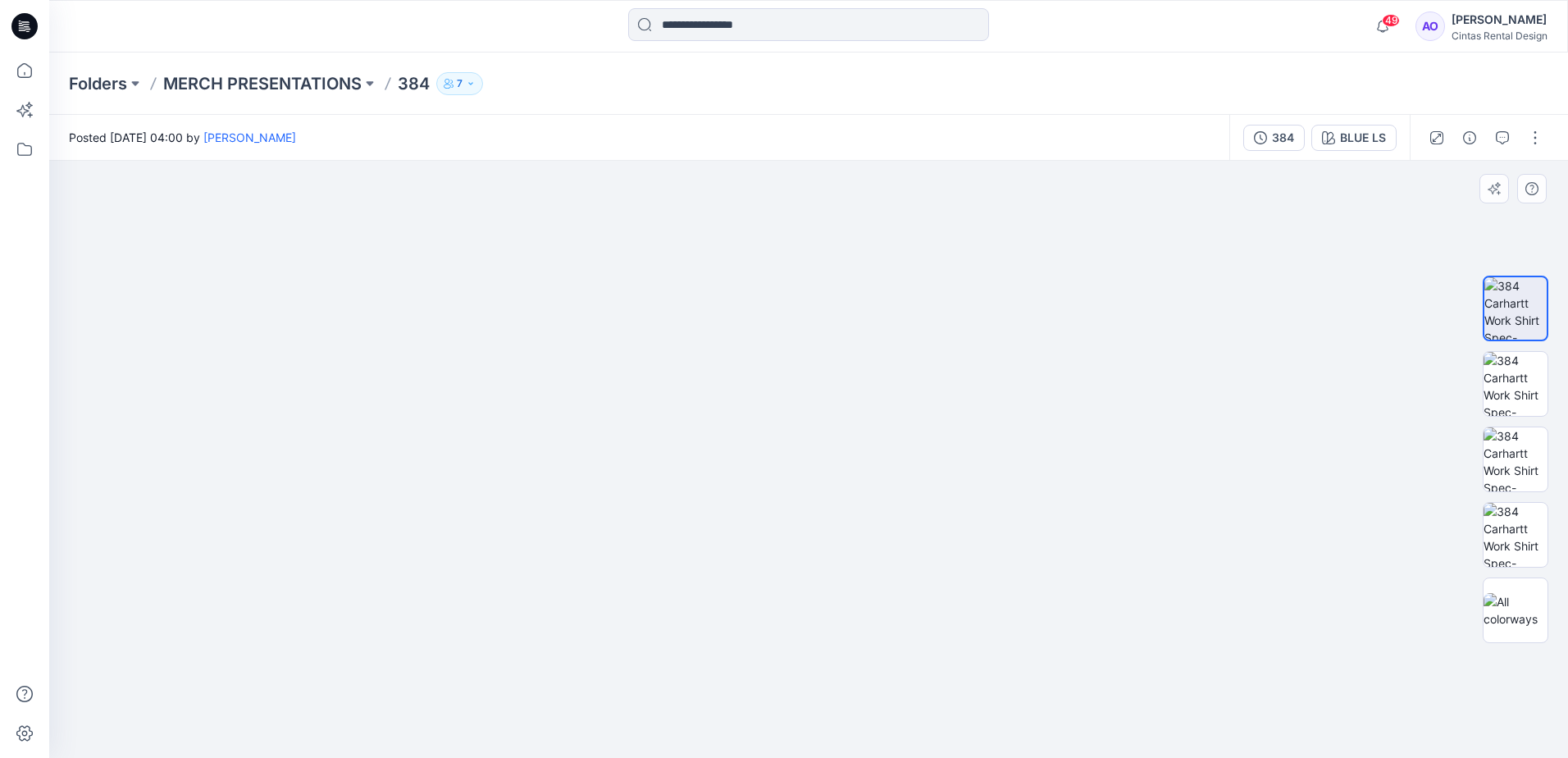
drag, startPoint x: 741, startPoint y: 365, endPoint x: 716, endPoint y: 446, distance: 84.8
click at [715, 446] on img at bounding box center [808, 386] width 1255 height 743
drag, startPoint x: 761, startPoint y: 411, endPoint x: 753, endPoint y: 441, distance: 31.0
click at [753, 441] on img at bounding box center [808, 402] width 1255 height 711
drag, startPoint x: 779, startPoint y: 488, endPoint x: 766, endPoint y: 586, distance: 98.9
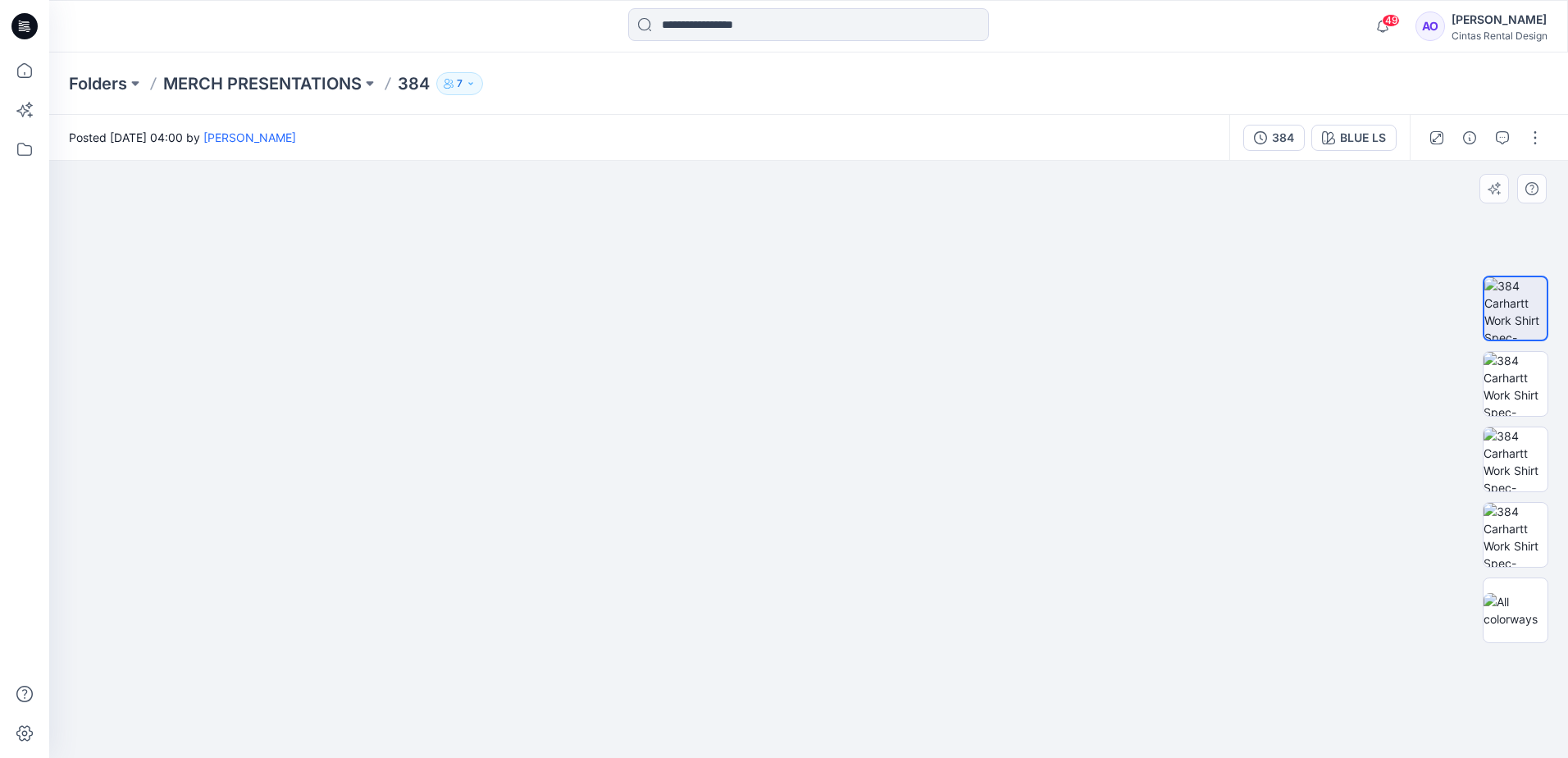
click at [766, 586] on img at bounding box center [808, 451] width 1255 height 612
drag, startPoint x: 886, startPoint y: 612, endPoint x: 683, endPoint y: 426, distance: 275.3
click at [683, 426] on img at bounding box center [808, 451] width 1255 height 612
drag, startPoint x: 761, startPoint y: 493, endPoint x: 719, endPoint y: 331, distance: 167.4
click at [729, 382] on img at bounding box center [808, 359] width 1255 height 798
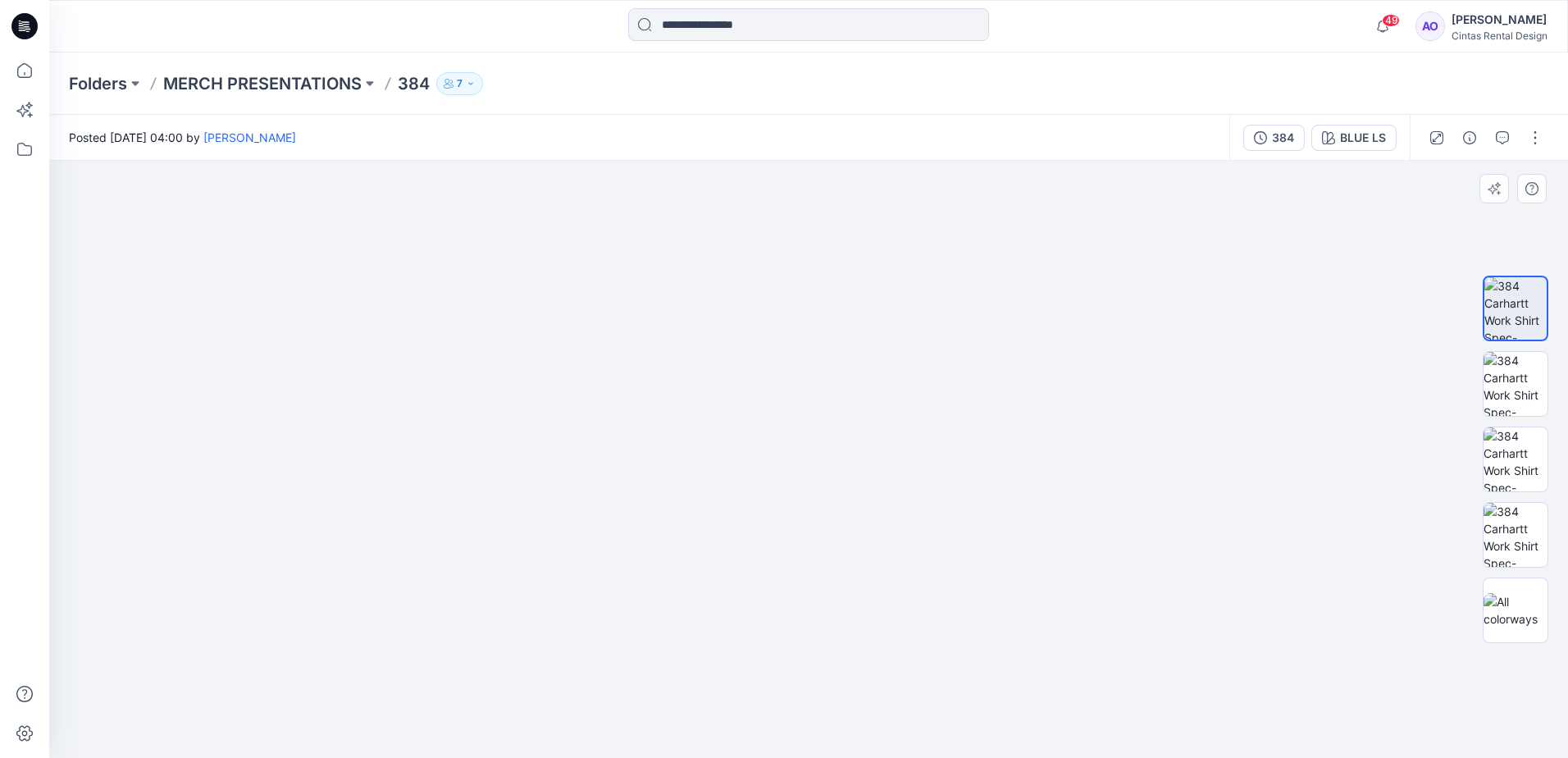
drag, startPoint x: 727, startPoint y: 435, endPoint x: 726, endPoint y: 655, distance: 220.0
click at [697, 702] on img at bounding box center [808, 267] width 1255 height 982
drag, startPoint x: 771, startPoint y: 494, endPoint x: 726, endPoint y: 673, distance: 184.6
click at [726, 673] on img at bounding box center [808, 459] width 1255 height 597
click at [755, 510] on img at bounding box center [808, 459] width 3281 height 597
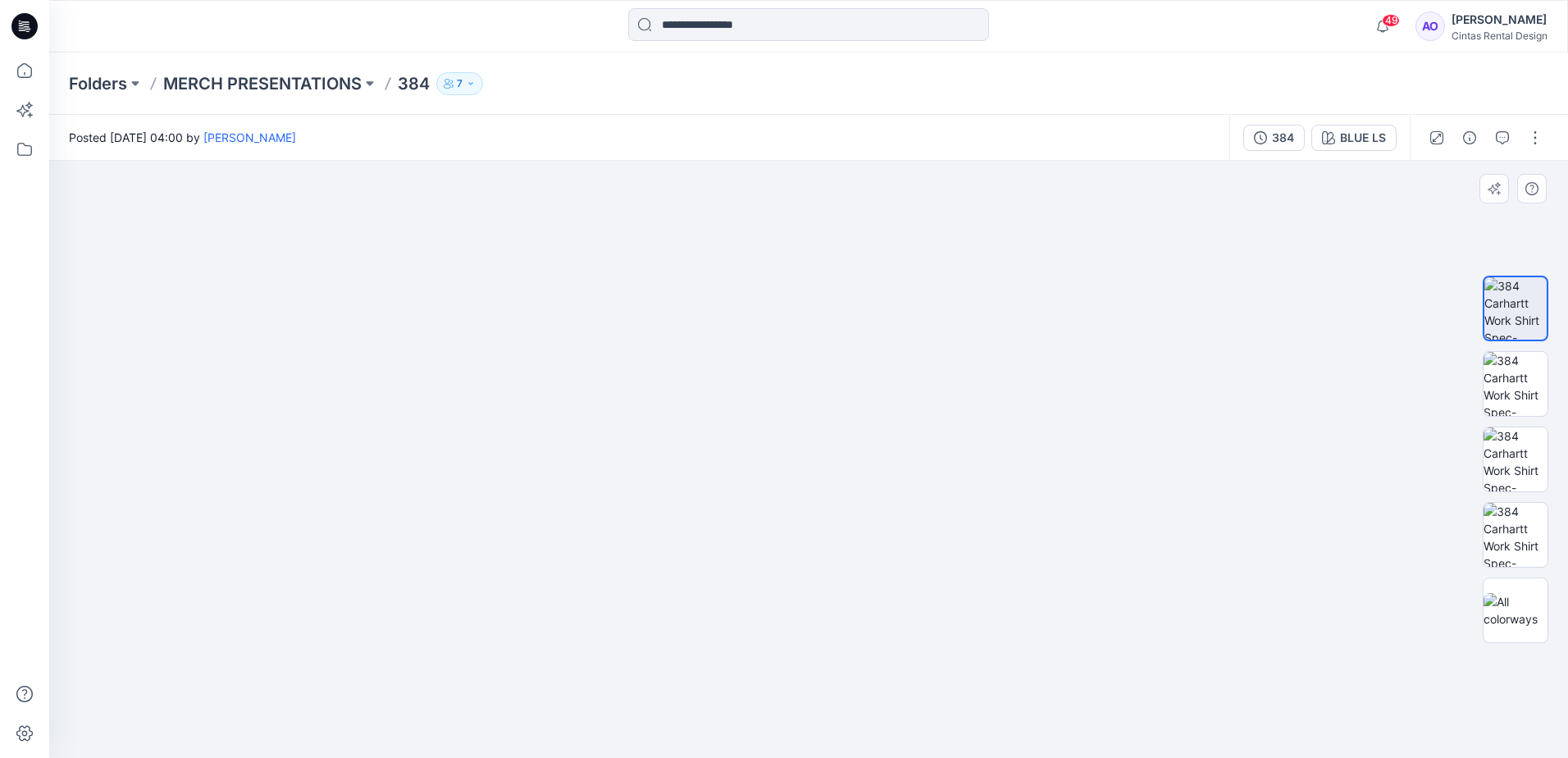
drag, startPoint x: 717, startPoint y: 605, endPoint x: 688, endPoint y: 473, distance: 135.1
click at [689, 477] on img at bounding box center [808, 457] width 3281 height 601
drag, startPoint x: 720, startPoint y: 570, endPoint x: 716, endPoint y: 552, distance: 18.4
click at [716, 556] on img at bounding box center [780, 394] width 3281 height 726
click at [623, 594] on img at bounding box center [775, 388] width 3281 height 739
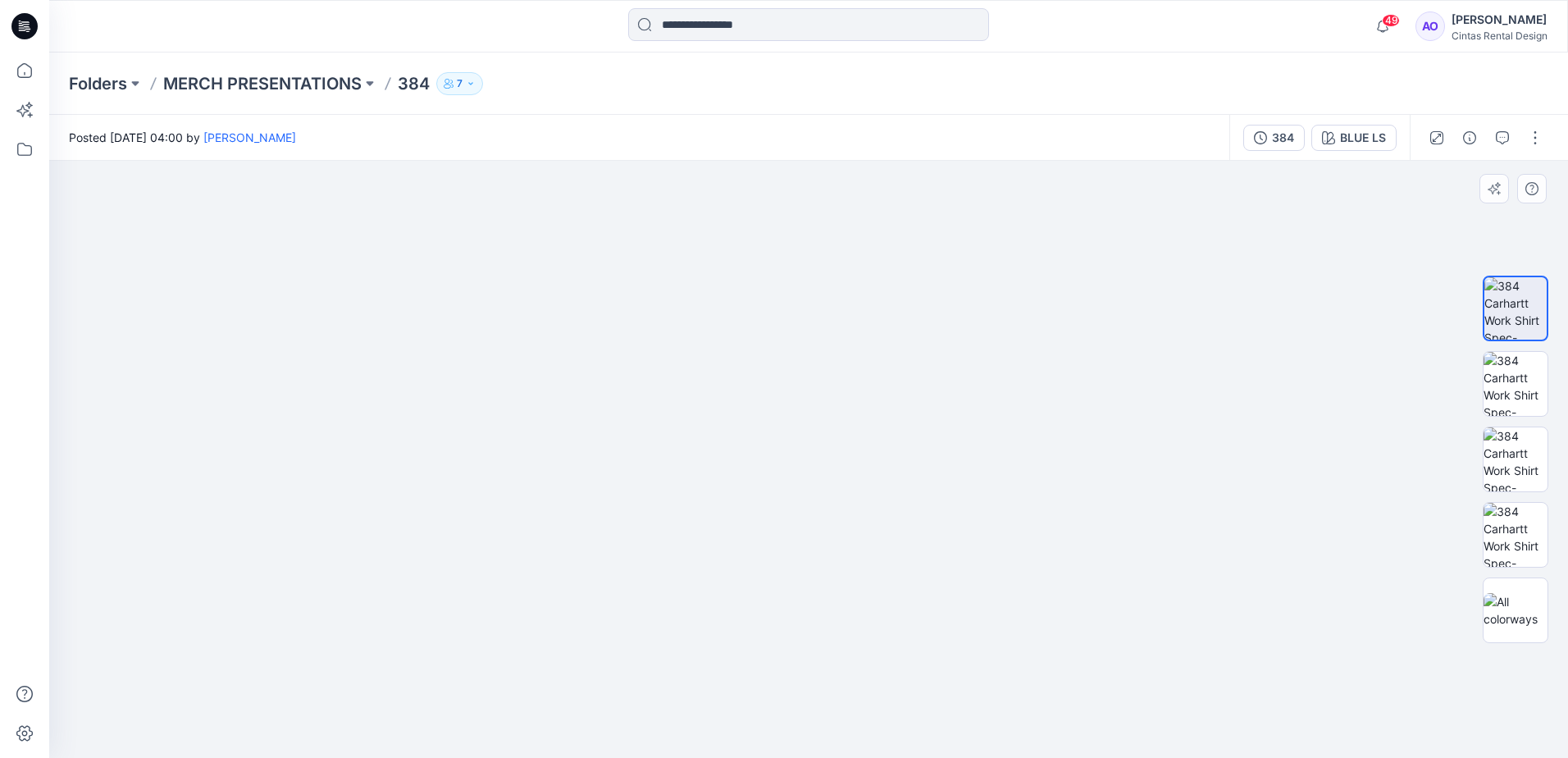
drag, startPoint x: 932, startPoint y: 585, endPoint x: 864, endPoint y: 571, distance: 69.4
click at [864, 571] on img at bounding box center [715, 392] width 2843 height 730
drag, startPoint x: 908, startPoint y: 617, endPoint x: 898, endPoint y: 585, distance: 33.5
click at [894, 573] on img at bounding box center [702, 371] width 2843 height 774
drag, startPoint x: 907, startPoint y: 639, endPoint x: 913, endPoint y: 555, distance: 84.2
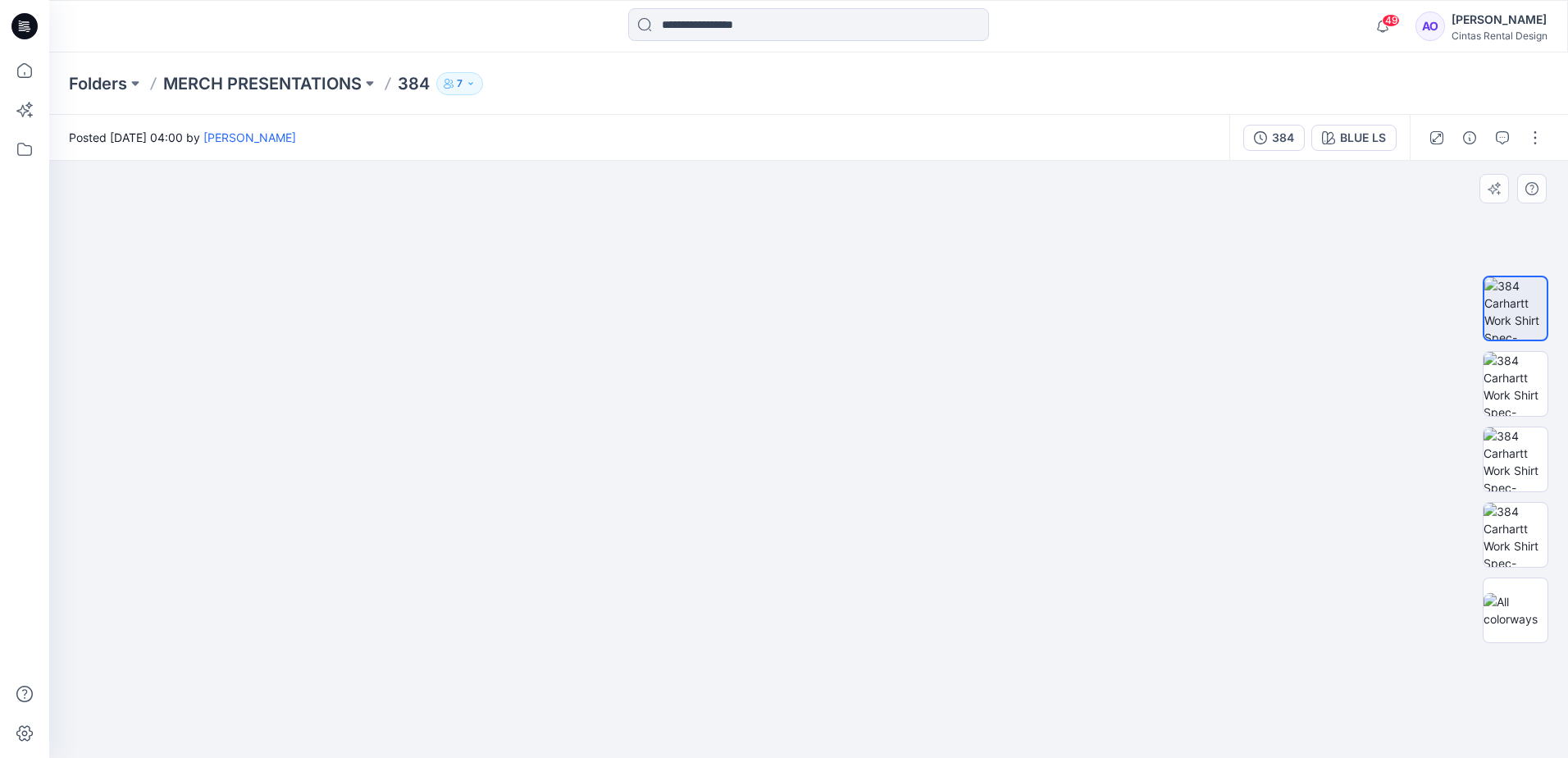
click at [913, 541] on img at bounding box center [700, 347] width 2843 height 822
drag, startPoint x: 911, startPoint y: 649, endPoint x: 790, endPoint y: 433, distance: 247.6
click at [790, 433] on img at bounding box center [594, 225] width 2843 height 1067
drag, startPoint x: 854, startPoint y: 377, endPoint x: 868, endPoint y: 341, distance: 38.6
click at [867, 340] on img at bounding box center [586, 214] width 2843 height 1087
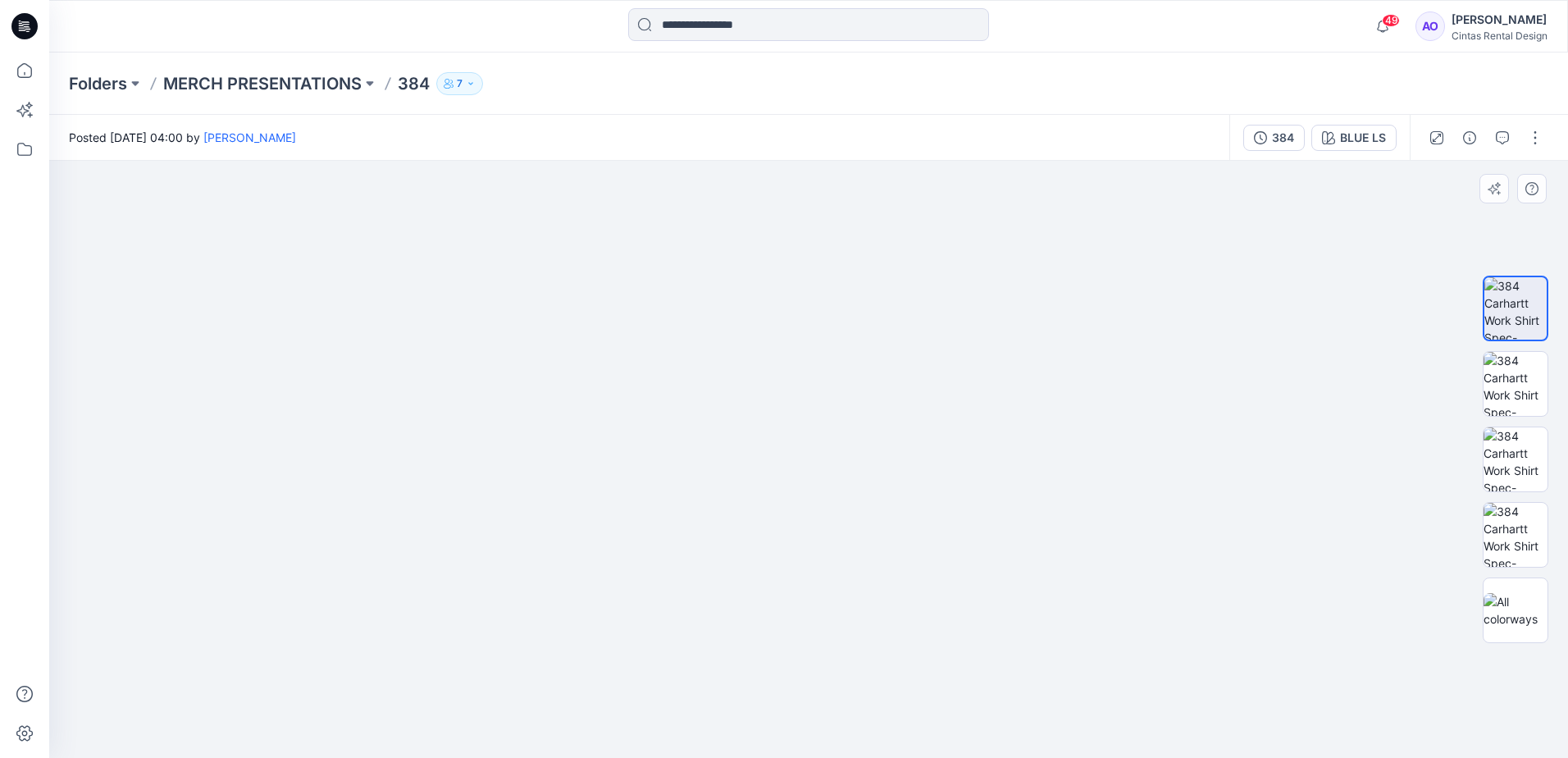
drag, startPoint x: 870, startPoint y: 499, endPoint x: 927, endPoint y: 371, distance: 140.1
click at [927, 371] on img at bounding box center [655, 28] width 2843 height 1461
drag, startPoint x: 878, startPoint y: 509, endPoint x: 927, endPoint y: 379, distance: 138.9
click at [927, 379] on img at bounding box center [655, 28] width 2843 height 1461
drag, startPoint x: 903, startPoint y: 520, endPoint x: 971, endPoint y: 413, distance: 126.8
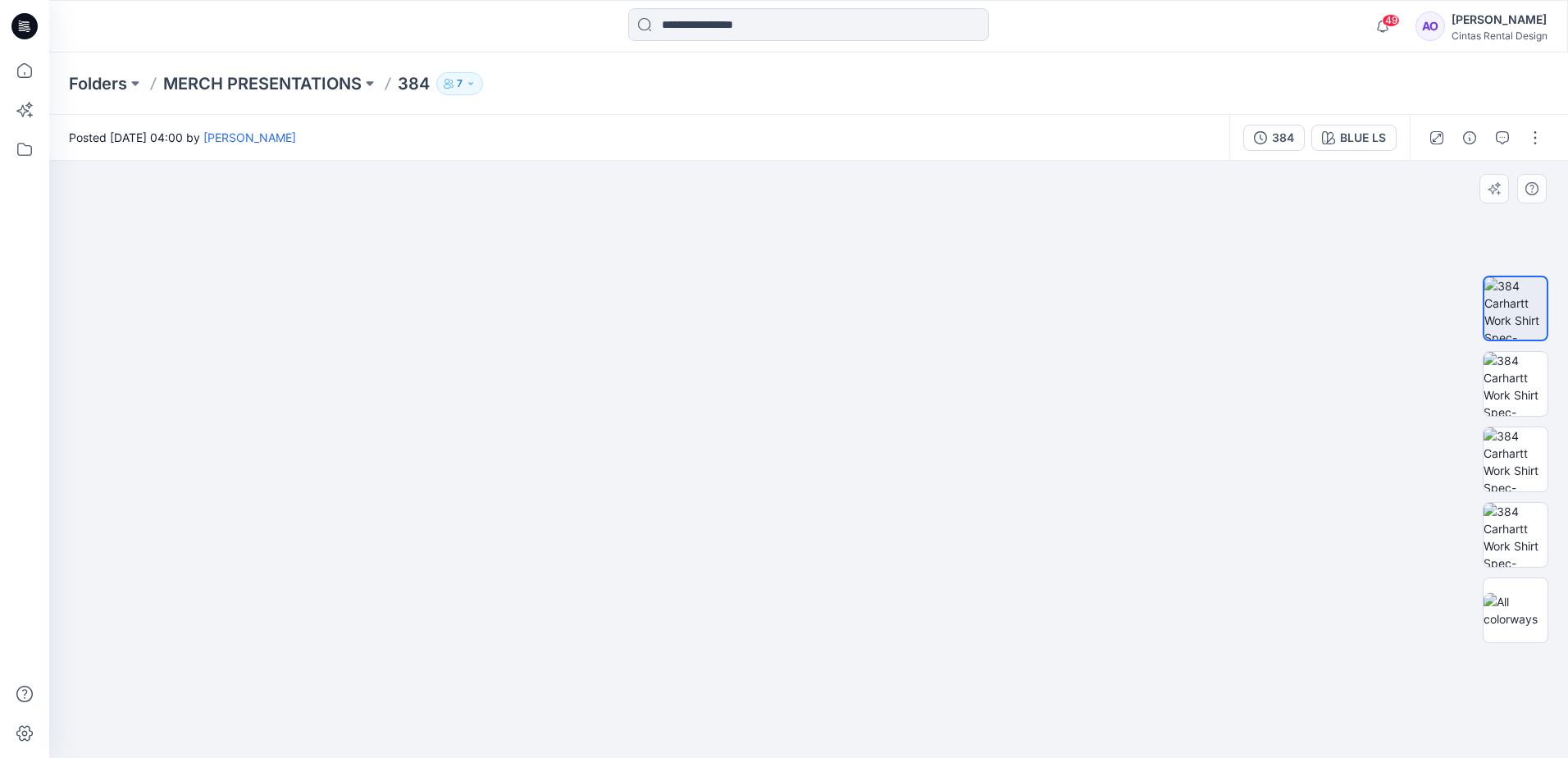
drag, startPoint x: 887, startPoint y: 613, endPoint x: 825, endPoint y: 410, distance: 212.3
drag, startPoint x: 851, startPoint y: 482, endPoint x: 890, endPoint y: 376, distance: 112.9
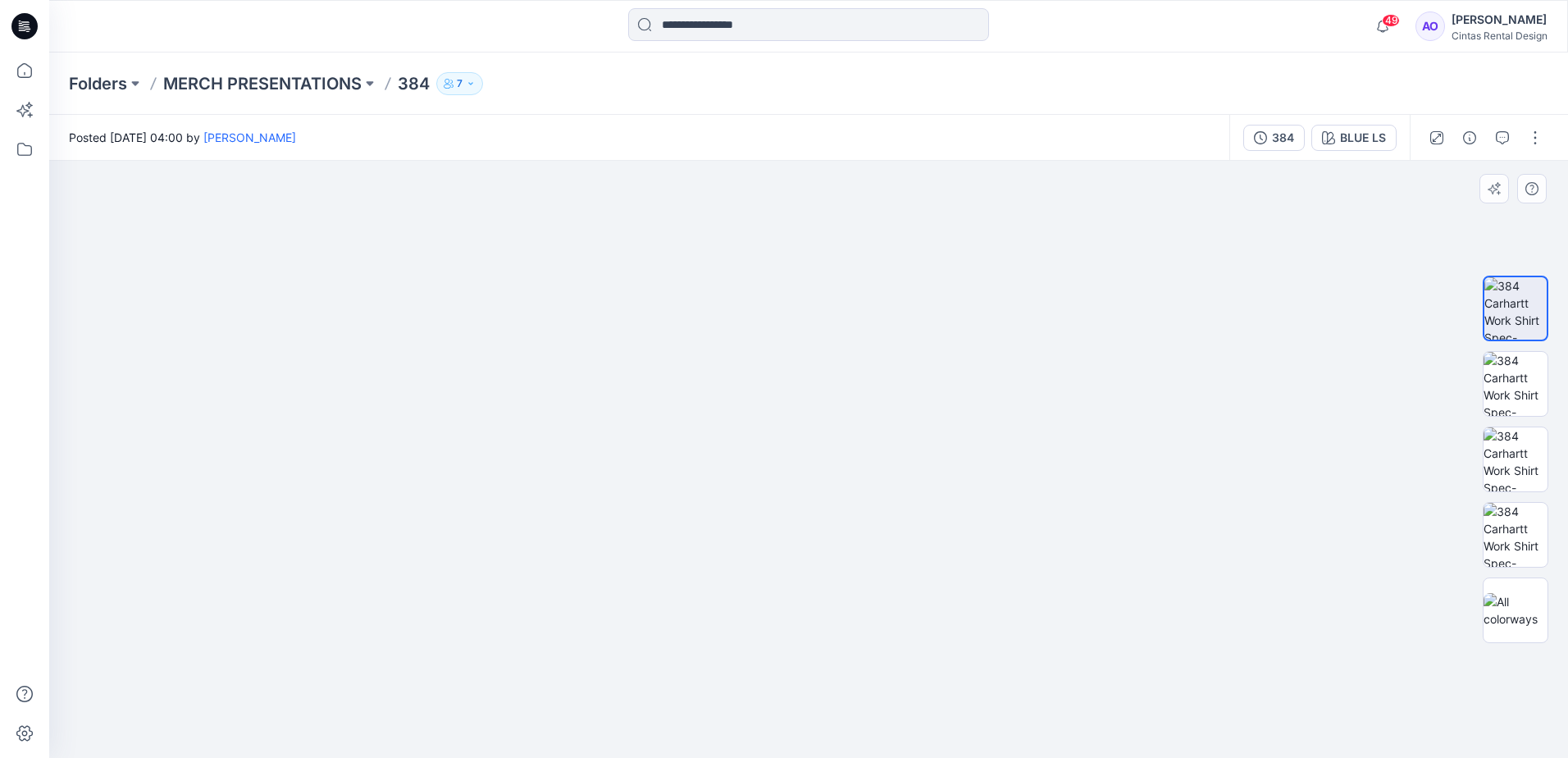
drag, startPoint x: 838, startPoint y: 459, endPoint x: 862, endPoint y: 203, distance: 257.1
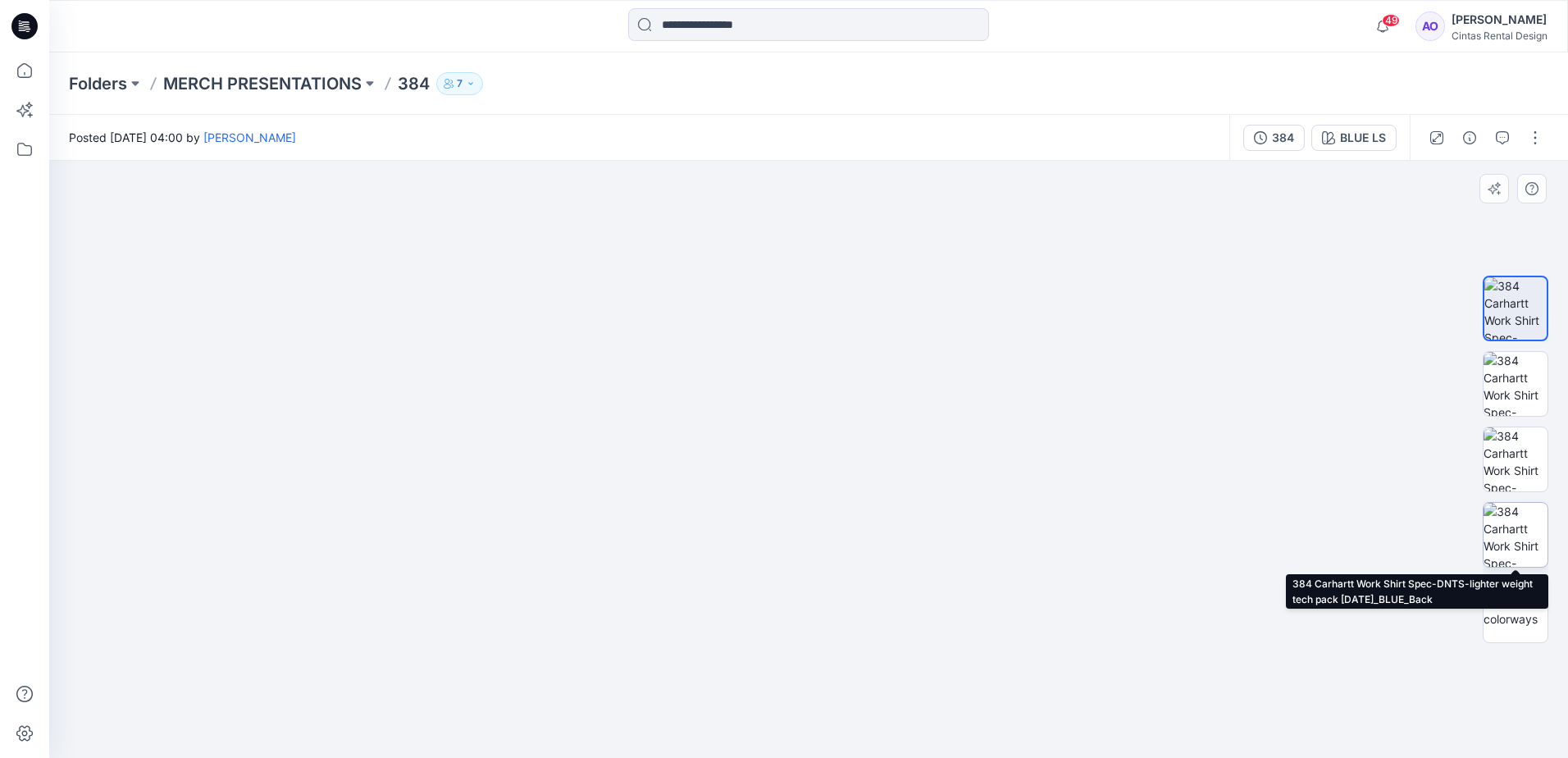
click at [1505, 528] on img at bounding box center [1516, 534] width 64 height 64
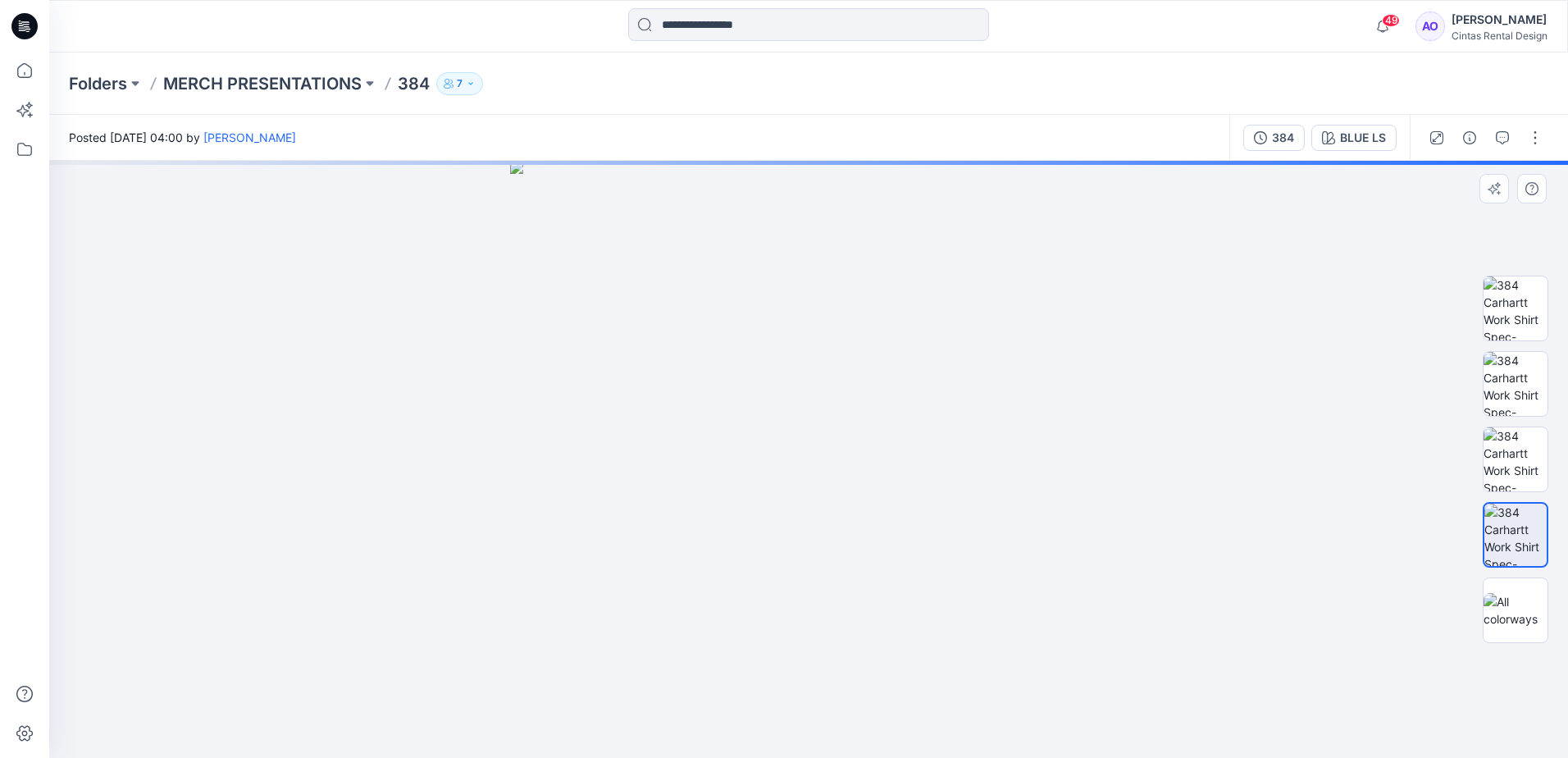
drag, startPoint x: 794, startPoint y: 350, endPoint x: 785, endPoint y: 456, distance: 106.4
click at [785, 456] on img at bounding box center [809, 459] width 597 height 597
drag, startPoint x: 796, startPoint y: 412, endPoint x: 709, endPoint y: 726, distance: 325.8
click at [709, 757] on html "49 Notifications Angelina Griffiths shared 49868 in MERCH PRESENTATIONS (Member…" at bounding box center [784, 379] width 1568 height 758
drag, startPoint x: 724, startPoint y: 753, endPoint x: 726, endPoint y: 662, distance: 91.0
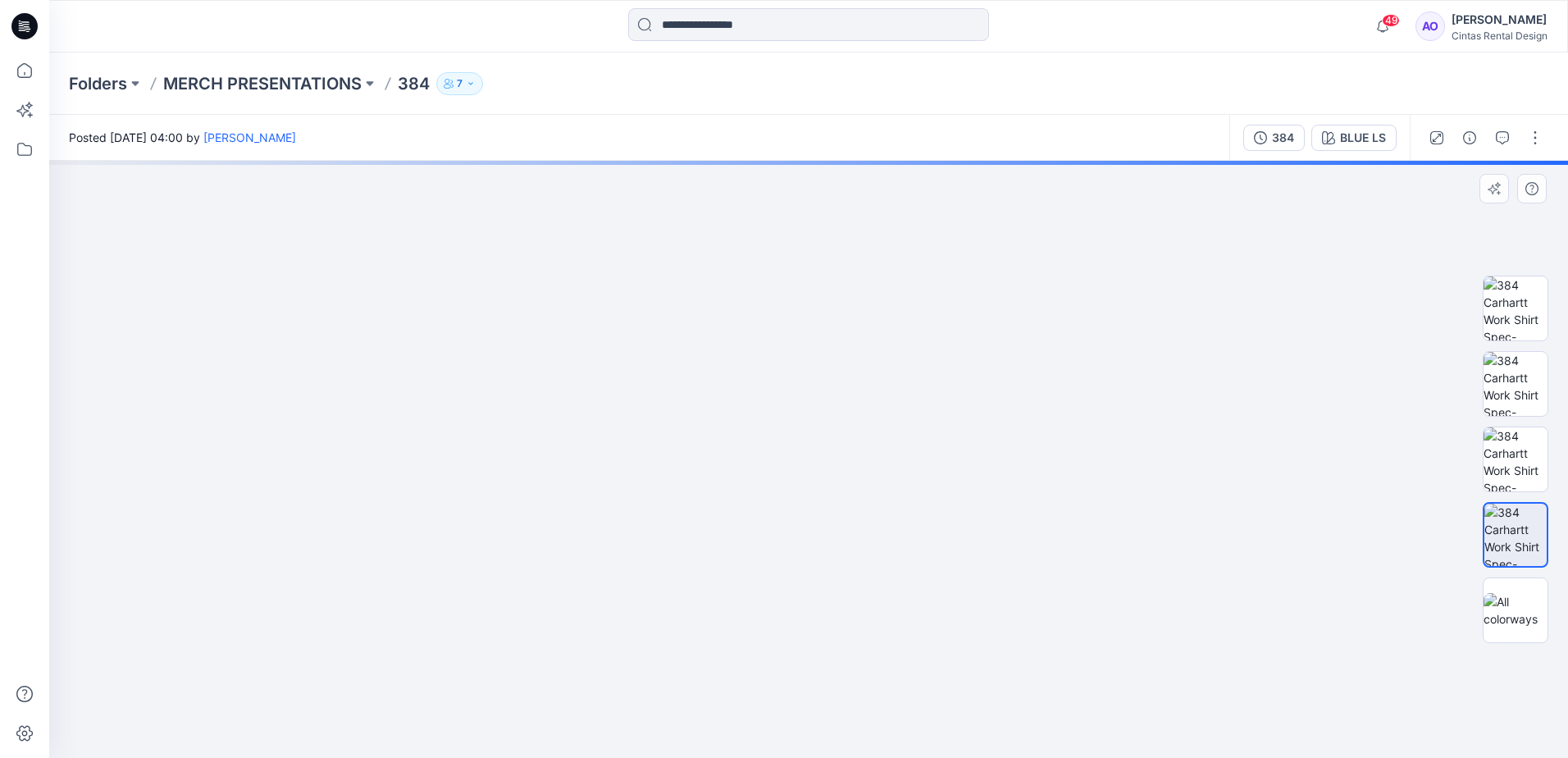
click at [724, 754] on img at bounding box center [808, 198] width 1473 height 1119
drag, startPoint x: 725, startPoint y: 525, endPoint x: 693, endPoint y: 653, distance: 131.9
click at [693, 663] on img at bounding box center [808, 295] width 1473 height 926
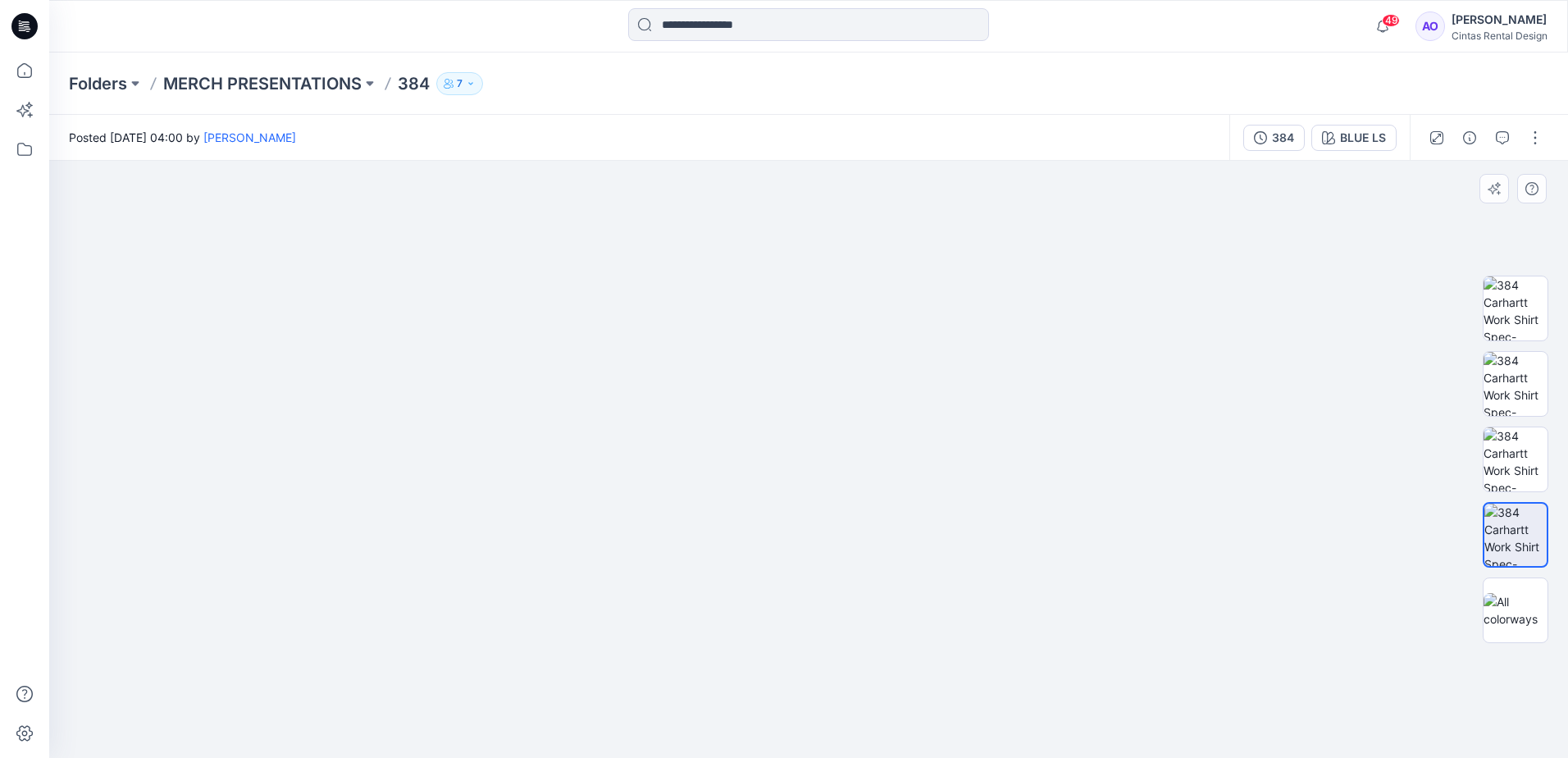
drag, startPoint x: 731, startPoint y: 417, endPoint x: 728, endPoint y: 544, distance: 127.0
click at [728, 546] on img at bounding box center [808, 379] width 1473 height 759
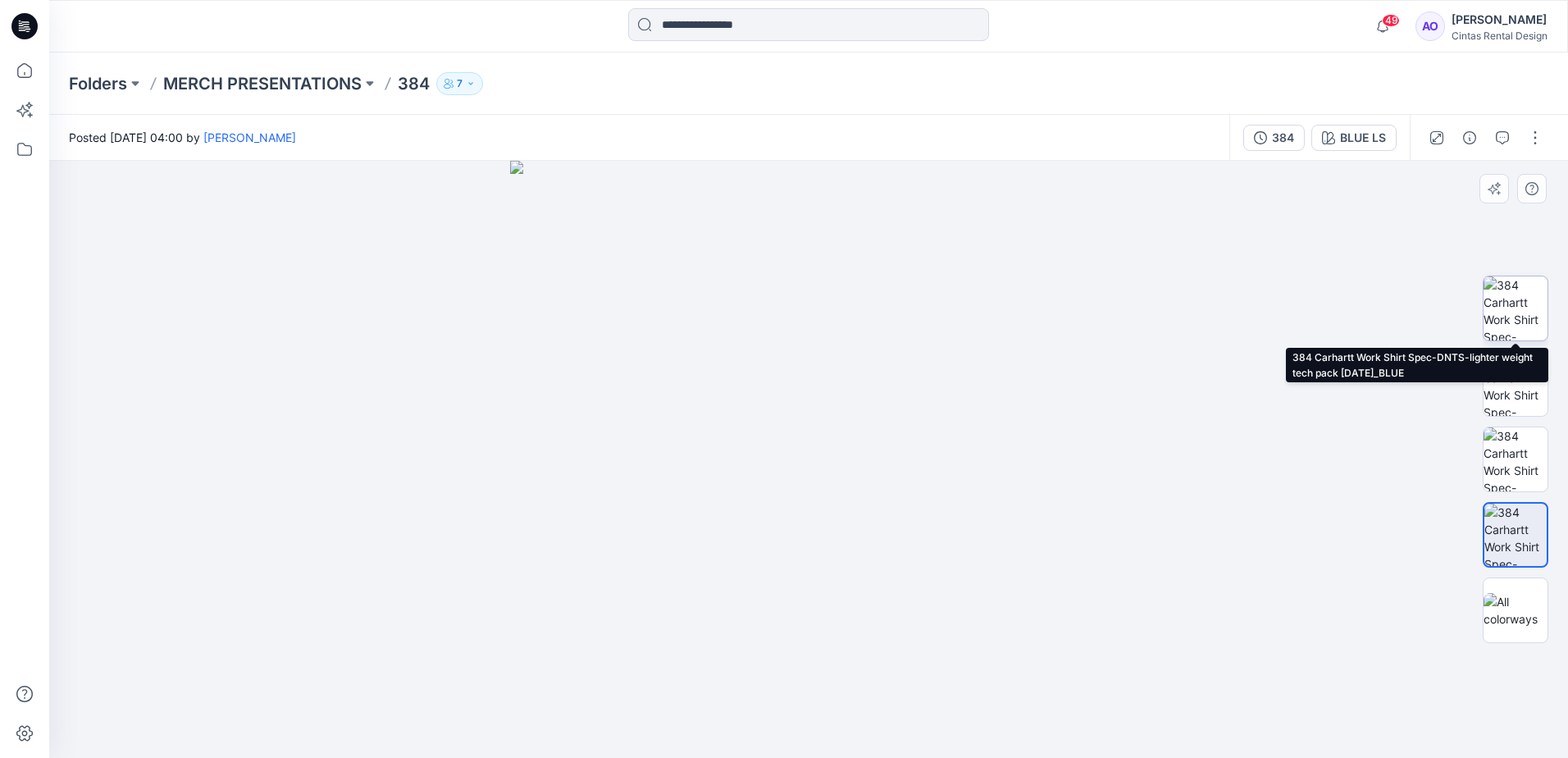
click at [1538, 308] on img at bounding box center [1516, 309] width 64 height 64
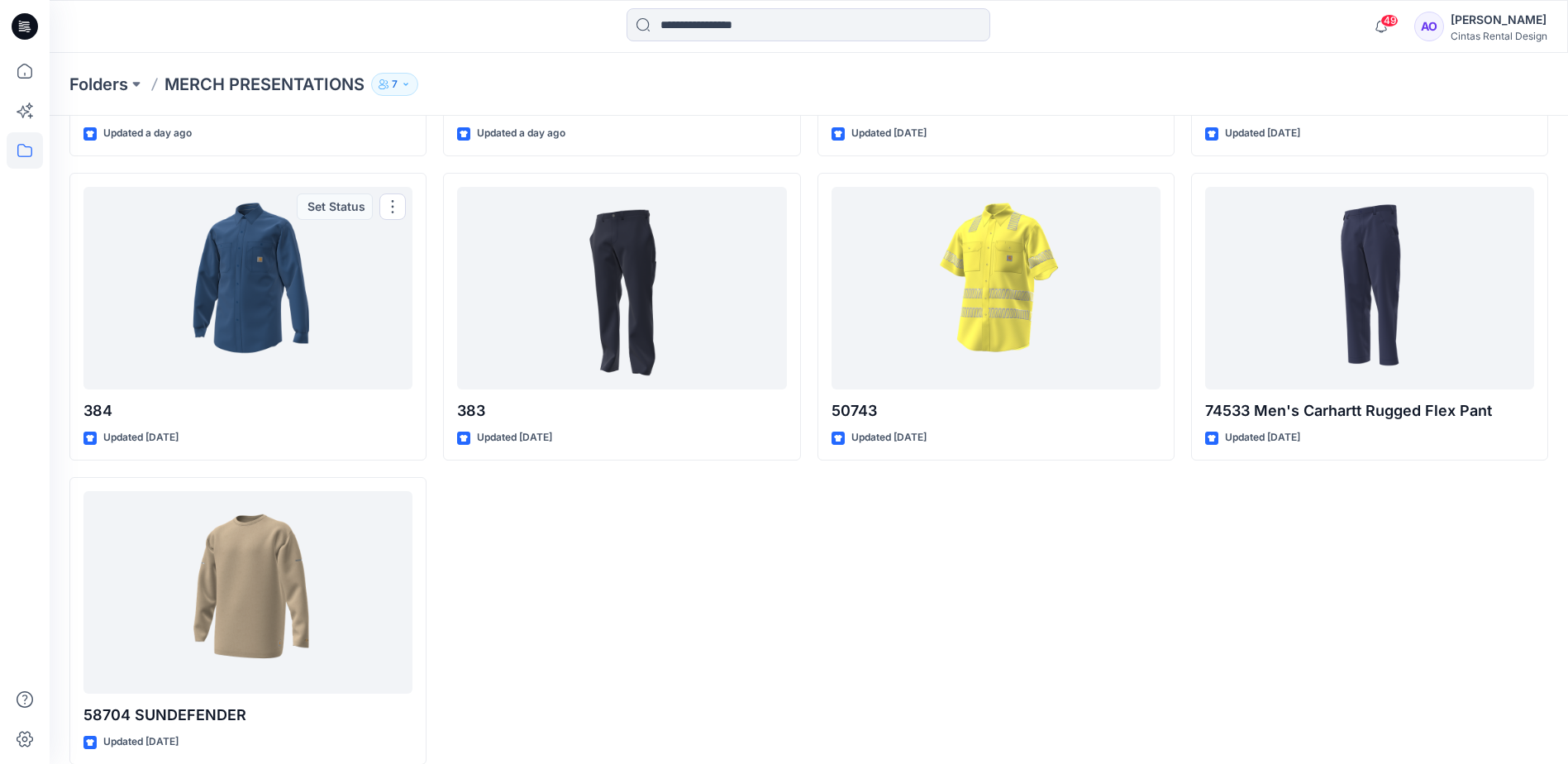
scroll to position [946, 0]
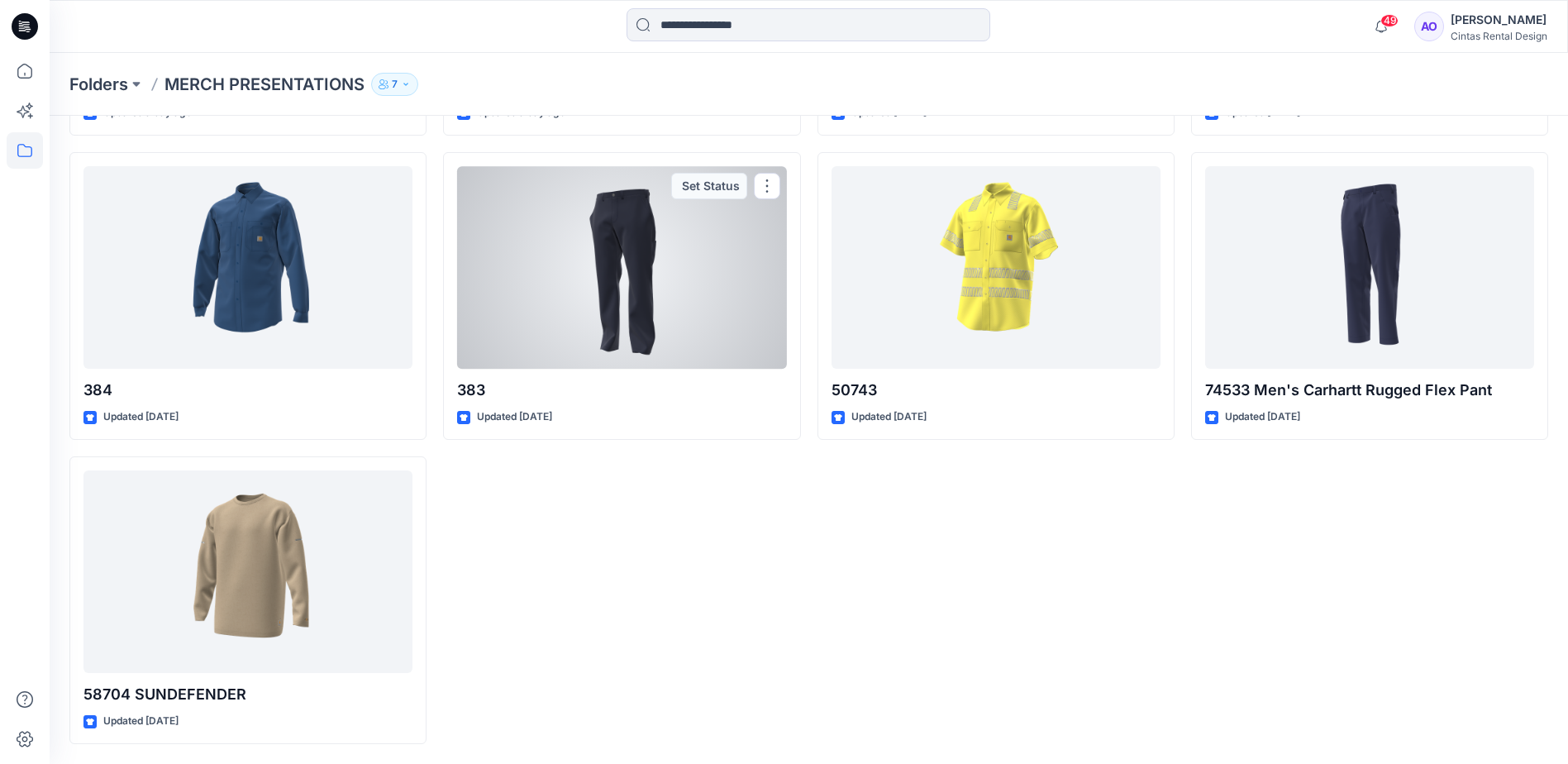
click at [615, 357] on div at bounding box center [621, 267] width 329 height 203
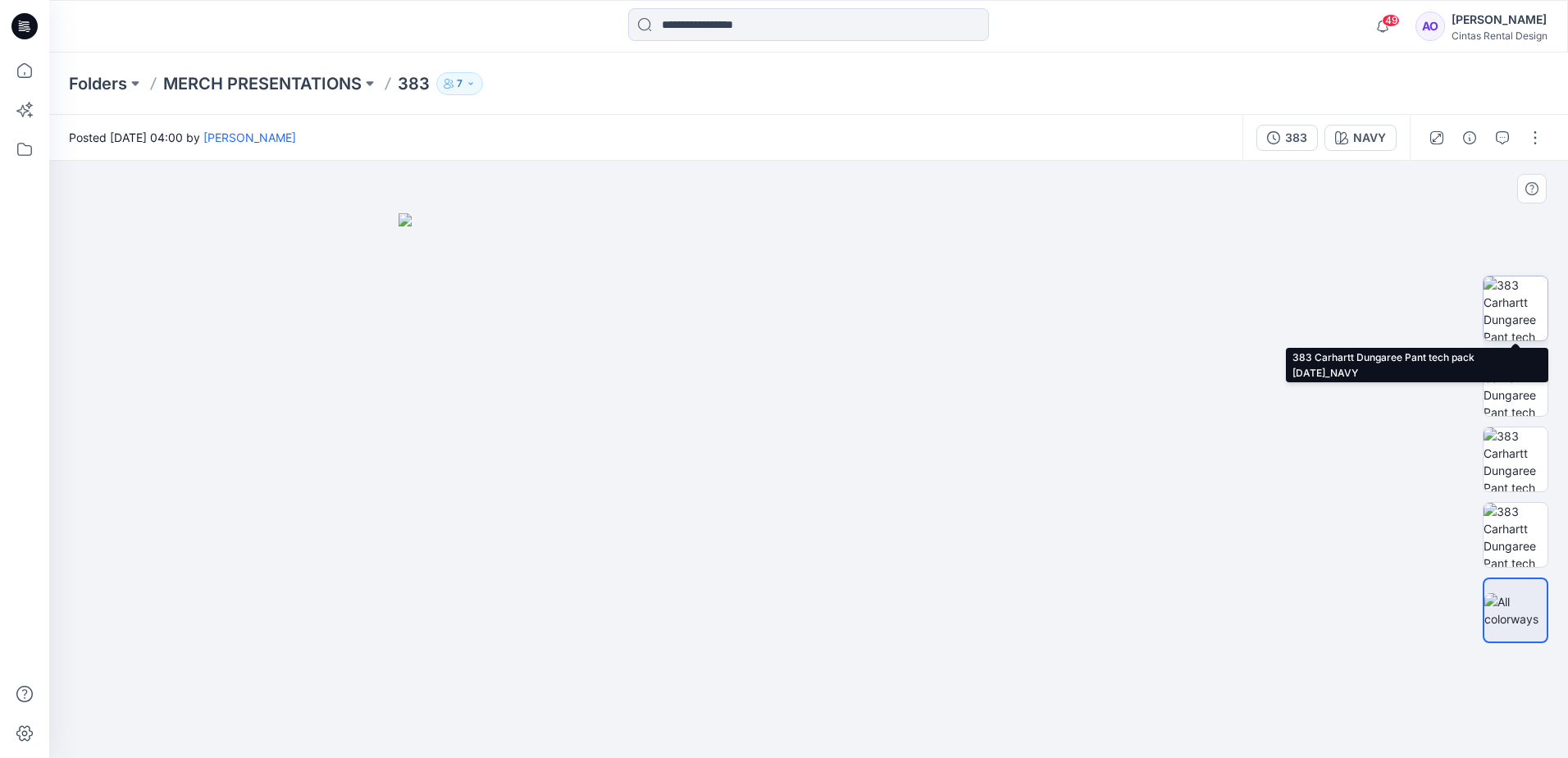
click at [1495, 301] on img at bounding box center [1516, 309] width 64 height 64
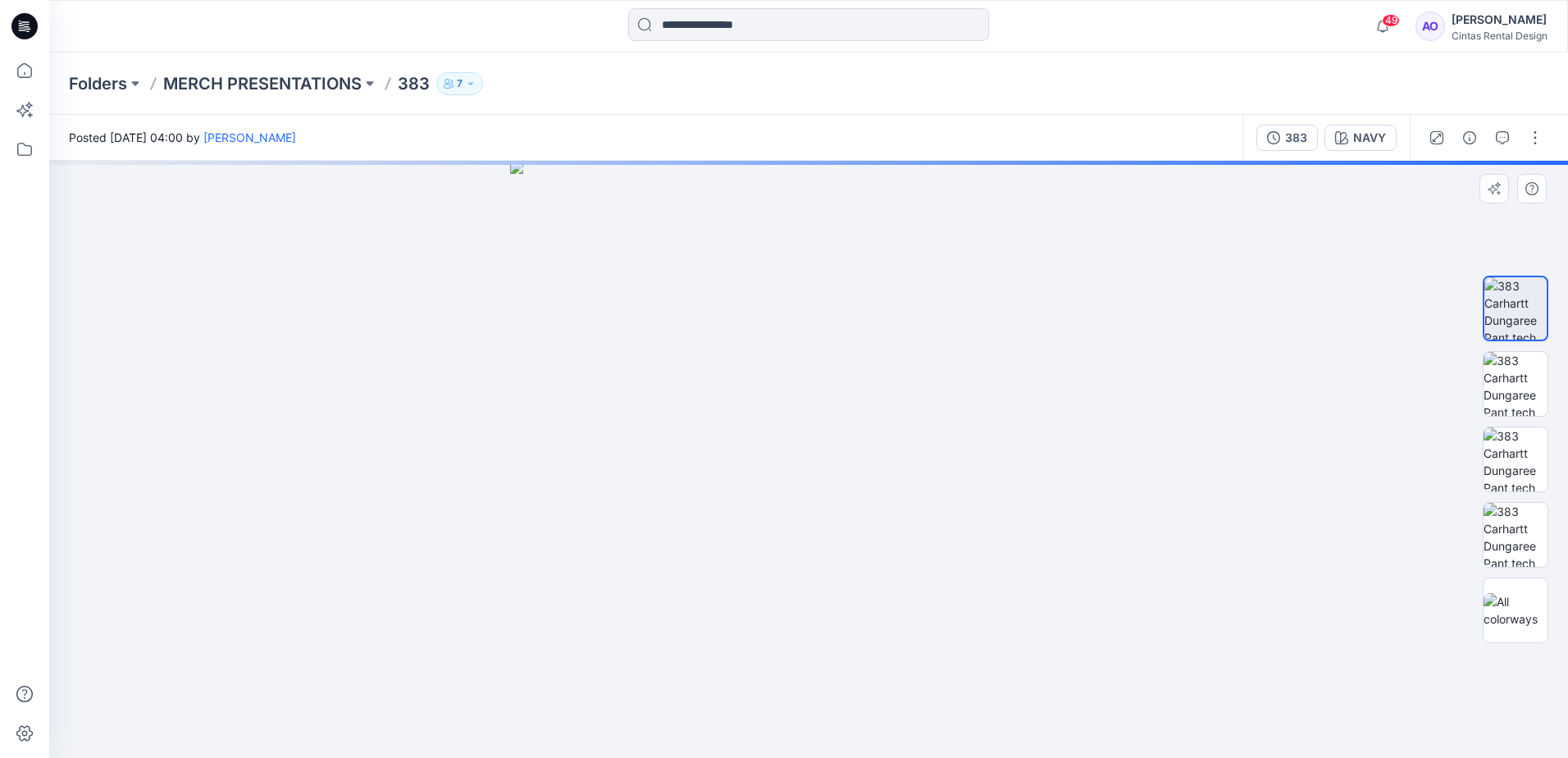
click at [912, 445] on img at bounding box center [809, 459] width 597 height 597
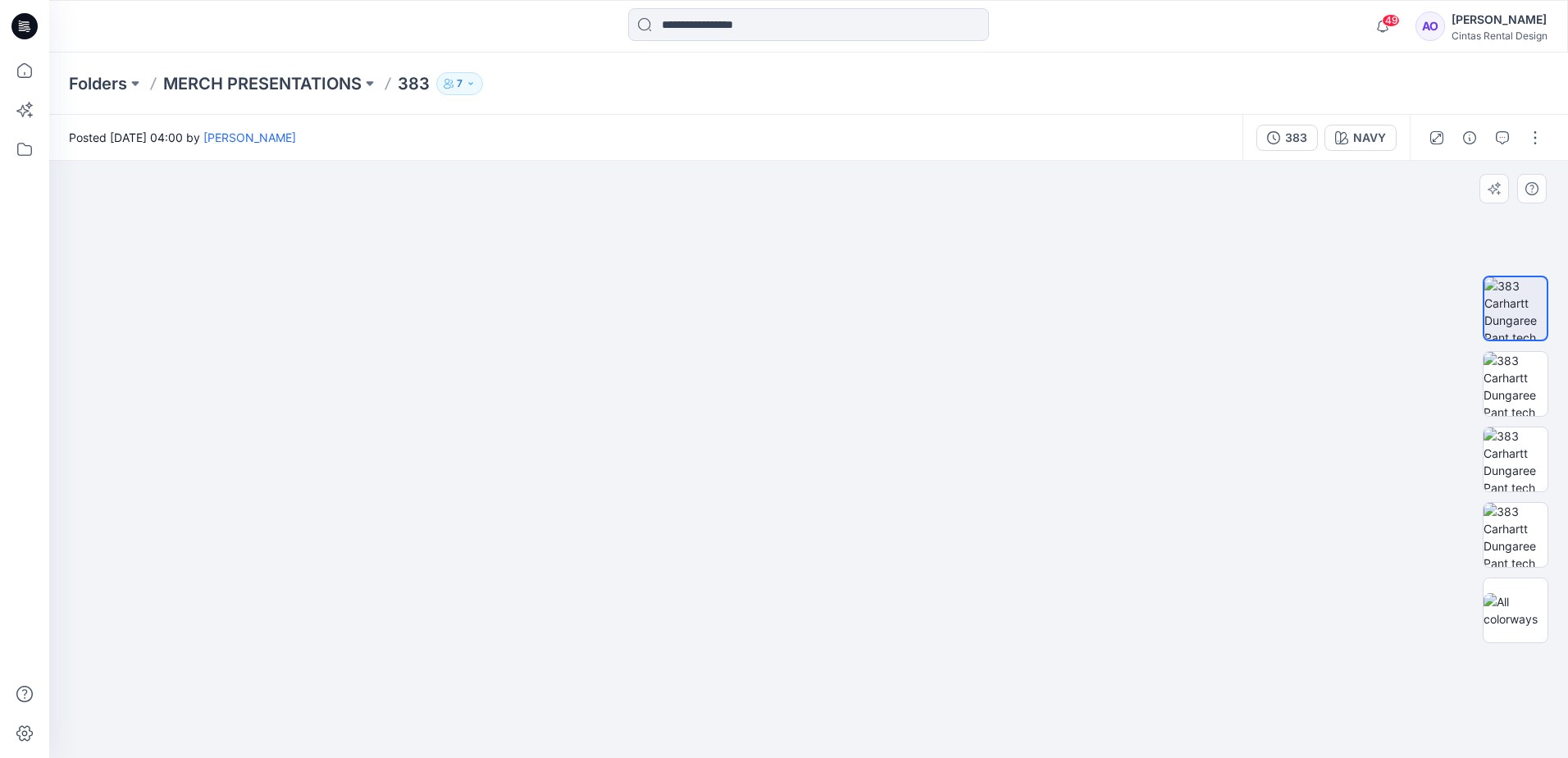
drag, startPoint x: 823, startPoint y: 359, endPoint x: 727, endPoint y: 604, distance: 263.1
click at [727, 604] on img at bounding box center [808, 401] width 1255 height 713
drag, startPoint x: 790, startPoint y: 482, endPoint x: 780, endPoint y: 434, distance: 49.0
click at [780, 434] on img at bounding box center [808, 459] width 1255 height 597
drag, startPoint x: 852, startPoint y: 594, endPoint x: 833, endPoint y: 585, distance: 21.0
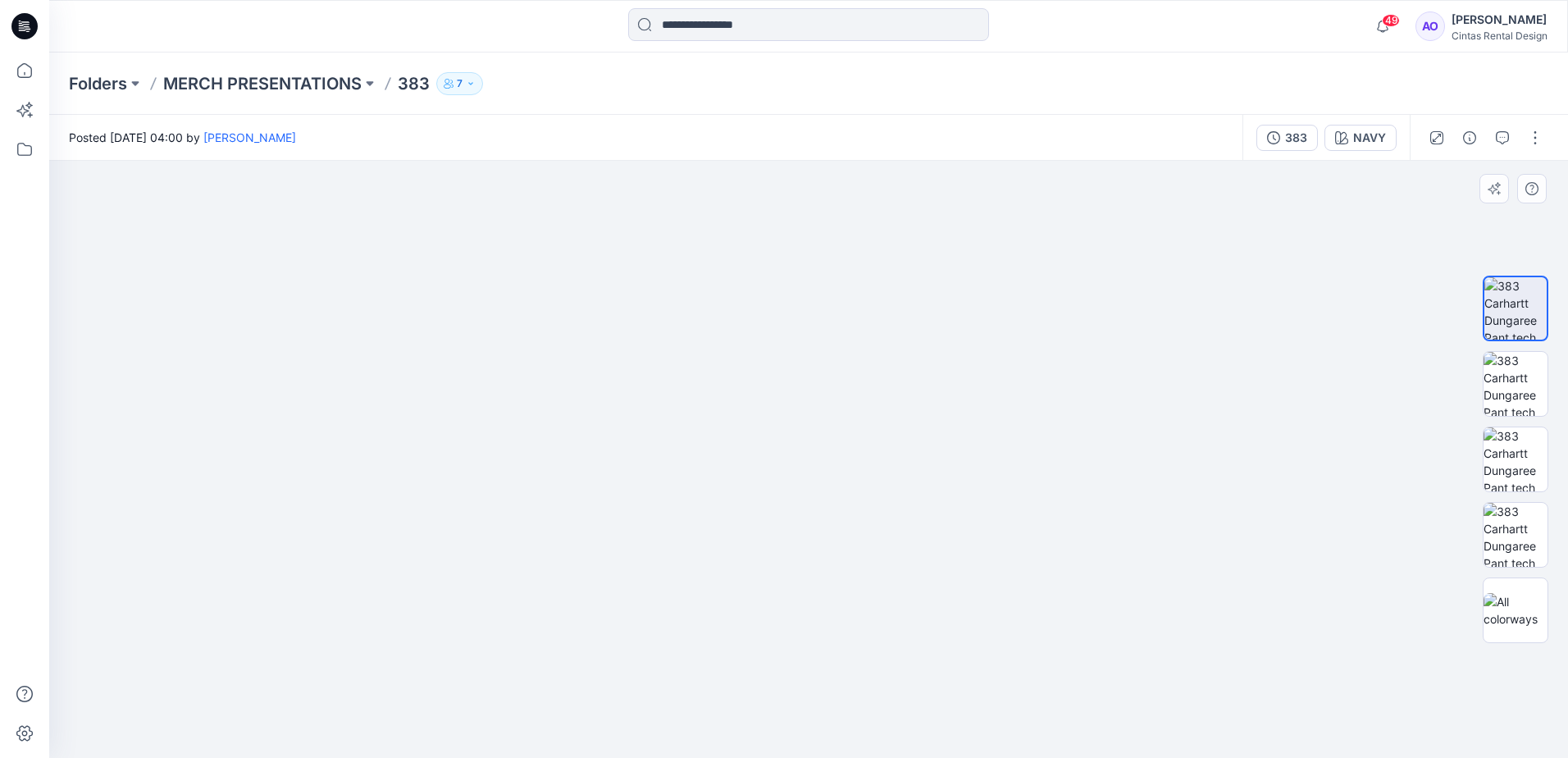
click at [833, 585] on img at bounding box center [808, 435] width 1255 height 649
drag, startPoint x: 852, startPoint y: 659, endPoint x: 842, endPoint y: 576, distance: 83.6
click at [842, 576] on img at bounding box center [808, 431] width 1255 height 654
drag, startPoint x: 895, startPoint y: 650, endPoint x: 898, endPoint y: 586, distance: 64.1
click at [895, 586] on img at bounding box center [808, 379] width 1255 height 756
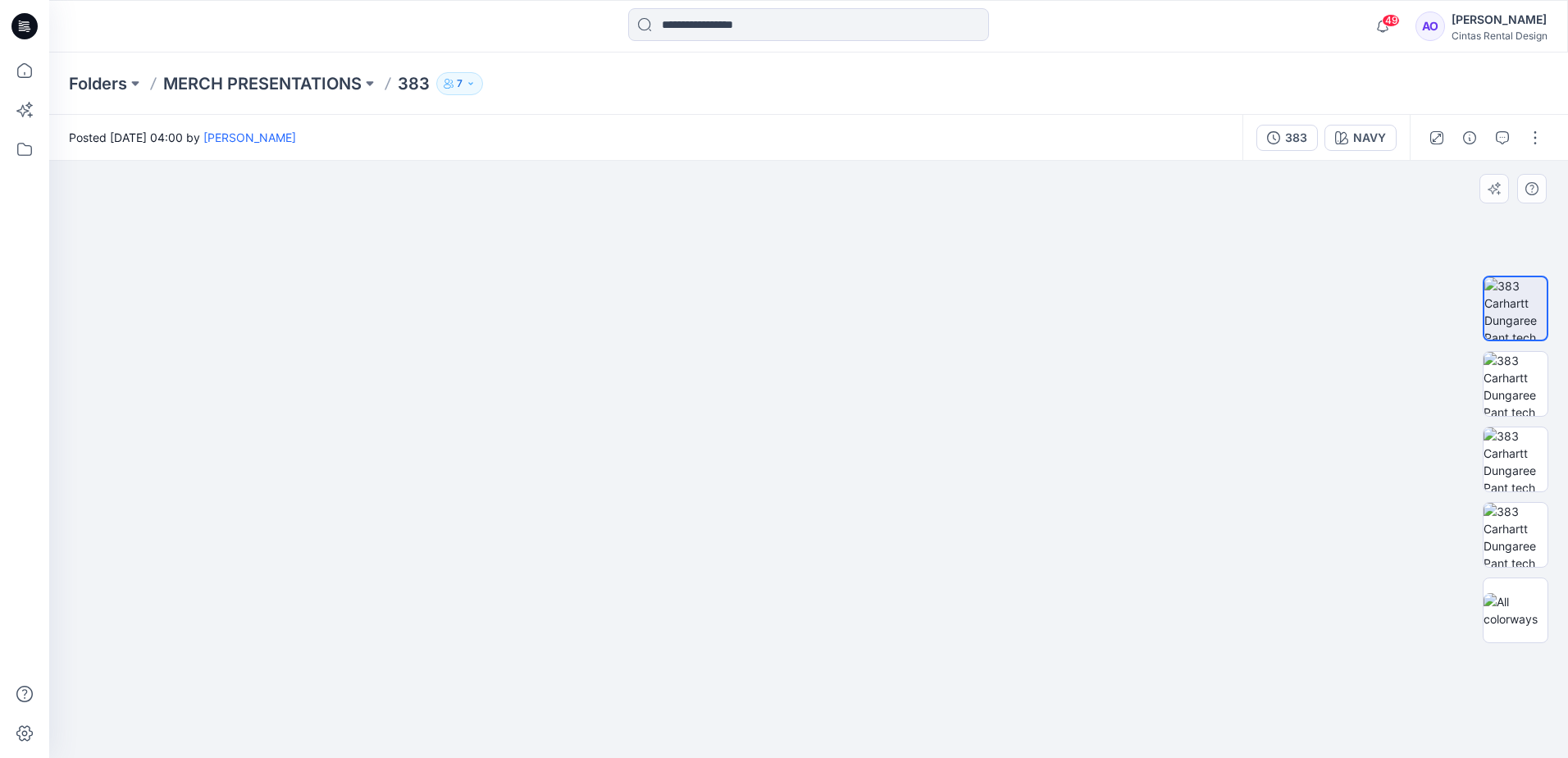
drag, startPoint x: 1001, startPoint y: 607, endPoint x: 986, endPoint y: 599, distance: 17.0
click at [986, 599] on img at bounding box center [792, 183] width 2351 height 1149
drag, startPoint x: 977, startPoint y: 615, endPoint x: 969, endPoint y: 534, distance: 81.4
click at [974, 539] on img at bounding box center [787, 147] width 2569 height 1221
drag, startPoint x: 972, startPoint y: 650, endPoint x: 938, endPoint y: 432, distance: 220.6
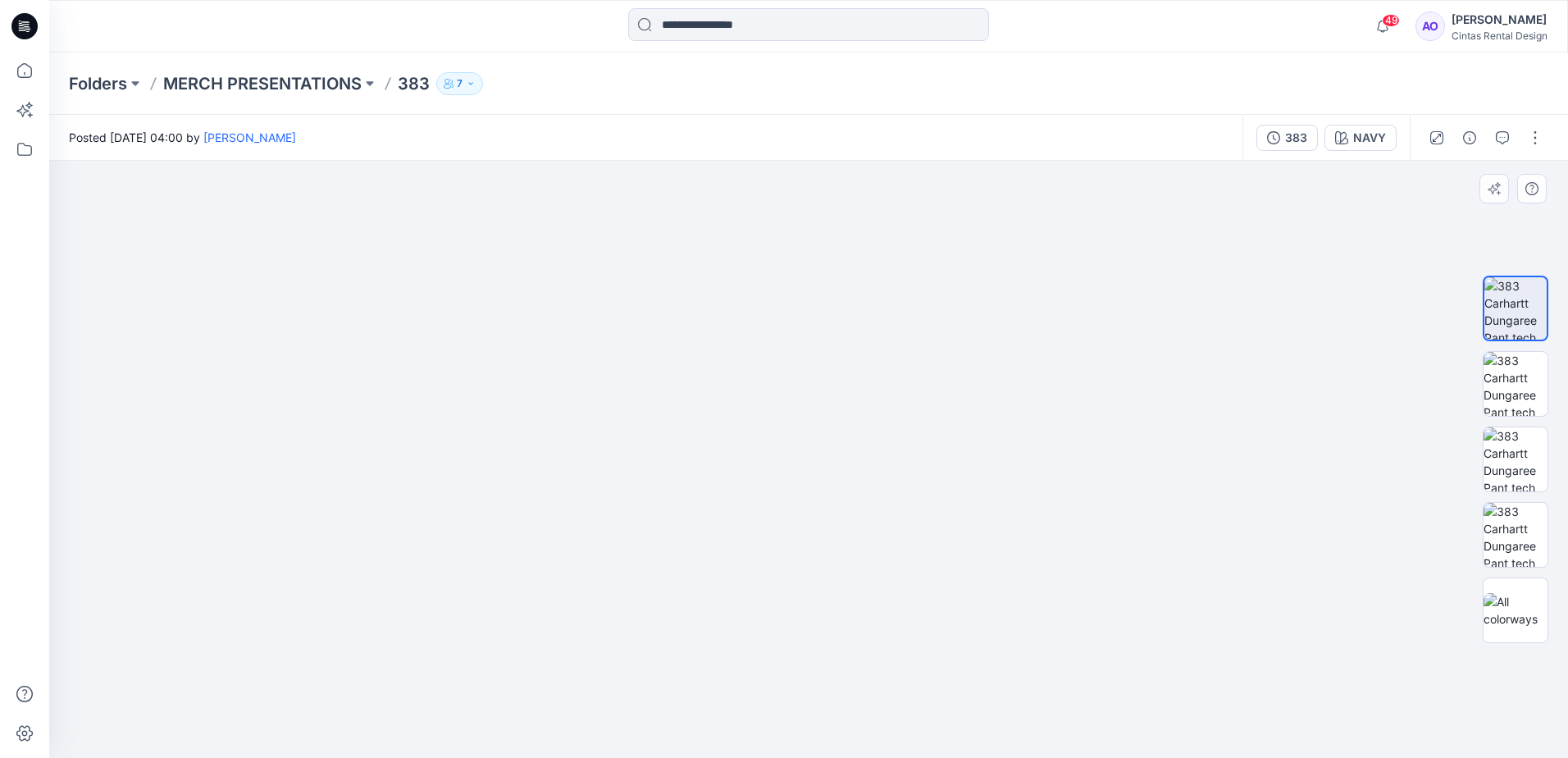
click at [951, 481] on img at bounding box center [781, 97] width 2569 height 1322
drag, startPoint x: 918, startPoint y: 526, endPoint x: 907, endPoint y: 490, distance: 37.6
click at [912, 494] on img at bounding box center [764, 25] width 2569 height 1467
drag, startPoint x: 928, startPoint y: 602, endPoint x: 923, endPoint y: 554, distance: 48.3
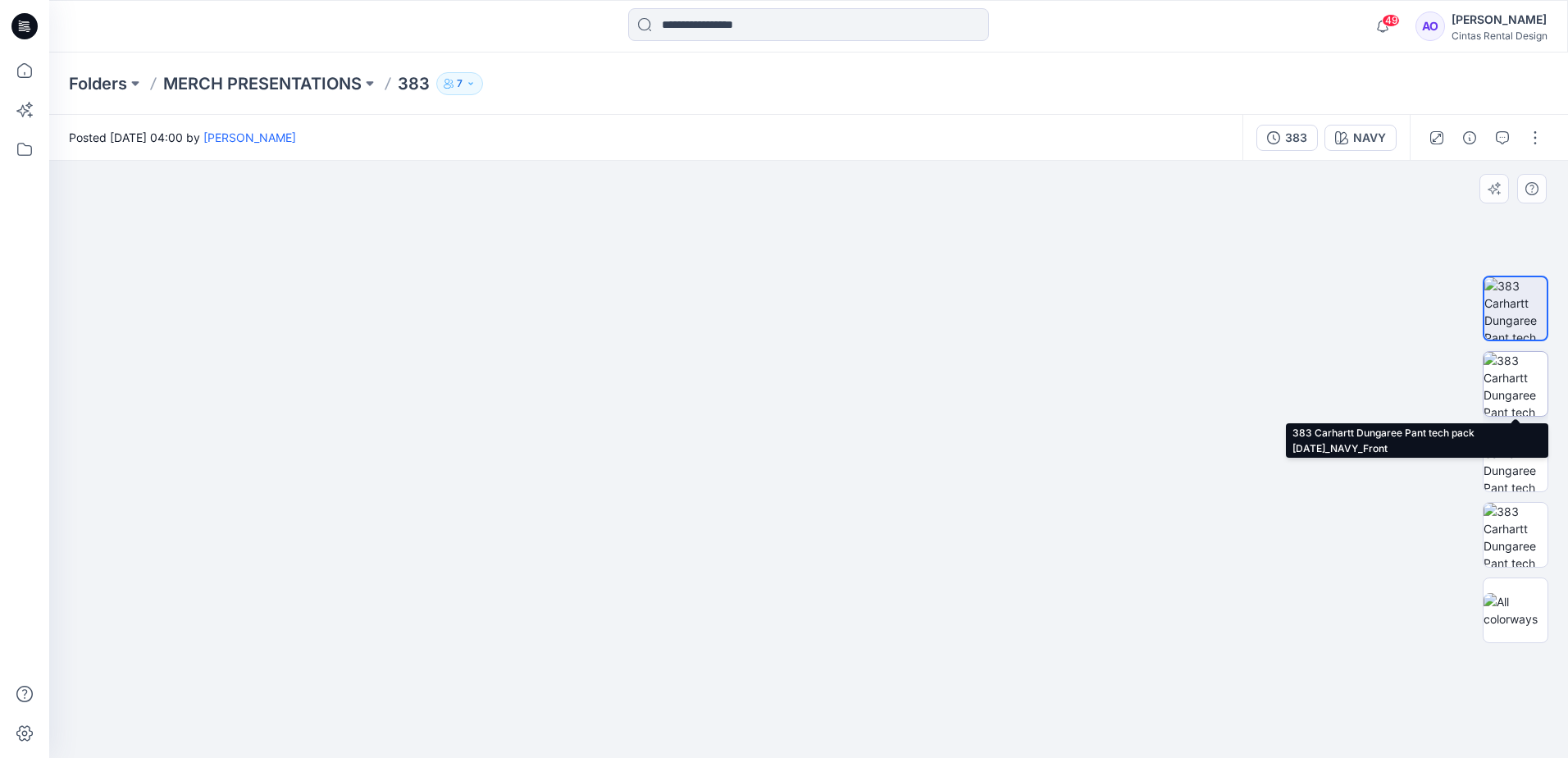
click at [1518, 389] on img at bounding box center [1516, 383] width 64 height 64
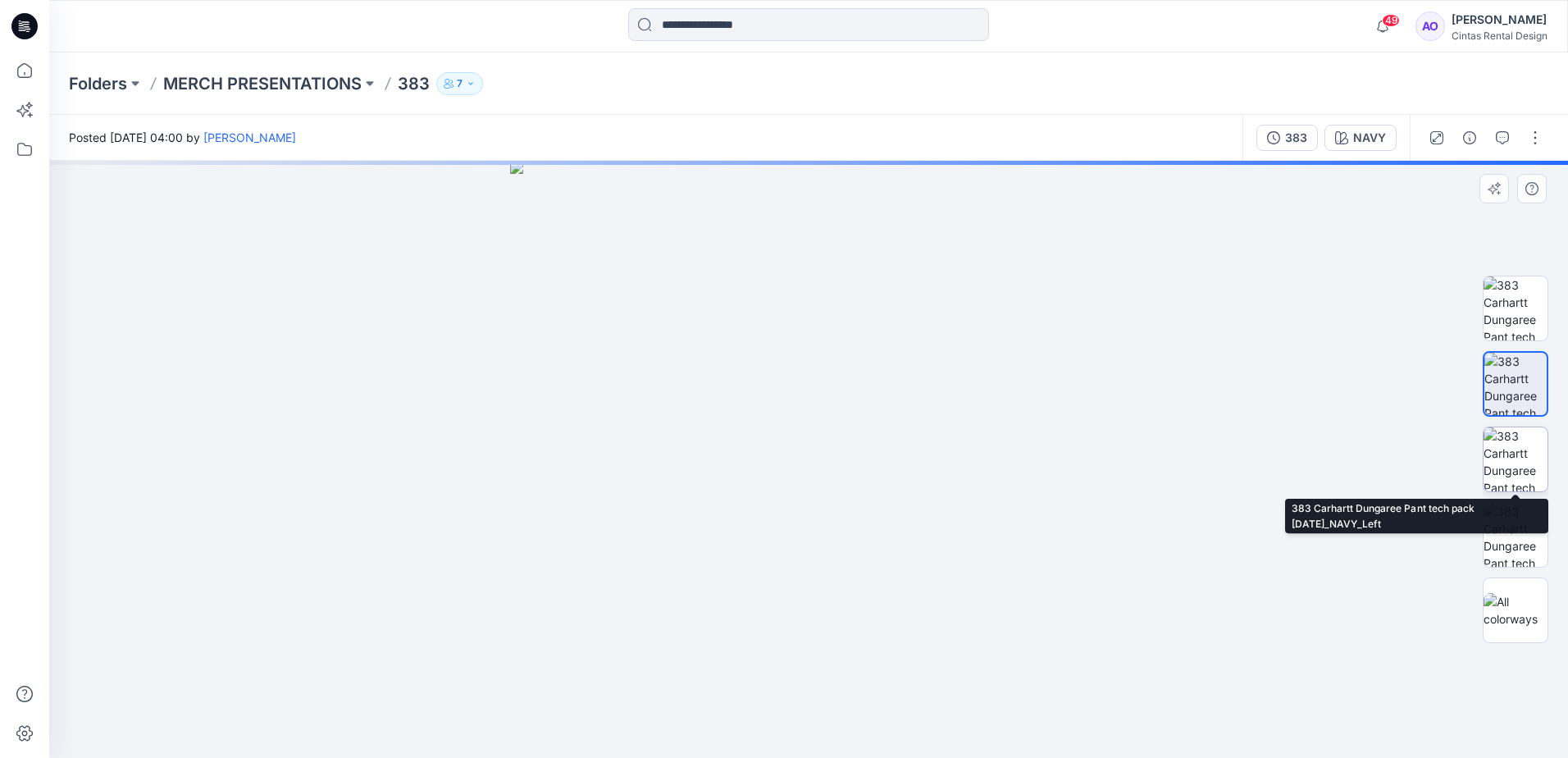
click at [1514, 448] on img at bounding box center [1516, 459] width 64 height 64
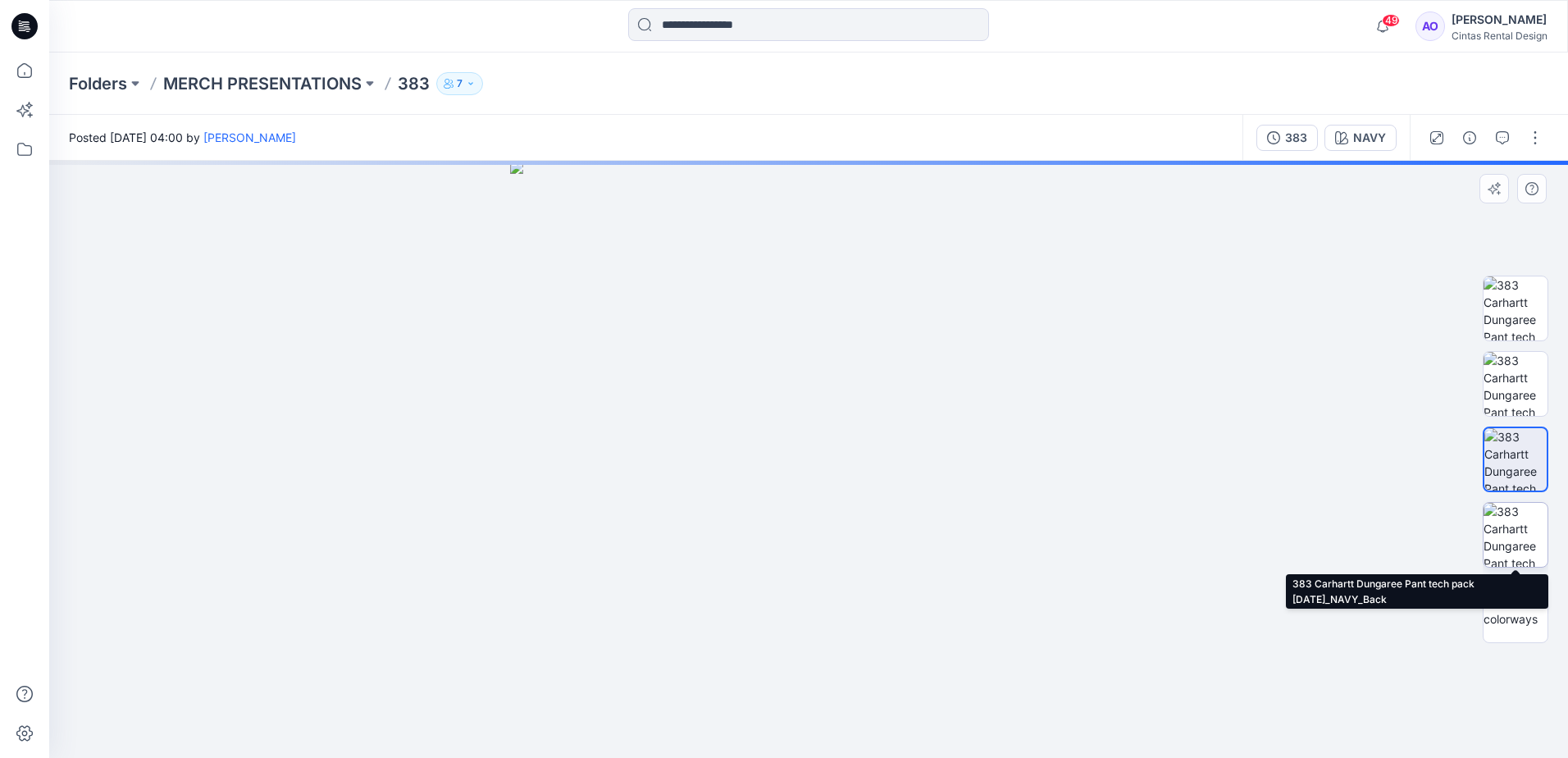
click at [1526, 534] on img at bounding box center [1516, 534] width 64 height 64
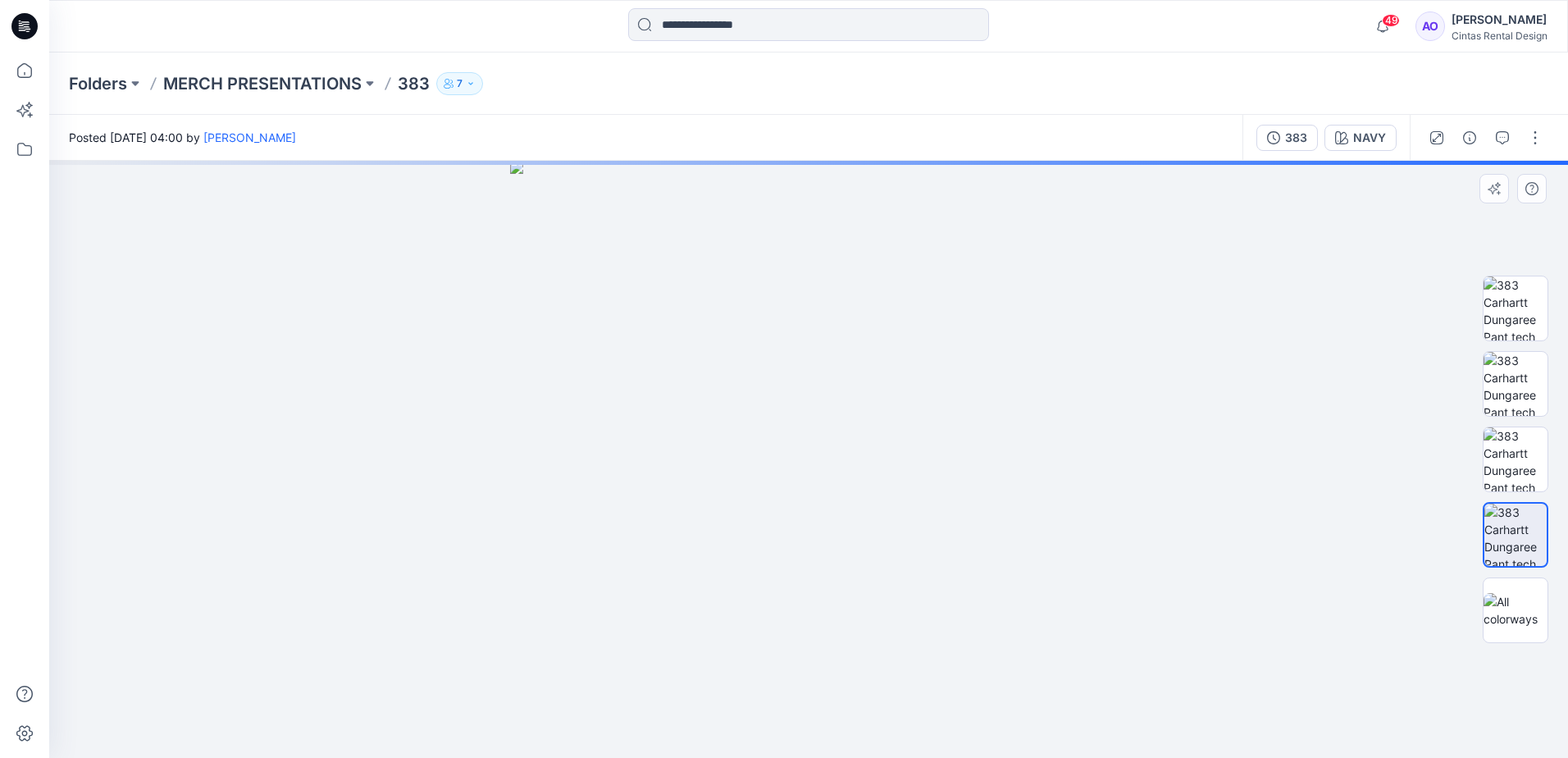
click at [866, 442] on img at bounding box center [809, 459] width 597 height 597
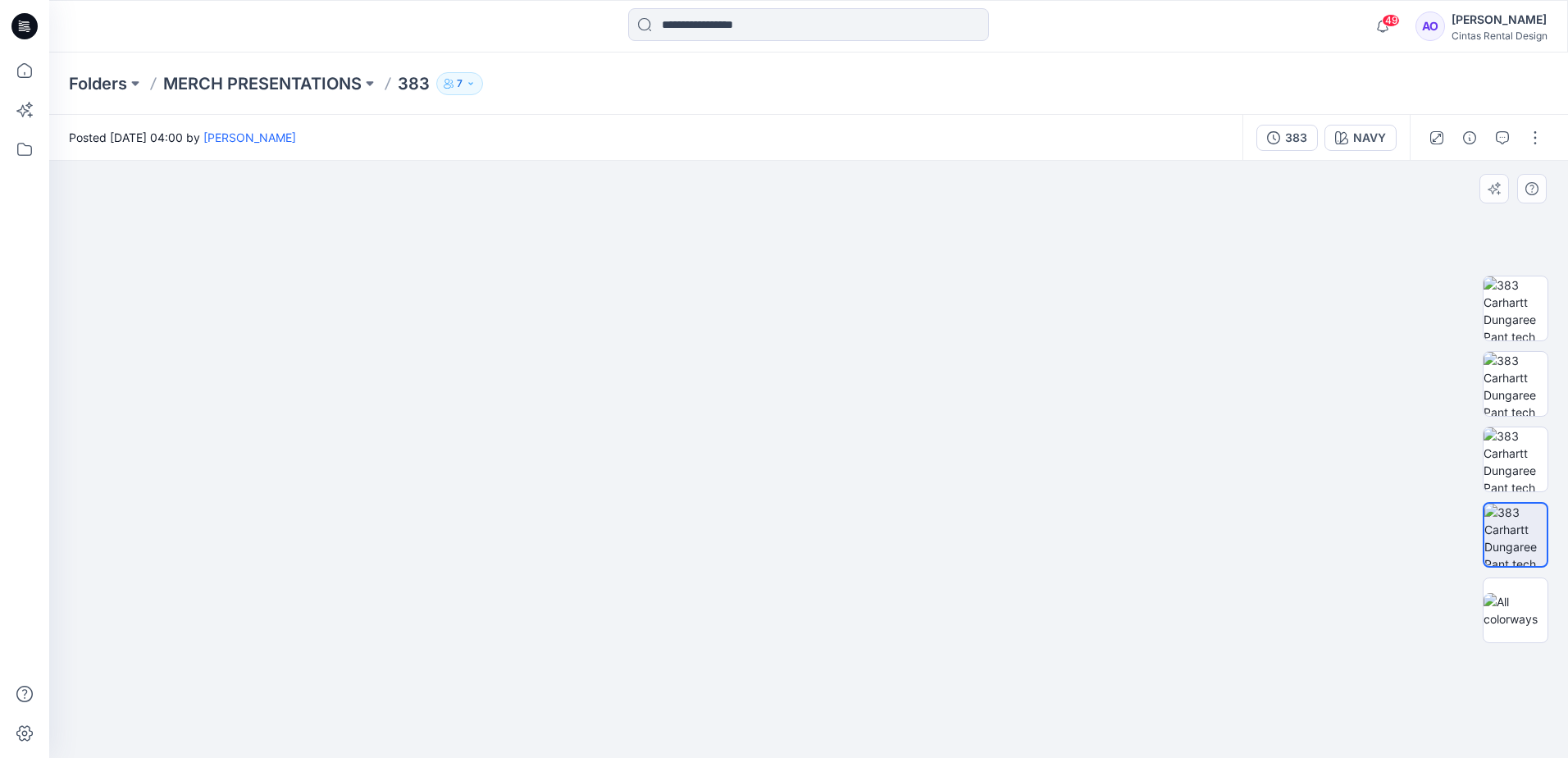
drag, startPoint x: 890, startPoint y: 418, endPoint x: 874, endPoint y: 617, distance: 199.6
click at [874, 617] on img at bounding box center [797, 145] width 2131 height 1226
drag, startPoint x: 931, startPoint y: 456, endPoint x: 917, endPoint y: 546, distance: 91.1
click at [919, 549] on img at bounding box center [795, 197] width 2131 height 1121
drag, startPoint x: 930, startPoint y: 425, endPoint x: 908, endPoint y: 597, distance: 173.4
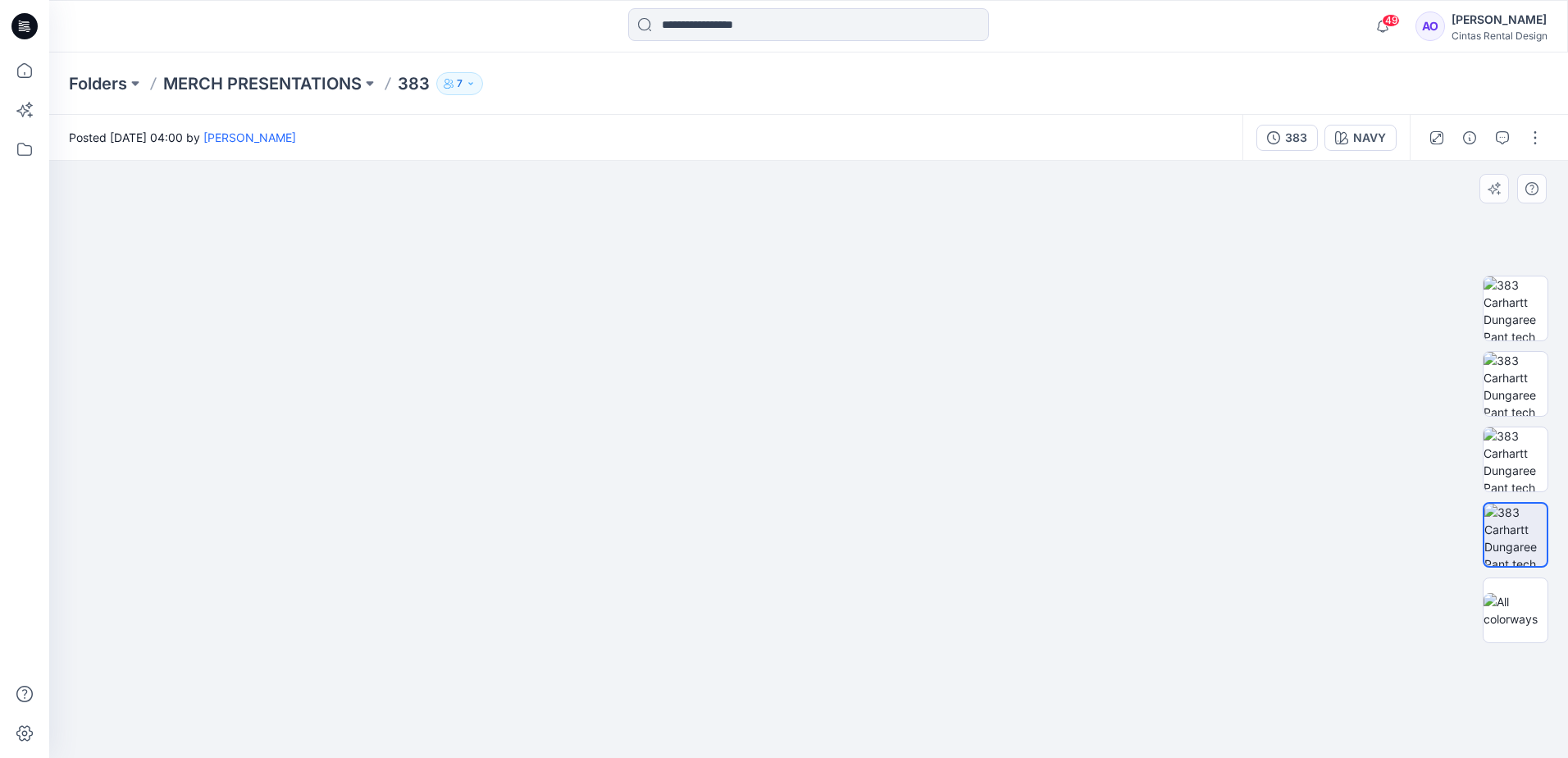
click at [908, 598] on img at bounding box center [762, 315] width 2131 height 885
drag, startPoint x: 919, startPoint y: 521, endPoint x: 908, endPoint y: 594, distance: 73.8
click at [908, 594] on img at bounding box center [750, 353] width 2131 height 810
drag, startPoint x: 908, startPoint y: 500, endPoint x: 916, endPoint y: 518, distance: 19.7
click at [916, 518] on img at bounding box center [758, 362] width 2131 height 792
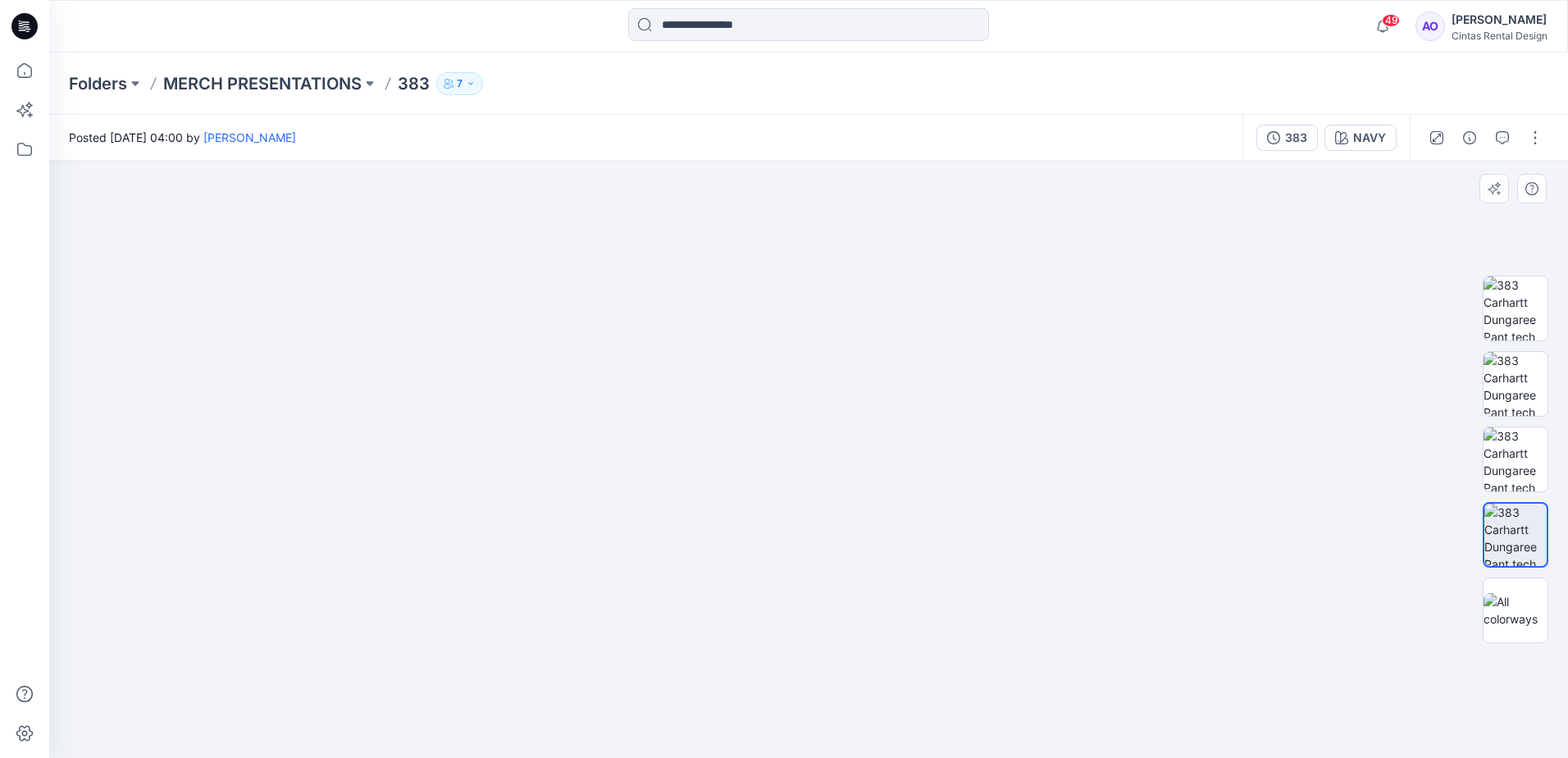
drag, startPoint x: 914, startPoint y: 538, endPoint x: 913, endPoint y: 624, distance: 86.0
click at [913, 624] on img at bounding box center [758, 364] width 2131 height 791
drag, startPoint x: 910, startPoint y: 602, endPoint x: 911, endPoint y: 626, distance: 24.0
click at [913, 627] on img at bounding box center [760, 421] width 2131 height 674
drag, startPoint x: 914, startPoint y: 609, endPoint x: 911, endPoint y: 391, distance: 218.0
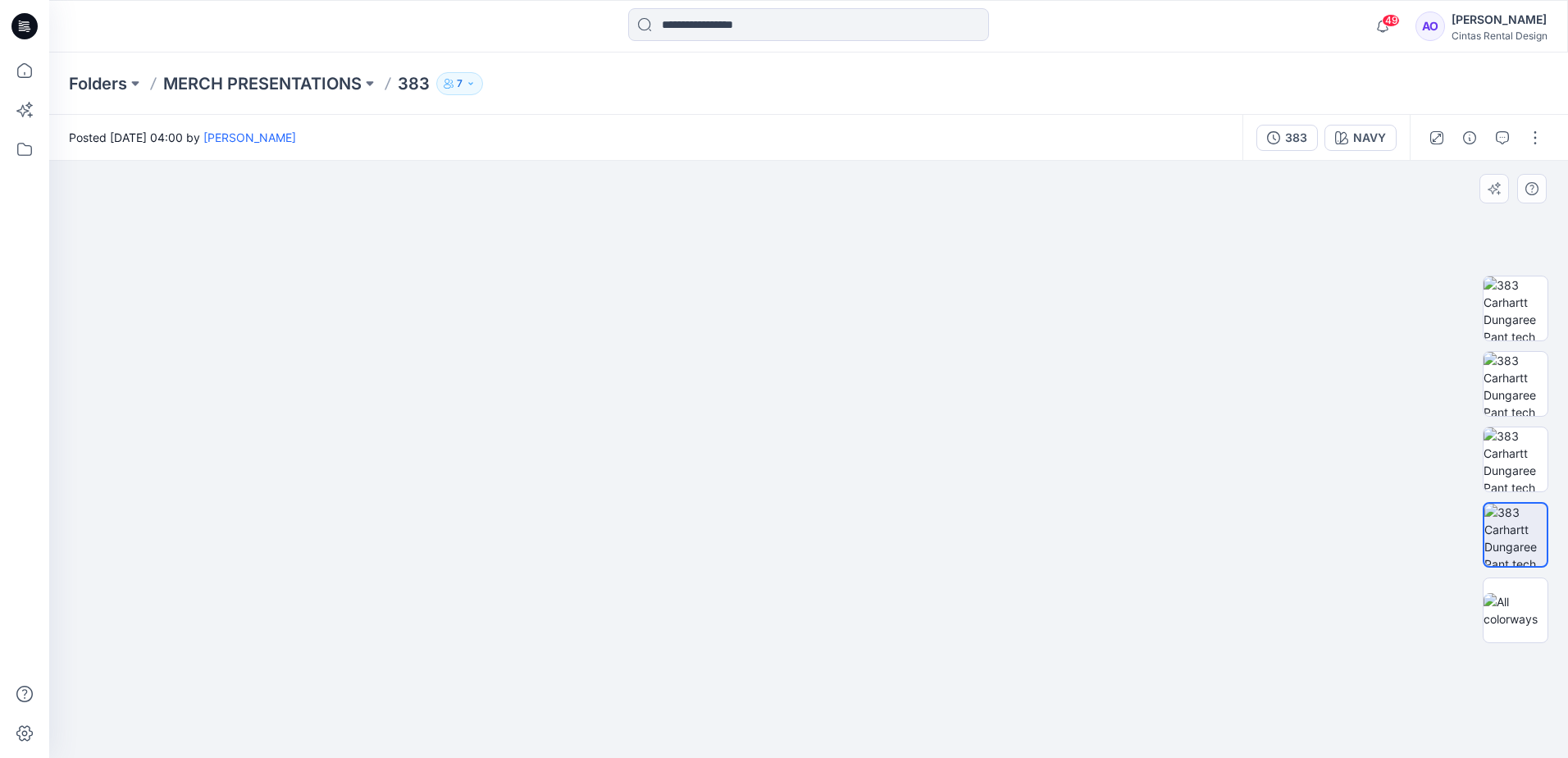
click at [912, 396] on img at bounding box center [759, 417] width 2131 height 681
drag, startPoint x: 926, startPoint y: 619, endPoint x: 921, endPoint y: 523, distance: 96.1
click at [922, 523] on img at bounding box center [752, 253] width 2131 height 1009
drag, startPoint x: 927, startPoint y: 645, endPoint x: 926, endPoint y: 454, distance: 191.0
click at [924, 454] on img at bounding box center [753, 243] width 2131 height 1028
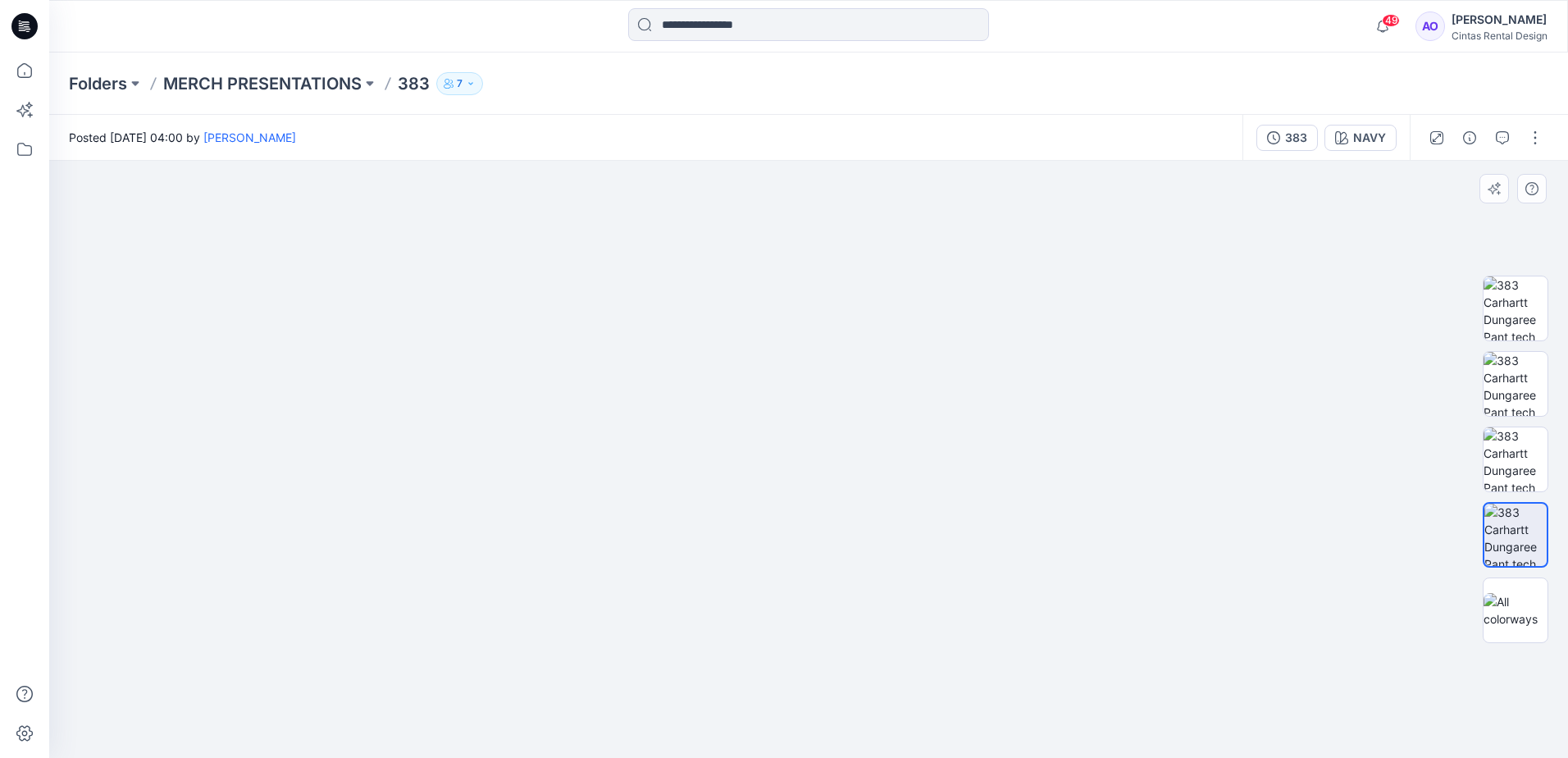
drag, startPoint x: 947, startPoint y: 489, endPoint x: 947, endPoint y: 498, distance: 9.0
click at [947, 498] on img at bounding box center [750, 156] width 2131 height 1205
drag, startPoint x: 897, startPoint y: 639, endPoint x: 863, endPoint y: 329, distance: 311.9
click at [877, 351] on img at bounding box center [753, 93] width 2131 height 1331
drag, startPoint x: 887, startPoint y: 668, endPoint x: 882, endPoint y: 422, distance: 246.1
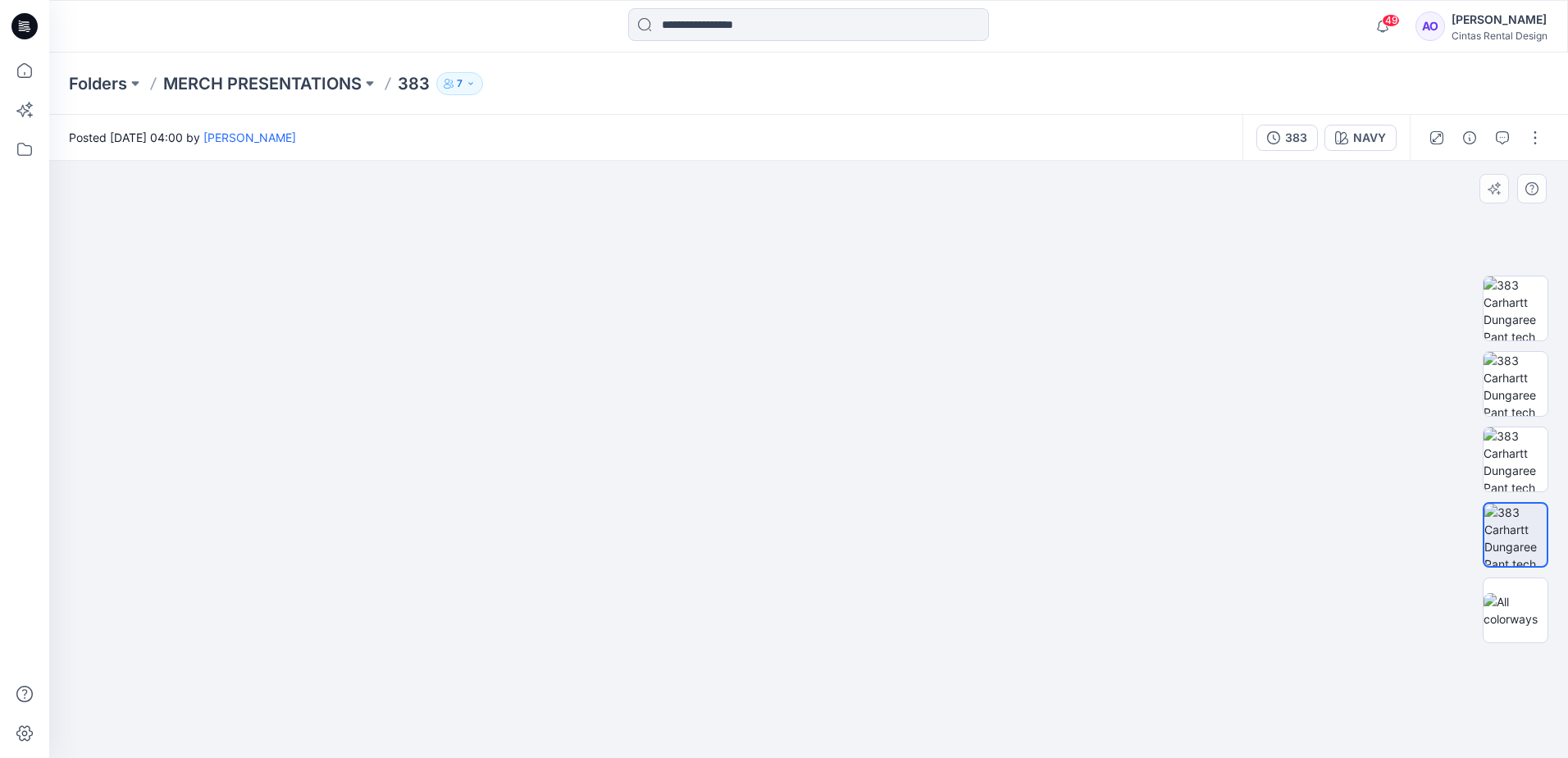
click at [885, 436] on img at bounding box center [732, 27] width 2131 height 1462
drag, startPoint x: 846, startPoint y: 746, endPoint x: 891, endPoint y: 422, distance: 327.1
drag, startPoint x: 872, startPoint y: 515, endPoint x: 886, endPoint y: 419, distance: 97.0
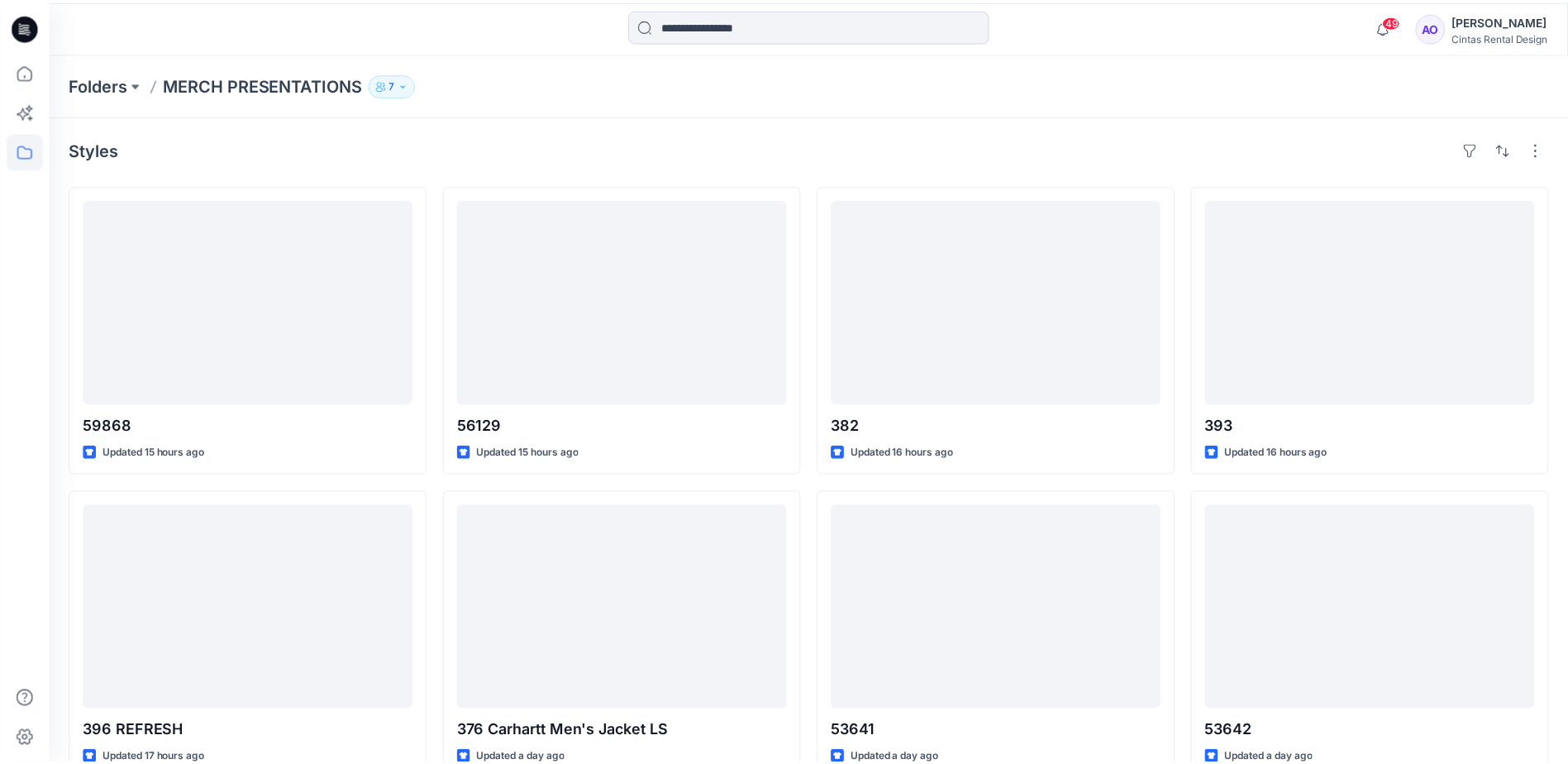
scroll to position [946, 0]
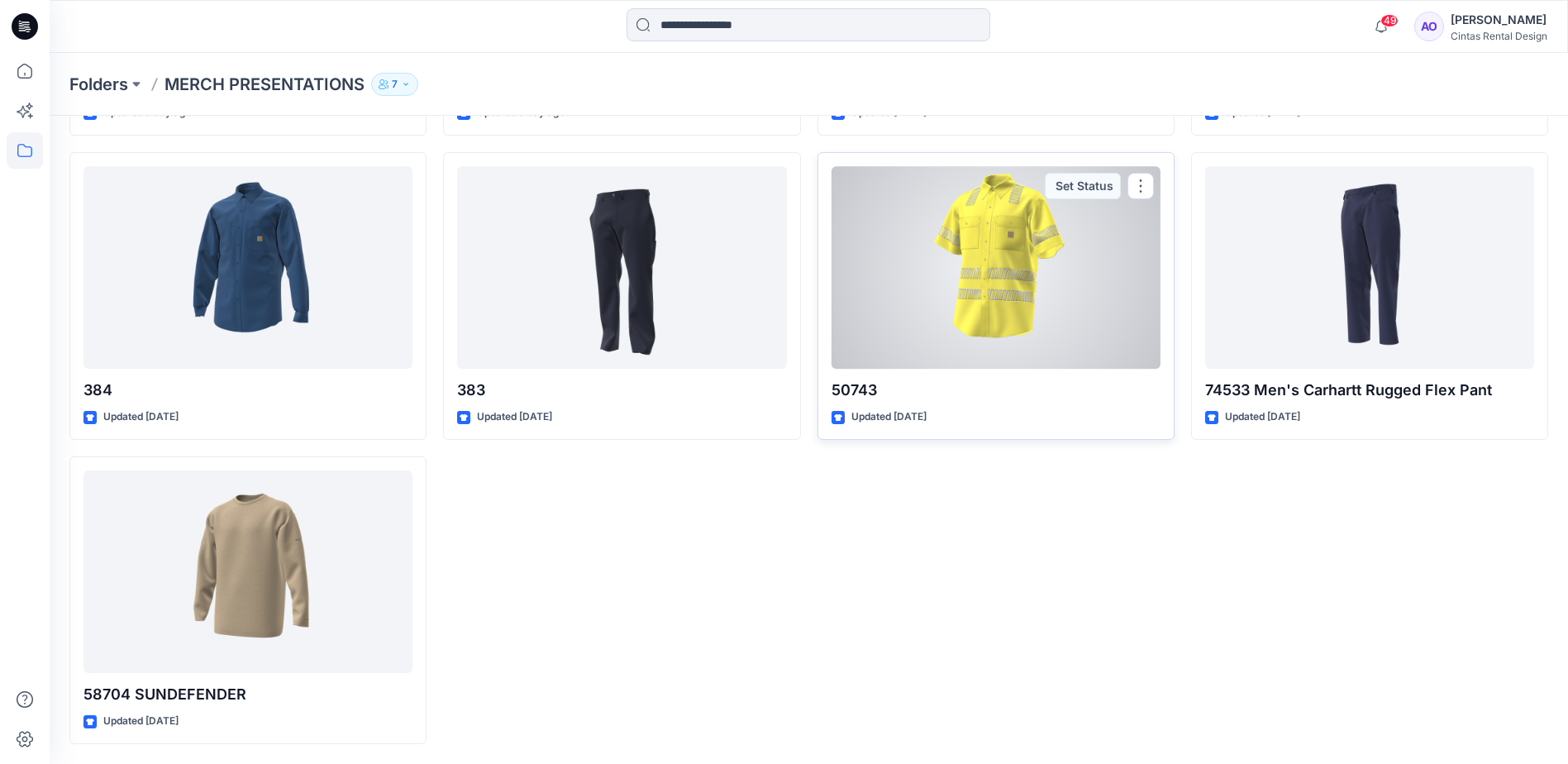
click at [975, 351] on div at bounding box center [995, 267] width 329 height 203
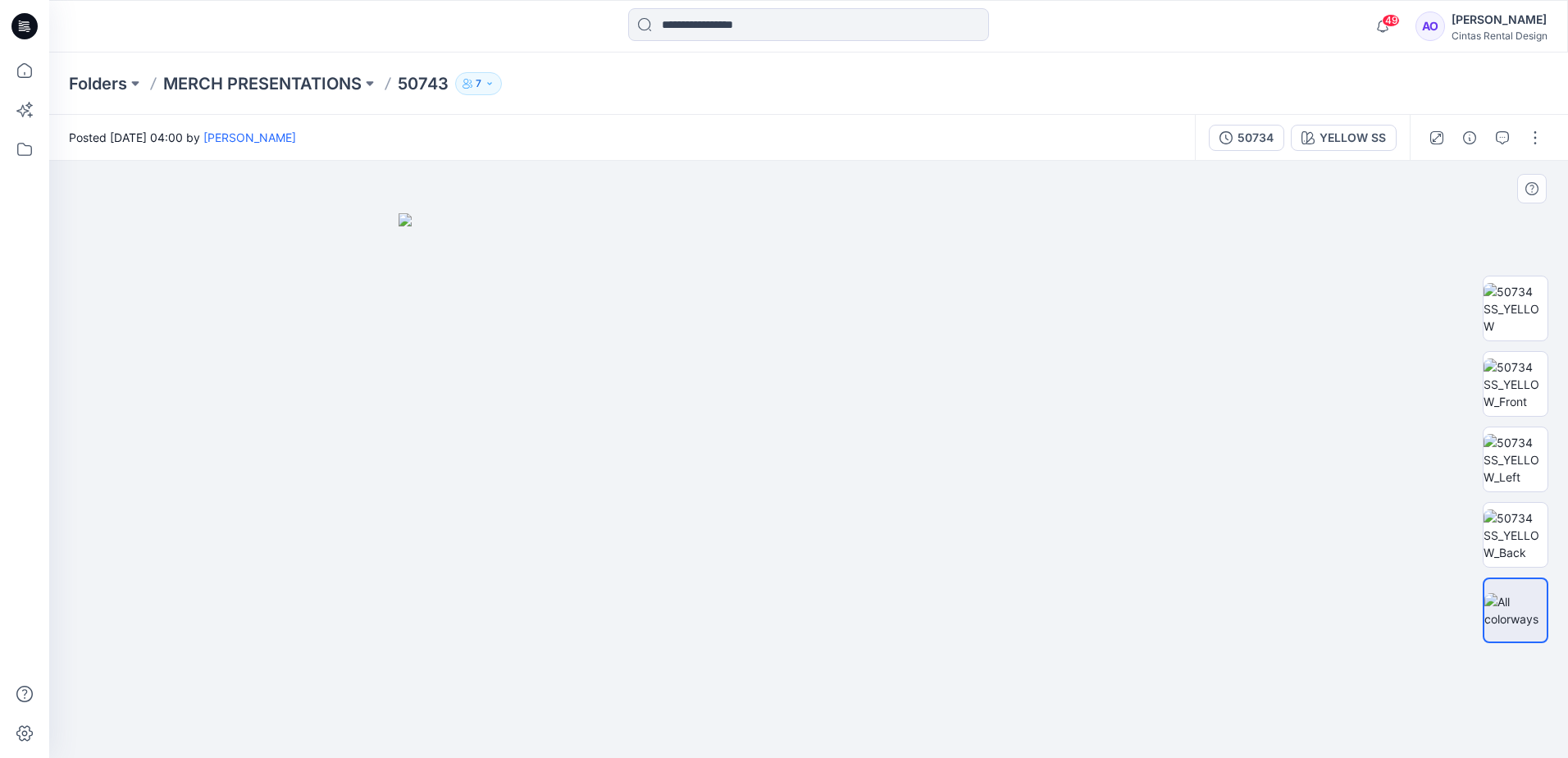
click at [891, 434] on img at bounding box center [809, 485] width 820 height 545
click at [1528, 309] on img at bounding box center [1516, 309] width 64 height 51
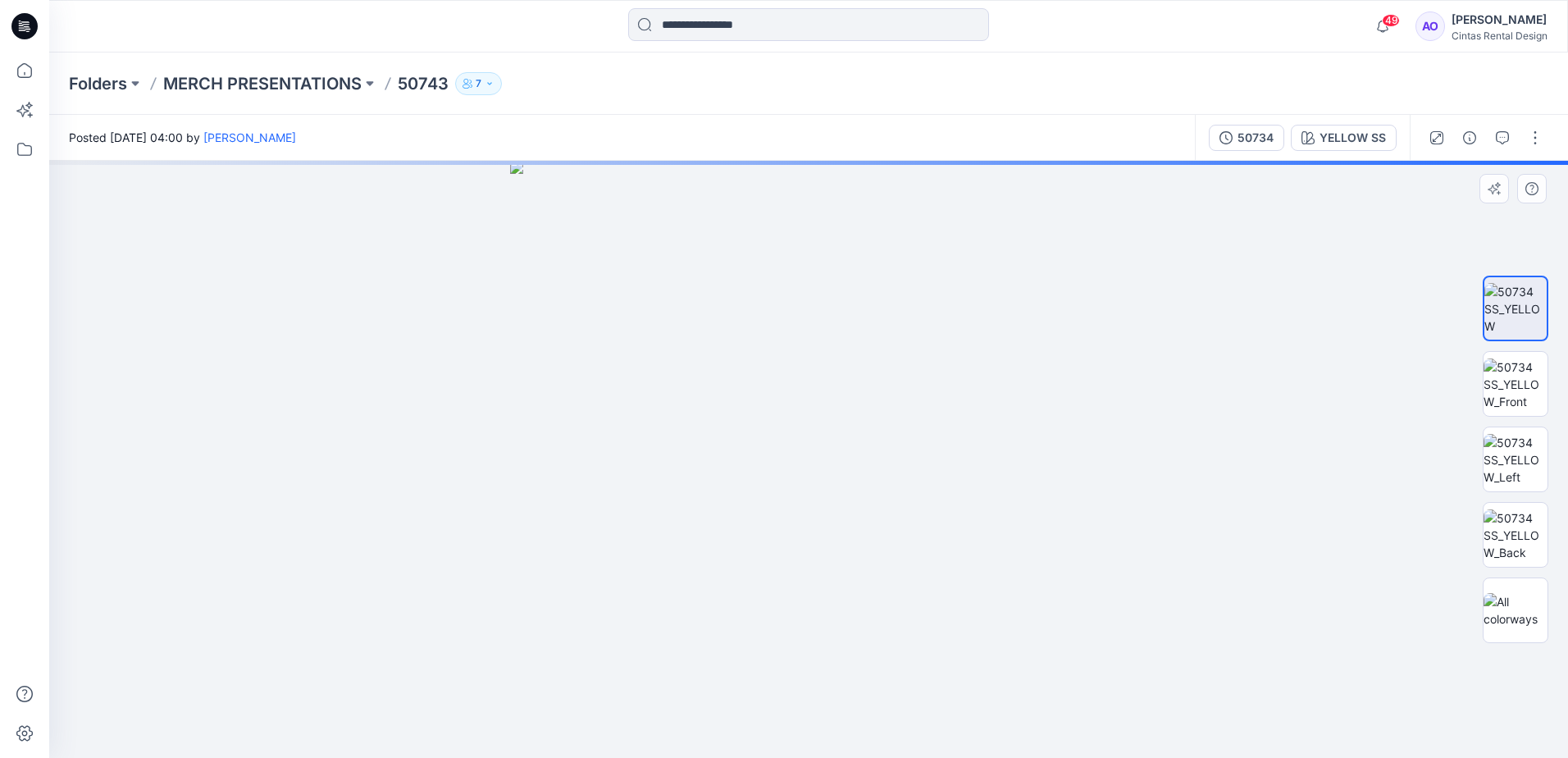
click at [808, 492] on img at bounding box center [809, 459] width 597 height 597
drag, startPoint x: 736, startPoint y: 350, endPoint x: 642, endPoint y: 693, distance: 355.6
click at [642, 693] on img at bounding box center [811, 141] width 1912 height 1236
drag, startPoint x: 685, startPoint y: 456, endPoint x: 735, endPoint y: 594, distance: 146.8
click at [735, 594] on img at bounding box center [767, 381] width 1912 height 753
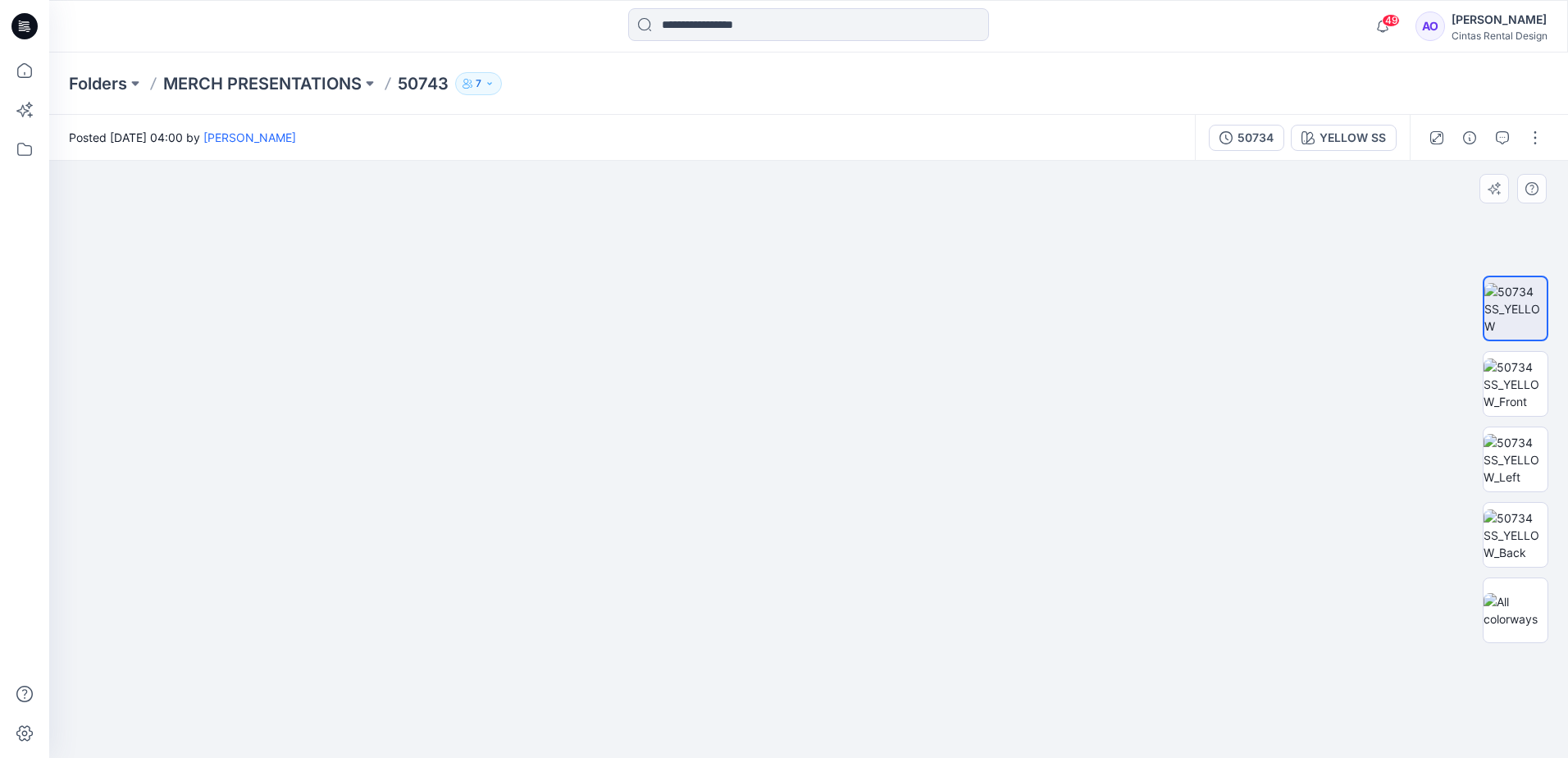
drag, startPoint x: 721, startPoint y: 657, endPoint x: 717, endPoint y: 426, distance: 231.0
click at [719, 435] on img at bounding box center [767, 381] width 1912 height 753
drag, startPoint x: 699, startPoint y: 487, endPoint x: 684, endPoint y: 431, distance: 58.0
click at [688, 443] on img at bounding box center [765, 270] width 1912 height 976
drag, startPoint x: 684, startPoint y: 552, endPoint x: 674, endPoint y: 494, distance: 58.9
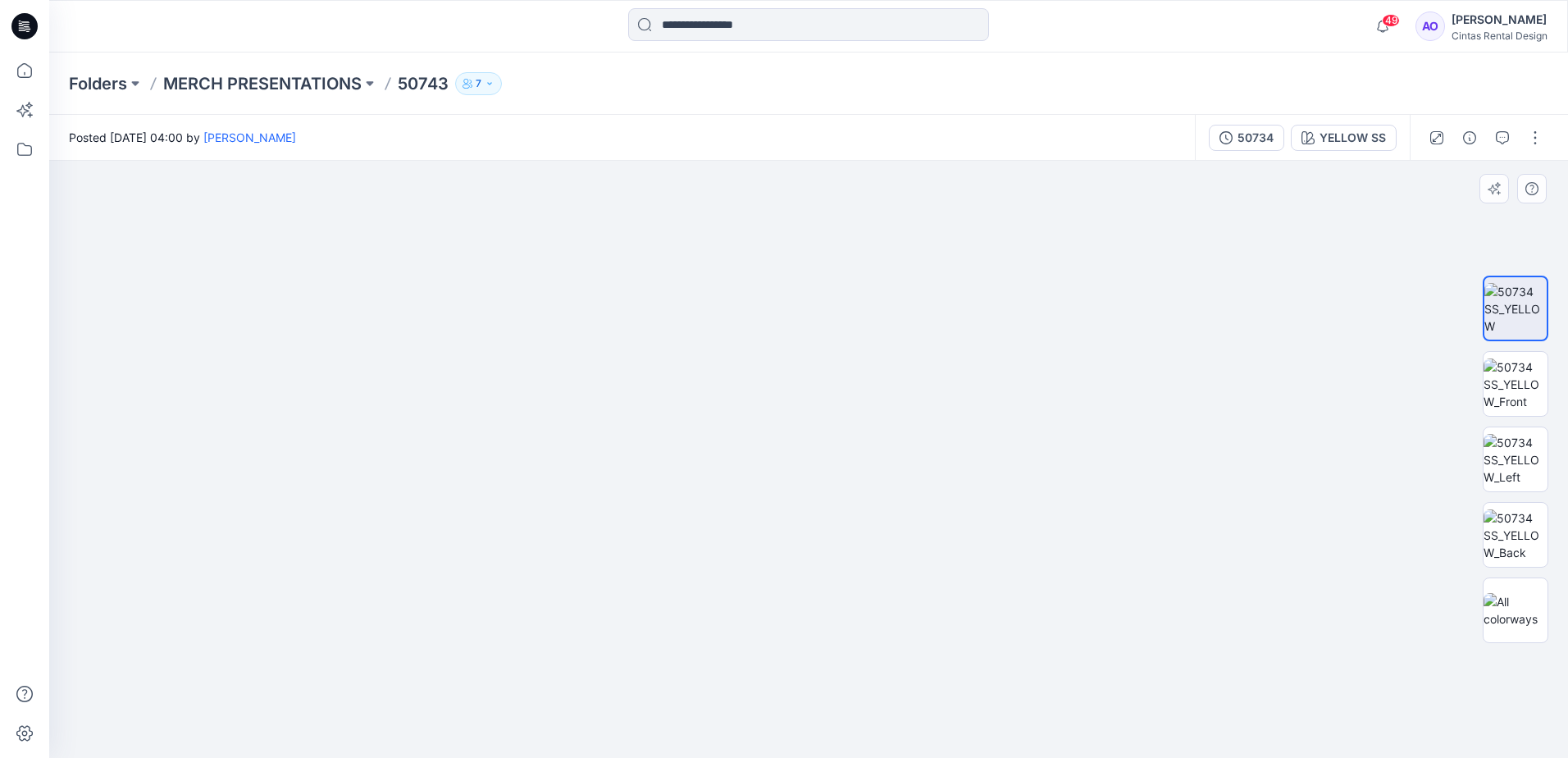
click at [674, 494] on img at bounding box center [728, 162] width 1912 height 1192
drag, startPoint x: 723, startPoint y: 673, endPoint x: 725, endPoint y: 625, distance: 48.0
click at [725, 625] on img at bounding box center [728, 162] width 1912 height 1193
drag, startPoint x: 737, startPoint y: 688, endPoint x: 751, endPoint y: 644, distance: 46.2
click at [751, 644] on img at bounding box center [733, 134] width 1912 height 1248
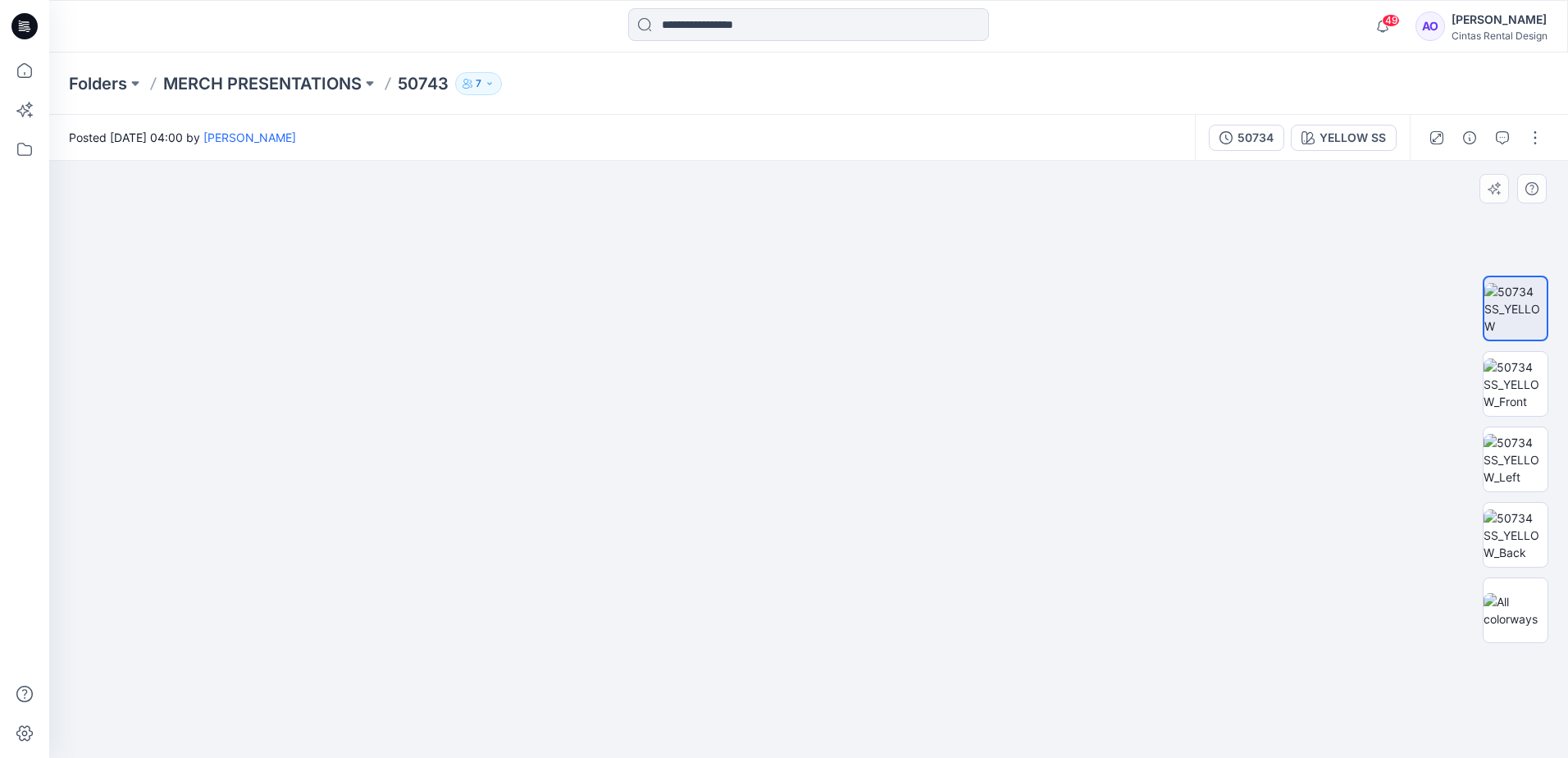
drag, startPoint x: 751, startPoint y: 693, endPoint x: 764, endPoint y: 568, distance: 125.7
click at [764, 575] on img at bounding box center [743, 115] width 1912 height 1285
drag, startPoint x: 765, startPoint y: 668, endPoint x: 781, endPoint y: 556, distance: 113.1
click at [781, 562] on img at bounding box center [758, 53] width 1912 height 1410
drag, startPoint x: 780, startPoint y: 551, endPoint x: 744, endPoint y: 642, distance: 97.9
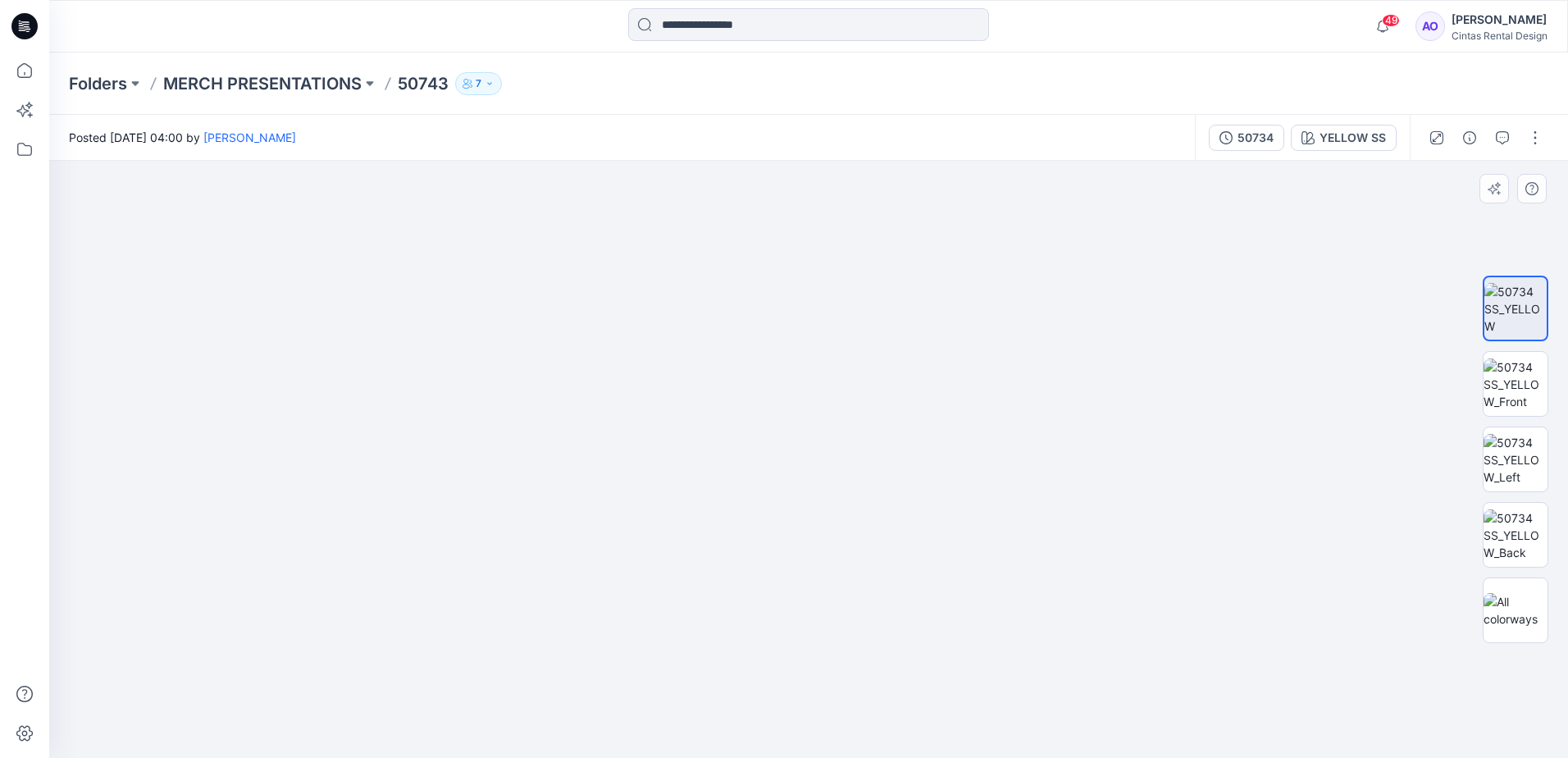
click at [744, 642] on img at bounding box center [737, 48] width 1912 height 1419
drag, startPoint x: 745, startPoint y: 526, endPoint x: 692, endPoint y: 506, distance: 56.6
click at [707, 668] on img at bounding box center [728, 95] width 1912 height 1326
drag, startPoint x: 693, startPoint y: 423, endPoint x: 690, endPoint y: 597, distance: 174.0
click at [707, 744] on img at bounding box center [714, 297] width 1912 height 922
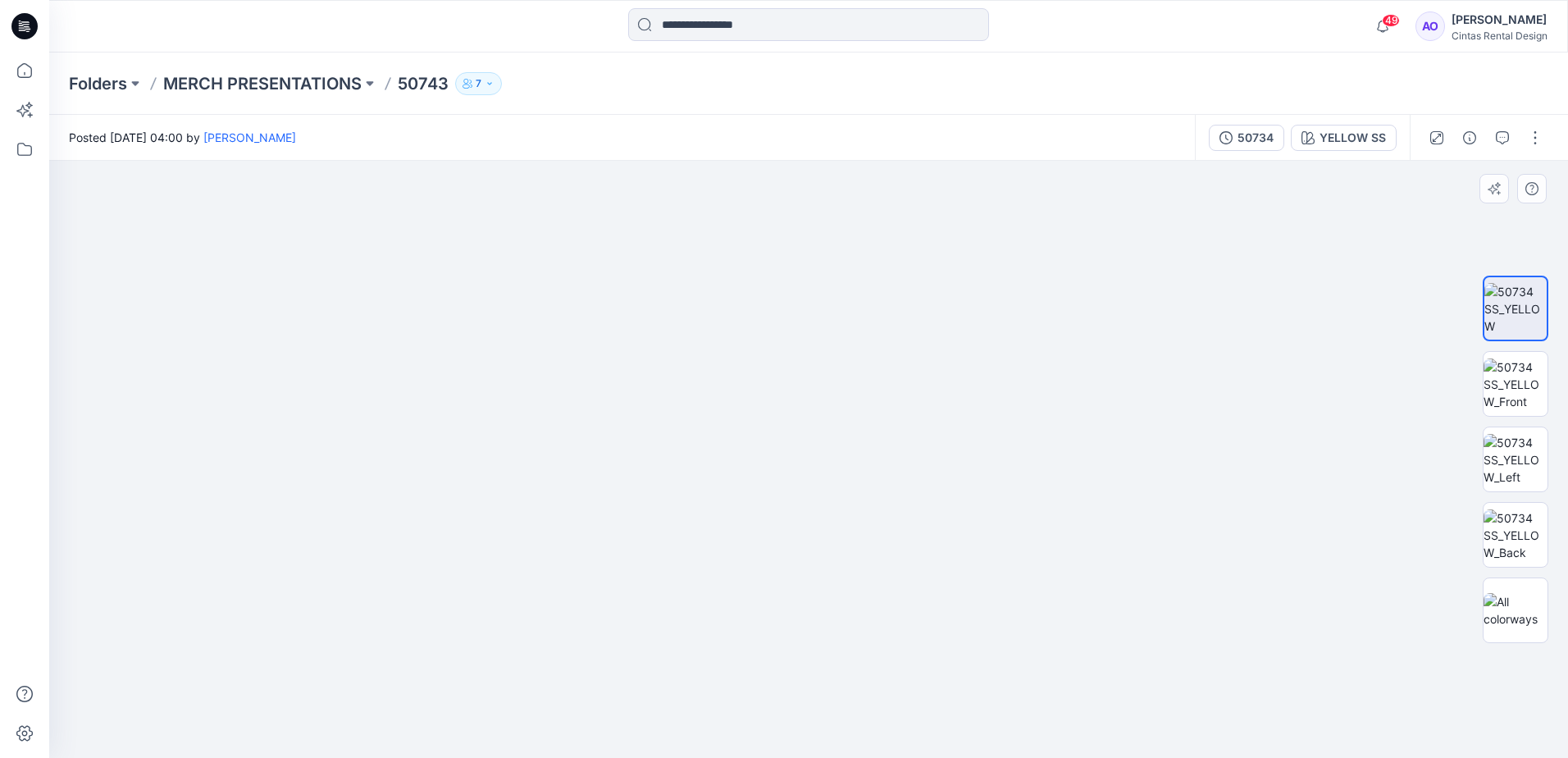
drag, startPoint x: 690, startPoint y: 585, endPoint x: 675, endPoint y: 634, distance: 51.2
click at [675, 634] on img at bounding box center [702, 315] width 1912 height 884
drag, startPoint x: 731, startPoint y: 500, endPoint x: 661, endPoint y: 589, distance: 113.2
click at [663, 592] on img at bounding box center [694, 324] width 1912 height 866
drag, startPoint x: 565, startPoint y: 509, endPoint x: 550, endPoint y: 378, distance: 131.9
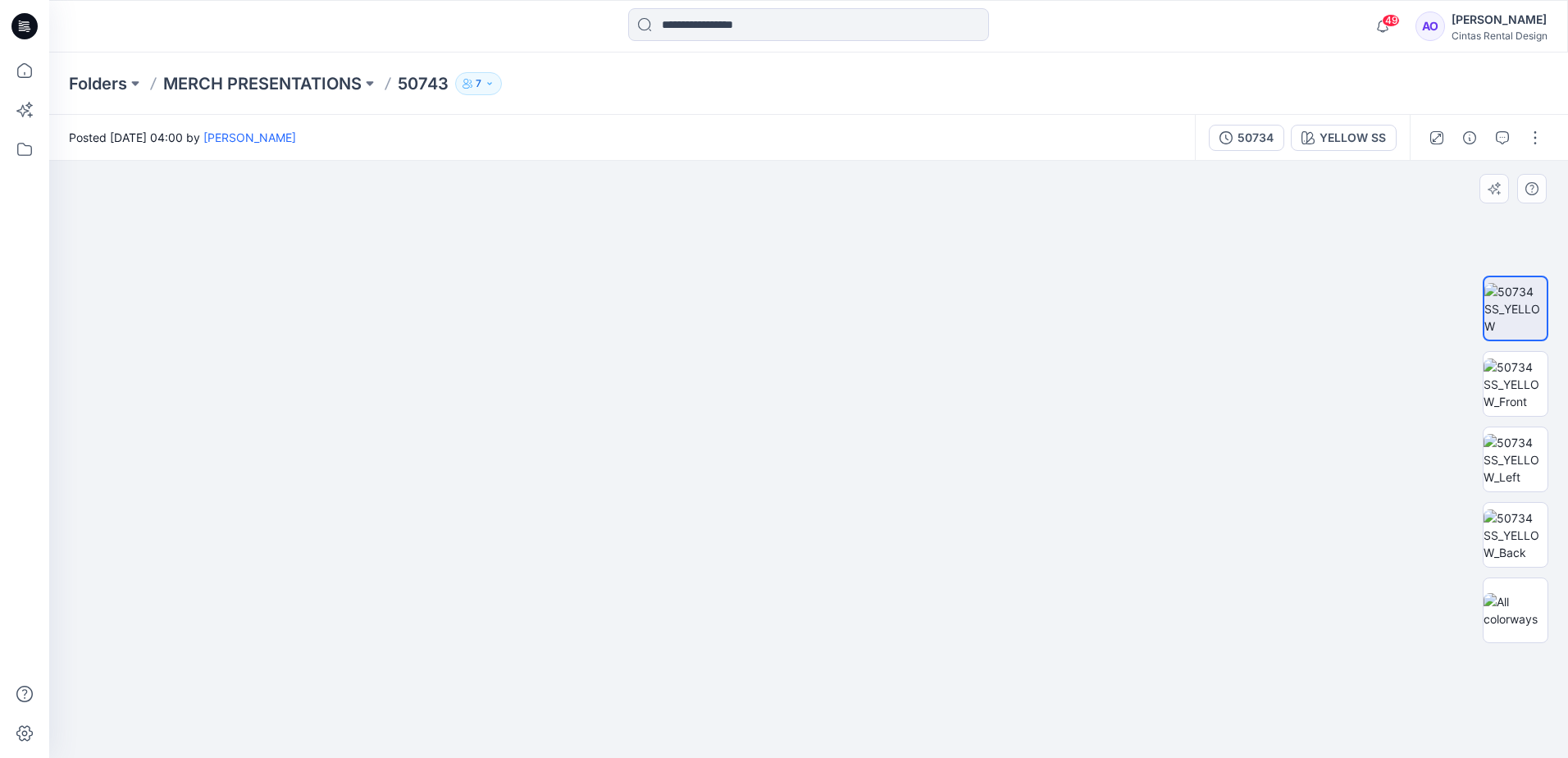
click at [550, 383] on img at bounding box center [630, 366] width 1912 height 785
drag, startPoint x: 564, startPoint y: 548, endPoint x: 548, endPoint y: 508, distance: 43.1
click at [548, 508] on img at bounding box center [612, 288] width 1912 height 939
drag, startPoint x: 558, startPoint y: 654, endPoint x: 557, endPoint y: 428, distance: 226.0
click at [557, 429] on img at bounding box center [612, 283] width 1912 height 949
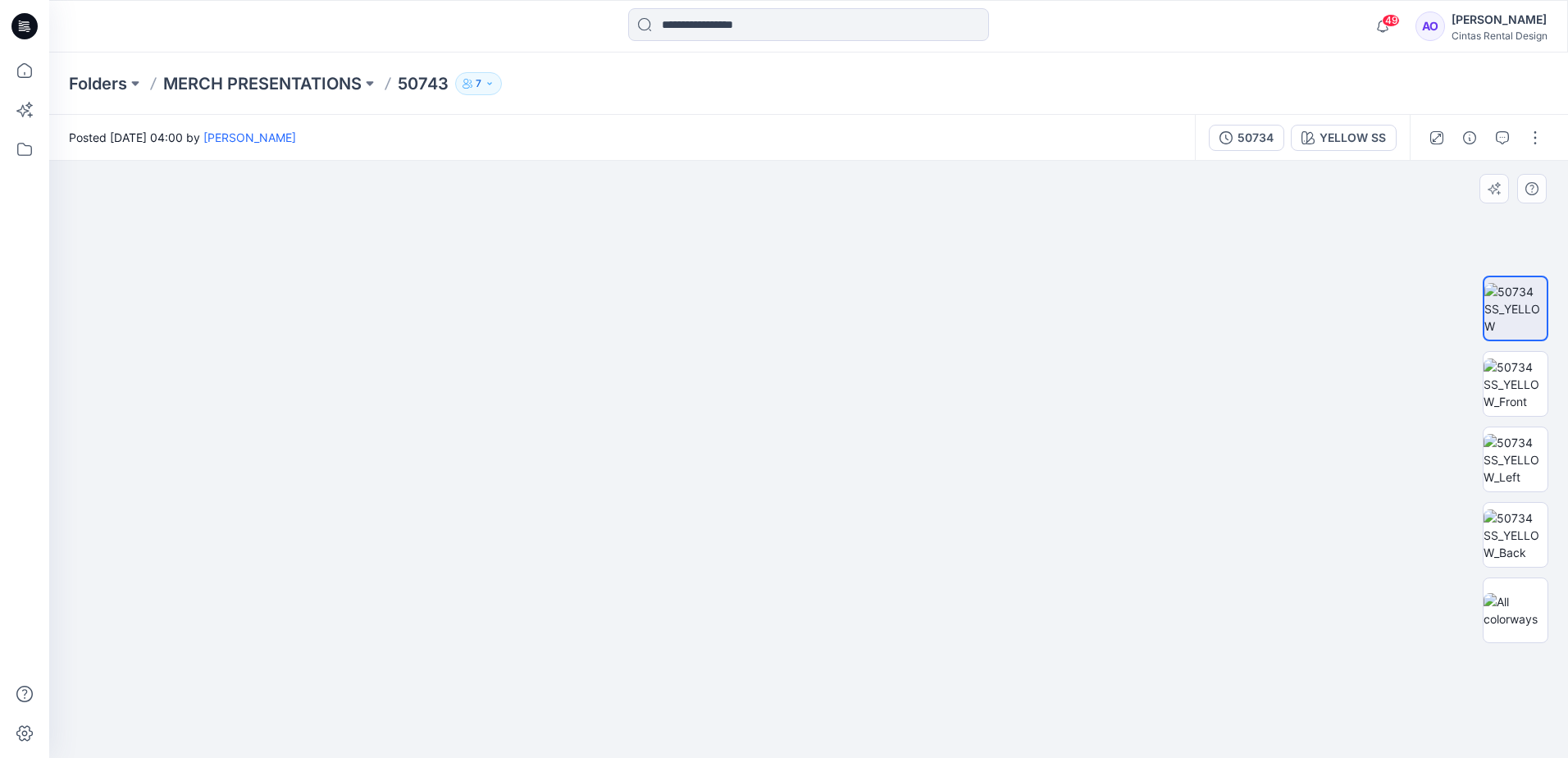
drag, startPoint x: 584, startPoint y: 536, endPoint x: 608, endPoint y: 379, distance: 158.8
click at [598, 389] on img at bounding box center [612, 170] width 1912 height 1177
drag, startPoint x: 594, startPoint y: 540, endPoint x: 581, endPoint y: 394, distance: 146.6
click at [584, 399] on img at bounding box center [617, 5] width 1912 height 1506
drag, startPoint x: 596, startPoint y: 503, endPoint x: 585, endPoint y: 365, distance: 138.4
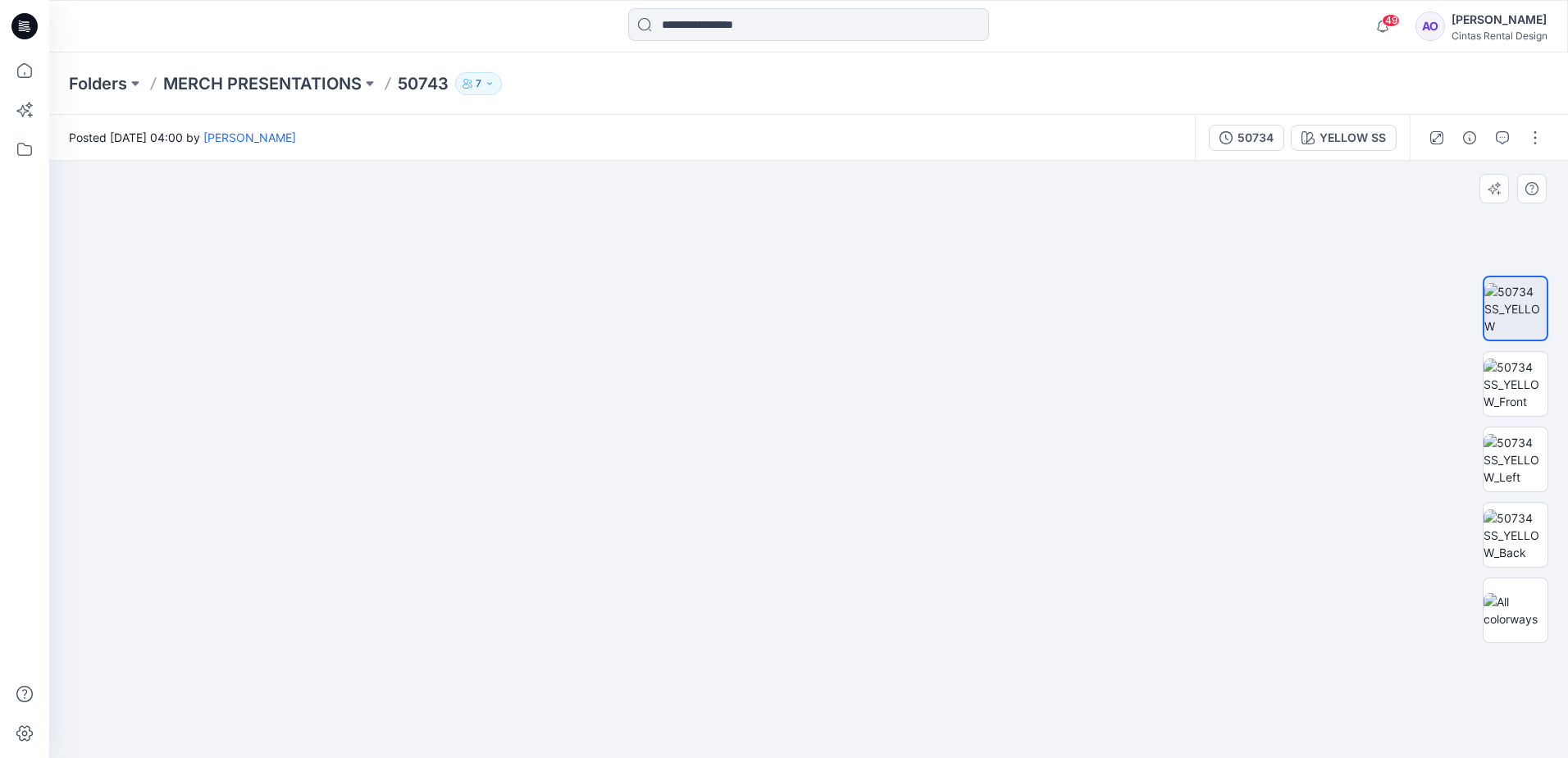
drag, startPoint x: 597, startPoint y: 423, endPoint x: 615, endPoint y: 655, distance: 232.7
click at [619, 713] on img at bounding box center [635, 6] width 1912 height 1505
drag, startPoint x: 621, startPoint y: 434, endPoint x: 604, endPoint y: 545, distance: 112.3
click at [575, 744] on img at bounding box center [612, 260] width 1912 height 996
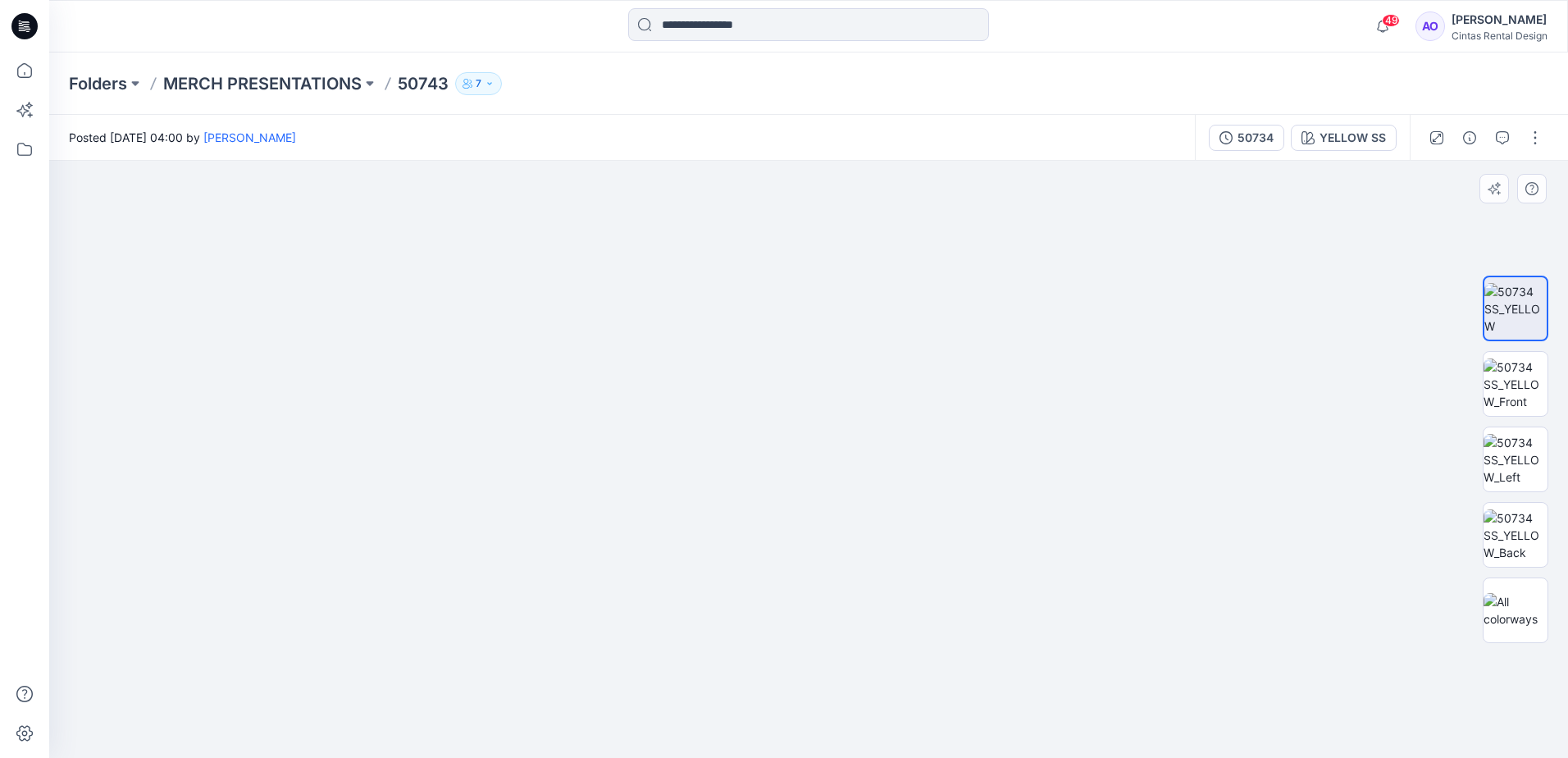
drag, startPoint x: 603, startPoint y: 511, endPoint x: 603, endPoint y: 717, distance: 206.0
click at [603, 722] on img at bounding box center [612, 262] width 1912 height 992
click at [1525, 386] on img at bounding box center [1516, 384] width 64 height 51
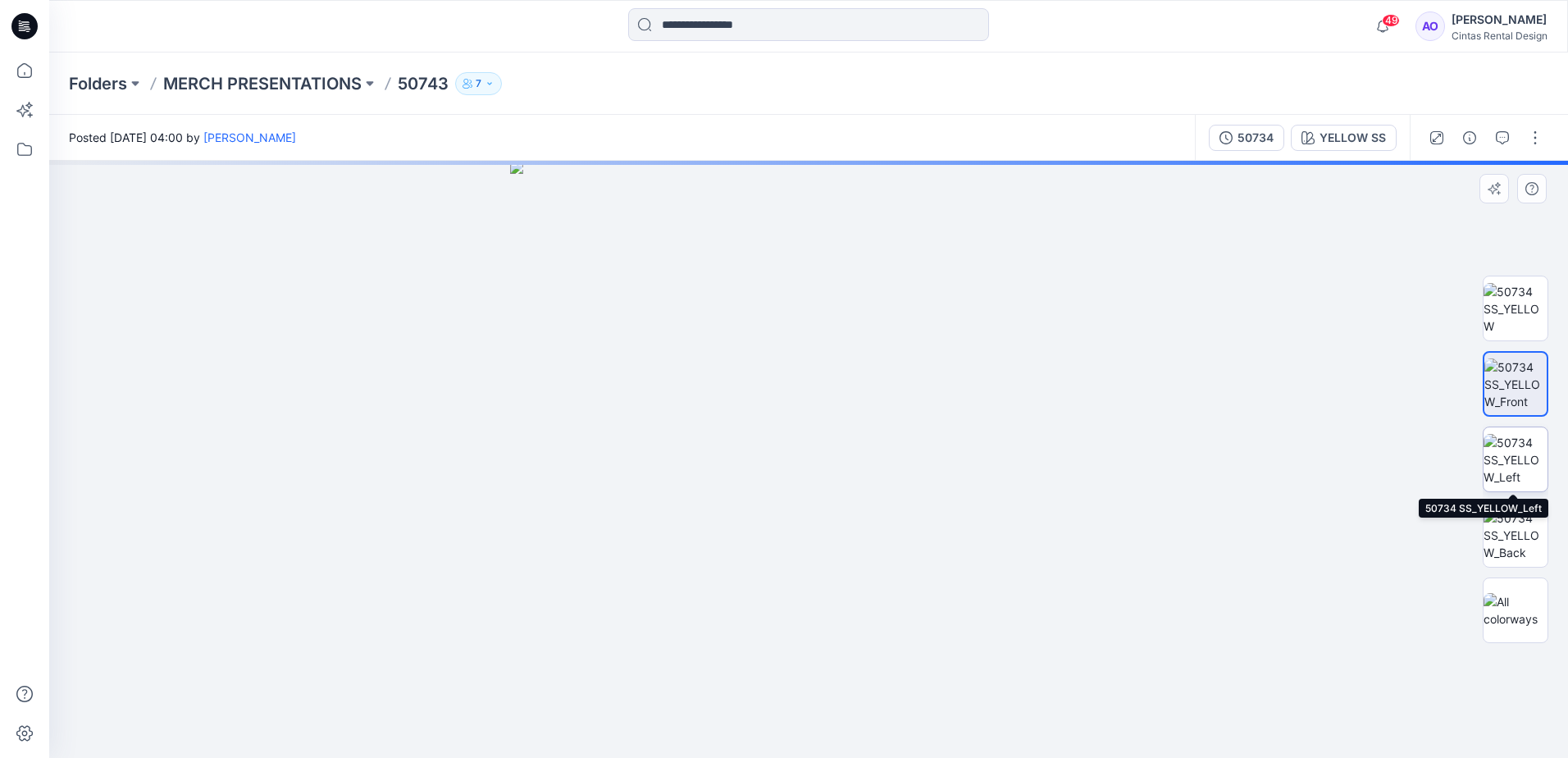
click at [1515, 459] on img at bounding box center [1516, 459] width 64 height 51
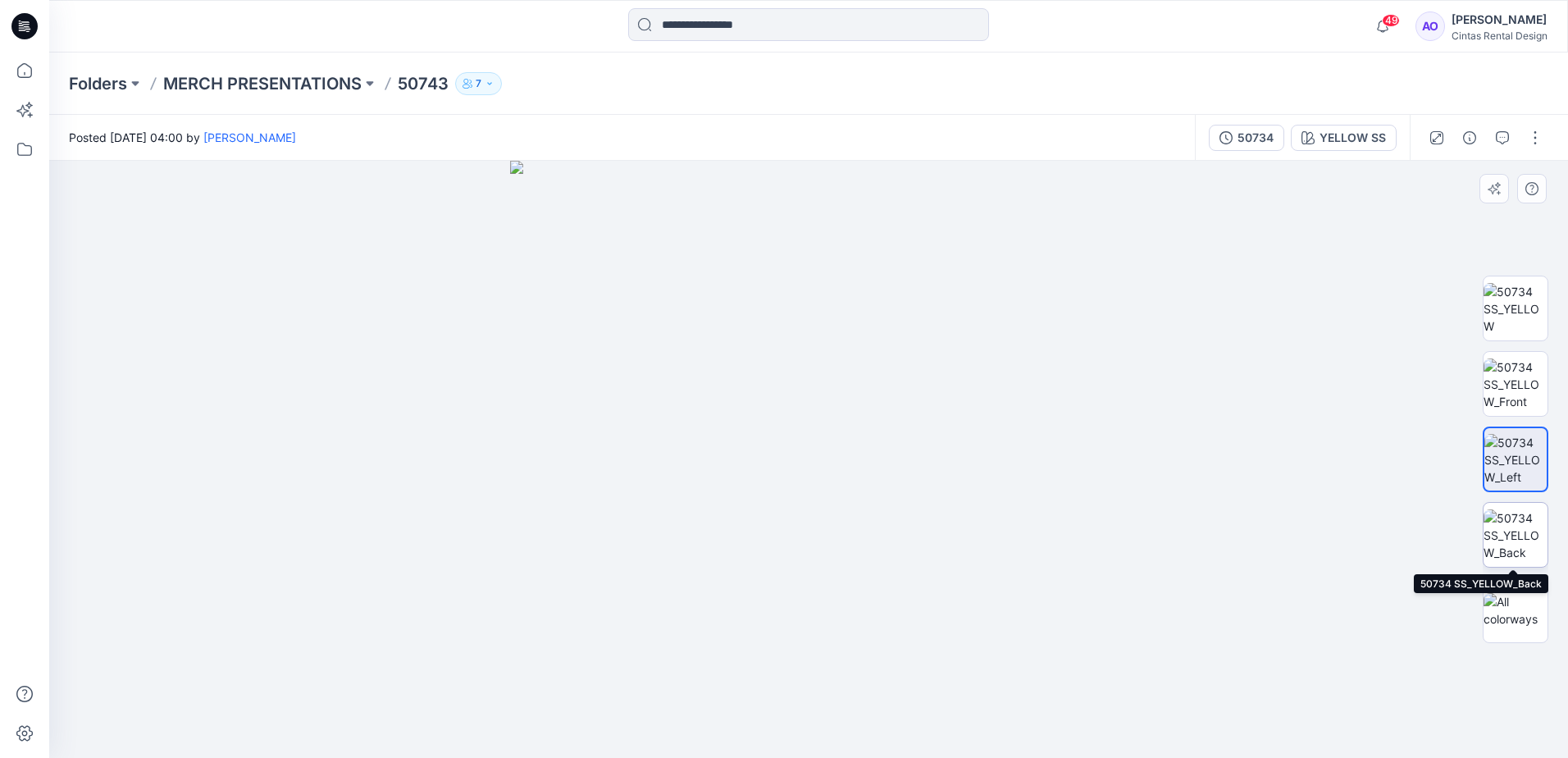
click at [1528, 531] on img at bounding box center [1516, 535] width 64 height 51
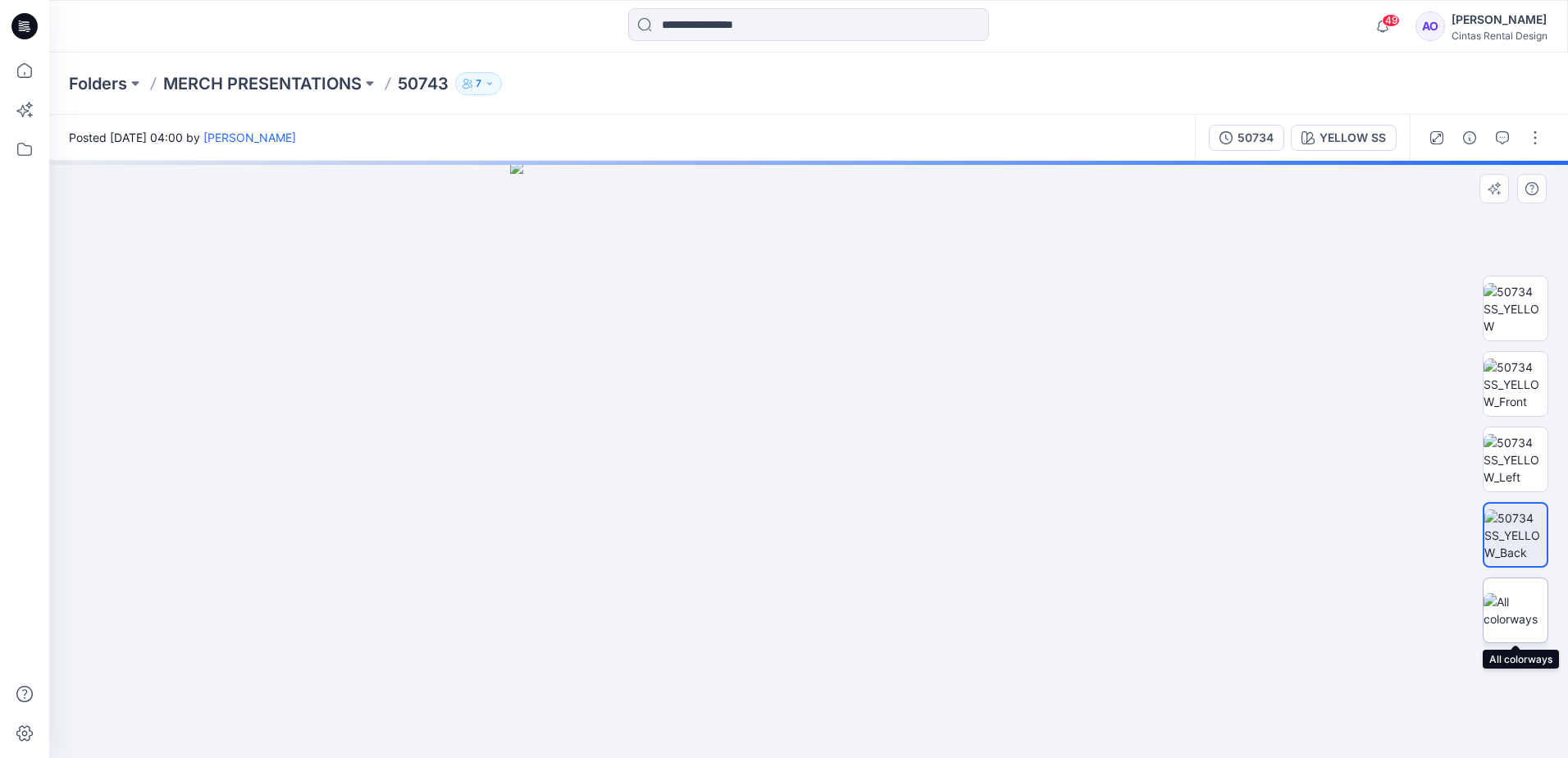
click at [1515, 616] on img at bounding box center [1516, 610] width 64 height 34
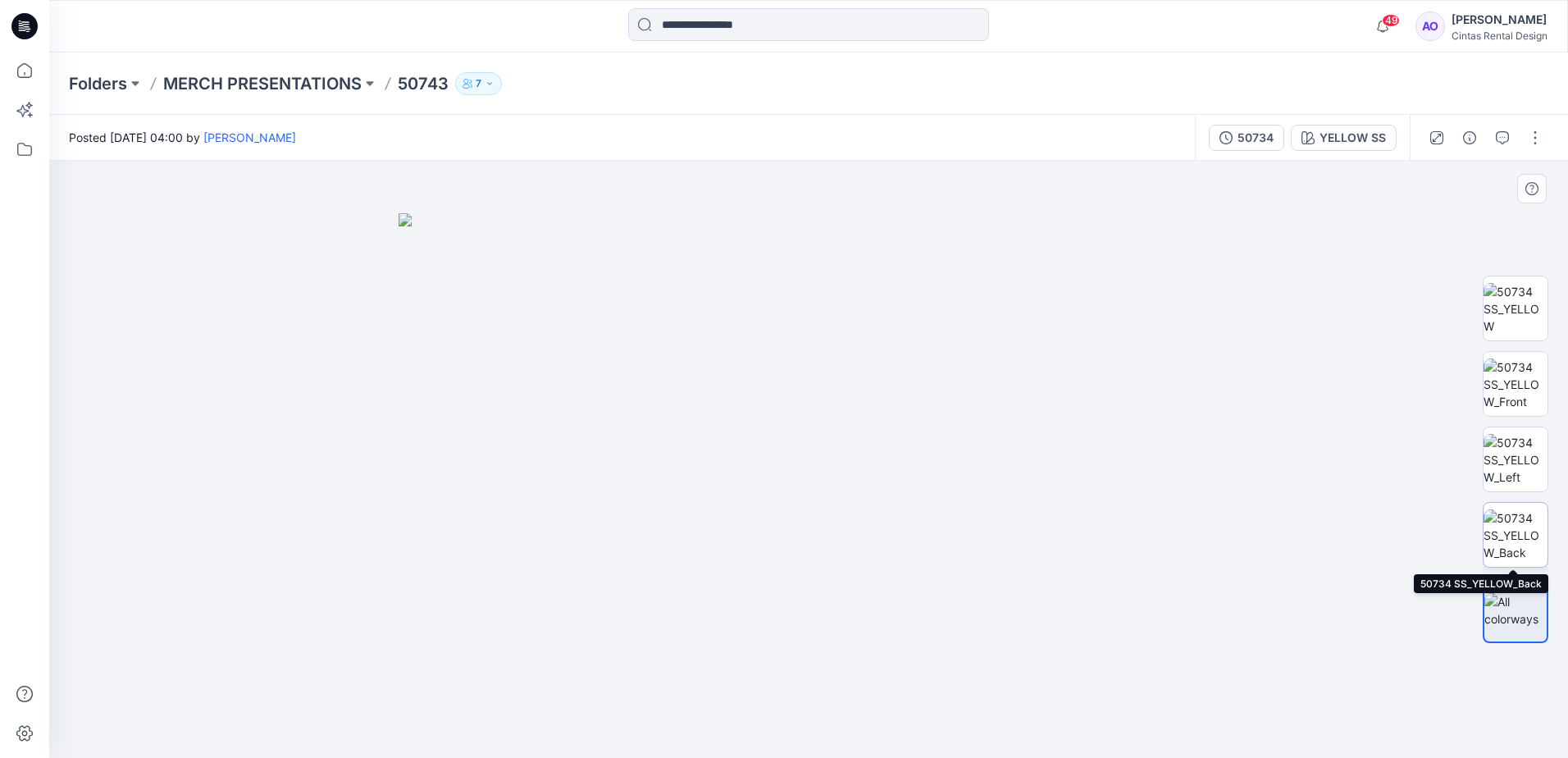
click at [1507, 536] on img at bounding box center [1516, 535] width 64 height 51
click at [801, 370] on img at bounding box center [809, 459] width 597 height 597
drag, startPoint x: 793, startPoint y: 397, endPoint x: 778, endPoint y: 533, distance: 136.8
click at [829, 757] on html "49 Notifications Angelina Griffiths shared 49868 in MERCH PRESENTATIONS (Member…" at bounding box center [784, 379] width 1568 height 758
drag, startPoint x: 771, startPoint y: 488, endPoint x: 764, endPoint y: 526, distance: 38.6
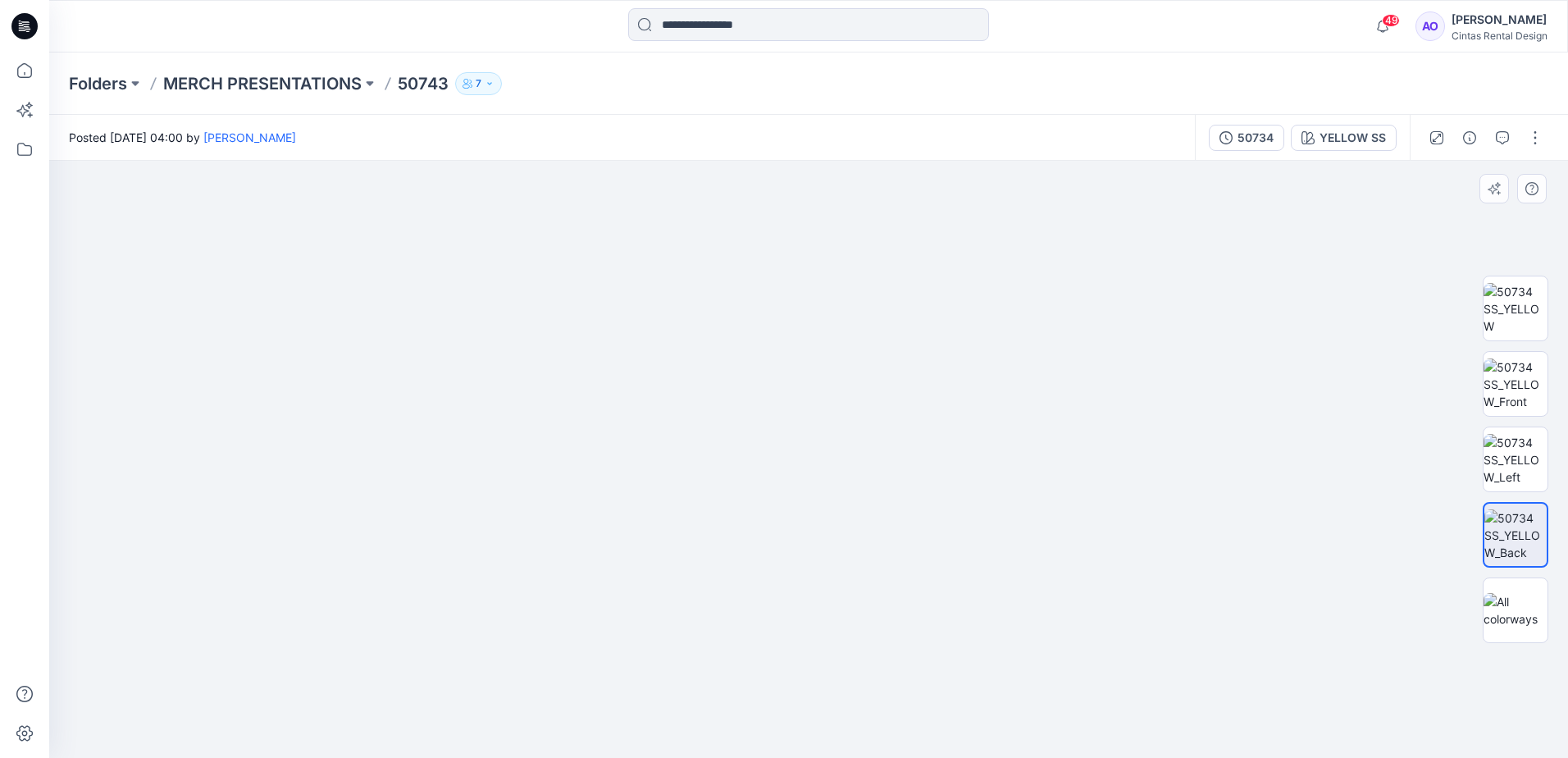
click at [764, 526] on img at bounding box center [845, 386] width 1693 height 742
drag, startPoint x: 762, startPoint y: 514, endPoint x: 756, endPoint y: 534, distance: 20.9
click at [756, 534] on img at bounding box center [835, 416] width 1693 height 684
drag, startPoint x: 613, startPoint y: 536, endPoint x: 387, endPoint y: 332, distance: 304.5
click at [389, 333] on img at bounding box center [828, 426] width 1693 height 663
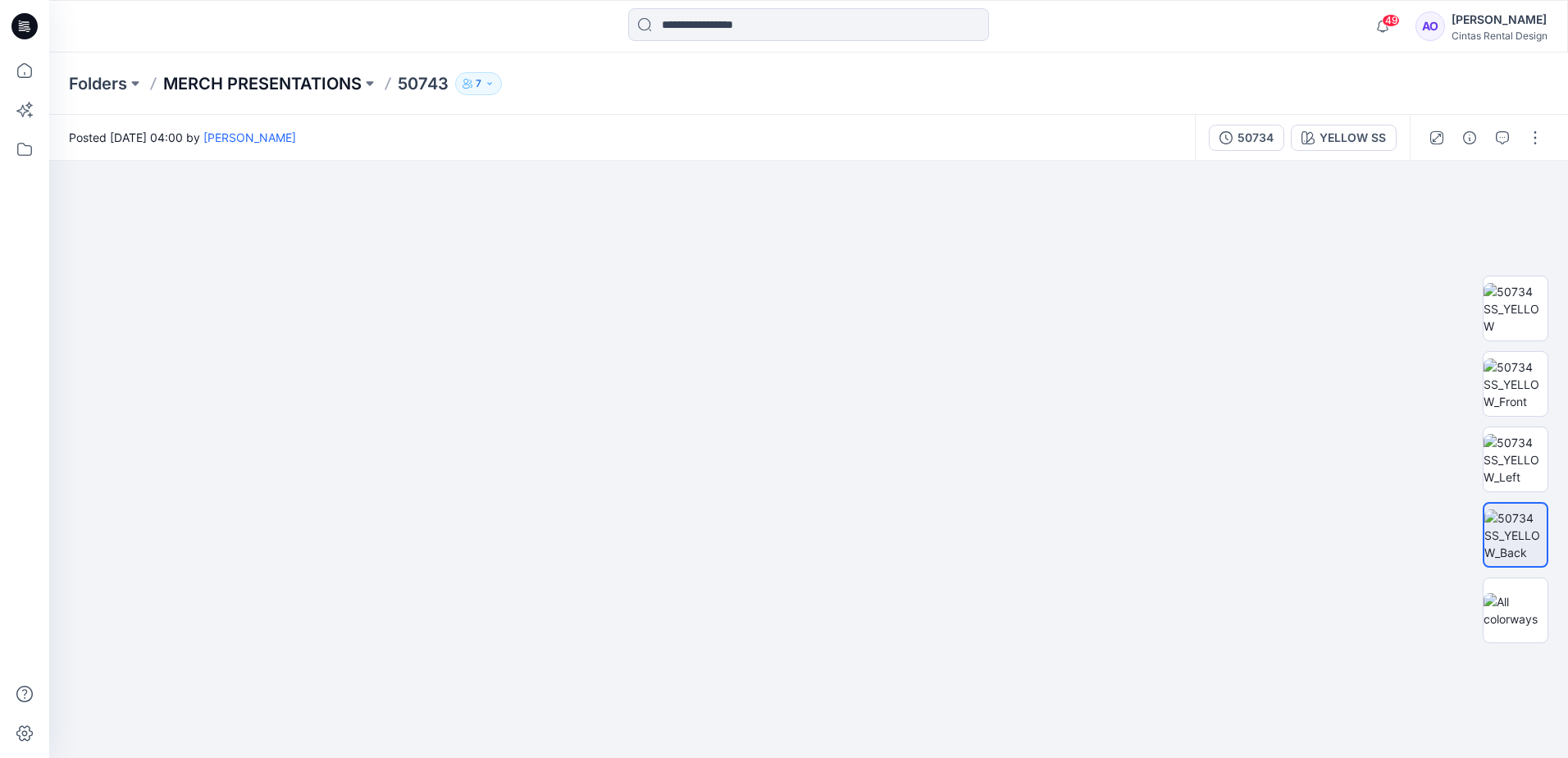
click at [281, 86] on p "MERCH PRESENTATIONS" at bounding box center [262, 83] width 198 height 23
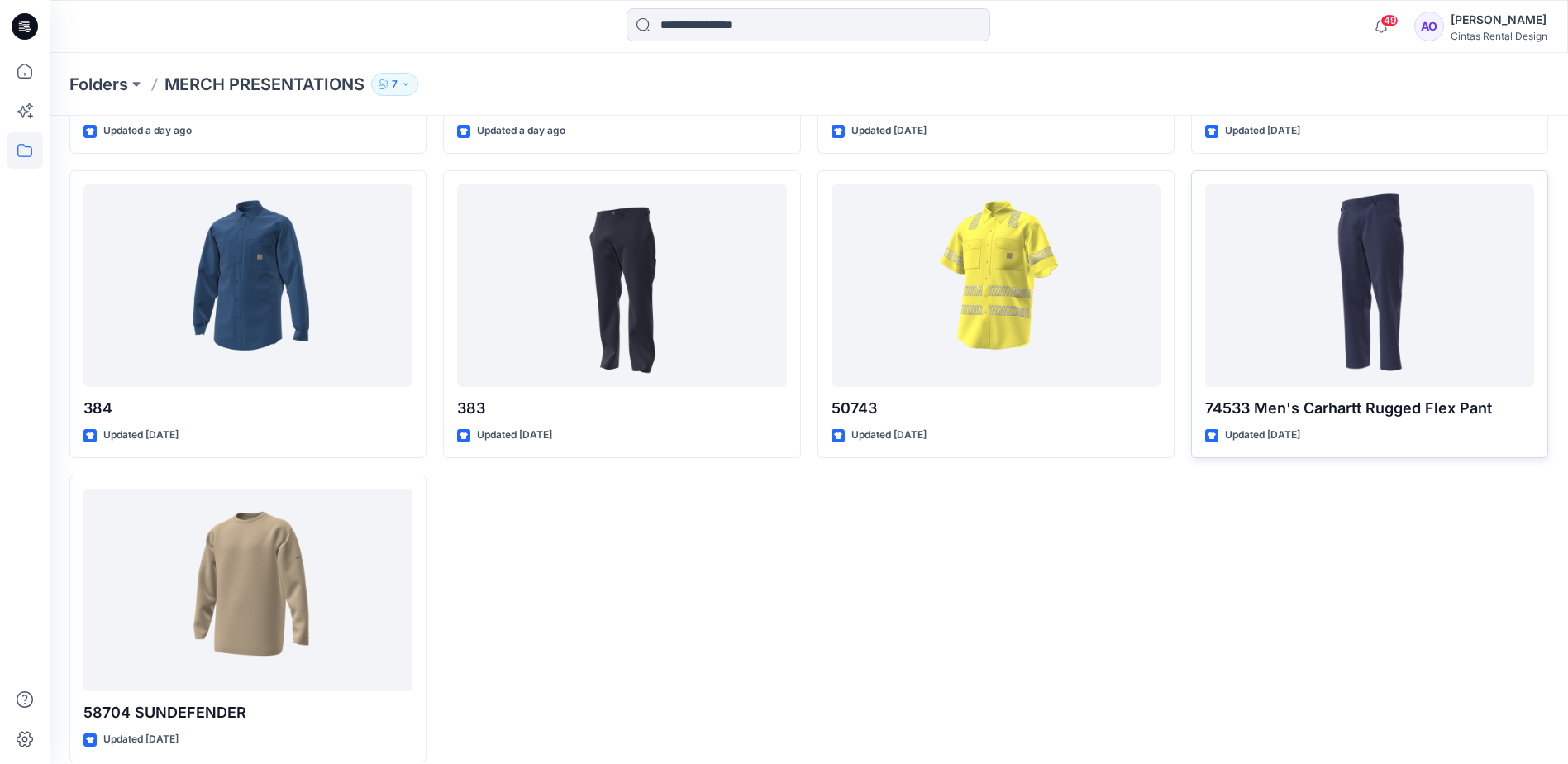
scroll to position [946, 0]
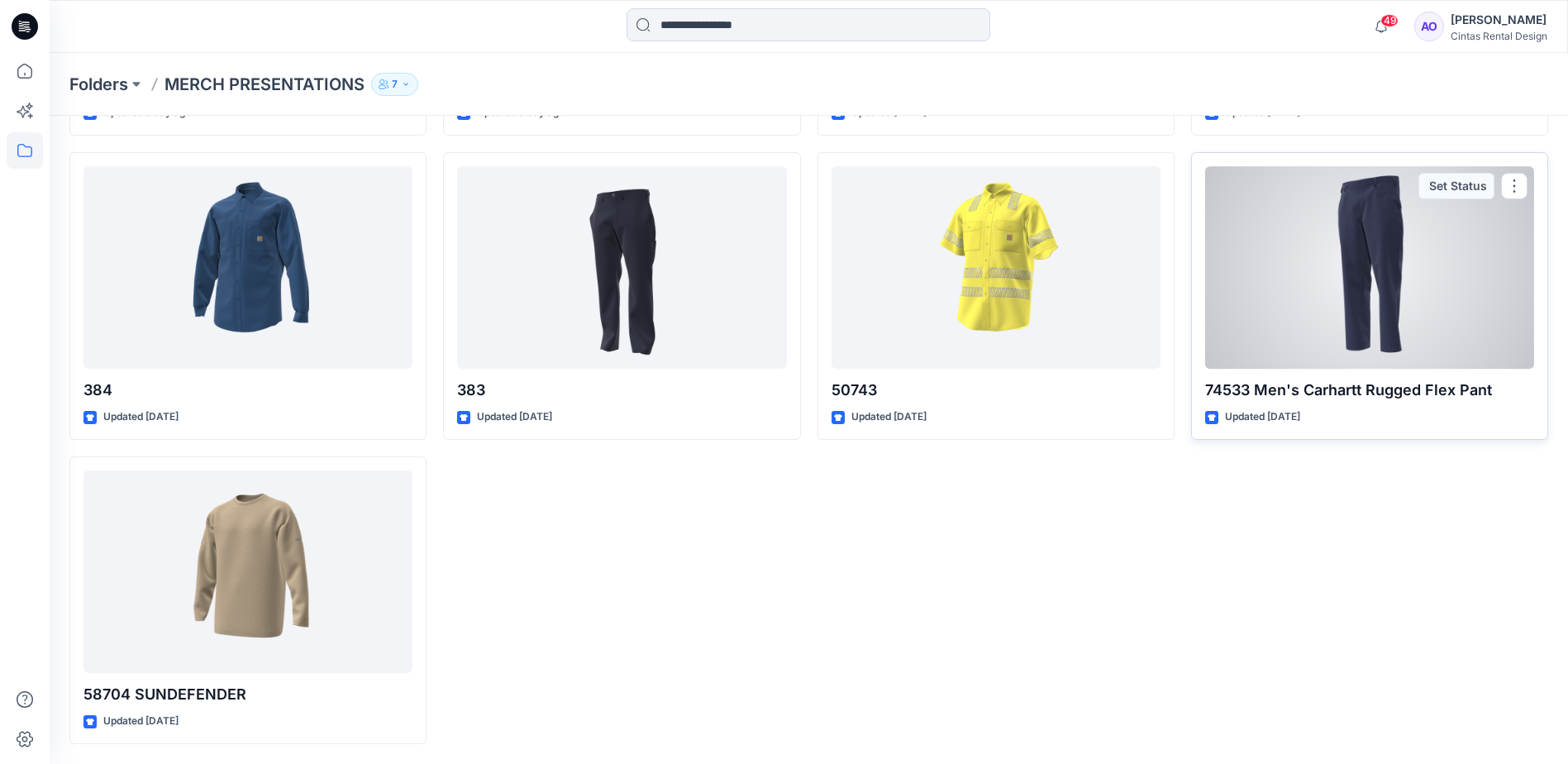
click at [1362, 279] on div at bounding box center [1369, 267] width 329 height 203
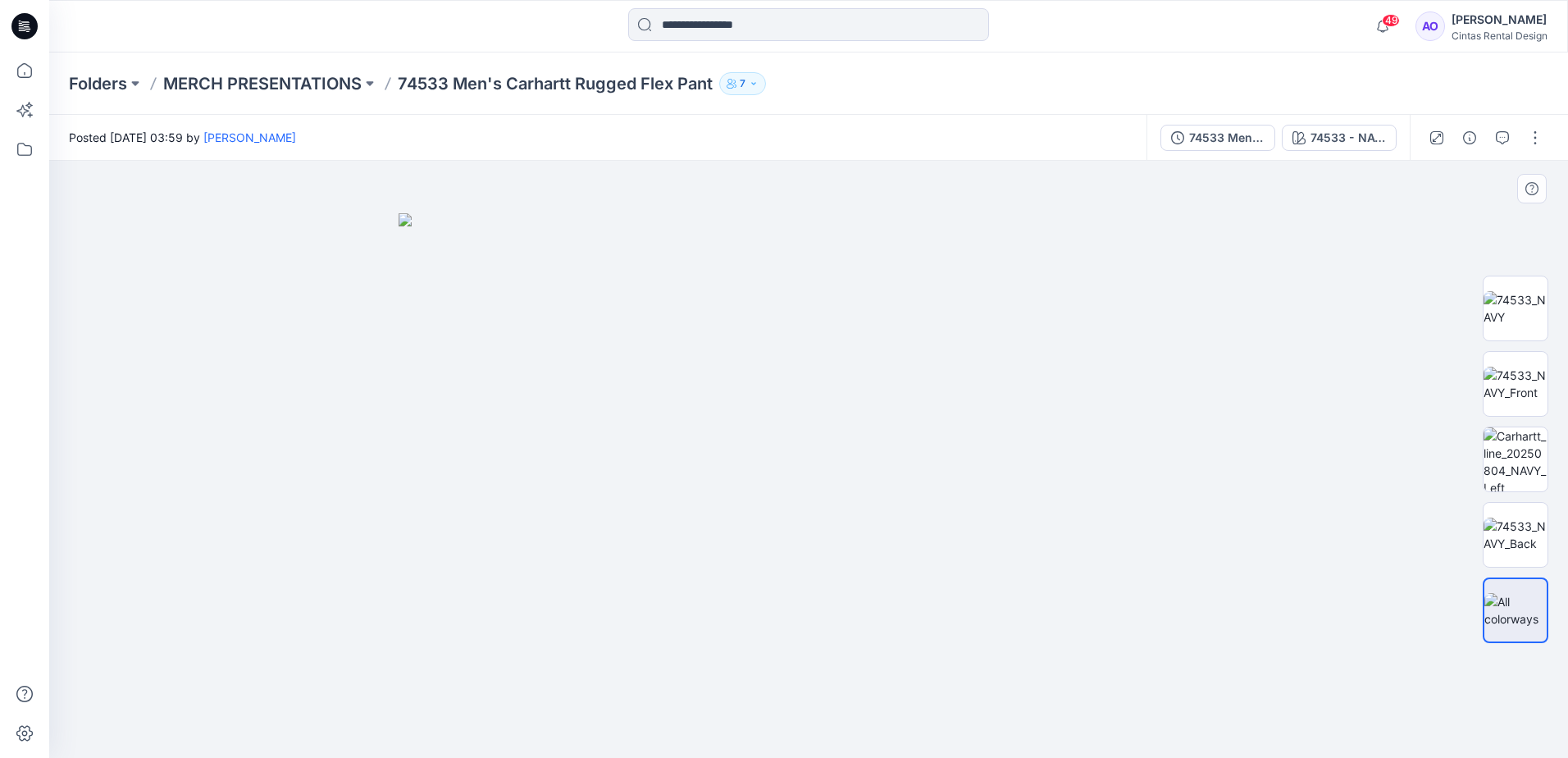
click at [808, 417] on img at bounding box center [809, 485] width 820 height 545
click at [810, 401] on img at bounding box center [809, 485] width 820 height 545
click at [830, 384] on img at bounding box center [809, 485] width 820 height 545
click at [1520, 303] on img at bounding box center [1516, 308] width 64 height 34
drag, startPoint x: 784, startPoint y: 598, endPoint x: 726, endPoint y: 715, distance: 130.6
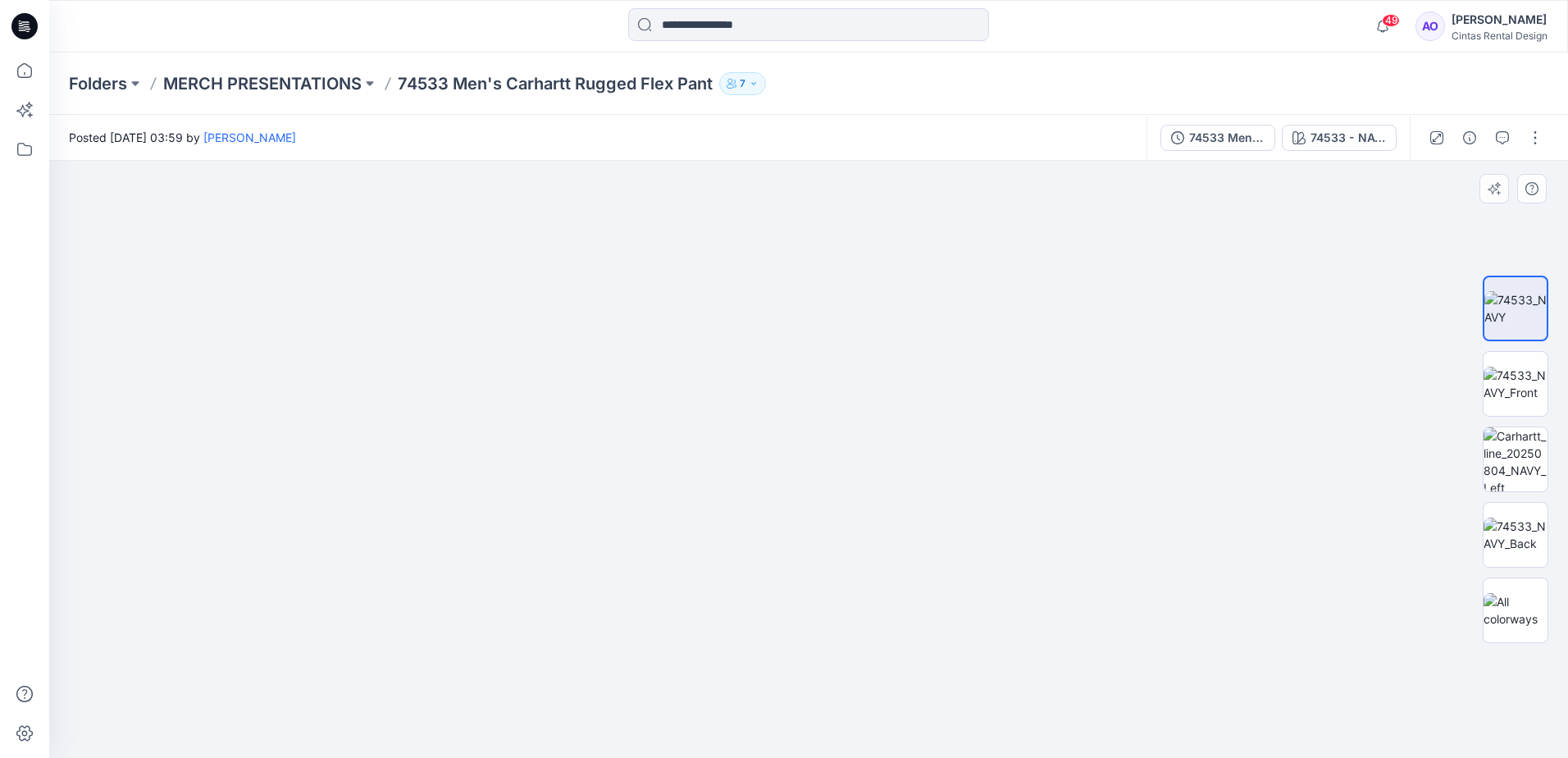
click at [733, 727] on img at bounding box center [762, 211] width 2131 height 1093
drag, startPoint x: 832, startPoint y: 477, endPoint x: 820, endPoint y: 694, distance: 217.3
click at [825, 697] on img at bounding box center [741, 359] width 2131 height 798
drag, startPoint x: 748, startPoint y: 504, endPoint x: 751, endPoint y: 535, distance: 31.1
click at [751, 535] on img at bounding box center [735, 360] width 2131 height 796
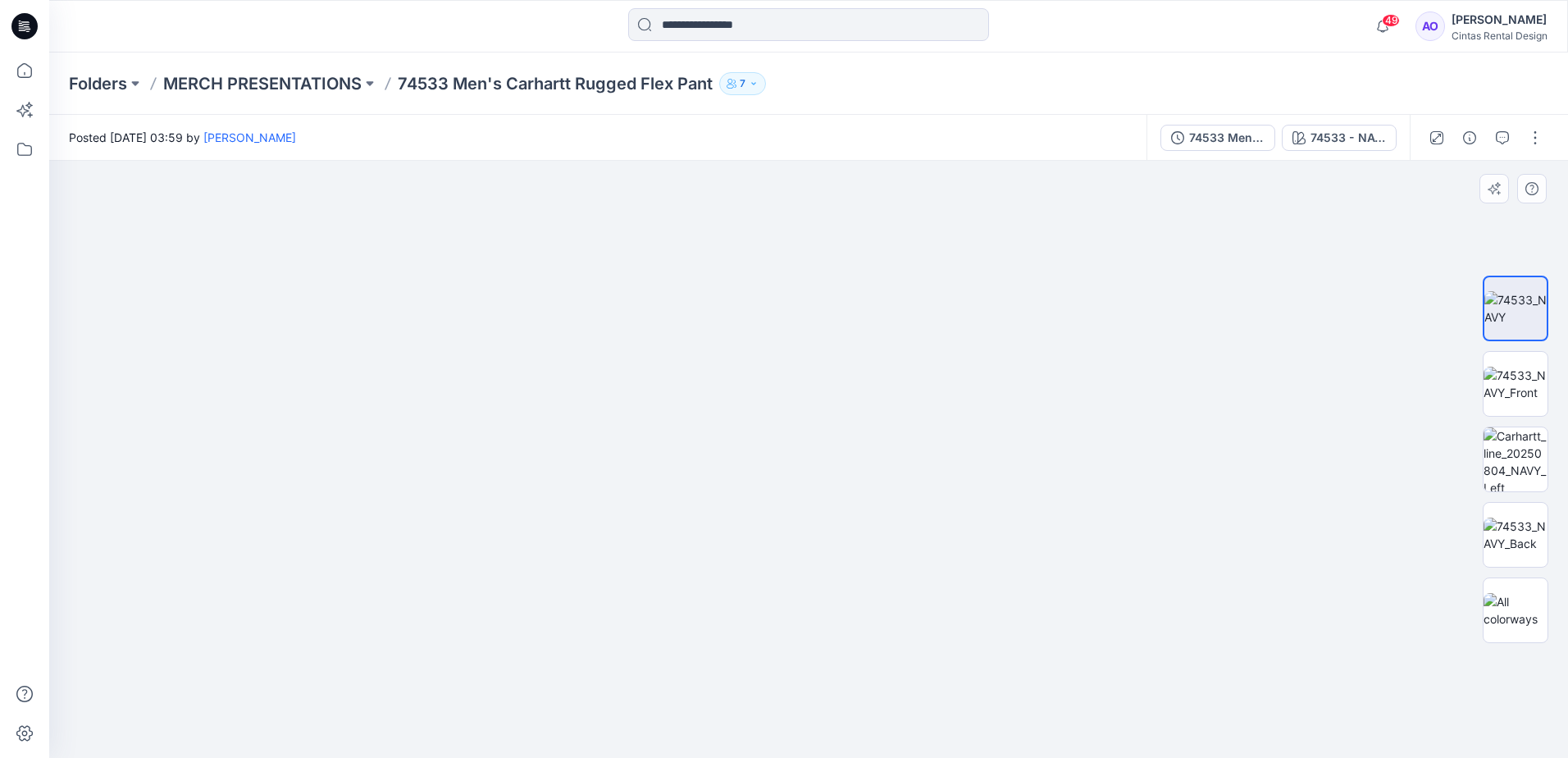
drag, startPoint x: 754, startPoint y: 355, endPoint x: 759, endPoint y: 471, distance: 116.1
click at [759, 471] on img at bounding box center [743, 433] width 2131 height 650
click at [578, 435] on img at bounding box center [743, 433] width 2131 height 650
drag, startPoint x: 584, startPoint y: 539, endPoint x: 548, endPoint y: 485, distance: 64.9
click at [548, 485] on img at bounding box center [707, 406] width 2131 height 704
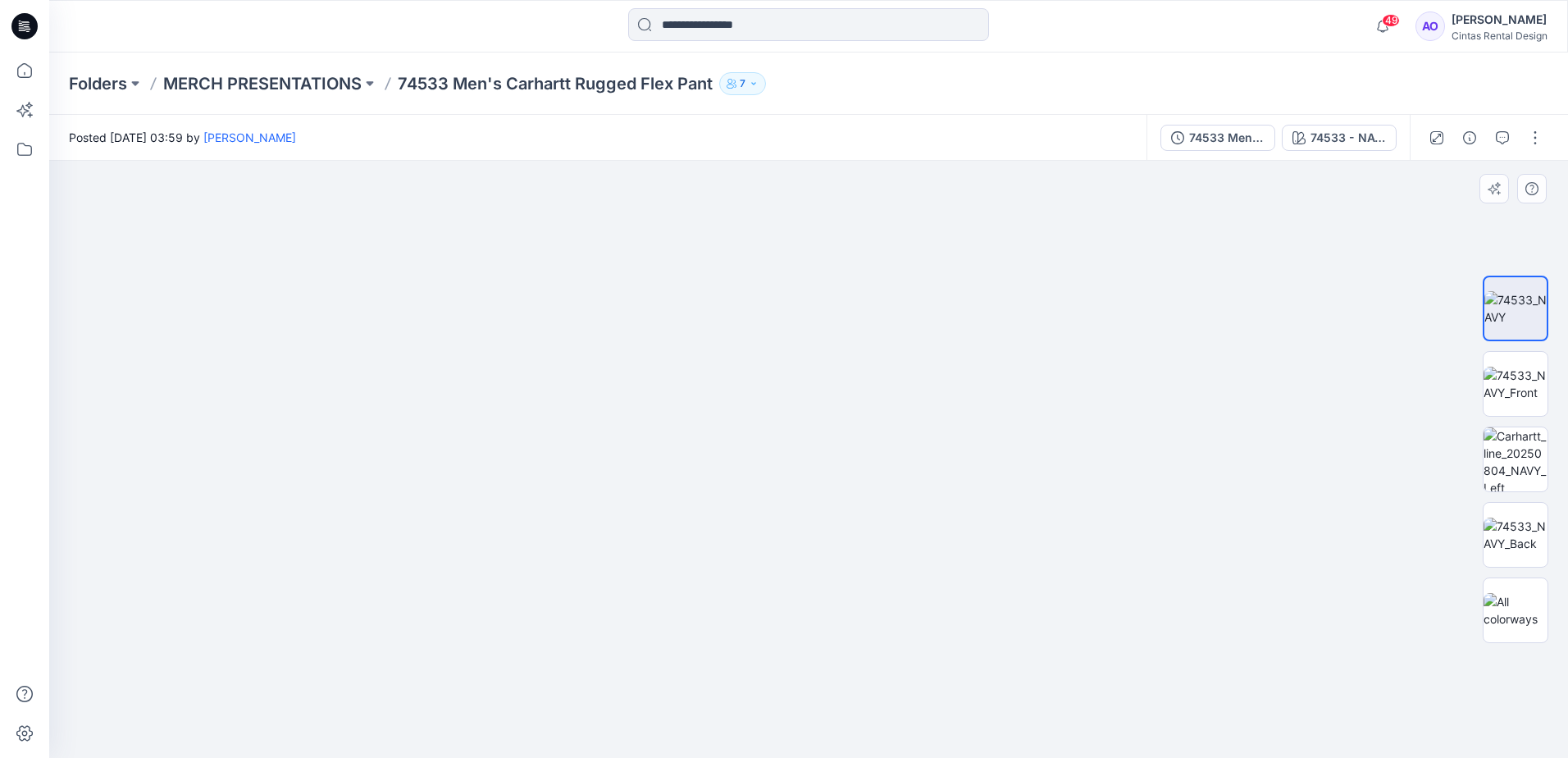
drag, startPoint x: 751, startPoint y: 480, endPoint x: 737, endPoint y: 475, distance: 14.9
click at [737, 475] on img at bounding box center [707, 406] width 2131 height 704
drag, startPoint x: 683, startPoint y: 567, endPoint x: 620, endPoint y: 514, distance: 82.3
click at [620, 514] on img at bounding box center [693, 403] width 2131 height 709
drag, startPoint x: 610, startPoint y: 580, endPoint x: 536, endPoint y: 433, distance: 164.6
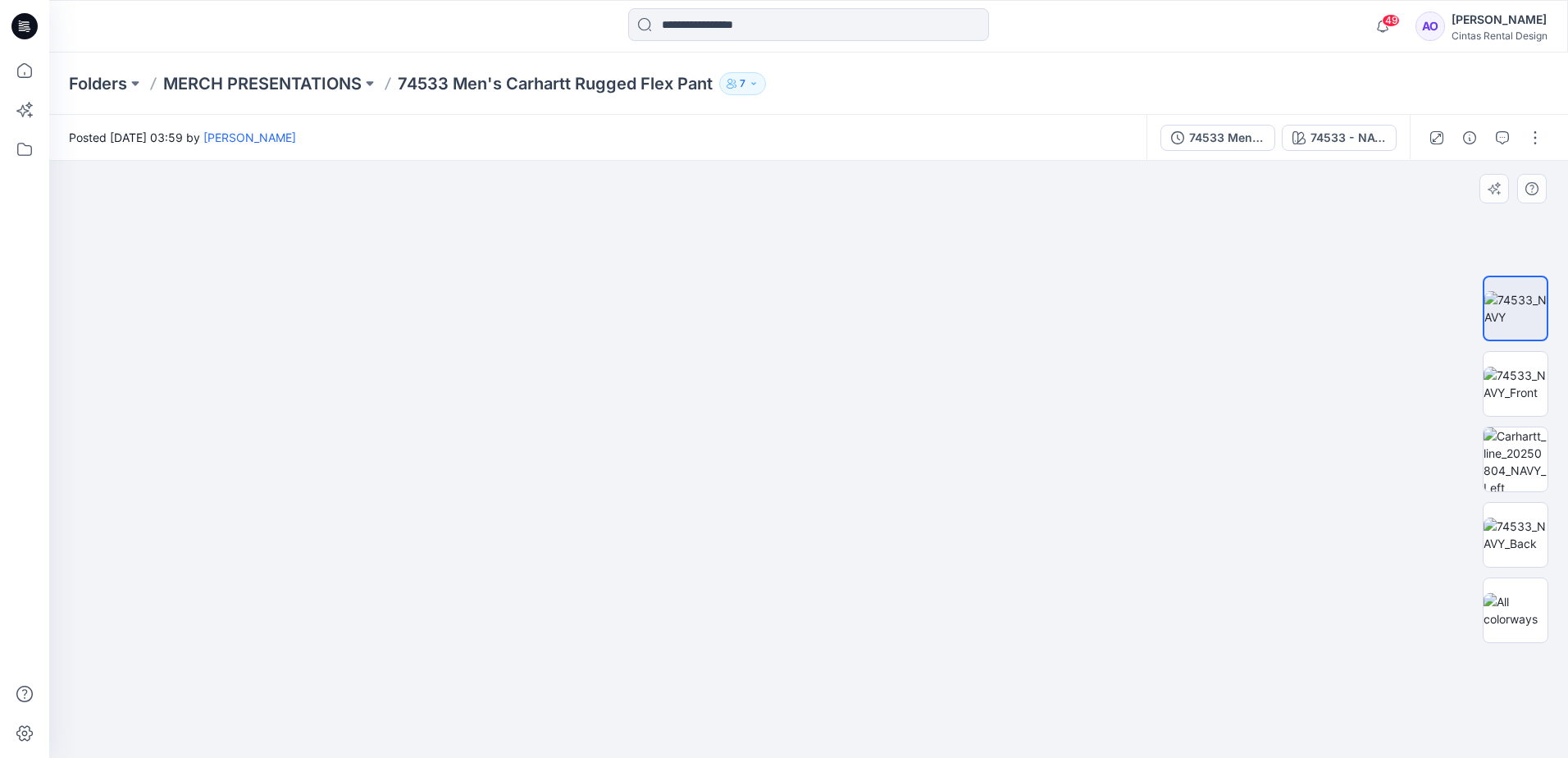
click at [537, 435] on img at bounding box center [563, 309] width 2131 height 899
drag, startPoint x: 685, startPoint y: 593, endPoint x: 718, endPoint y: 415, distance: 181.0
click at [717, 417] on img at bounding box center [558, 305] width 2131 height 908
drag, startPoint x: 722, startPoint y: 530, endPoint x: 698, endPoint y: 445, distance: 88.3
click at [716, 403] on img at bounding box center [600, 191] width 2131 height 1133
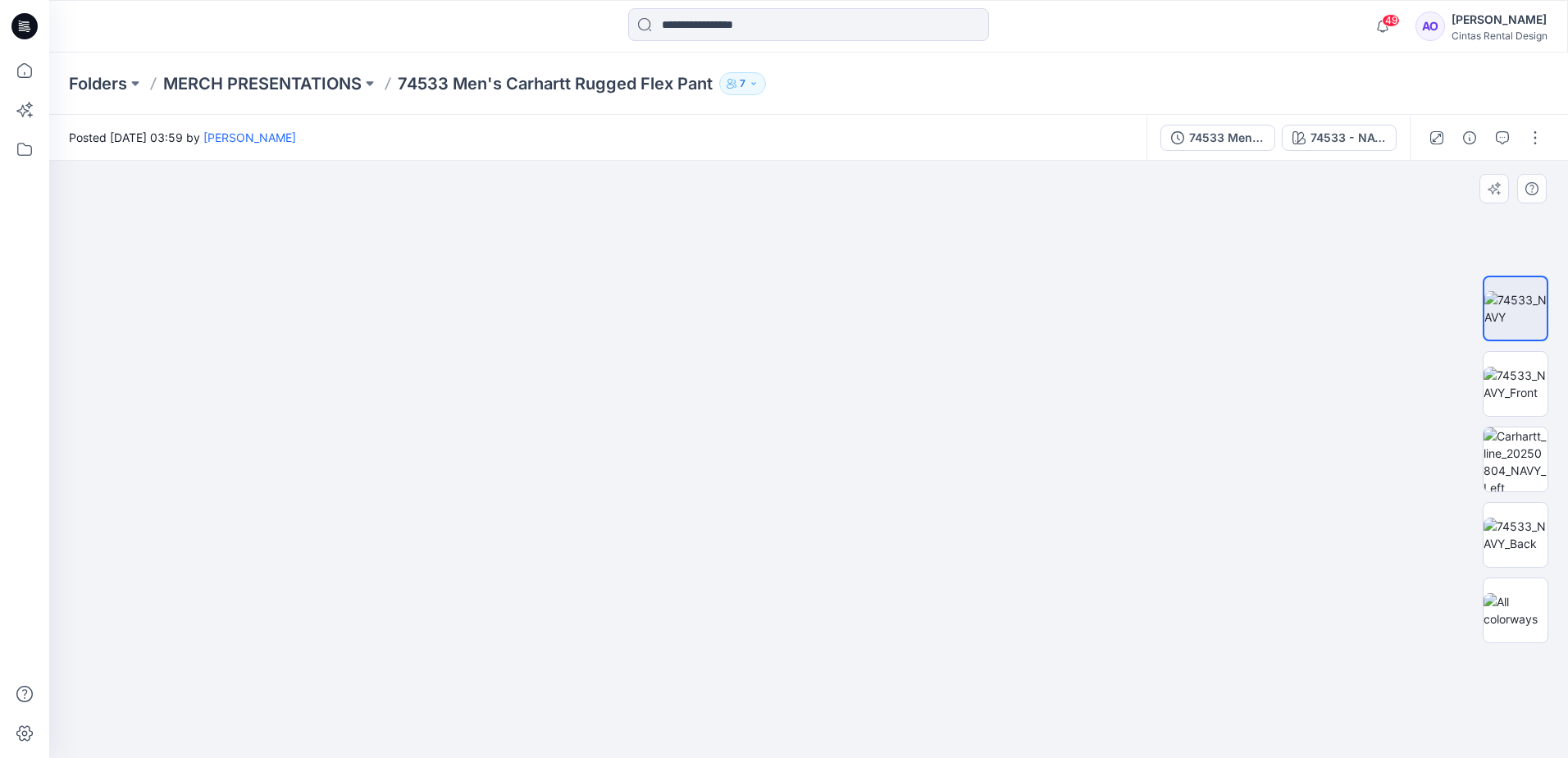
drag, startPoint x: 751, startPoint y: 524, endPoint x: 740, endPoint y: 485, distance: 40.5
click at [740, 485] on img at bounding box center [577, 118] width 2131 height 1279
drag, startPoint x: 610, startPoint y: 455, endPoint x: 604, endPoint y: 593, distance: 138.1
click at [576, 614] on img at bounding box center [797, 261] width 1693 height 994
drag, startPoint x: 664, startPoint y: 425, endPoint x: 468, endPoint y: 453, distance: 198.0
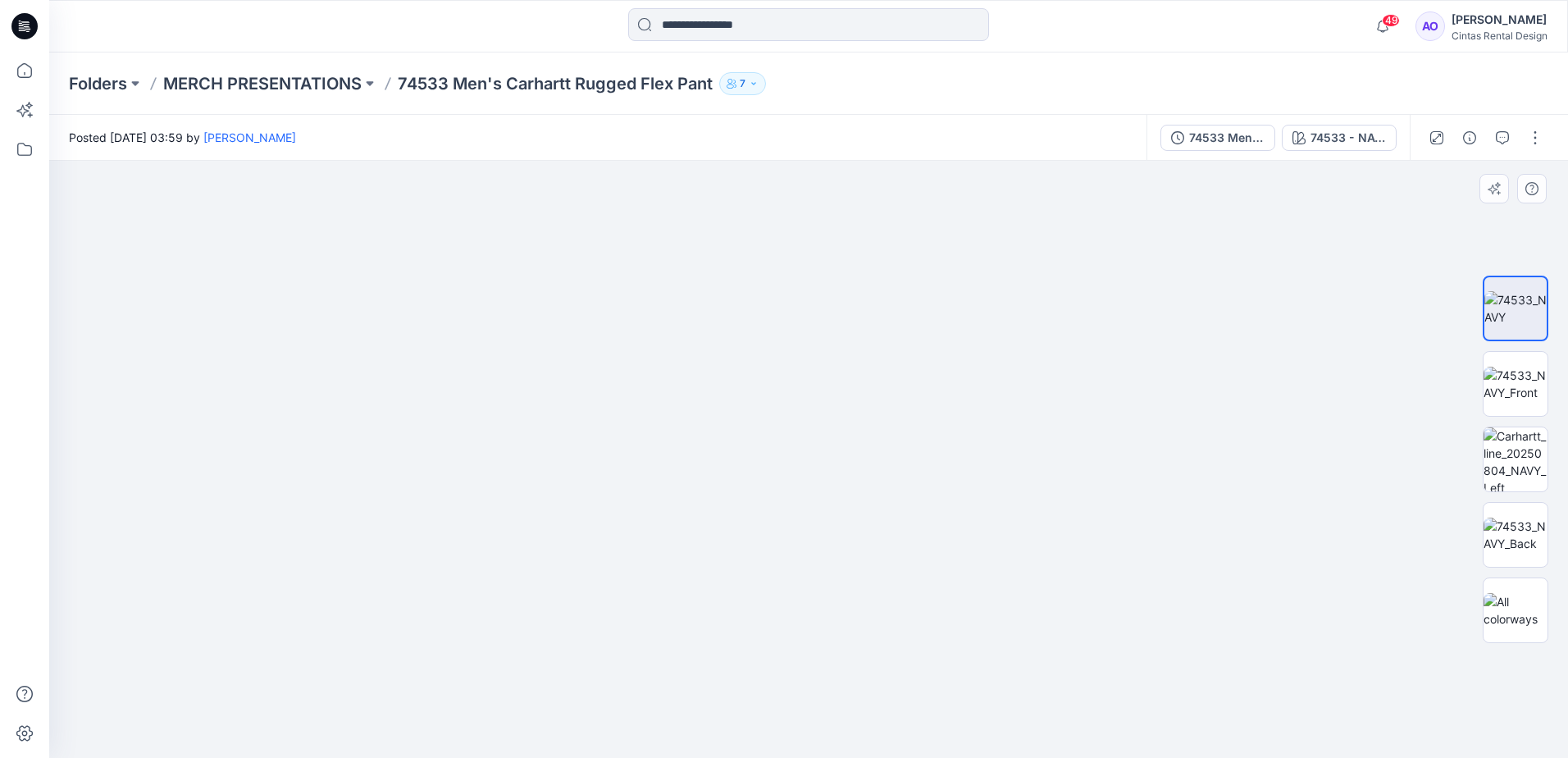
click at [447, 444] on img at bounding box center [722, 360] width 1693 height 795
drag, startPoint x: 848, startPoint y: 525, endPoint x: 961, endPoint y: 624, distance: 150.2
click at [961, 624] on img at bounding box center [836, 403] width 1693 height 709
drag, startPoint x: 776, startPoint y: 594, endPoint x: 784, endPoint y: 580, distance: 16.1
click at [784, 580] on img at bounding box center [816, 351] width 2569 height 814
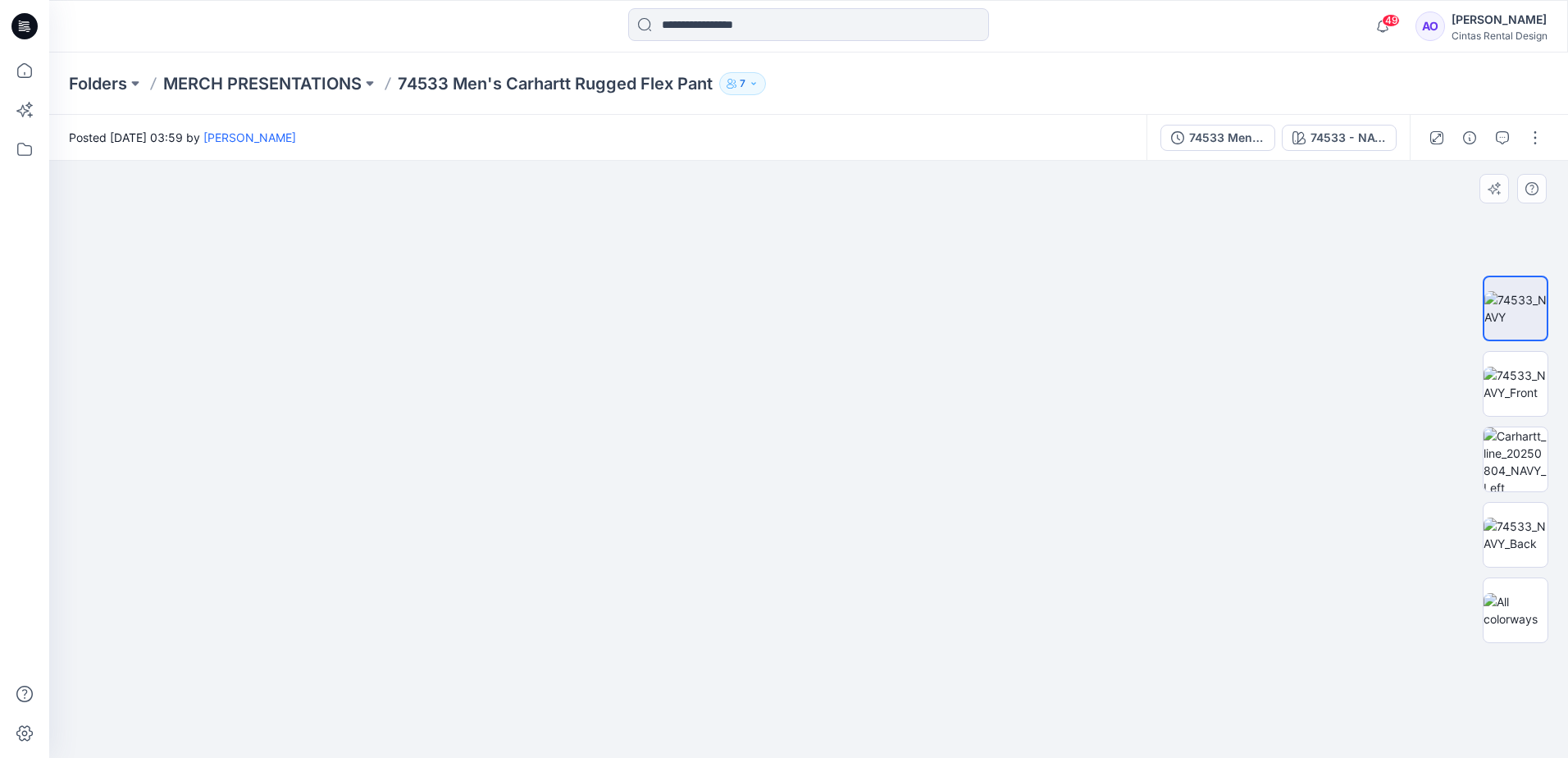
drag, startPoint x: 683, startPoint y: 537, endPoint x: 475, endPoint y: 296, distance: 318.3
click at [475, 296] on img at bounding box center [820, 312] width 3281 height 893
drag, startPoint x: 582, startPoint y: 400, endPoint x: 585, endPoint y: 377, distance: 23.2
click at [585, 377] on img at bounding box center [616, 179] width 3281 height 1158
drag, startPoint x: 554, startPoint y: 582, endPoint x: 728, endPoint y: 594, distance: 174.4
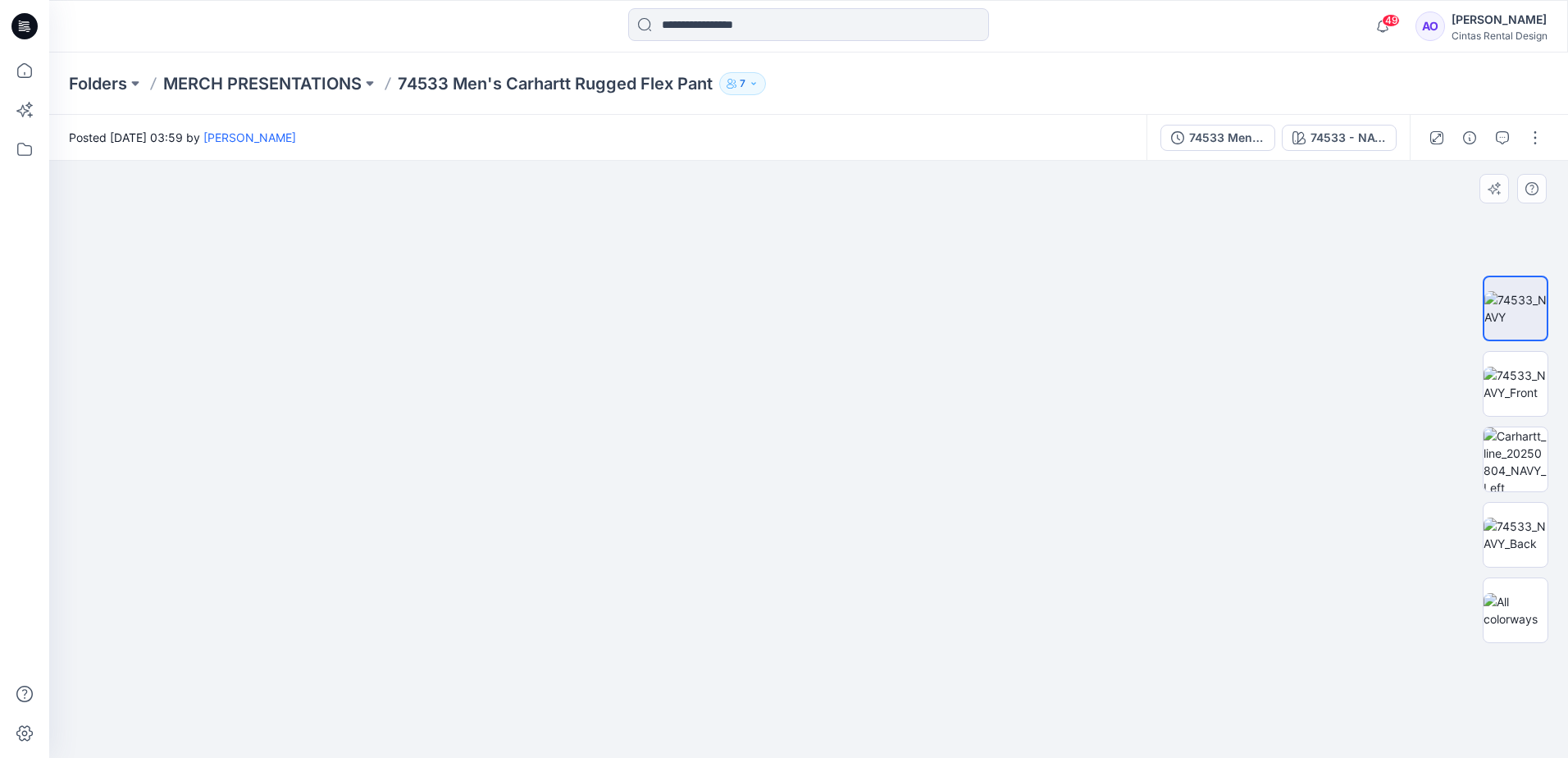
click at [728, 594] on img at bounding box center [703, 186] width 3281 height 1145
drag, startPoint x: 579, startPoint y: 476, endPoint x: 585, endPoint y: 461, distance: 16.2
click at [580, 469] on img at bounding box center [791, 185] width 3281 height 1146
drag, startPoint x: 827, startPoint y: 680, endPoint x: 805, endPoint y: 596, distance: 86.8
click at [788, 476] on img at bounding box center [809, 308] width 1090 height 903
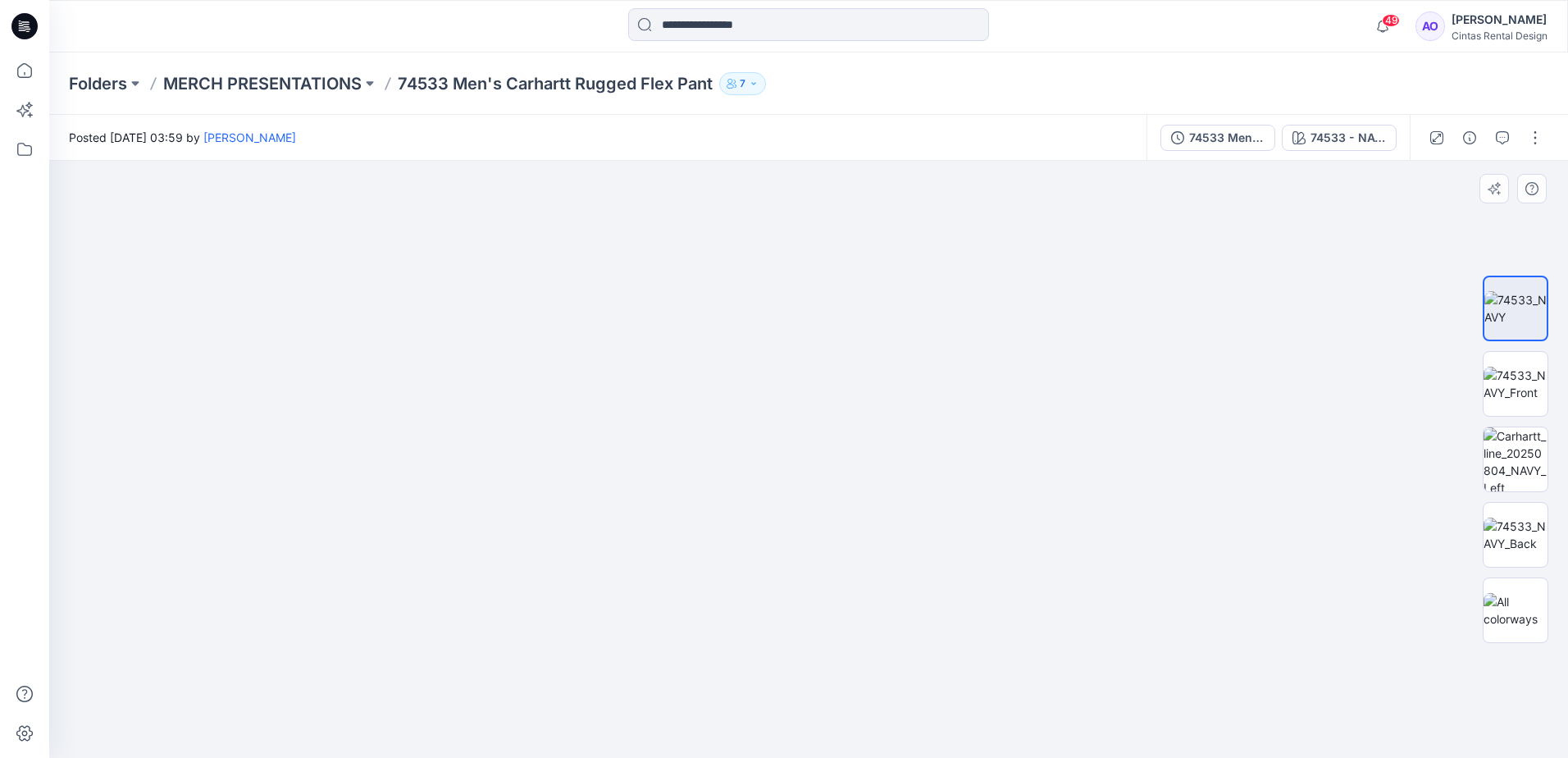
drag, startPoint x: 842, startPoint y: 686, endPoint x: 660, endPoint y: 368, distance: 366.4
click at [680, 395] on img at bounding box center [809, 307] width 1090 height 903
drag, startPoint x: 764, startPoint y: 503, endPoint x: 767, endPoint y: 659, distance: 156.0
click at [767, 659] on img at bounding box center [809, 304] width 1090 height 909
click at [1511, 524] on img at bounding box center [1516, 534] width 64 height 34
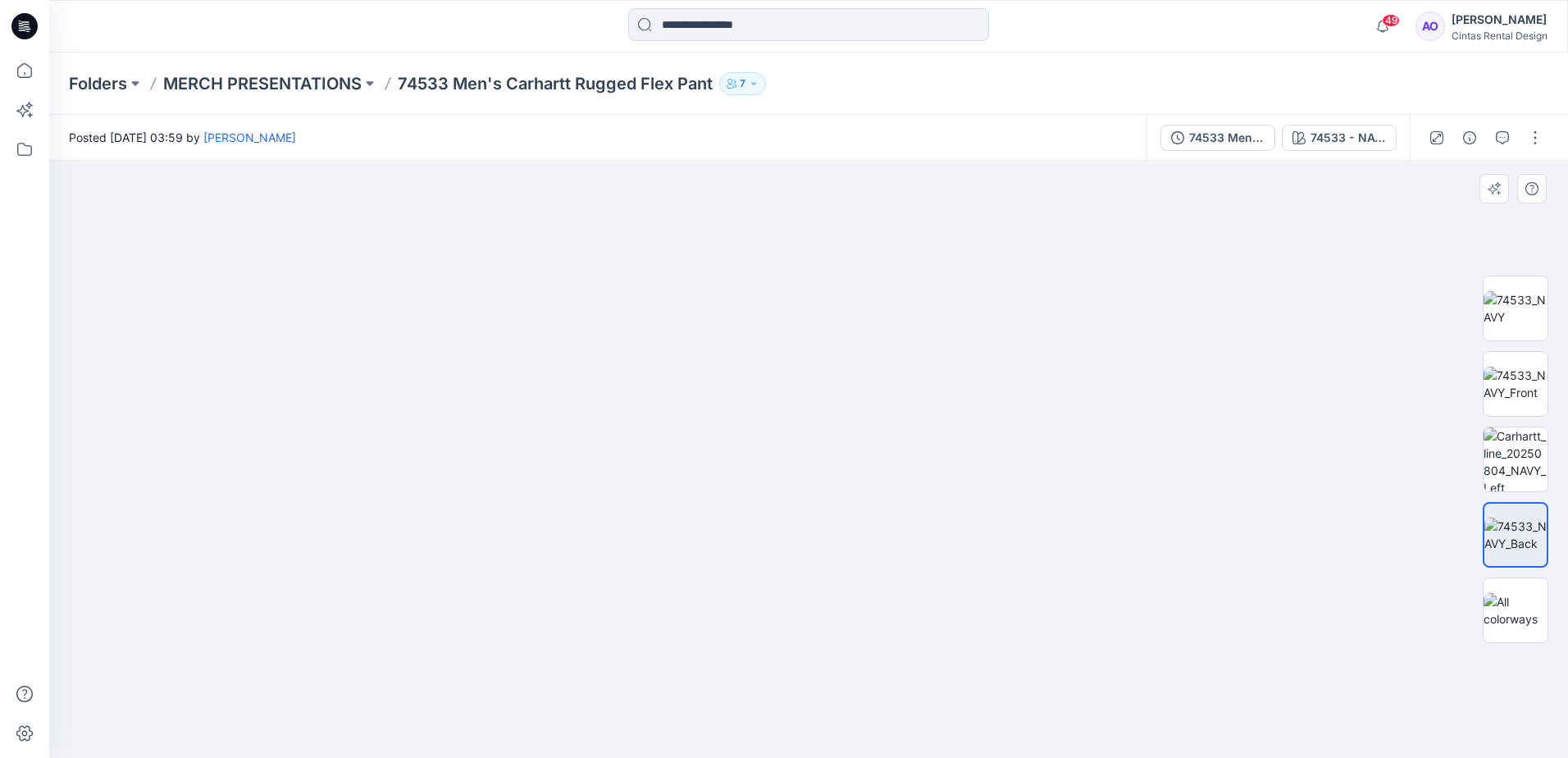
drag, startPoint x: 769, startPoint y: 415, endPoint x: 752, endPoint y: 524, distance: 110.3
click at [752, 524] on img at bounding box center [808, 415] width 1035 height 688
drag, startPoint x: 868, startPoint y: 342, endPoint x: 844, endPoint y: 482, distance: 142.0
click at [844, 482] on img at bounding box center [808, 396] width 1473 height 723
drag, startPoint x: 918, startPoint y: 457, endPoint x: 918, endPoint y: 478, distance: 21.0
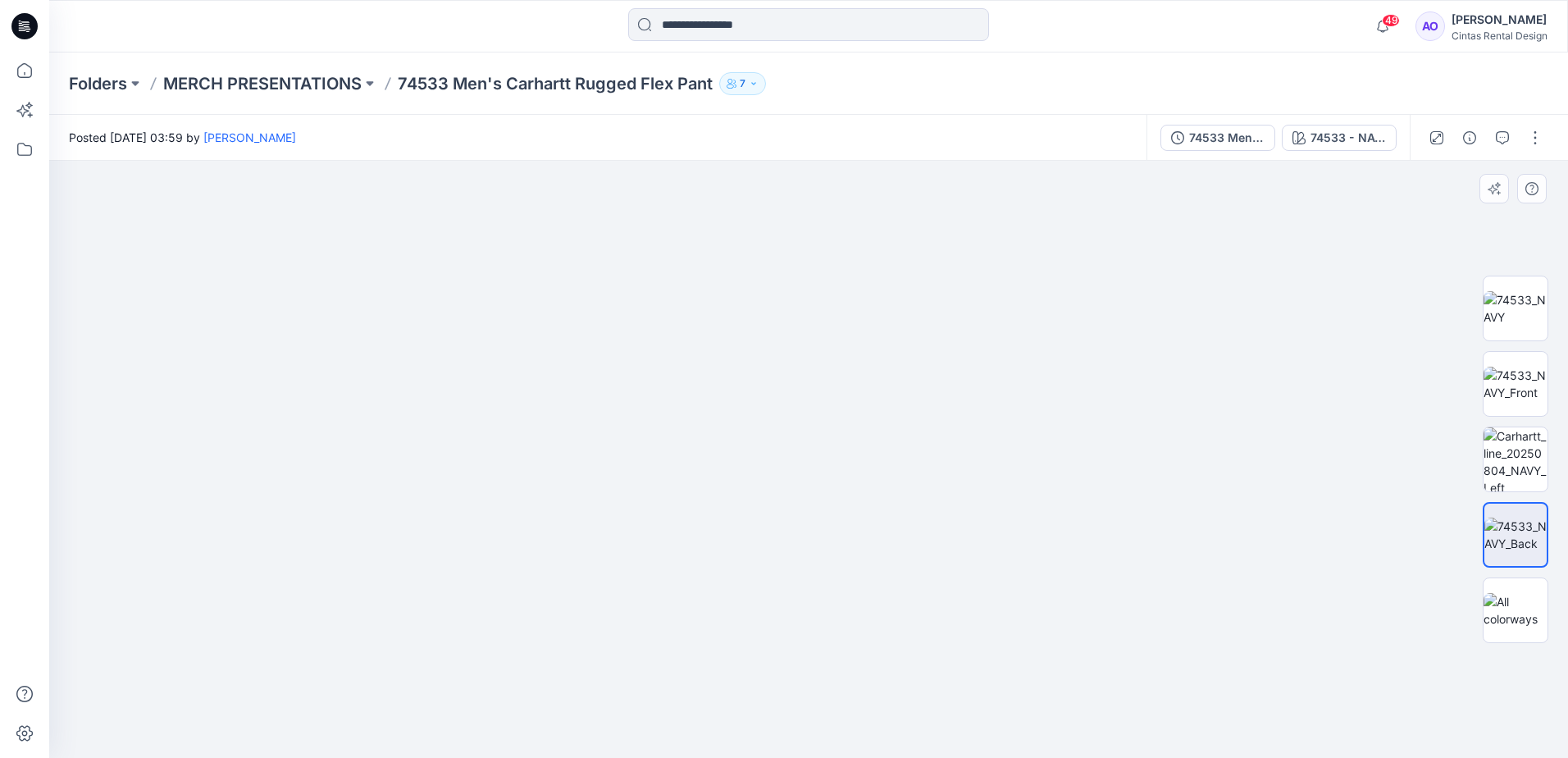
click at [918, 478] on img at bounding box center [808, 440] width 1473 height 639
drag, startPoint x: 885, startPoint y: 532, endPoint x: 881, endPoint y: 555, distance: 23.3
click at [881, 555] on img at bounding box center [804, 452] width 2131 height 611
drag, startPoint x: 878, startPoint y: 557, endPoint x: 811, endPoint y: 443, distance: 132.2
click at [785, 404] on img at bounding box center [797, 447] width 1747 height 623
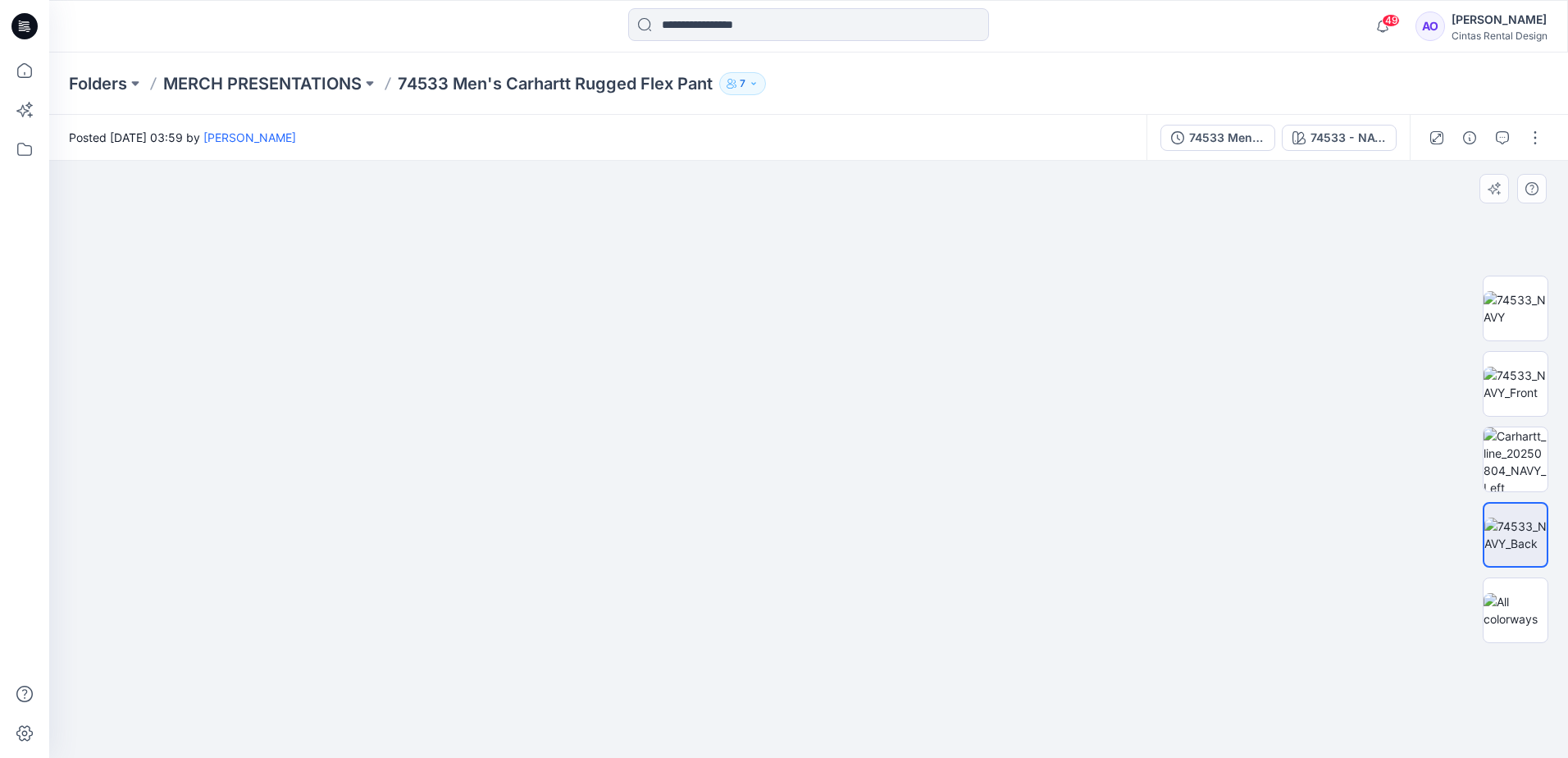
drag, startPoint x: 858, startPoint y: 560, endPoint x: 854, endPoint y: 391, distance: 169.0
click at [854, 391] on img at bounding box center [717, 361] width 1747 height 794
drag, startPoint x: 886, startPoint y: 570, endPoint x: 873, endPoint y: 440, distance: 130.6
click at [874, 442] on img at bounding box center [710, 294] width 1747 height 929
drag, startPoint x: 922, startPoint y: 586, endPoint x: 924, endPoint y: 548, distance: 38.1
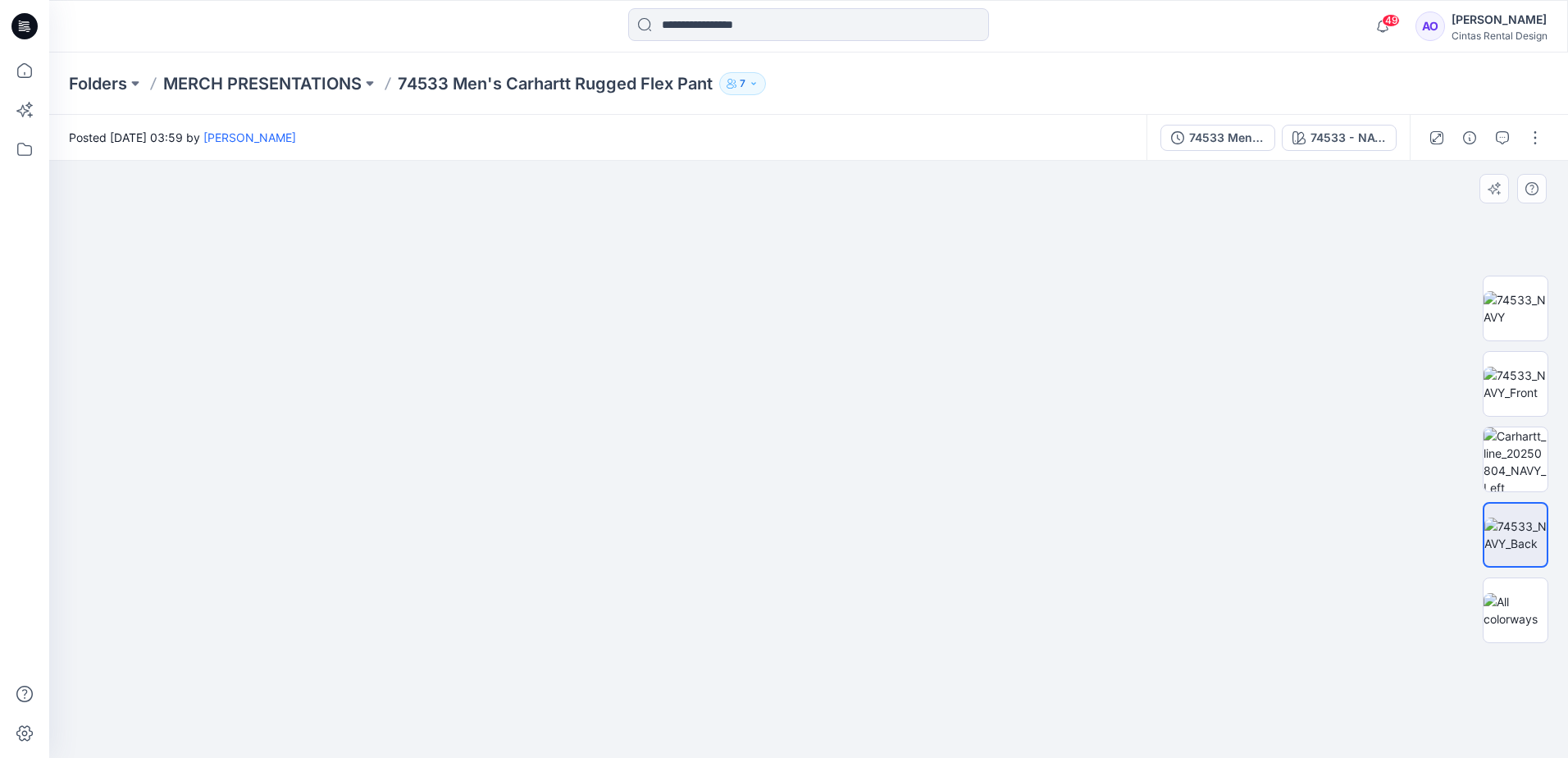
click at [924, 548] on img at bounding box center [700, 218] width 1747 height 1079
click at [922, 619] on img at bounding box center [809, 19] width 2625 height 1478
drag, startPoint x: 932, startPoint y: 643, endPoint x: 925, endPoint y: 584, distance: 59.4
click at [925, 584] on img at bounding box center [809, 434] width 652 height 648
drag, startPoint x: 864, startPoint y: 631, endPoint x: 864, endPoint y: 650, distance: 19.0
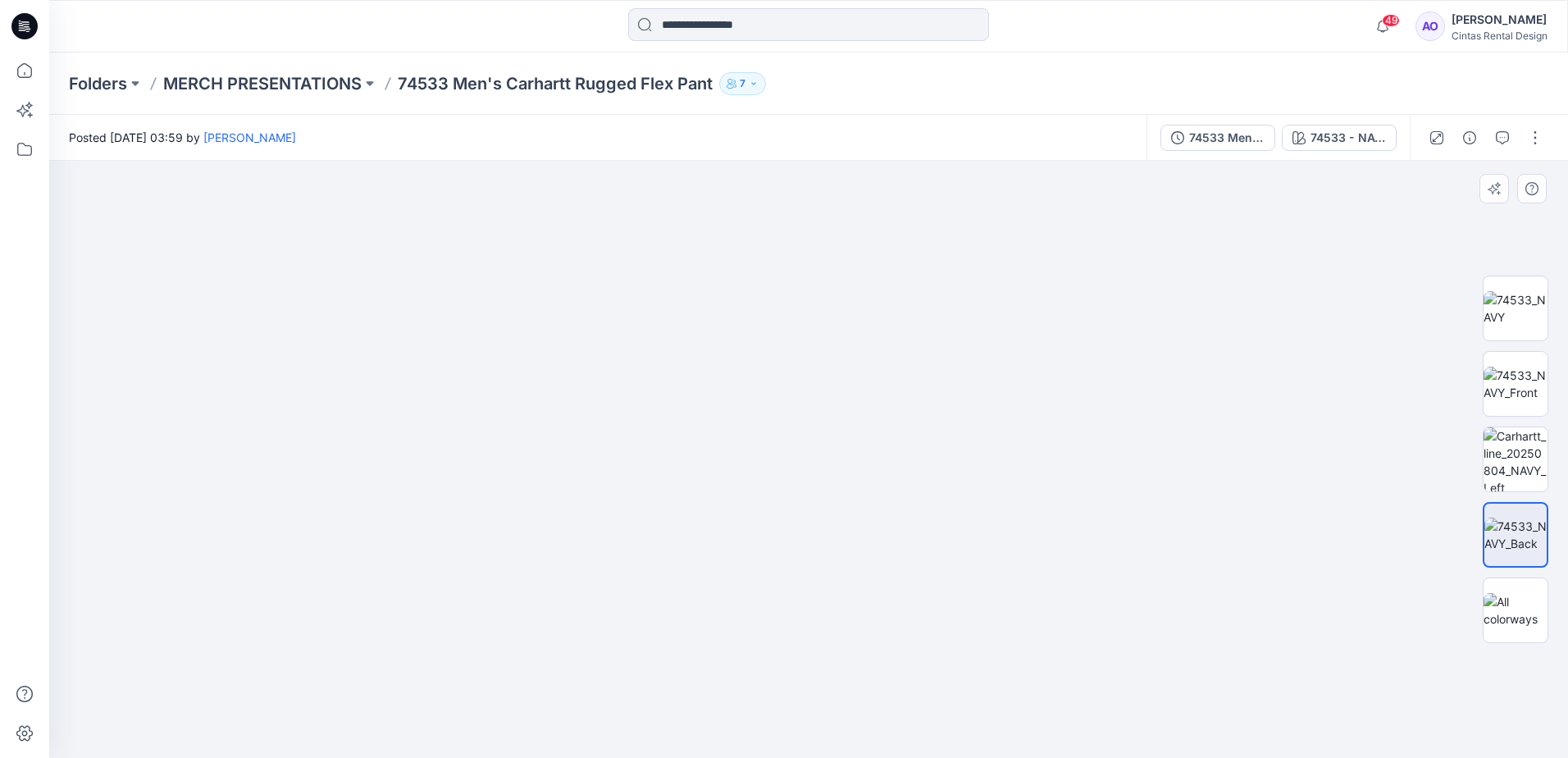
click at [864, 650] on img at bounding box center [809, 432] width 652 height 653
click at [1508, 379] on img at bounding box center [1516, 383] width 64 height 34
drag, startPoint x: 805, startPoint y: 340, endPoint x: 795, endPoint y: 698, distance: 358.1
click at [814, 757] on html "49 Notifications Angelina Griffiths shared 49868 in MERCH PRESENTATIONS (Member…" at bounding box center [784, 379] width 1568 height 758
drag, startPoint x: 712, startPoint y: 543, endPoint x: 705, endPoint y: 575, distance: 32.8
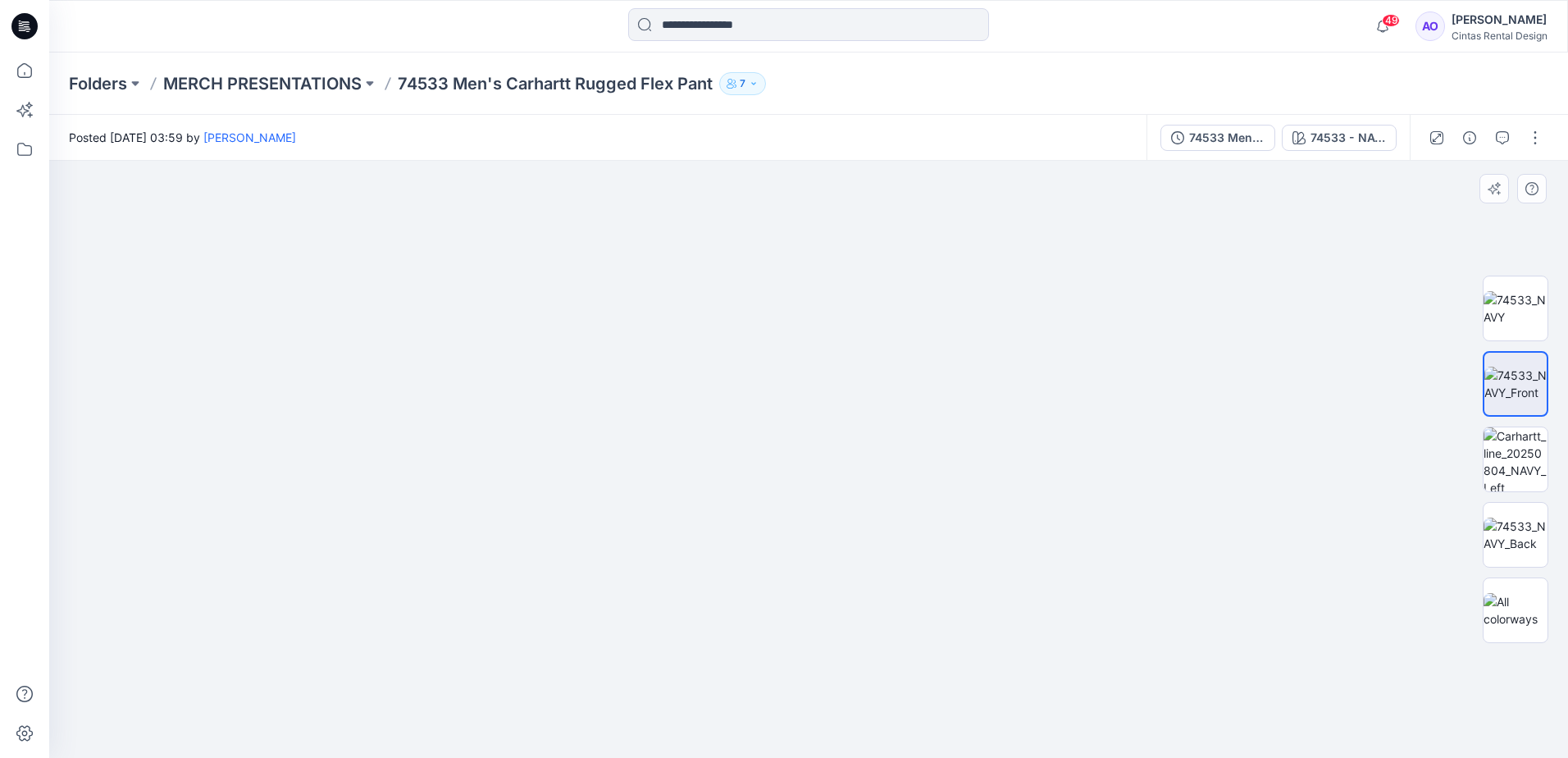
click at [705, 575] on img at bounding box center [817, 402] width 1693 height 712
click at [1534, 546] on img at bounding box center [1516, 534] width 64 height 34
click at [1518, 599] on img at bounding box center [1516, 610] width 64 height 34
click at [1533, 312] on img at bounding box center [1516, 308] width 64 height 34
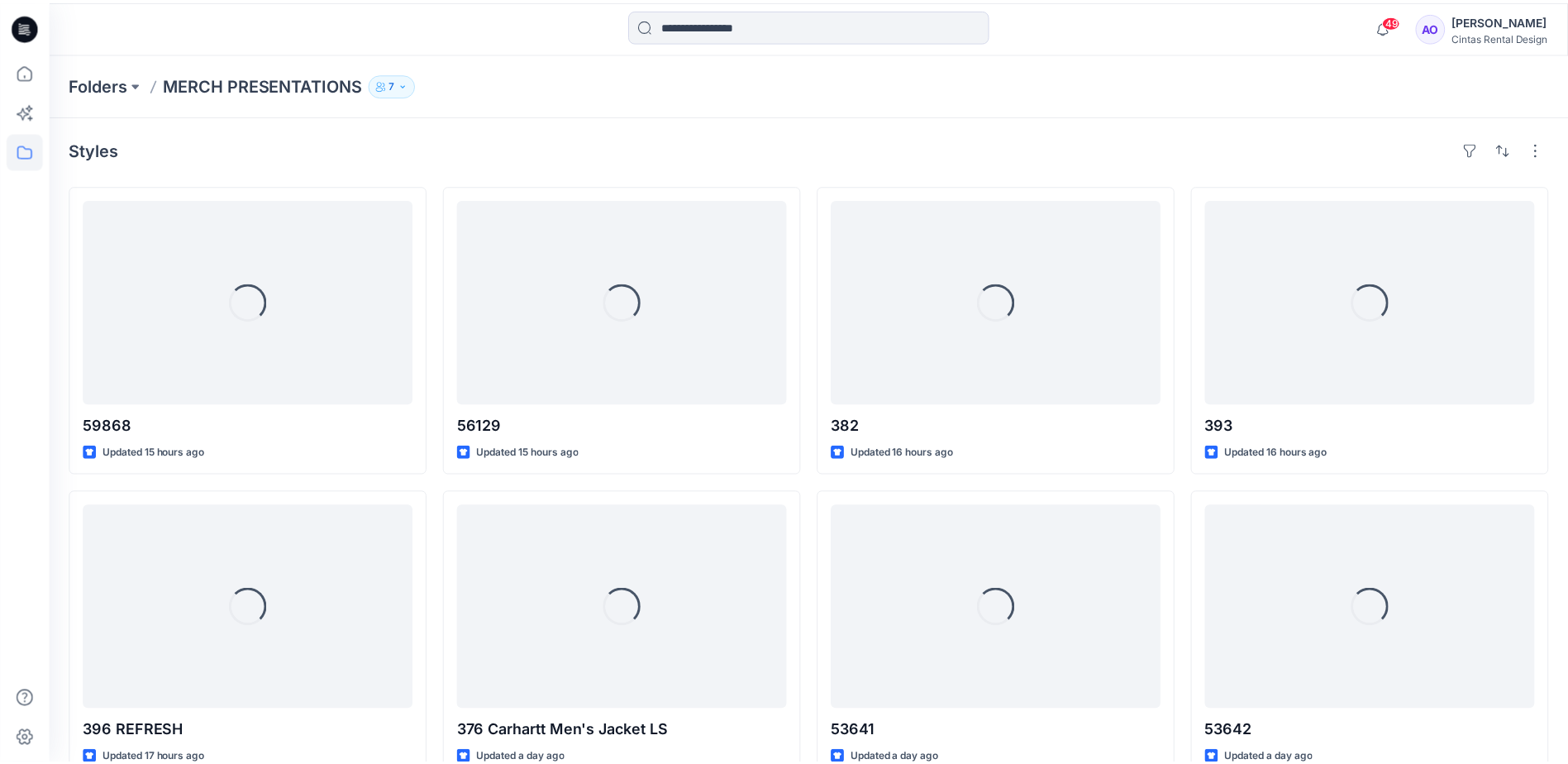
scroll to position [946, 0]
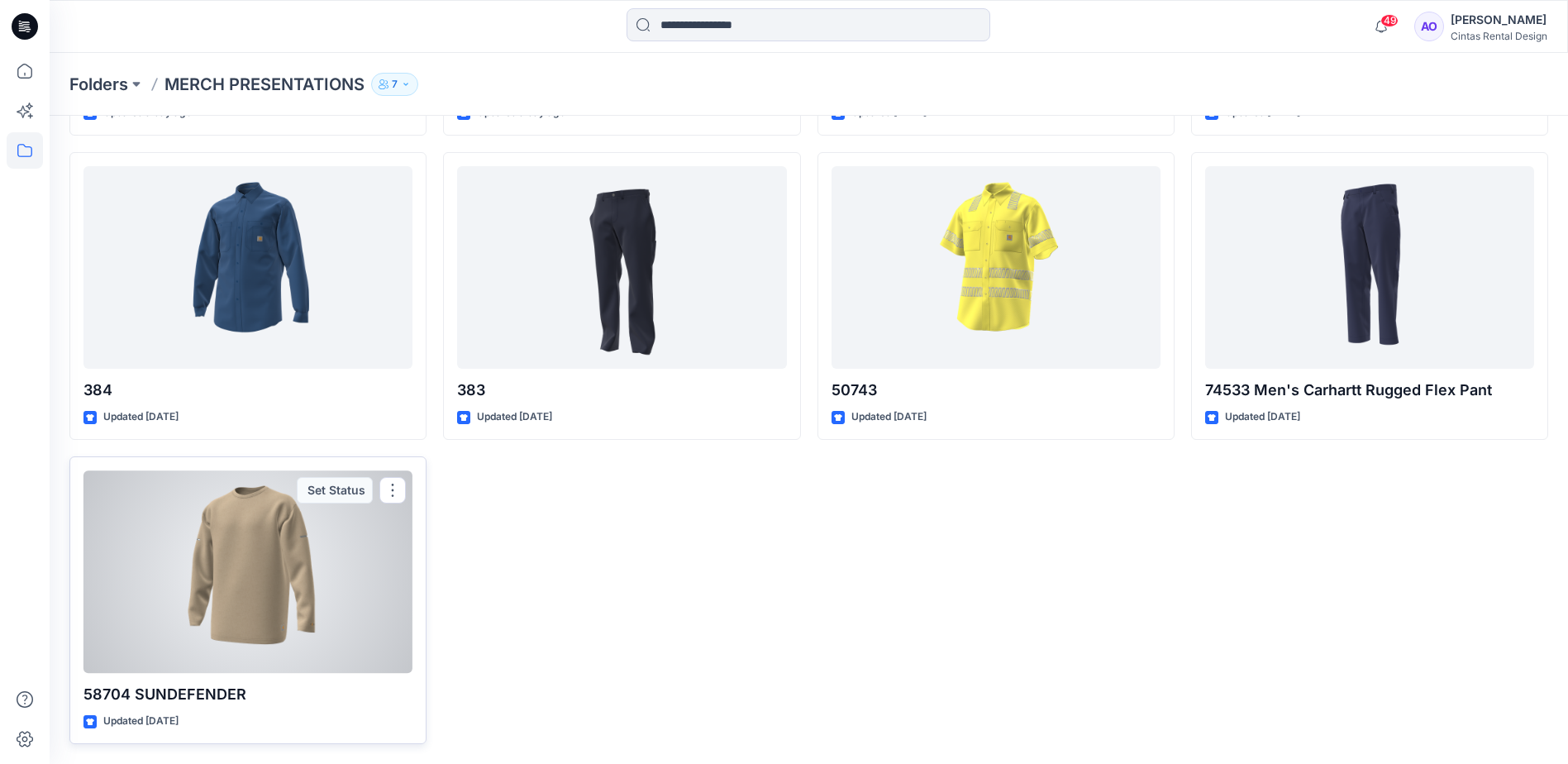
click at [235, 604] on div at bounding box center [247, 572] width 329 height 203
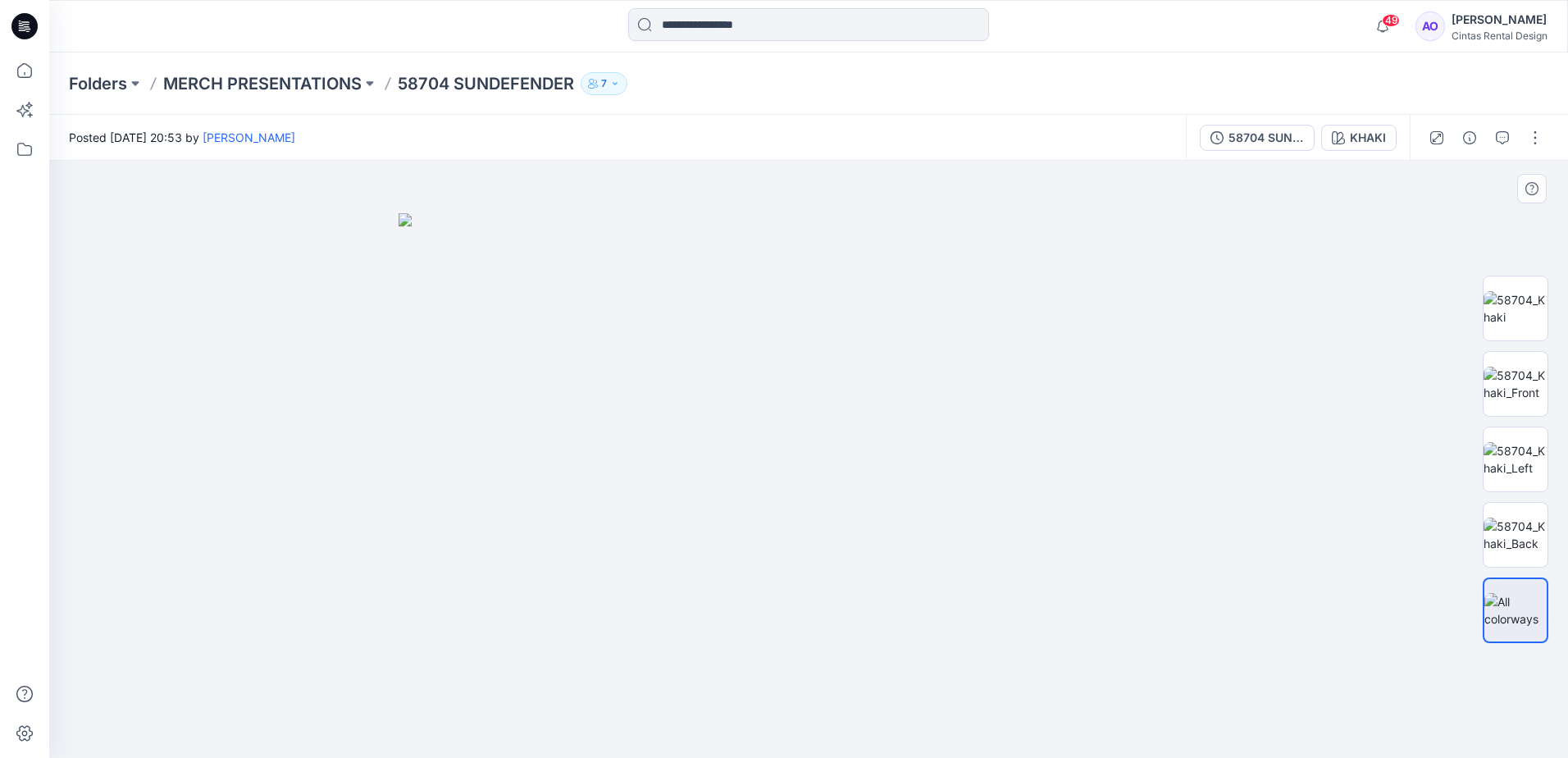
click at [810, 448] on img at bounding box center [809, 485] width 820 height 545
click at [817, 482] on img at bounding box center [809, 485] width 820 height 545
click at [790, 446] on img at bounding box center [809, 485] width 820 height 545
drag, startPoint x: 1519, startPoint y: 305, endPoint x: 1494, endPoint y: 310, distance: 25.5
click at [1519, 305] on img at bounding box center [1516, 308] width 64 height 34
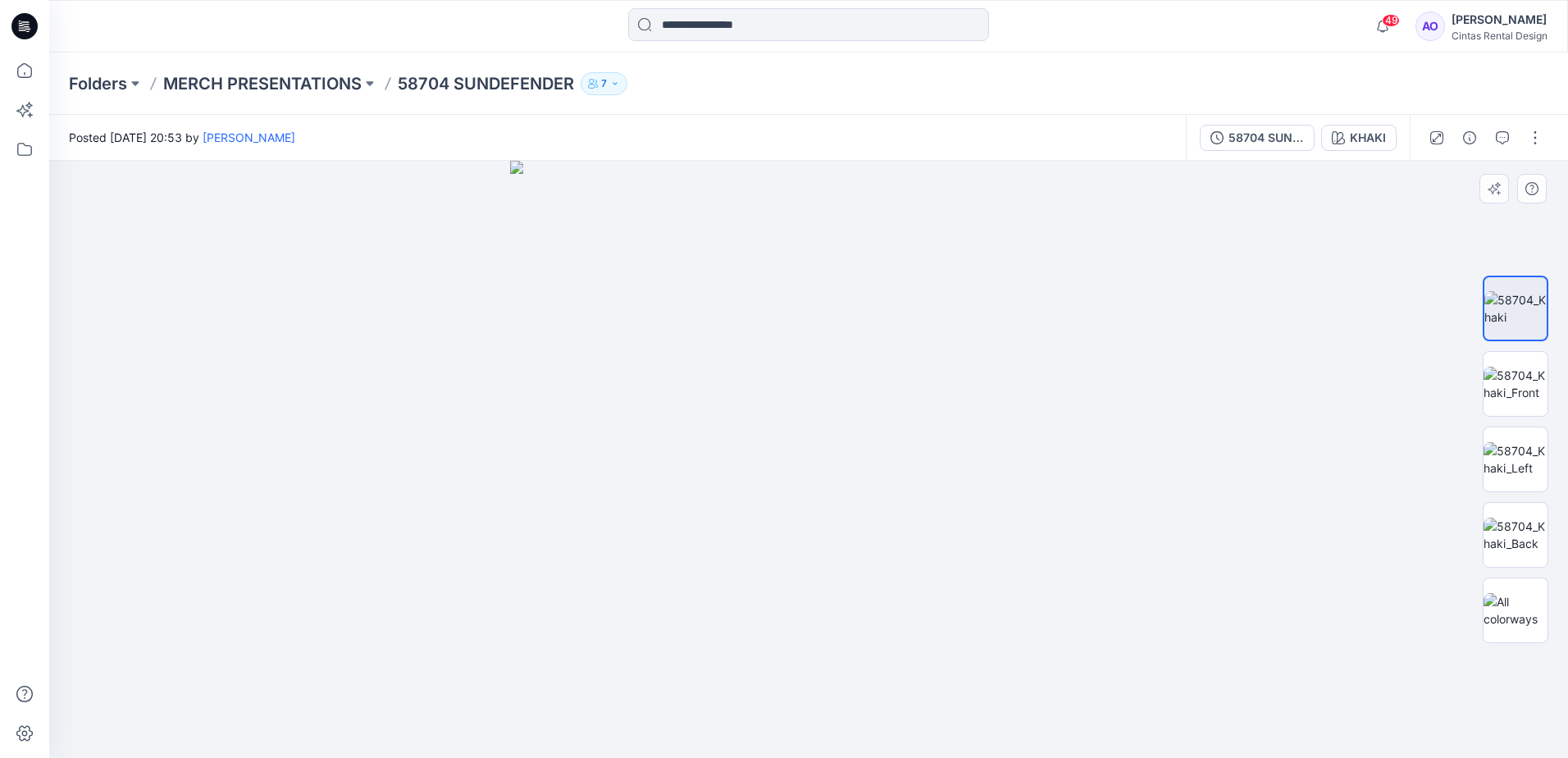
click at [854, 423] on img at bounding box center [809, 459] width 597 height 597
drag, startPoint x: 764, startPoint y: 346, endPoint x: 736, endPoint y: 495, distance: 151.6
click at [739, 515] on img at bounding box center [808, 310] width 1035 height 897
drag, startPoint x: 735, startPoint y: 381, endPoint x: 721, endPoint y: 584, distance: 203.5
click at [721, 584] on img at bounding box center [808, 425] width 1035 height 665
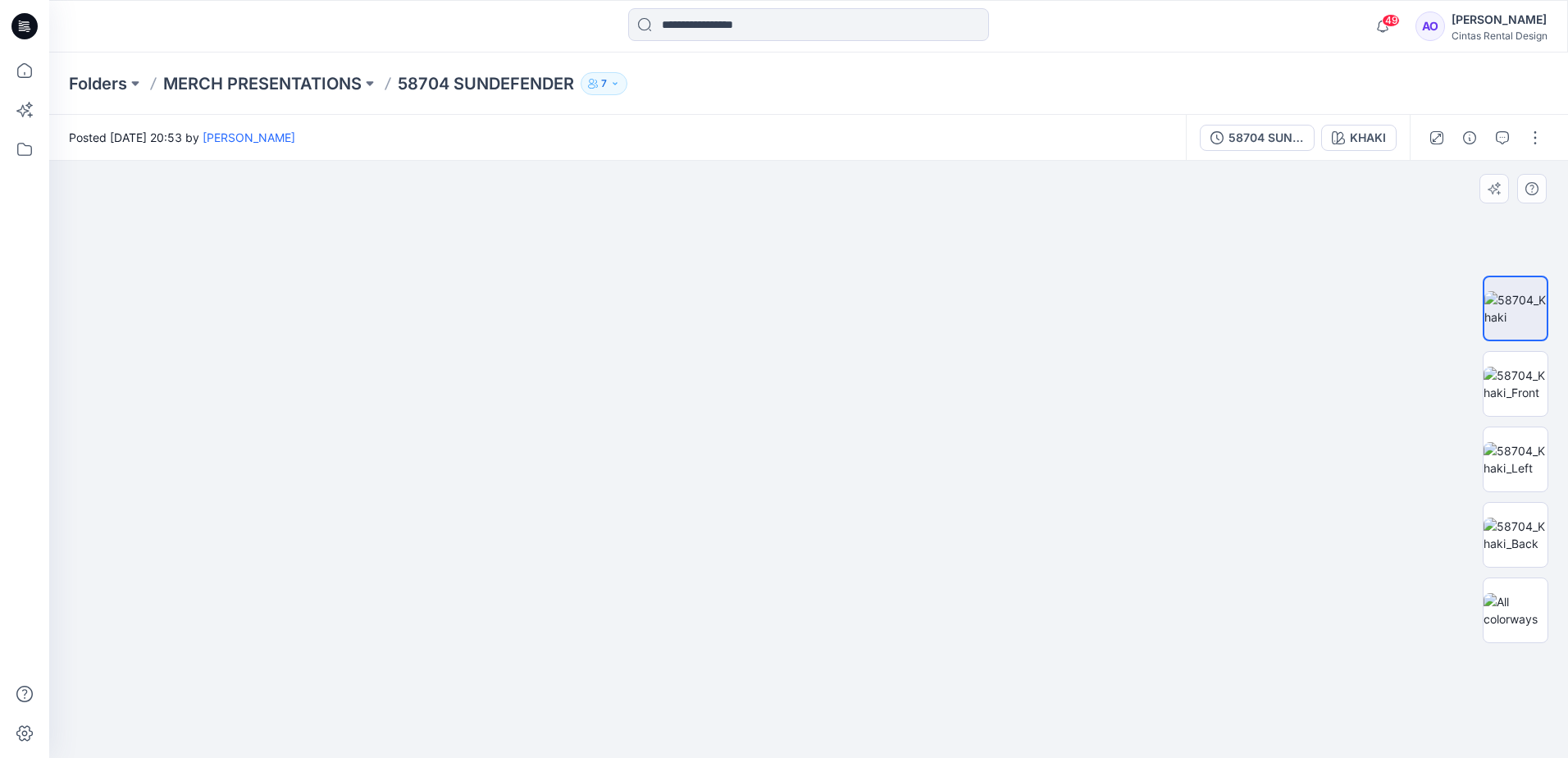
drag, startPoint x: 726, startPoint y: 494, endPoint x: 729, endPoint y: 511, distance: 17.3
click at [729, 511] on img at bounding box center [808, 434] width 1035 height 649
drag, startPoint x: 746, startPoint y: 559, endPoint x: 715, endPoint y: 501, distance: 65.8
click at [718, 507] on img at bounding box center [808, 420] width 1255 height 675
drag, startPoint x: 800, startPoint y: 673, endPoint x: 803, endPoint y: 549, distance: 124.0
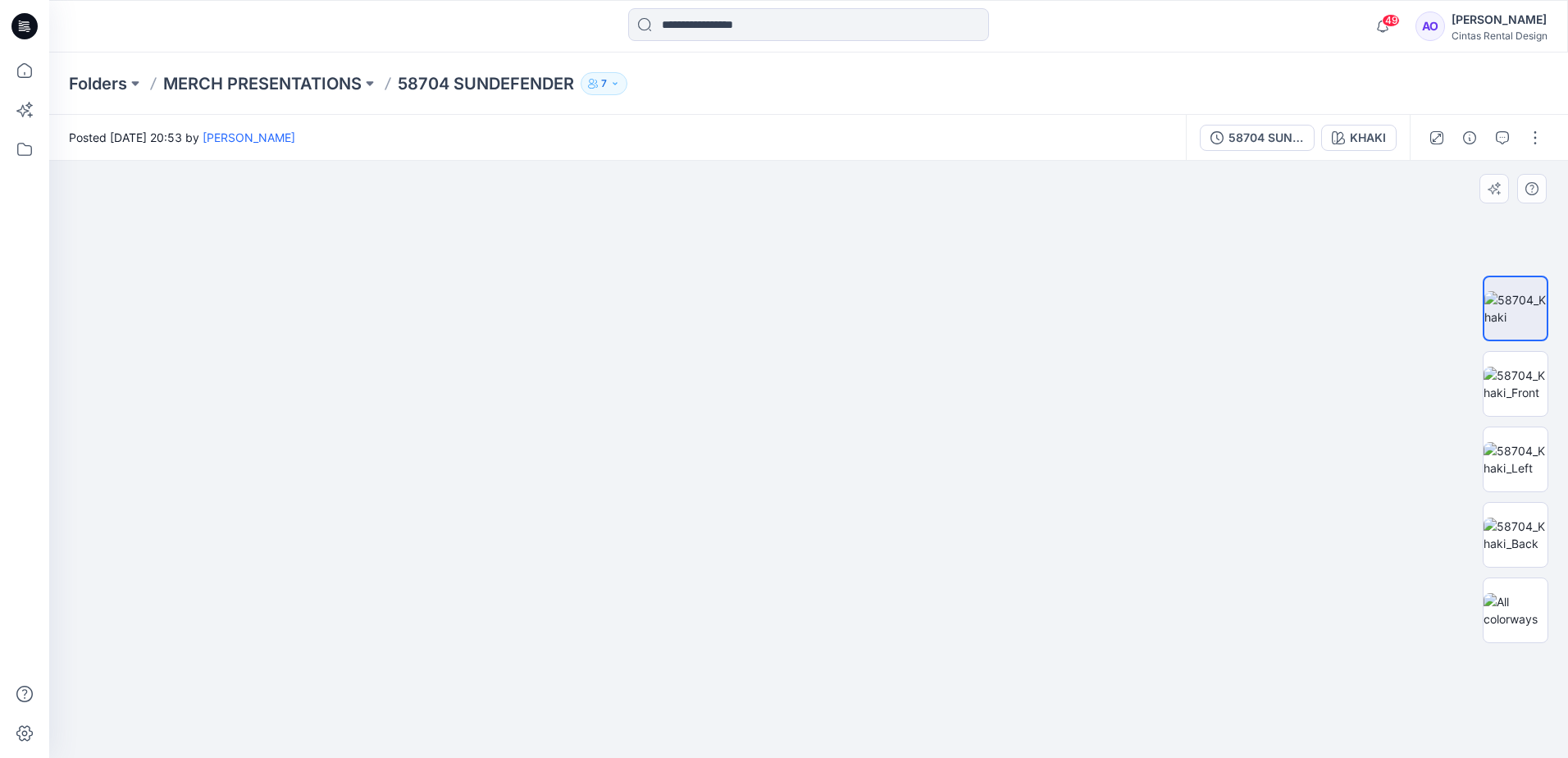
click at [795, 579] on img at bounding box center [808, 366] width 1255 height 784
click at [808, 496] on img at bounding box center [808, 318] width 1255 height 878
drag, startPoint x: 818, startPoint y: 604, endPoint x: 811, endPoint y: 541, distance: 63.4
click at [812, 541] on img at bounding box center [808, 244] width 1255 height 1027
click at [1520, 531] on img at bounding box center [1516, 534] width 64 height 34
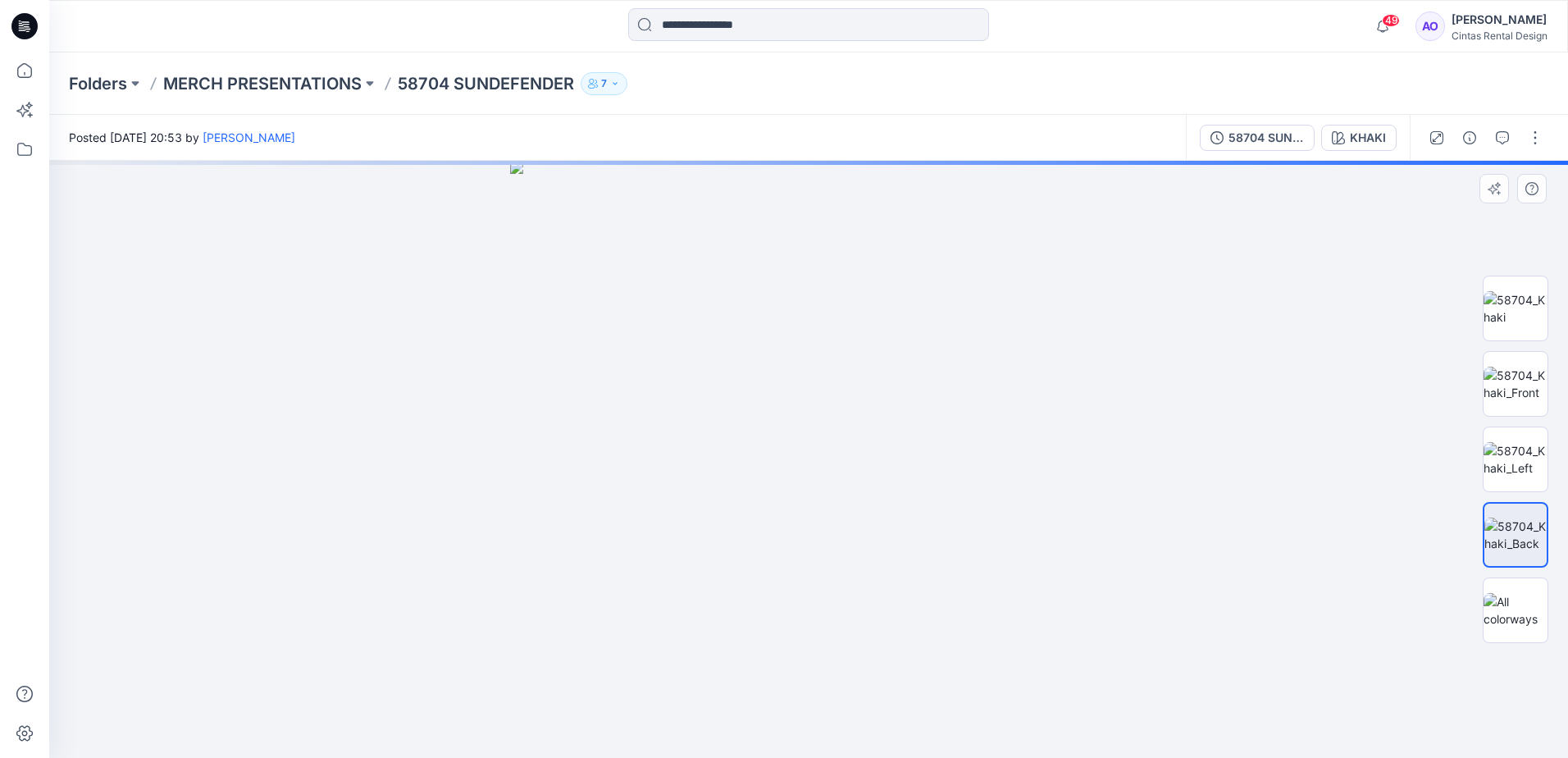
click at [841, 466] on img at bounding box center [809, 459] width 597 height 597
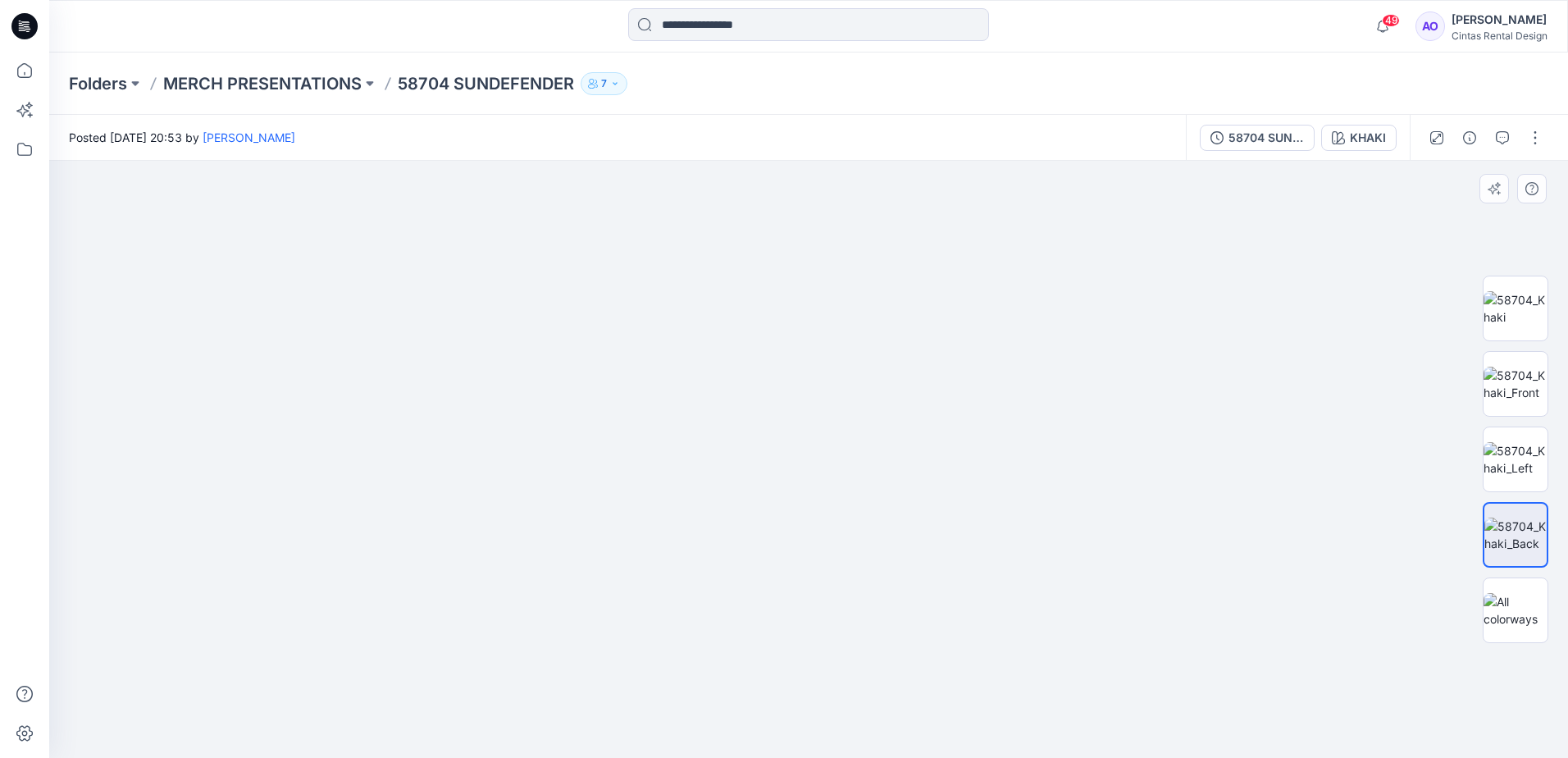
drag, startPoint x: 669, startPoint y: 683, endPoint x: 681, endPoint y: 649, distance: 36.1
click at [681, 649] on img at bounding box center [808, 442] width 816 height 632
click at [726, 645] on img at bounding box center [808, 441] width 816 height 635
click at [1502, 618] on img at bounding box center [1516, 610] width 64 height 34
click at [1525, 541] on img at bounding box center [1516, 534] width 64 height 34
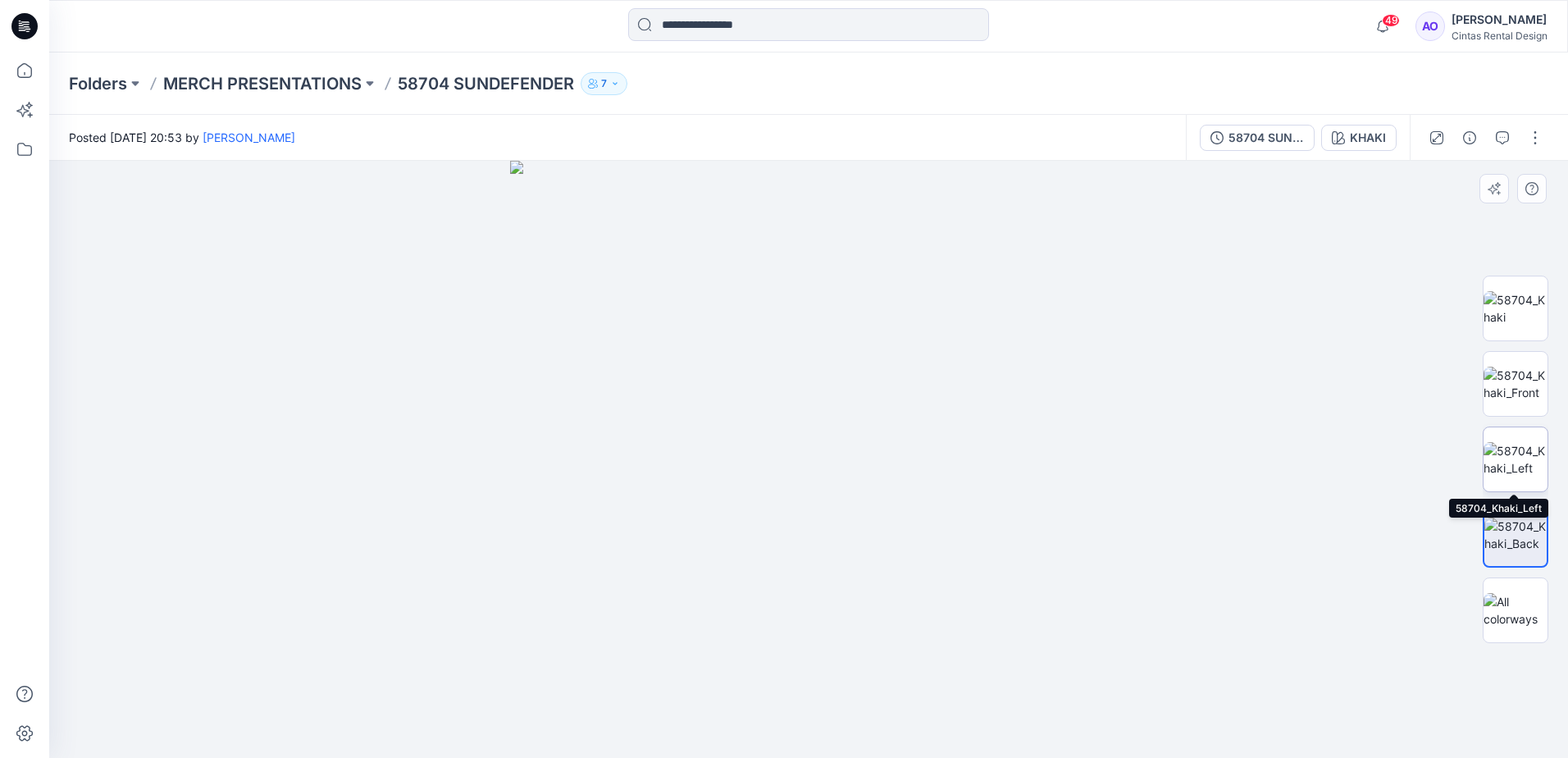
click at [1516, 477] on img at bounding box center [1516, 459] width 64 height 34
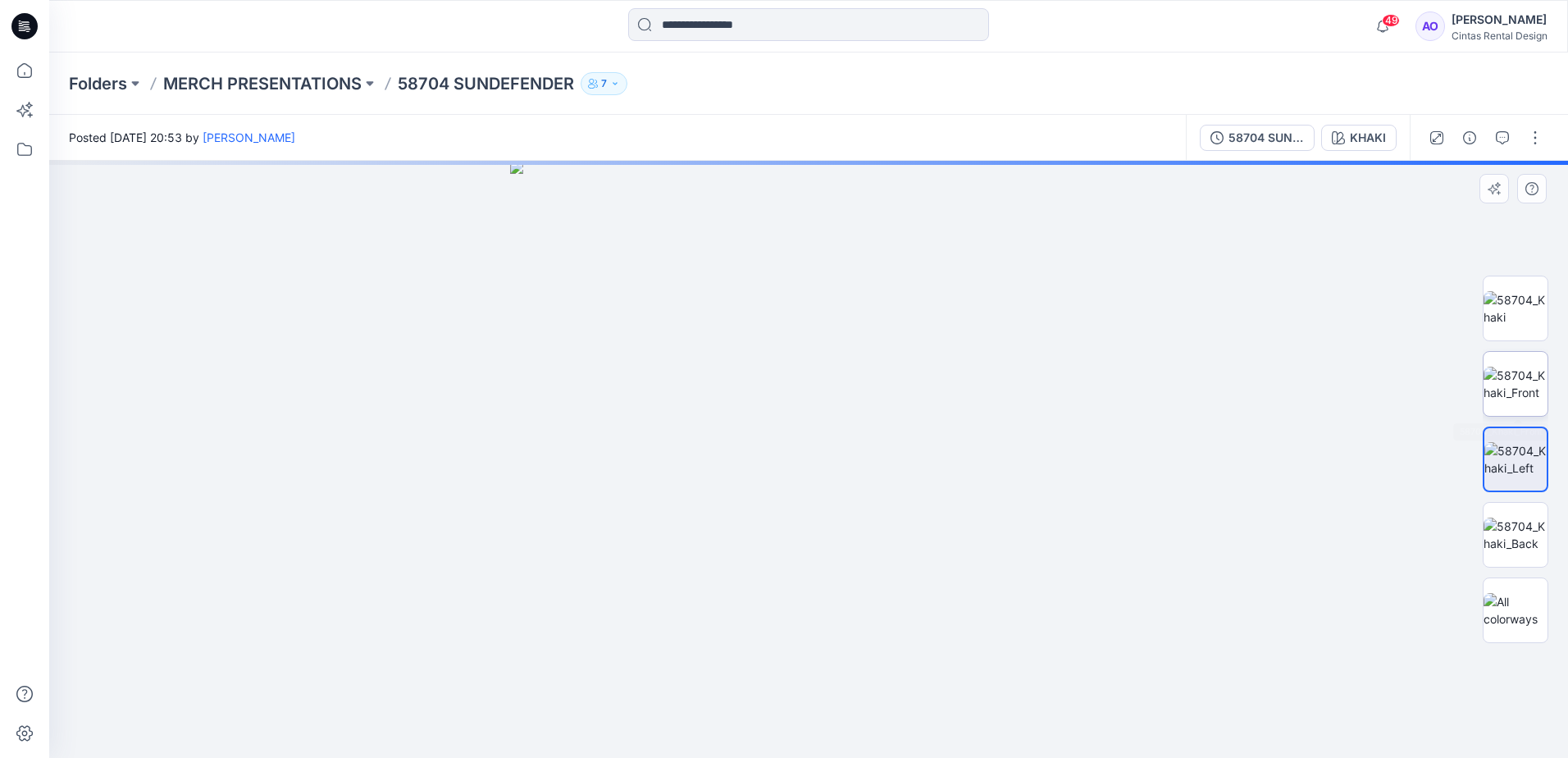
click at [1520, 399] on img at bounding box center [1516, 383] width 64 height 34
click at [1525, 323] on img at bounding box center [1516, 308] width 64 height 34
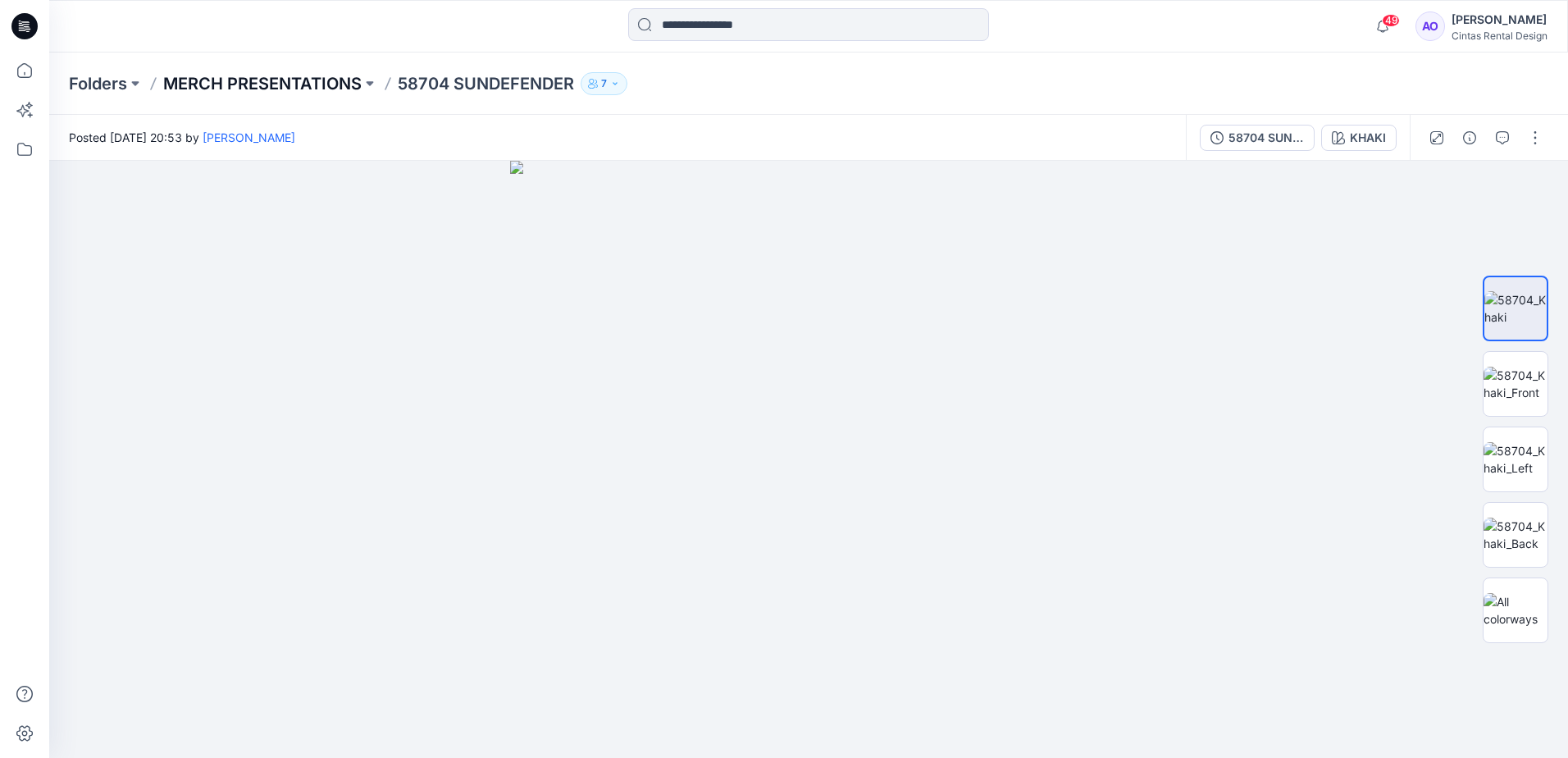
click at [263, 87] on p "MERCH PRESENTATIONS" at bounding box center [262, 83] width 198 height 23
